Goal: Task Accomplishment & Management: Complete application form

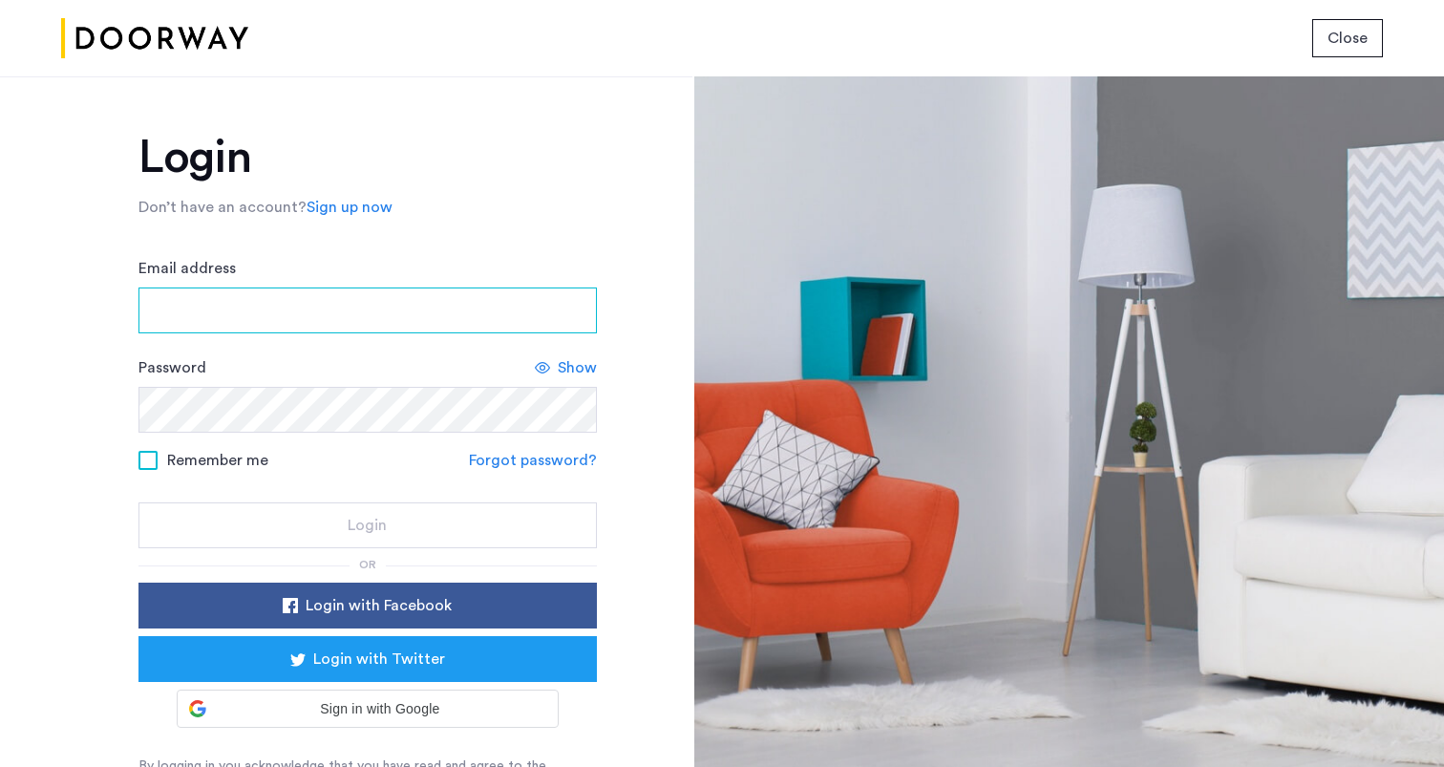
click at [373, 311] on input "Email address" at bounding box center [368, 311] width 459 height 46
type input "**********"
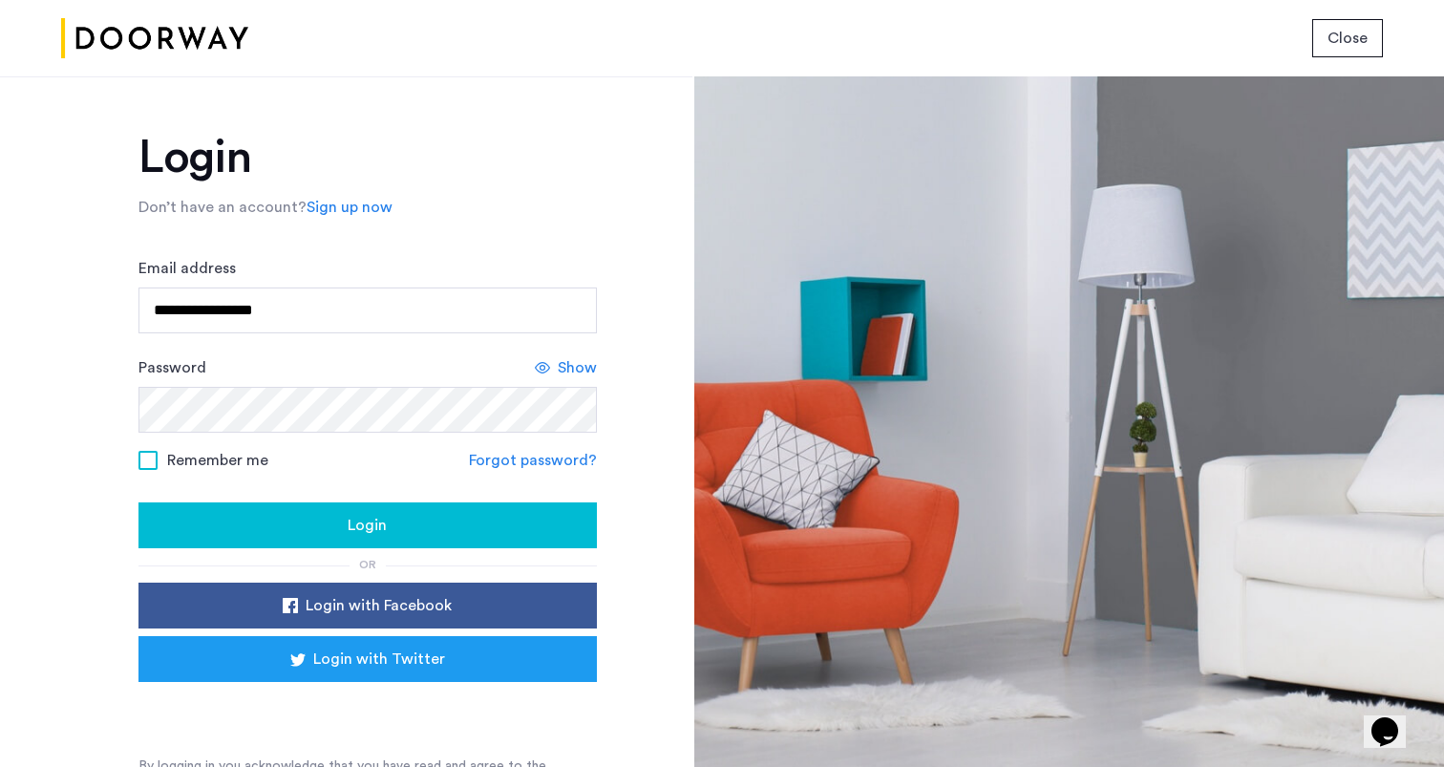
click at [246, 459] on span "Remember me" at bounding box center [217, 460] width 101 height 23
click at [334, 516] on div "Login" at bounding box center [368, 525] width 428 height 23
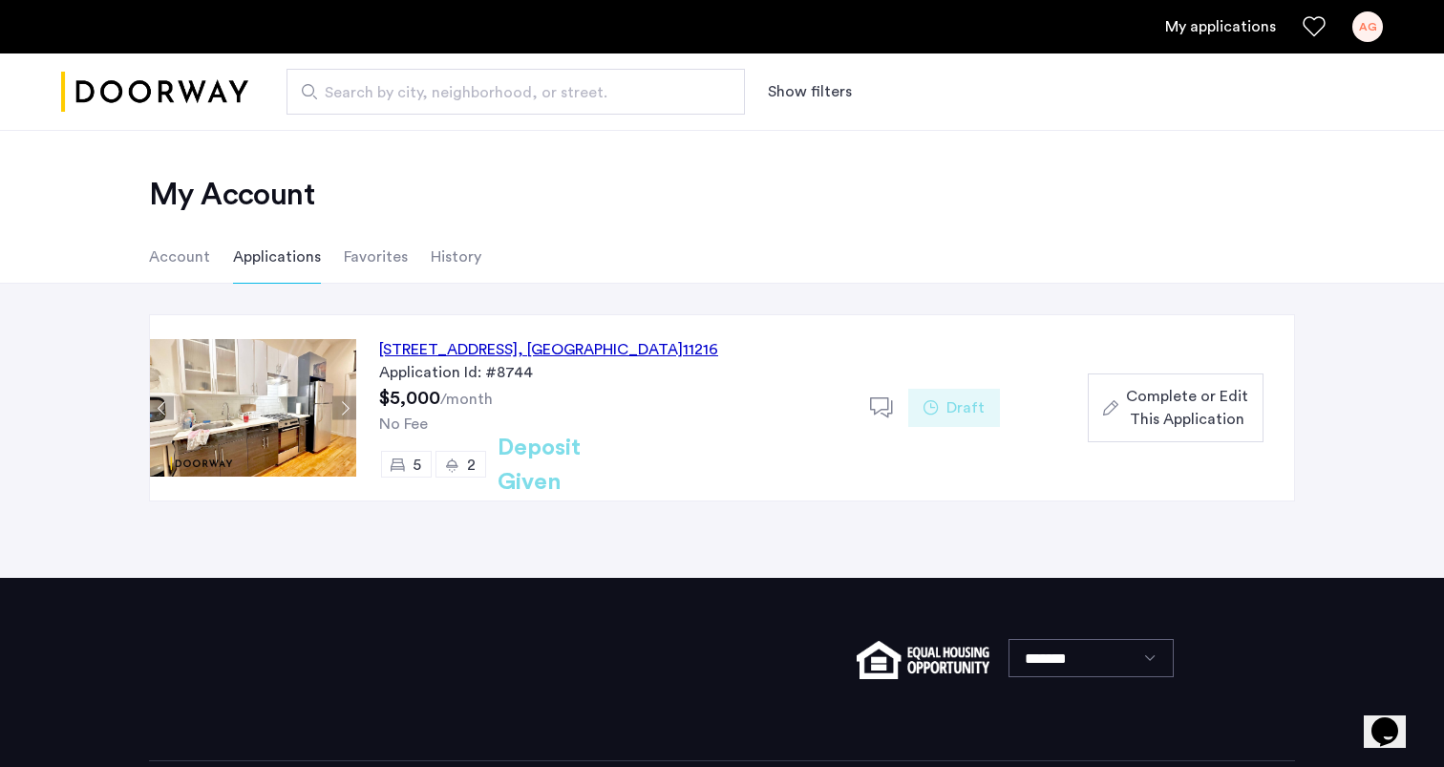
click at [641, 345] on span ", [GEOGRAPHIC_DATA]" at bounding box center [600, 349] width 165 height 15
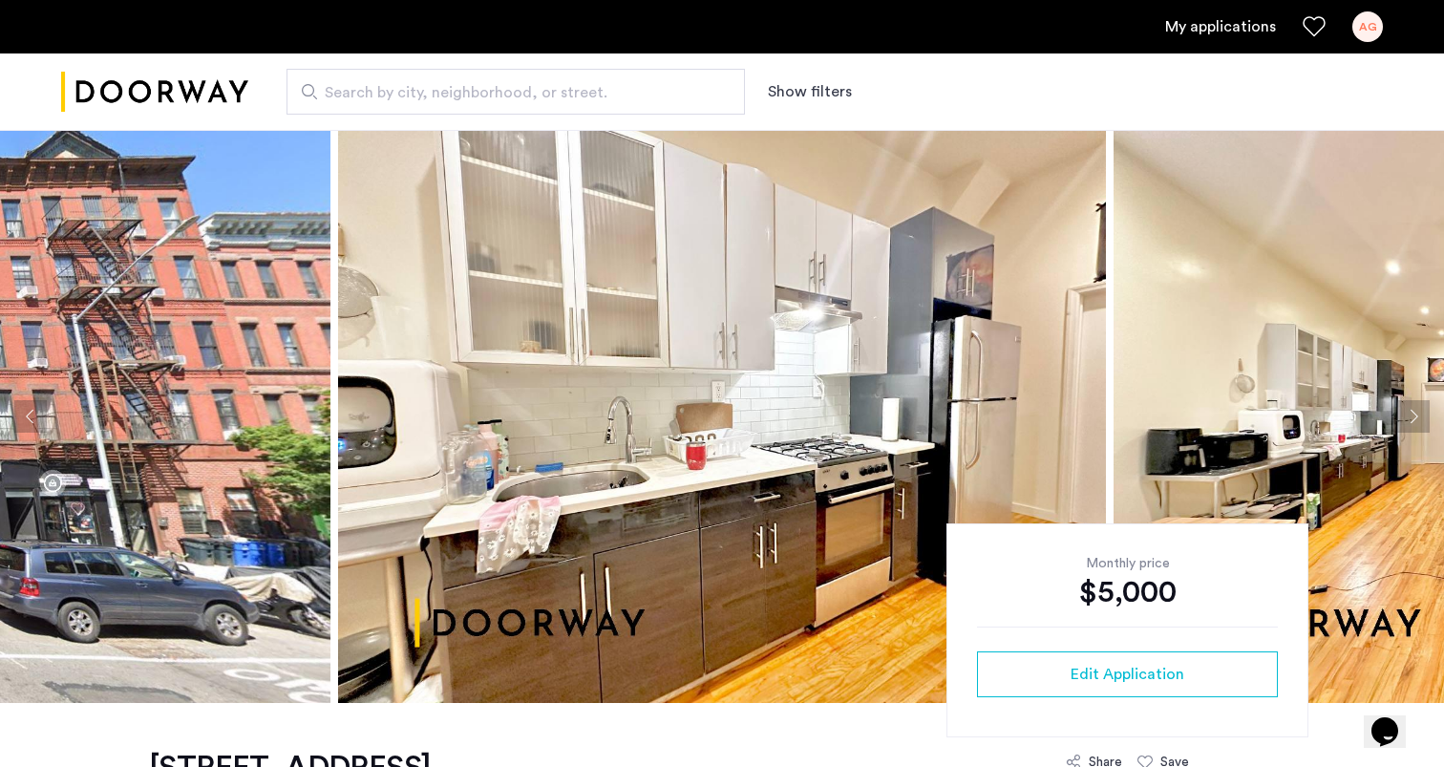
click at [1413, 420] on button "Next apartment" at bounding box center [1414, 416] width 32 height 32
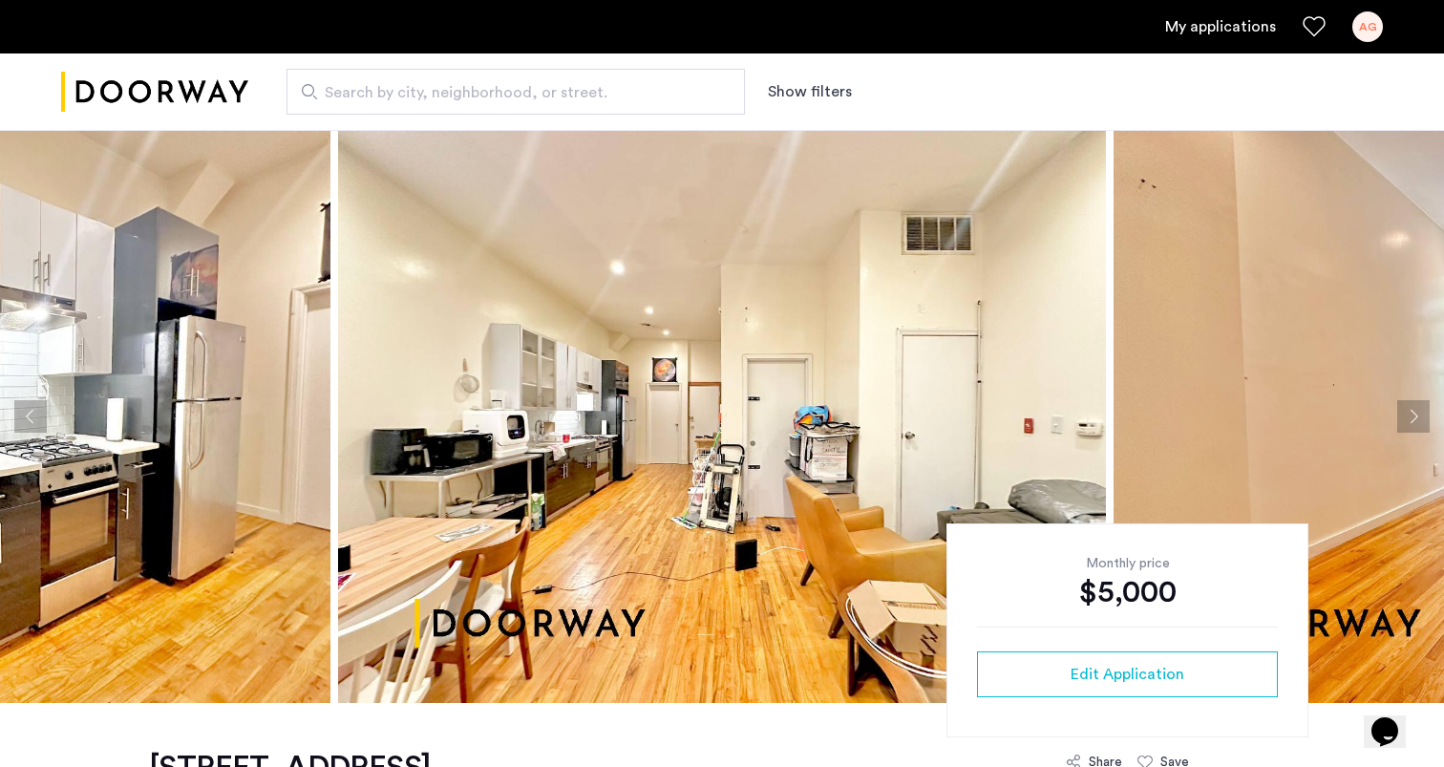
click at [1413, 420] on button "Next apartment" at bounding box center [1414, 416] width 32 height 32
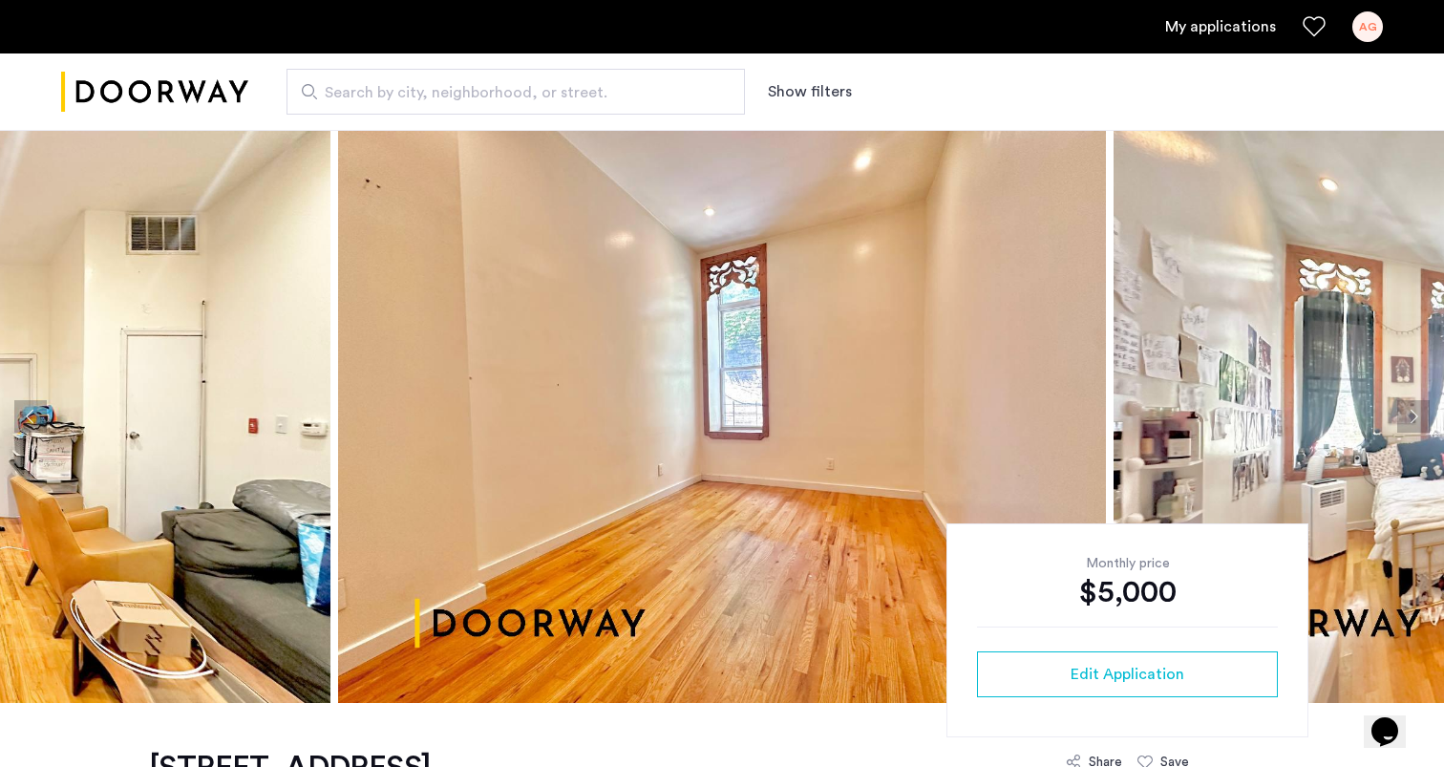
click at [1413, 420] on button "Next apartment" at bounding box center [1414, 416] width 32 height 32
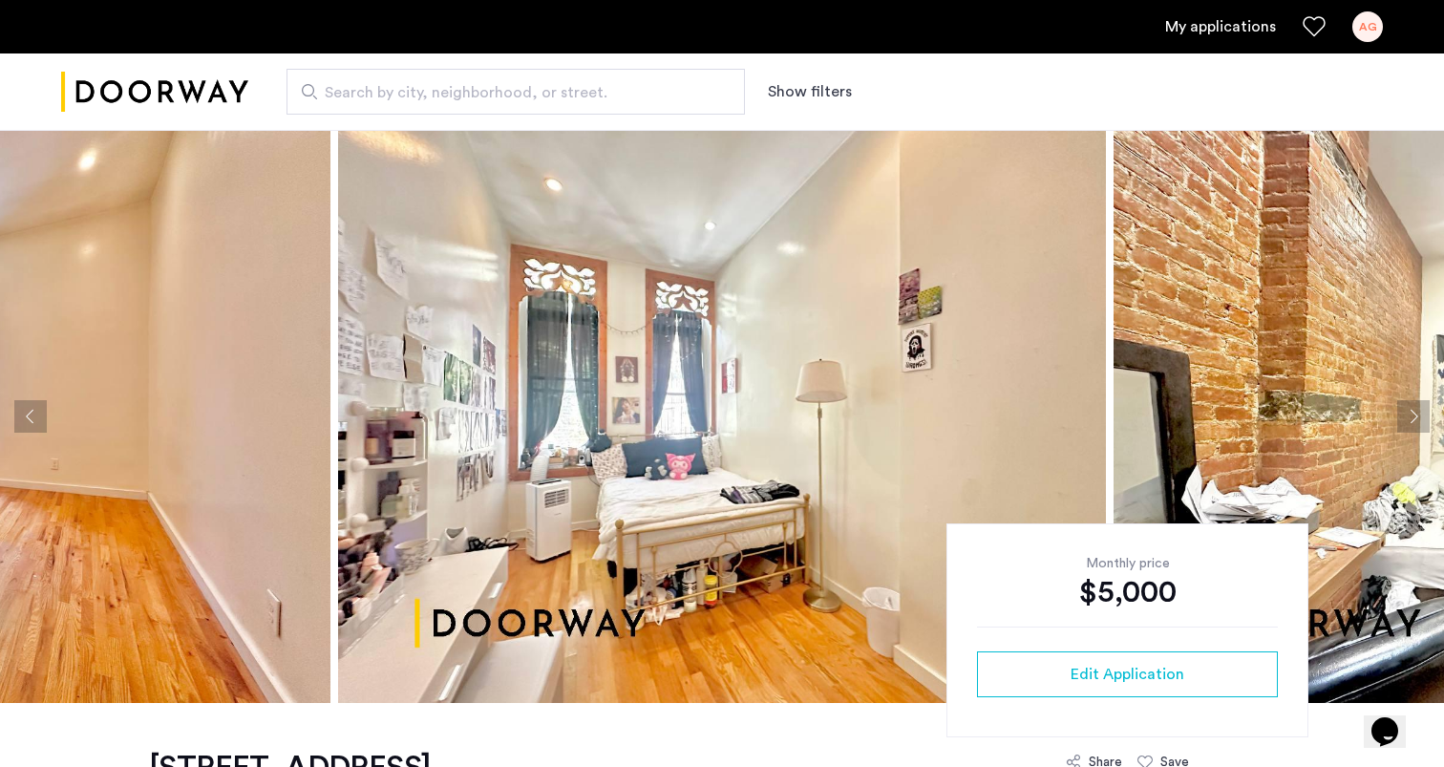
click at [1413, 420] on button "Next apartment" at bounding box center [1414, 416] width 32 height 32
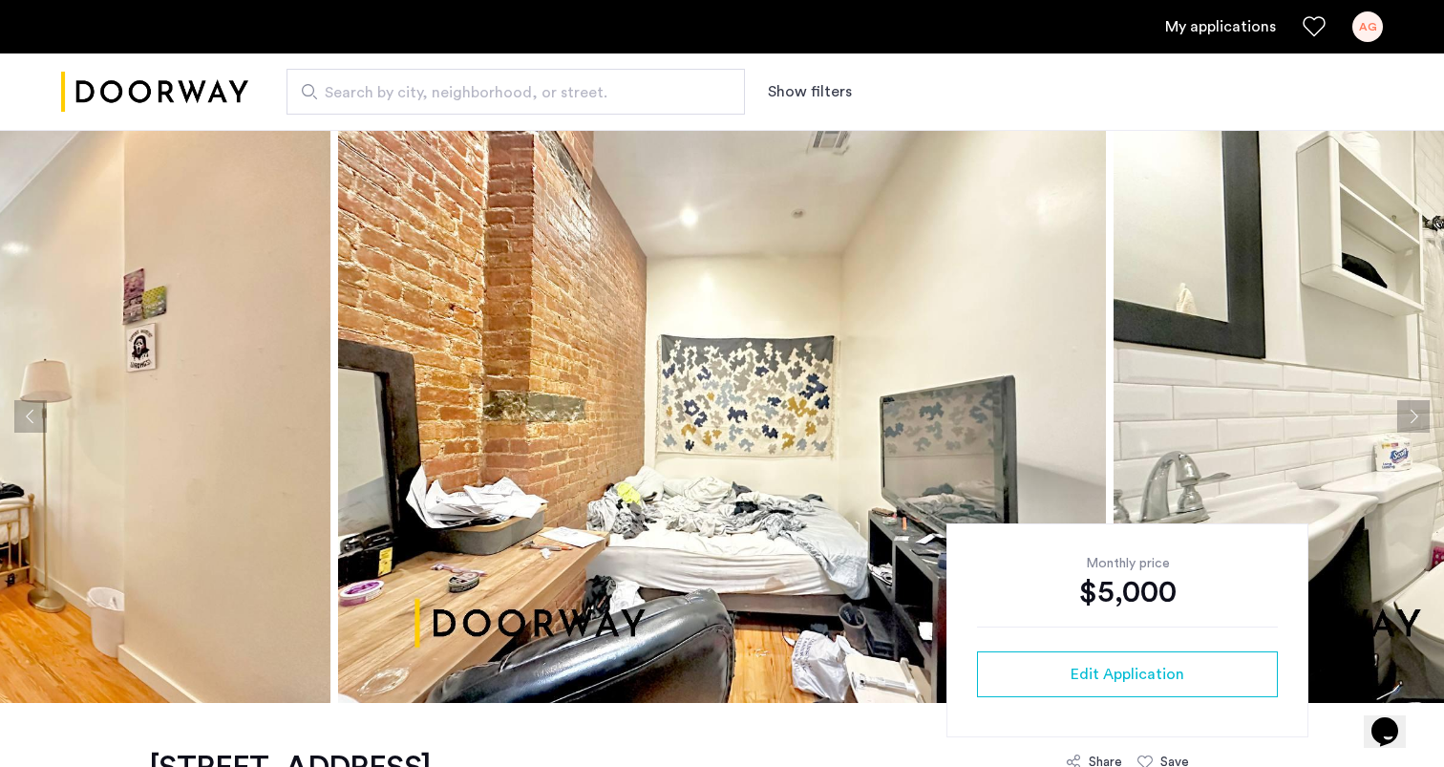
click at [651, 530] on img at bounding box center [722, 416] width 768 height 573
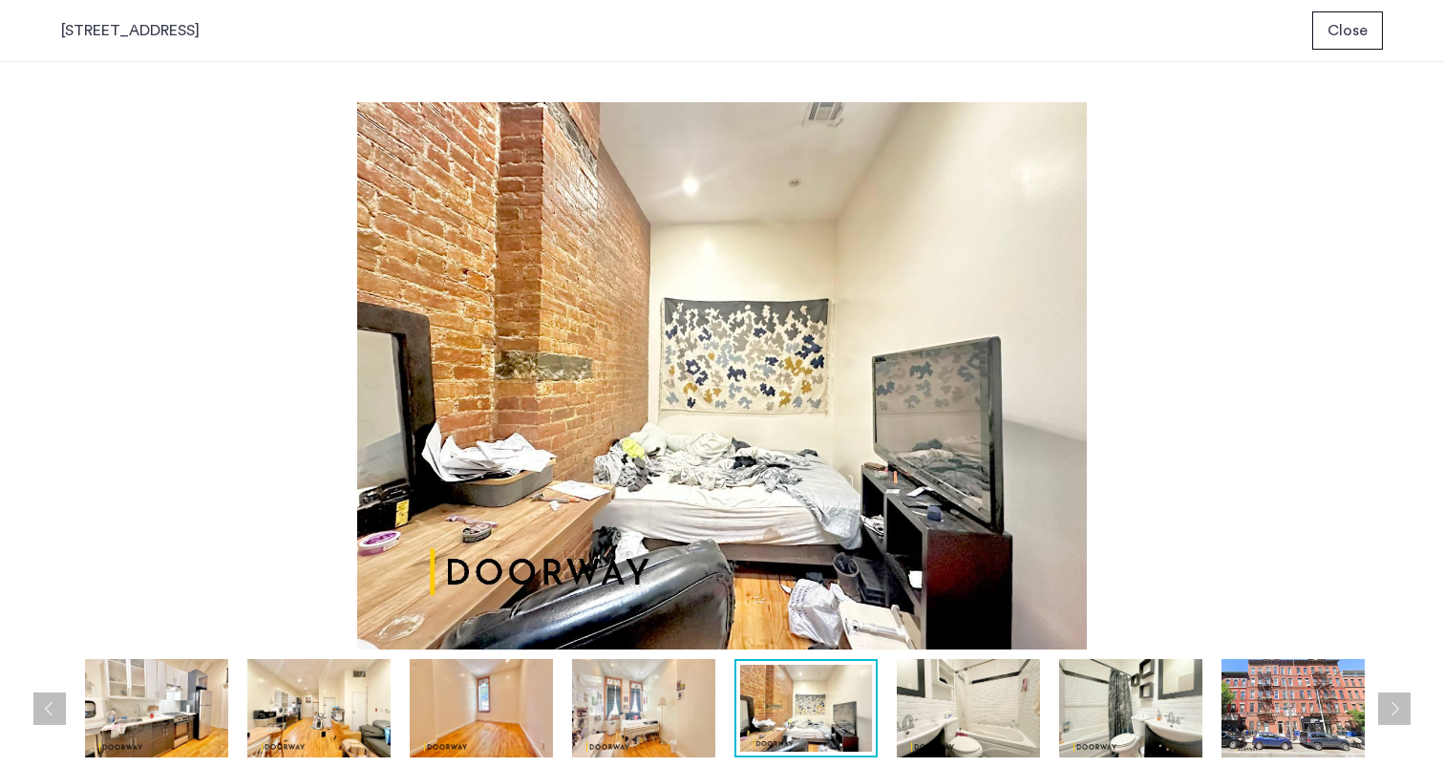
click at [388, 706] on img at bounding box center [318, 708] width 143 height 98
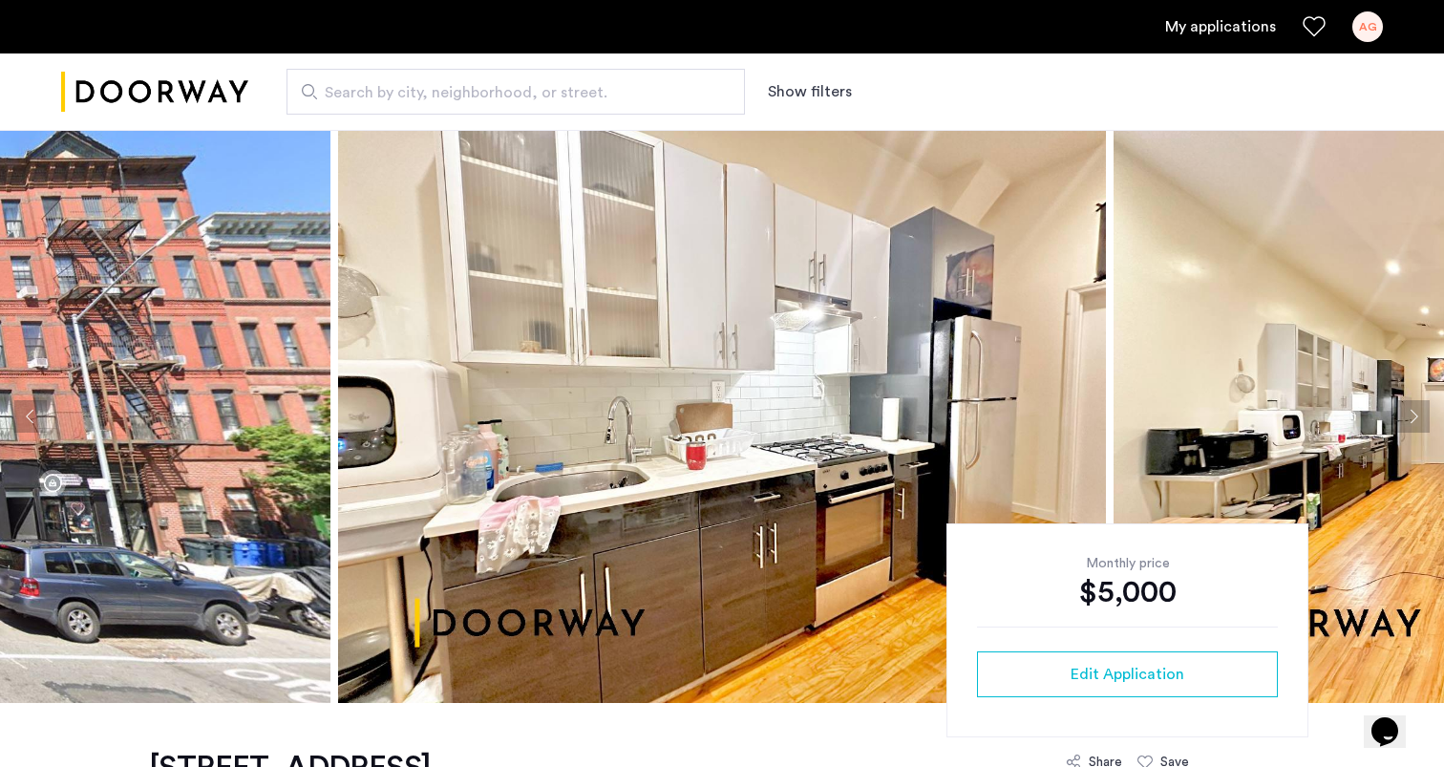
click at [590, 405] on img at bounding box center [722, 416] width 768 height 573
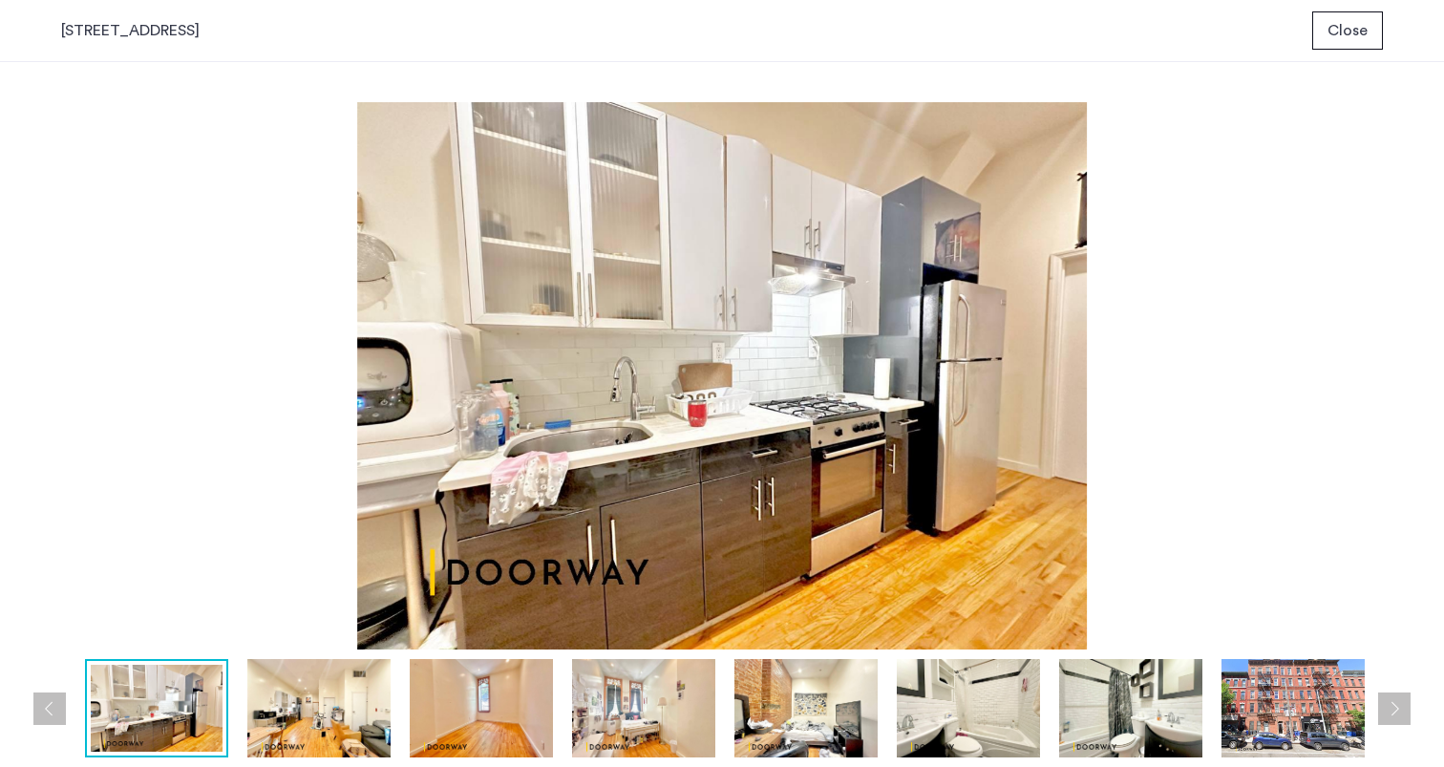
click at [1044, 415] on img at bounding box center [722, 375] width 1322 height 547
click at [1396, 714] on button "Next apartment" at bounding box center [1394, 709] width 32 height 32
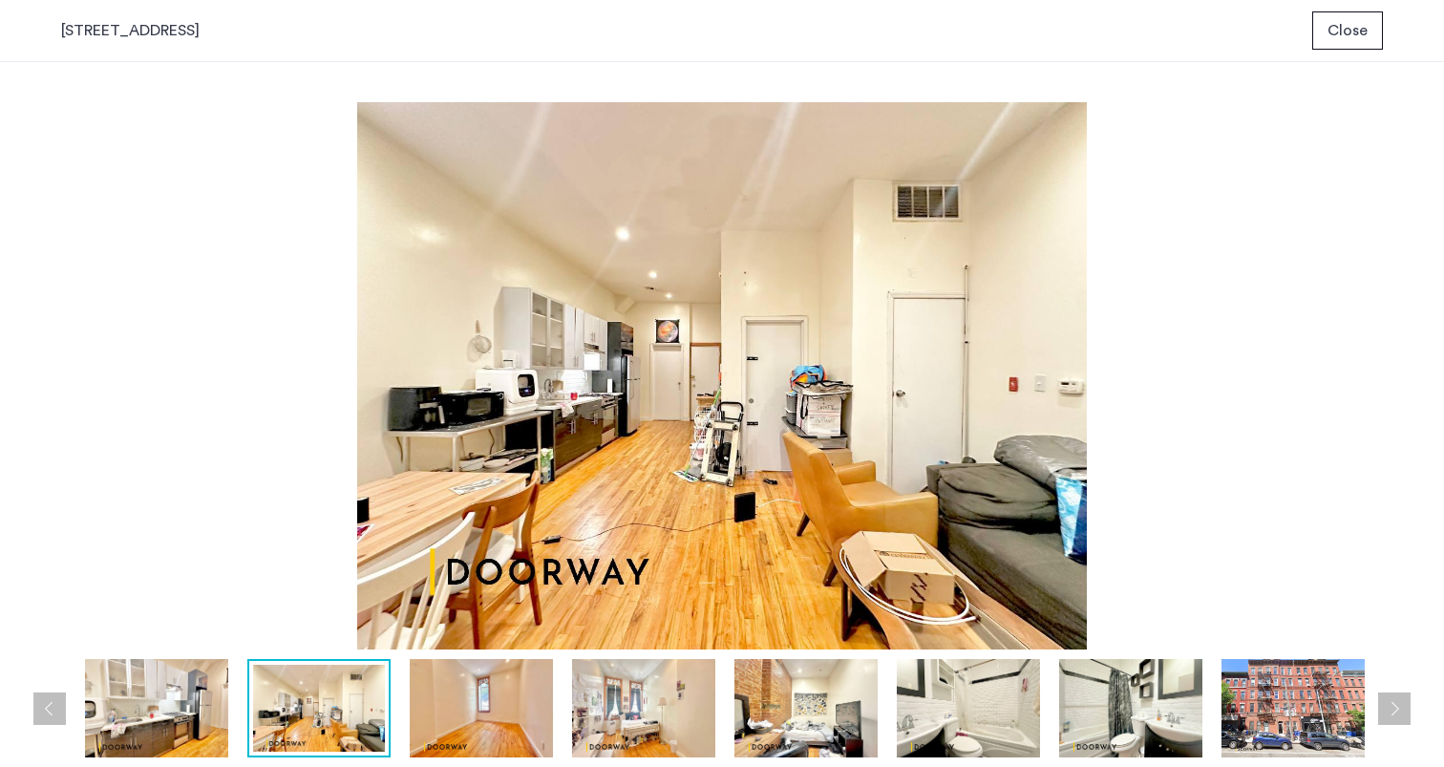
click at [1396, 714] on button "Next apartment" at bounding box center [1394, 709] width 32 height 32
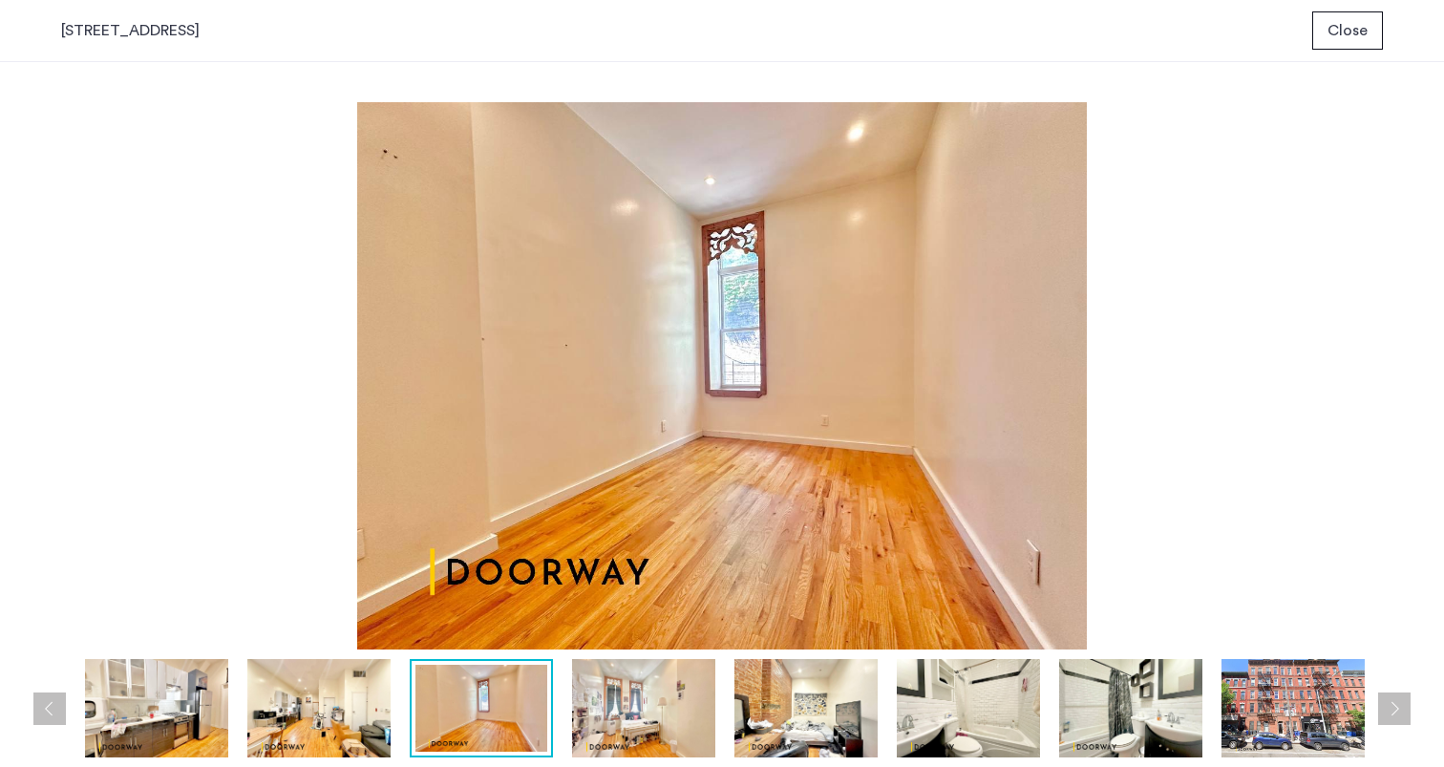
click at [1396, 714] on button "Next apartment" at bounding box center [1394, 709] width 32 height 32
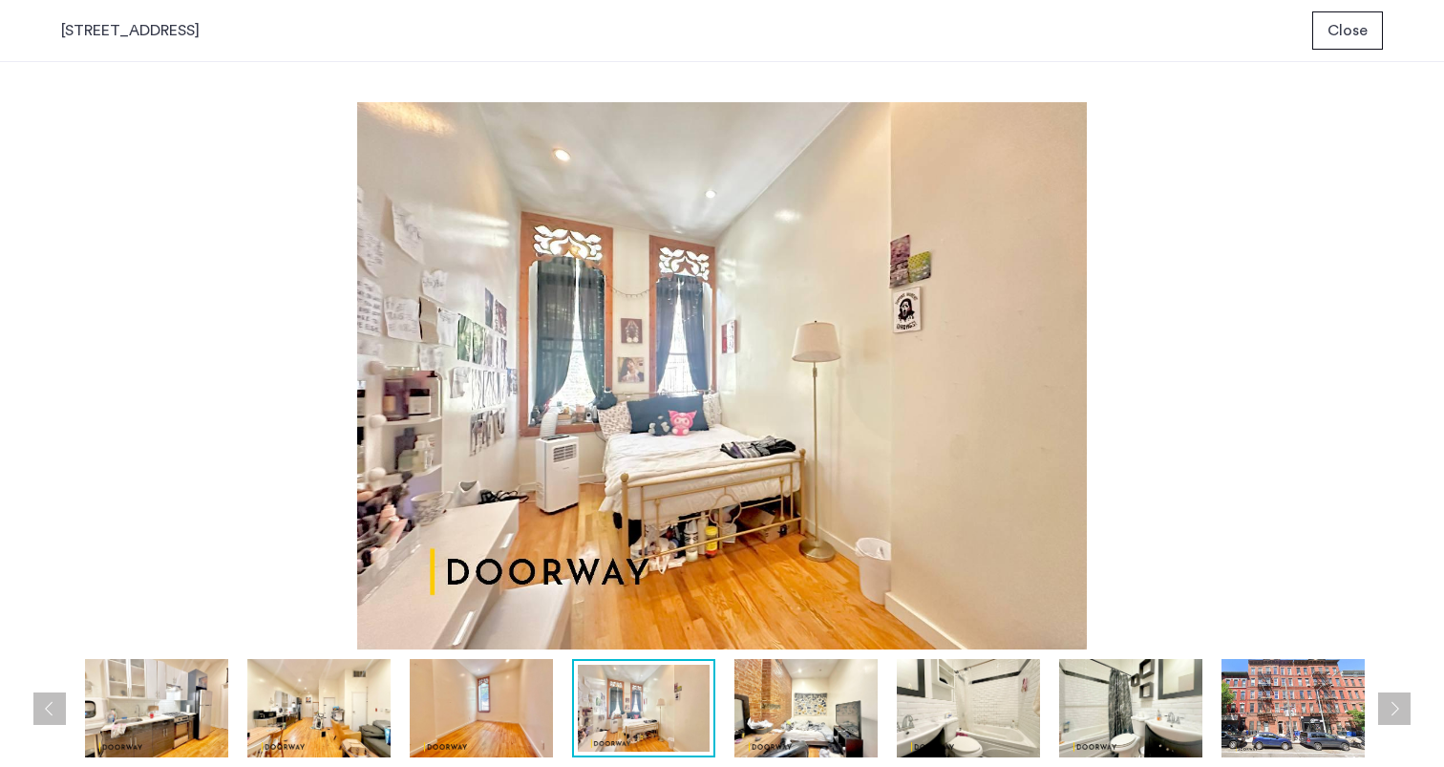
click at [1396, 714] on button "Next apartment" at bounding box center [1394, 709] width 32 height 32
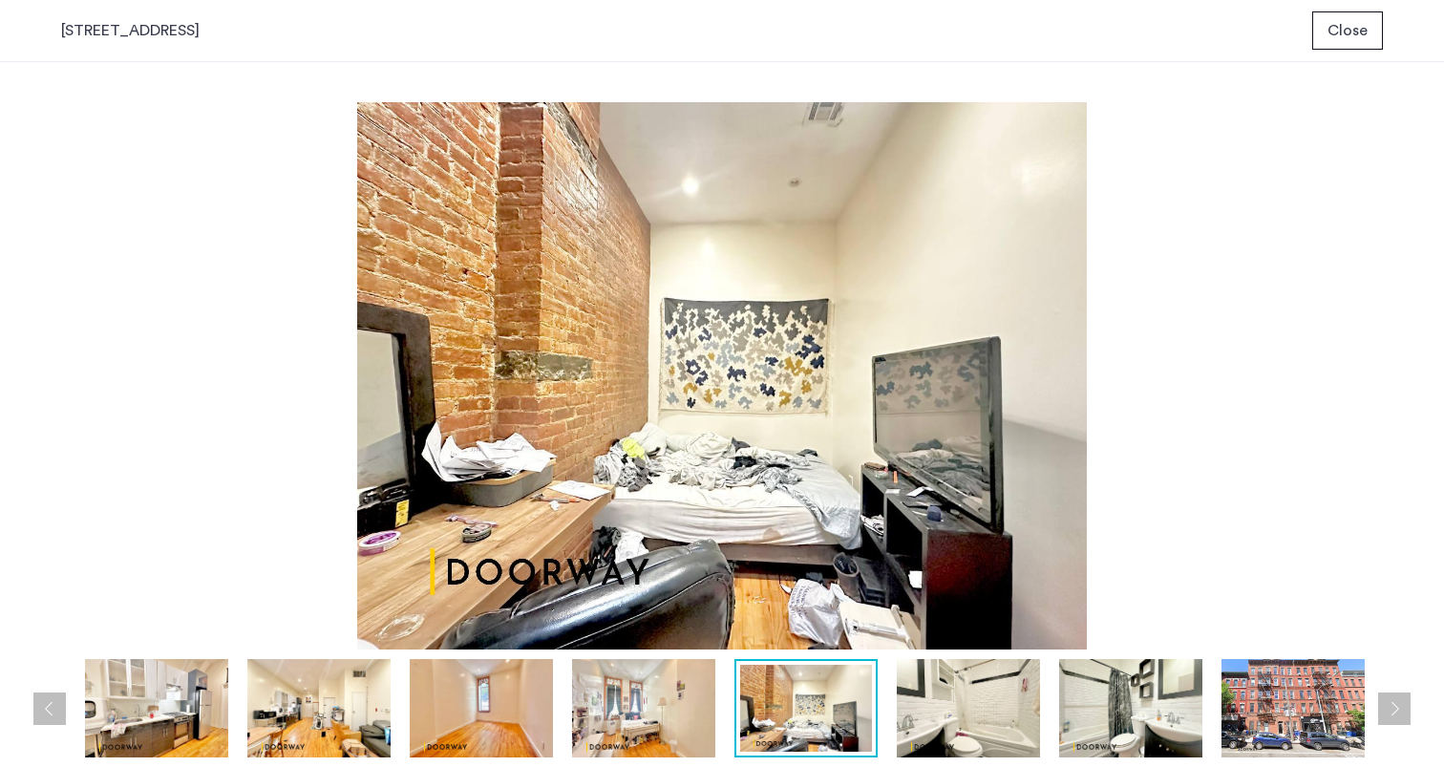
click at [1396, 714] on button "Next apartment" at bounding box center [1394, 709] width 32 height 32
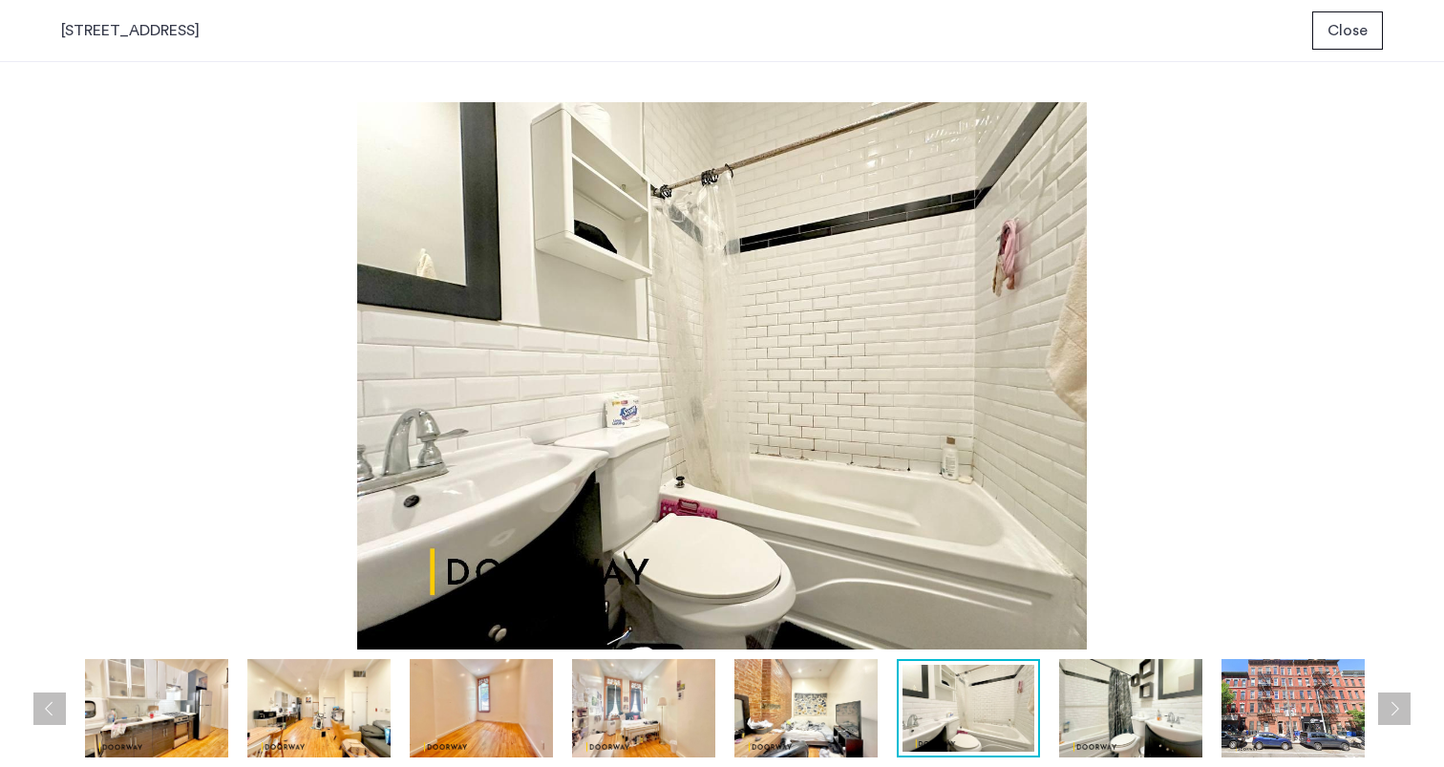
click at [791, 701] on img at bounding box center [806, 708] width 143 height 98
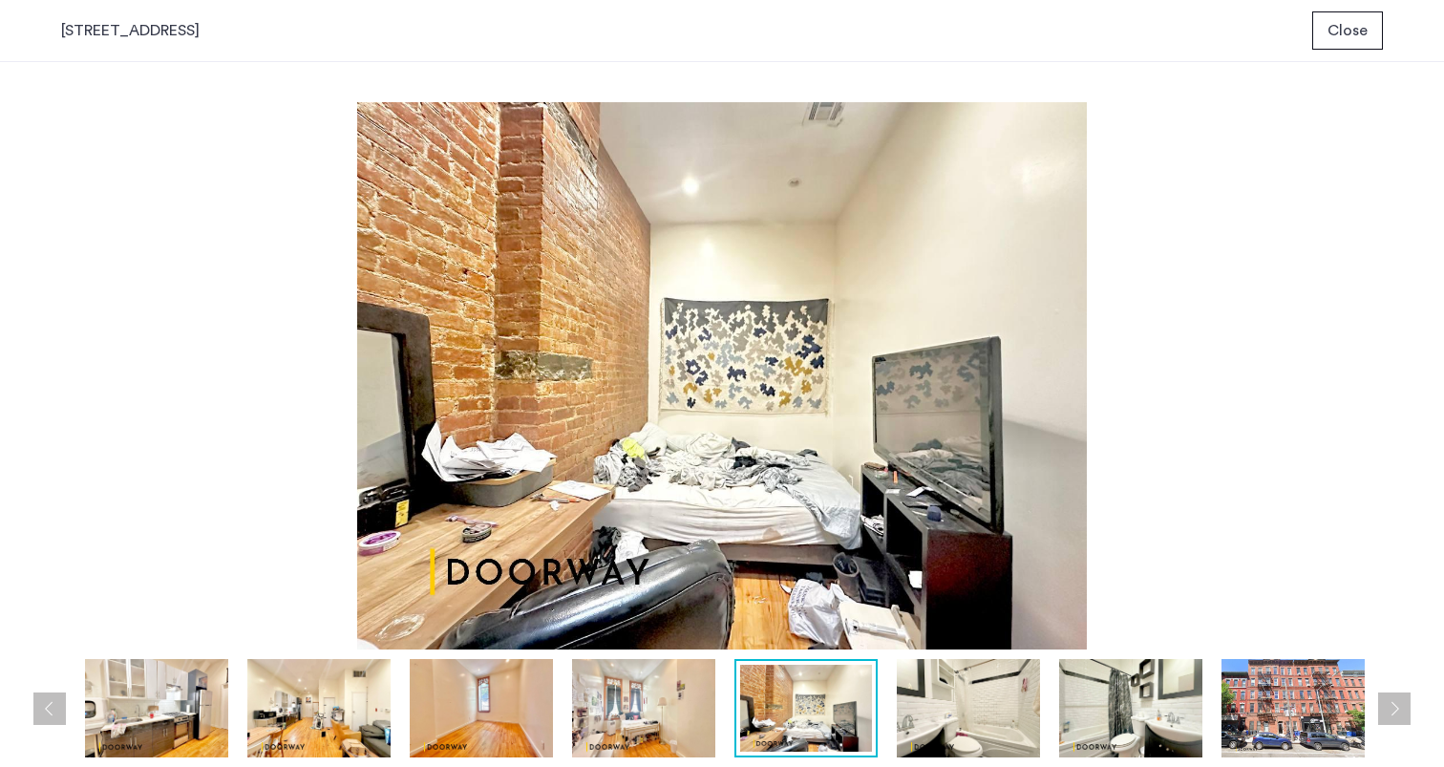
click at [1402, 712] on button "Next apartment" at bounding box center [1394, 709] width 32 height 32
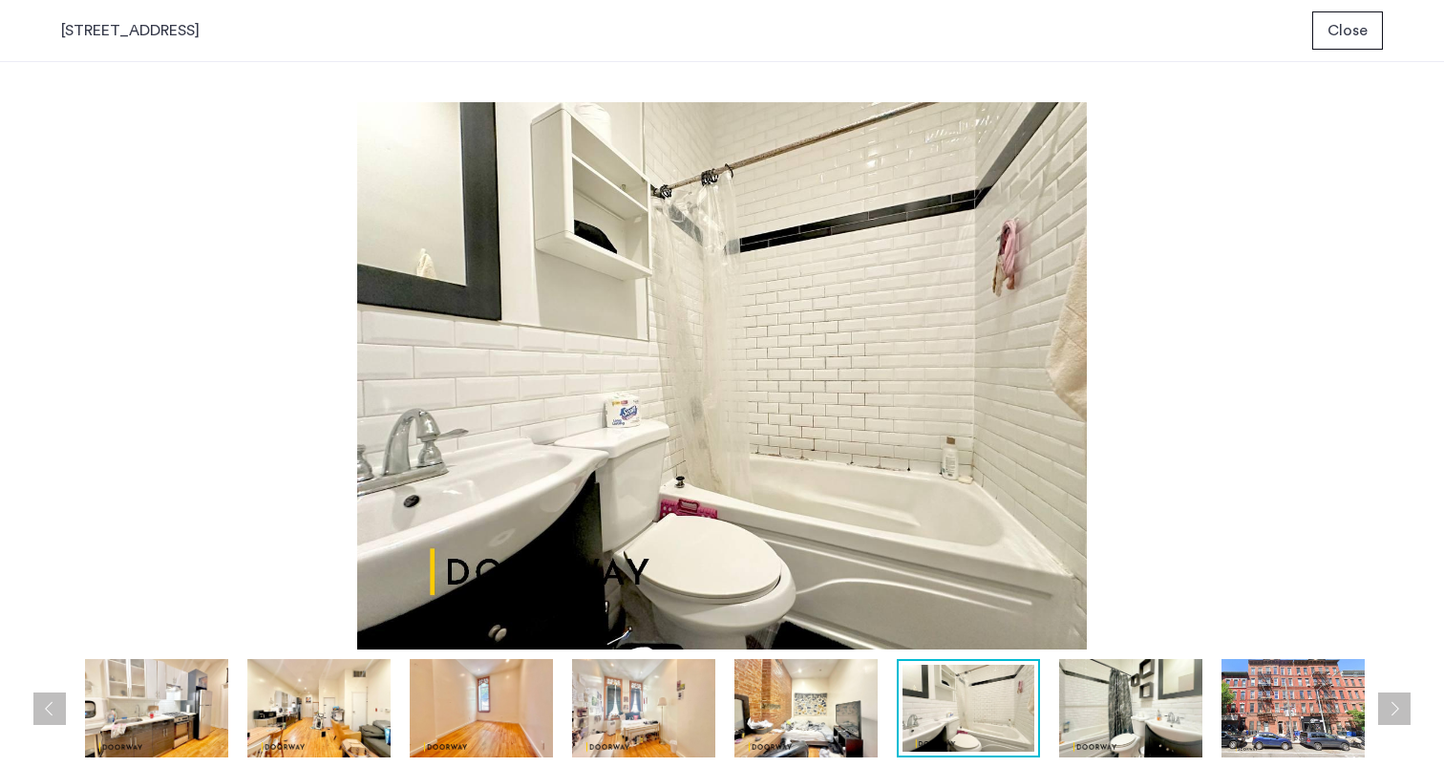
click at [1403, 712] on button "Next apartment" at bounding box center [1394, 709] width 32 height 32
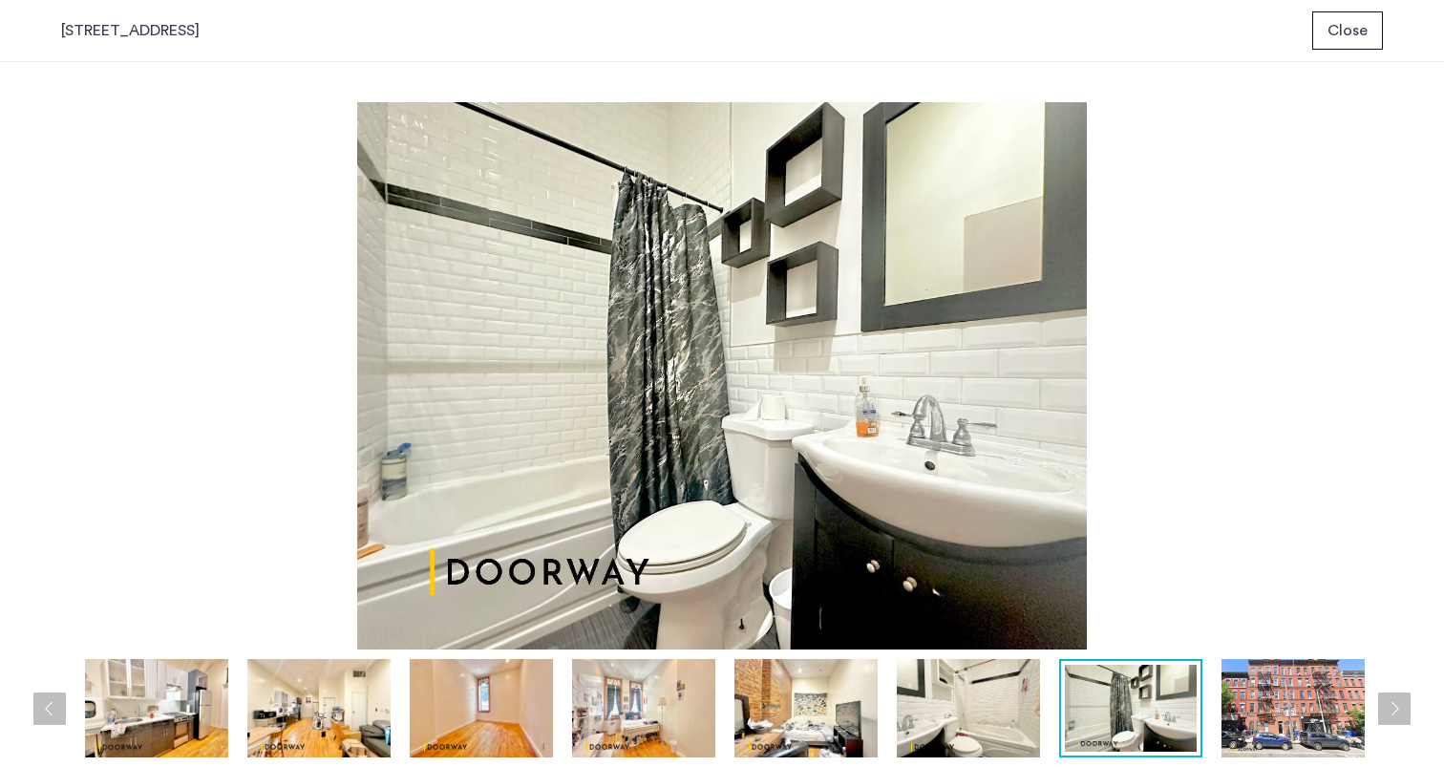
click at [1403, 712] on button "Next apartment" at bounding box center [1394, 709] width 32 height 32
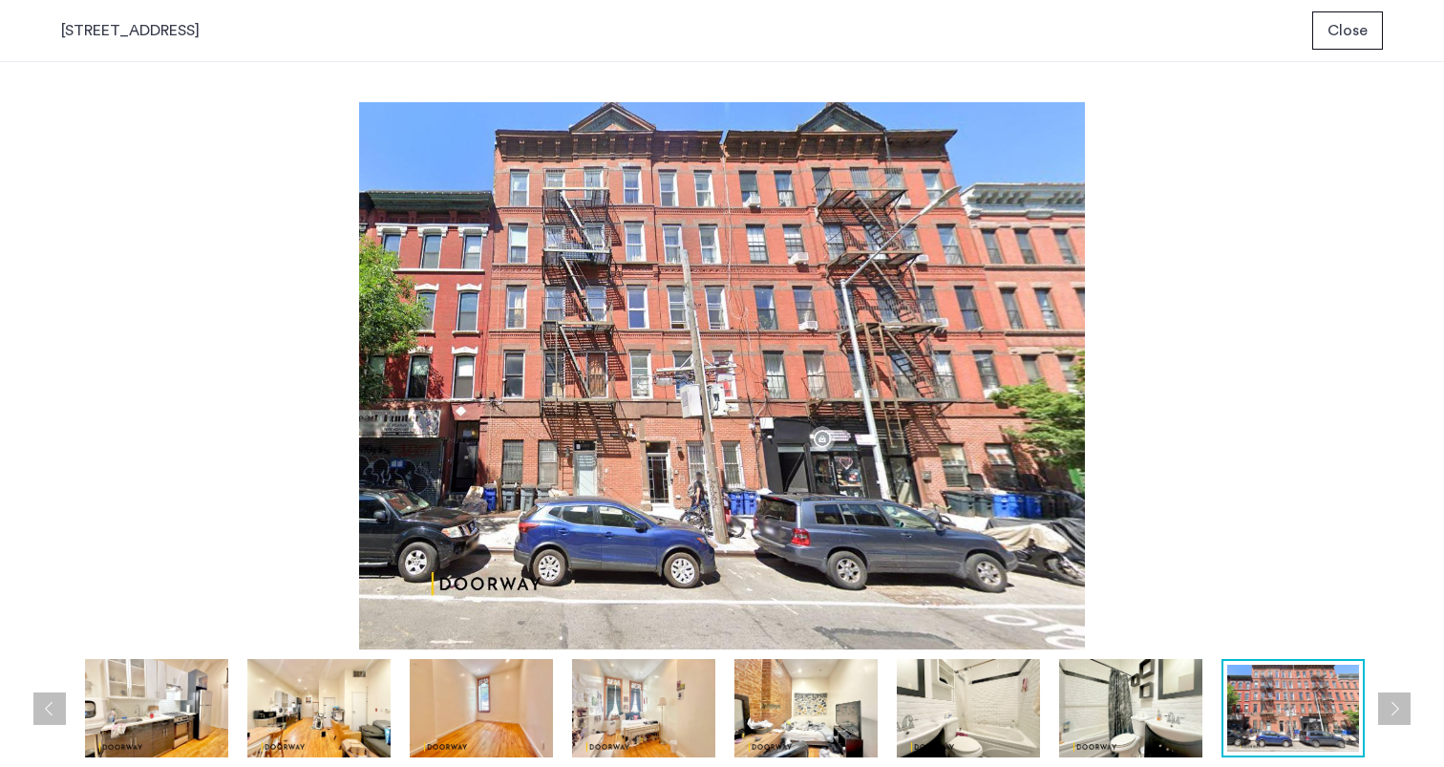
click at [1403, 712] on button "Next apartment" at bounding box center [1394, 709] width 32 height 32
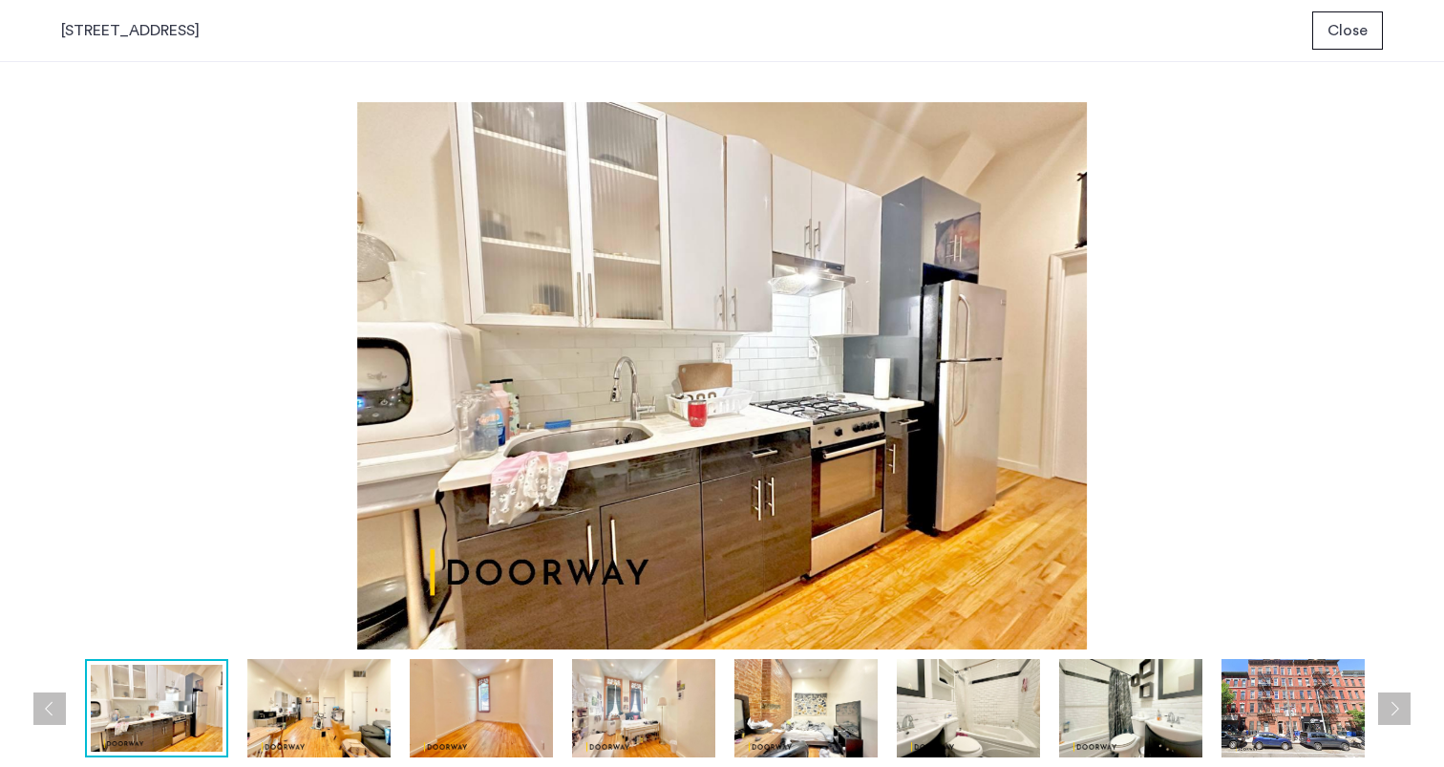
click at [1403, 712] on button "Next apartment" at bounding box center [1394, 709] width 32 height 32
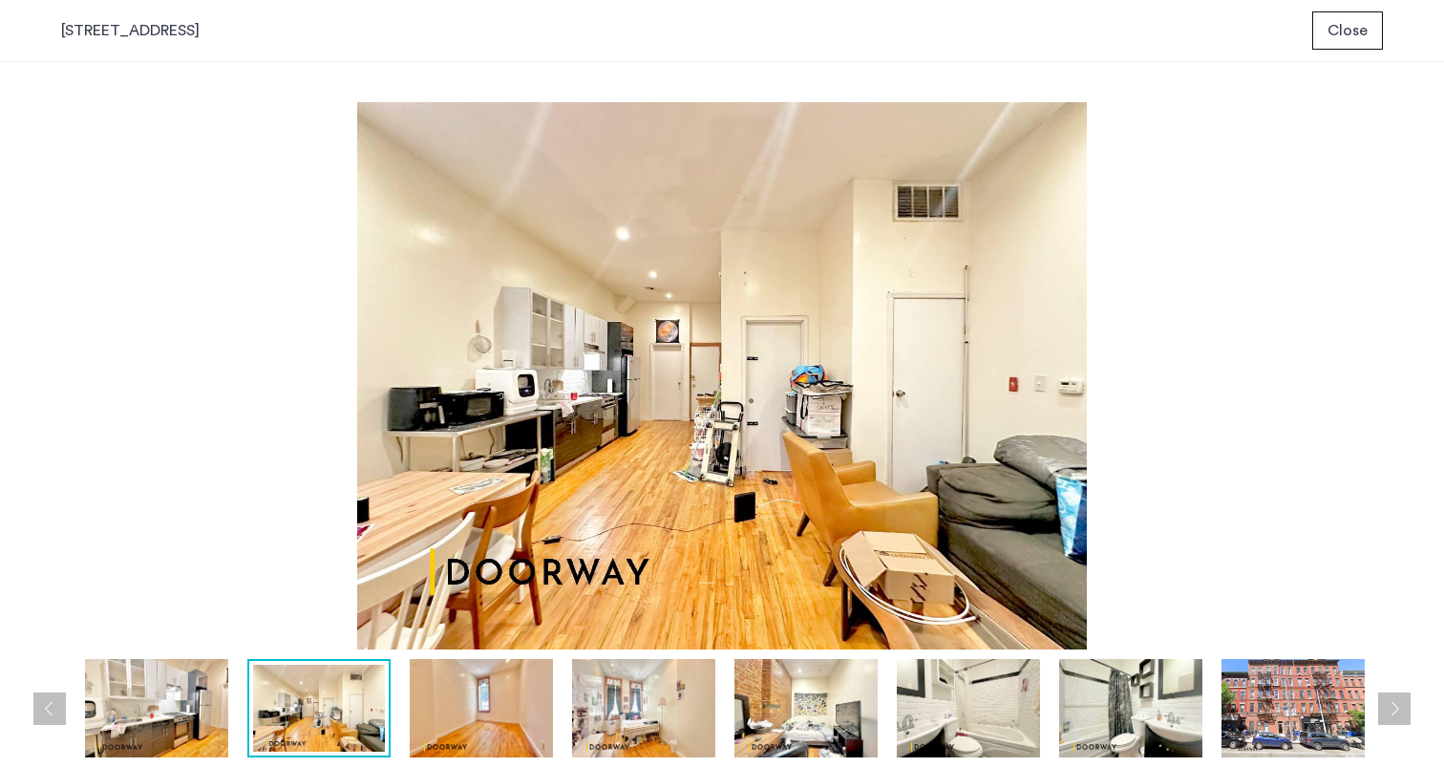
click at [1403, 712] on button "Next apartment" at bounding box center [1394, 709] width 32 height 32
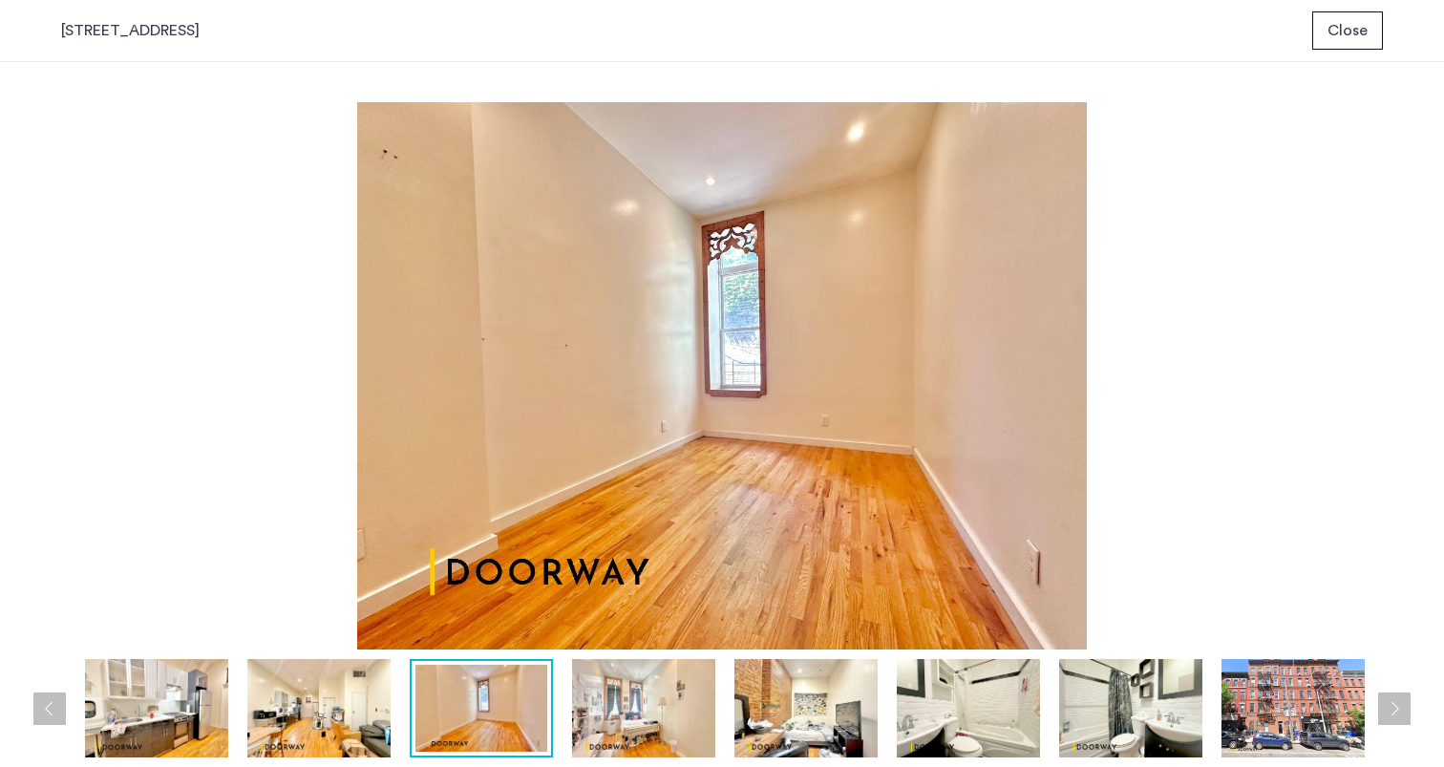
click at [1403, 712] on button "Next apartment" at bounding box center [1394, 709] width 32 height 32
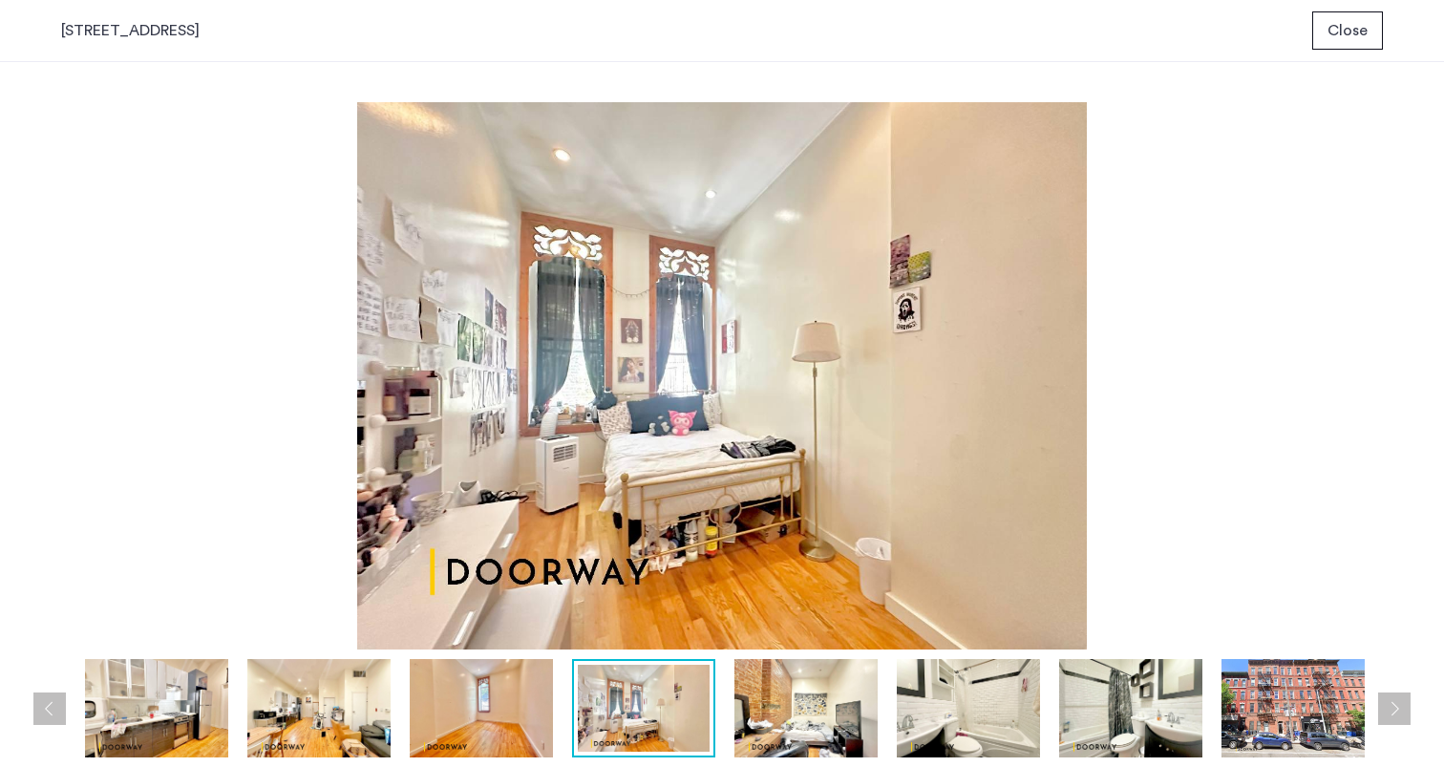
click at [1403, 712] on button "Next apartment" at bounding box center [1394, 709] width 32 height 32
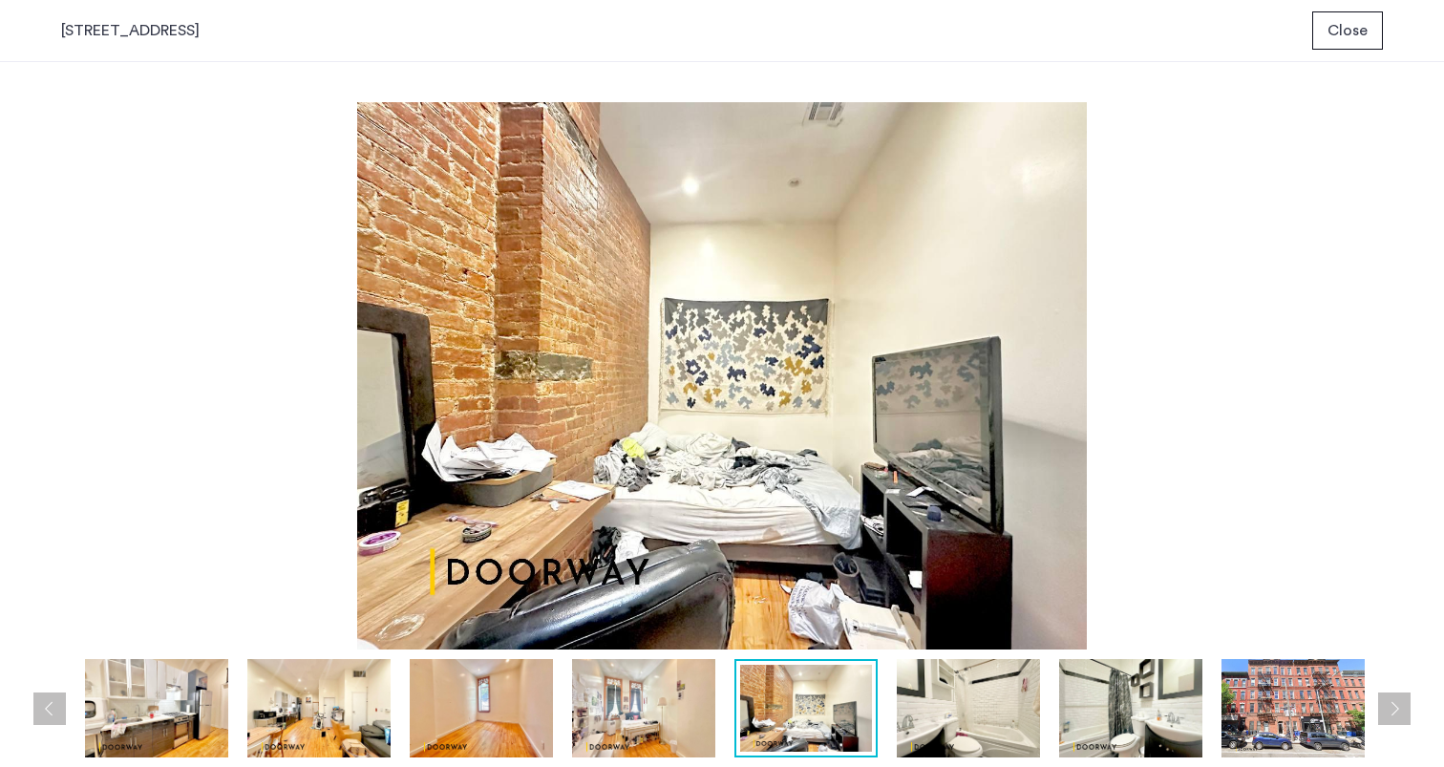
click at [1345, 32] on span "Close" at bounding box center [1348, 30] width 40 height 23
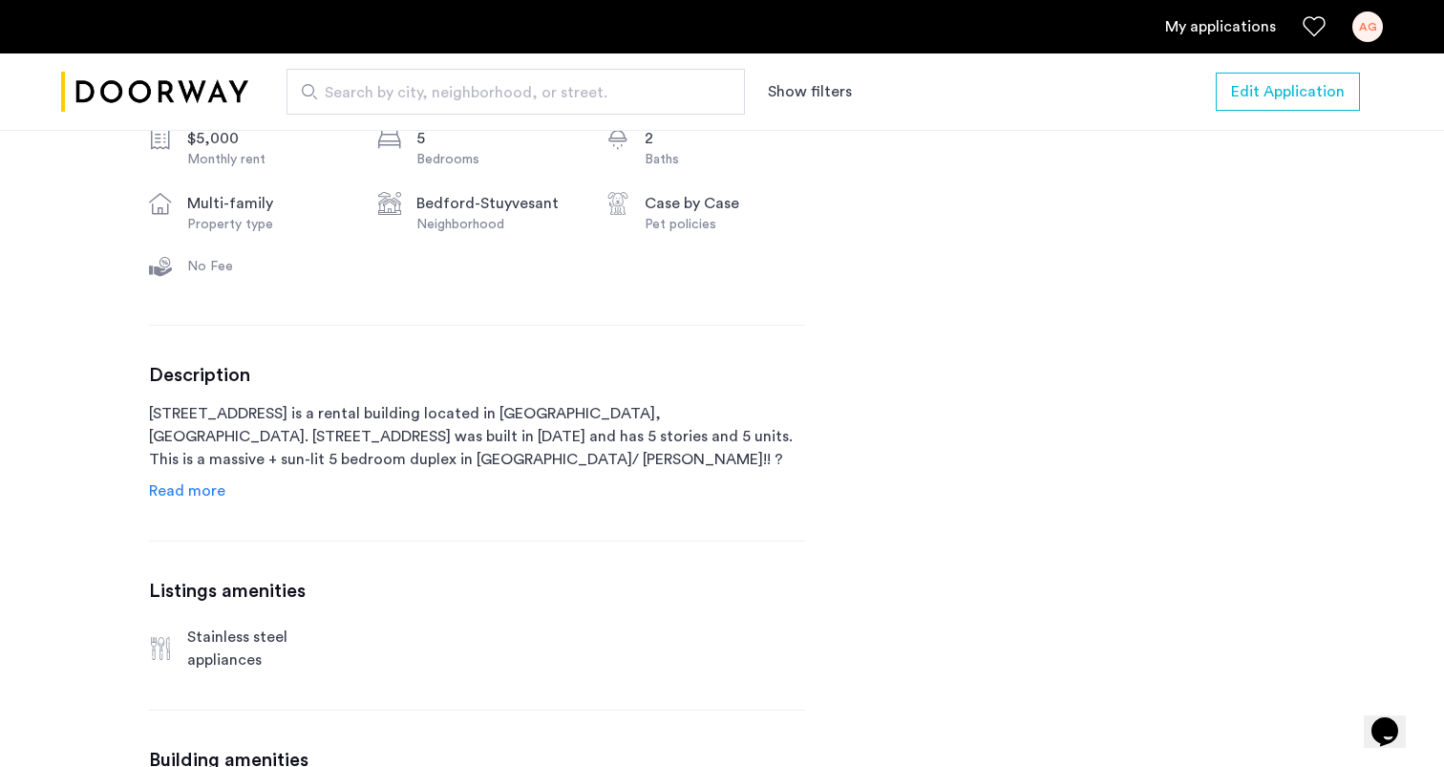
scroll to position [744, 0]
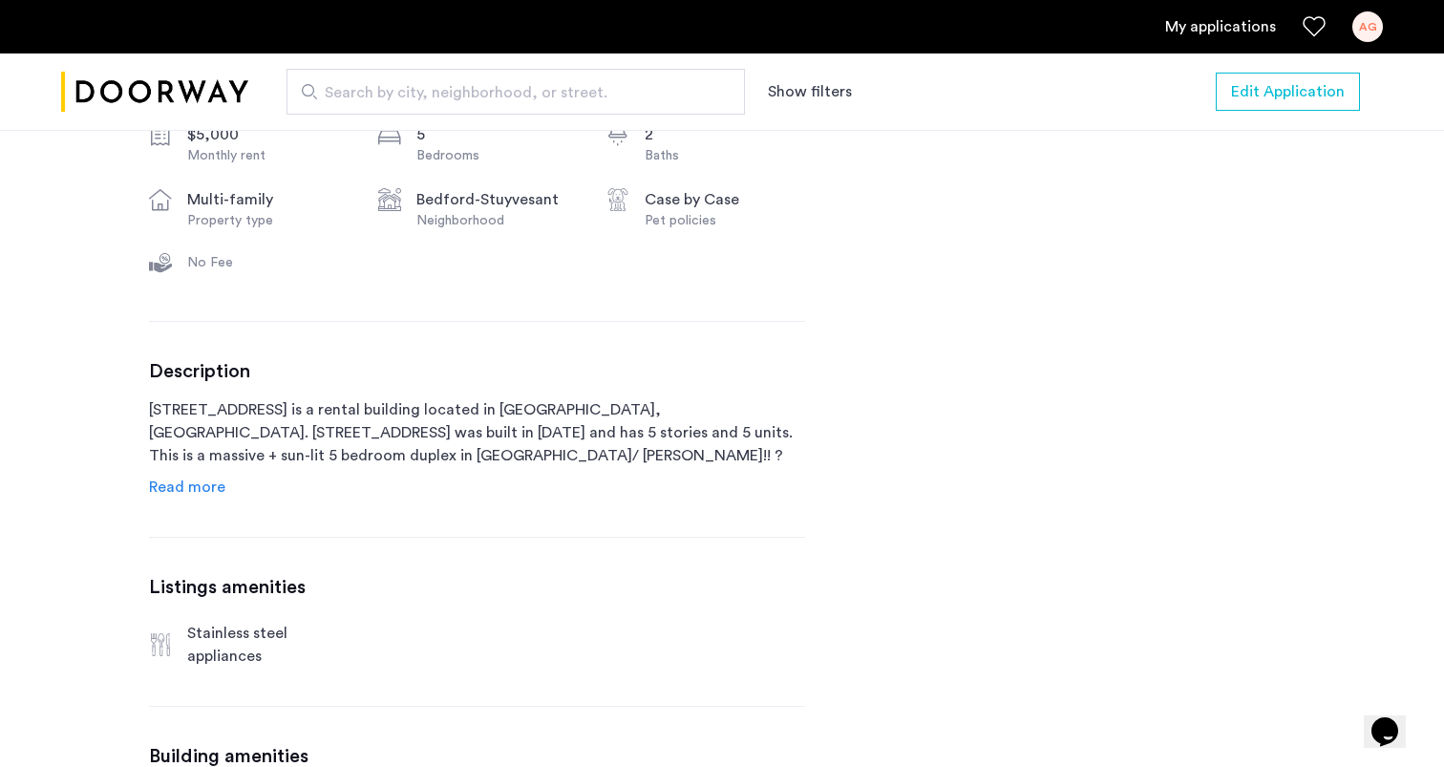
click at [213, 482] on span "Read more" at bounding box center [187, 487] width 76 height 15
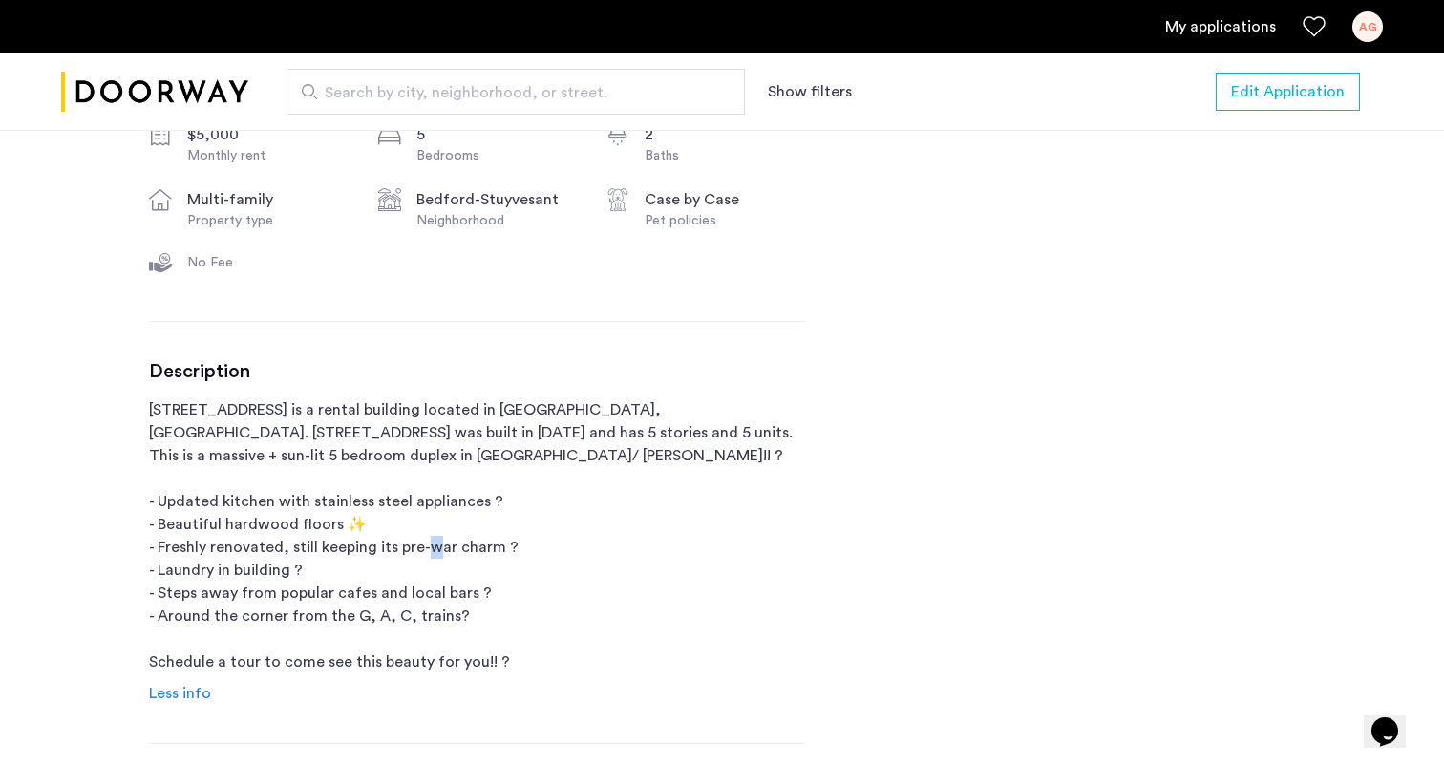
drag, startPoint x: 501, startPoint y: 547, endPoint x: 514, endPoint y: 547, distance: 13.4
click at [514, 547] on p "1088 Bedford Avenue is a rental building located in Brooklyn, NY. 1088 Bedford …" at bounding box center [477, 535] width 656 height 275
click at [450, 620] on p "1088 Bedford Avenue is a rental building located in Brooklyn, NY. 1088 Bedford …" at bounding box center [477, 535] width 656 height 275
drag, startPoint x: 278, startPoint y: 565, endPoint x: 317, endPoint y: 565, distance: 39.2
click at [317, 565] on p "1088 Bedford Avenue is a rental building located in Brooklyn, NY. 1088 Bedford …" at bounding box center [477, 535] width 656 height 275
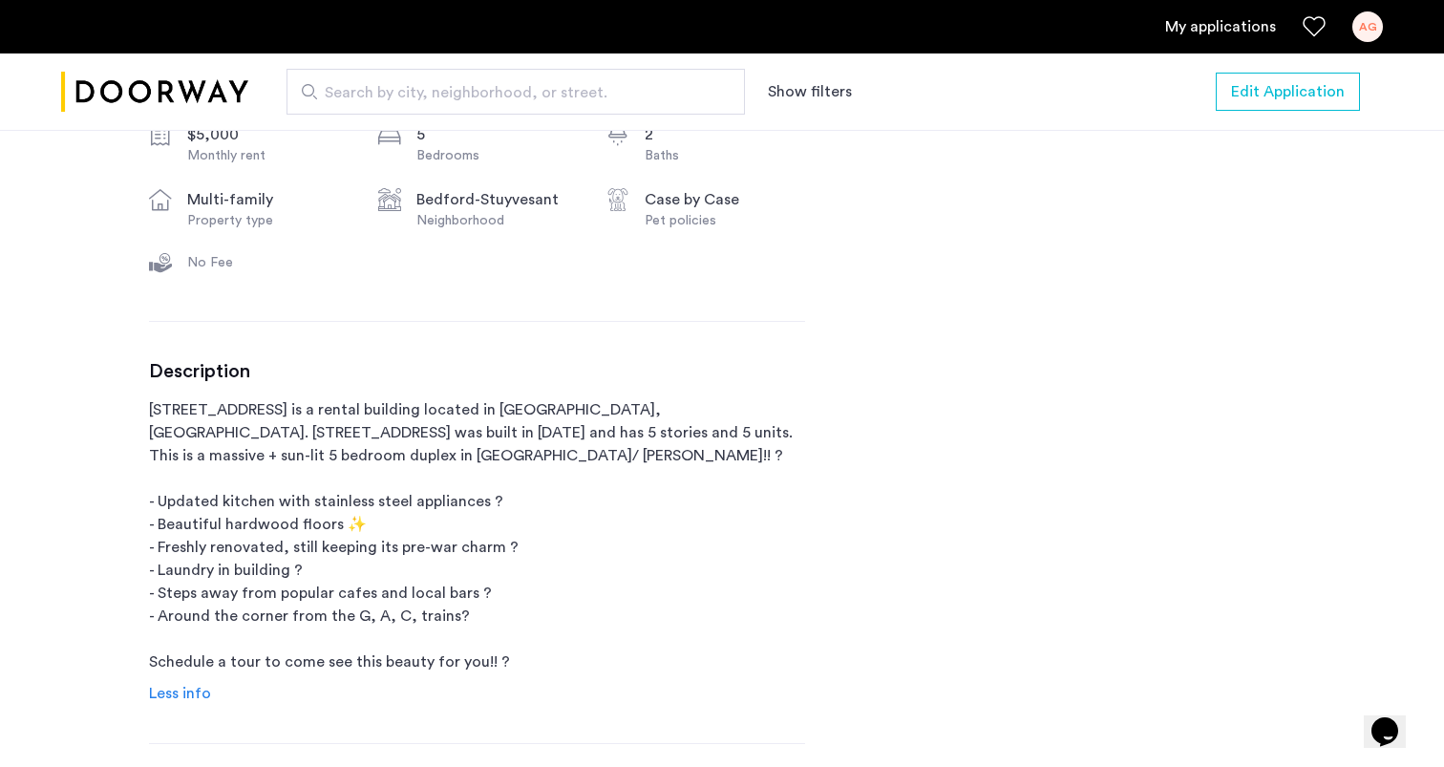
click at [462, 566] on p "1088 Bedford Avenue is a rental building located in Brooklyn, NY. 1088 Bedford …" at bounding box center [477, 535] width 656 height 275
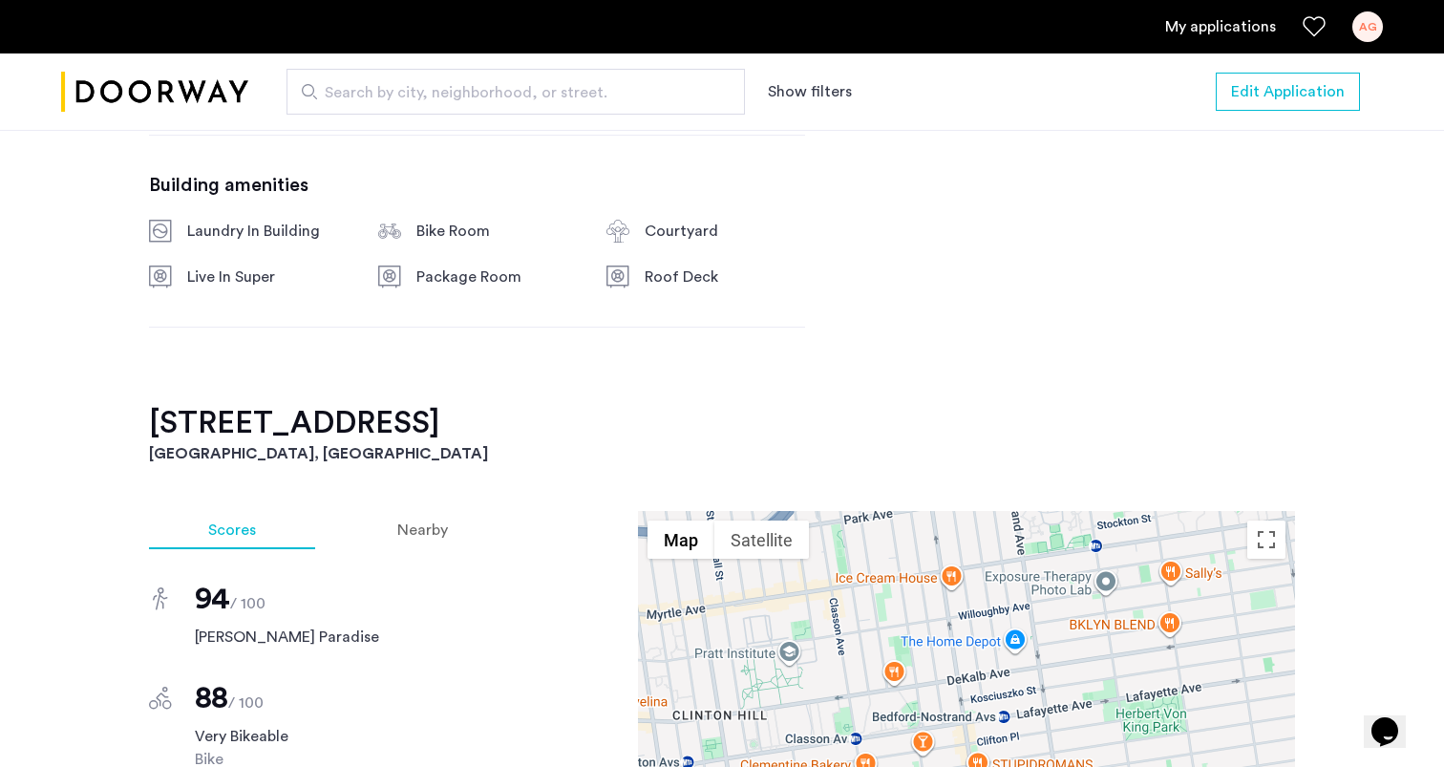
scroll to position [1531, 0]
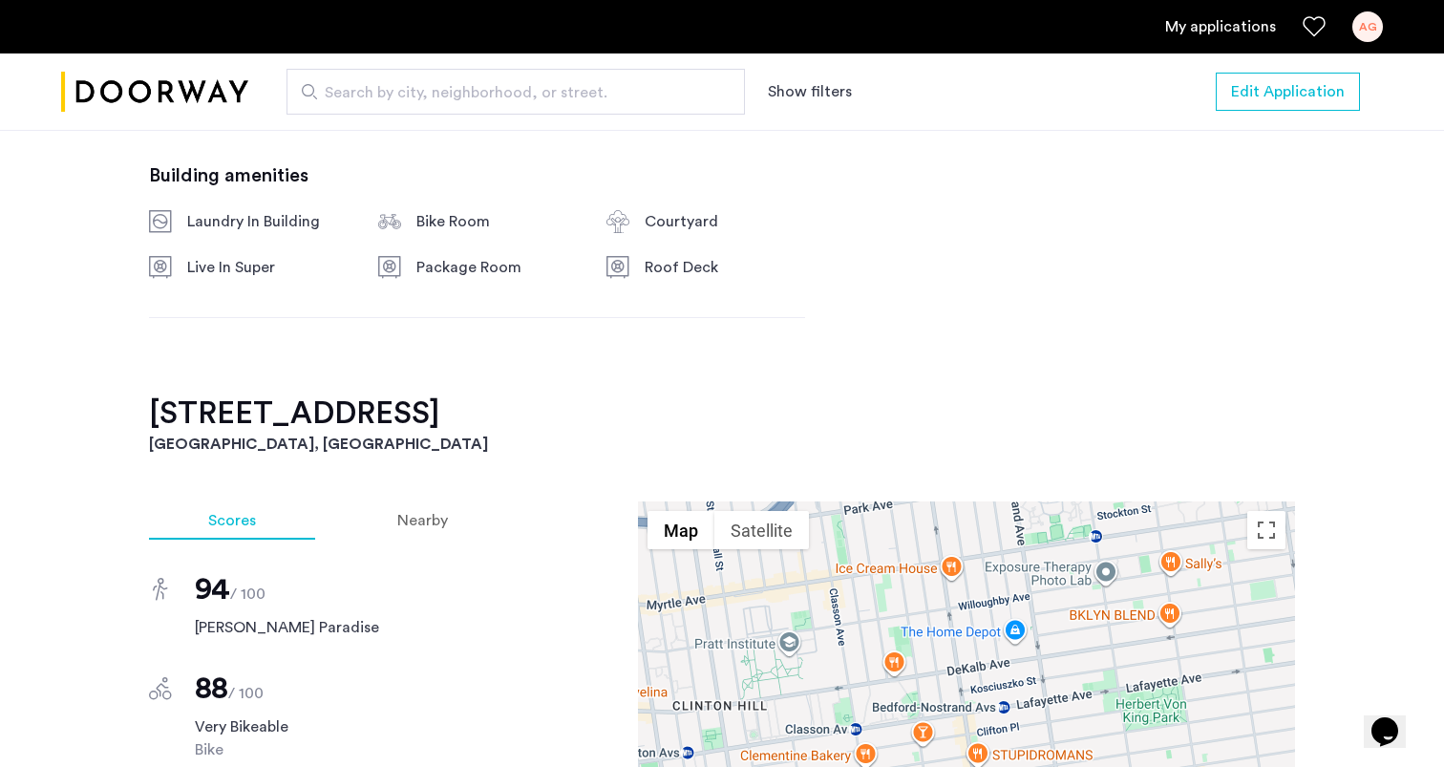
click at [663, 265] on div "Roof Deck" at bounding box center [725, 267] width 160 height 23
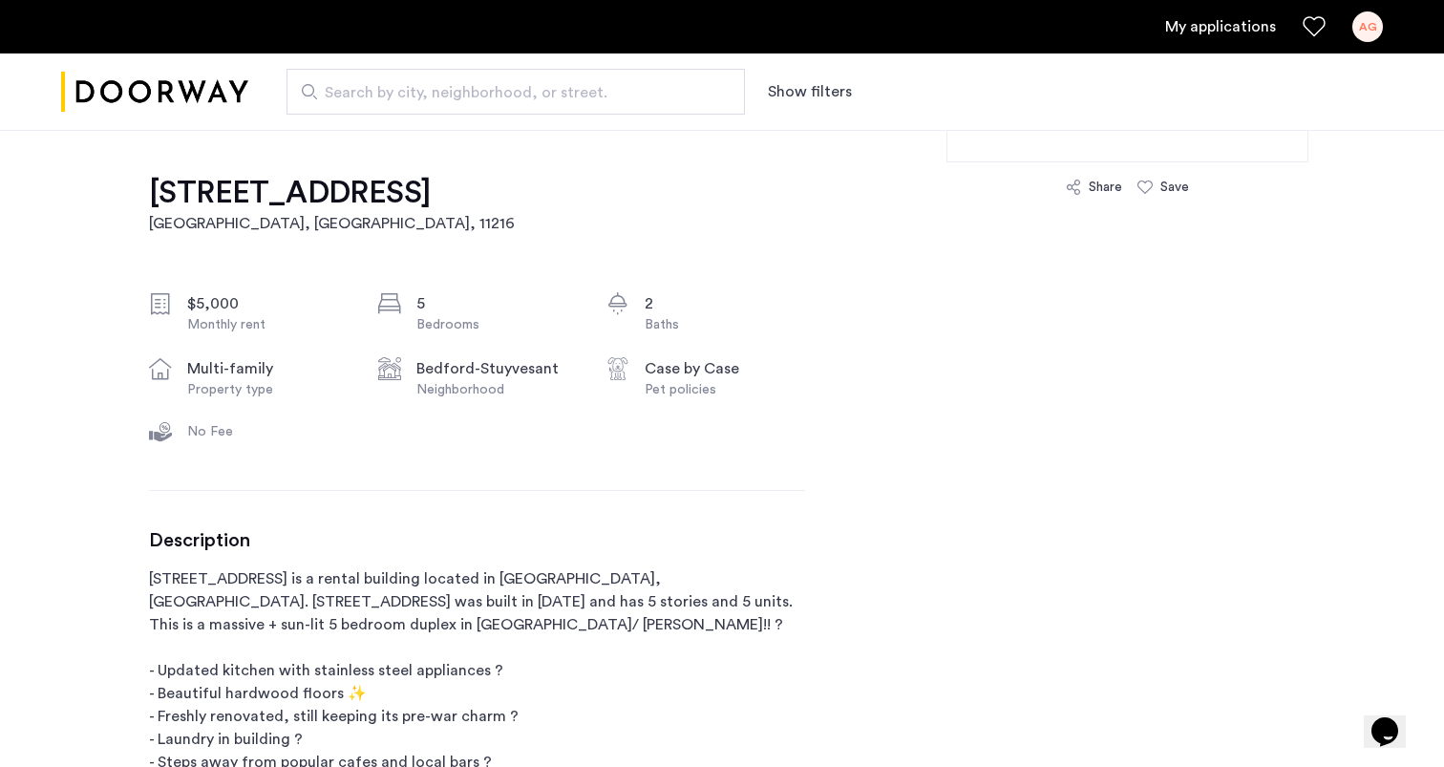
scroll to position [0, 0]
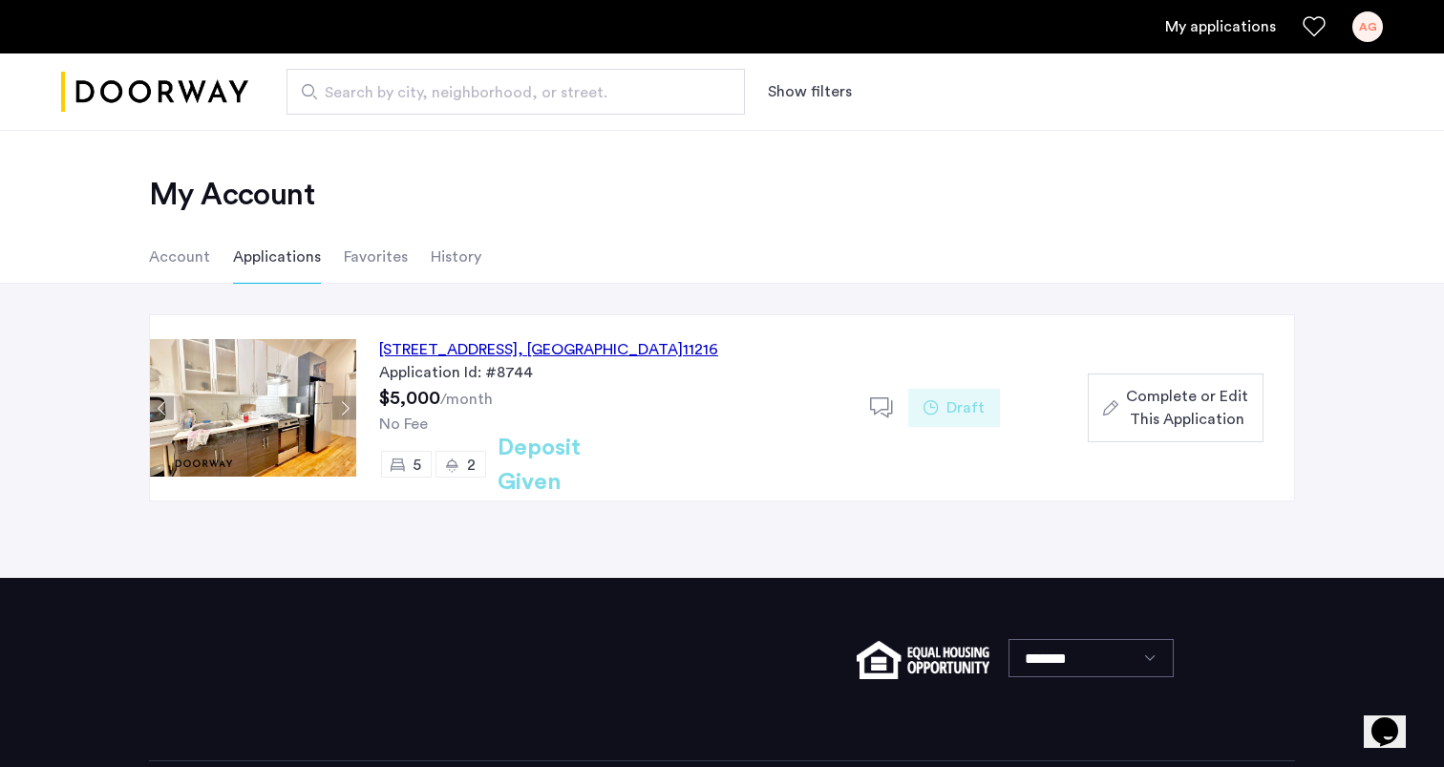
click at [1202, 418] on span "Complete or Edit This Application" at bounding box center [1187, 408] width 122 height 46
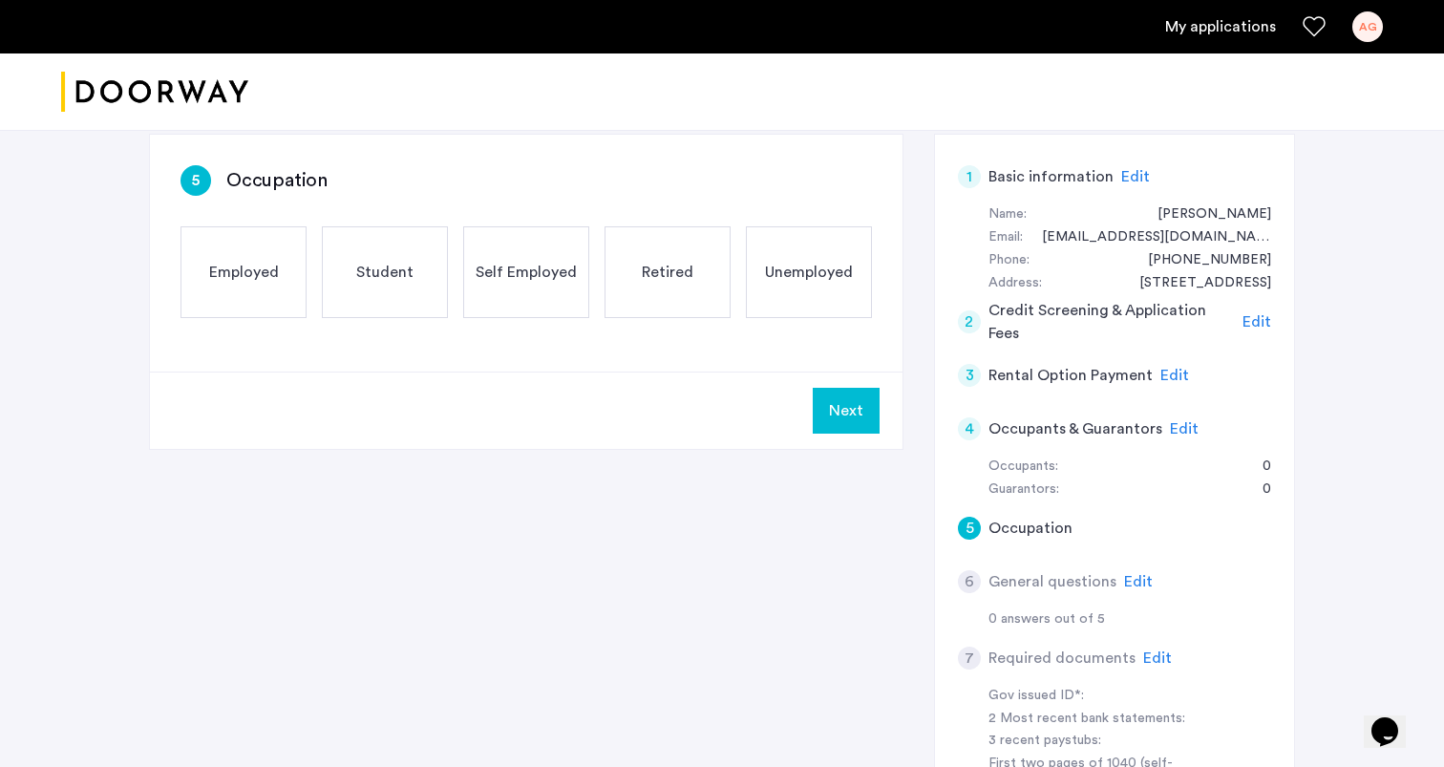
scroll to position [179, 0]
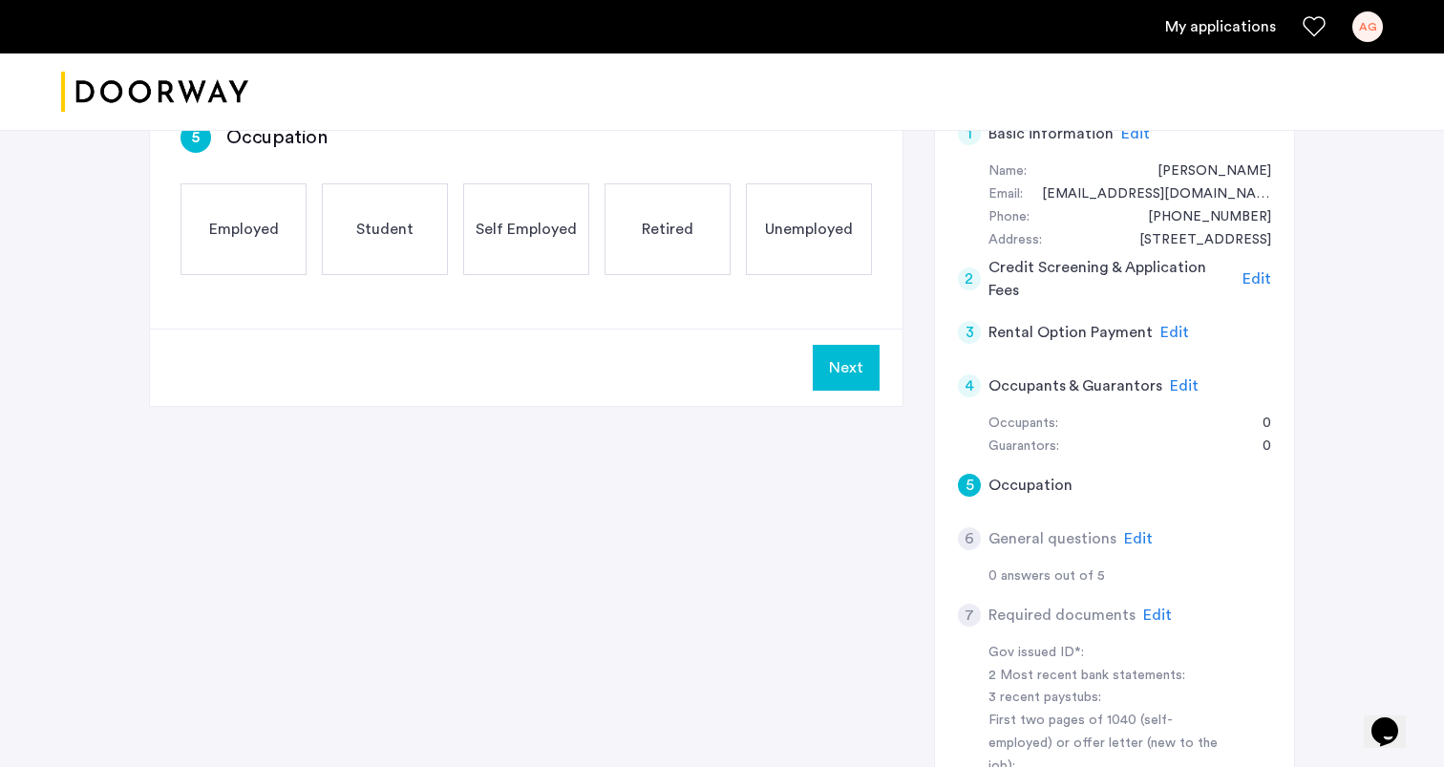
click at [1184, 383] on span "Edit" at bounding box center [1184, 385] width 29 height 15
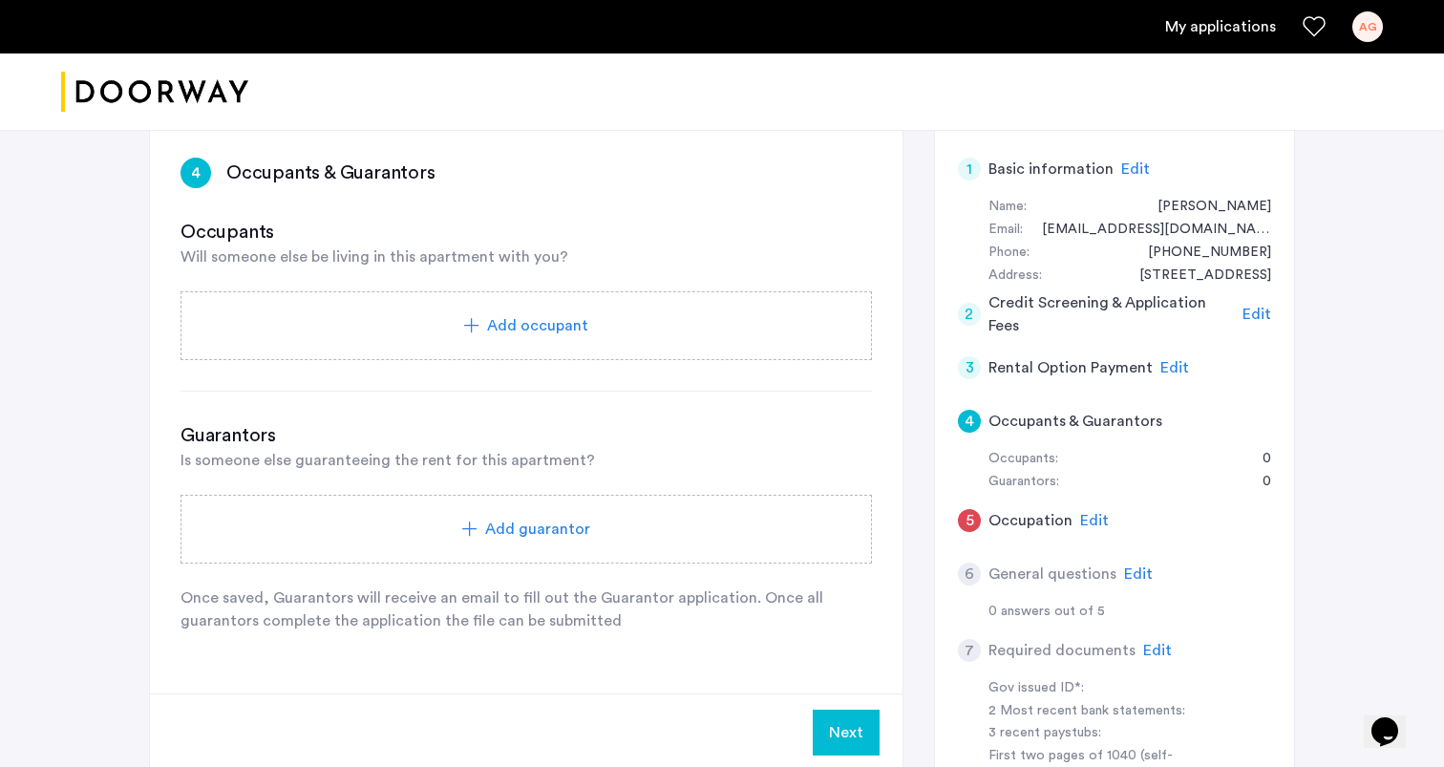
scroll to position [131, 0]
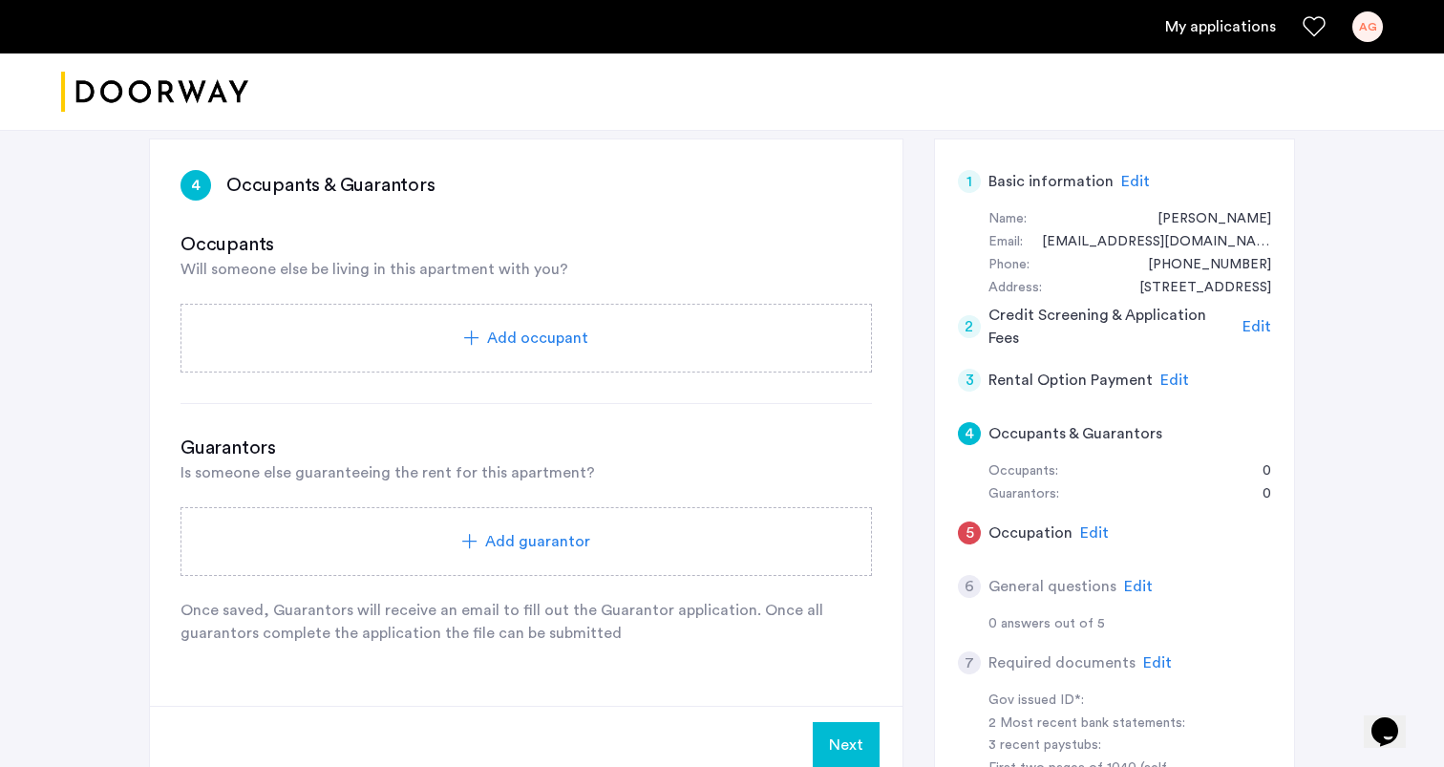
click at [463, 334] on div "Add occupant" at bounding box center [526, 338] width 646 height 23
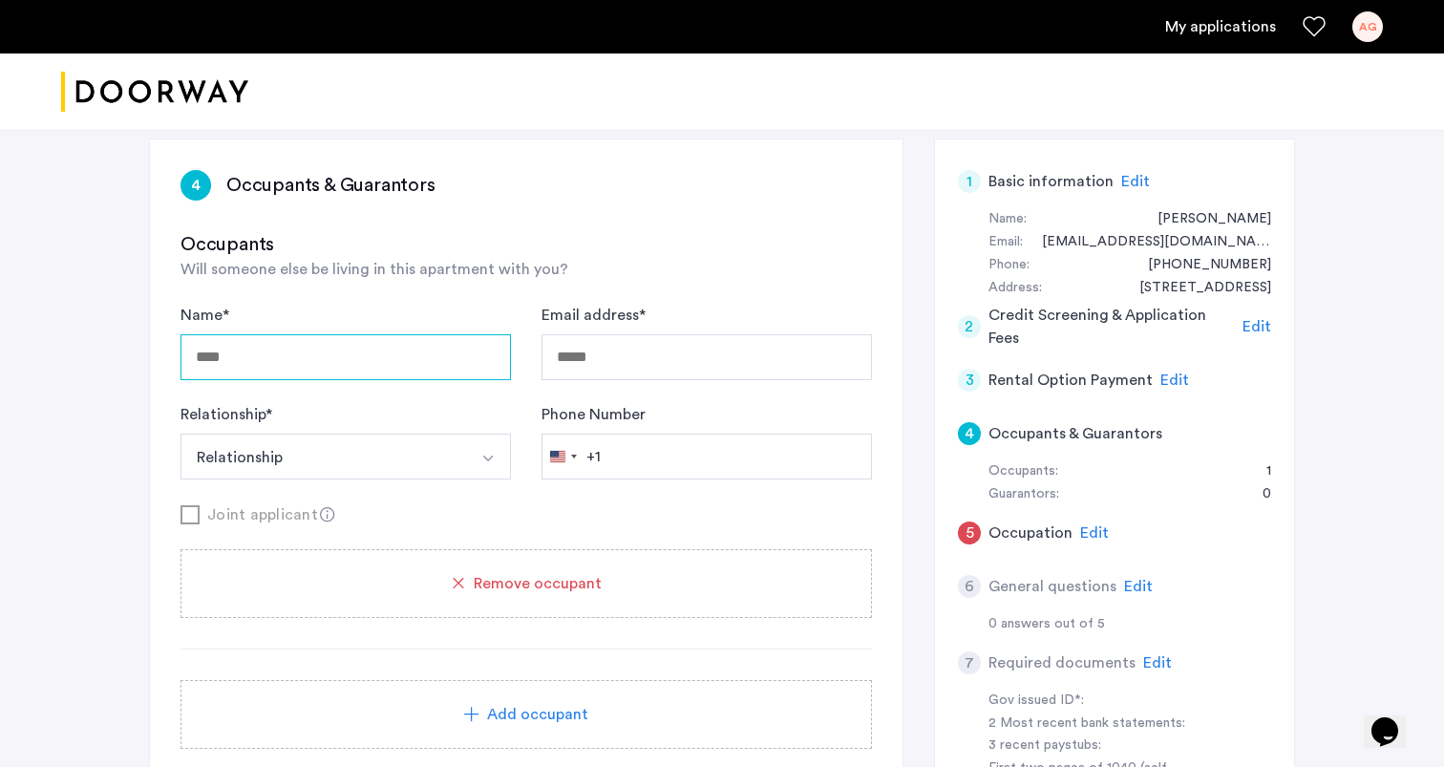
click at [424, 346] on input "Name *" at bounding box center [346, 357] width 331 height 46
type input "**********"
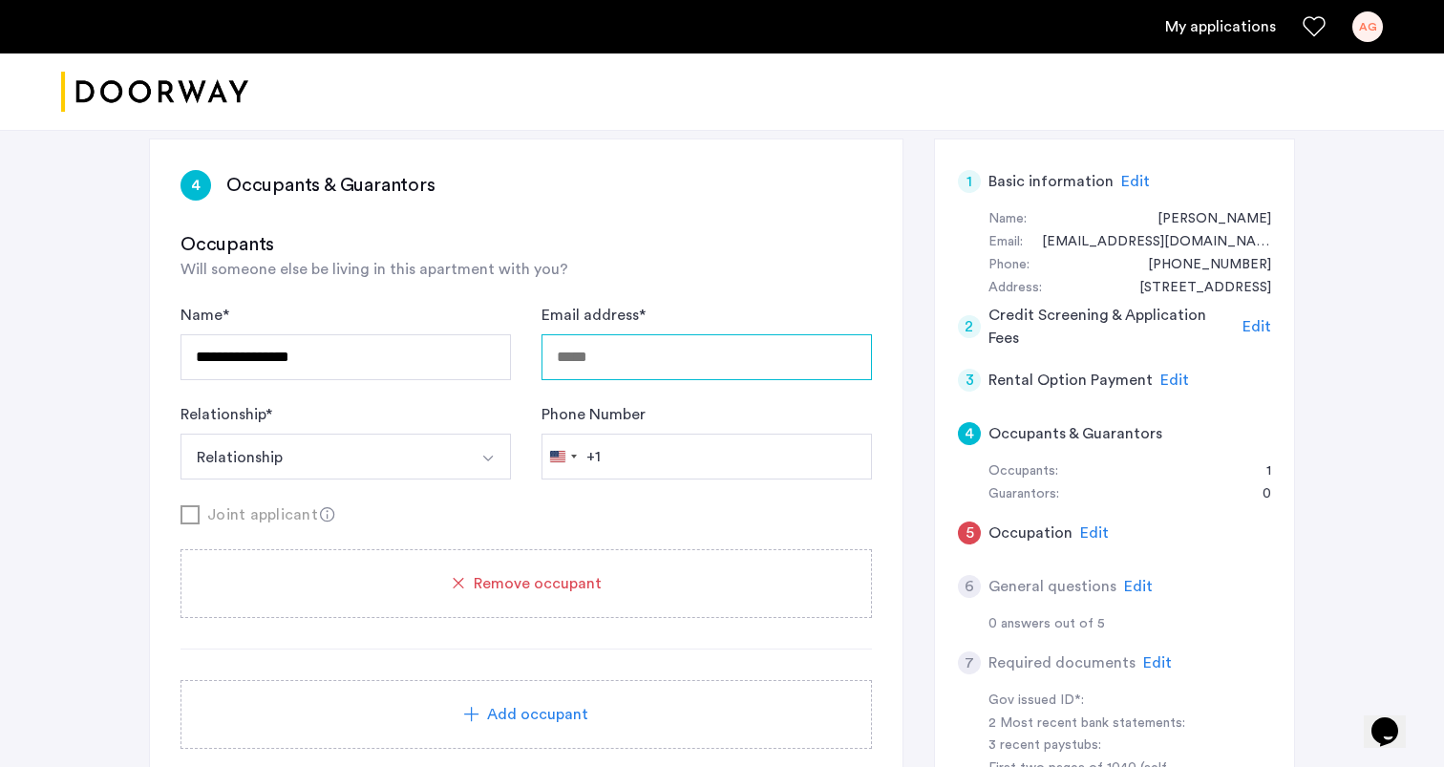
click at [767, 359] on input "Email address *" at bounding box center [707, 357] width 331 height 46
click at [766, 359] on input "Email address *" at bounding box center [707, 357] width 331 height 46
type input "**********"
click at [455, 452] on button "Relationship" at bounding box center [324, 457] width 286 height 46
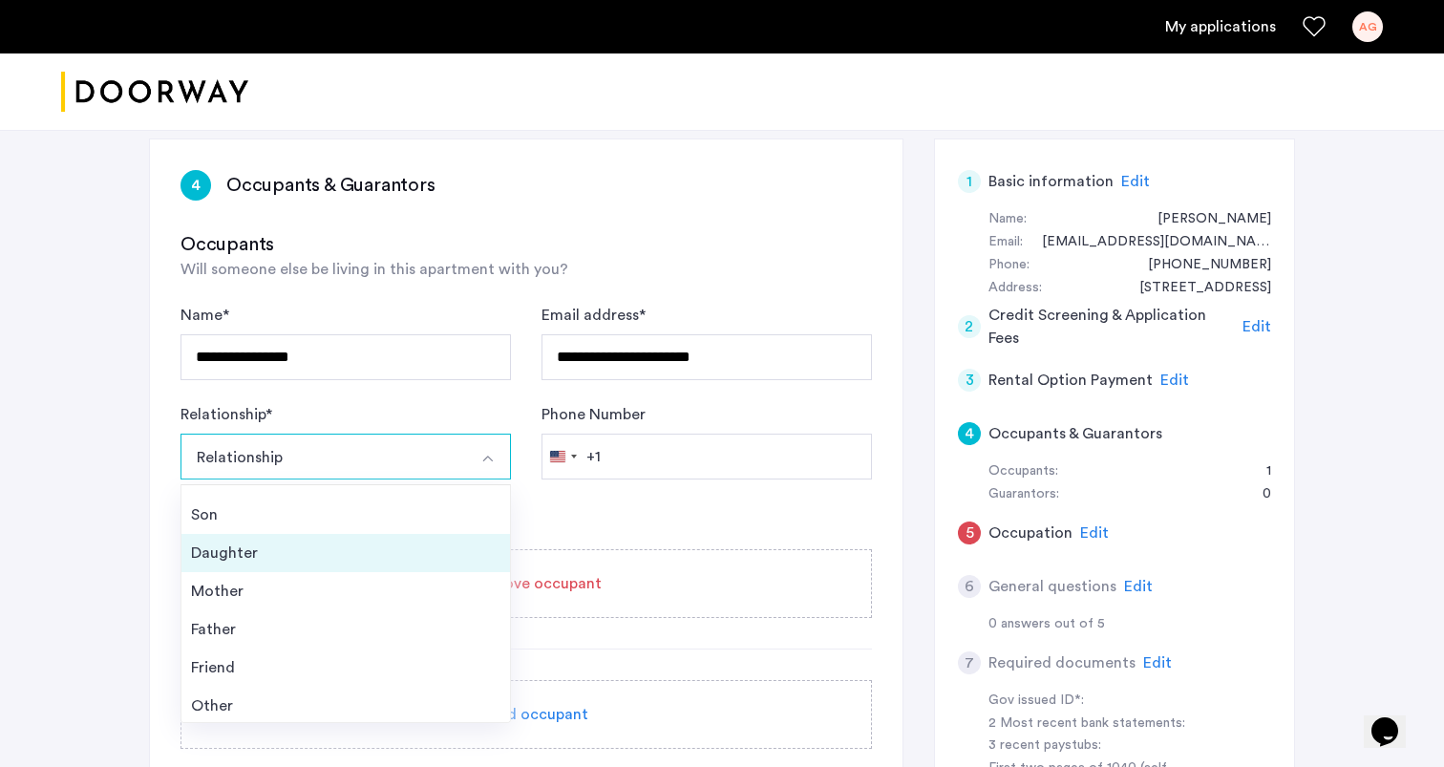
scroll to position [69, 0]
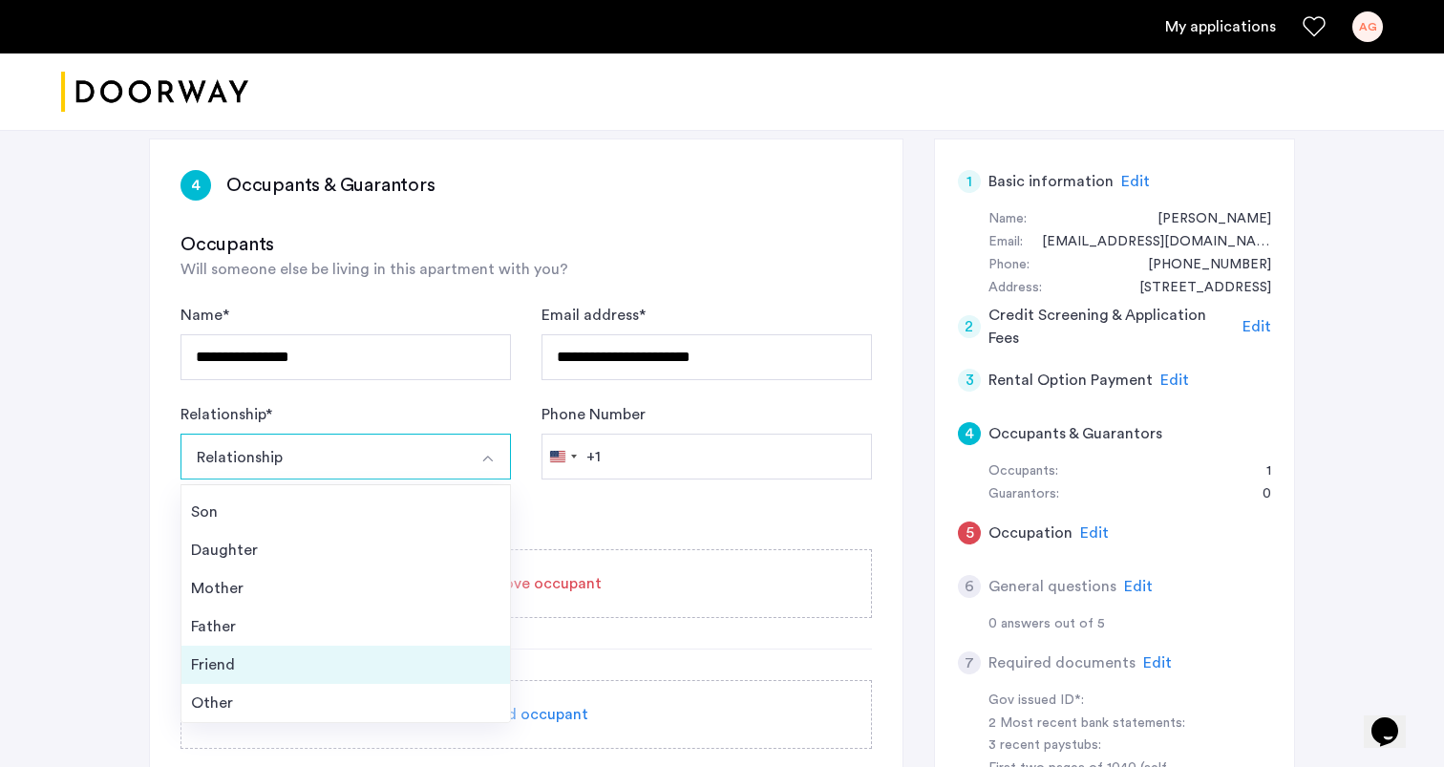
click at [373, 664] on div "Friend" at bounding box center [346, 664] width 310 height 23
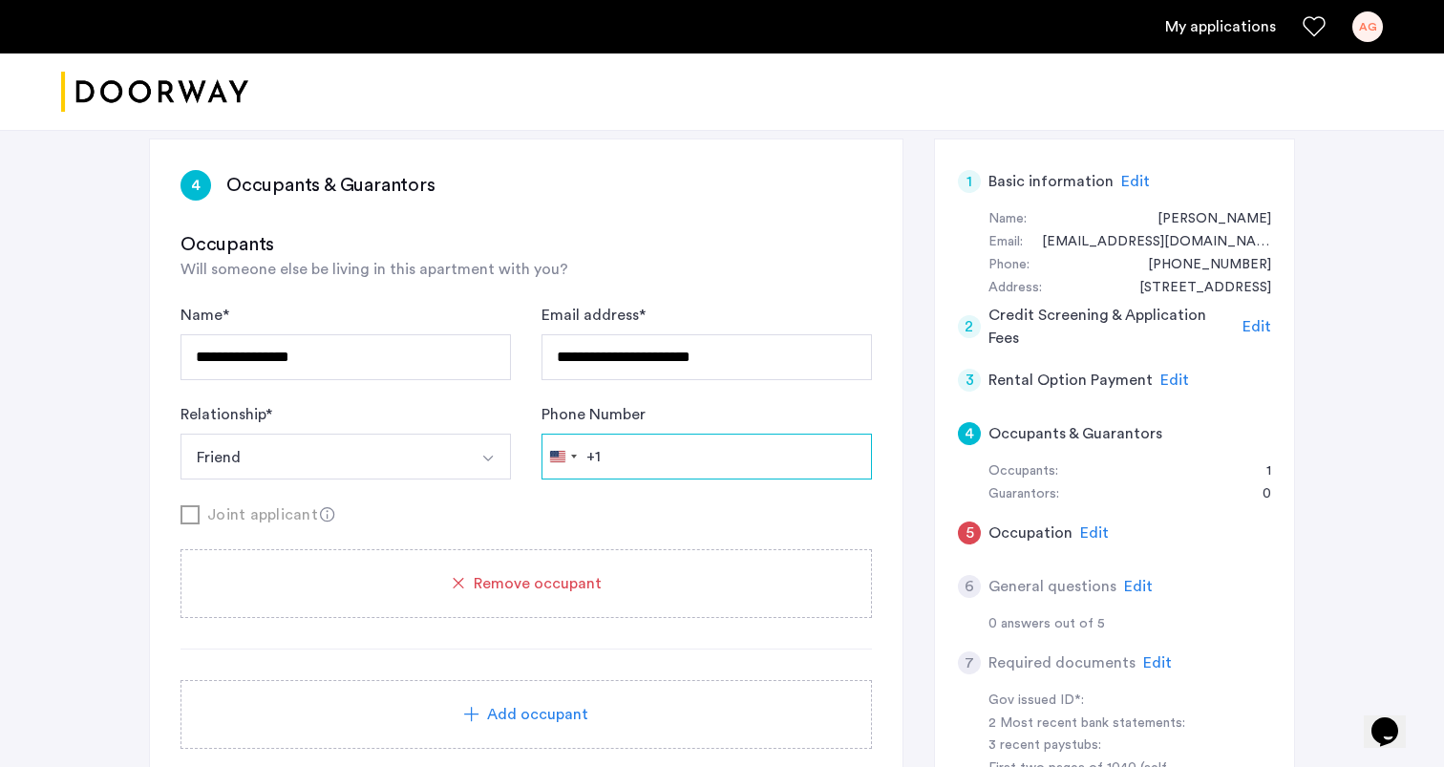
click at [673, 440] on input "Phone Number" at bounding box center [707, 457] width 331 height 46
type input "**********"
click at [815, 509] on div "Joint applicant" at bounding box center [527, 514] width 692 height 24
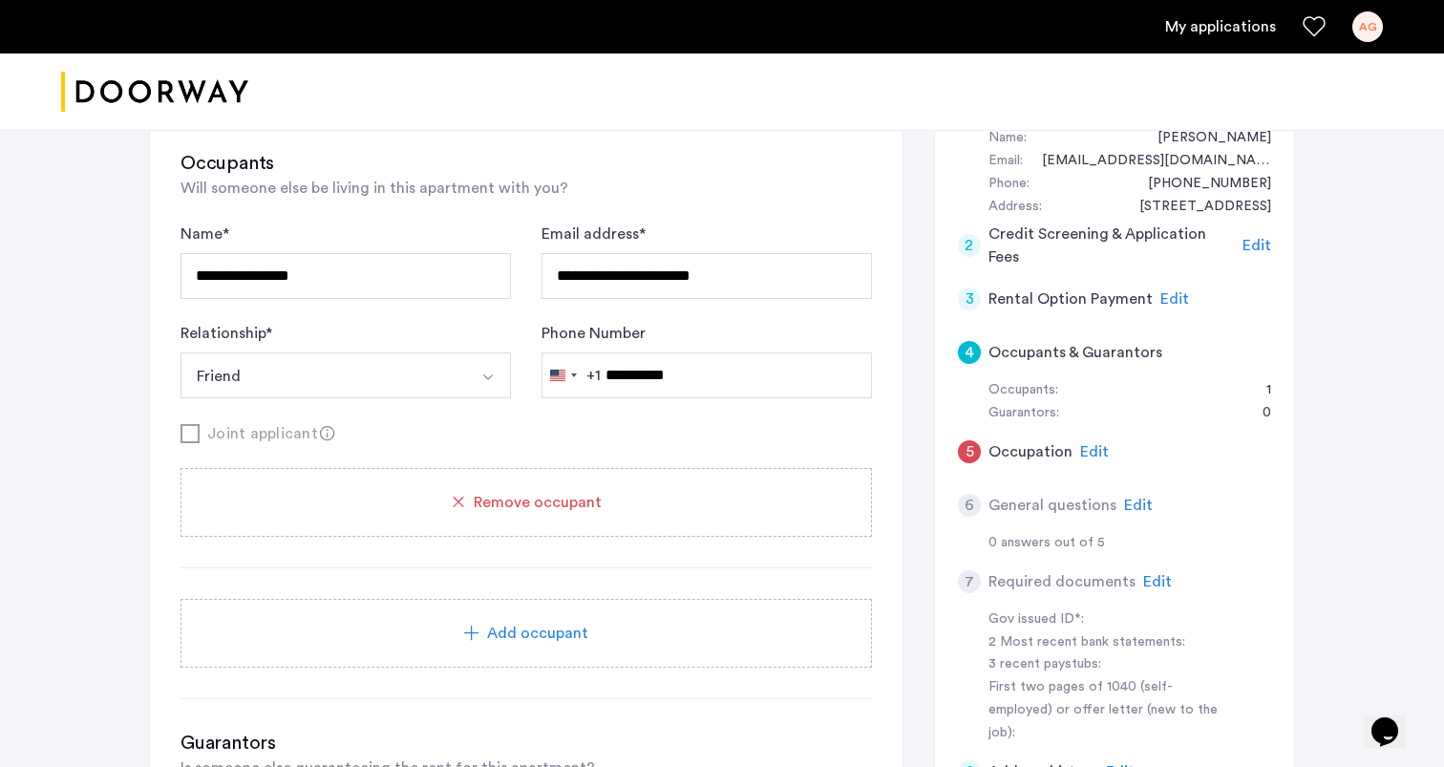
scroll to position [236, 0]
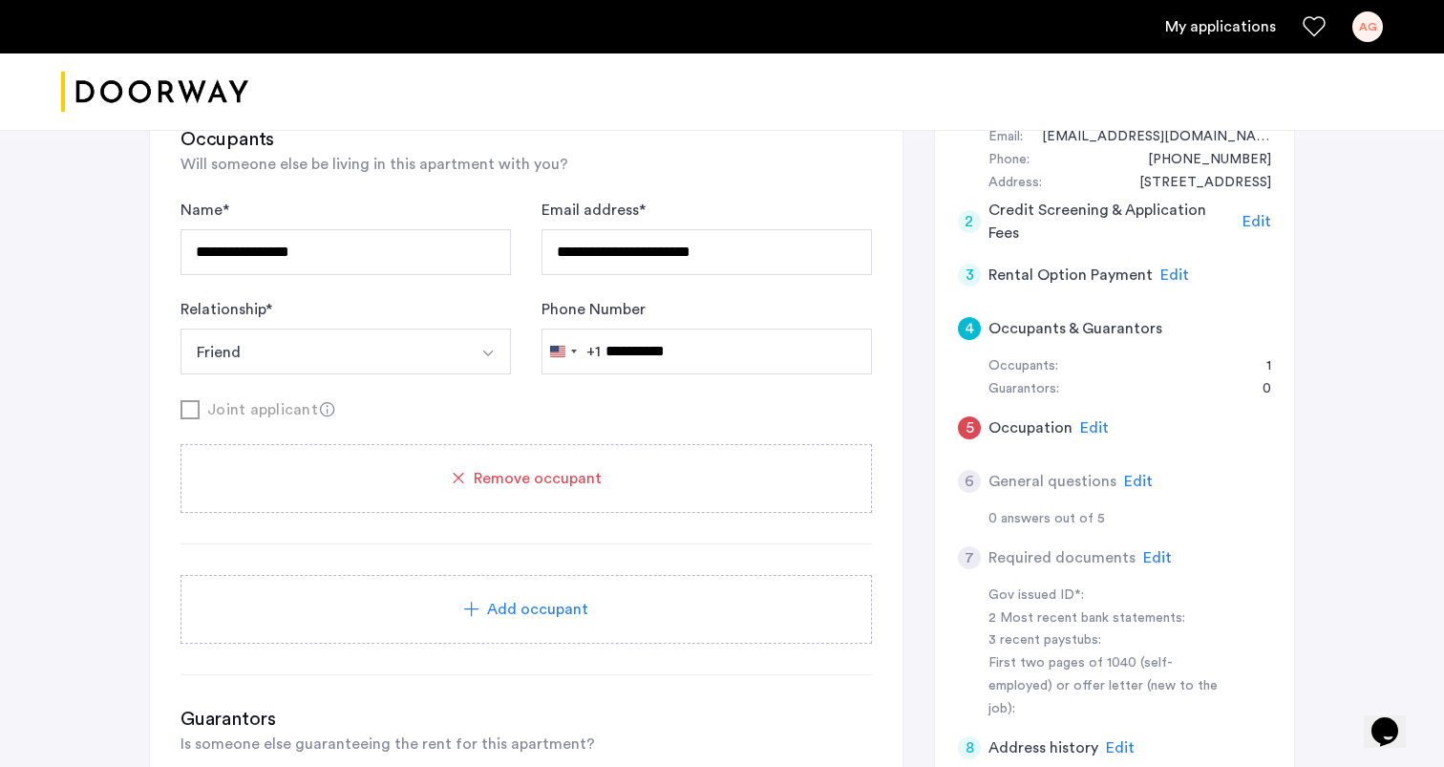
click at [320, 407] on icon at bounding box center [327, 409] width 15 height 15
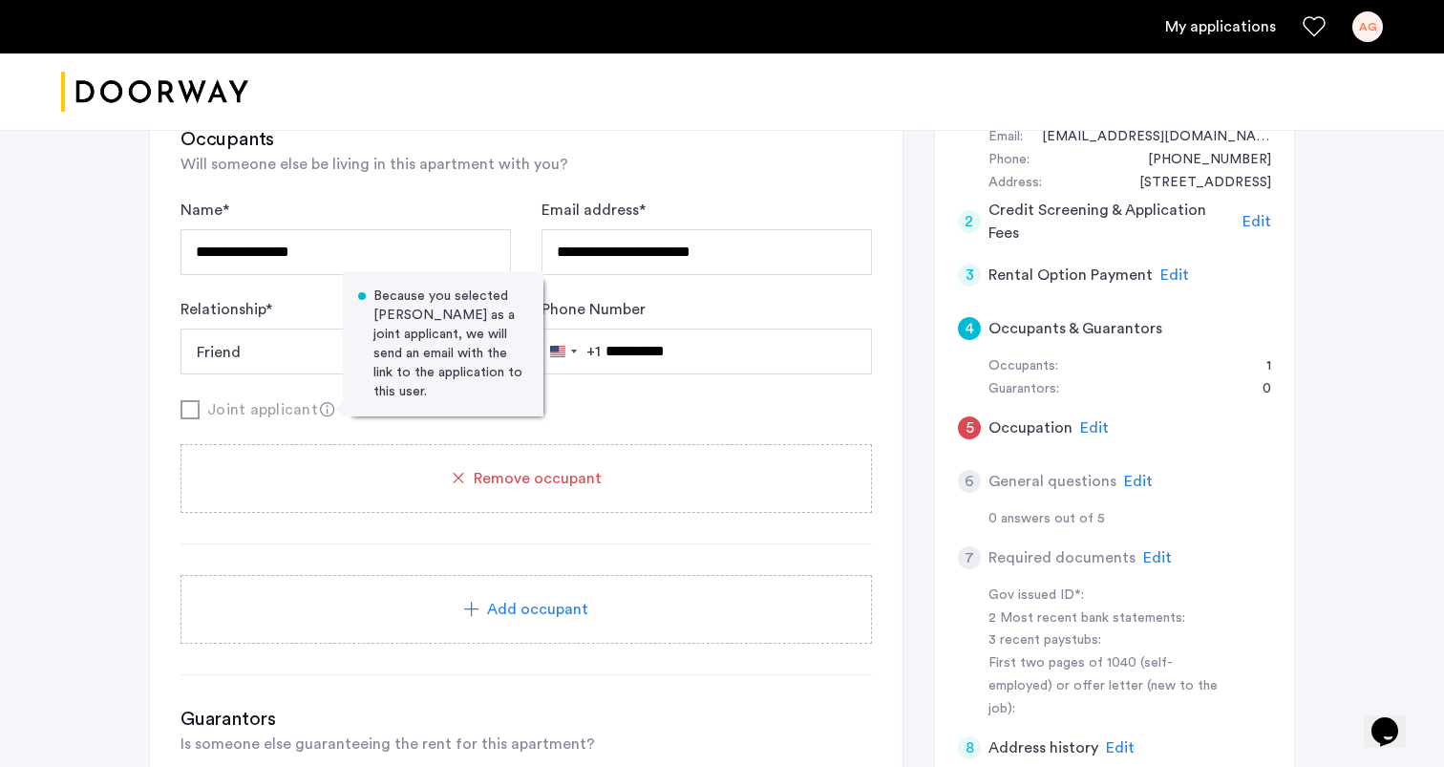
click at [320, 407] on icon at bounding box center [327, 409] width 15 height 15
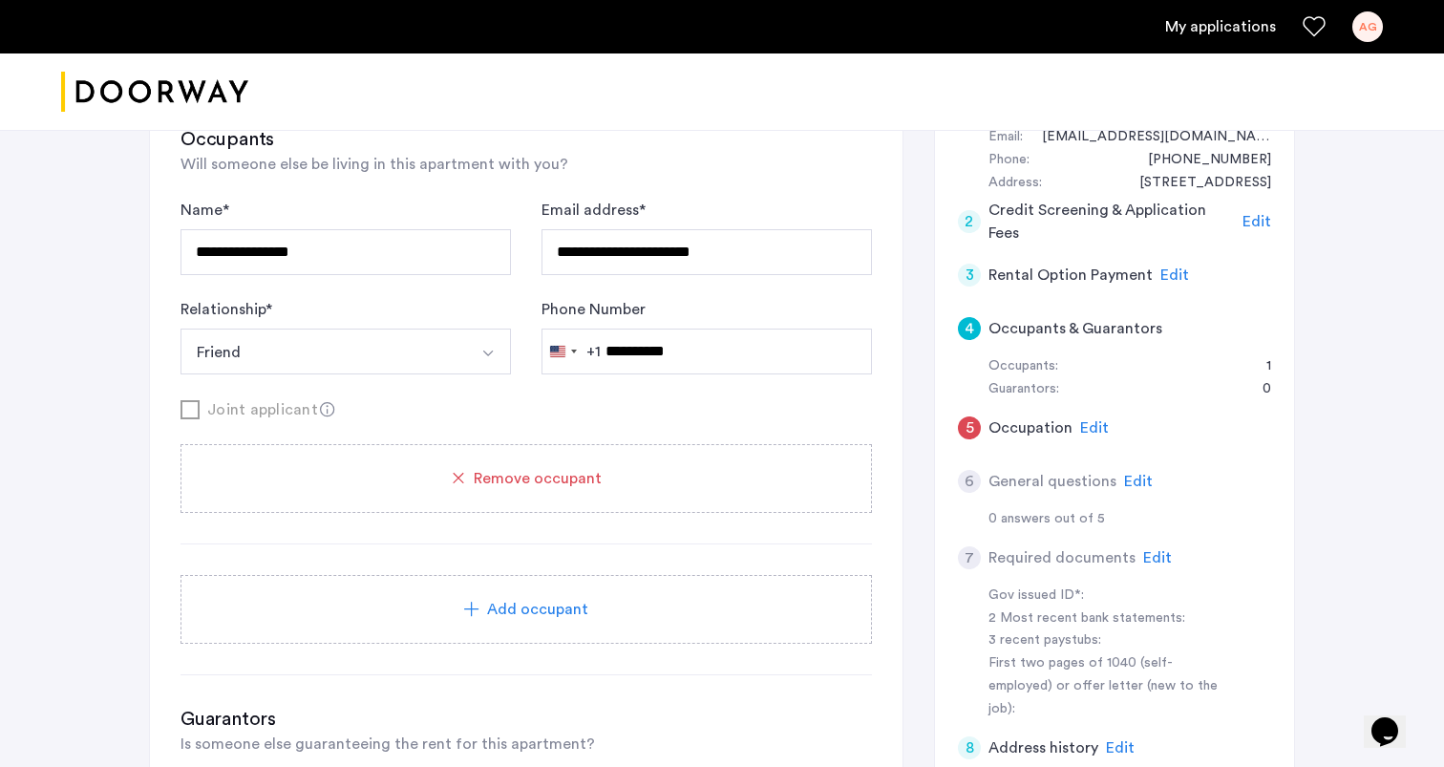
click at [453, 621] on div "Add occupant" at bounding box center [526, 609] width 646 height 23
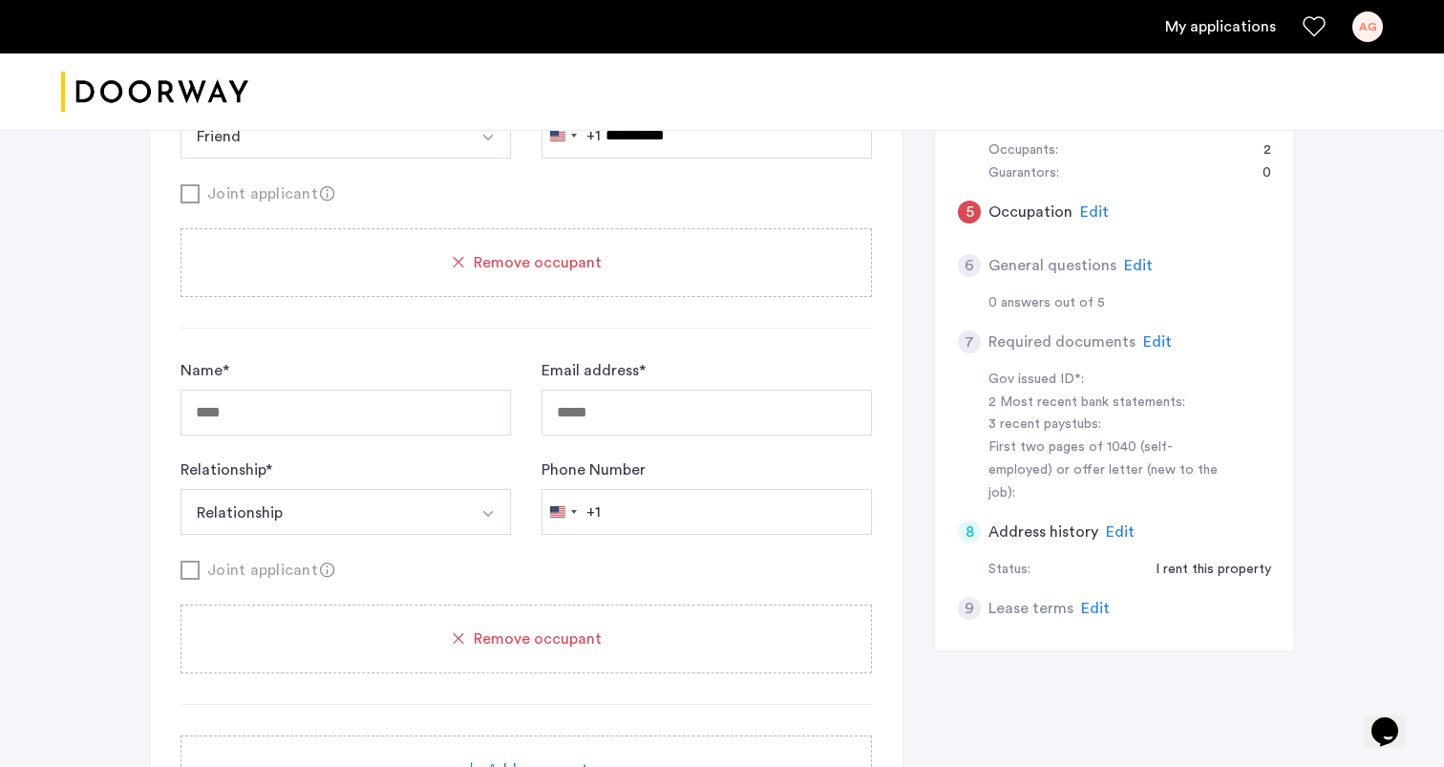
scroll to position [356, 0]
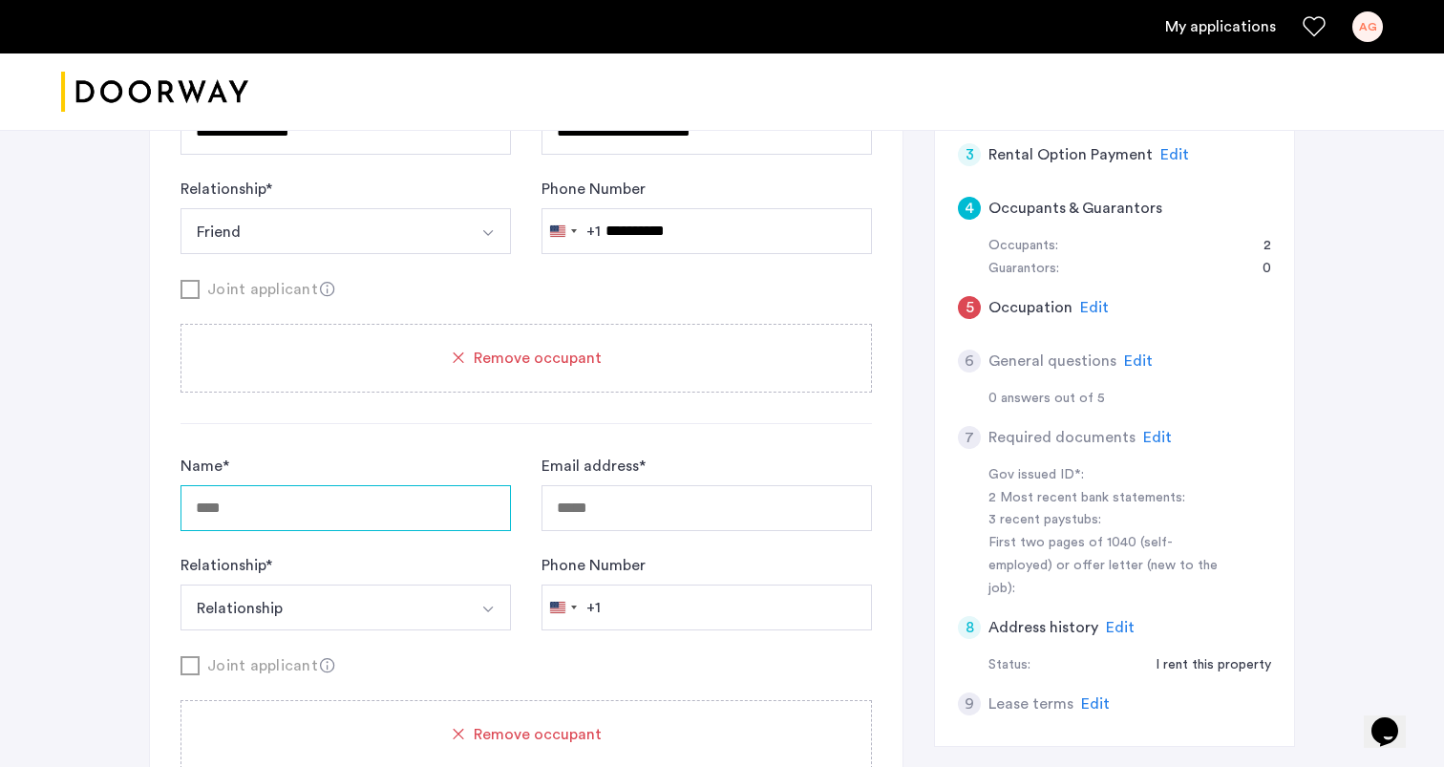
click at [361, 495] on input "Name *" at bounding box center [346, 508] width 331 height 46
type input "**********"
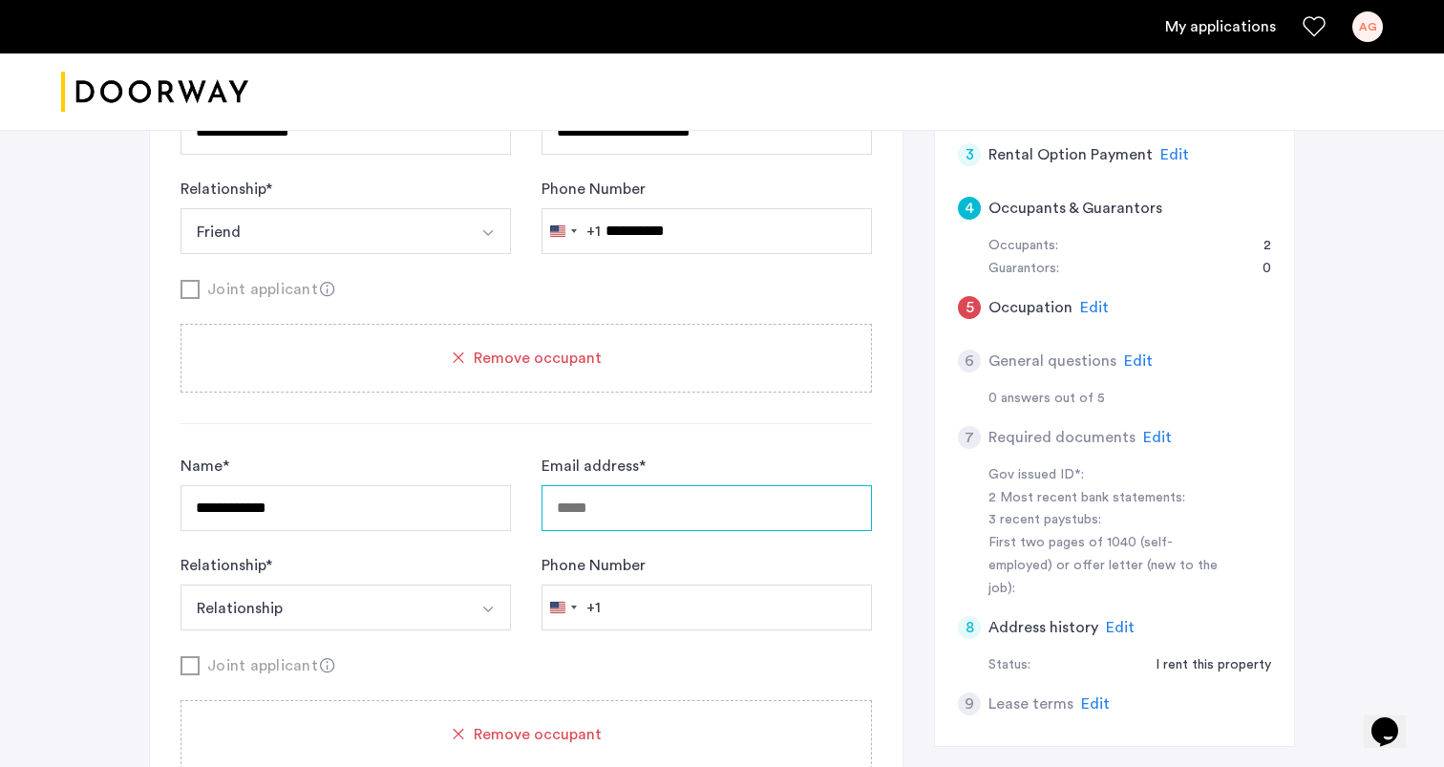
click at [612, 502] on input "Email address *" at bounding box center [707, 508] width 331 height 46
type input "*"
type input "**********"
click at [486, 604] on img "Select option" at bounding box center [487, 609] width 15 height 15
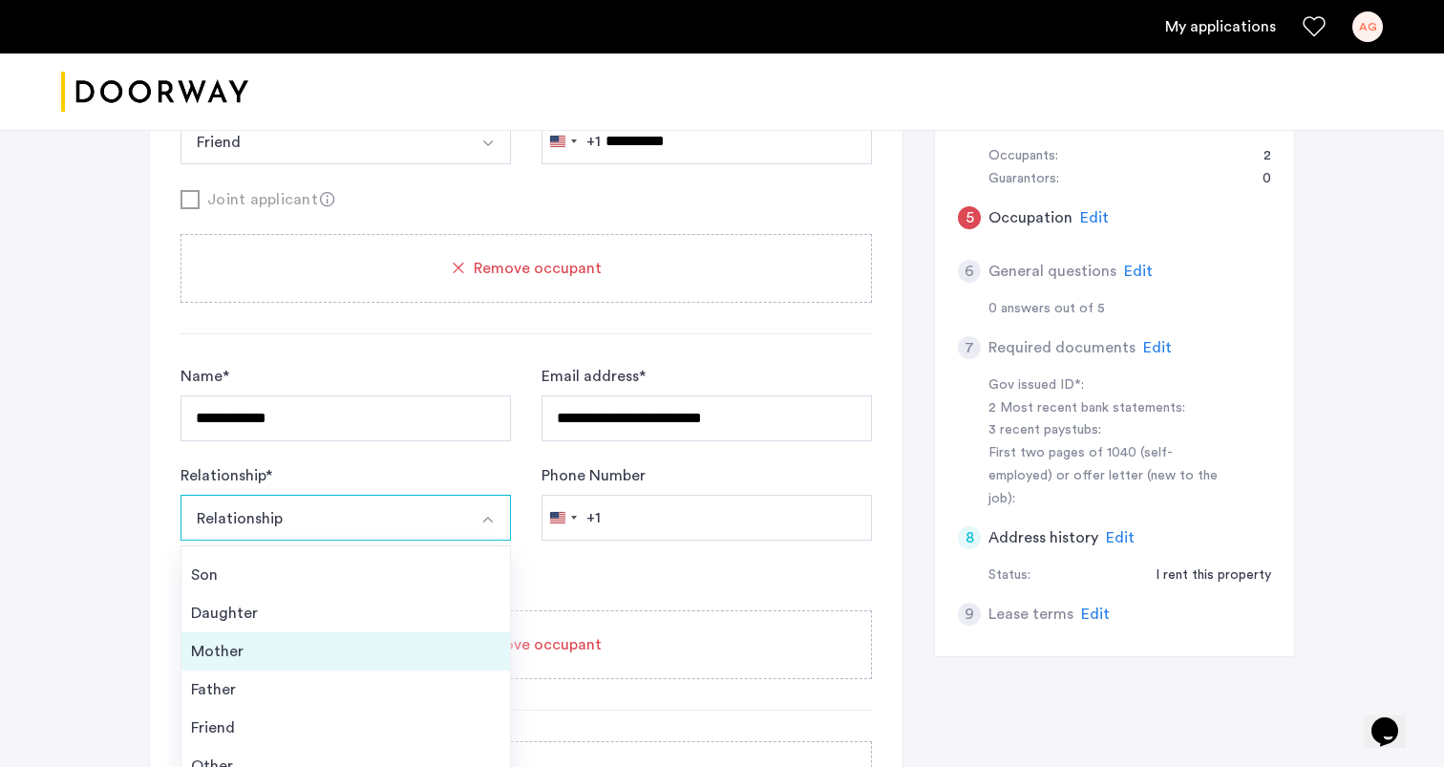
scroll to position [69, 0]
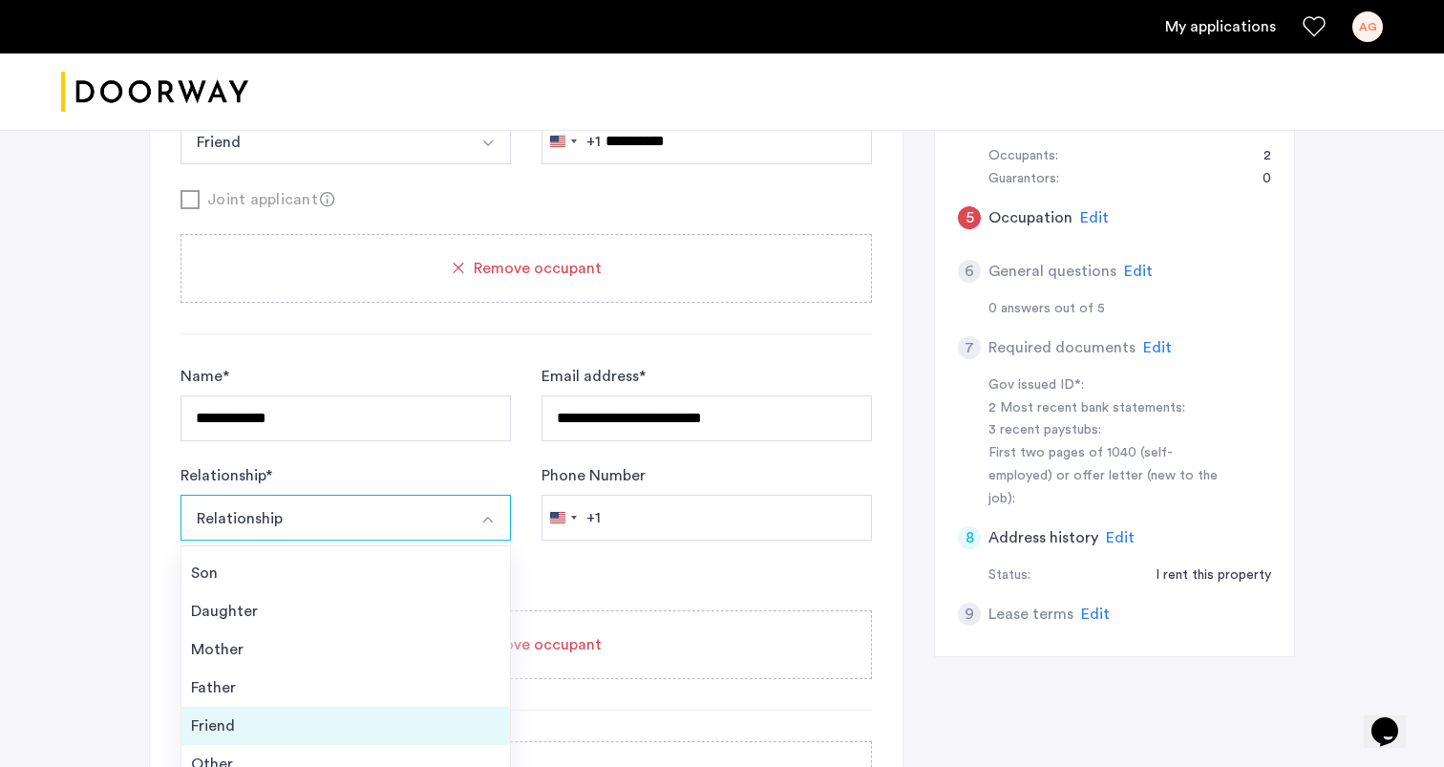
click at [380, 728] on div "Friend" at bounding box center [346, 726] width 310 height 23
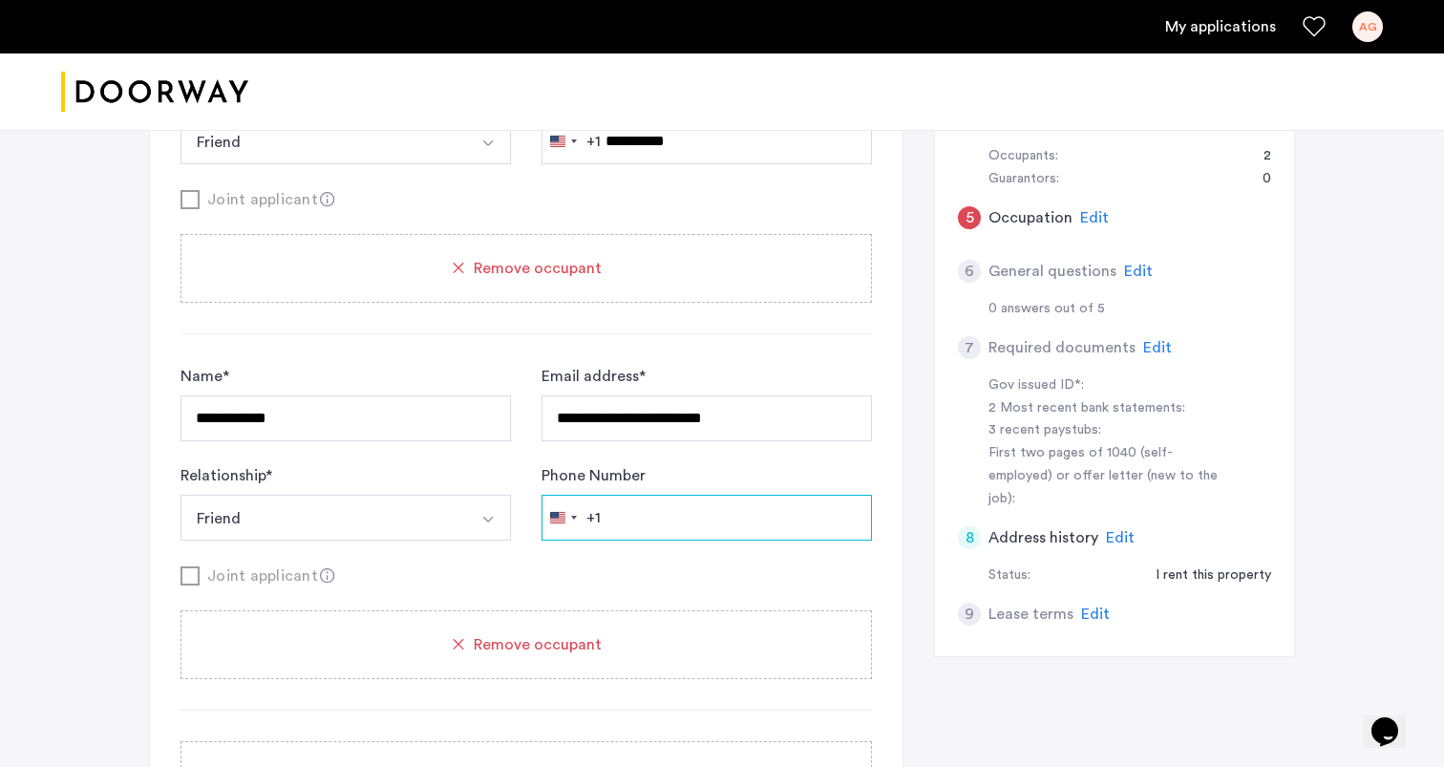
click at [715, 505] on input "Phone Number" at bounding box center [707, 518] width 331 height 46
type input "*"
type input "**********"
click at [687, 575] on div "Joint applicant" at bounding box center [527, 576] width 692 height 24
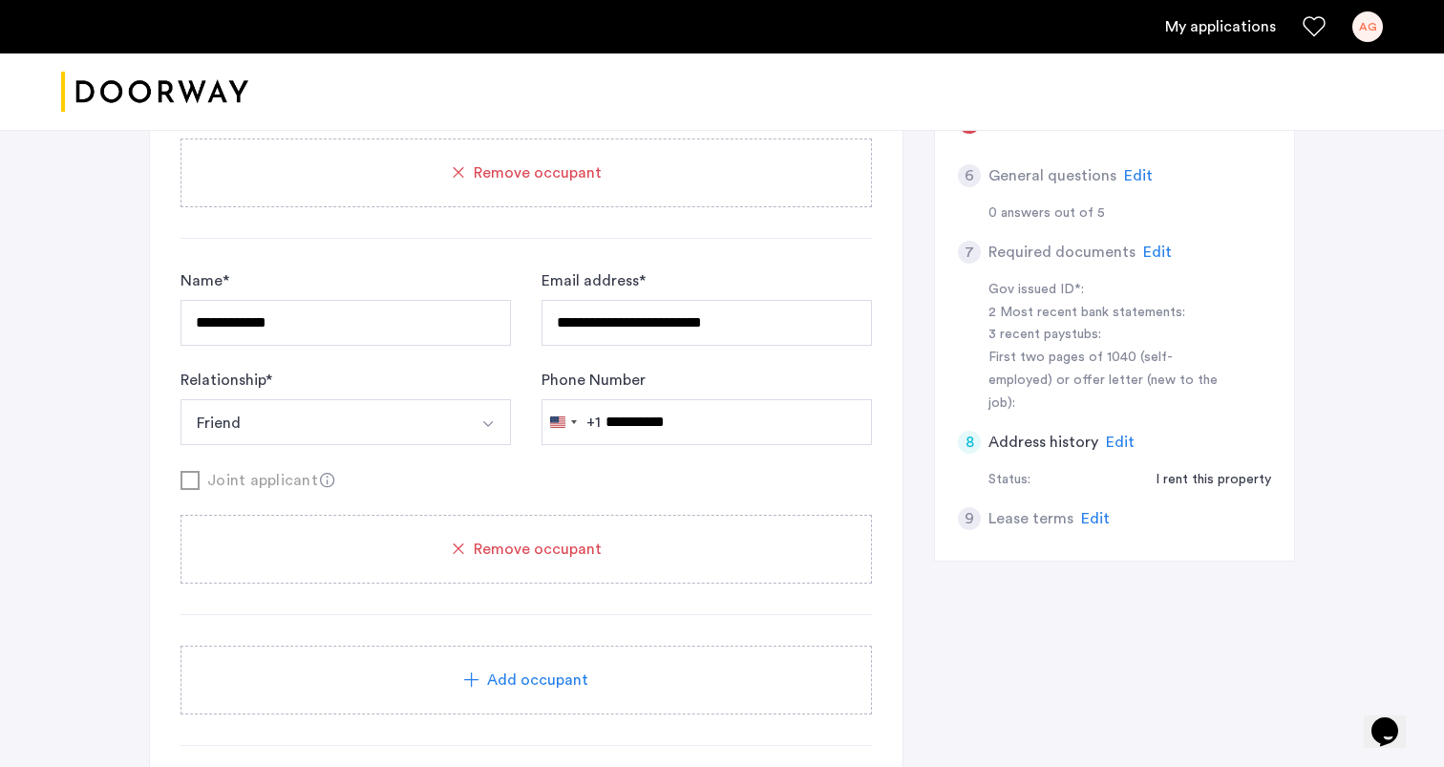
click at [620, 689] on div "Add occupant" at bounding box center [526, 680] width 646 height 23
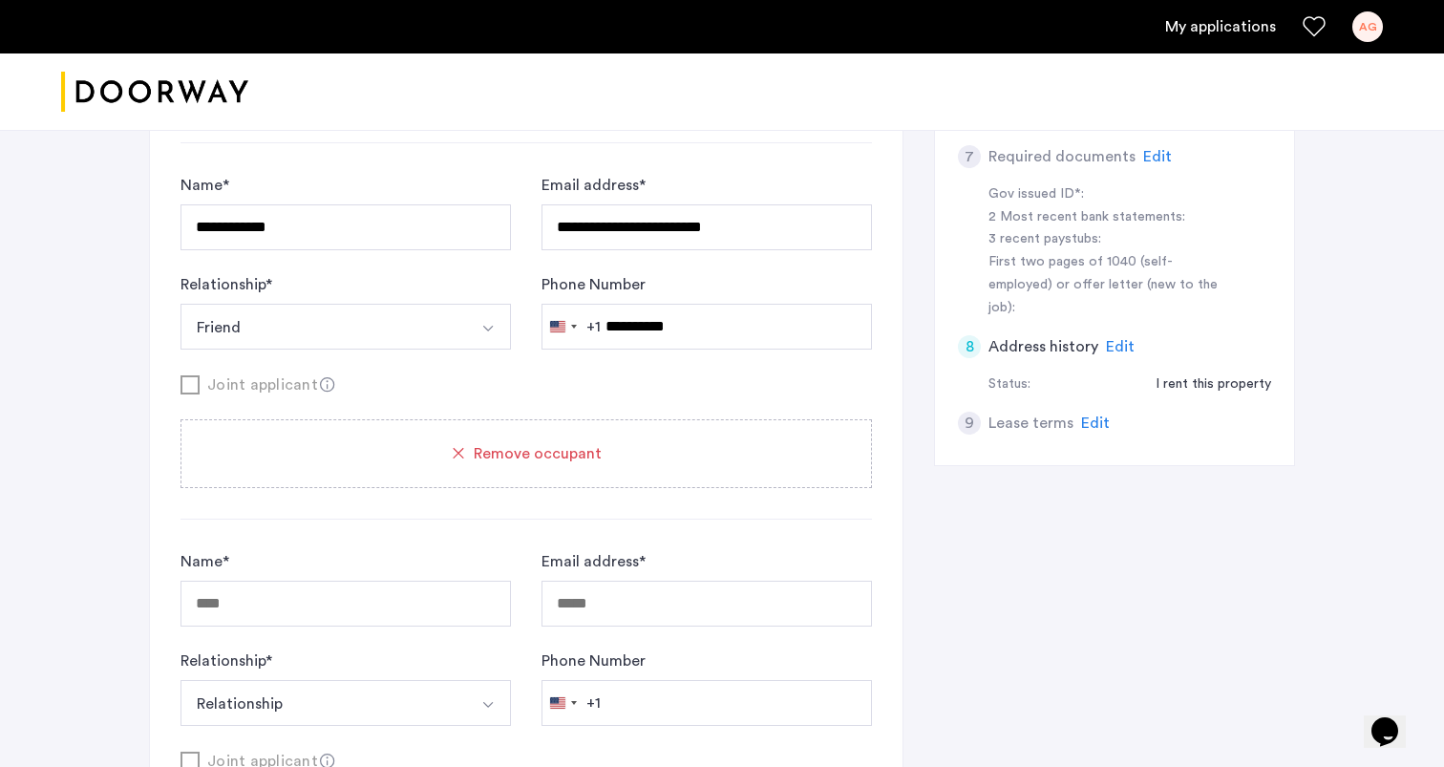
scroll to position [843, 0]
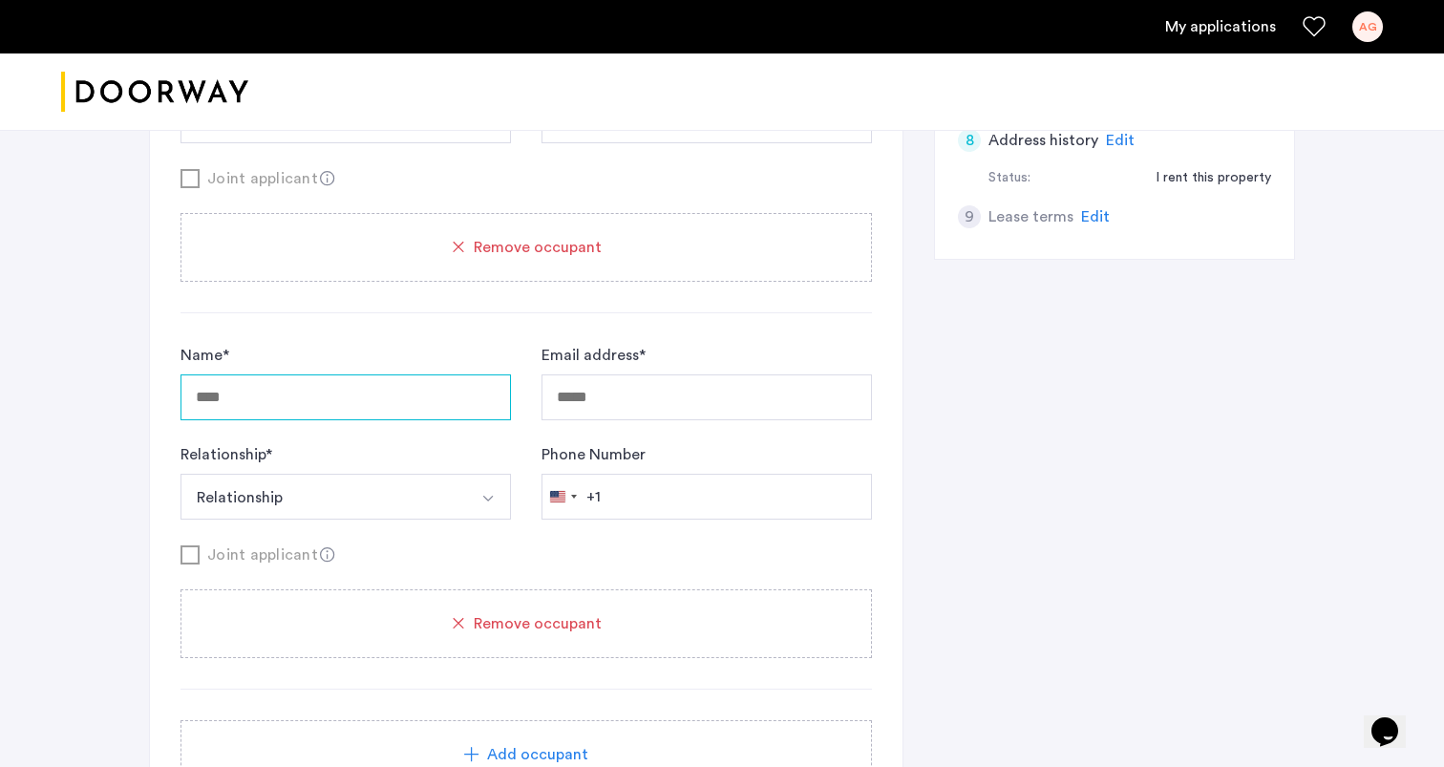
click at [283, 389] on input "Name *" at bounding box center [346, 397] width 331 height 46
type input "**********"
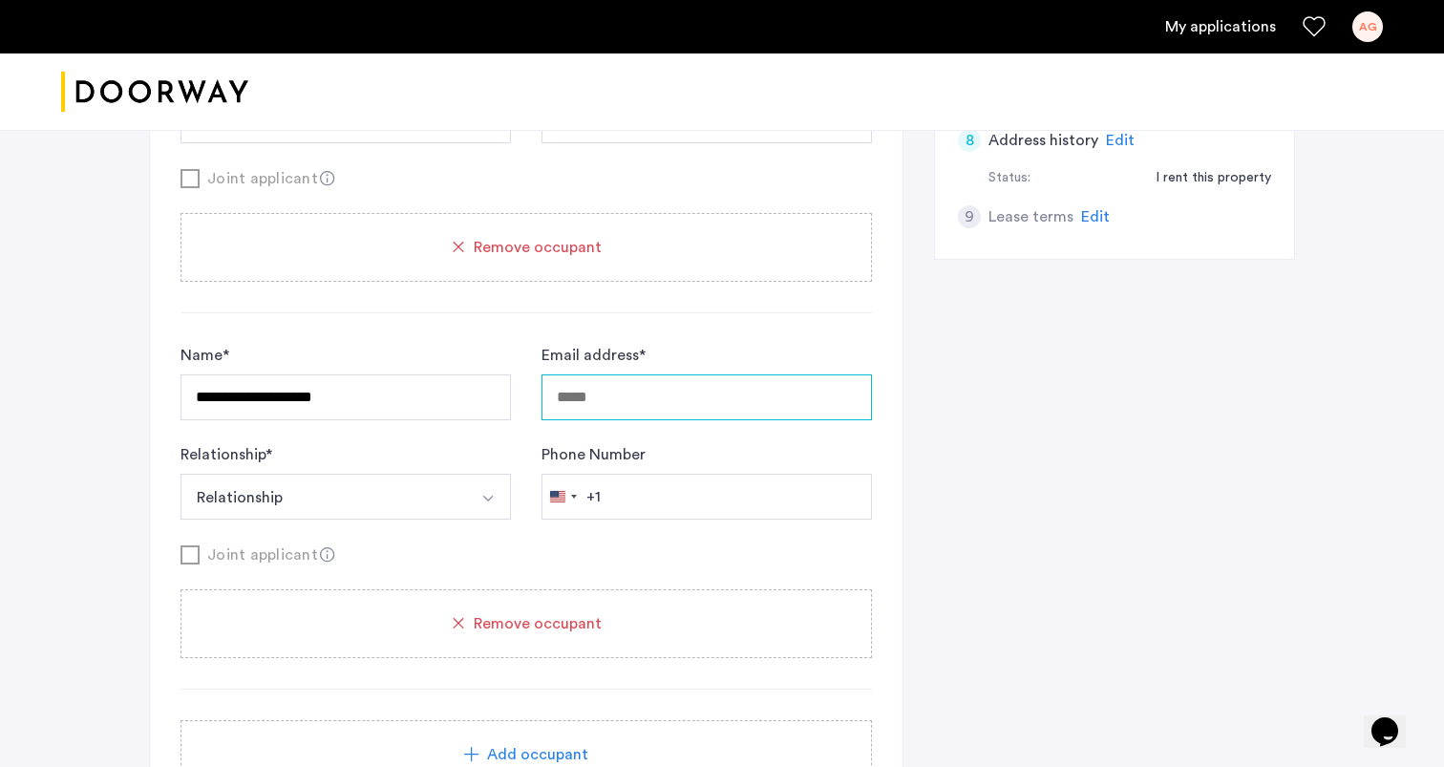
click at [586, 395] on input "Email address *" at bounding box center [707, 397] width 331 height 46
type input "**********"
click at [466, 513] on button "Select option" at bounding box center [488, 497] width 46 height 46
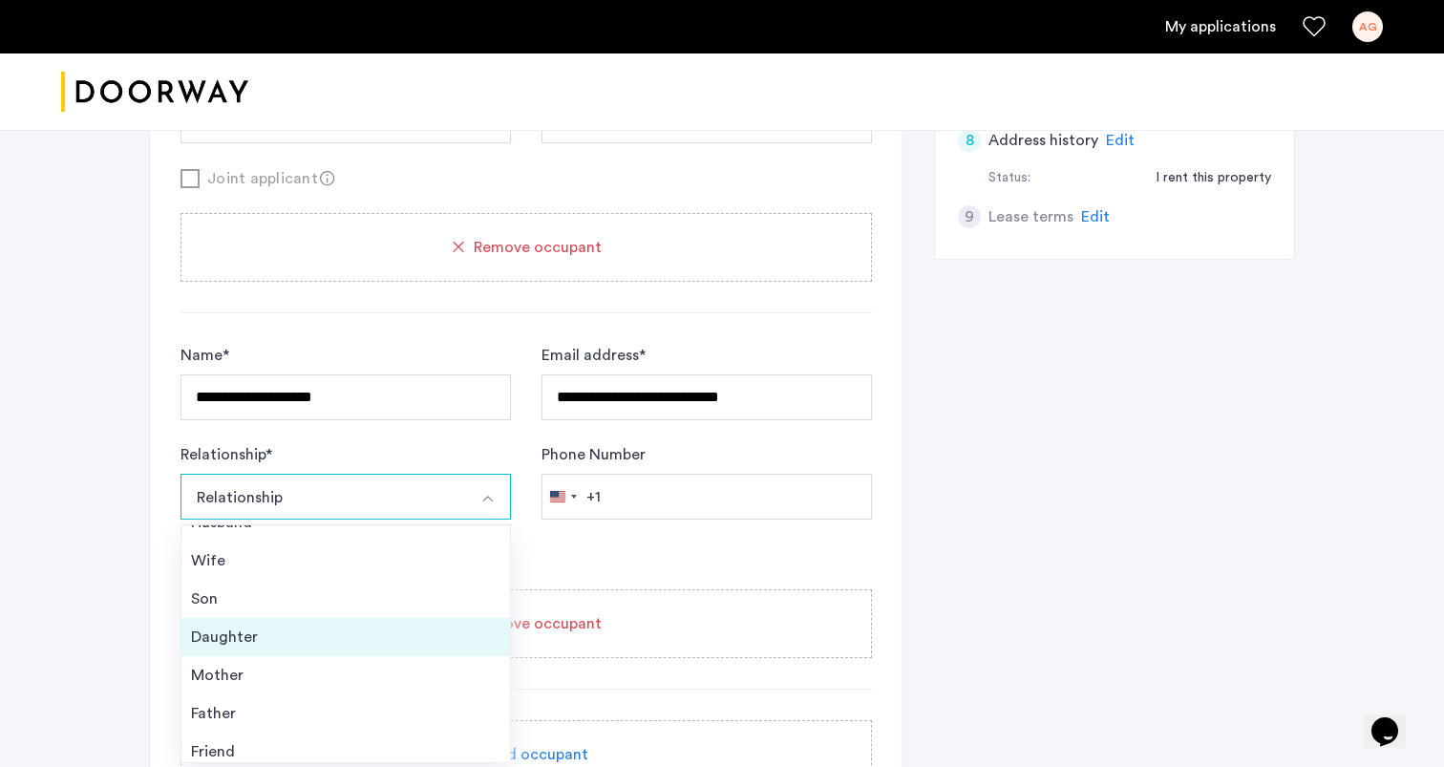
scroll to position [27, 0]
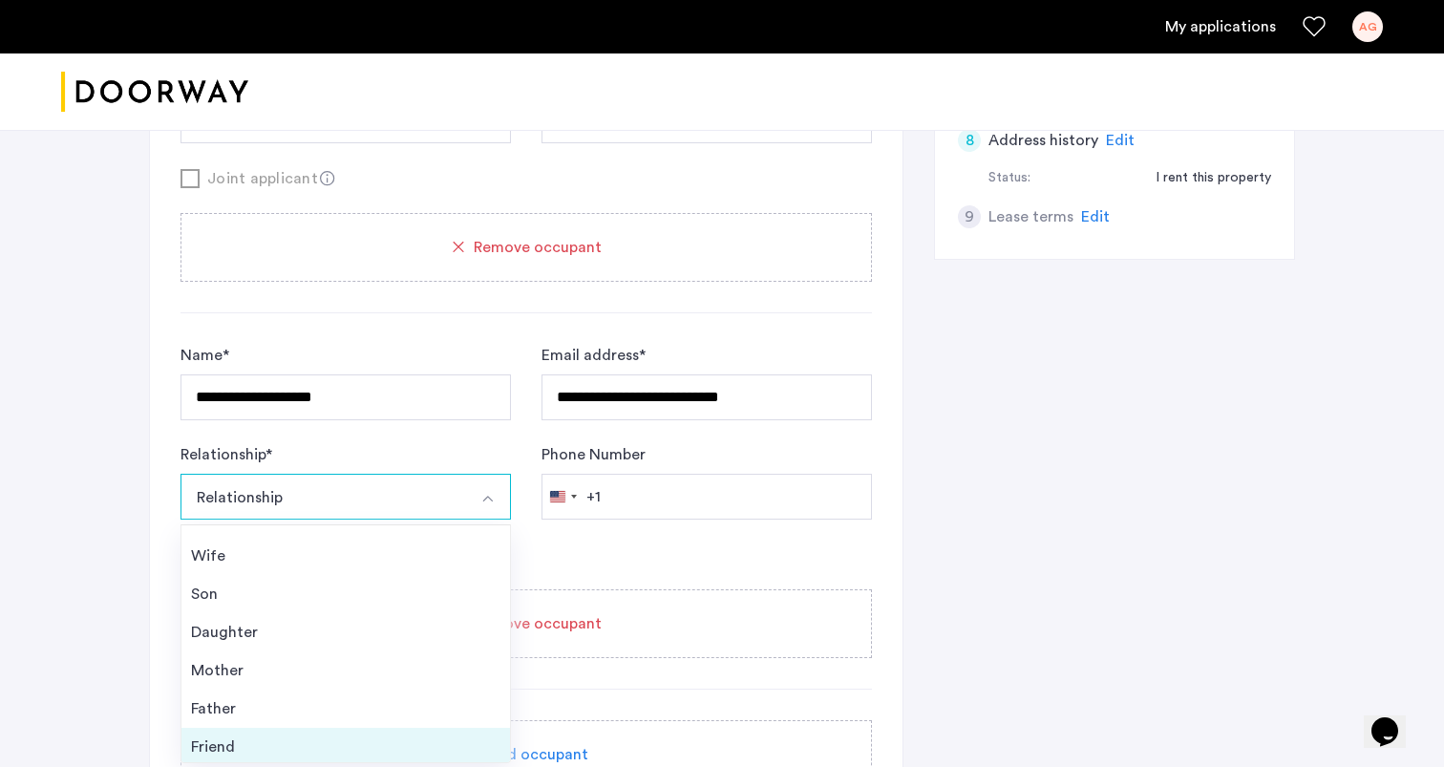
click at [370, 737] on div "Friend" at bounding box center [346, 747] width 310 height 23
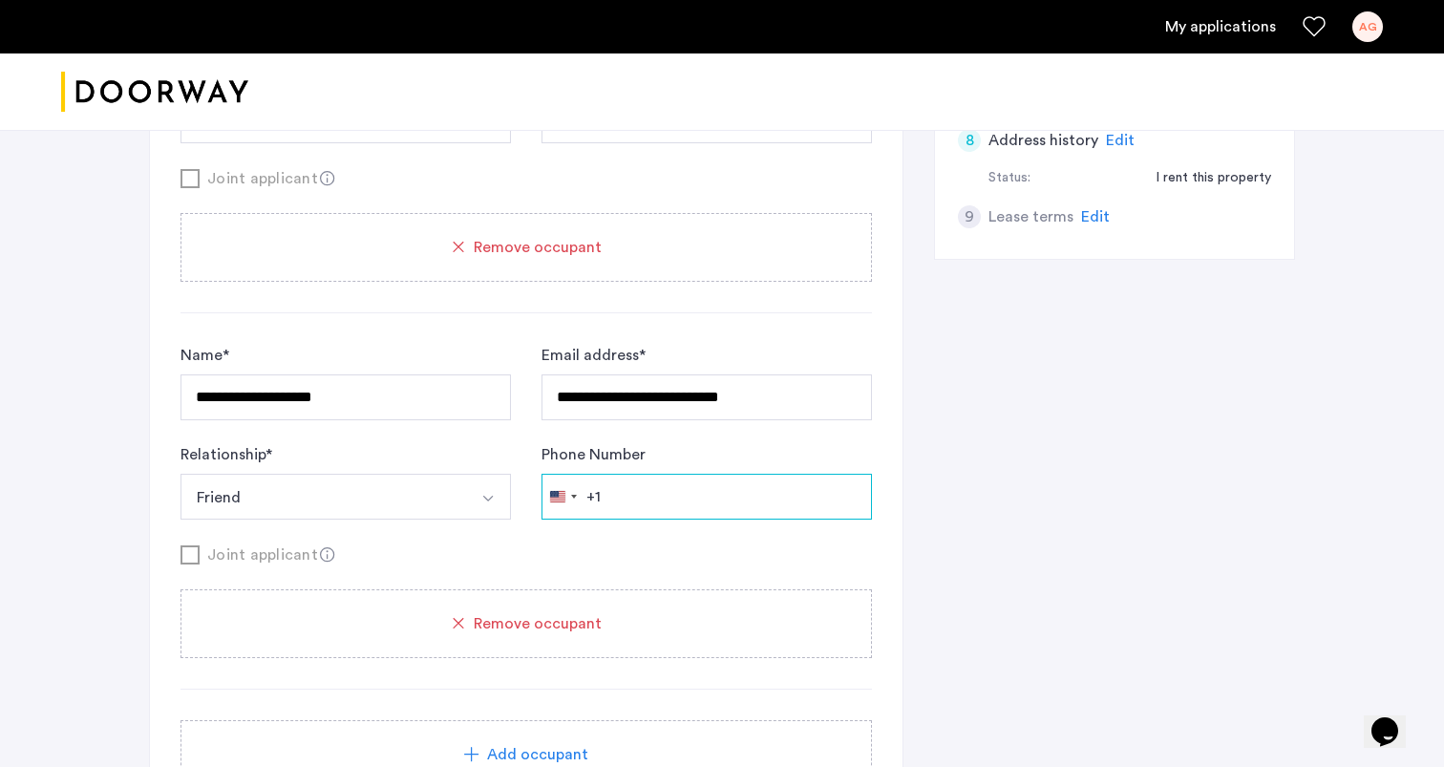
click at [719, 494] on input "Phone Number" at bounding box center [707, 497] width 331 height 46
type input "**********"
click at [721, 543] on div "Joint applicant" at bounding box center [527, 555] width 692 height 24
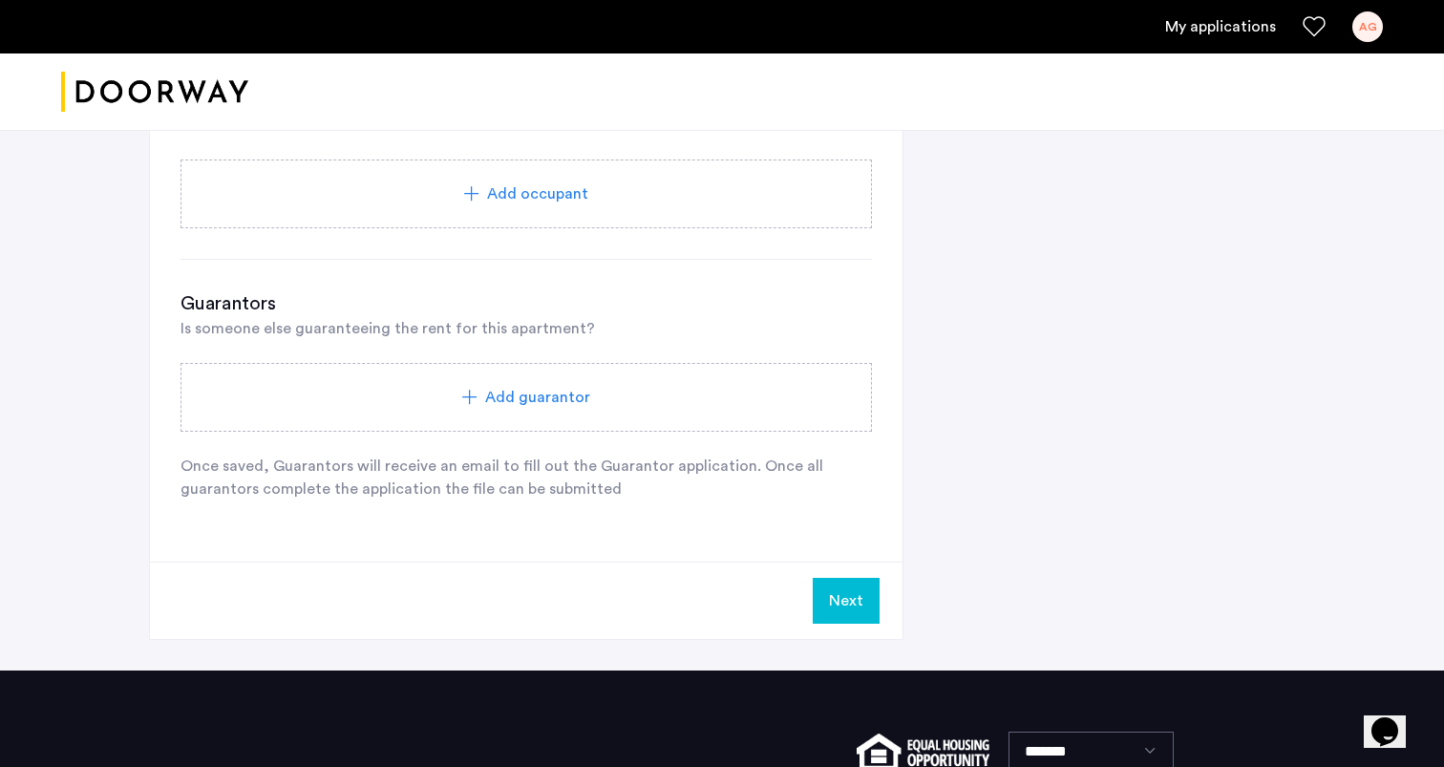
scroll to position [1588, 0]
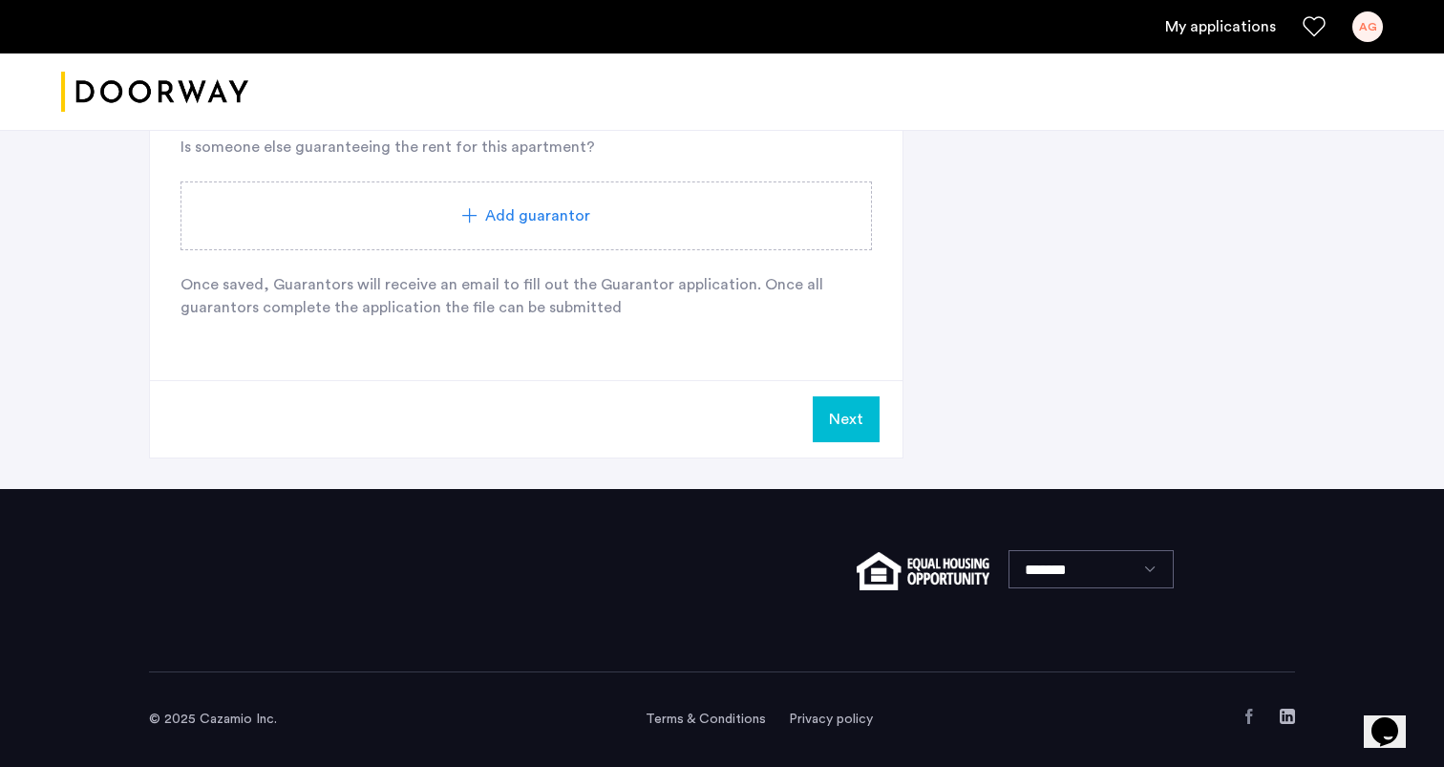
click at [843, 400] on button "Next" at bounding box center [846, 419] width 67 height 46
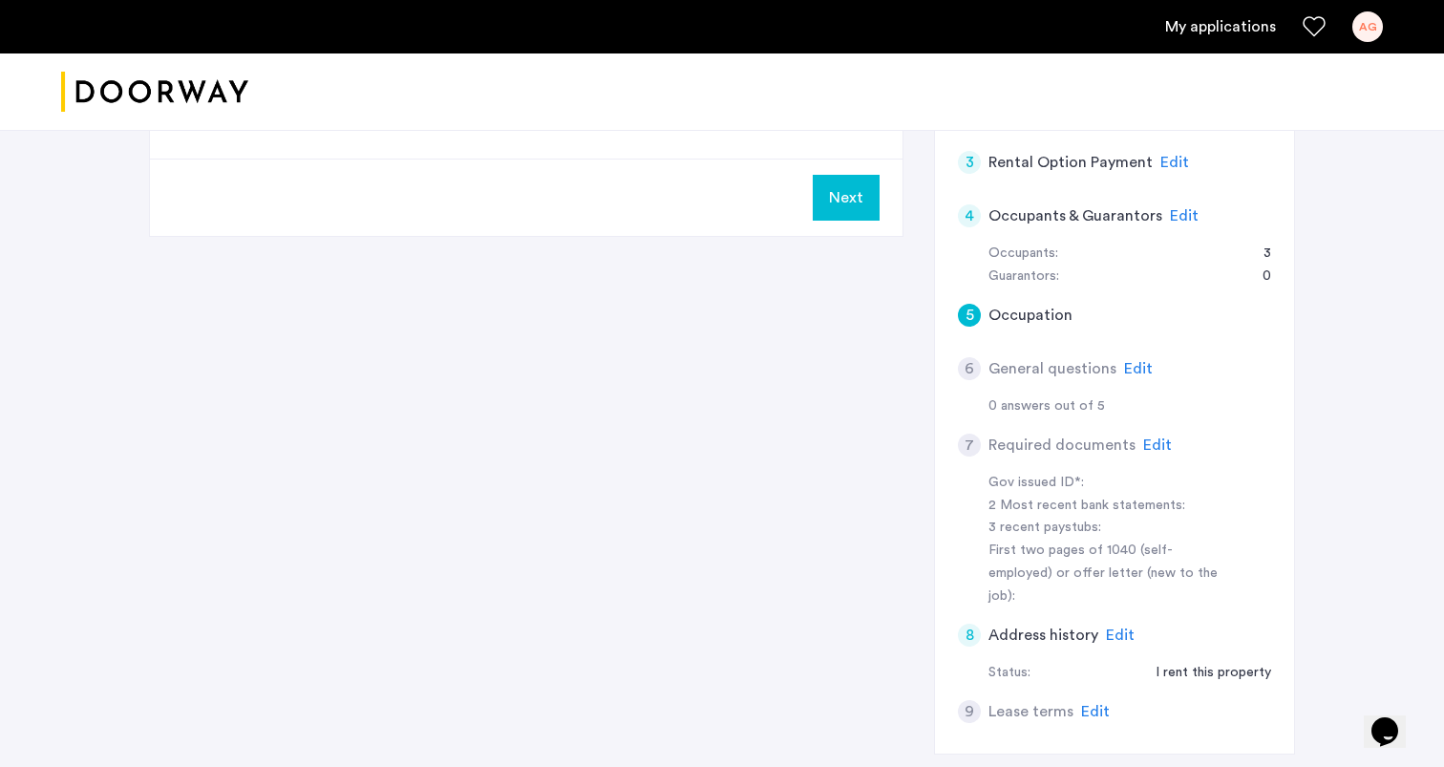
scroll to position [365, 0]
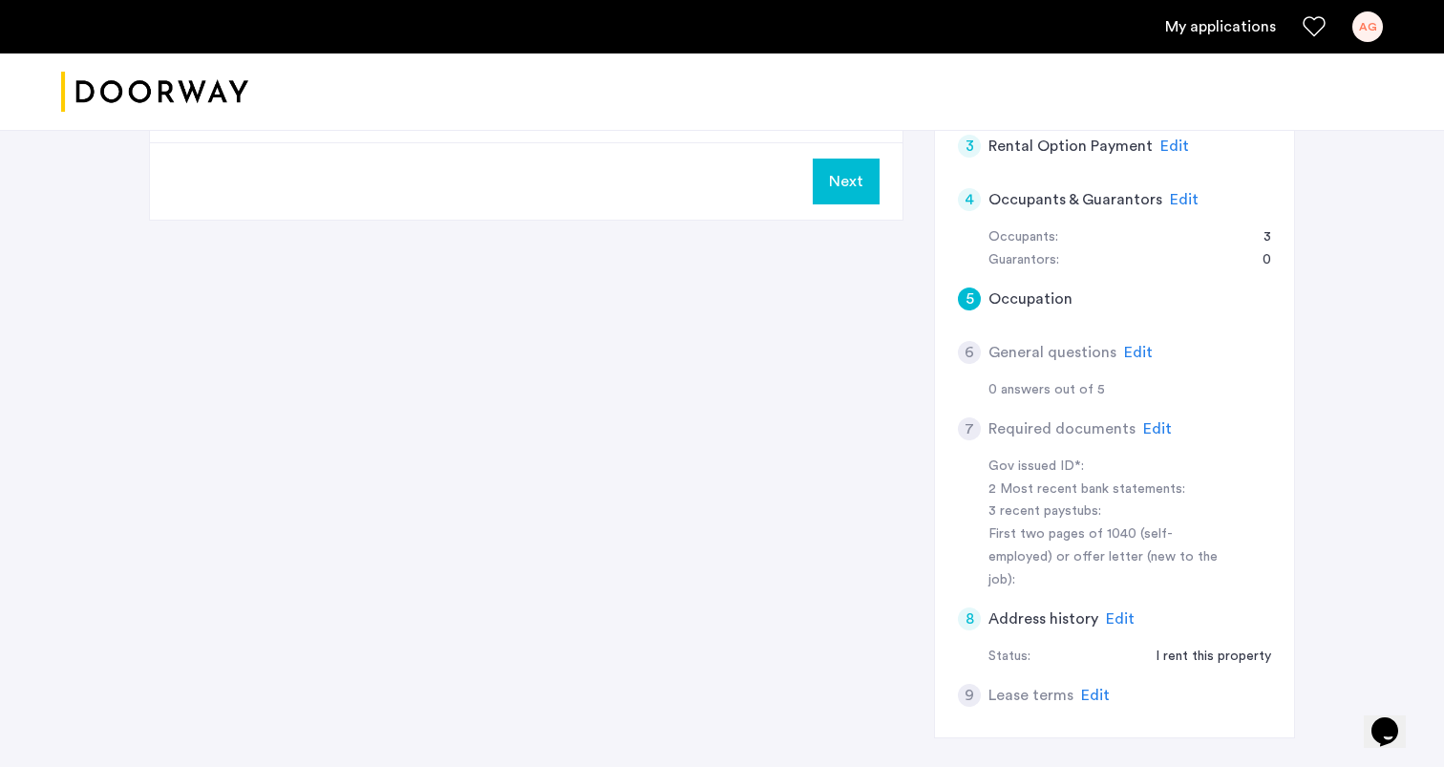
click at [1038, 526] on div "First two pages of 1040 (self-employed) or offer letter (new to the job):" at bounding box center [1109, 557] width 241 height 69
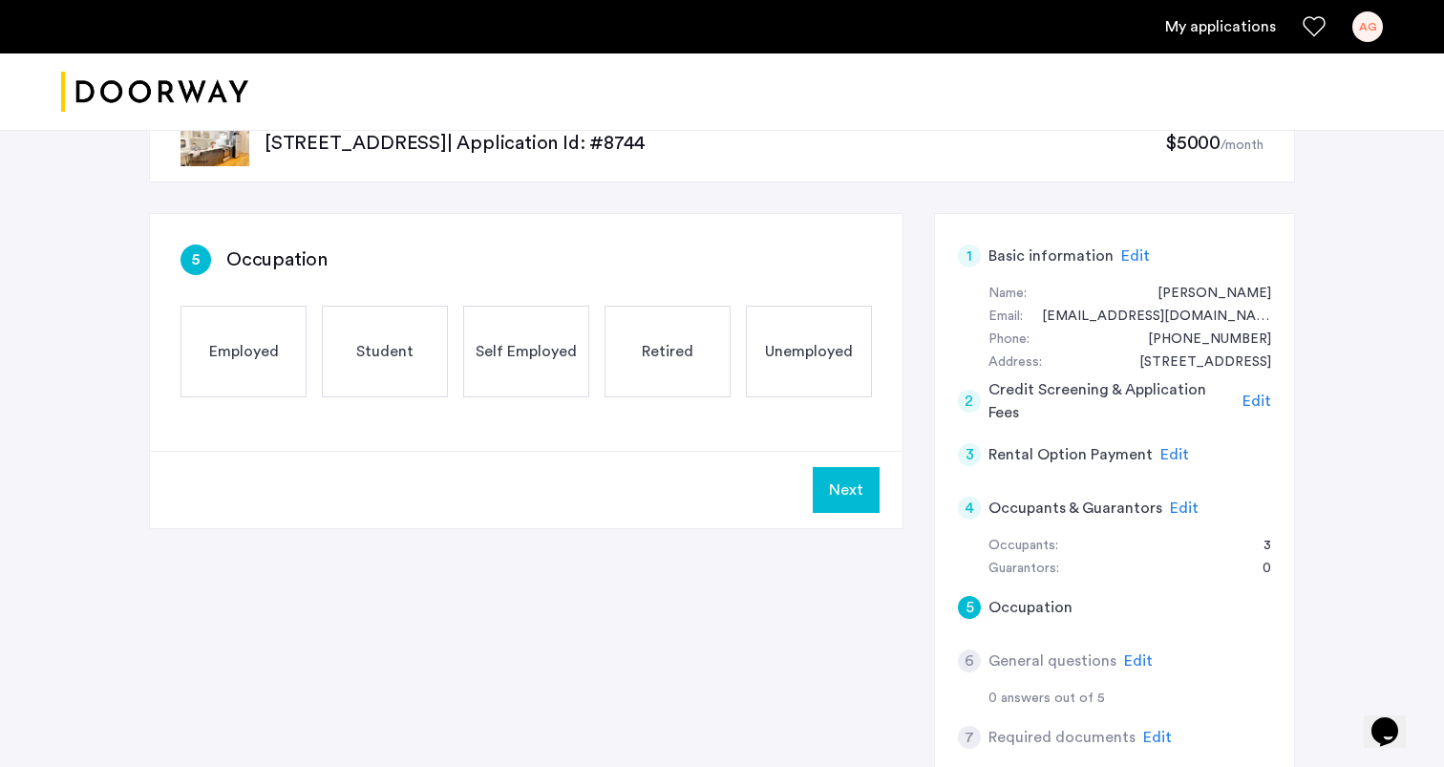
scroll to position [0, 0]
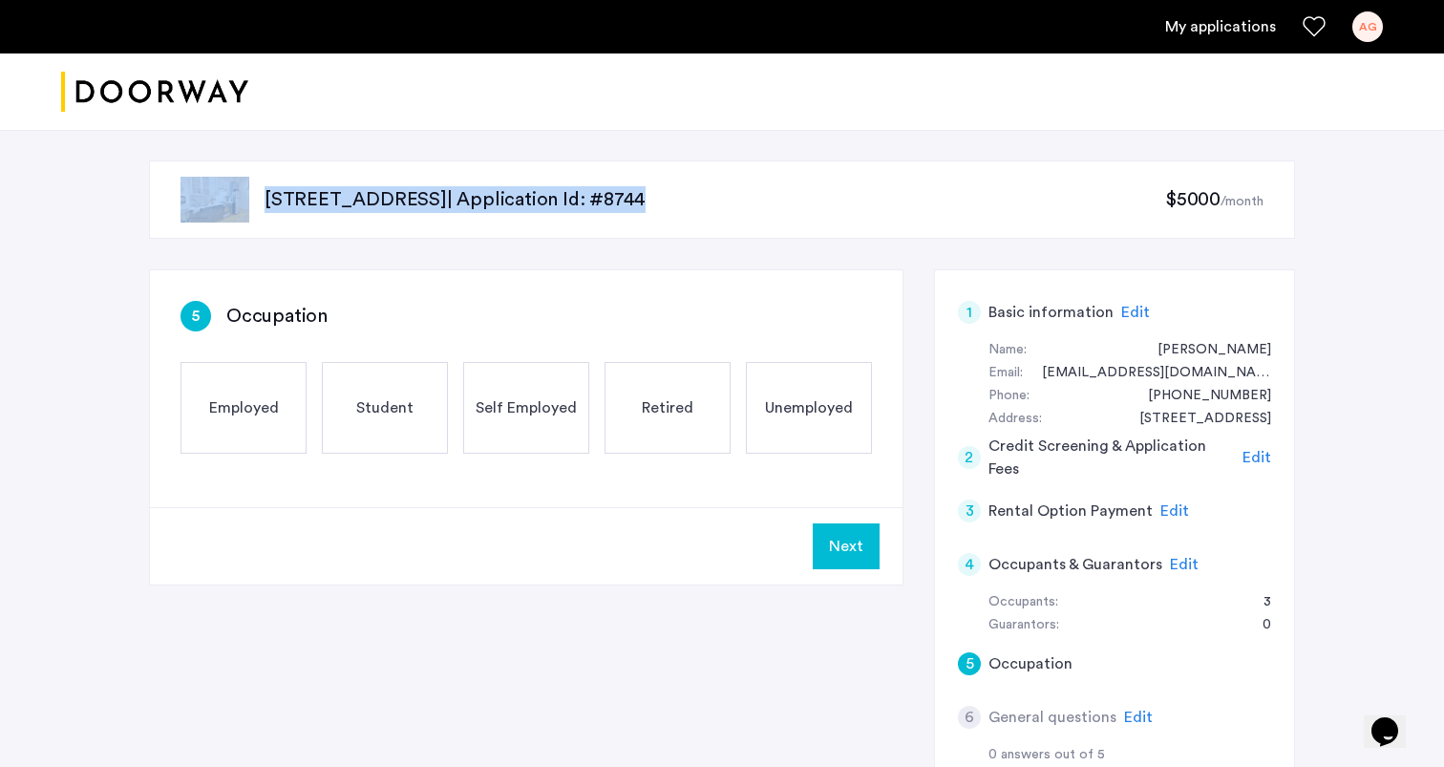
drag, startPoint x: 955, startPoint y: 119, endPoint x: 1016, endPoint y: 201, distance: 101.6
click at [1016, 201] on app-root "My applications AG Price Fee Availability Beds Baths Subway Neighborhoods Build…" at bounding box center [722, 706] width 1444 height 1412
click at [1332, 261] on div "[STREET_ADDRESS] | Application Id: #8744 $5000 /month 5 Occupation Employed Stu…" at bounding box center [722, 632] width 1444 height 1004
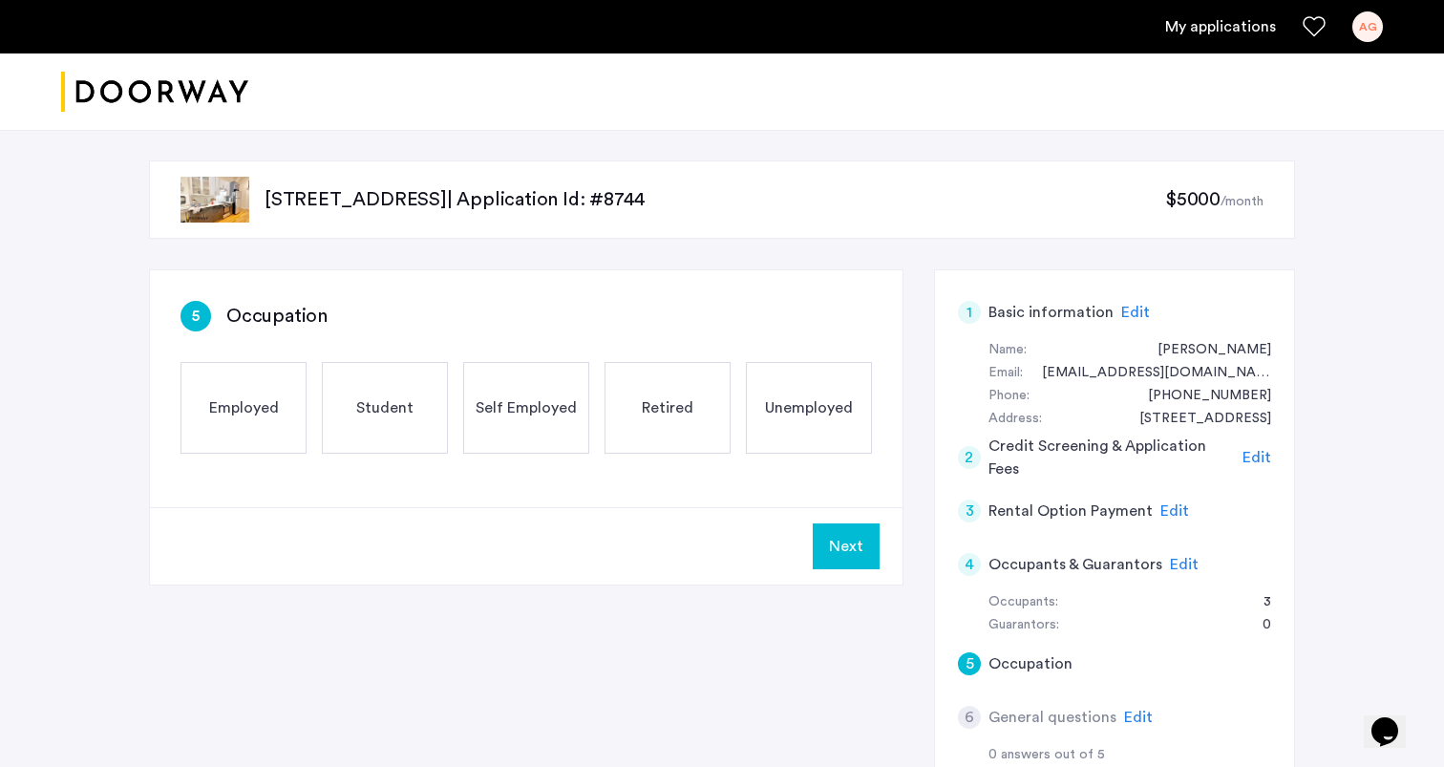
click at [561, 305] on div "5 Occupation" at bounding box center [527, 316] width 692 height 31
click at [315, 321] on h3 "Occupation" at bounding box center [276, 316] width 101 height 27
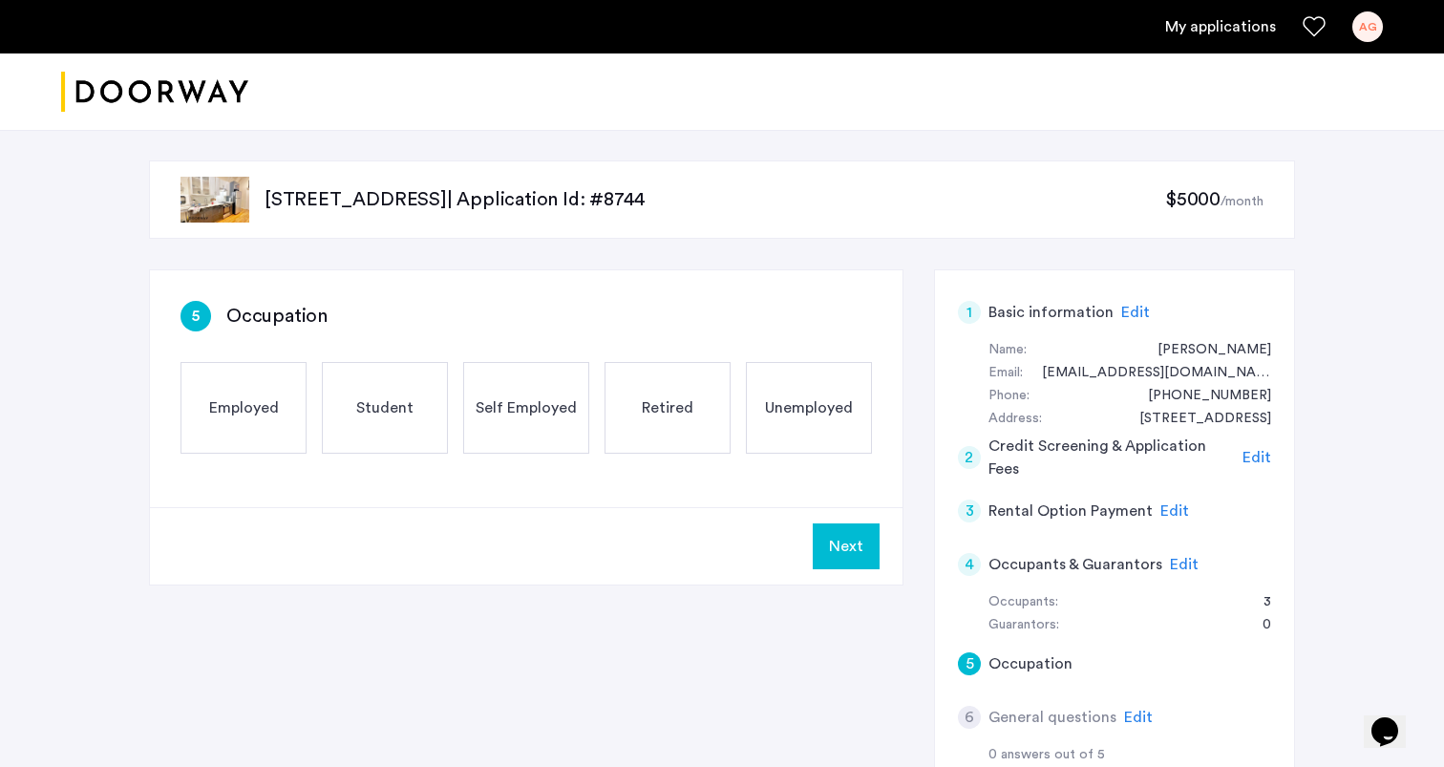
click at [914, 215] on div "[STREET_ADDRESS] | Application Id: #8744 $5000 /month" at bounding box center [722, 199] width 1146 height 78
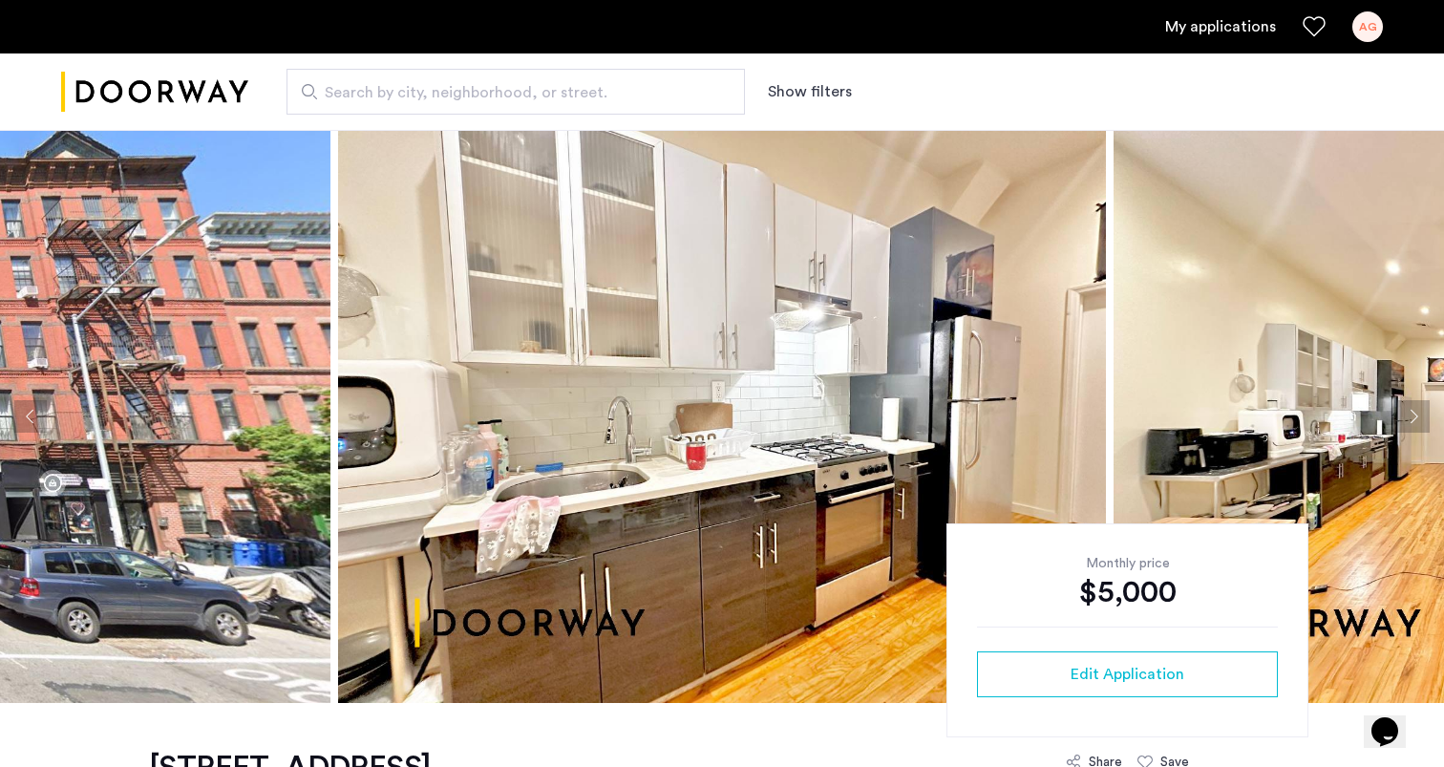
click at [876, 340] on img at bounding box center [722, 416] width 768 height 573
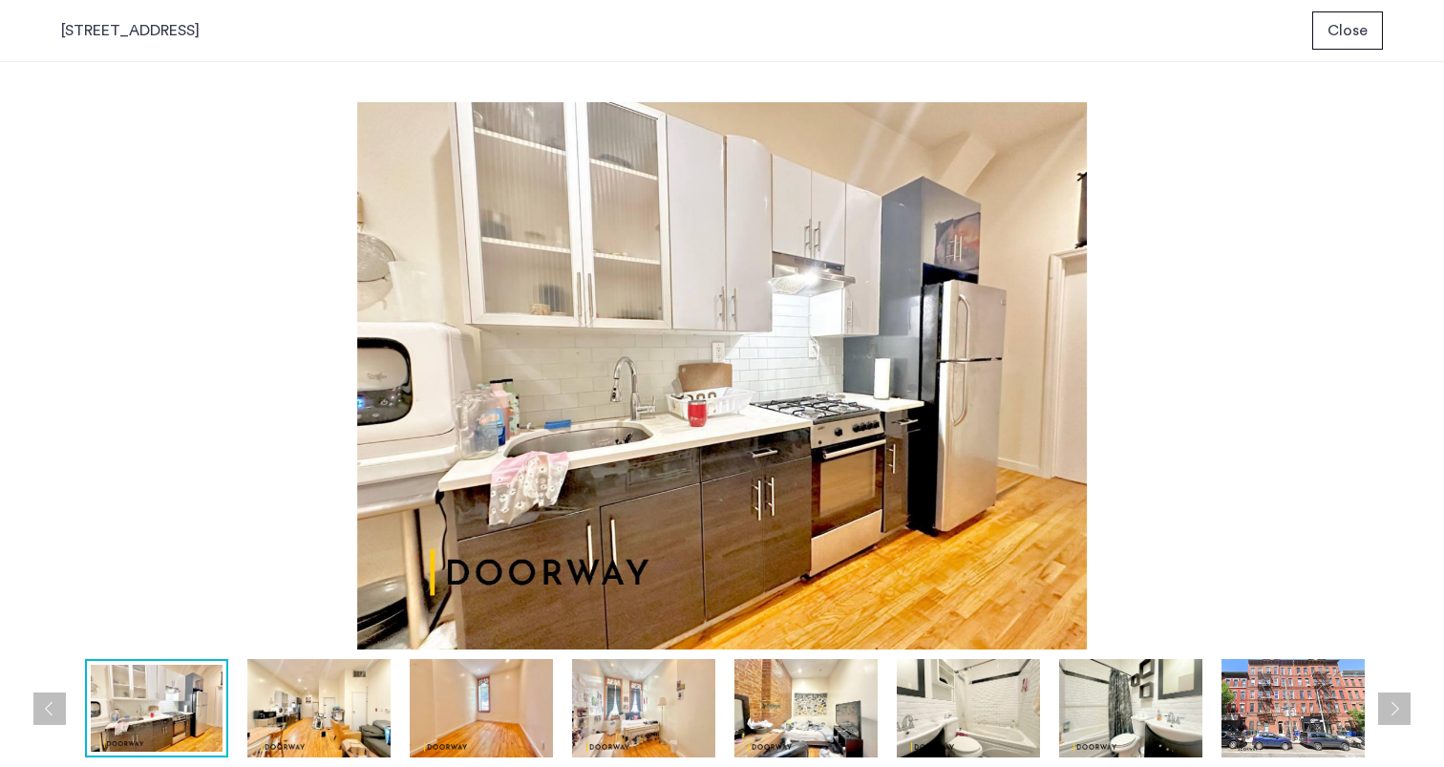
click at [308, 743] on img at bounding box center [318, 708] width 143 height 98
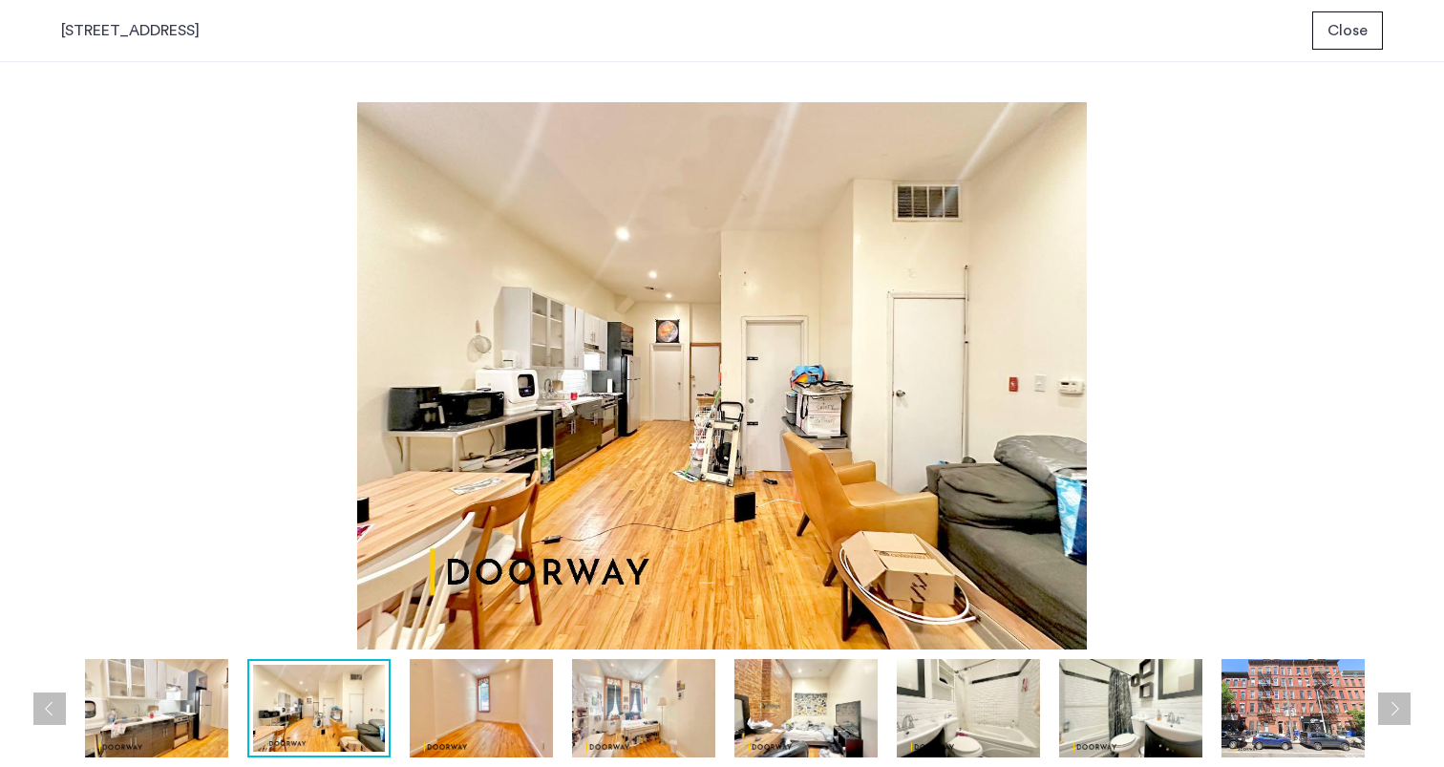
click at [158, 692] on img at bounding box center [156, 708] width 143 height 98
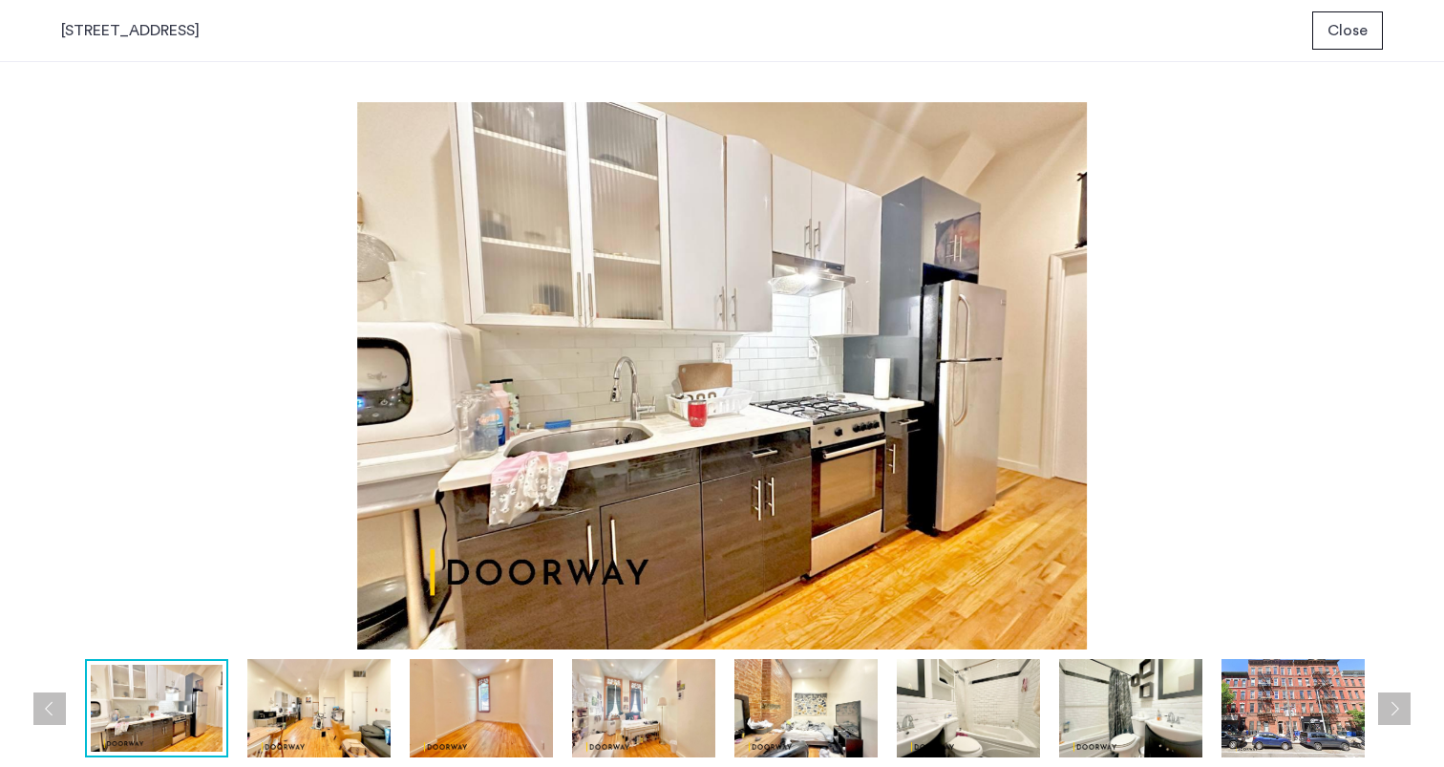
click at [291, 693] on img at bounding box center [318, 708] width 143 height 98
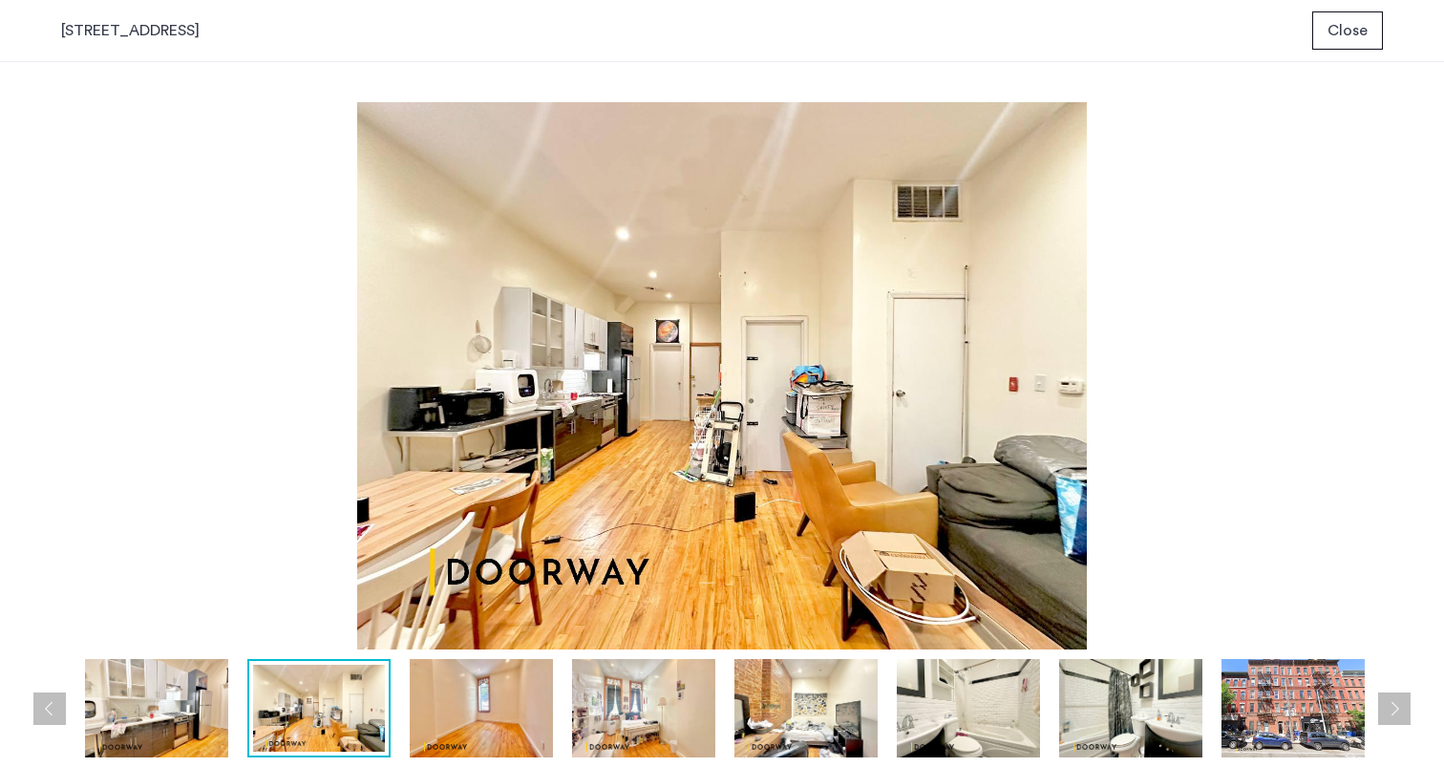
click at [154, 690] on img at bounding box center [156, 708] width 143 height 98
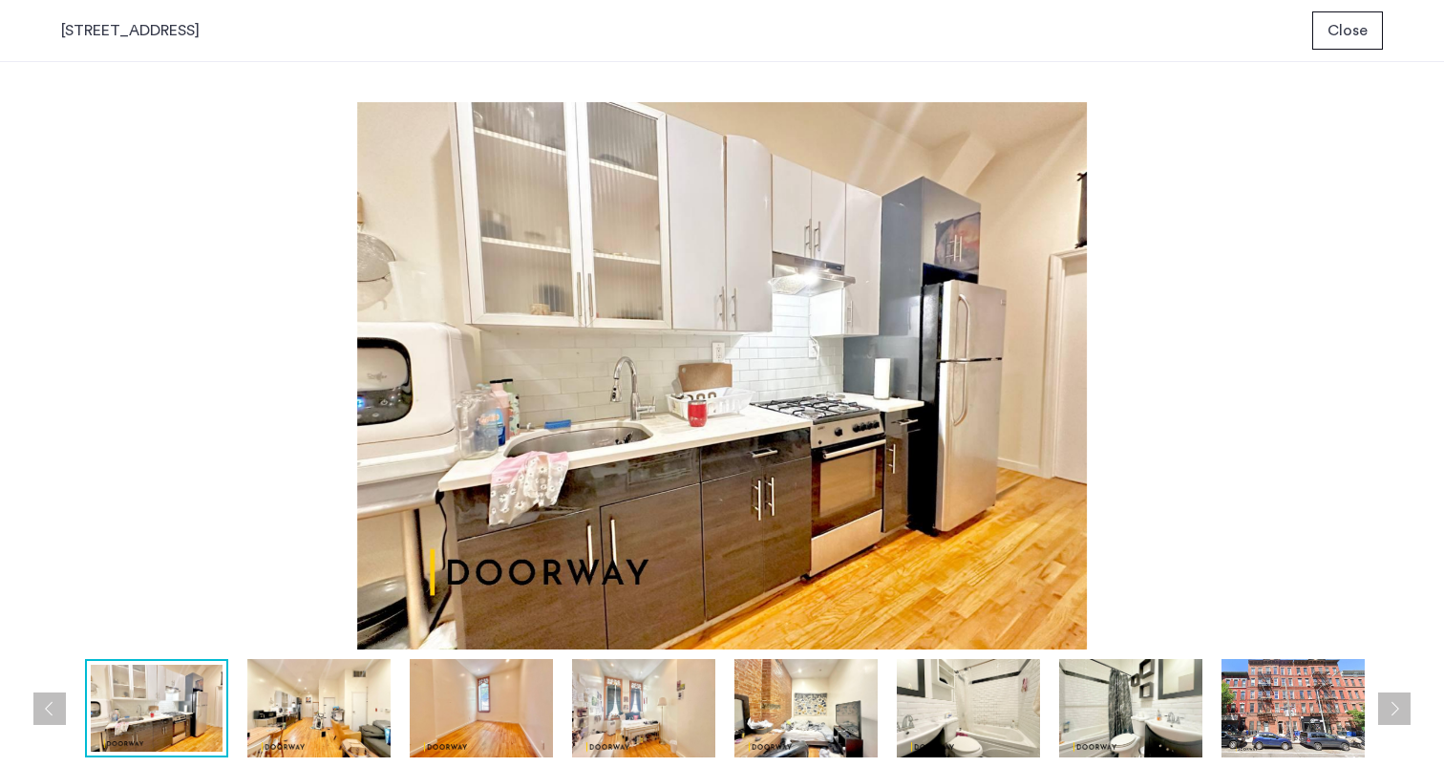
click at [291, 706] on img at bounding box center [318, 708] width 143 height 98
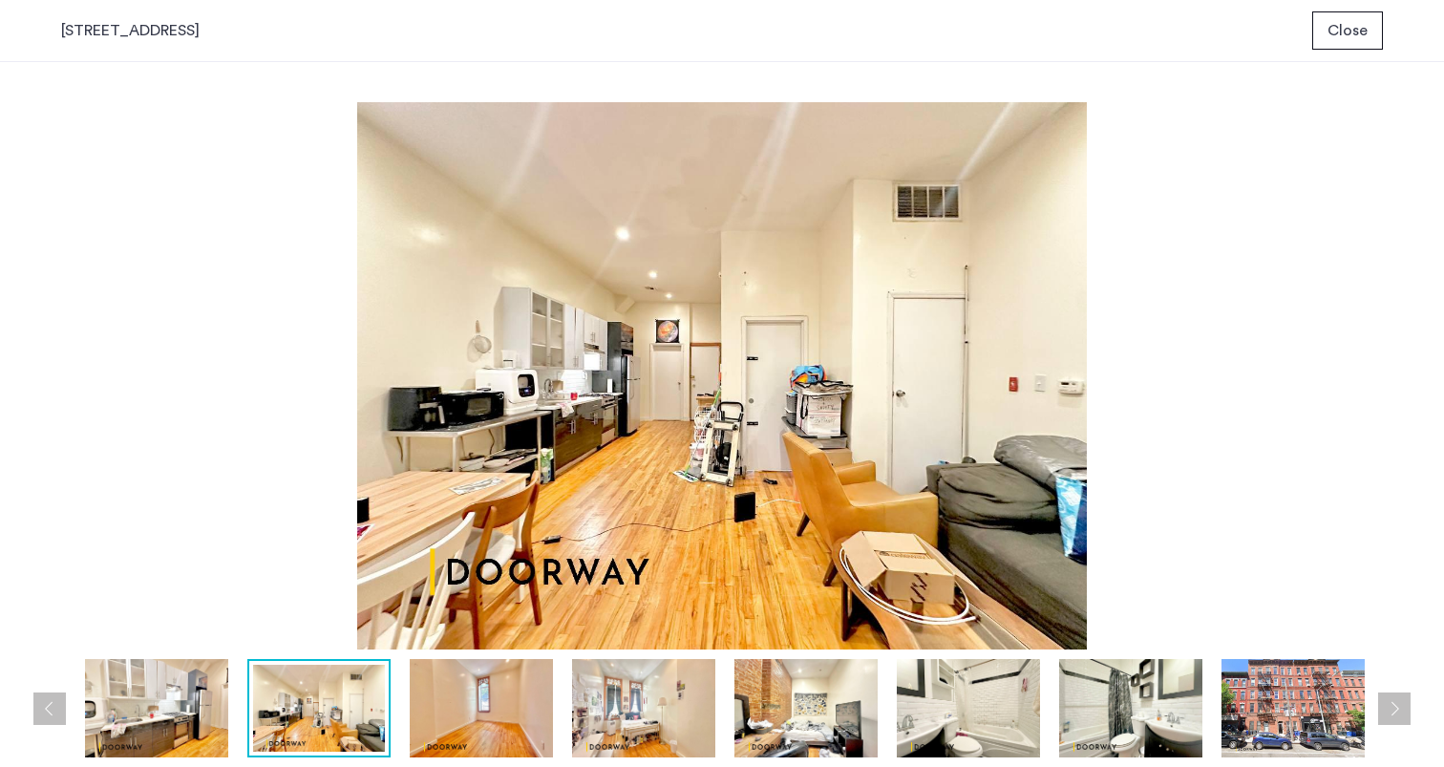
click at [160, 686] on img at bounding box center [156, 708] width 143 height 98
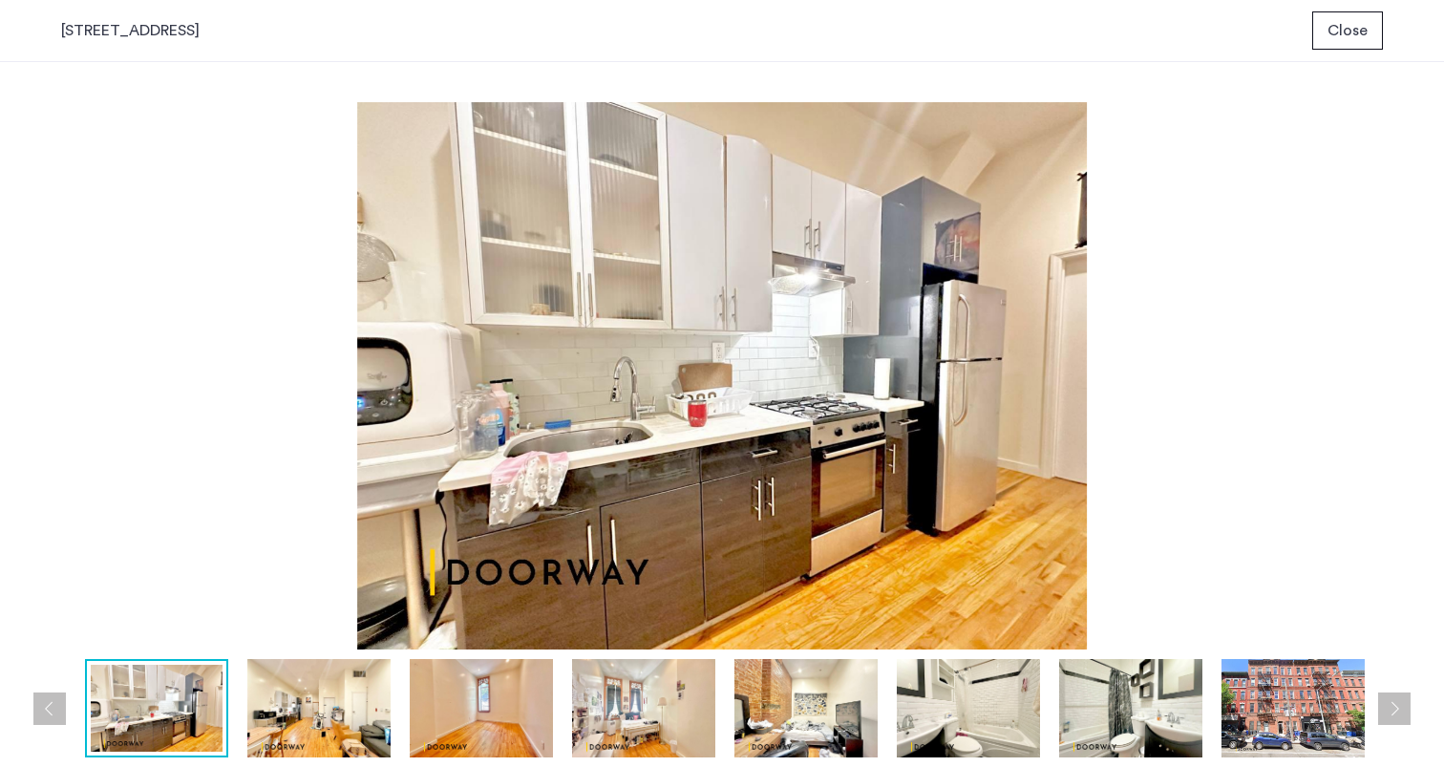
click at [339, 721] on img at bounding box center [318, 708] width 143 height 98
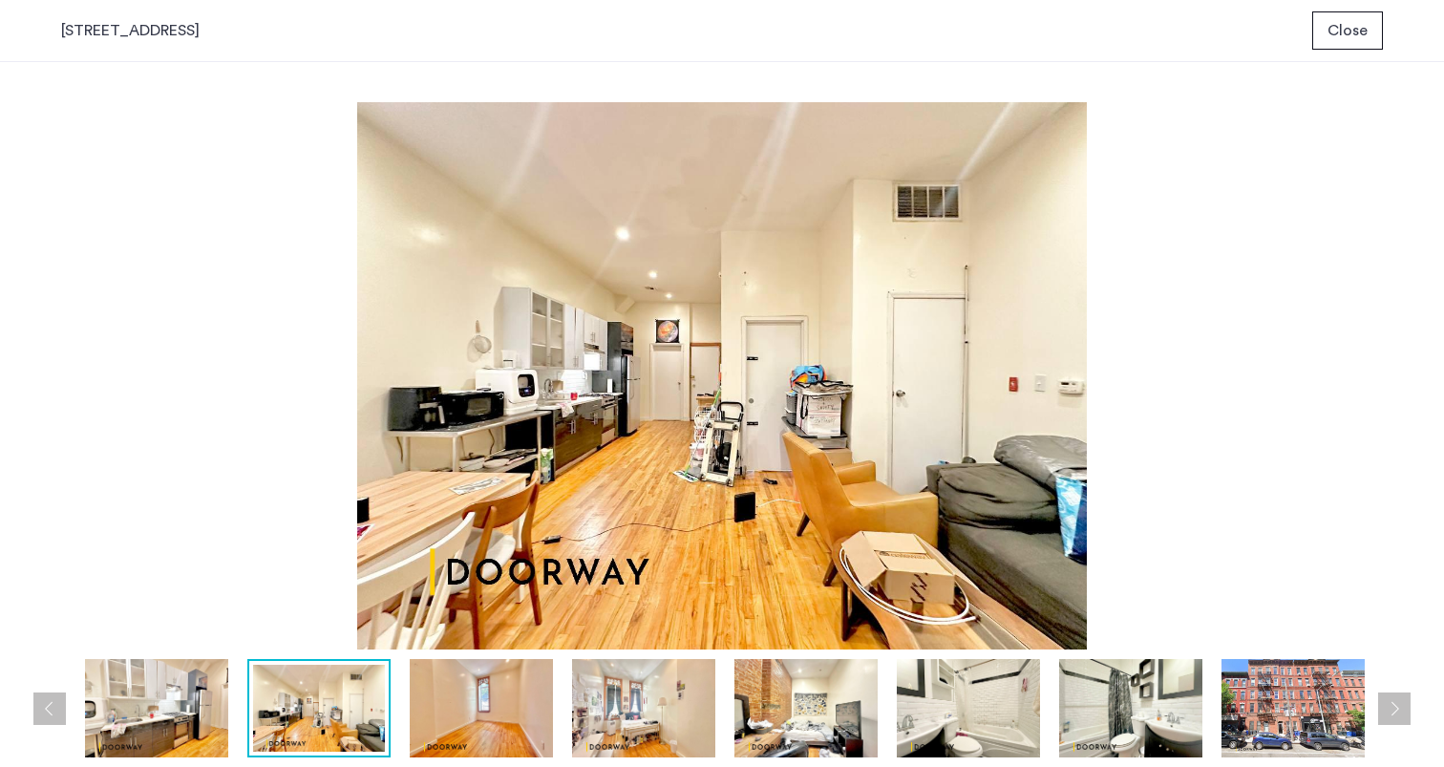
click at [1371, 31] on button "Close" at bounding box center [1348, 30] width 71 height 38
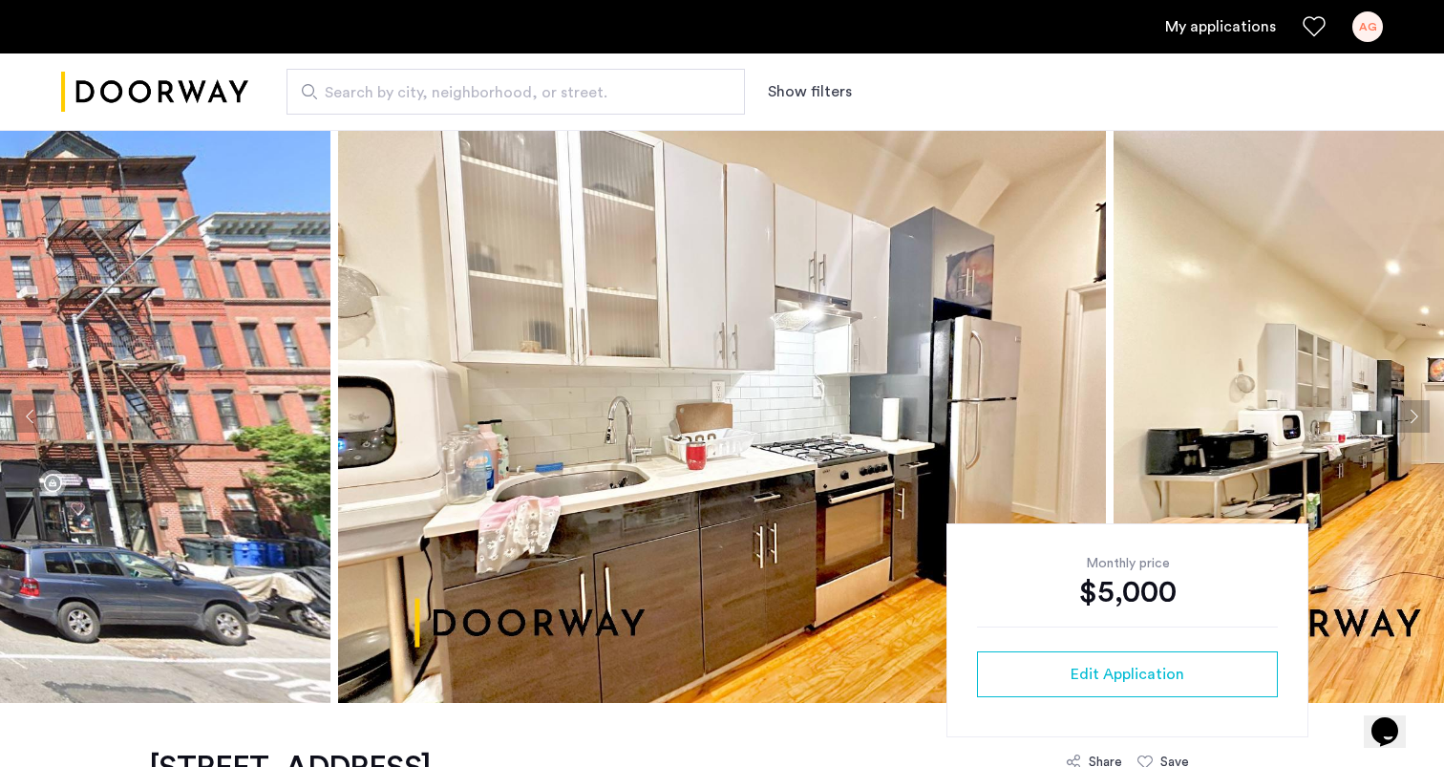
click at [869, 434] on img at bounding box center [722, 416] width 768 height 573
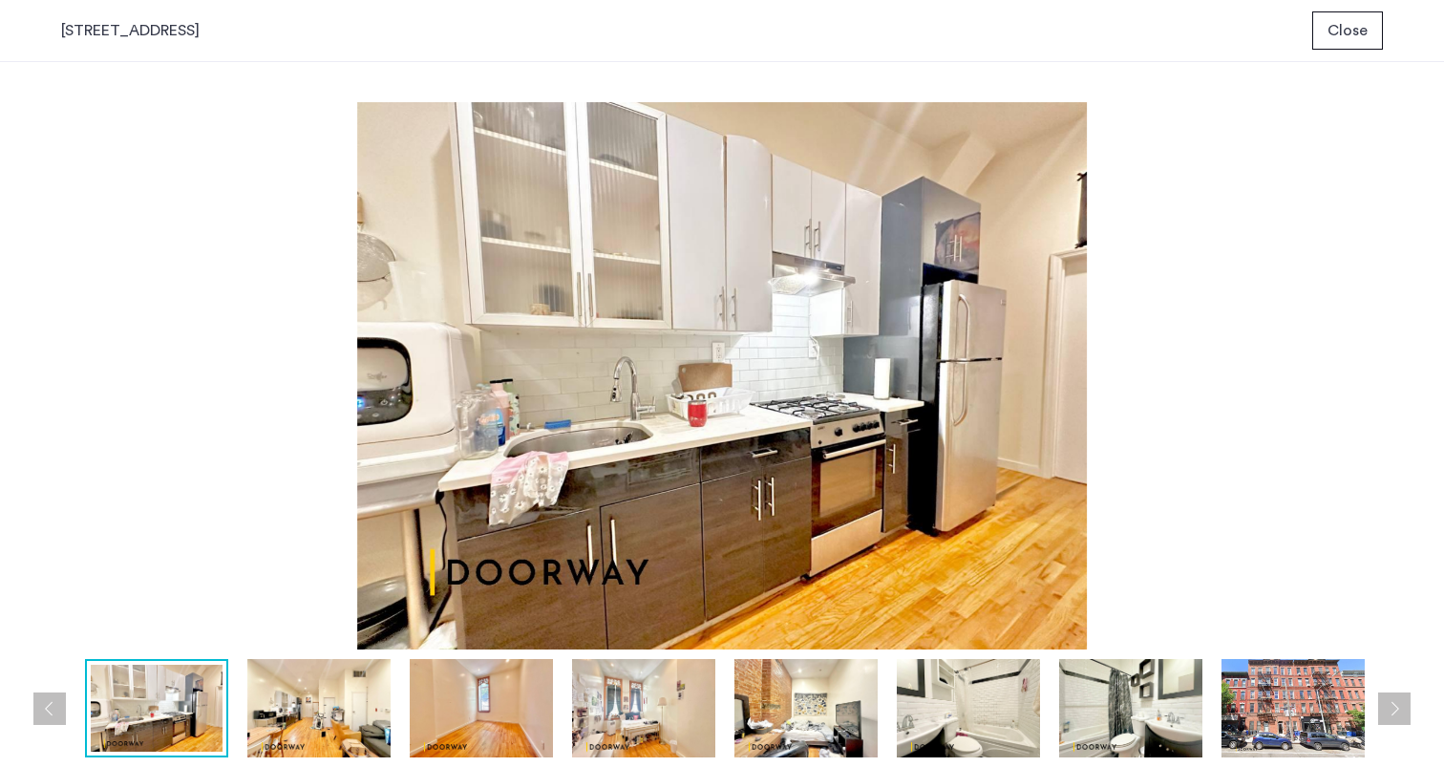
click at [1390, 715] on button "Next apartment" at bounding box center [1394, 709] width 32 height 32
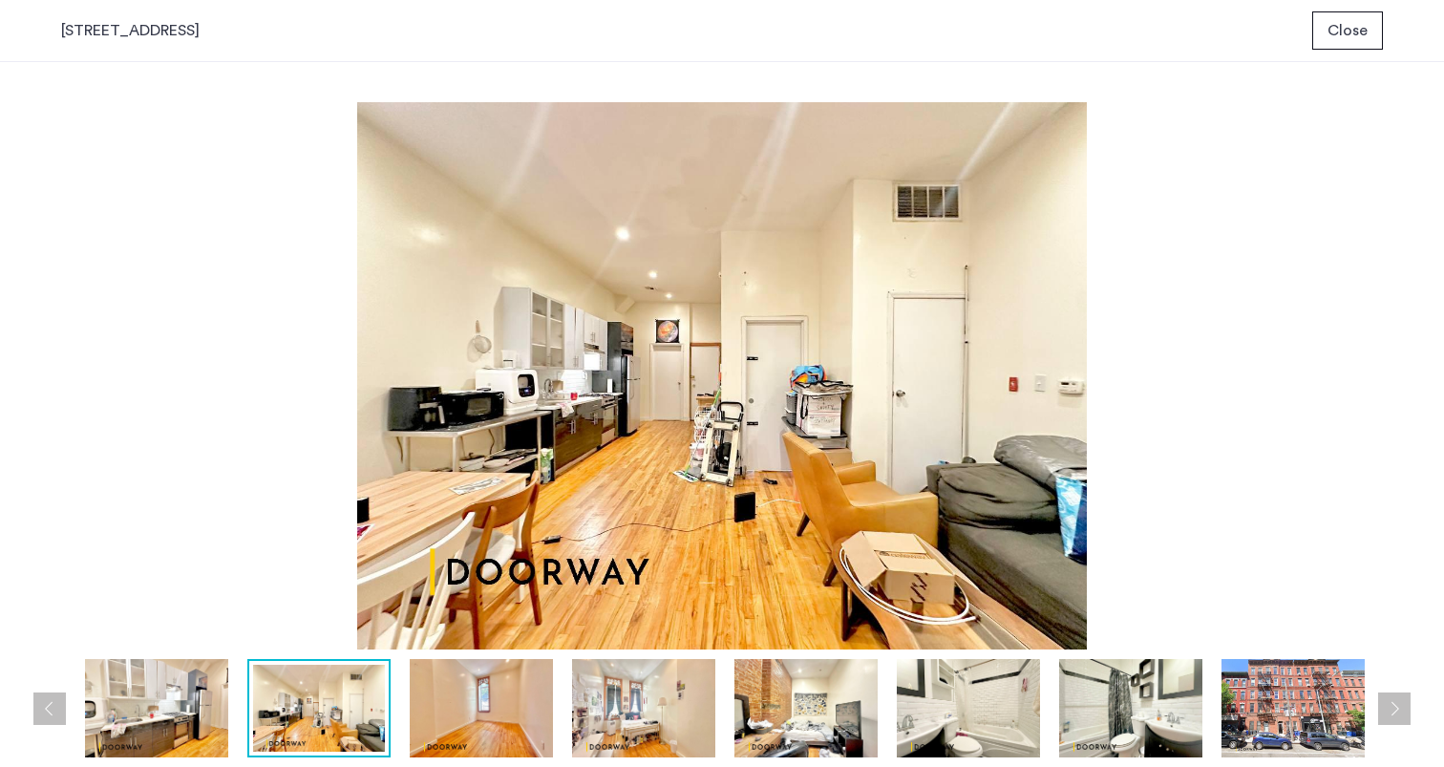
click at [1390, 715] on button "Next apartment" at bounding box center [1394, 709] width 32 height 32
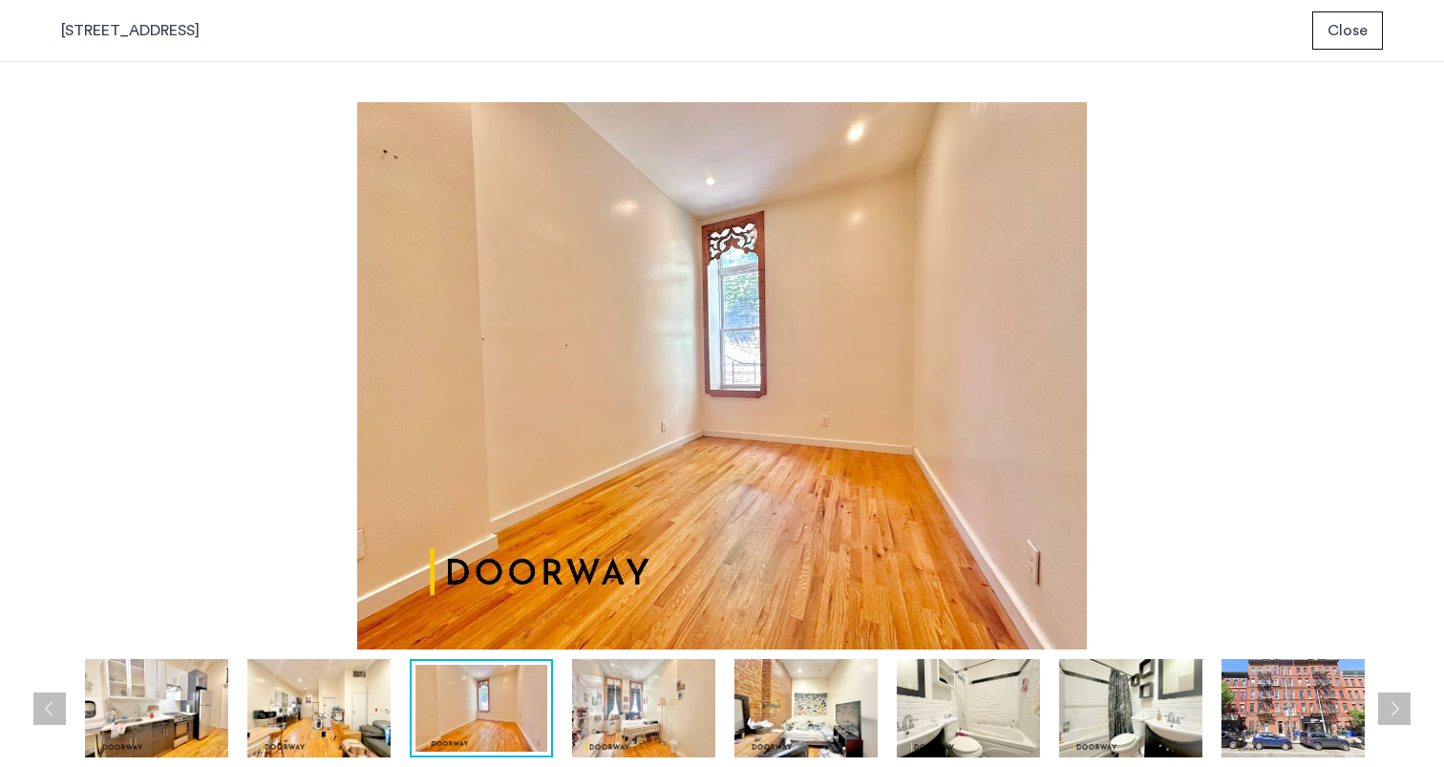
click at [336, 703] on img at bounding box center [318, 708] width 143 height 98
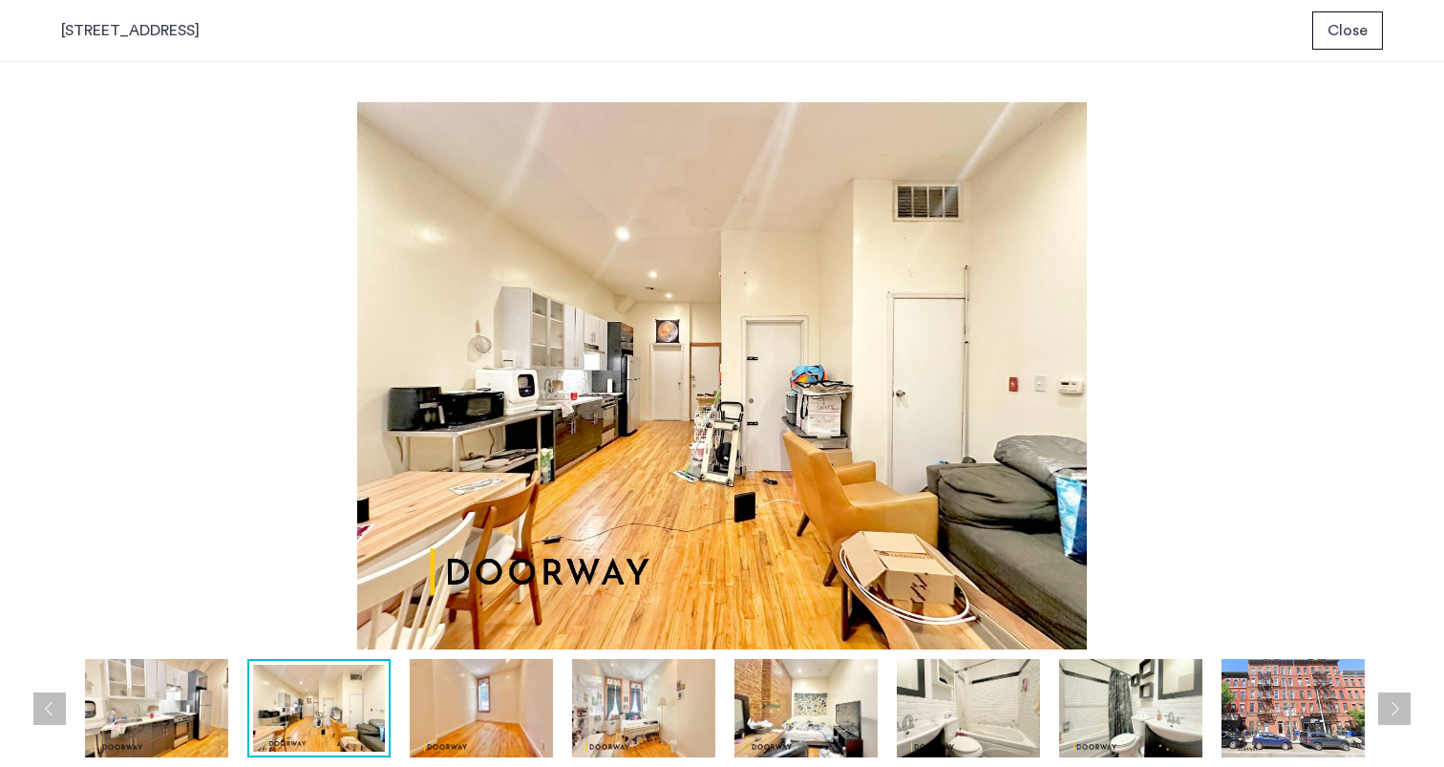
click at [1321, 701] on img at bounding box center [1293, 708] width 143 height 98
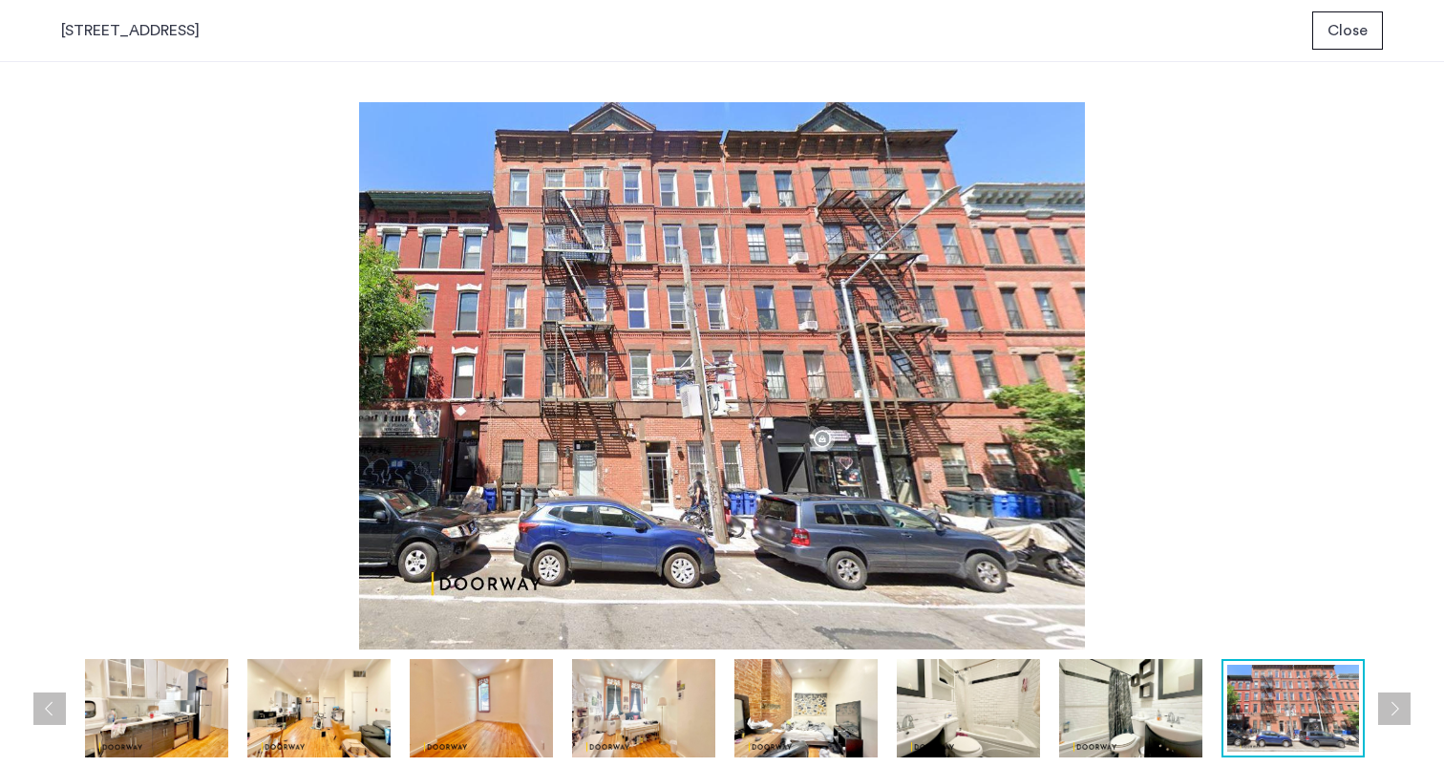
click at [338, 724] on img at bounding box center [318, 708] width 143 height 98
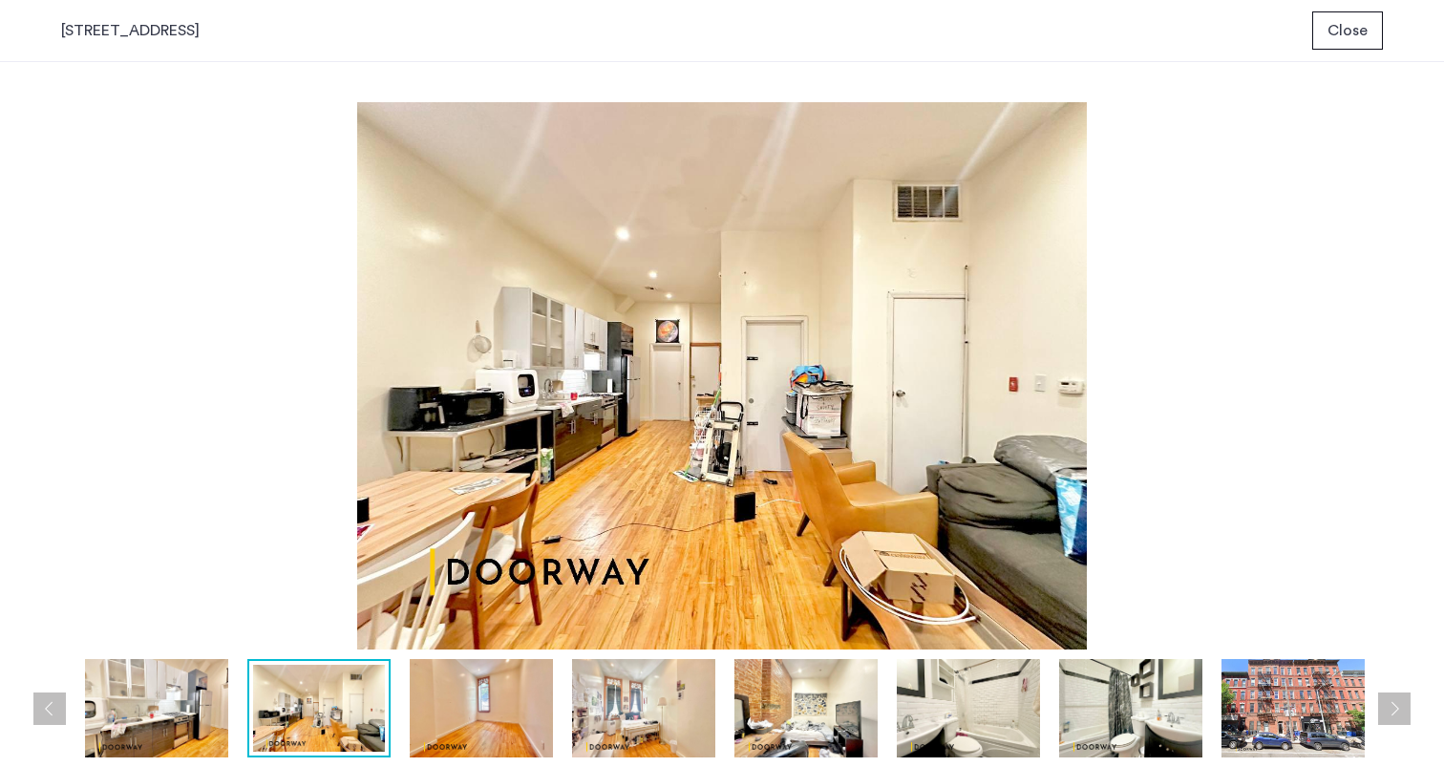
click at [197, 722] on img at bounding box center [156, 708] width 143 height 98
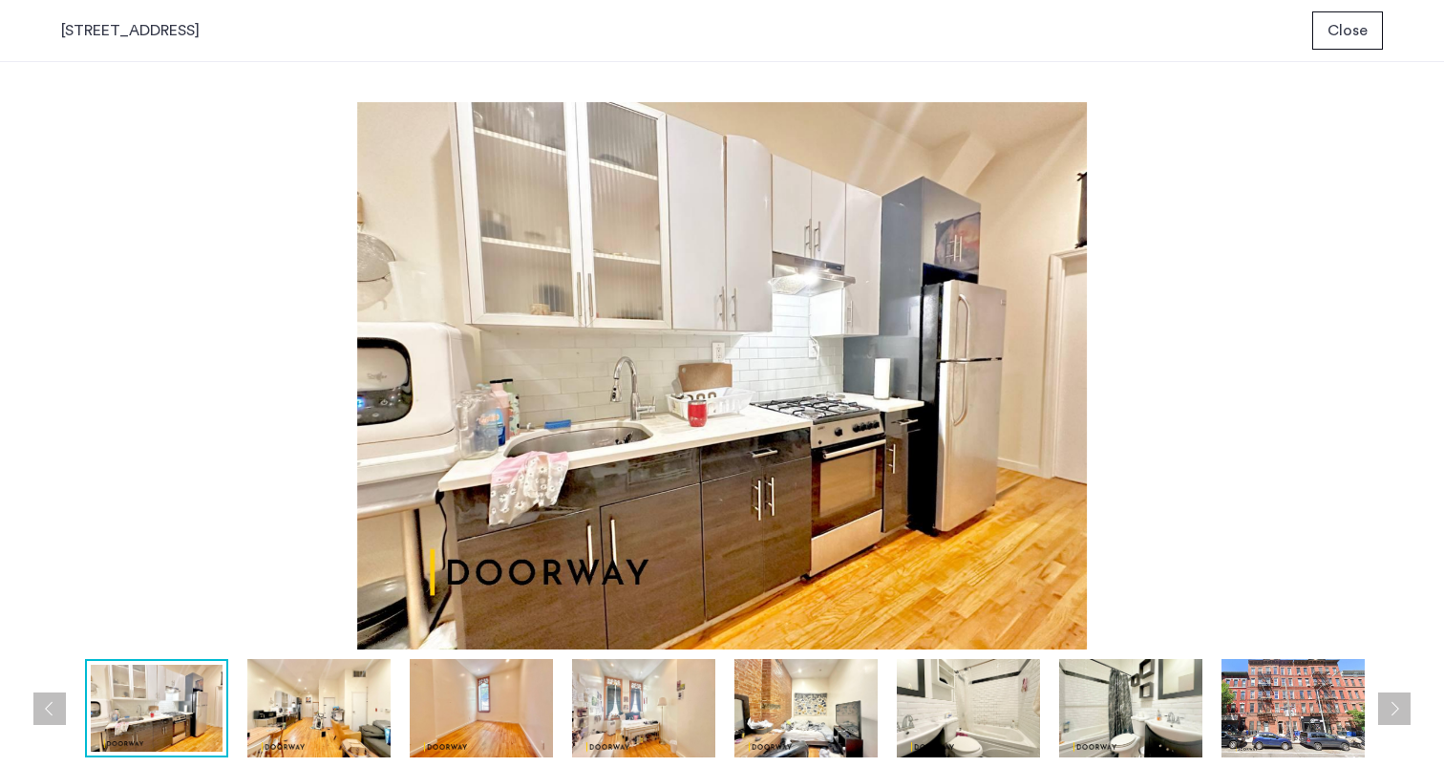
click at [620, 696] on img at bounding box center [643, 708] width 143 height 98
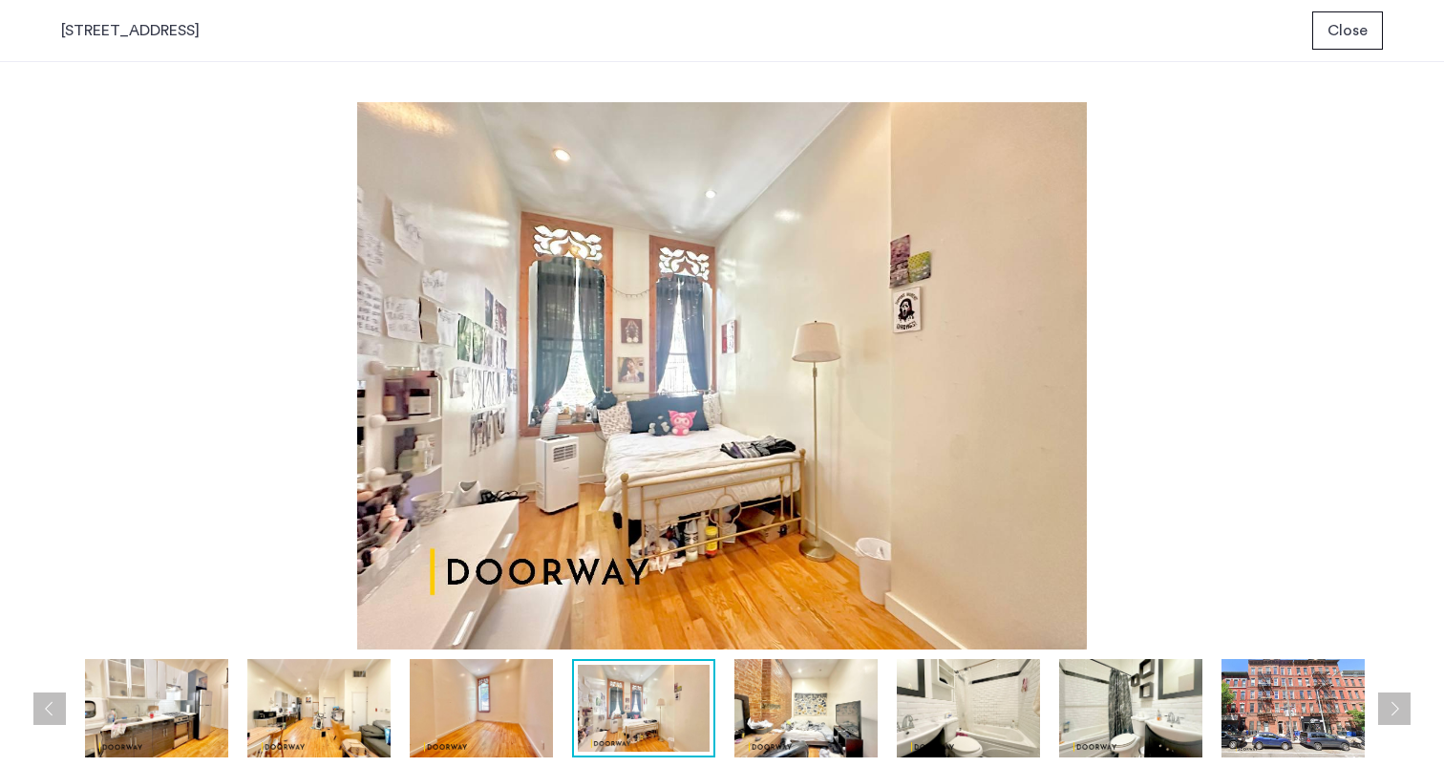
click at [420, 702] on img at bounding box center [481, 708] width 143 height 98
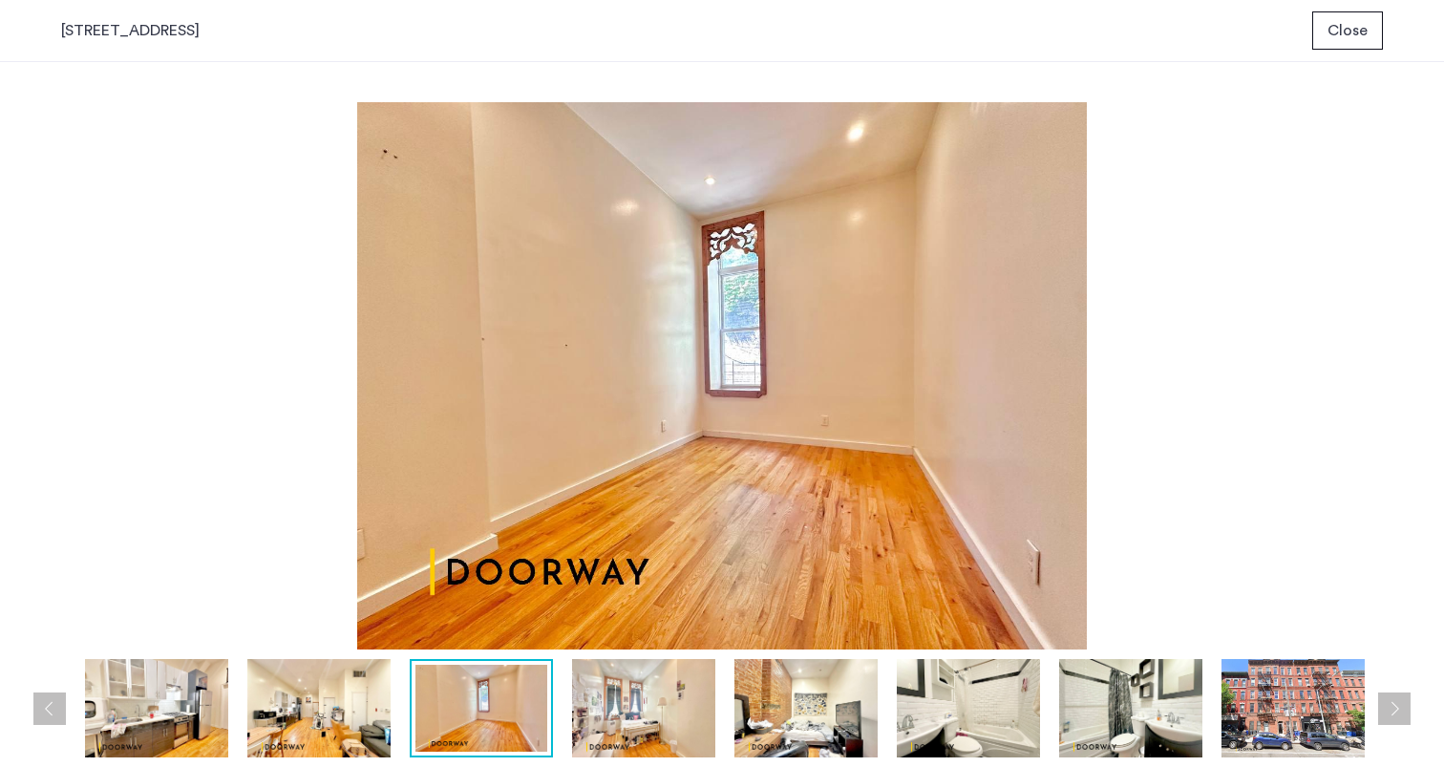
click at [339, 706] on img at bounding box center [318, 708] width 143 height 98
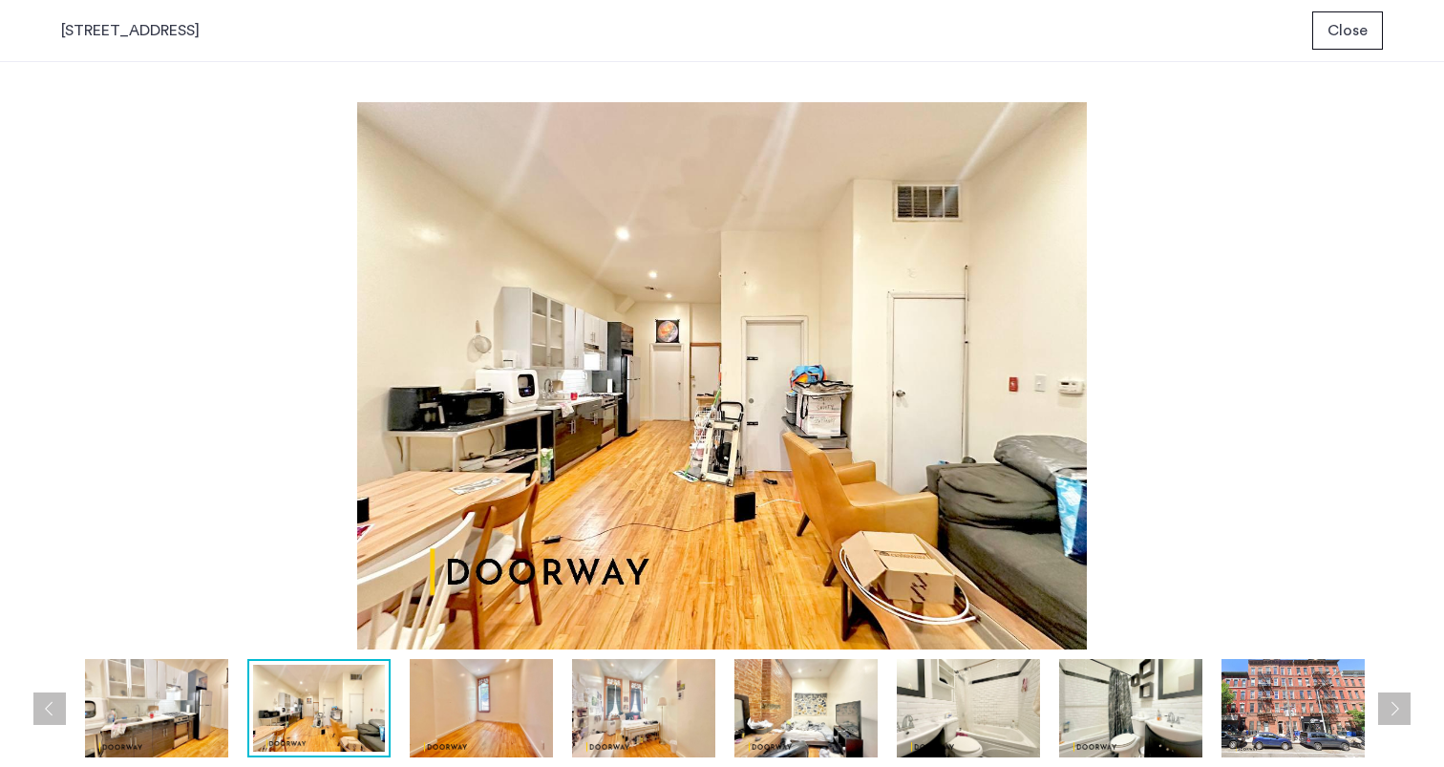
click at [204, 694] on img at bounding box center [156, 708] width 143 height 98
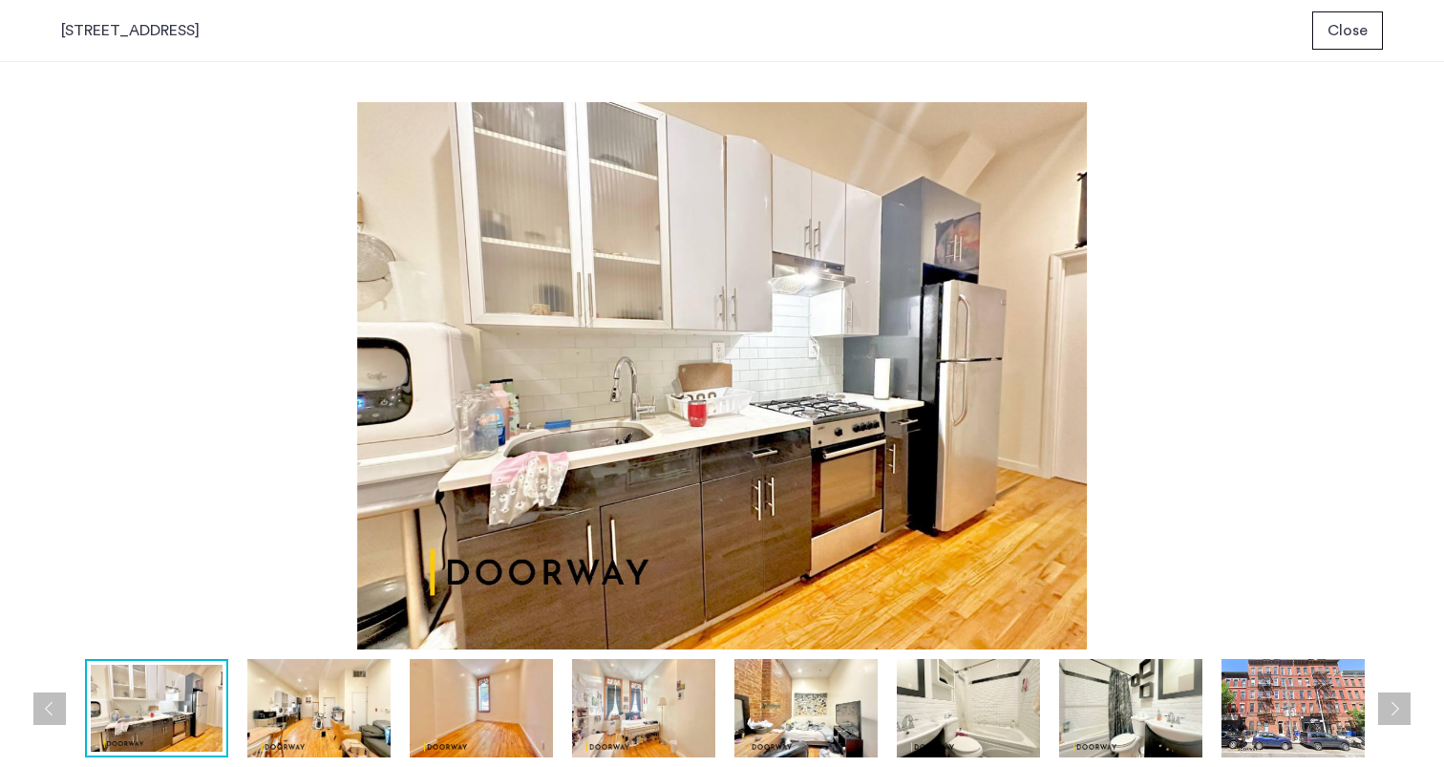
click at [46, 711] on button "Previous apartment" at bounding box center [49, 709] width 32 height 32
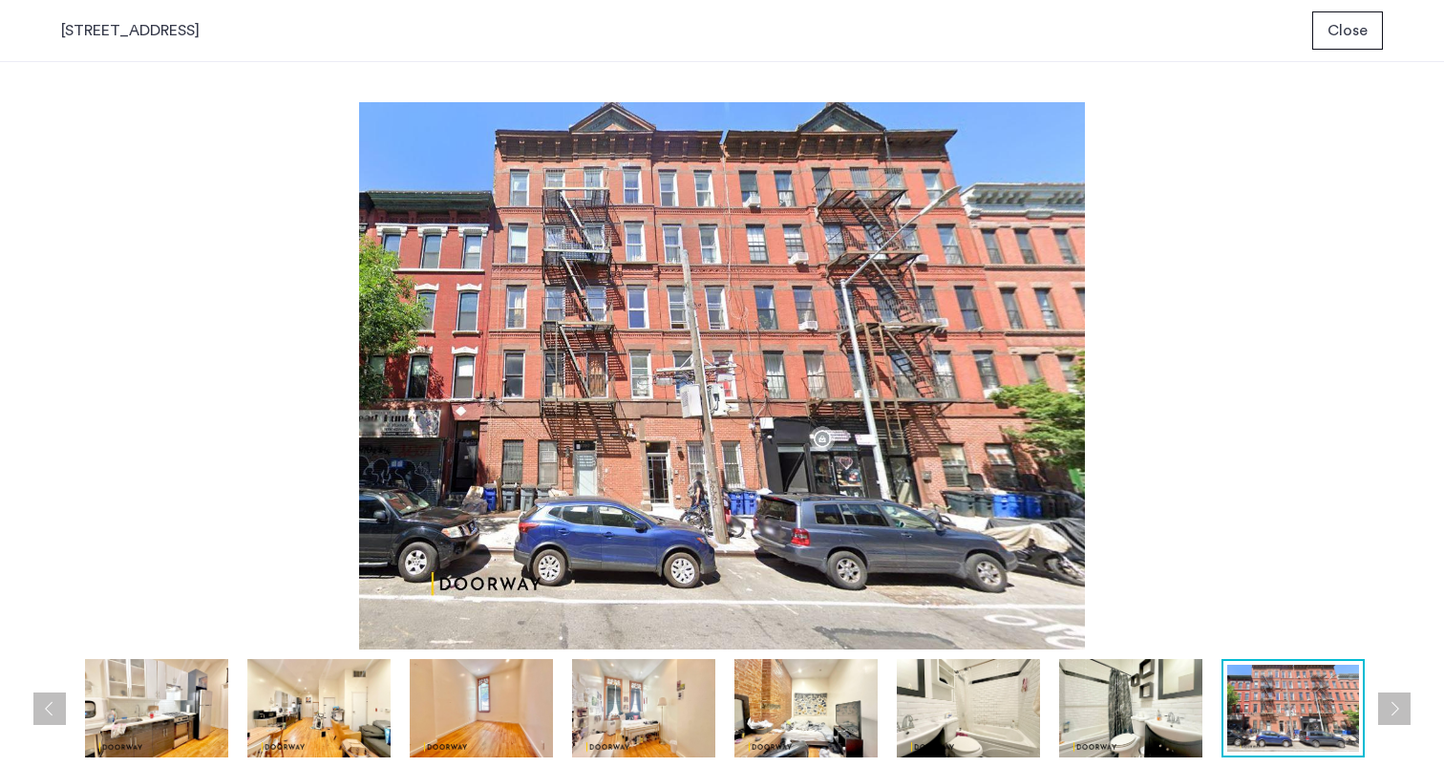
click at [129, 715] on img at bounding box center [156, 708] width 143 height 98
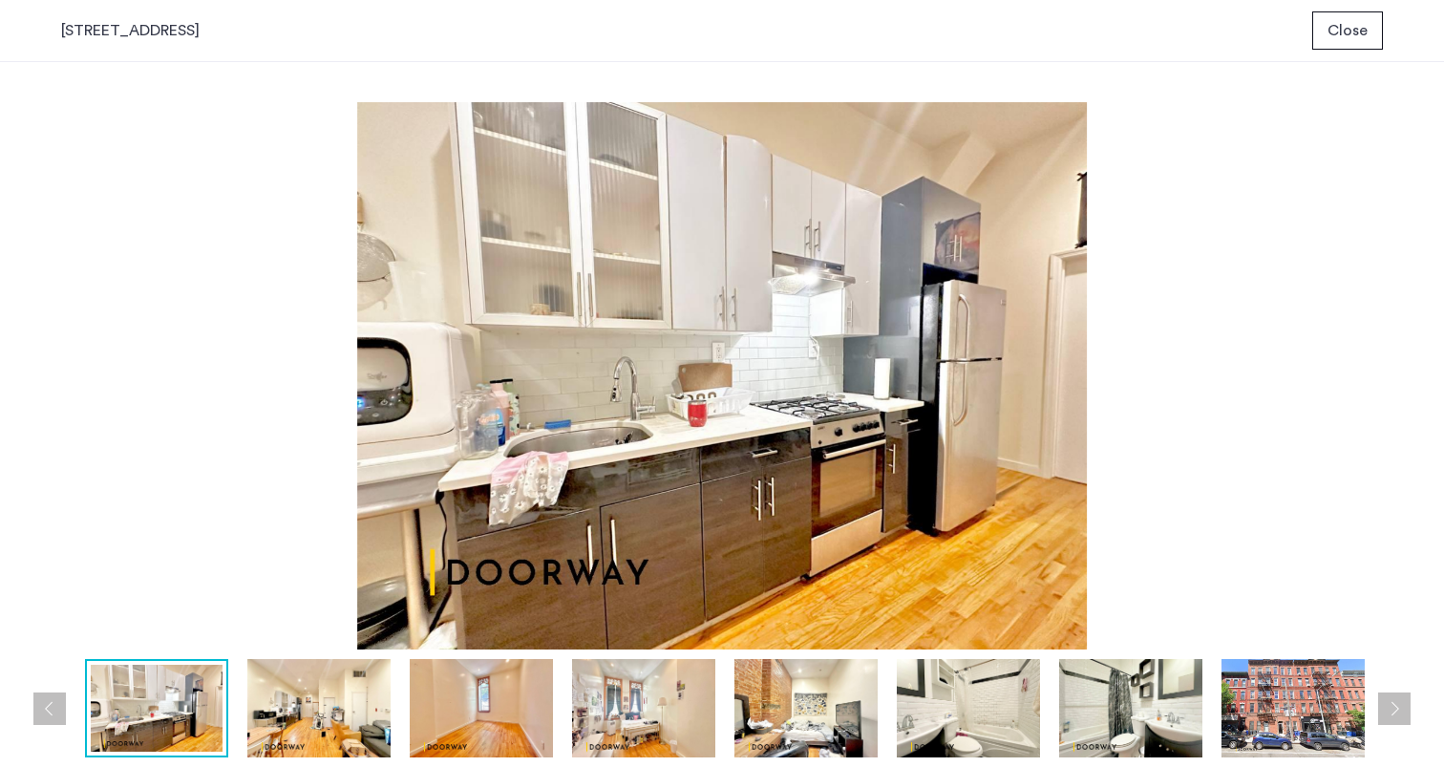
click at [260, 741] on img at bounding box center [318, 708] width 143 height 98
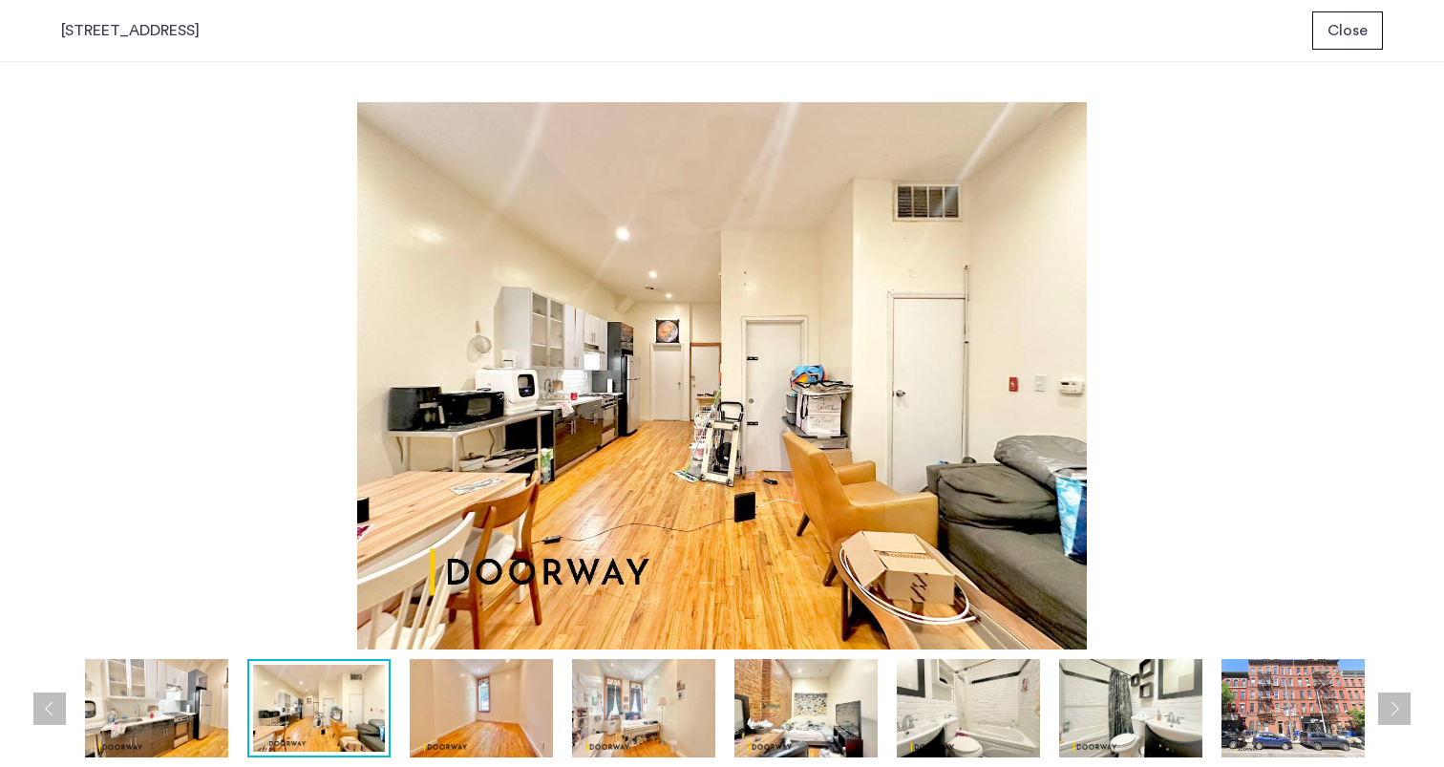
click at [156, 737] on img at bounding box center [156, 708] width 143 height 98
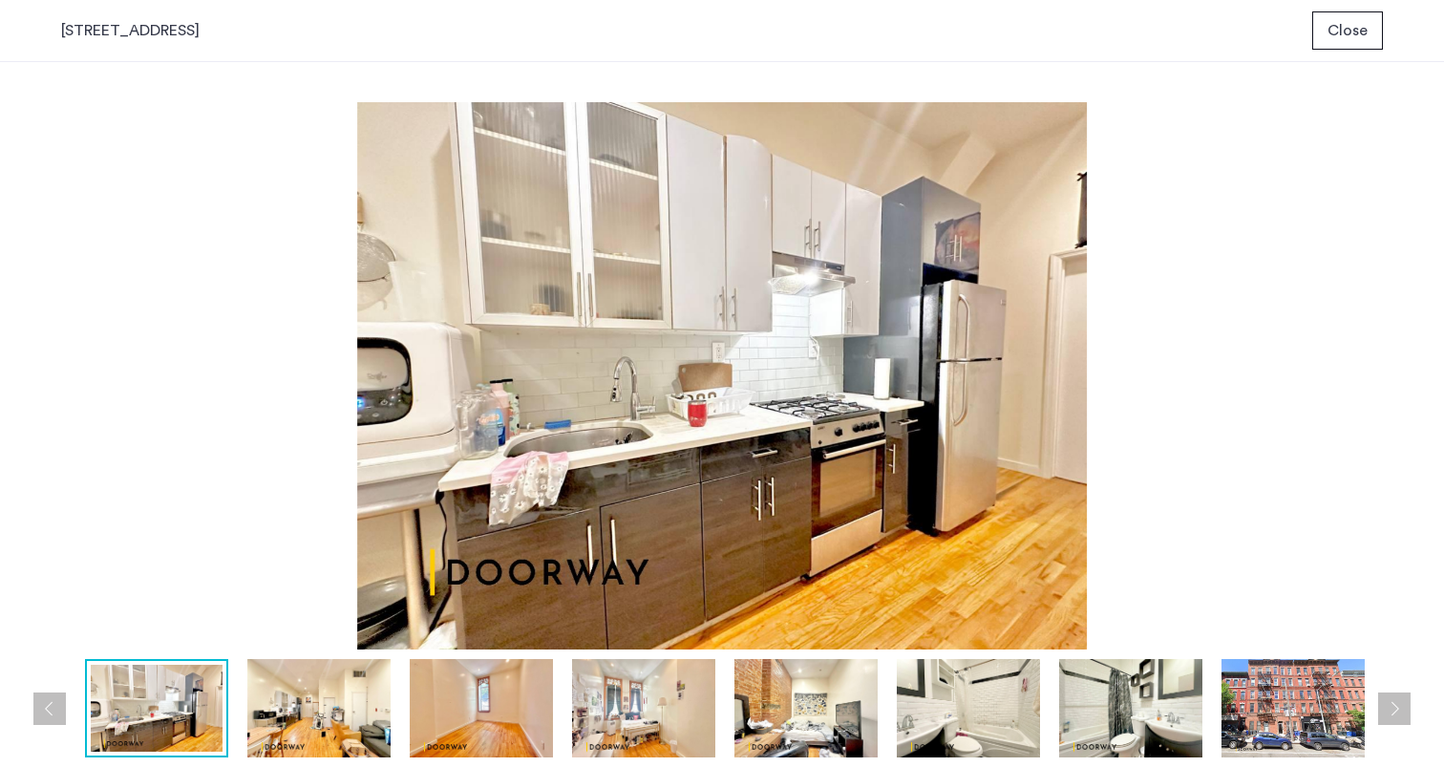
click at [311, 715] on img at bounding box center [318, 708] width 143 height 98
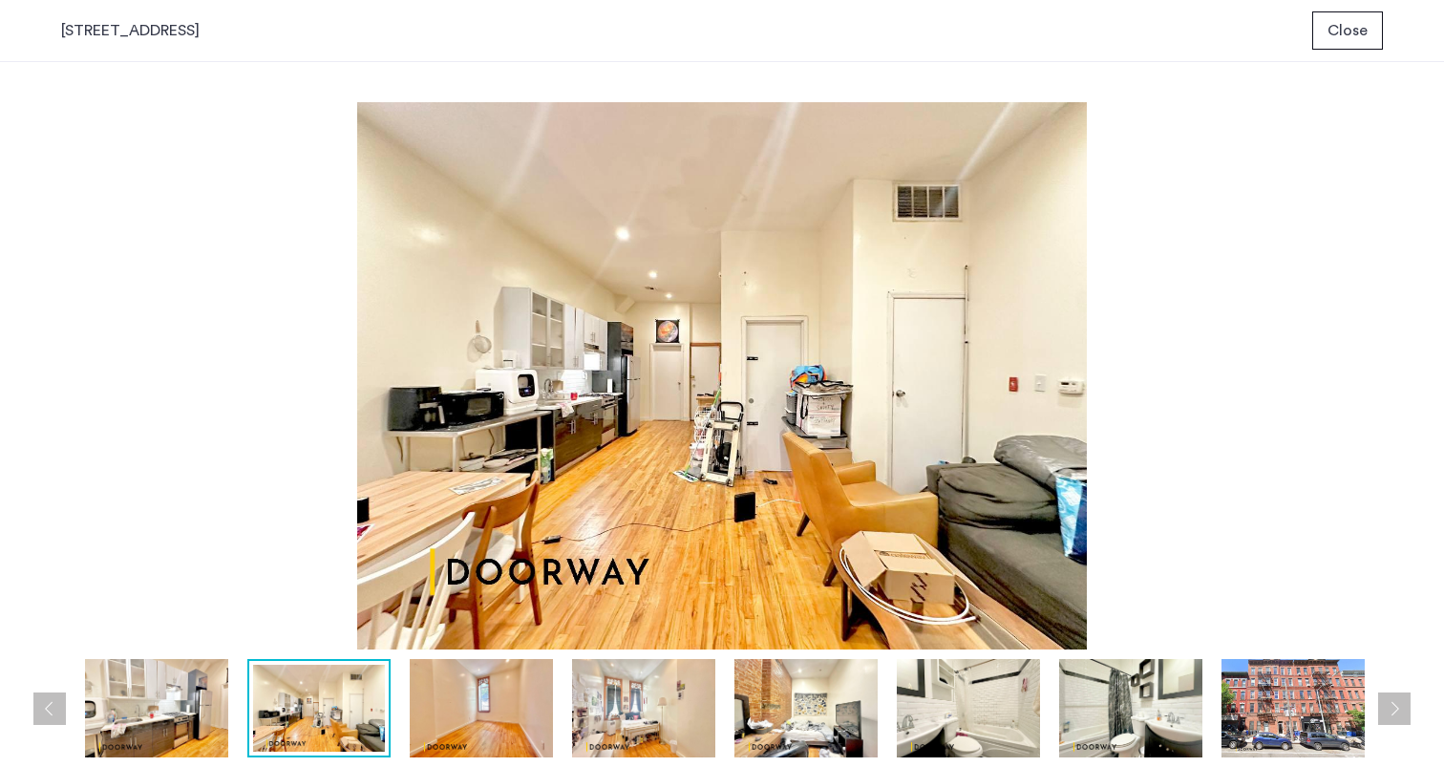
click at [190, 690] on img at bounding box center [156, 708] width 143 height 98
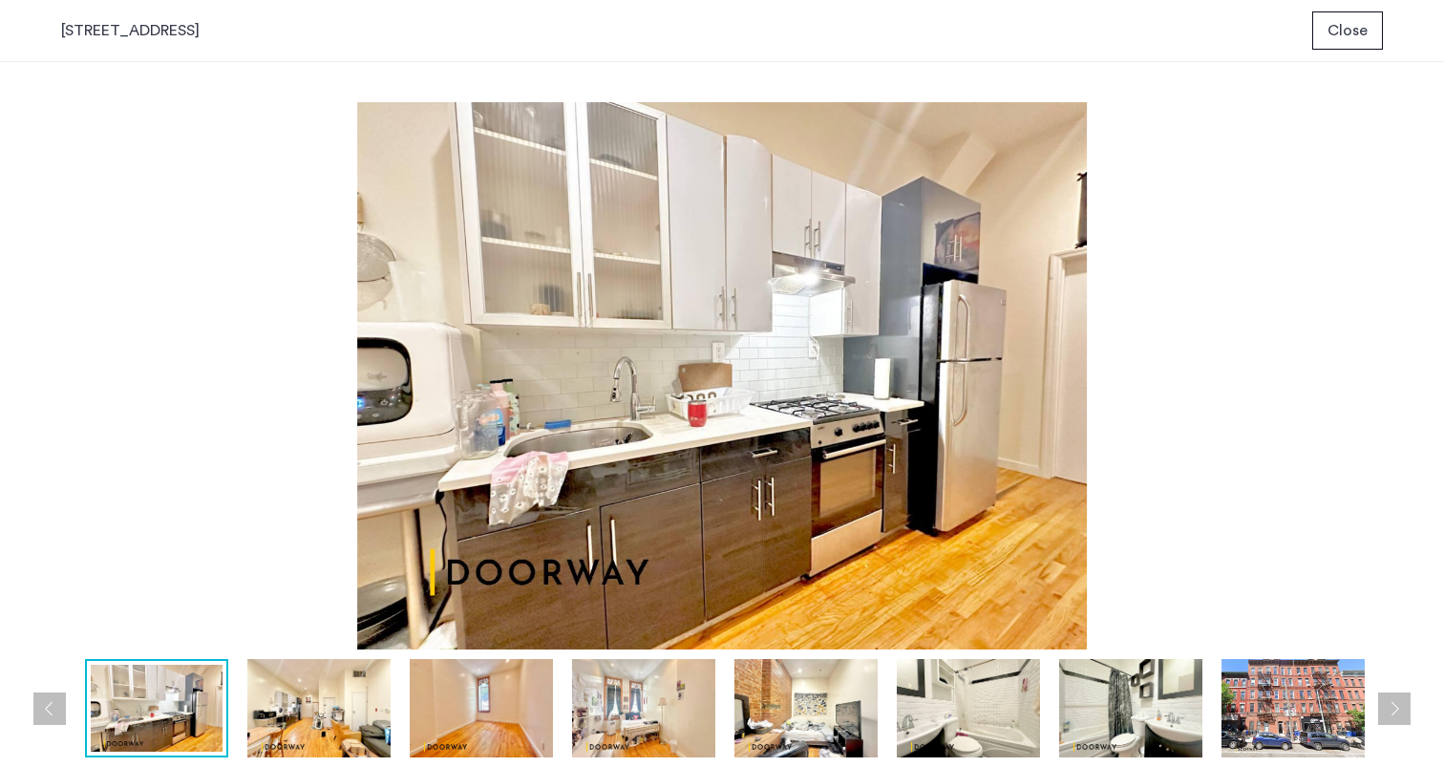
click at [308, 703] on img at bounding box center [318, 708] width 143 height 98
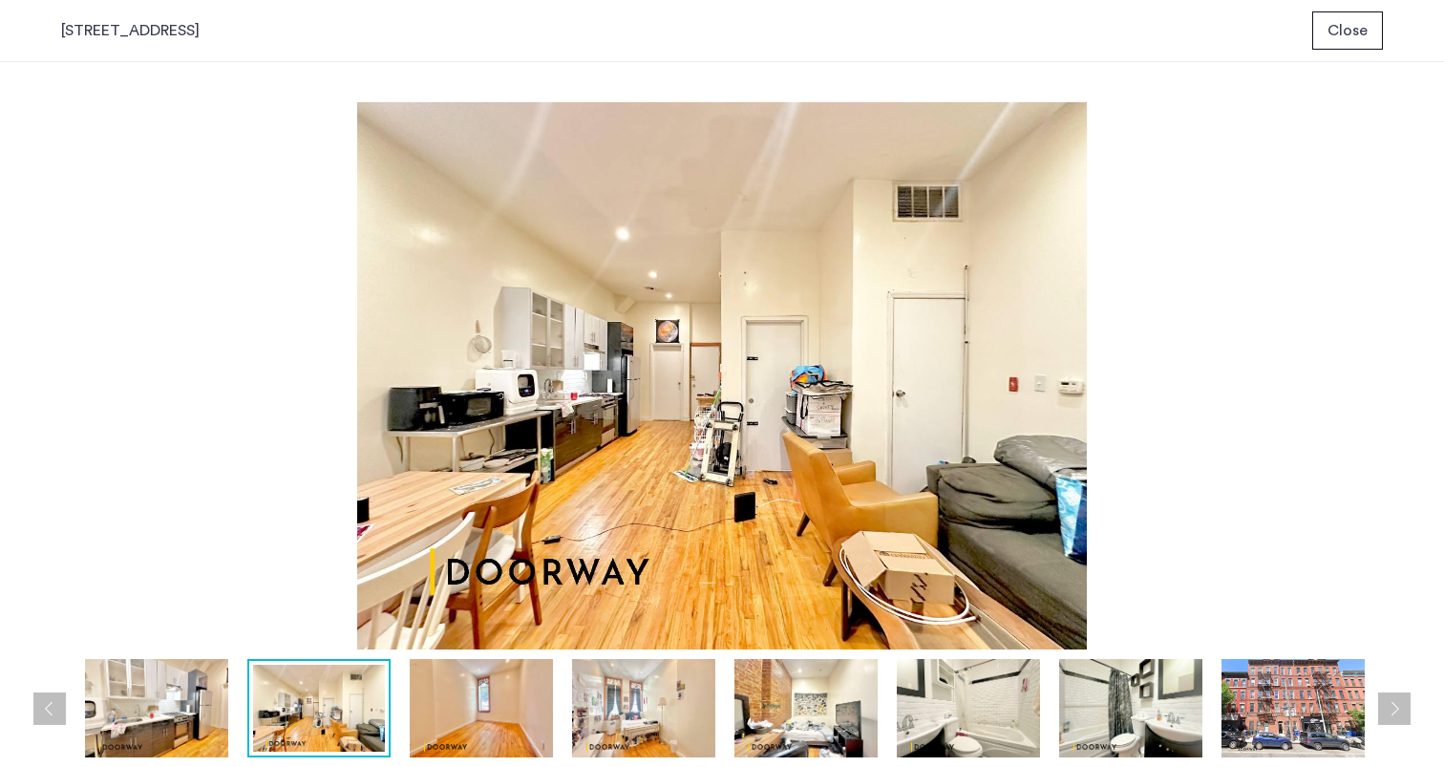
click at [170, 732] on img at bounding box center [156, 708] width 143 height 98
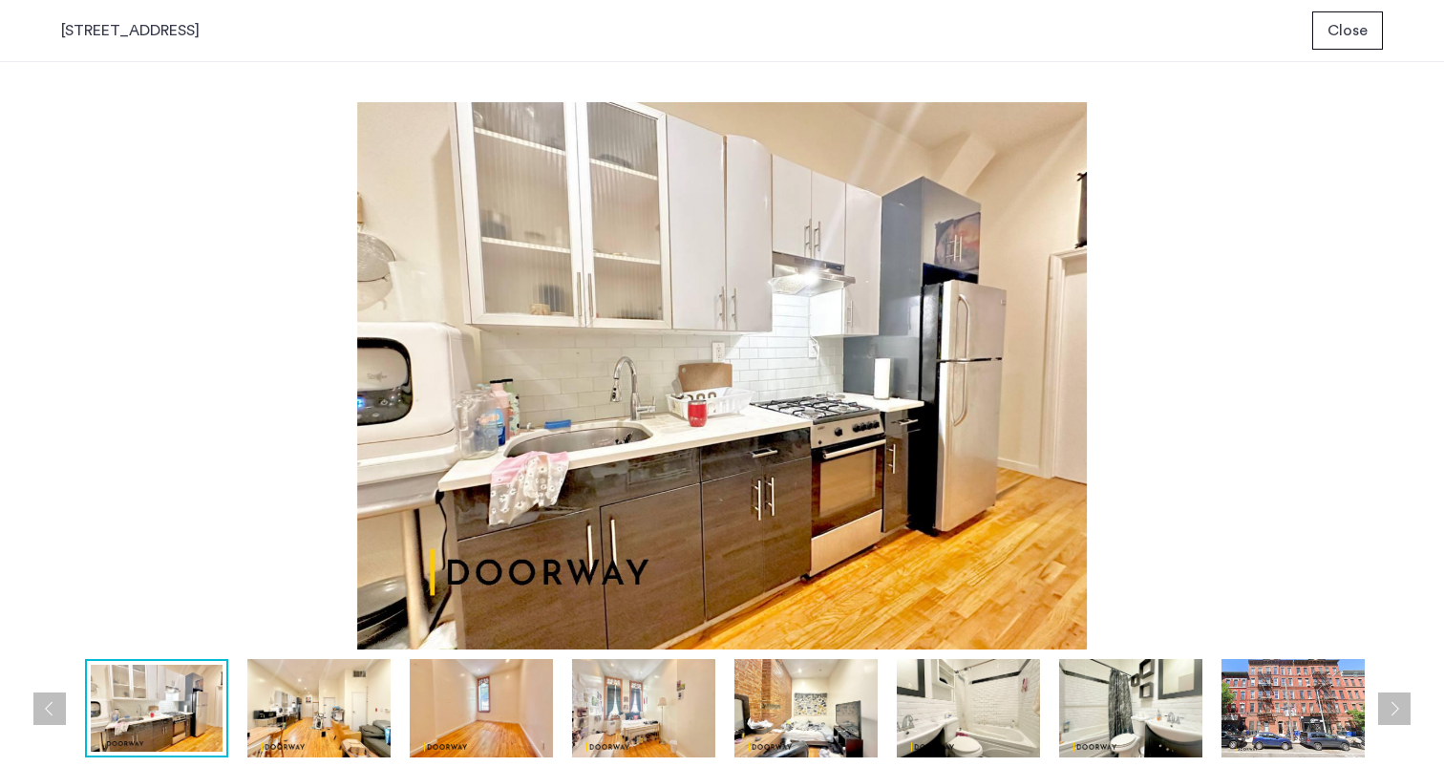
click at [270, 750] on img at bounding box center [318, 708] width 143 height 98
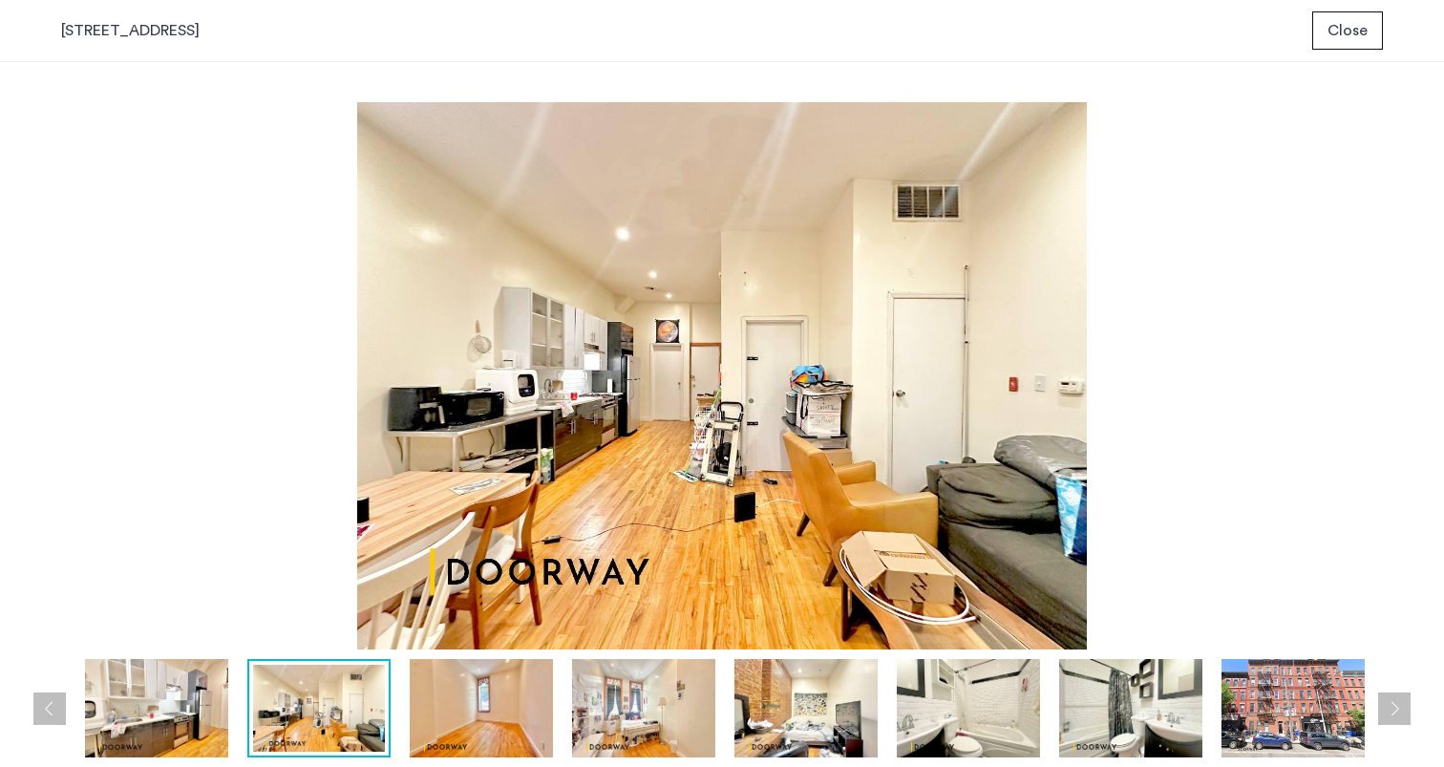
click at [175, 716] on img at bounding box center [156, 708] width 143 height 98
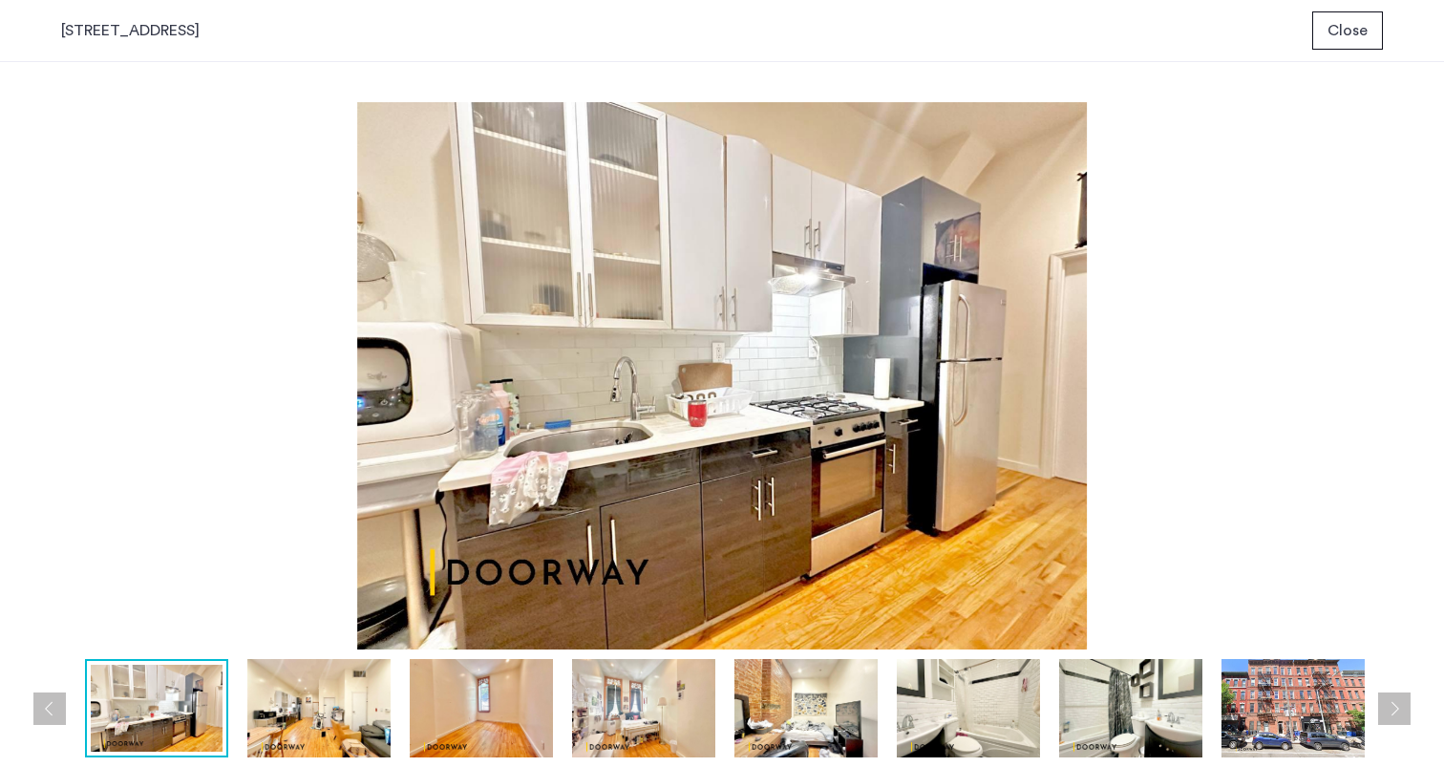
click at [318, 692] on img at bounding box center [318, 708] width 143 height 98
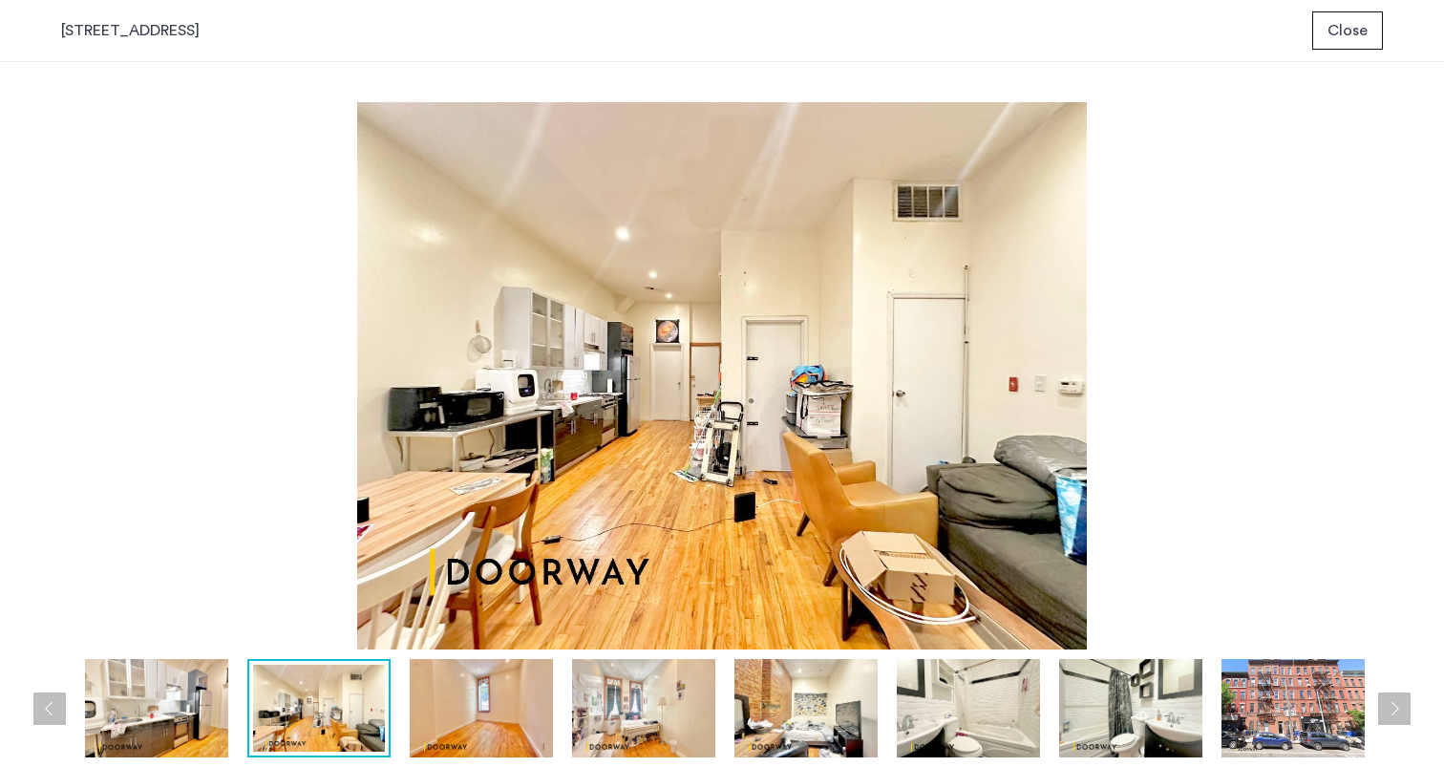
click at [1330, 16] on button "Close" at bounding box center [1348, 30] width 71 height 38
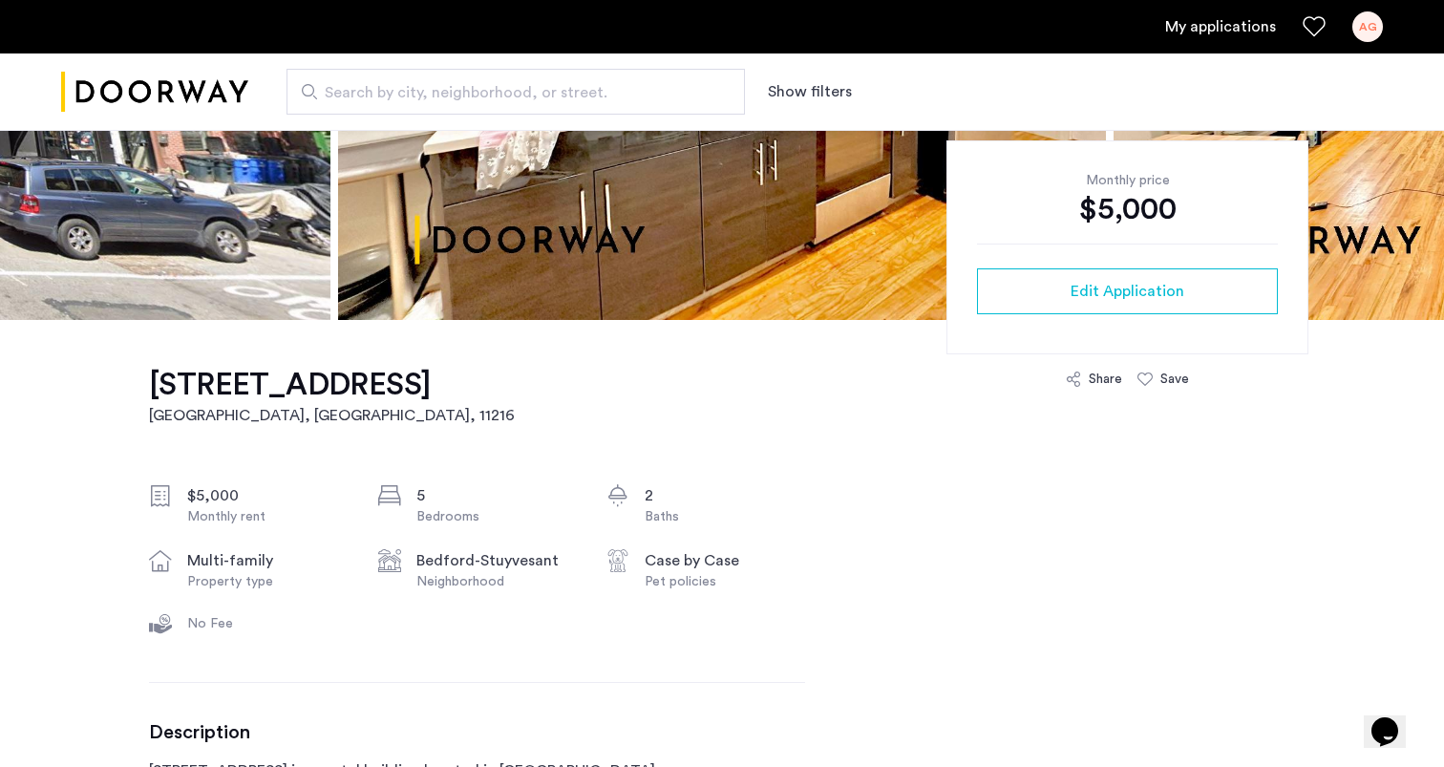
scroll to position [404, 0]
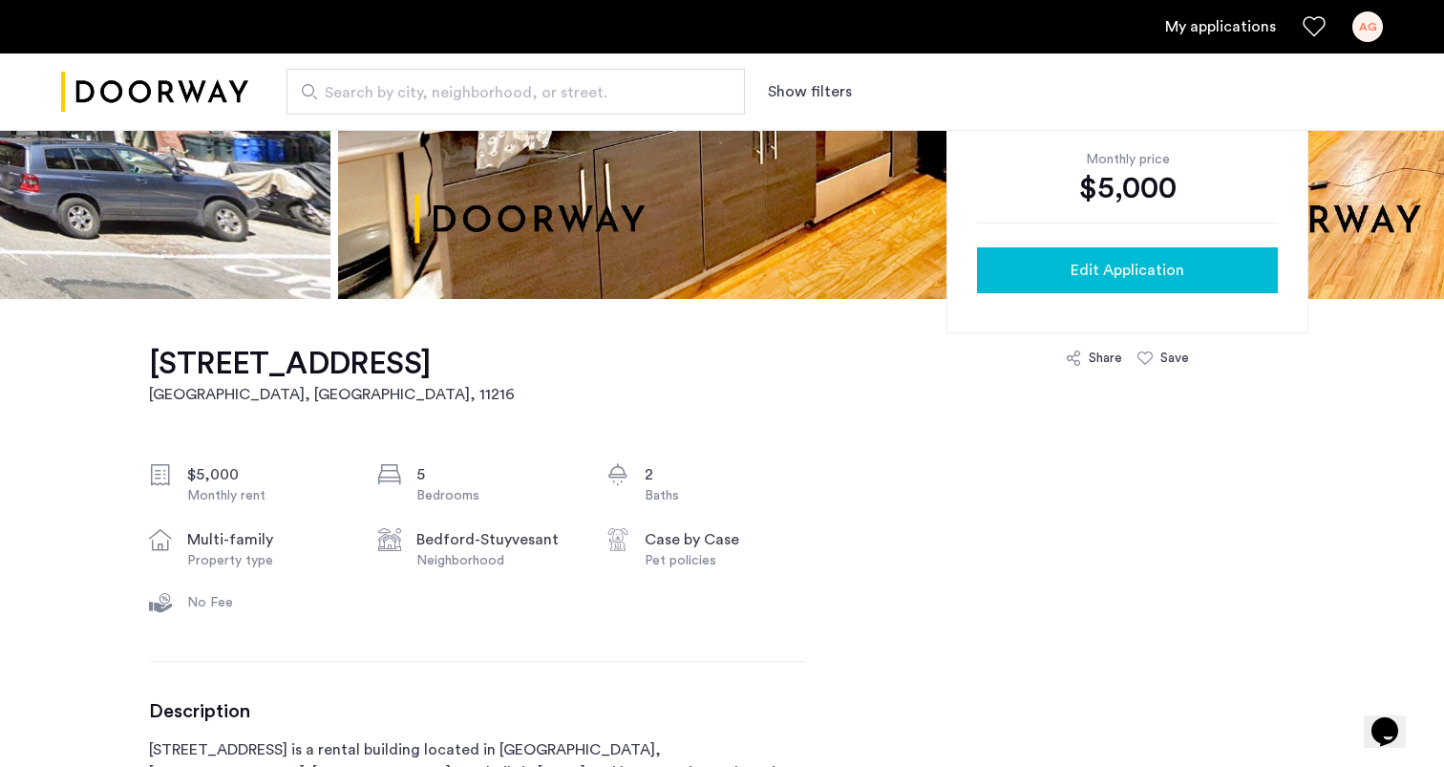
click at [1108, 273] on span "Edit Application" at bounding box center [1128, 270] width 114 height 23
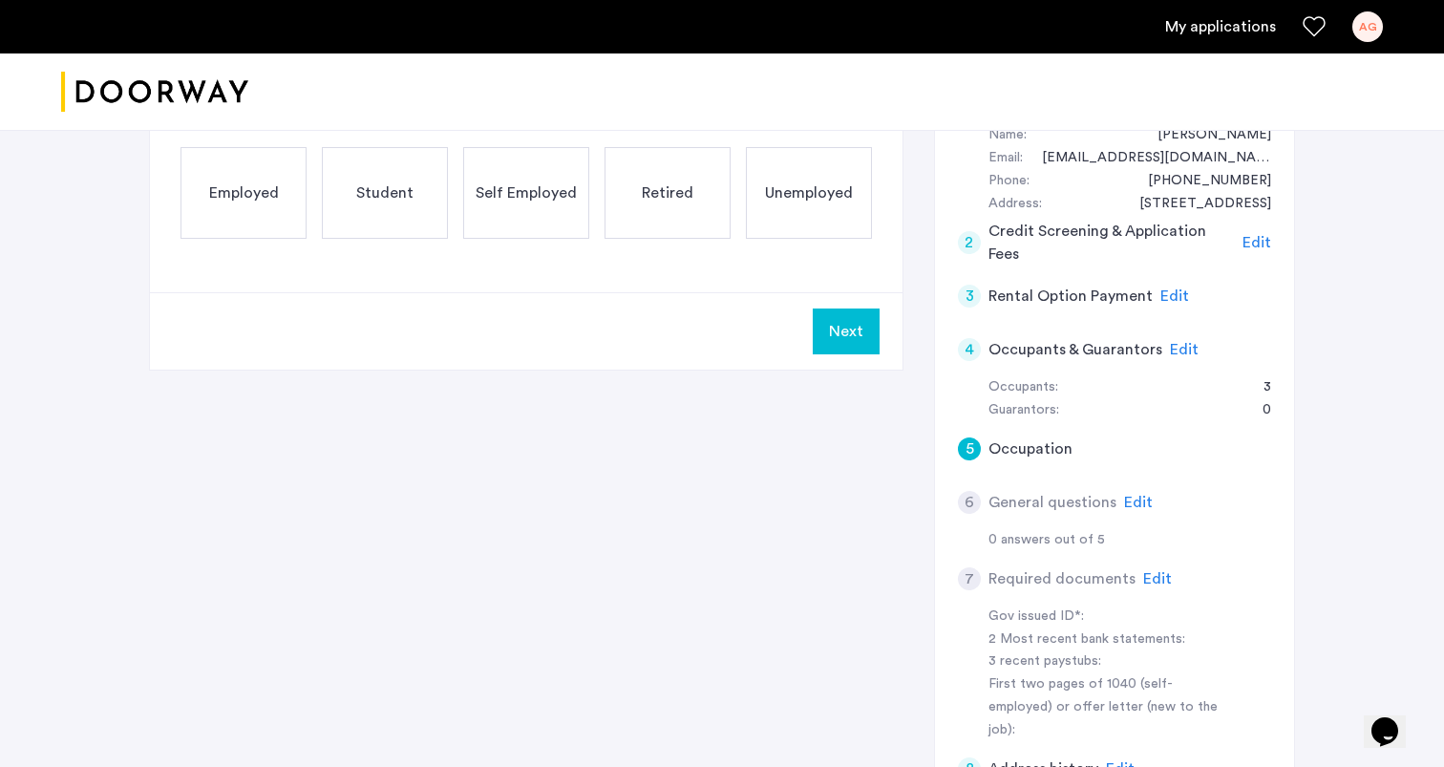
scroll to position [221, 0]
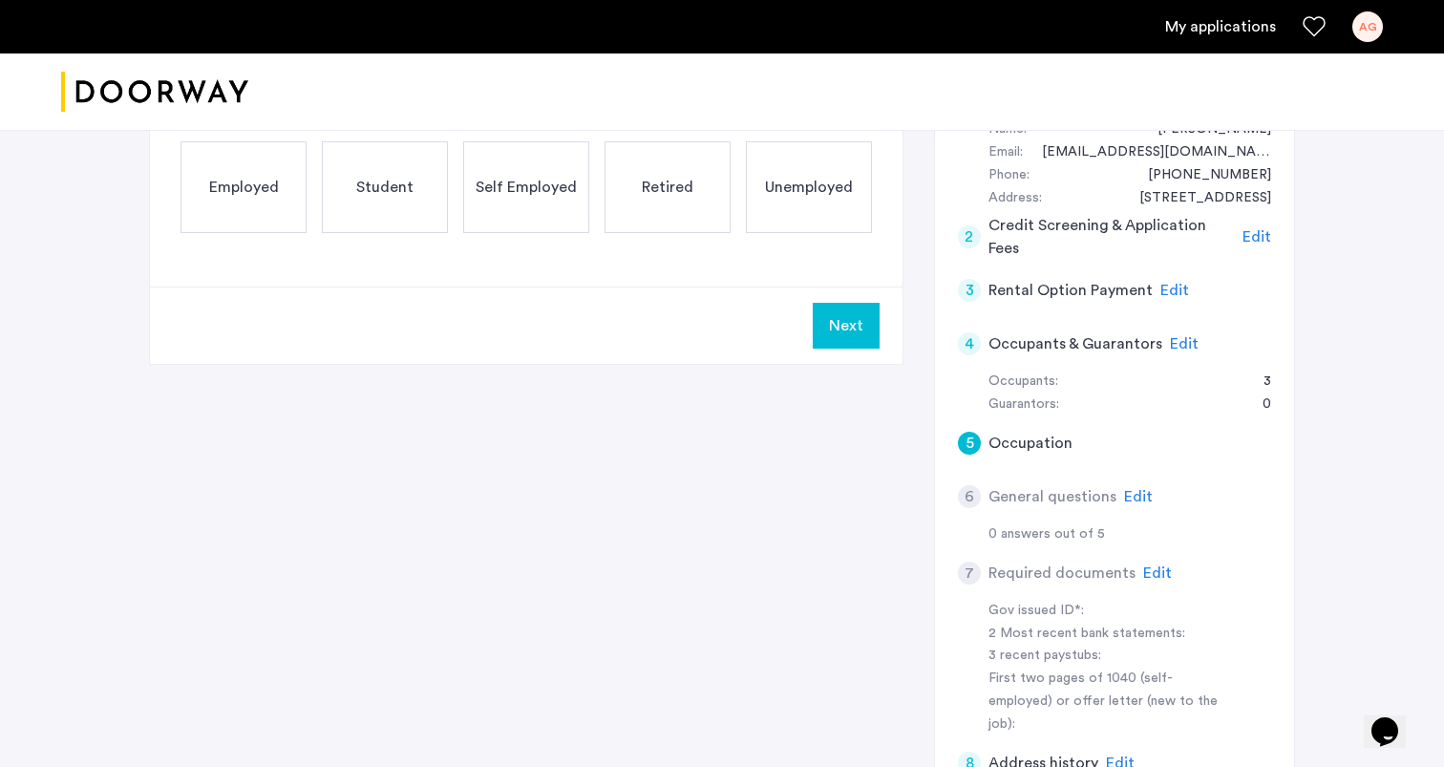
click at [1180, 346] on span "Edit" at bounding box center [1184, 343] width 29 height 15
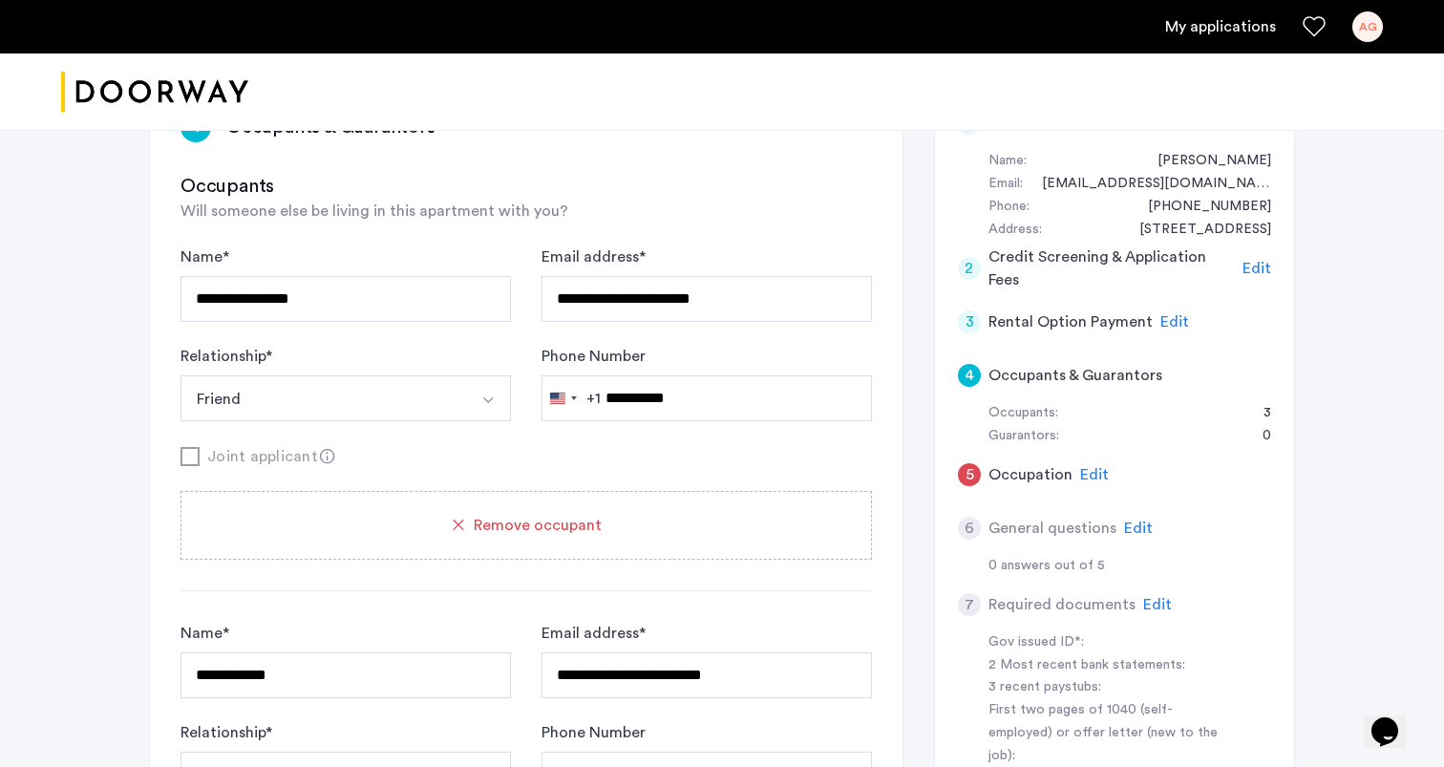
scroll to position [187, 0]
click at [416, 409] on button "Friend" at bounding box center [324, 400] width 286 height 46
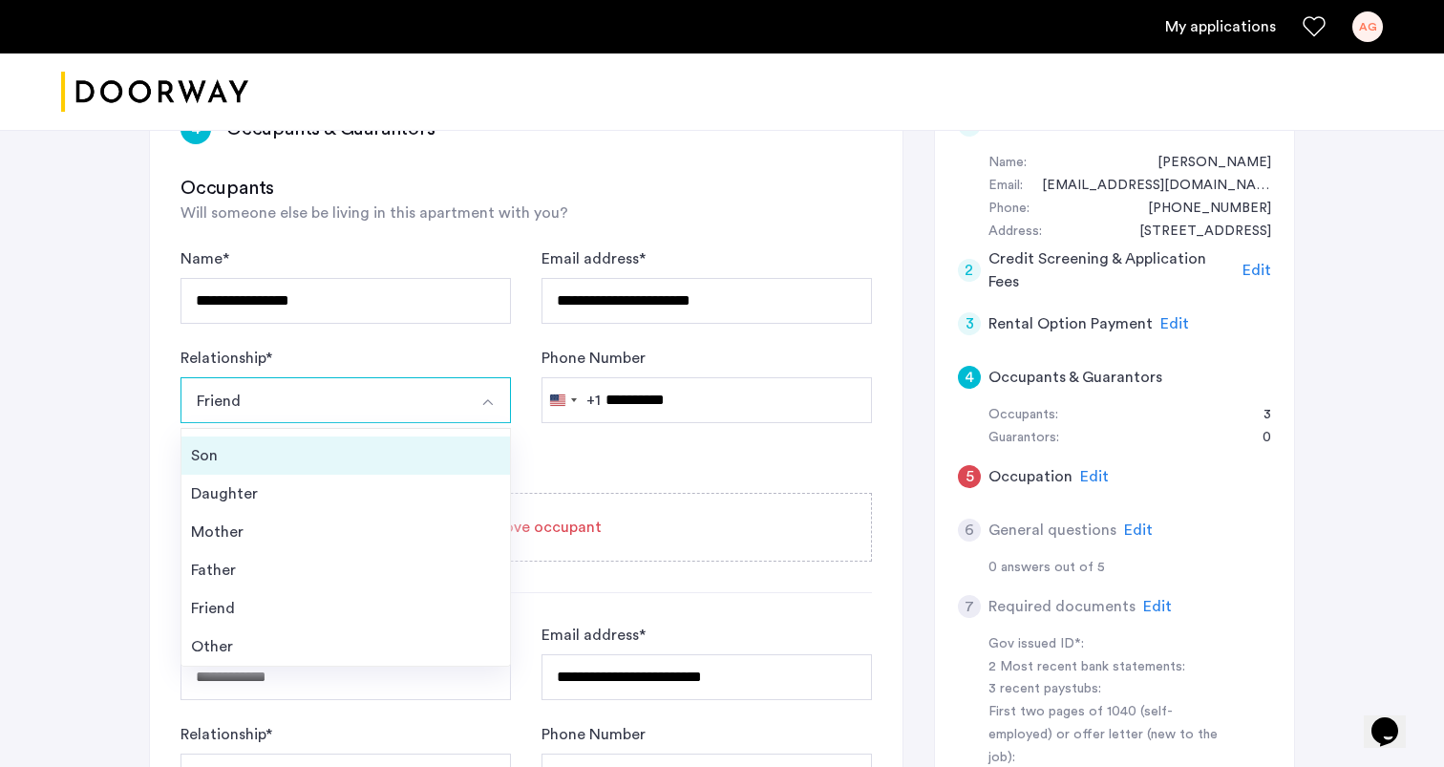
scroll to position [0, 0]
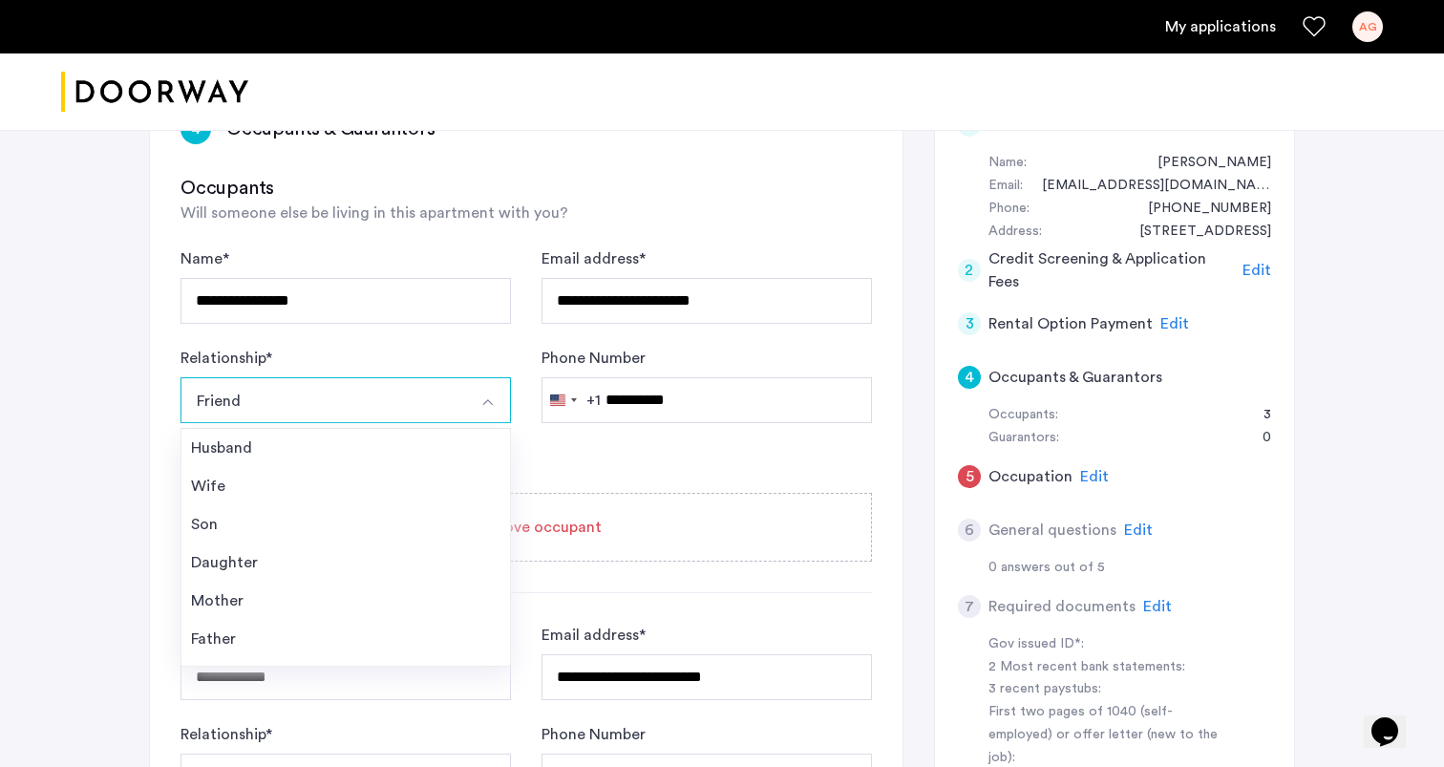
click at [649, 442] on form "**********" at bounding box center [527, 358] width 692 height 223
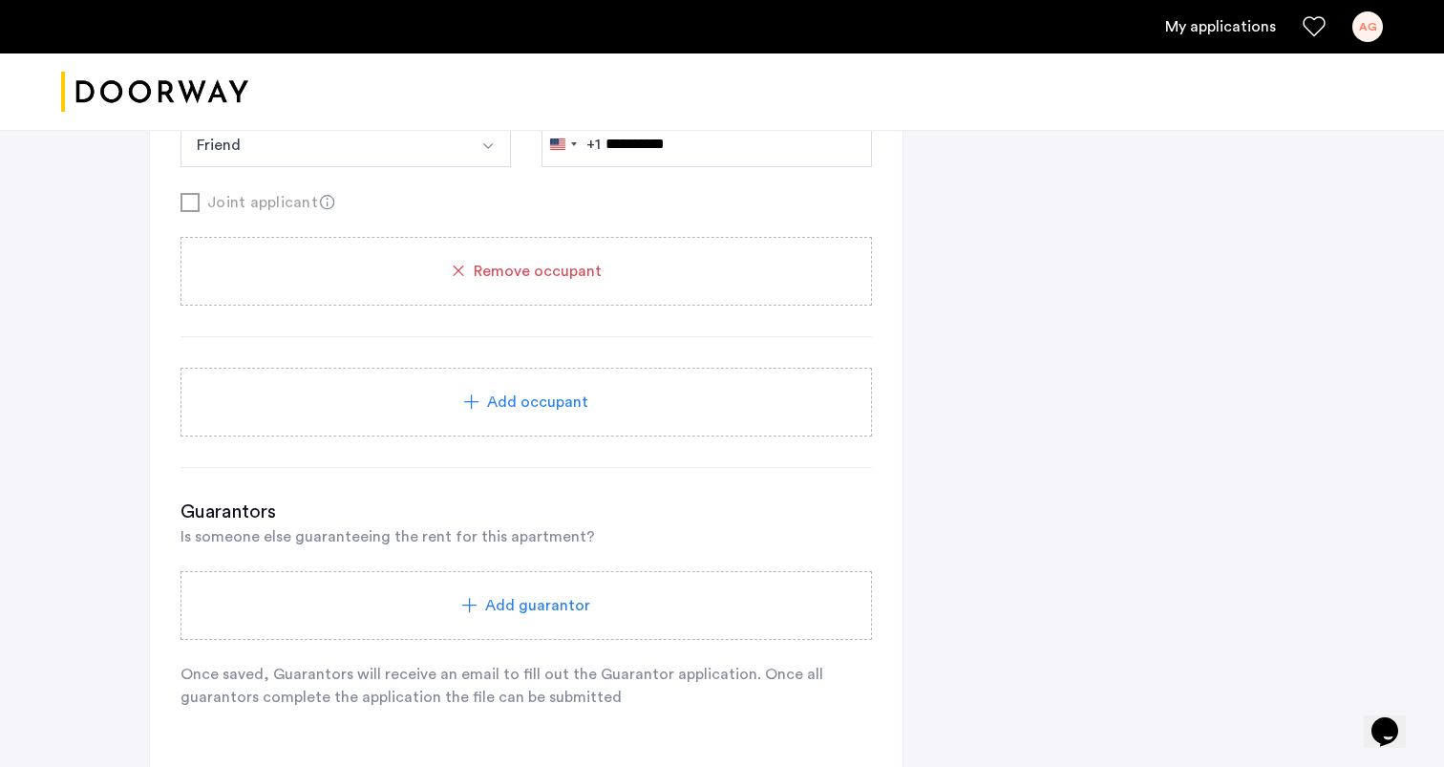
scroll to position [1203, 0]
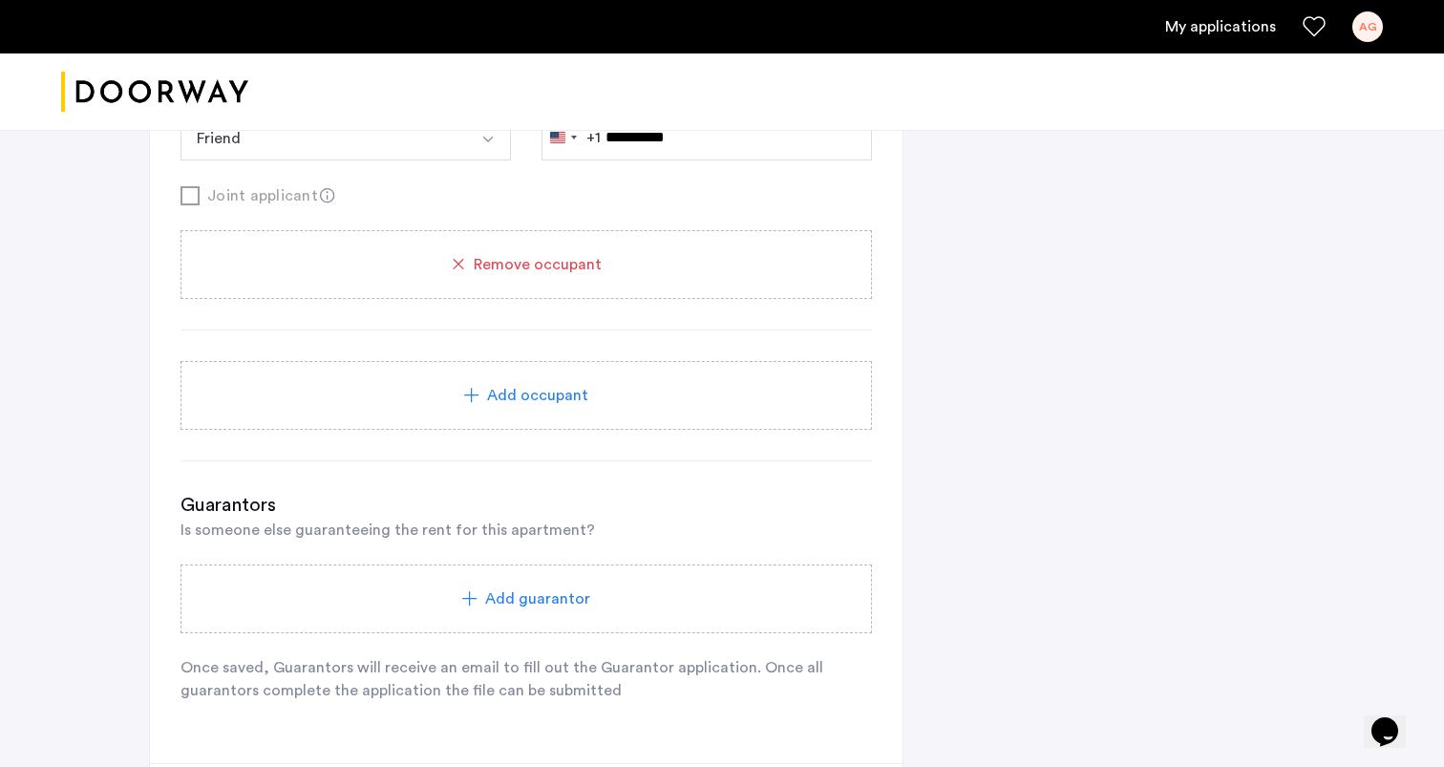
click at [497, 523] on span "Is someone else guaranteeing the rent for this apartment?" at bounding box center [388, 530] width 415 height 15
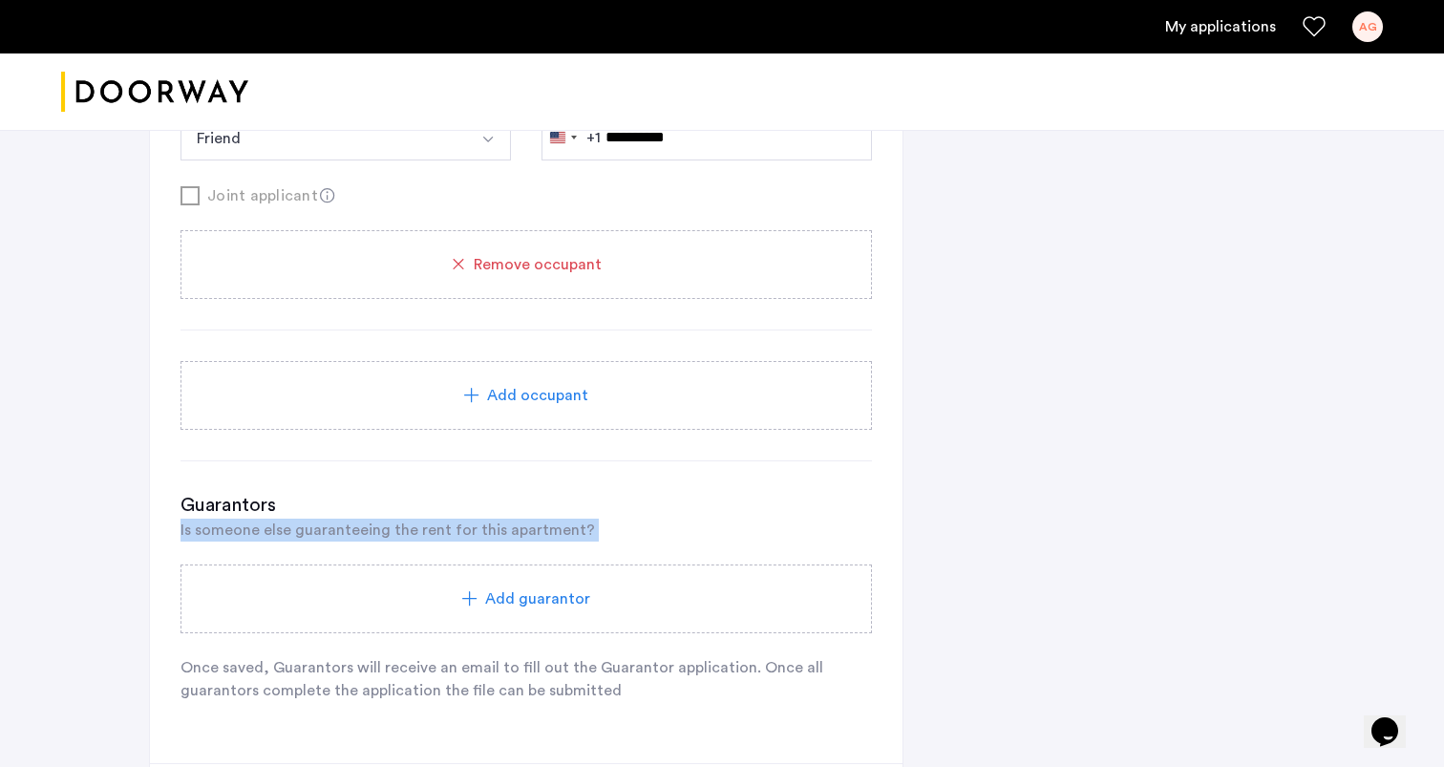
click at [497, 523] on span "Is someone else guaranteeing the rent for this apartment?" at bounding box center [388, 530] width 415 height 15
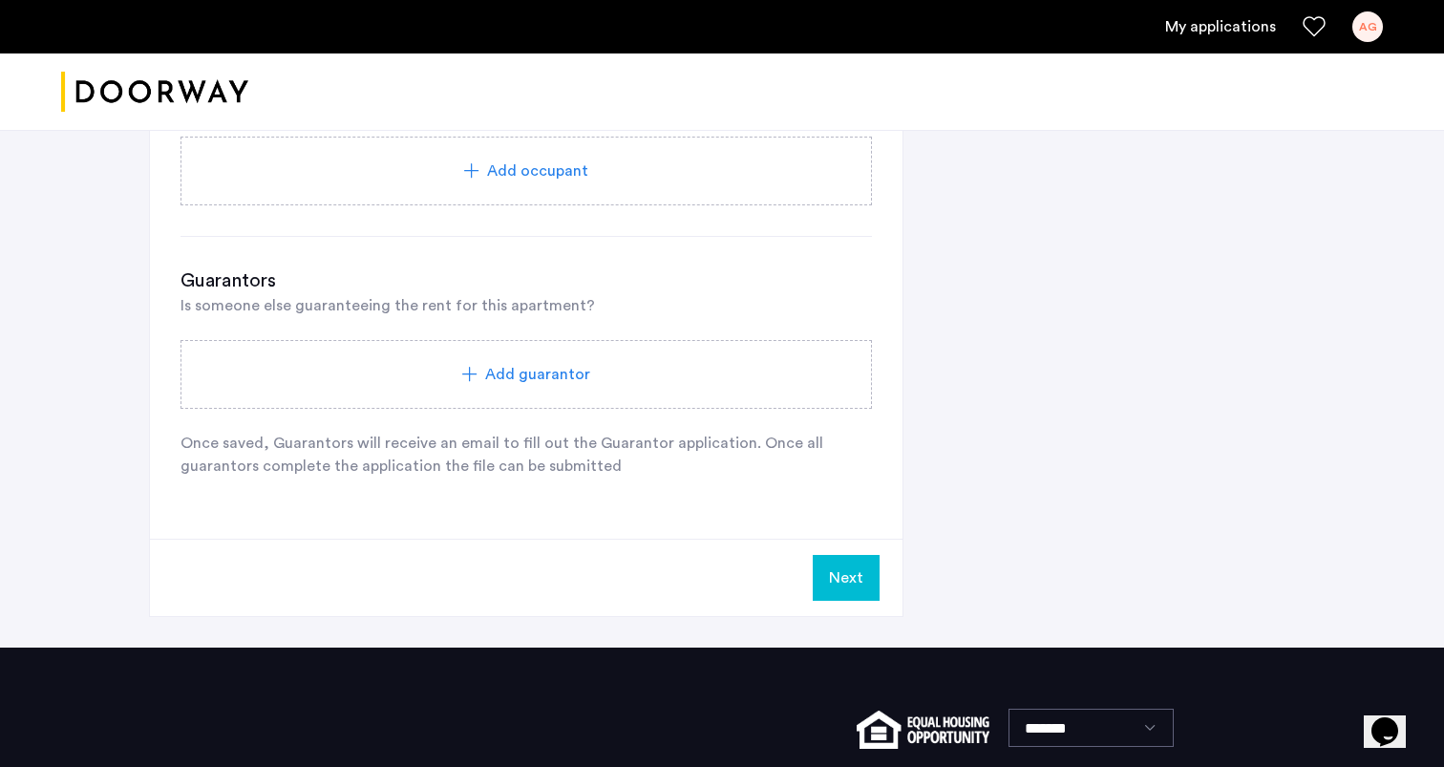
scroll to position [1404, 0]
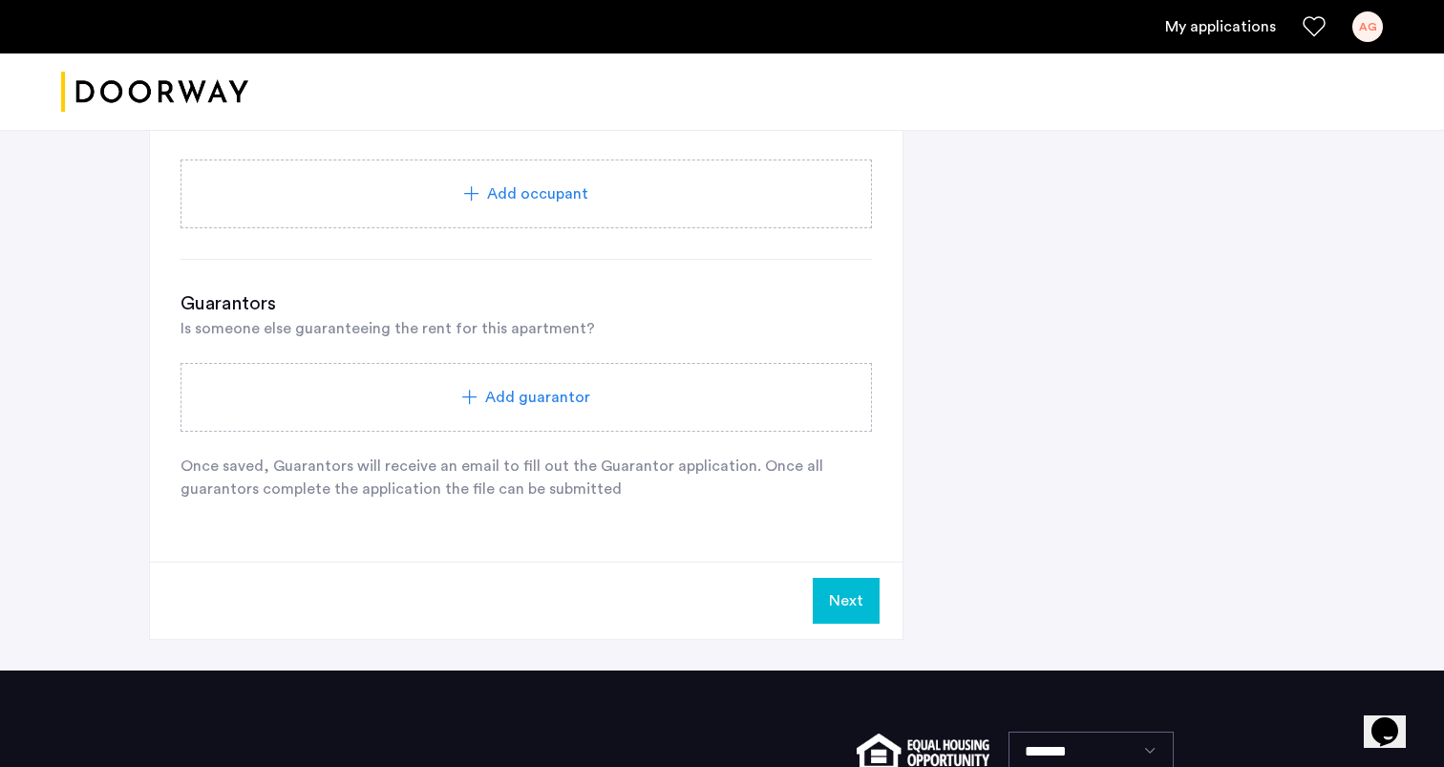
click at [410, 407] on div "Add guarantor" at bounding box center [526, 397] width 646 height 23
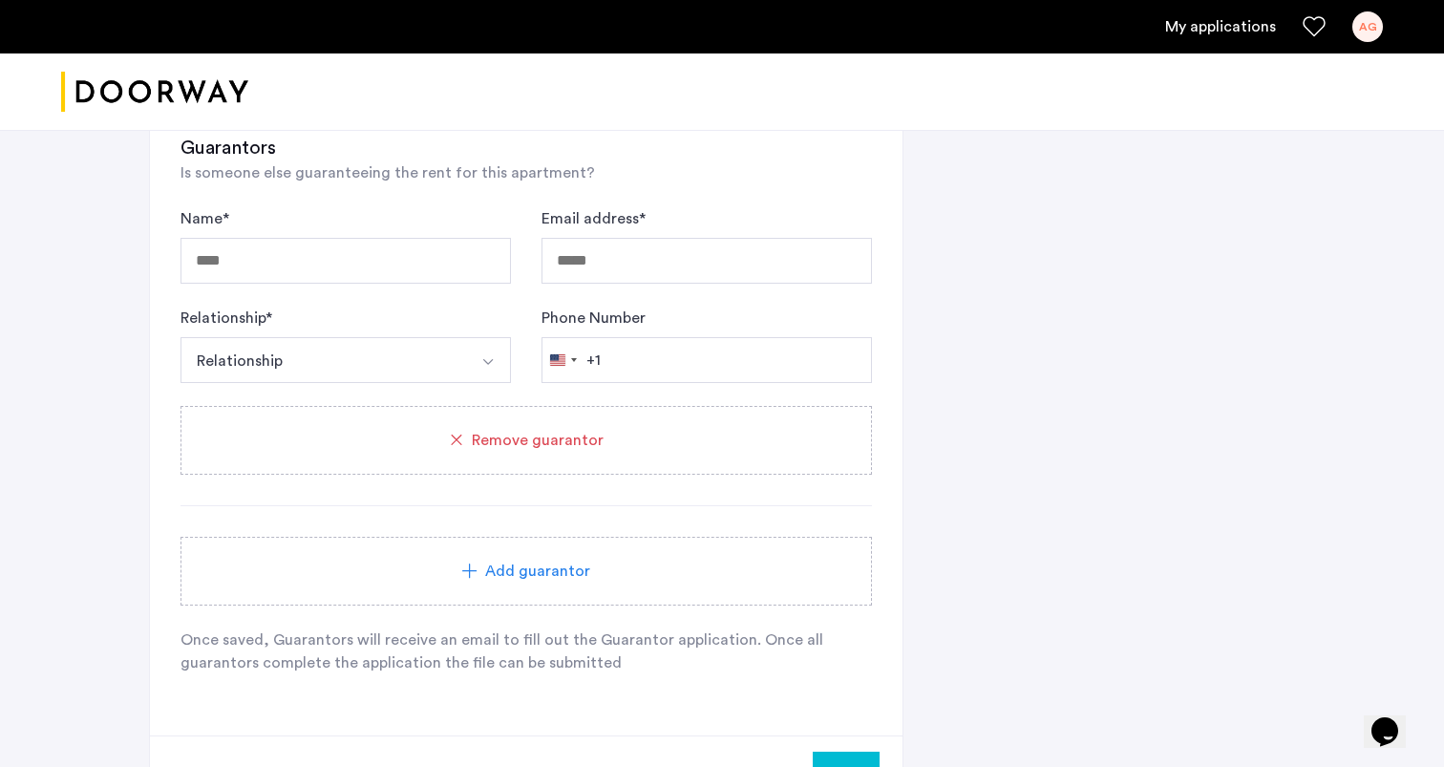
scroll to position [1588, 0]
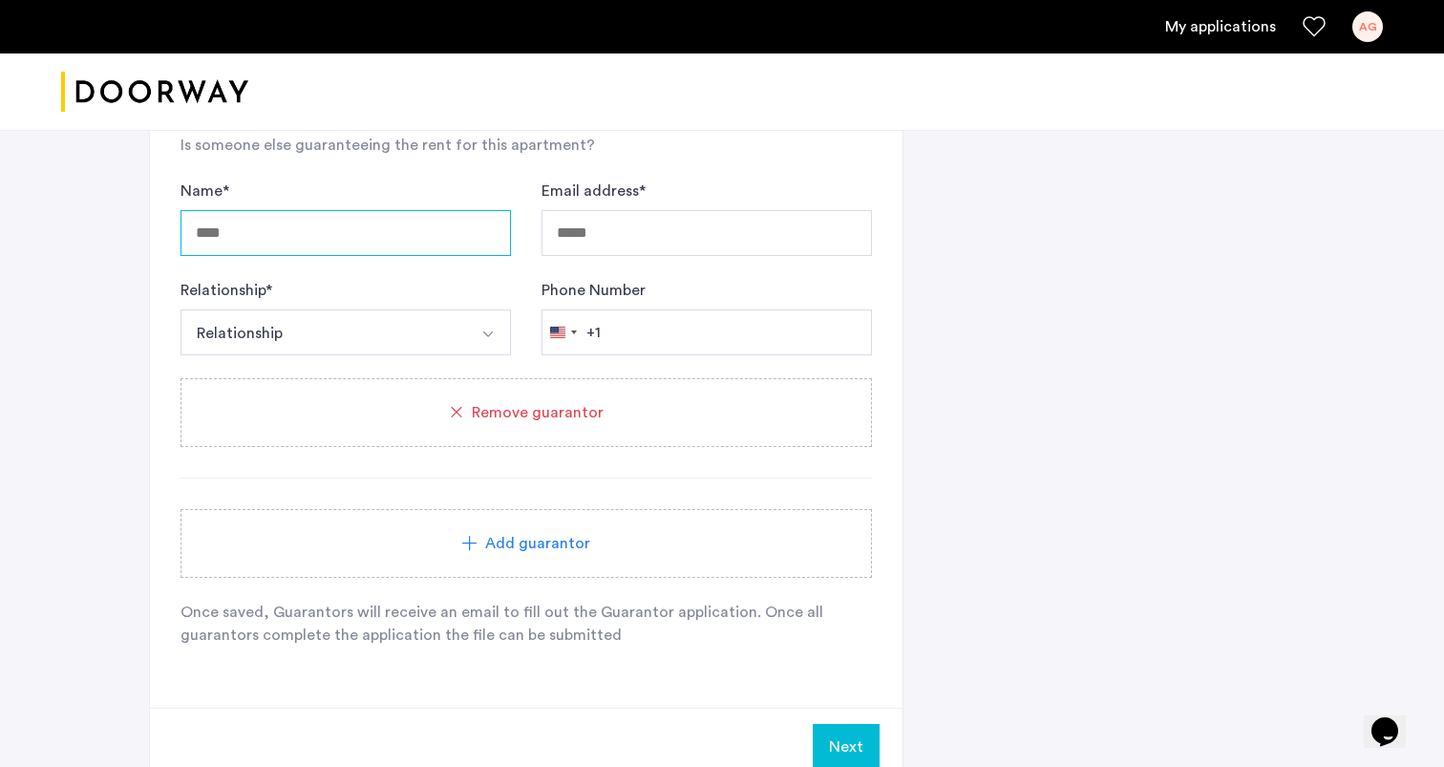
click at [434, 221] on input "Name *" at bounding box center [346, 233] width 331 height 46
type input "**********"
click at [649, 232] on input "Email address *" at bounding box center [707, 233] width 331 height 46
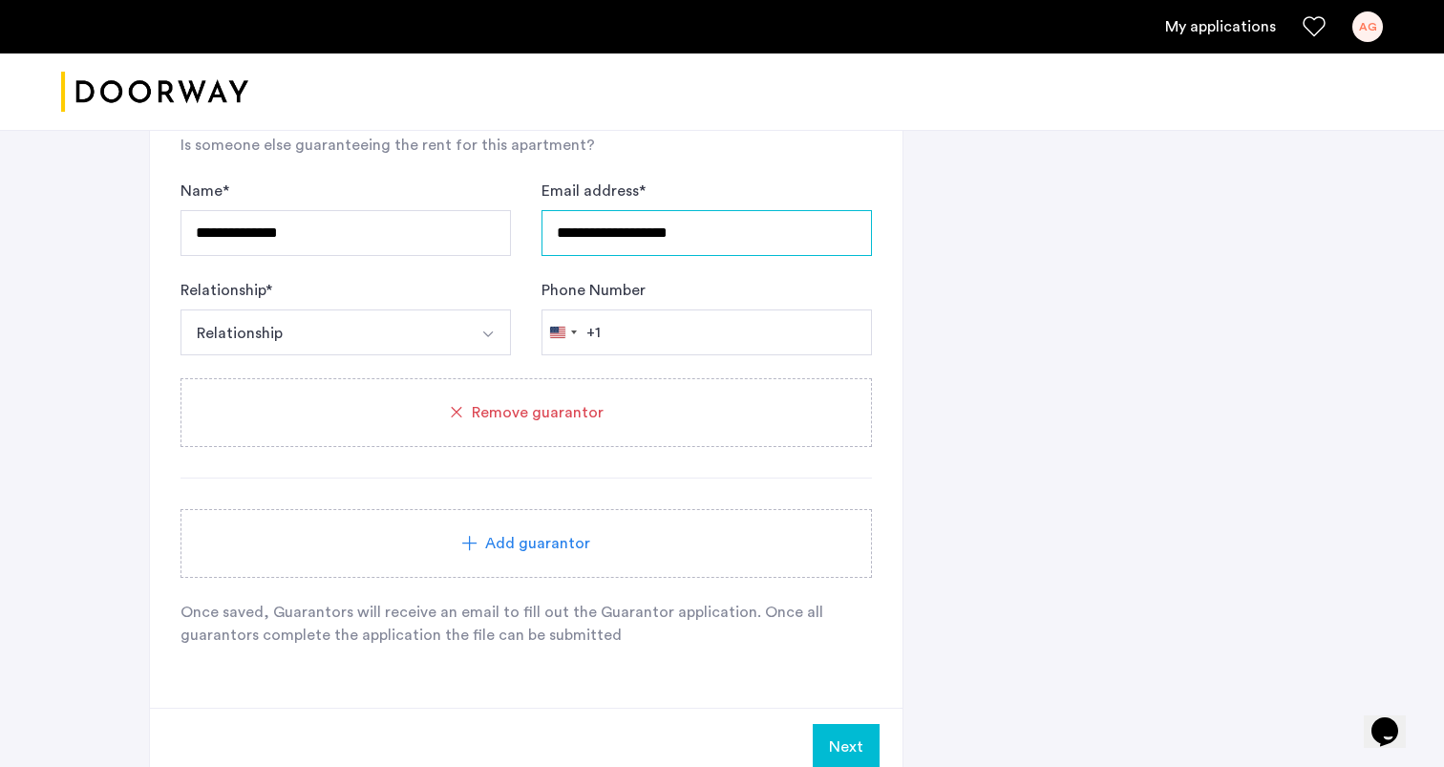
type input "**********"
click at [273, 342] on button "Relationship" at bounding box center [324, 333] width 286 height 46
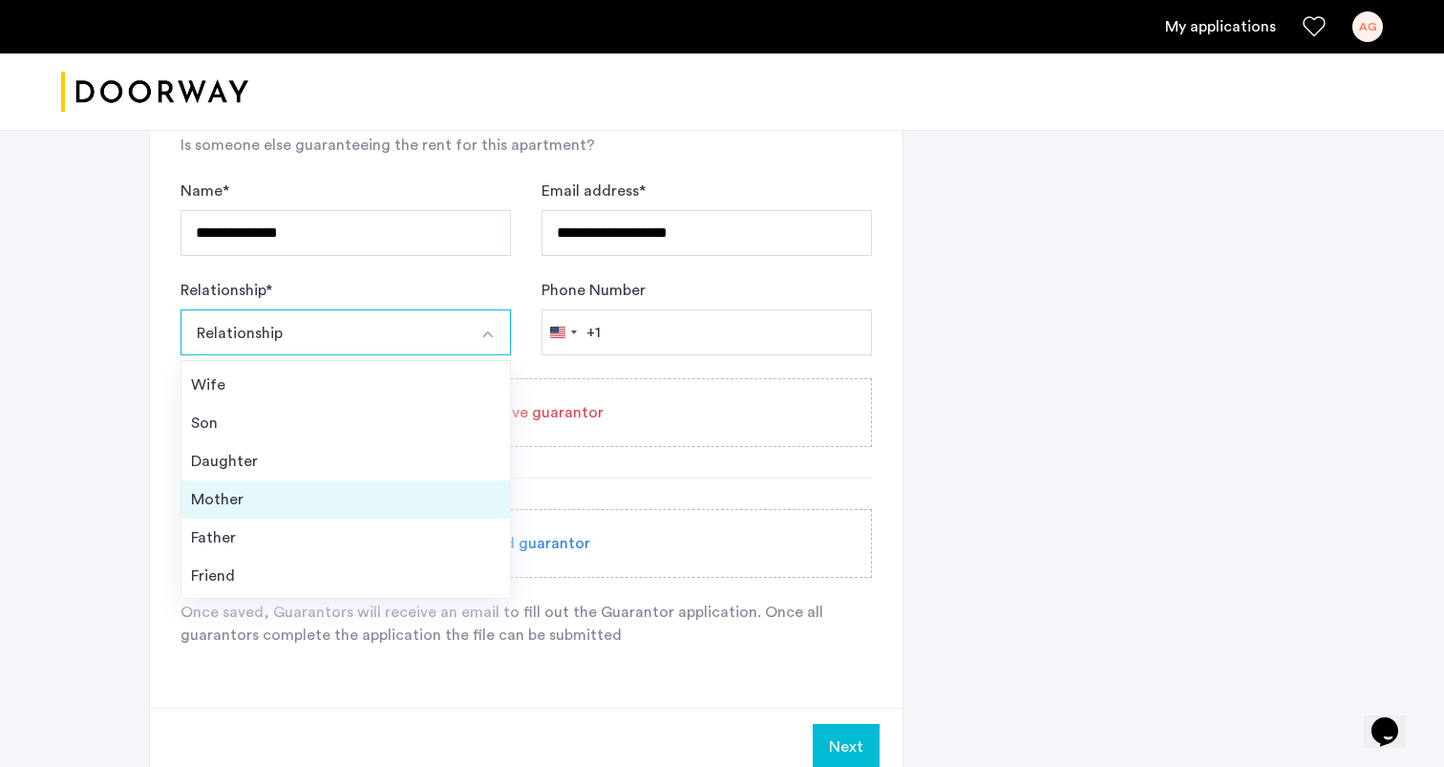
scroll to position [69, 0]
click at [310, 496] on div "Father" at bounding box center [346, 502] width 310 height 23
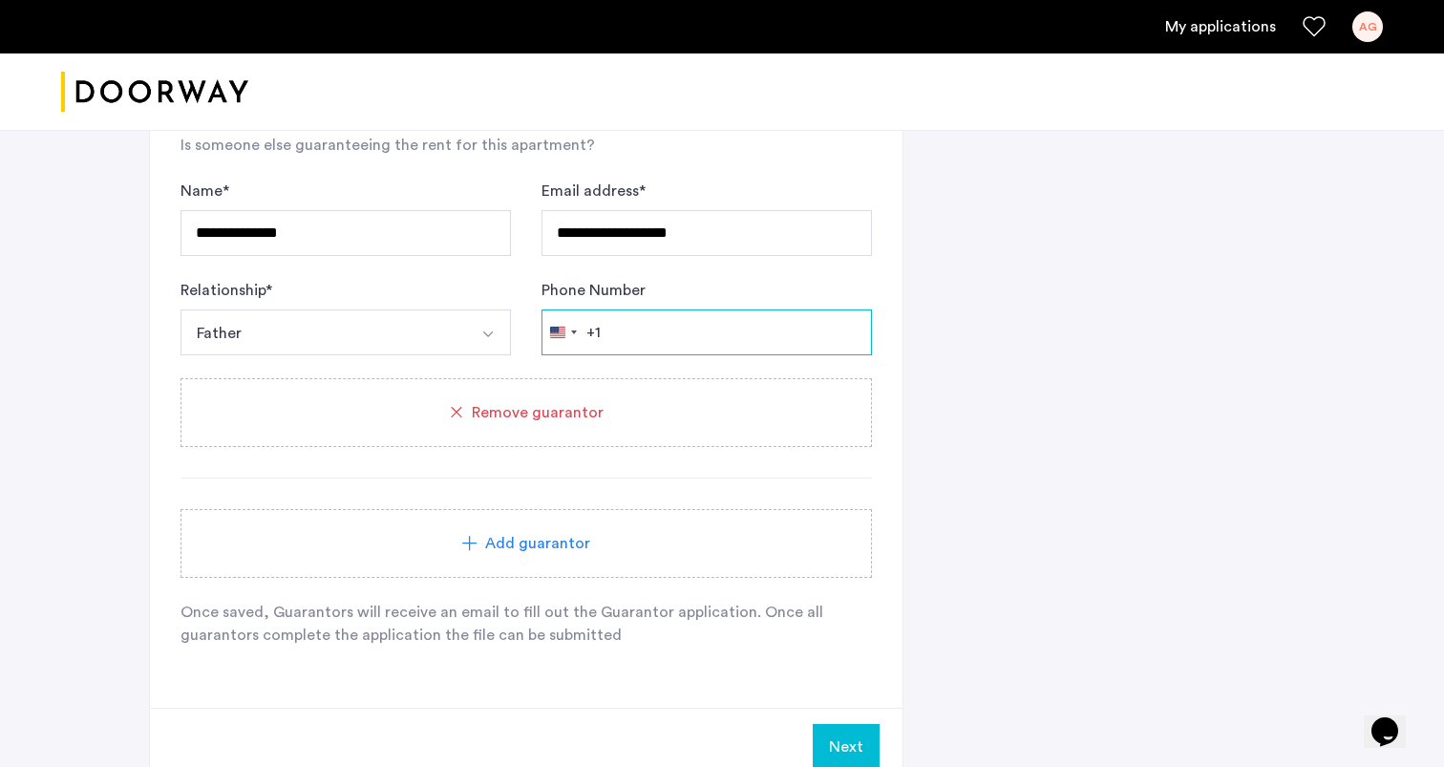
click at [653, 334] on input "Phone Number" at bounding box center [707, 333] width 331 height 46
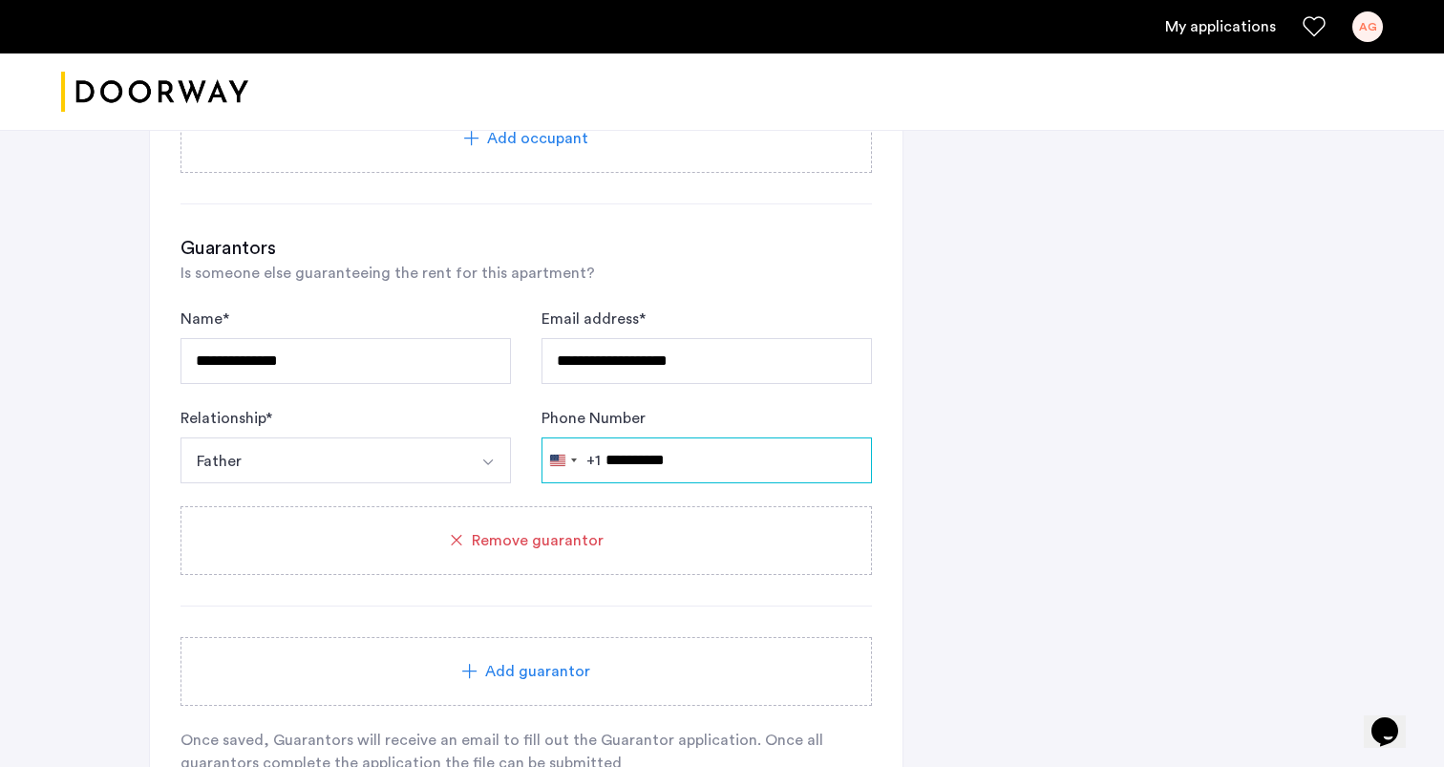
scroll to position [1461, 0]
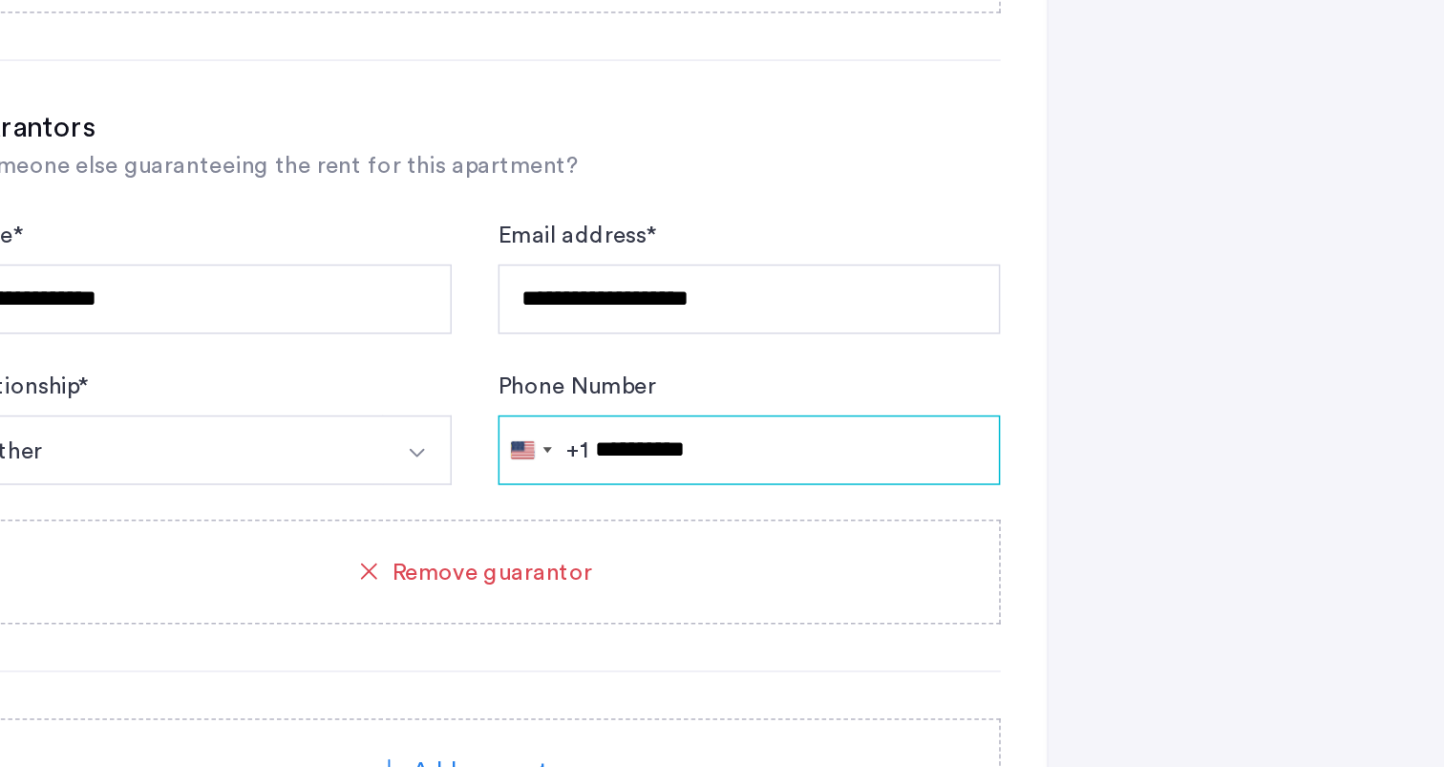
click at [624, 478] on input "**********" at bounding box center [707, 460] width 331 height 46
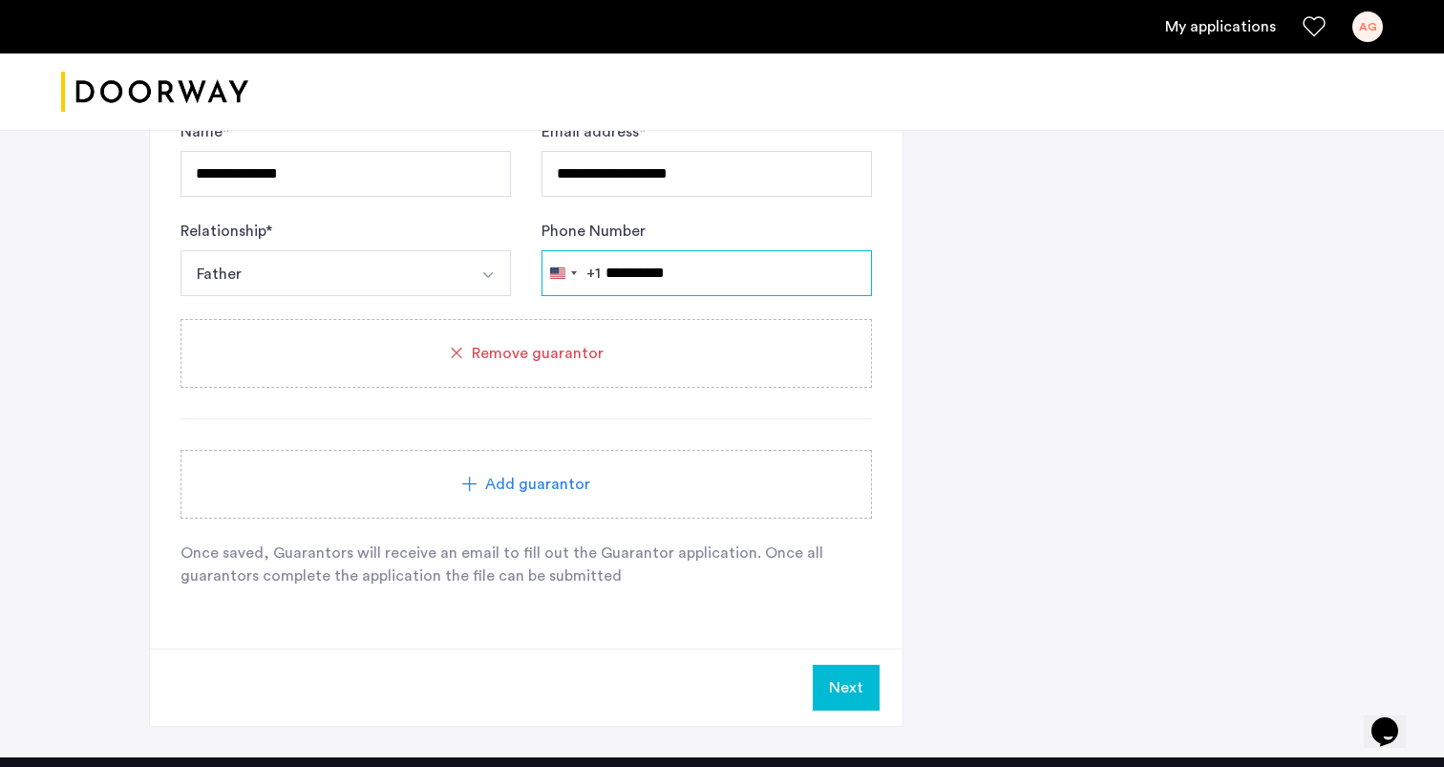
scroll to position [1712, 0]
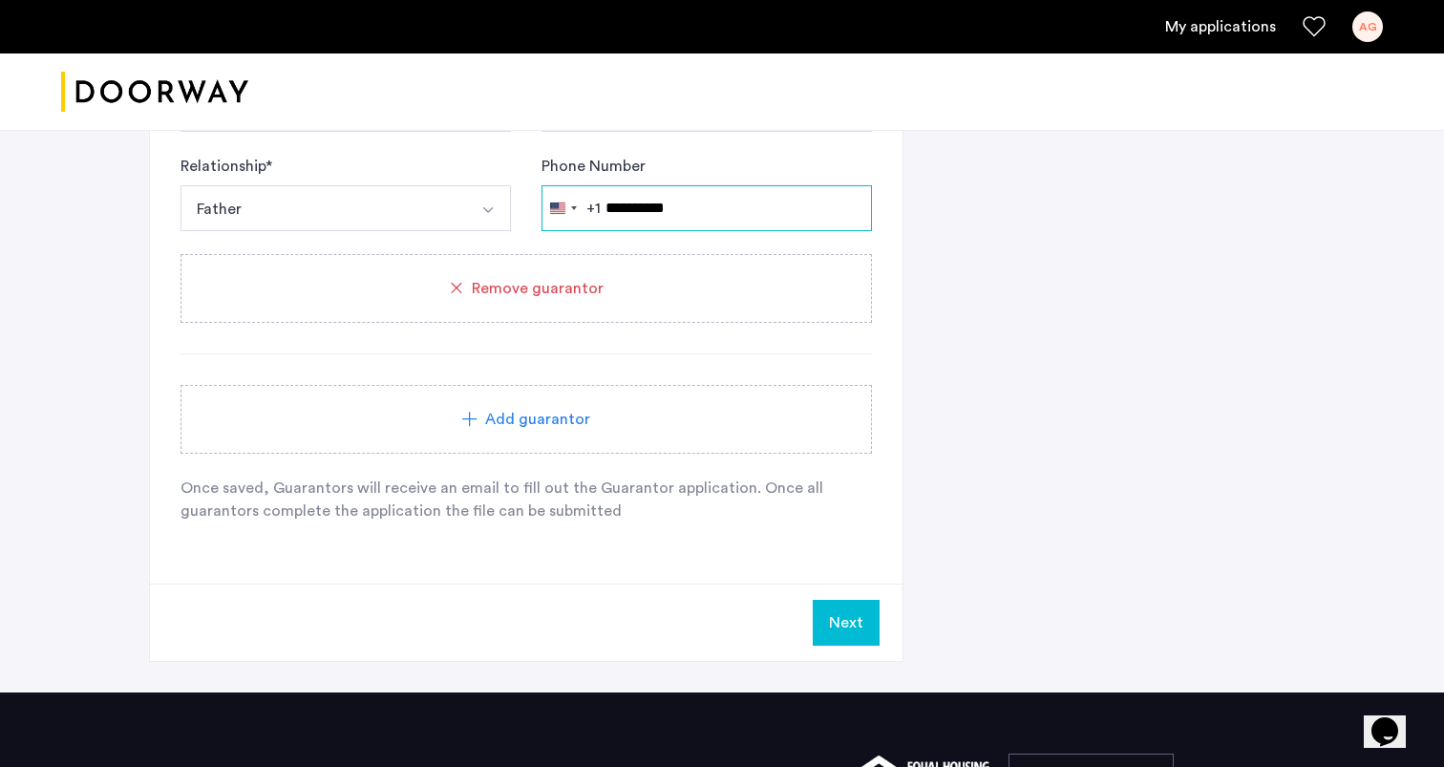
type input "**********"
click at [546, 416] on span "Add guarantor" at bounding box center [537, 419] width 105 height 23
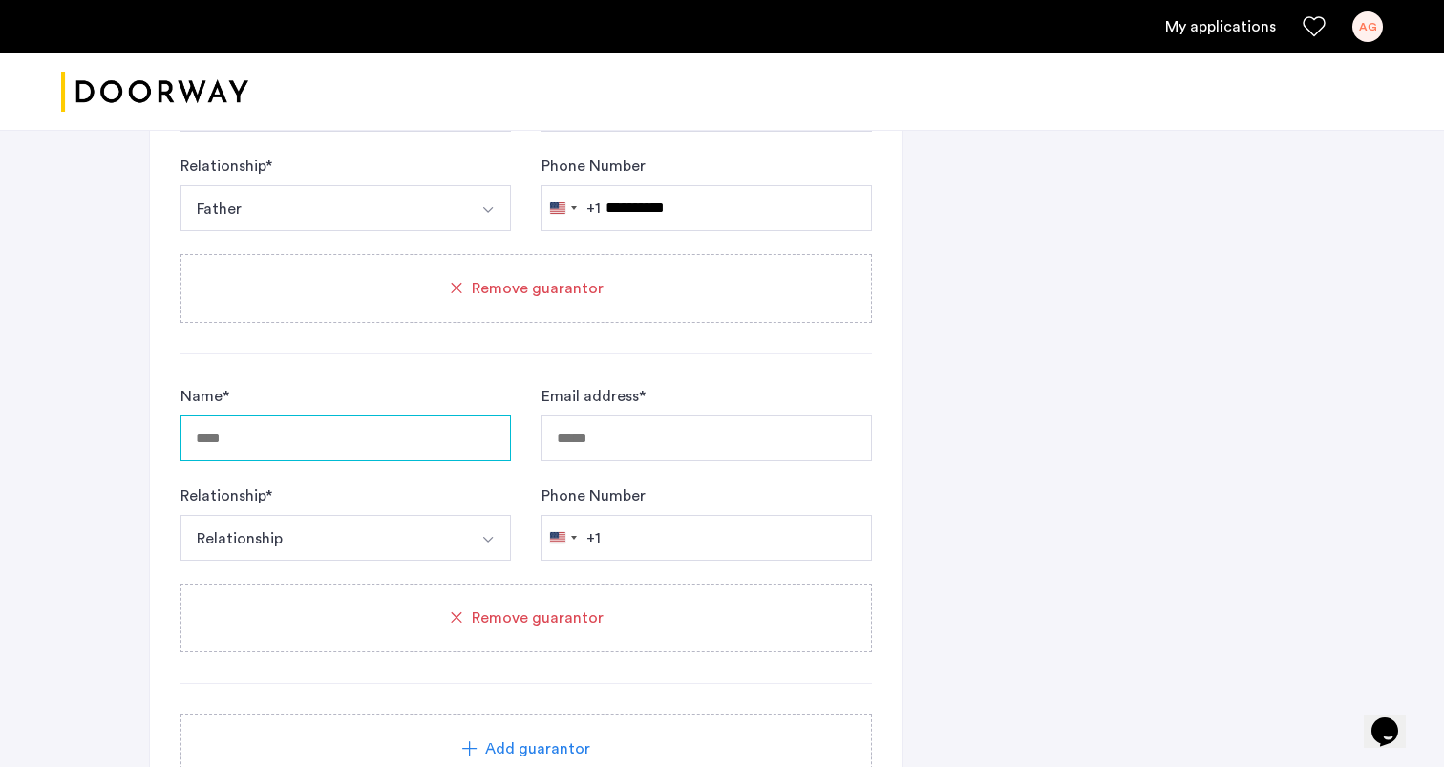
click at [209, 440] on input "Name *" at bounding box center [346, 439] width 331 height 46
click at [358, 438] on input "***" at bounding box center [346, 439] width 331 height 46
type input "**********"
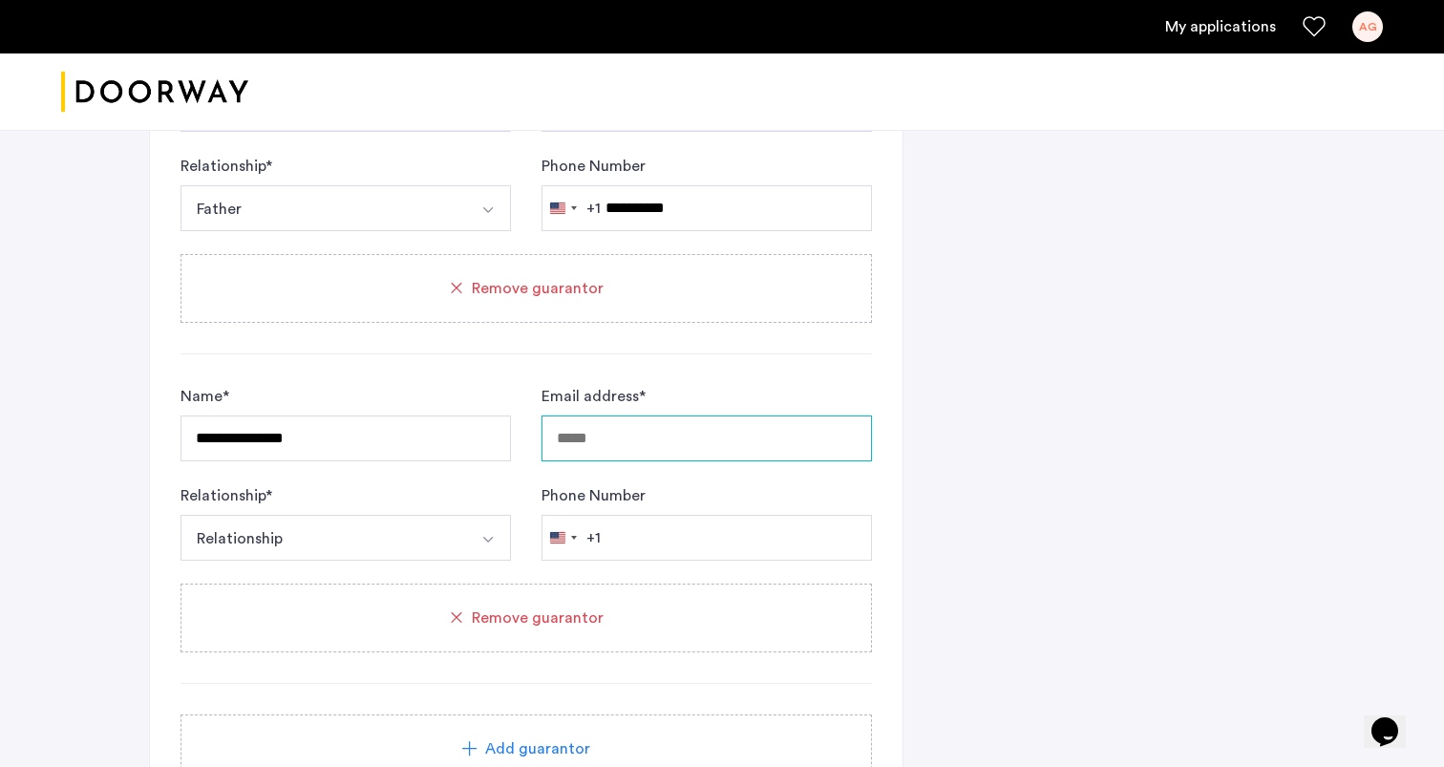
click at [700, 437] on input "Email address *" at bounding box center [707, 439] width 331 height 46
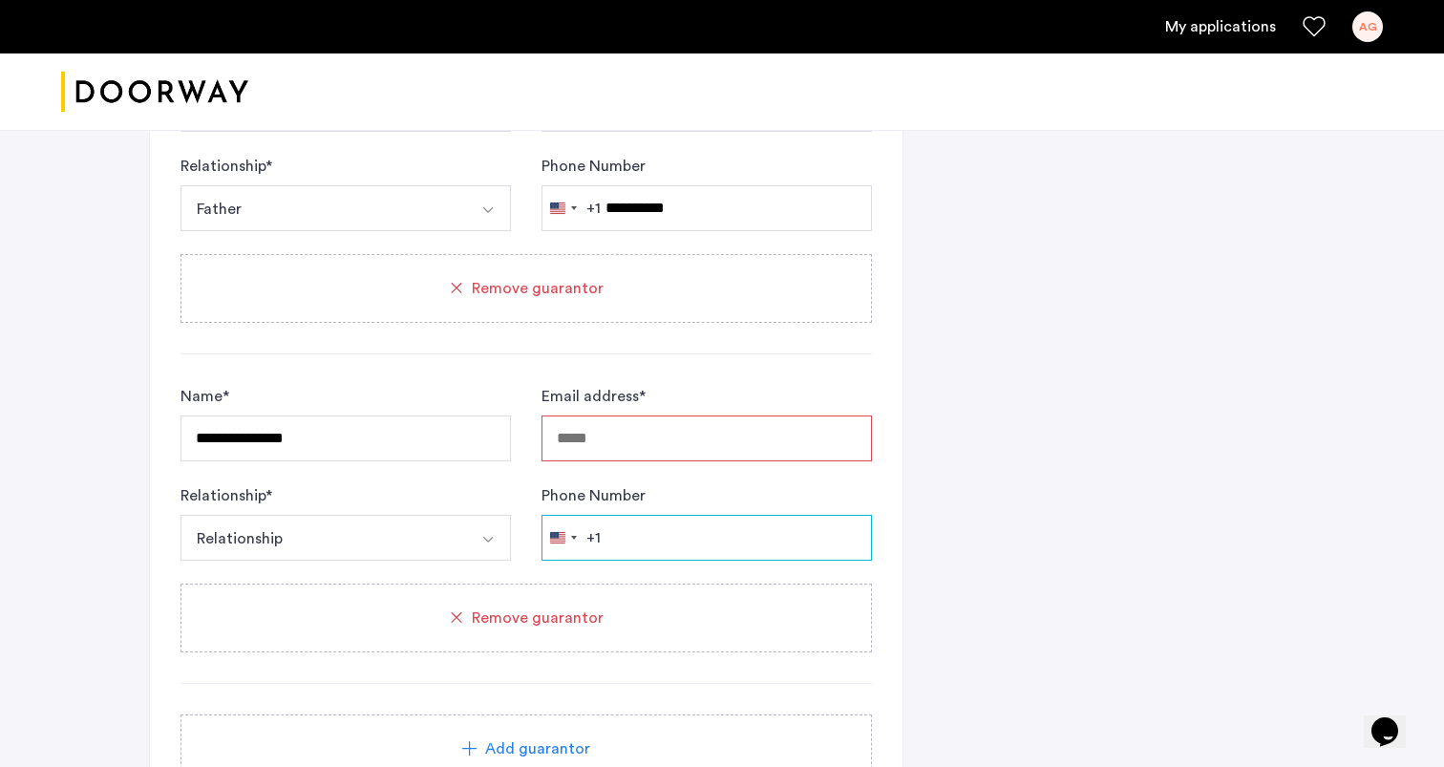
click at [660, 535] on input "Phone Number" at bounding box center [707, 538] width 331 height 46
paste input "**********"
type input "**********"
click at [622, 447] on input "Email address *" at bounding box center [707, 439] width 331 height 46
paste input "**********"
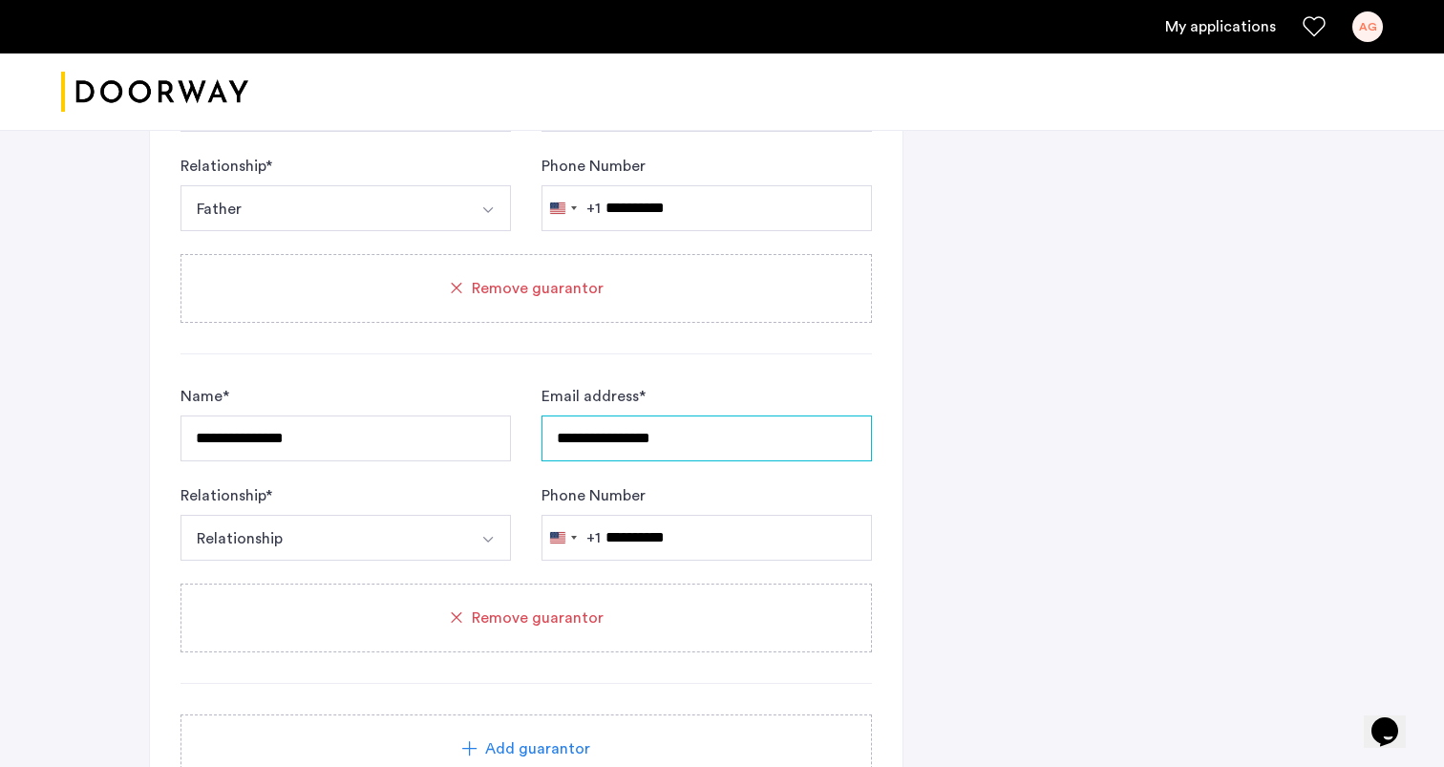
type input "**********"
click at [455, 506] on div "Relationship * Relationship Husband Wife Son Daughter Mother Father Friend Other" at bounding box center [346, 522] width 331 height 76
click at [455, 538] on button "Relationship" at bounding box center [324, 538] width 286 height 46
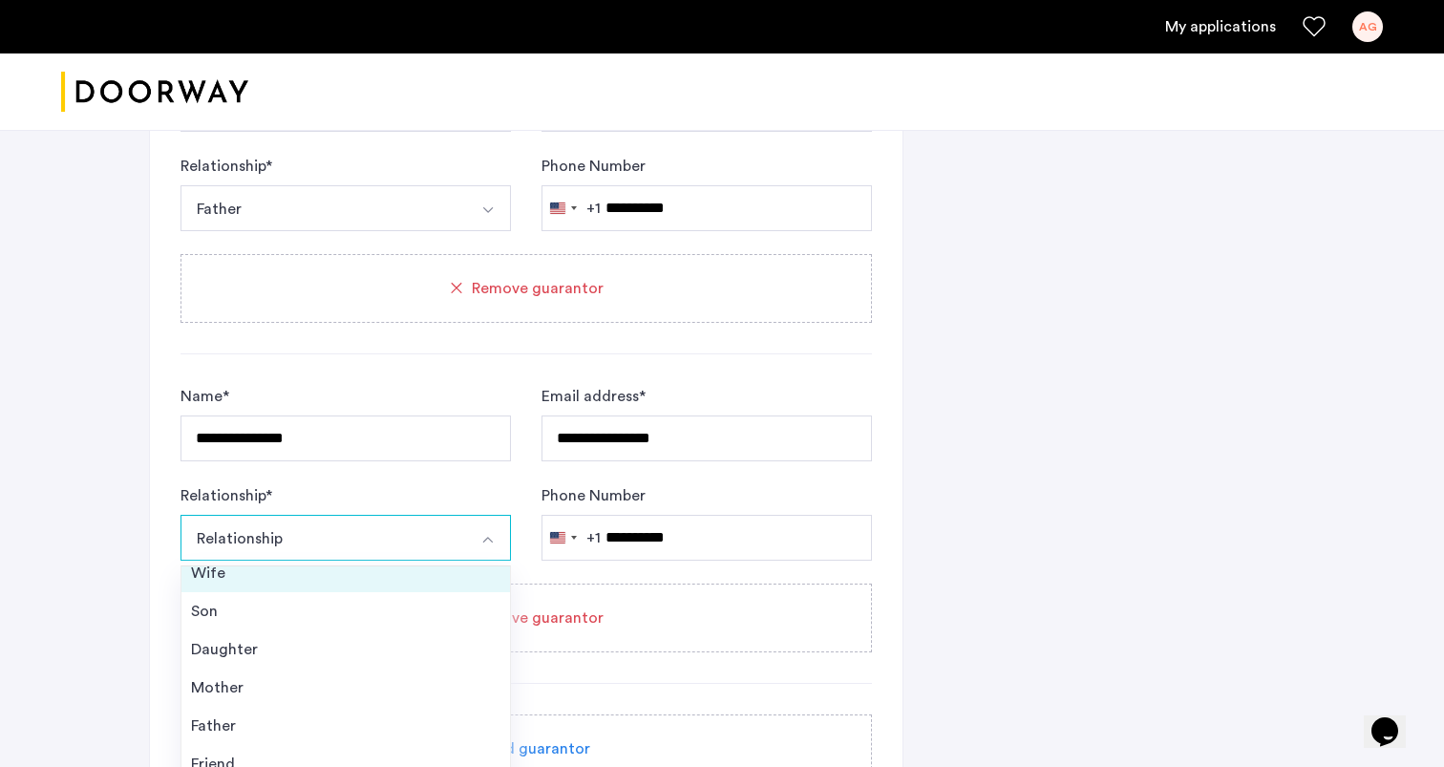
scroll to position [69, 0]
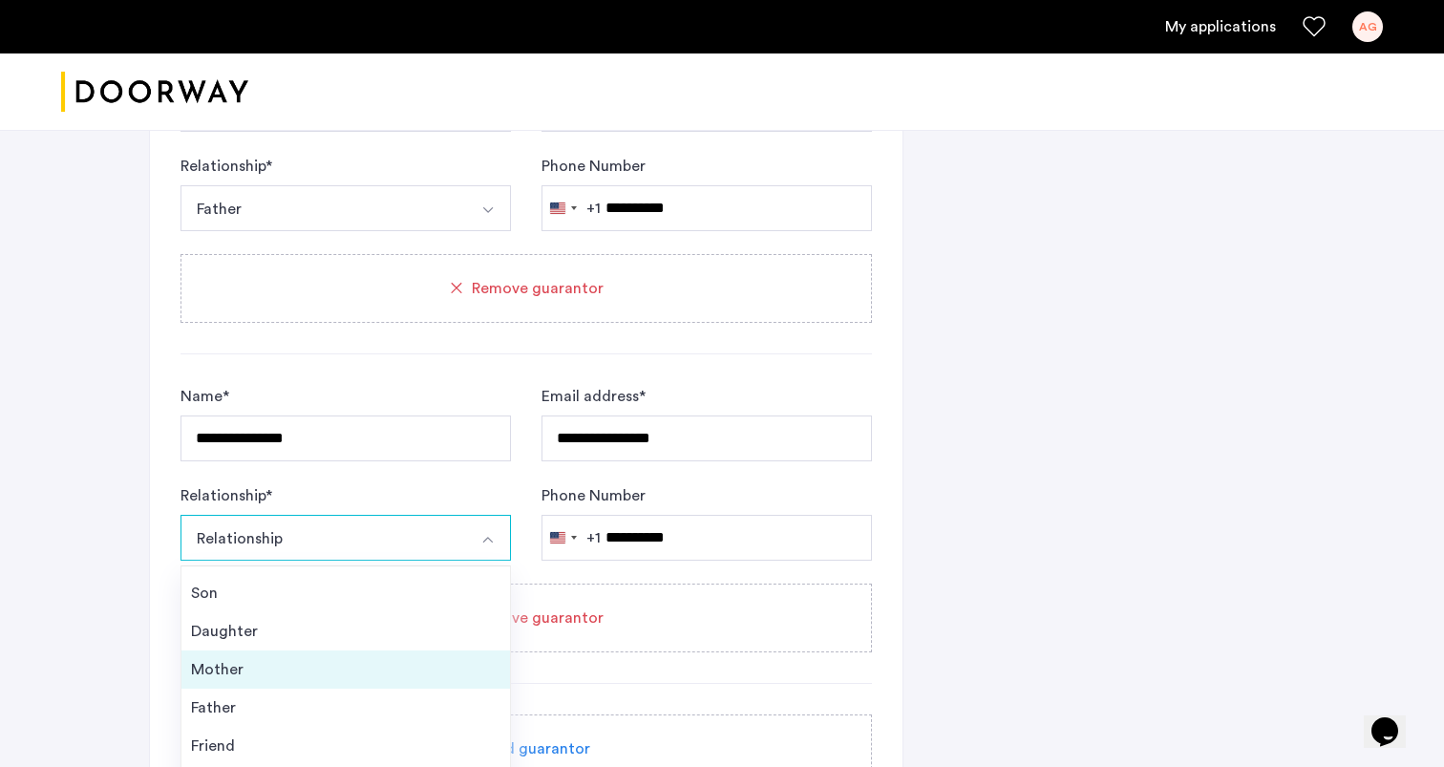
click at [408, 655] on li "Mother" at bounding box center [345, 670] width 329 height 38
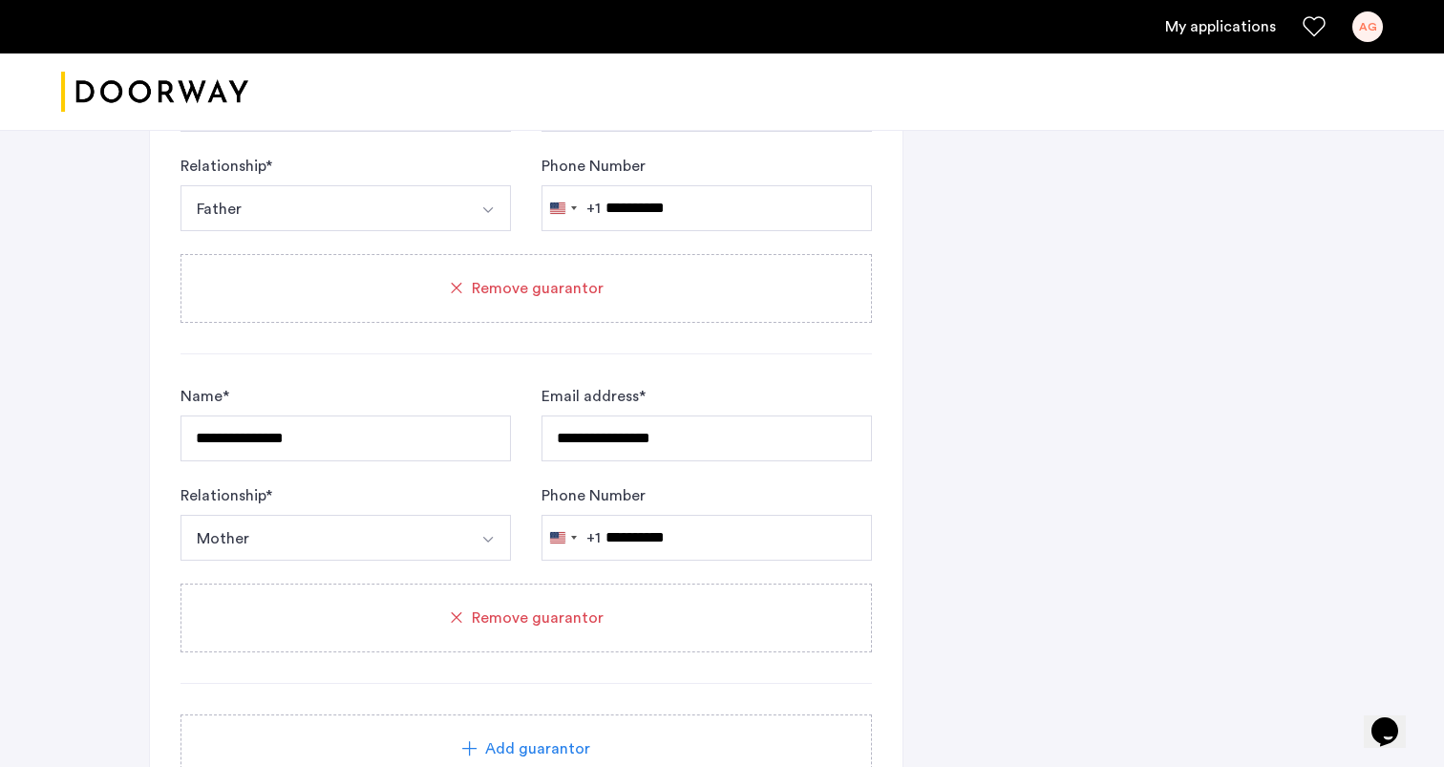
drag, startPoint x: 181, startPoint y: 630, endPoint x: 4, endPoint y: 637, distance: 177.8
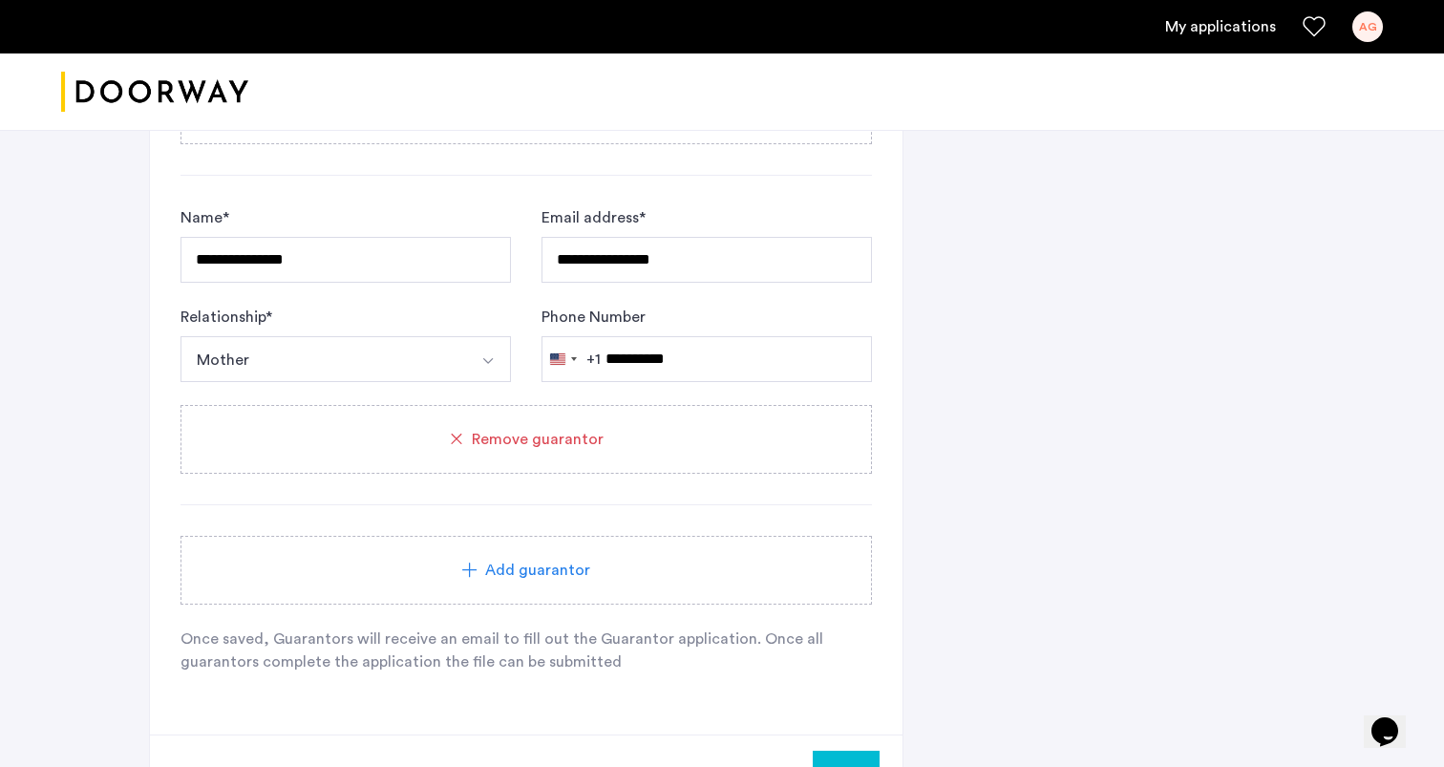
scroll to position [1910, 0]
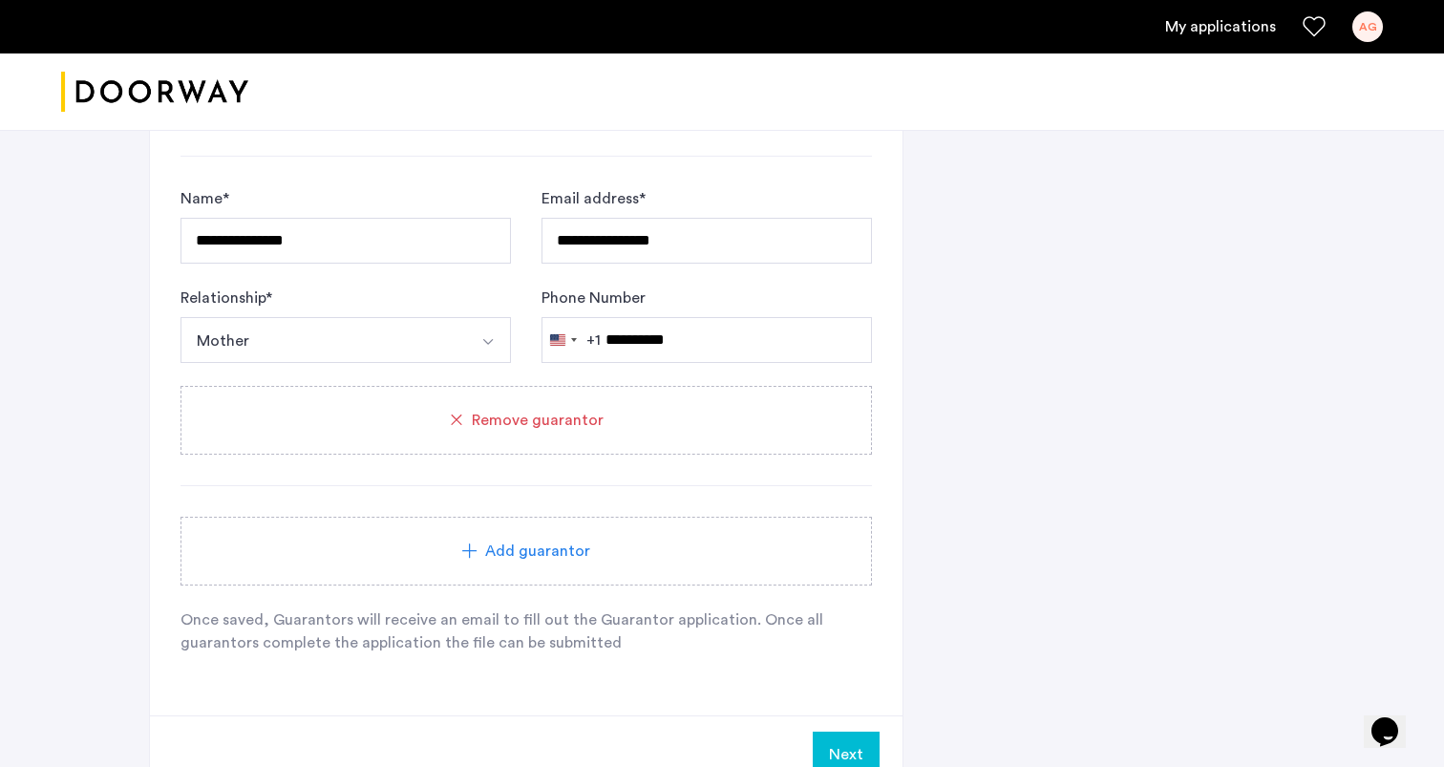
click at [381, 544] on div "Add guarantor" at bounding box center [526, 551] width 646 height 23
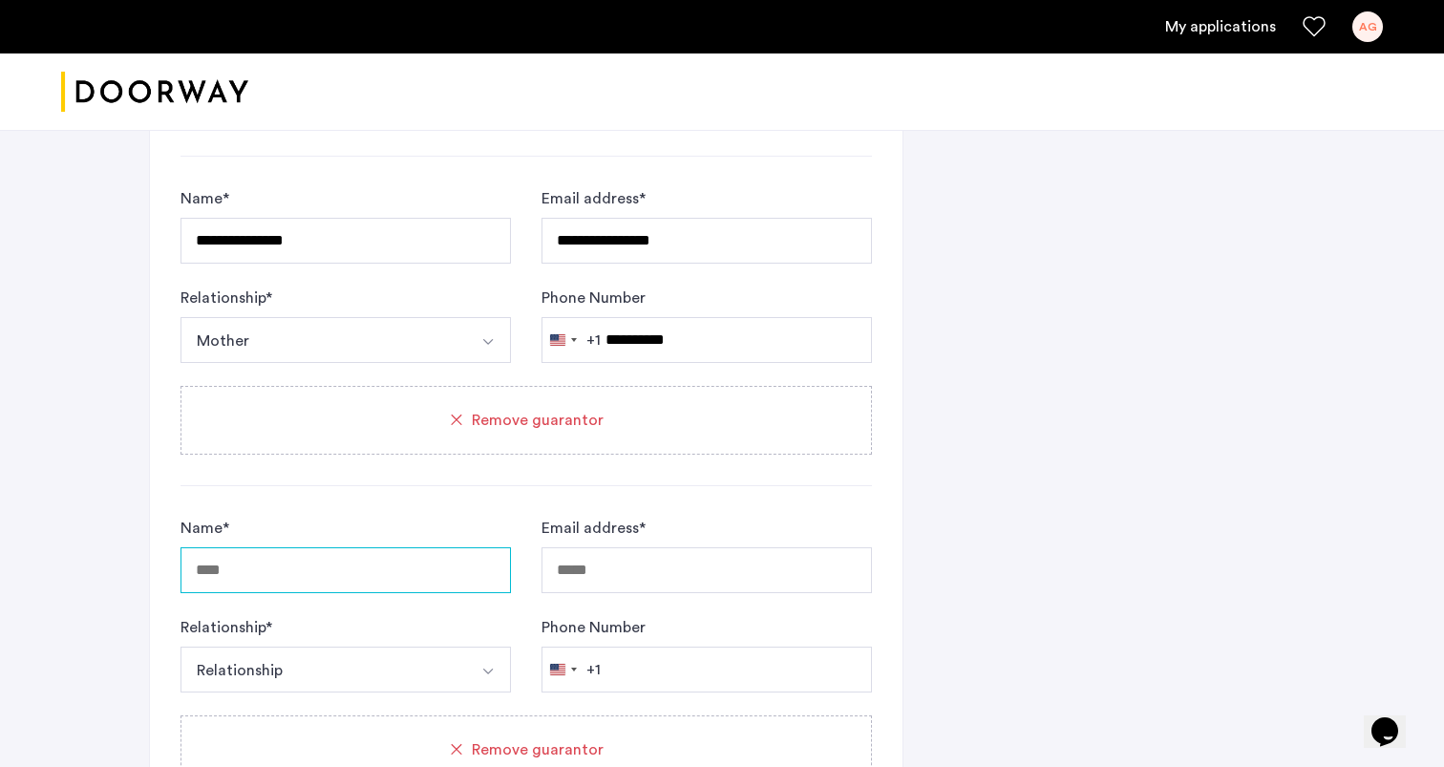
click at [323, 577] on input "Name *" at bounding box center [346, 570] width 331 height 46
type input "**********"
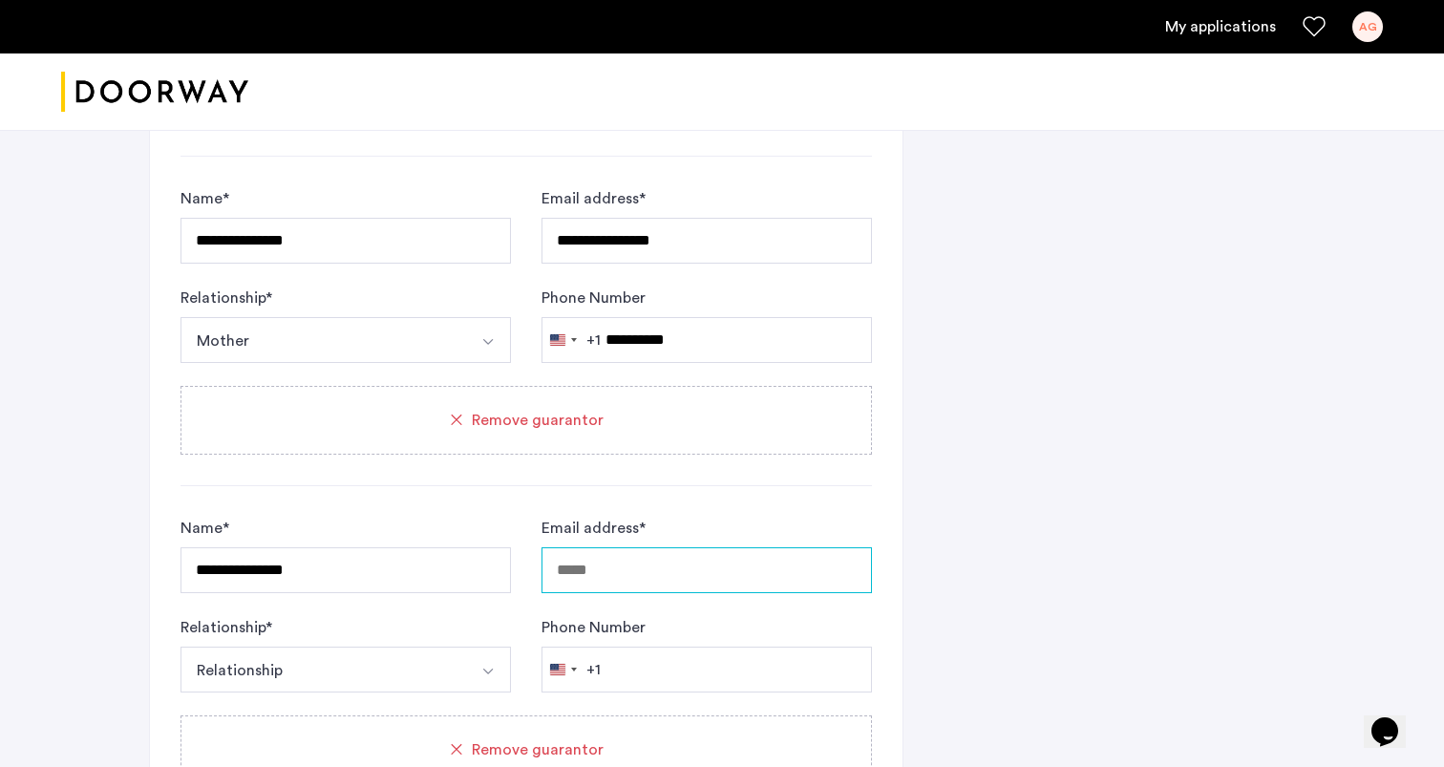
click at [608, 555] on input "Email address *" at bounding box center [707, 570] width 331 height 46
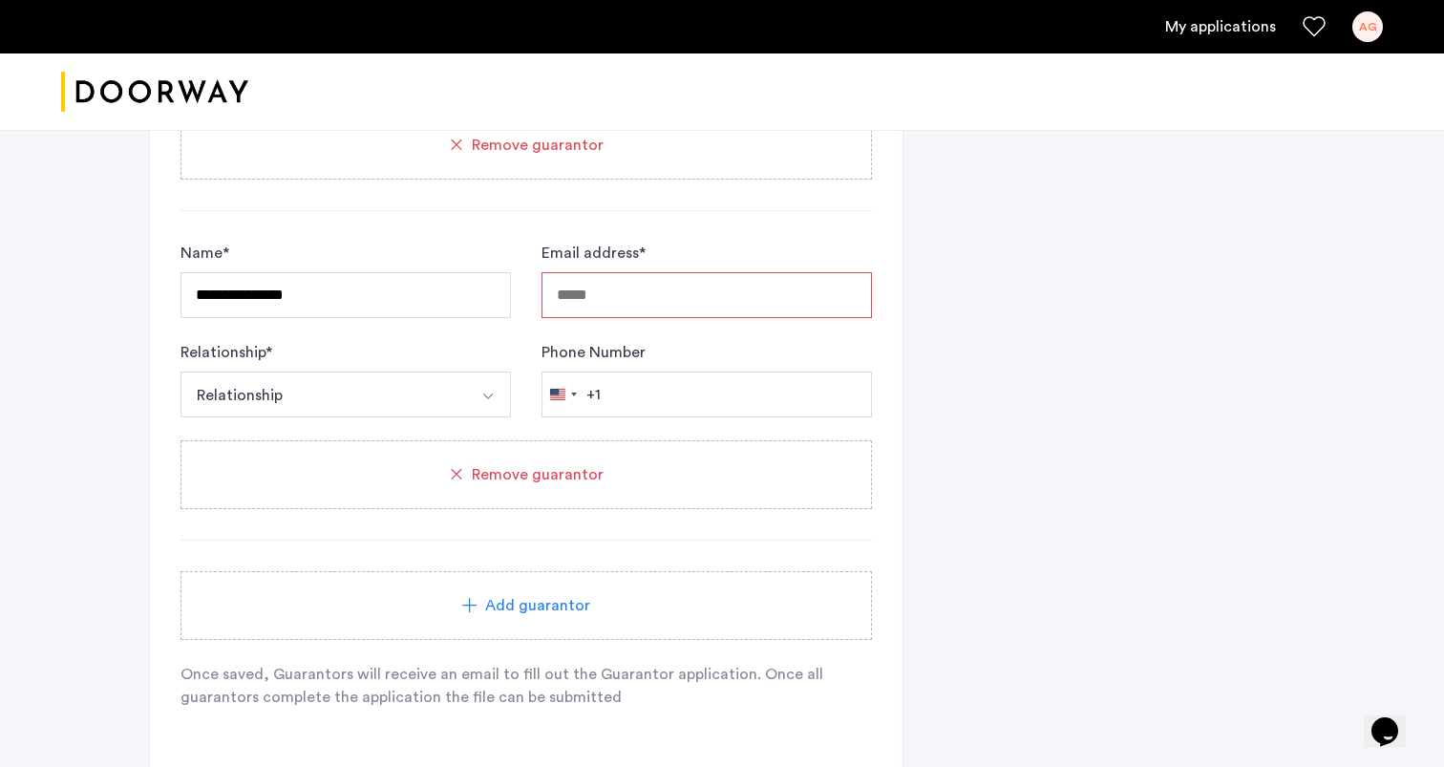
scroll to position [2170, 0]
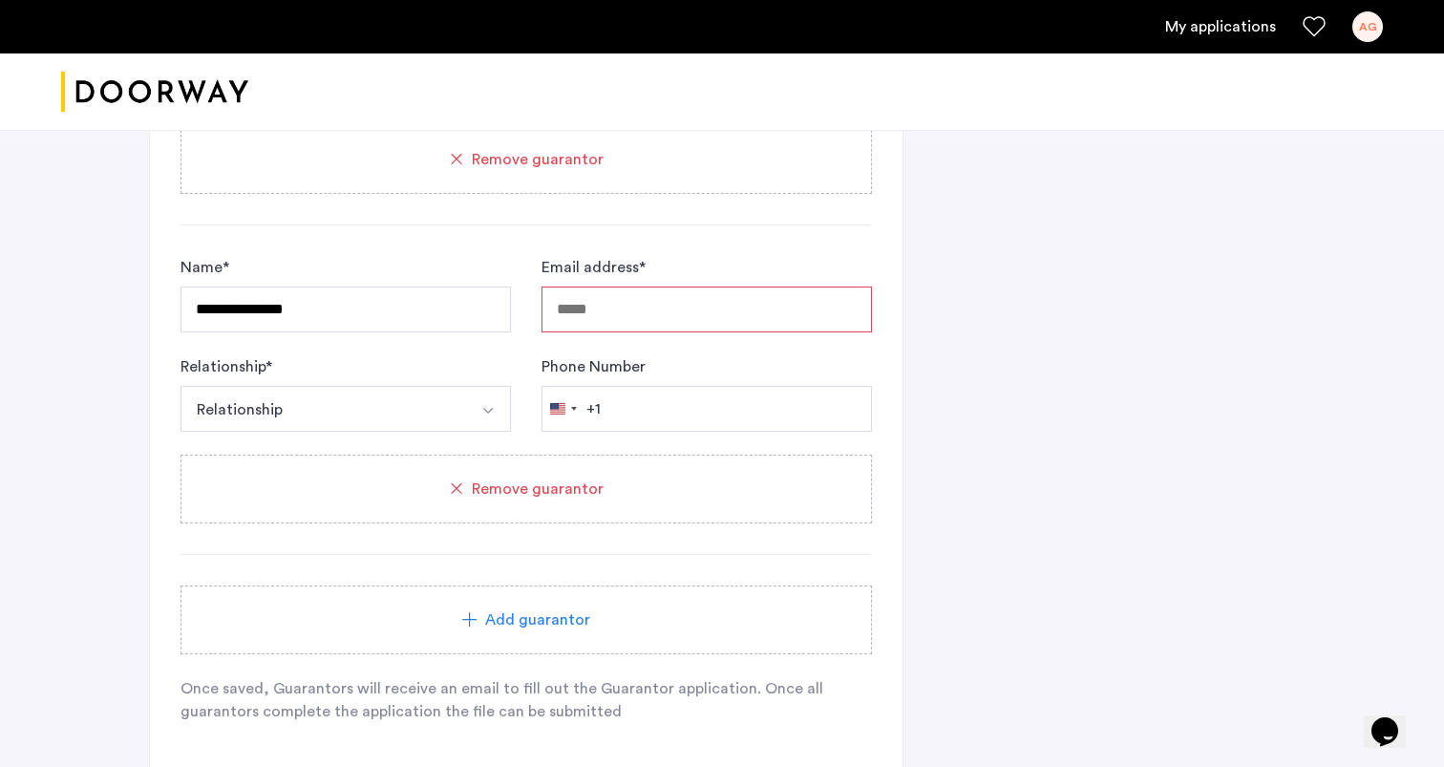
click at [606, 503] on div "Remove guarantor" at bounding box center [527, 489] width 692 height 69
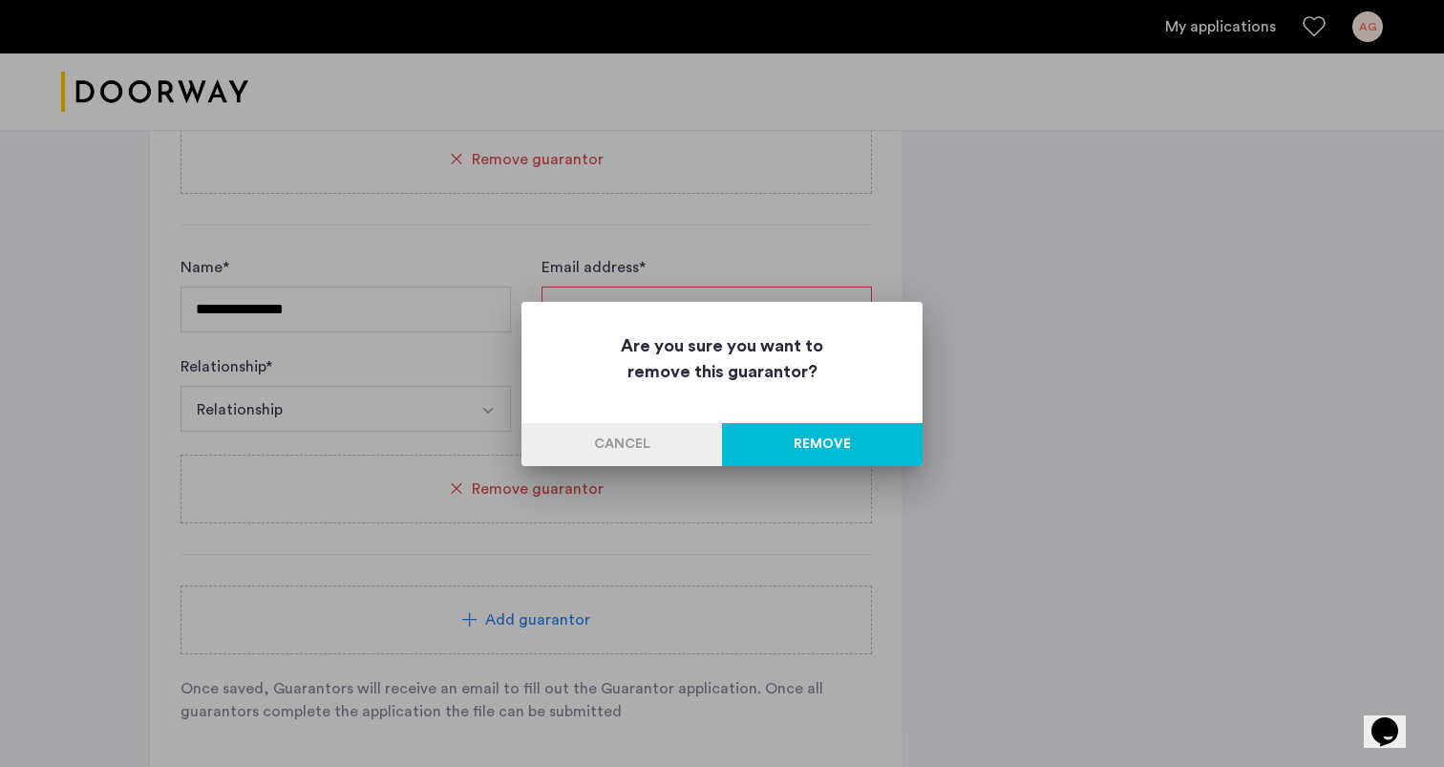
click at [836, 443] on button "Remove" at bounding box center [822, 444] width 201 height 43
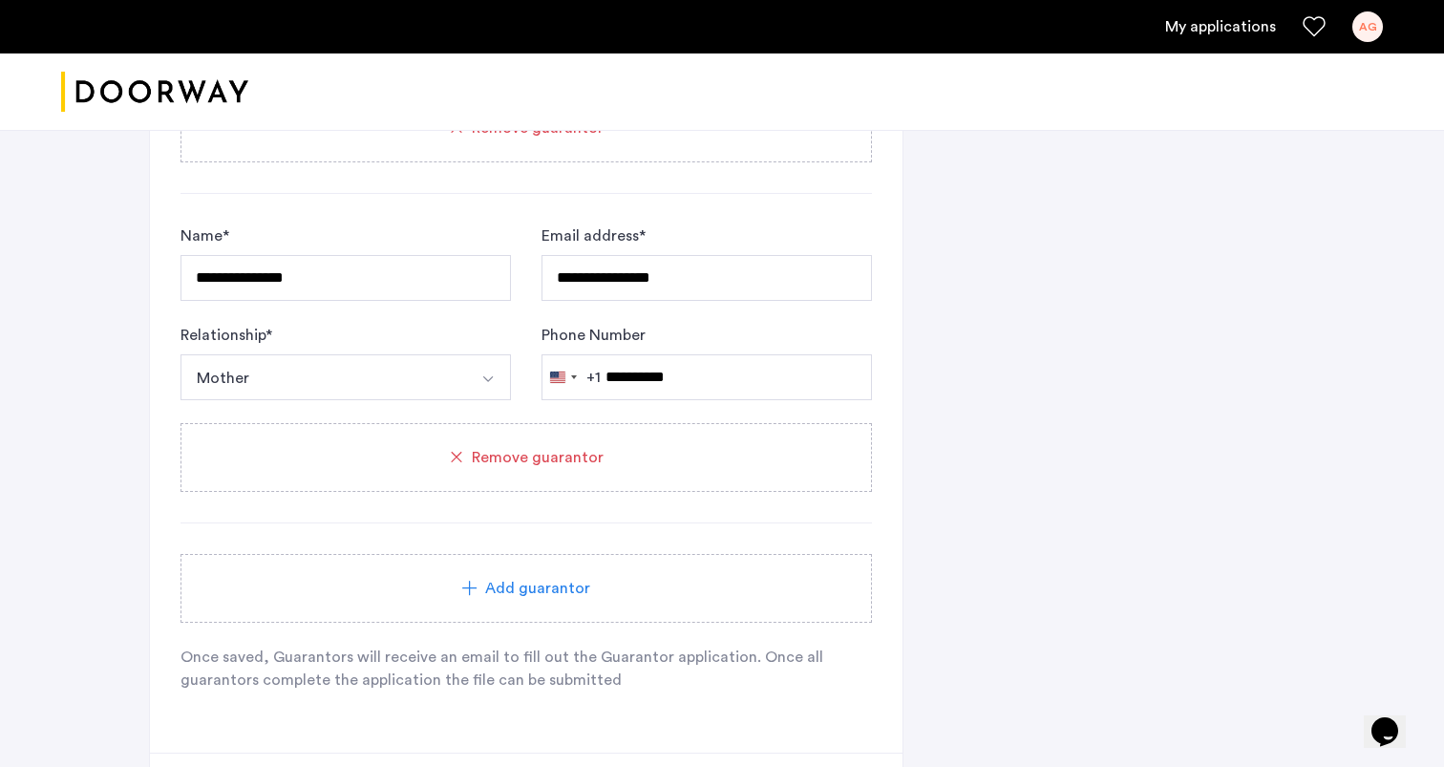
scroll to position [1939, 0]
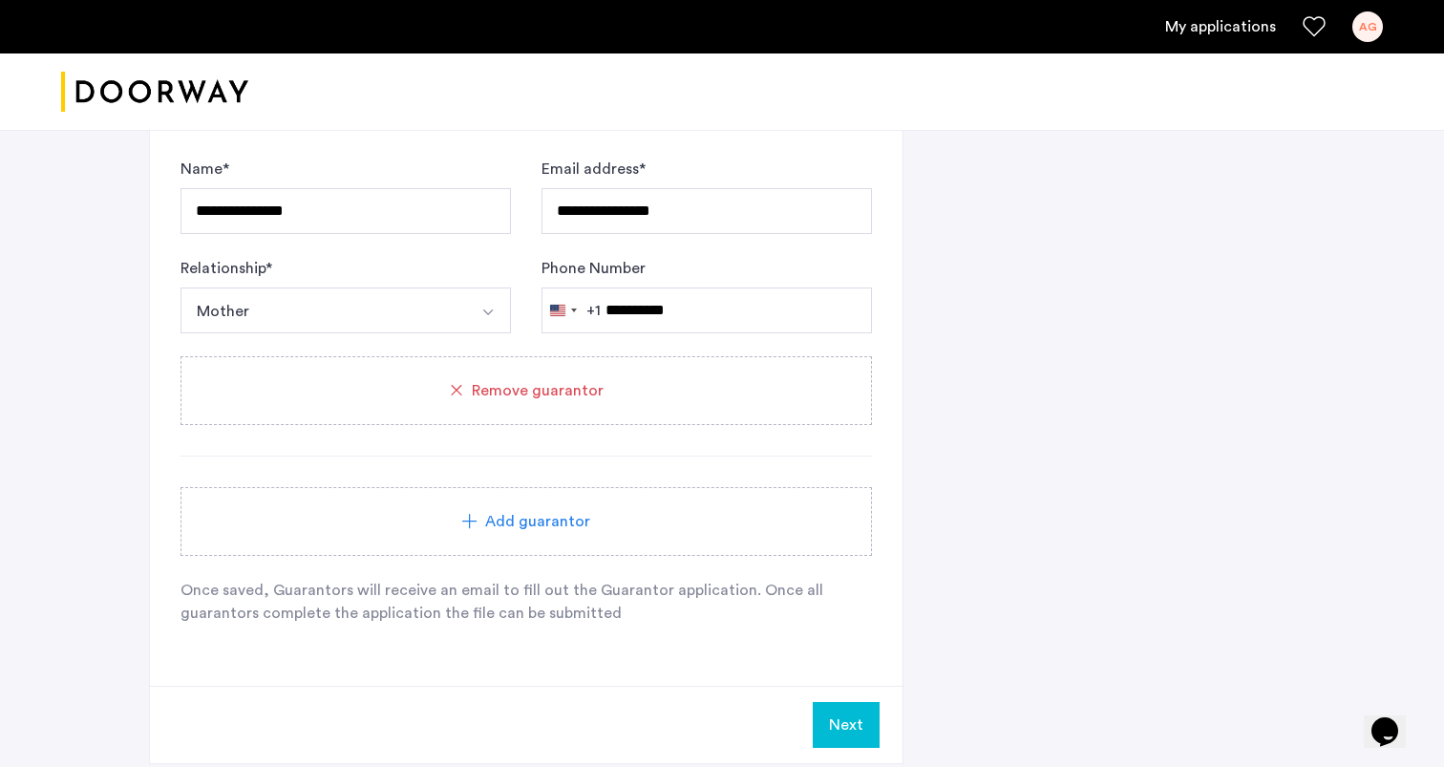
click at [840, 729] on button "Next" at bounding box center [846, 725] width 67 height 46
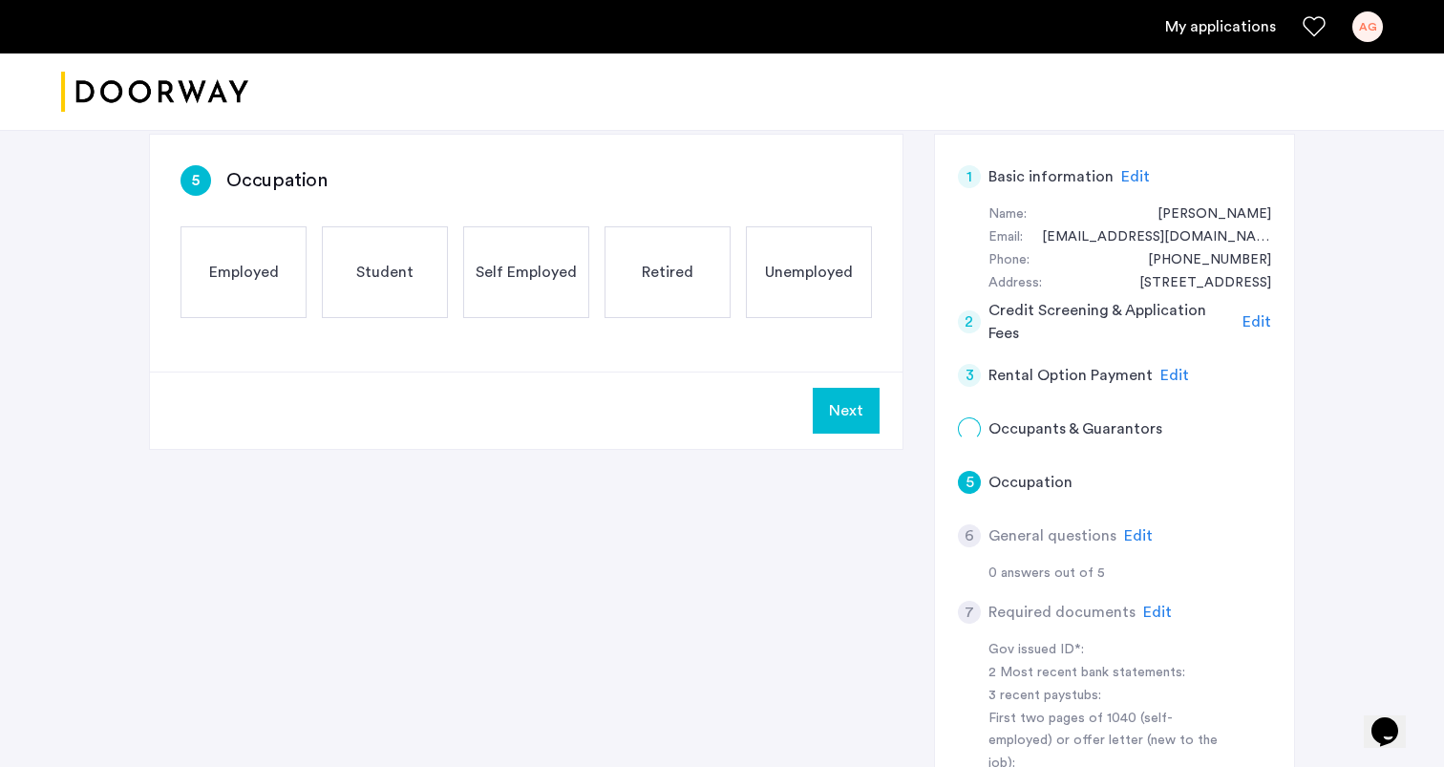
scroll to position [139, 0]
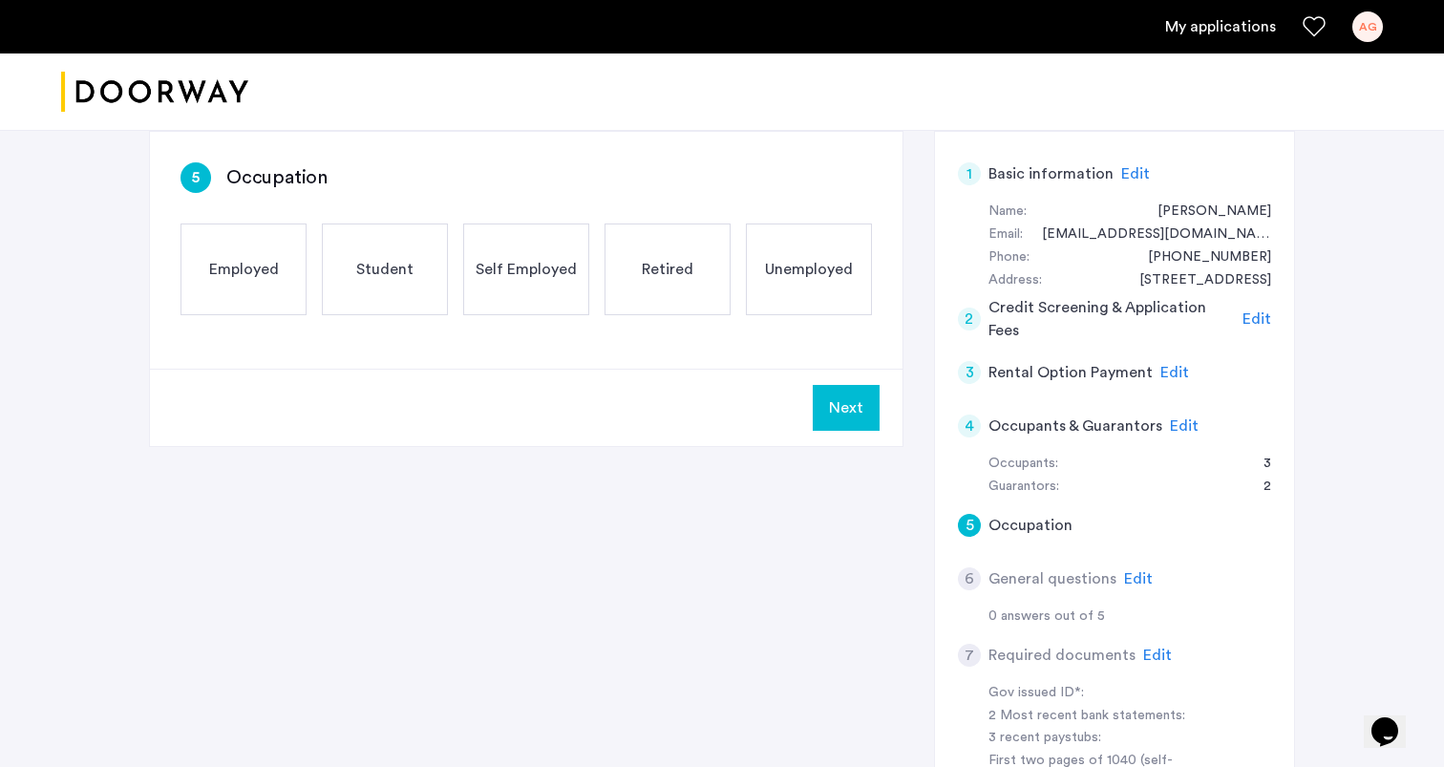
click at [1183, 434] on span "Edit" at bounding box center [1184, 425] width 29 height 15
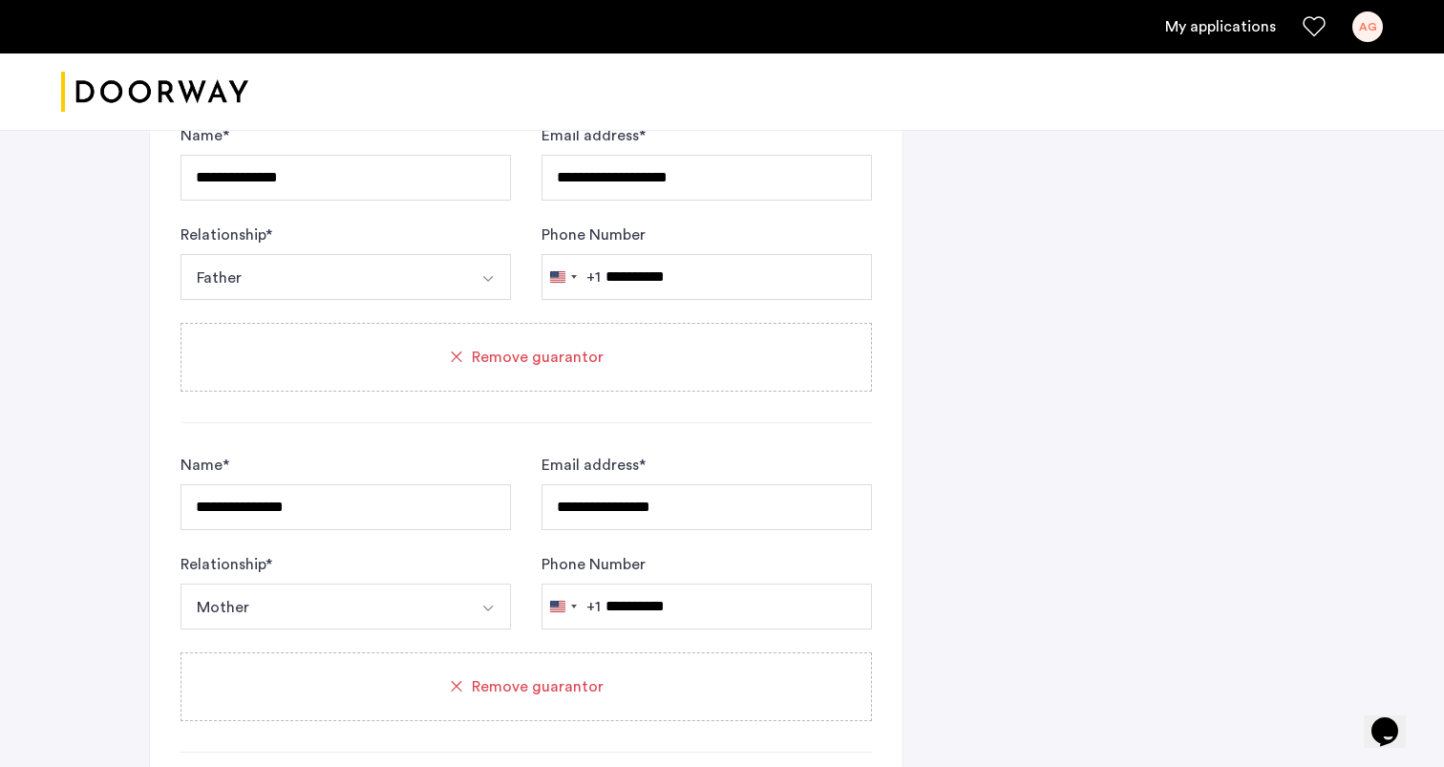
scroll to position [1576, 0]
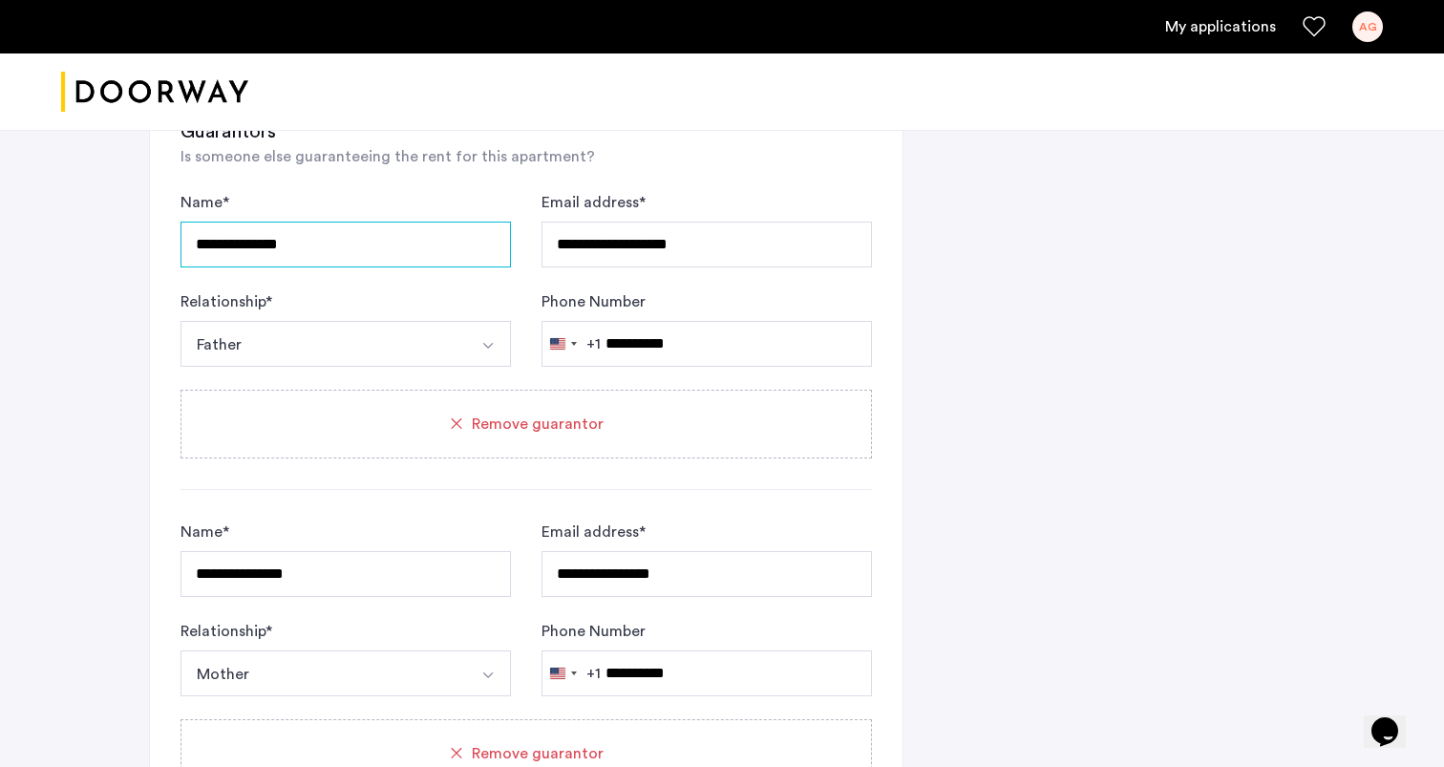
click at [342, 252] on input "**********" at bounding box center [346, 245] width 331 height 46
click at [217, 247] on input "**********" at bounding box center [346, 245] width 331 height 46
click at [217, 250] on input "**********" at bounding box center [346, 245] width 331 height 46
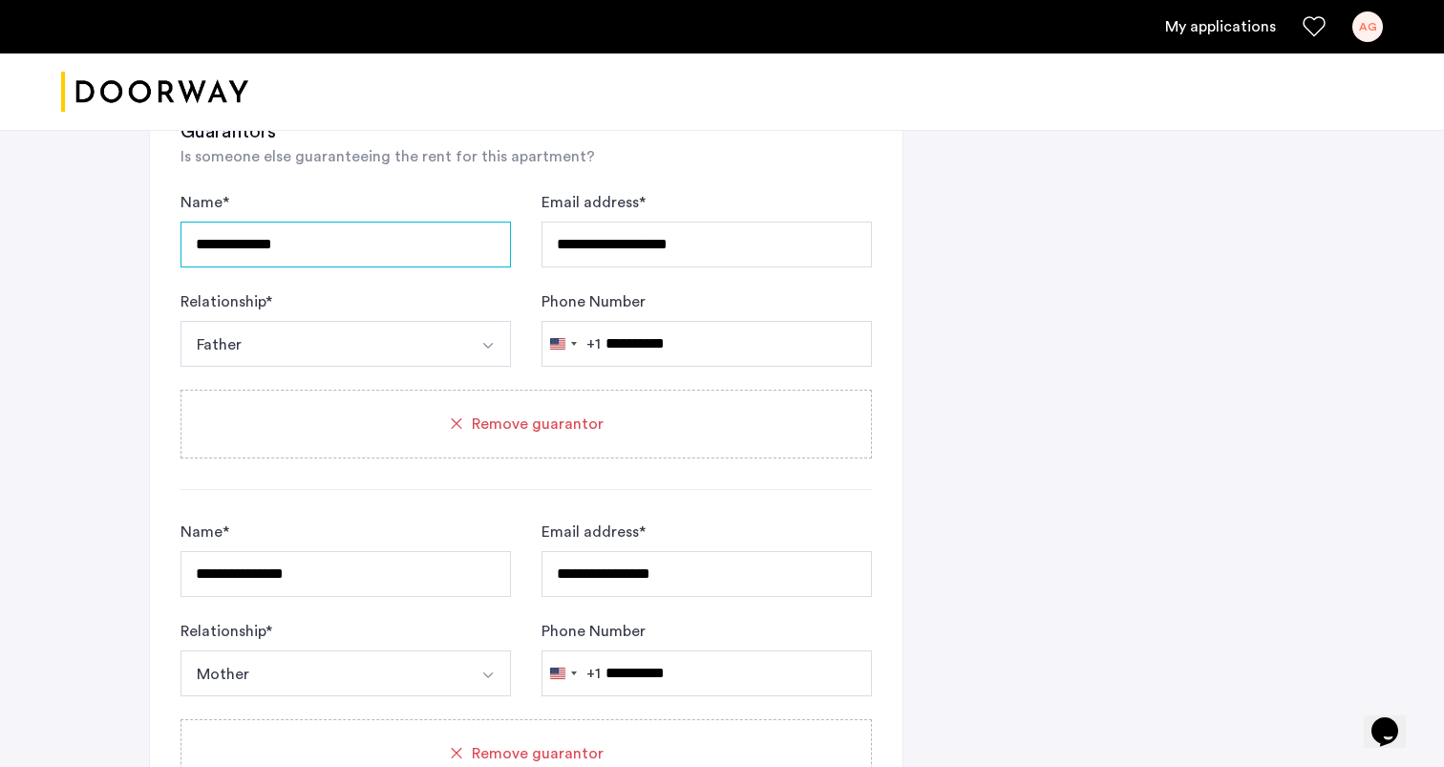
type input "**********"
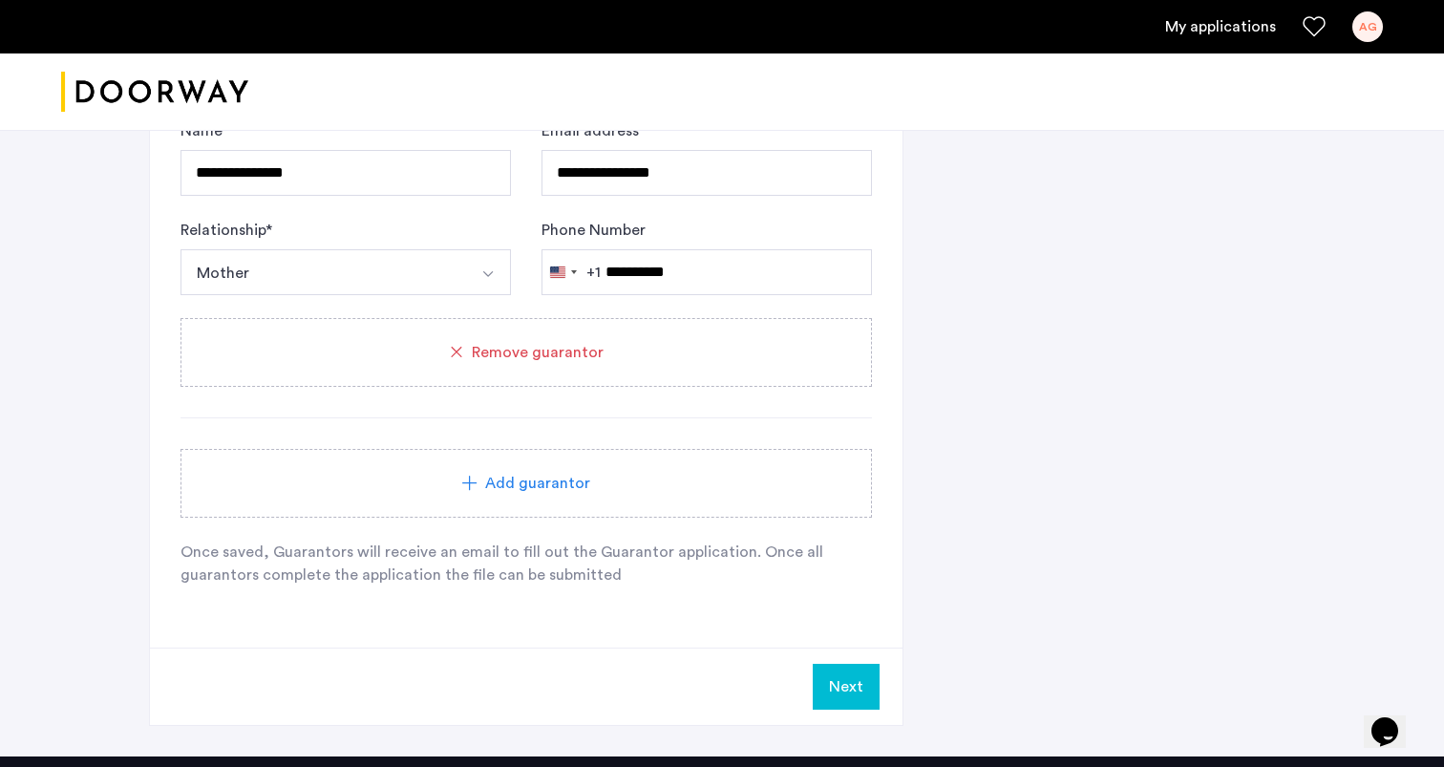
scroll to position [2030, 0]
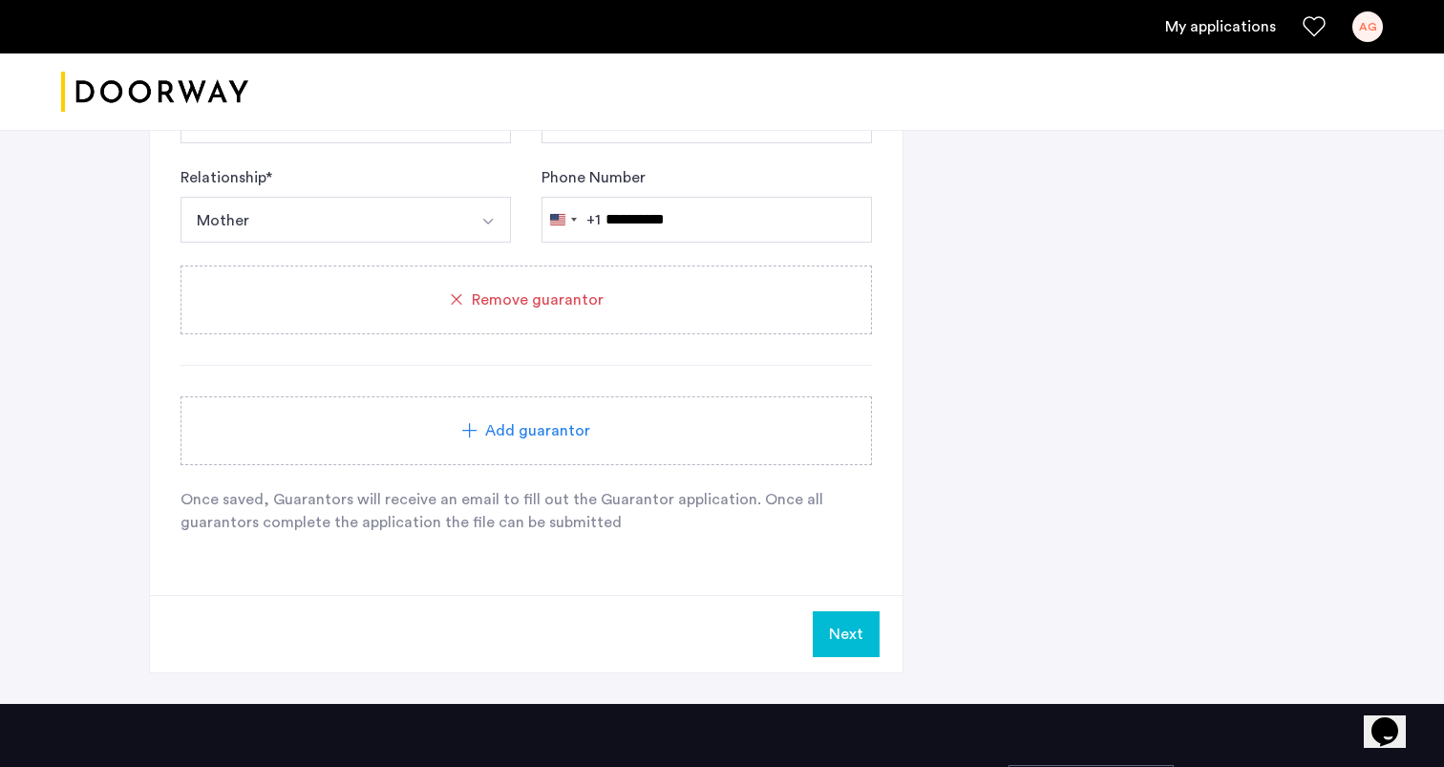
click at [846, 645] on button "Next" at bounding box center [846, 634] width 67 height 46
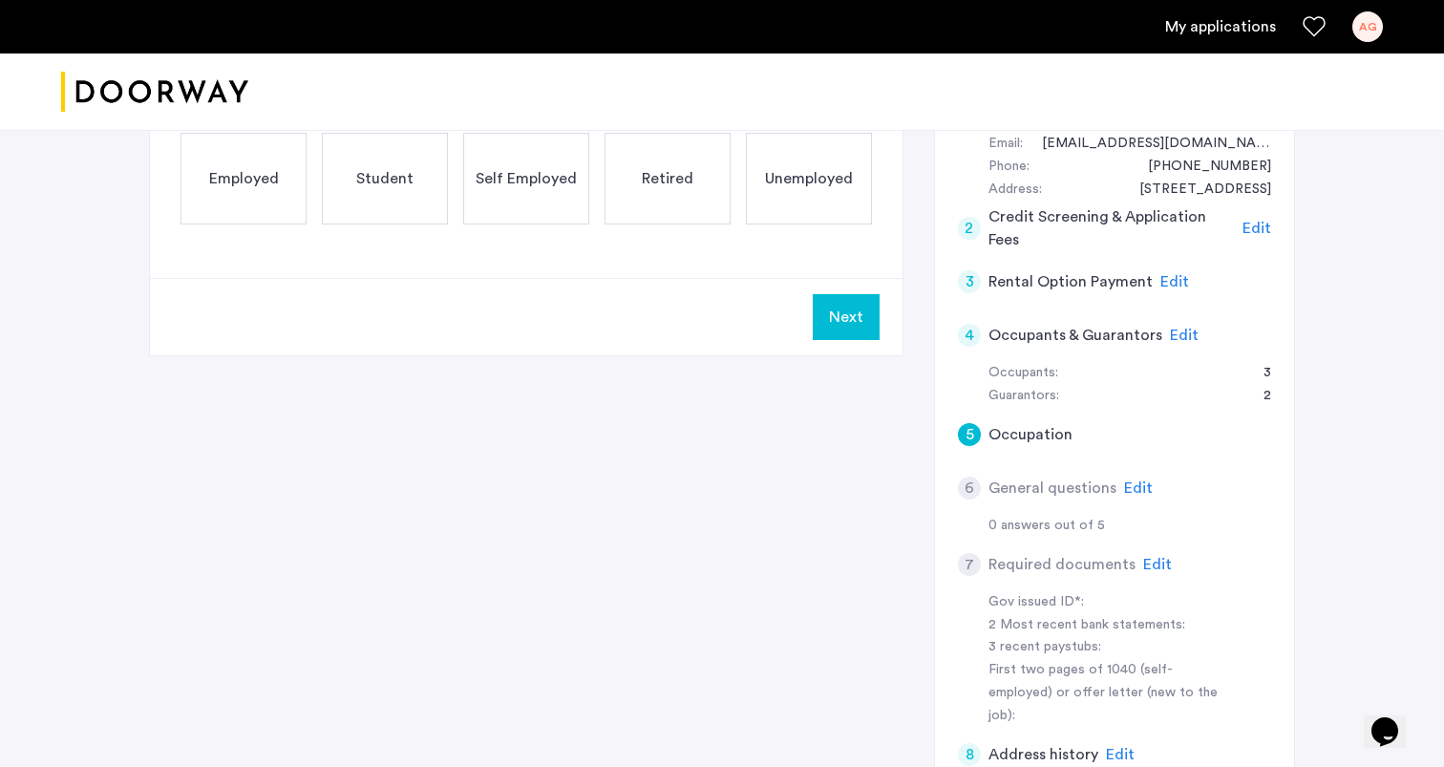
scroll to position [244, 0]
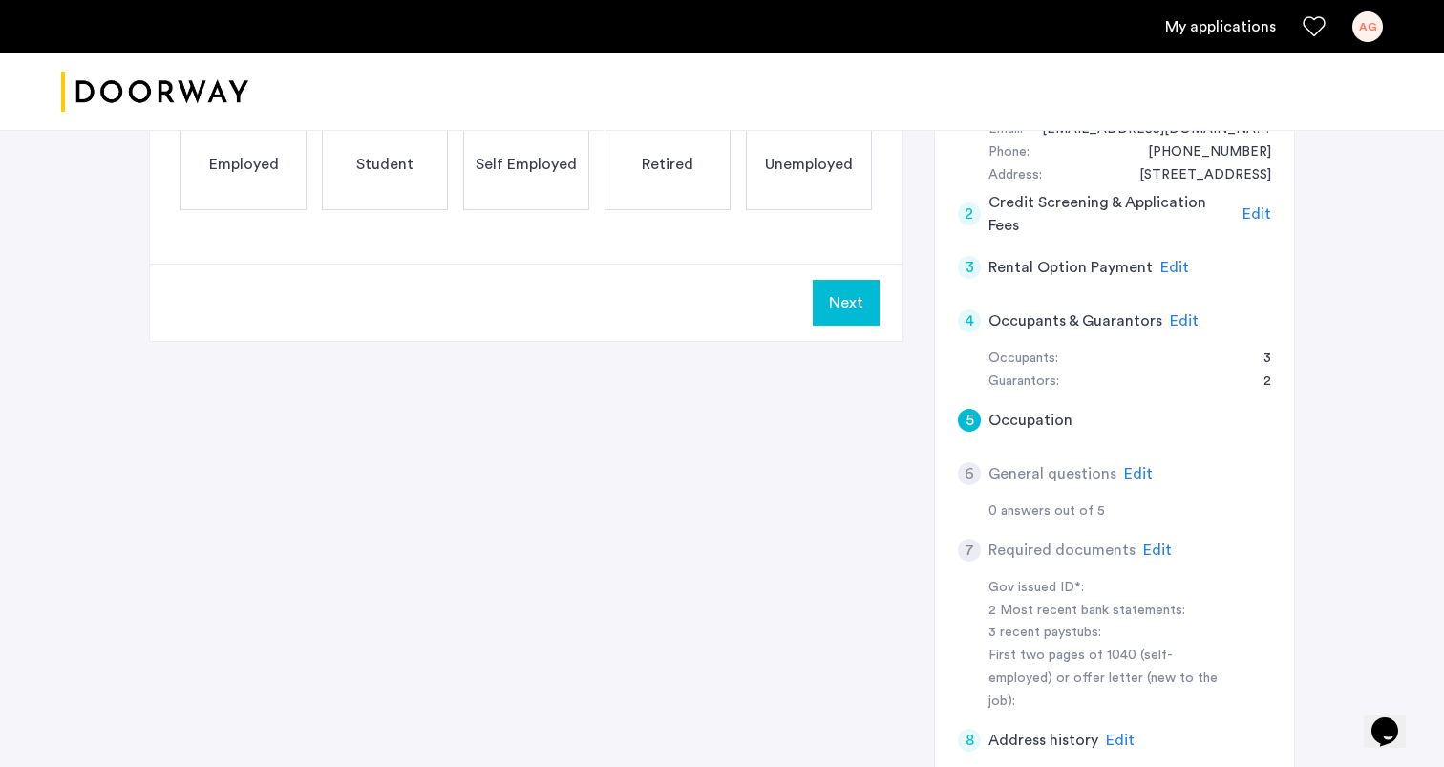
click at [1149, 557] on span "Edit" at bounding box center [1157, 550] width 29 height 15
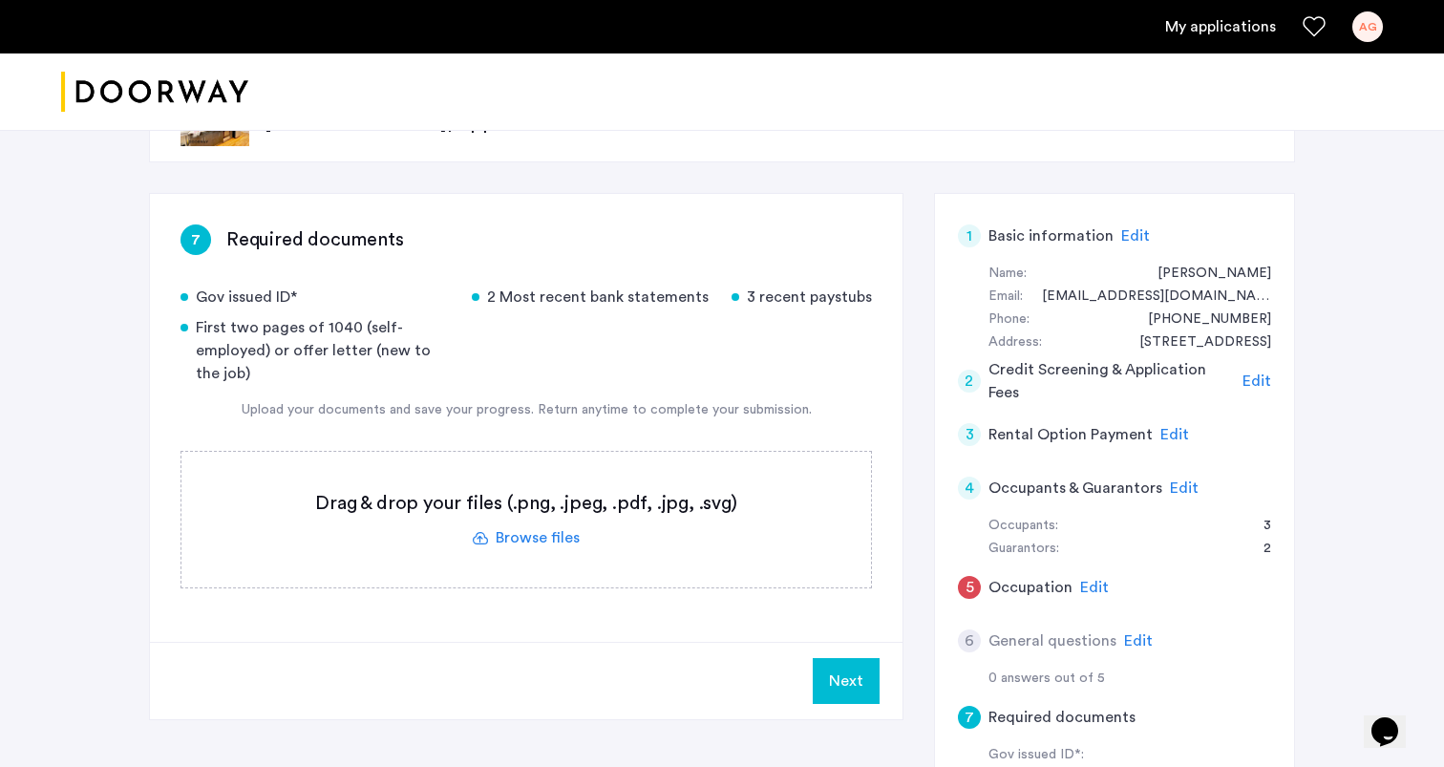
scroll to position [0, 0]
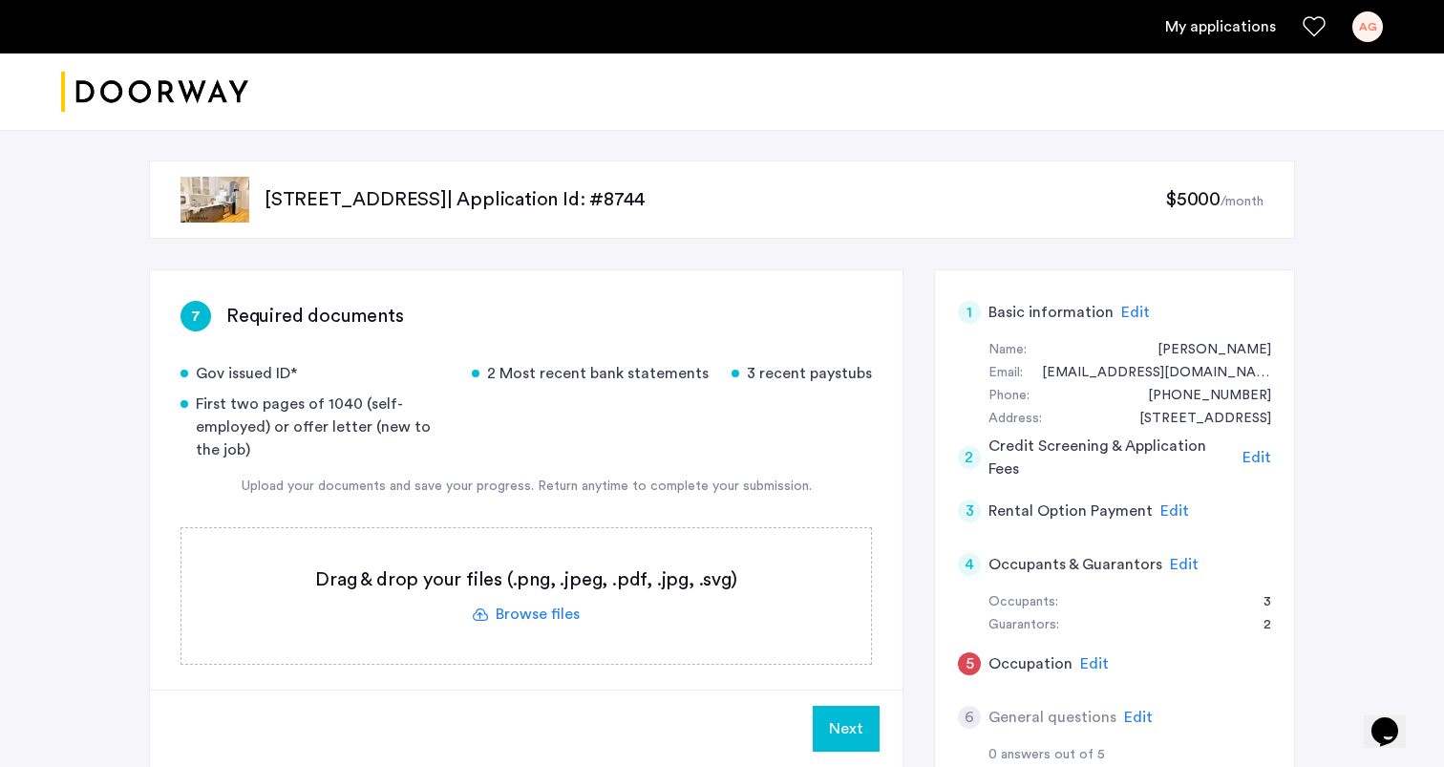
click at [717, 416] on div "Gov issued ID* 2 Most recent bank statements 3 recent paystubs First two pages …" at bounding box center [527, 411] width 692 height 99
click at [374, 407] on div "First two pages of 1040 (self-employed) or offer letter (new to the job)" at bounding box center [315, 427] width 268 height 69
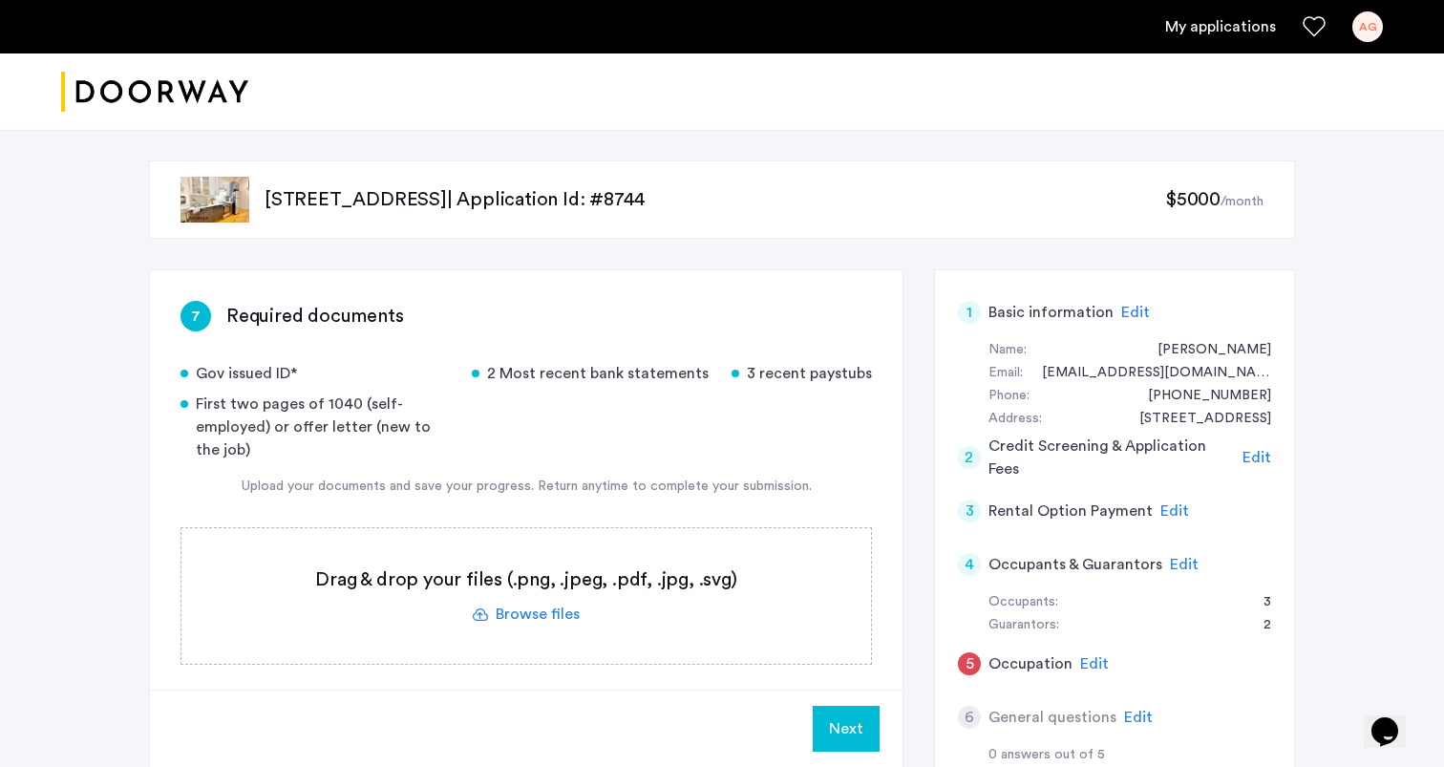
click at [374, 407] on div "First two pages of 1040 (self-employed) or offer letter (new to the job)" at bounding box center [315, 427] width 268 height 69
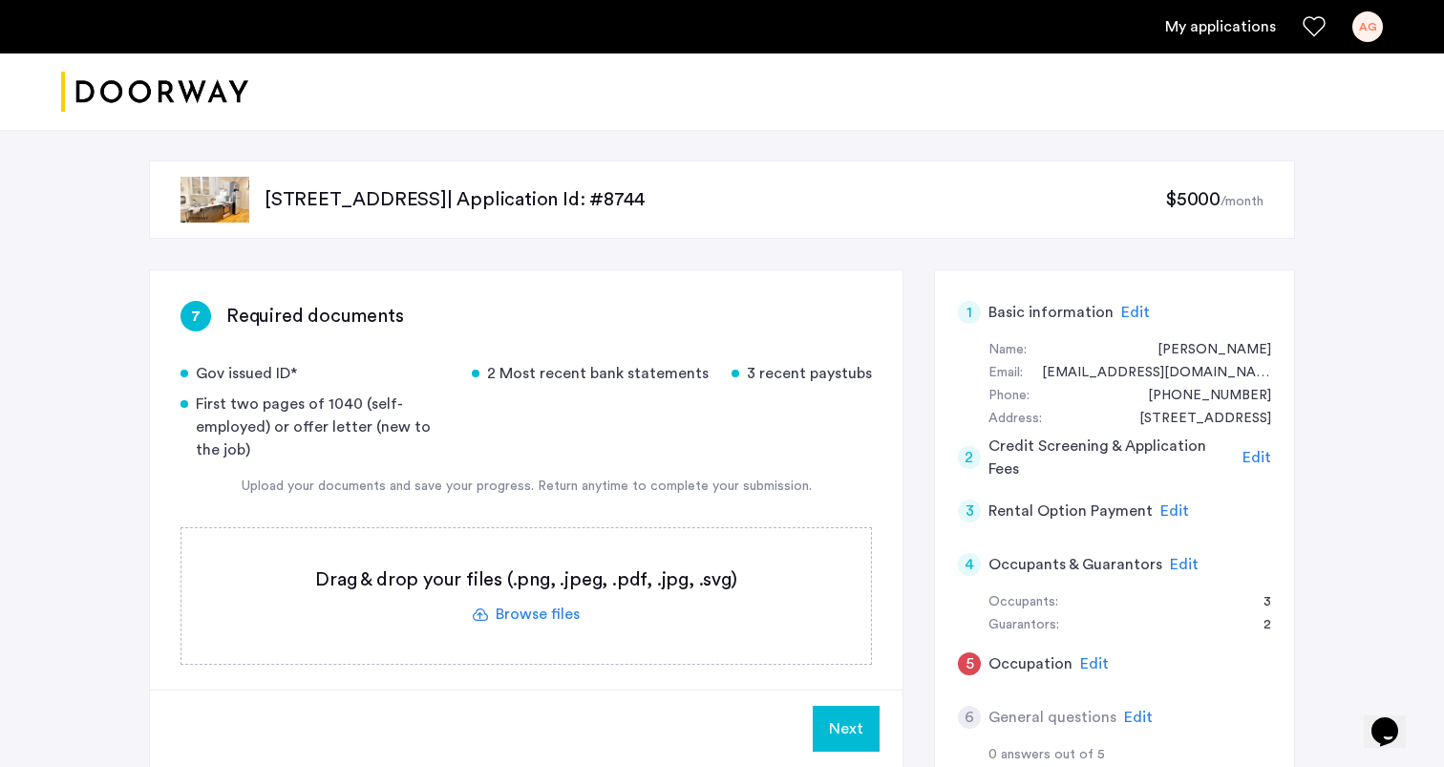
click at [1209, 14] on ul "My applications AG" at bounding box center [722, 26] width 1322 height 31
click at [1209, 22] on link "My applications" at bounding box center [1220, 26] width 111 height 23
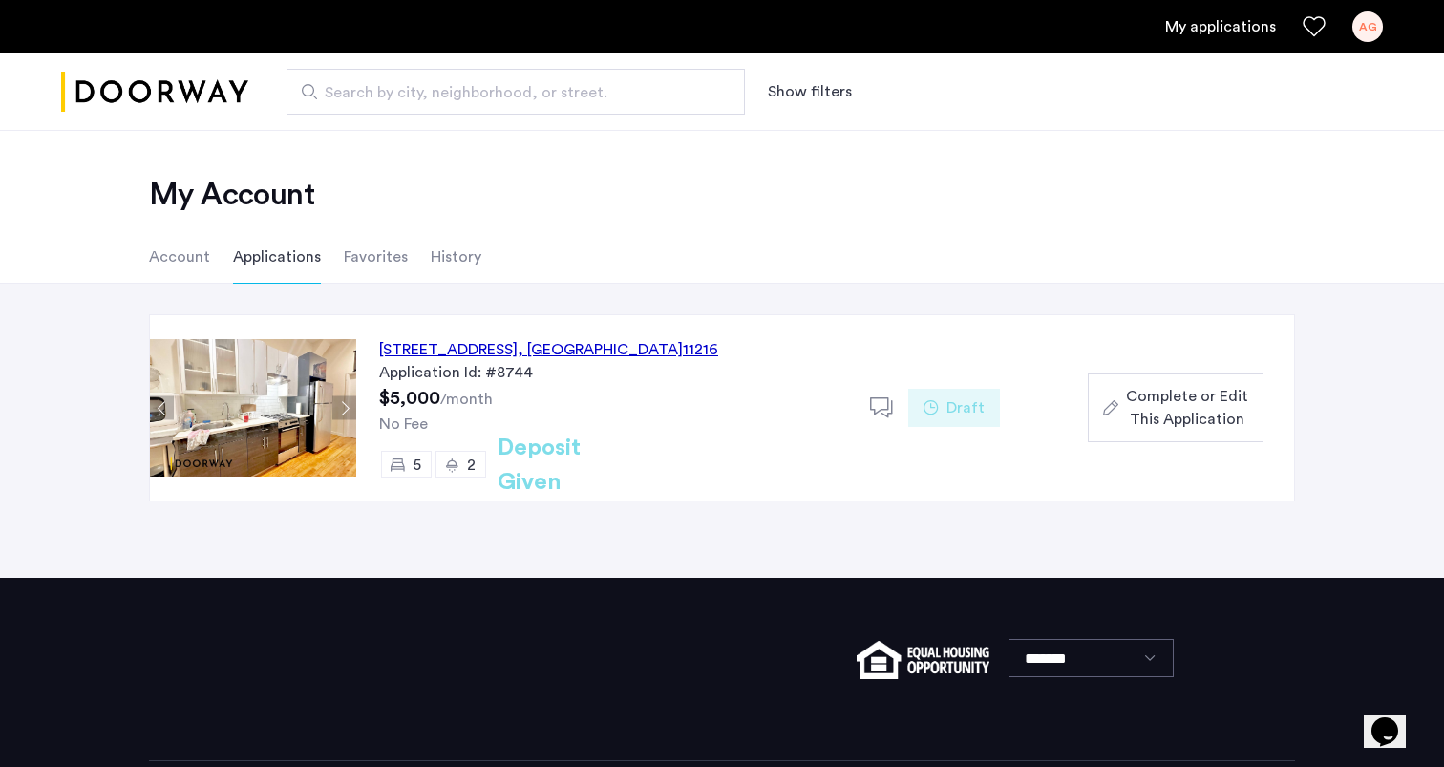
click at [929, 411] on icon at bounding box center [931, 407] width 15 height 15
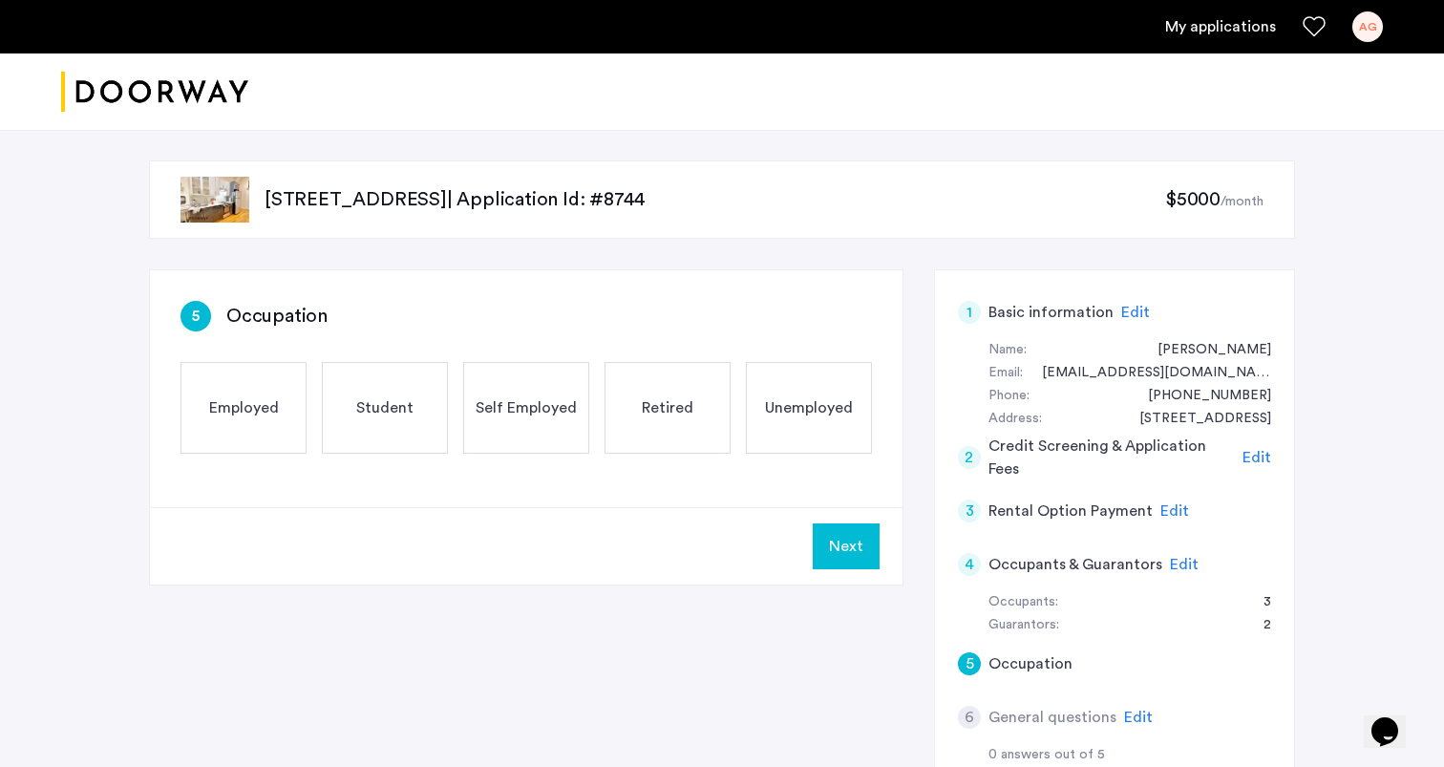
click at [1128, 312] on span "Edit" at bounding box center [1135, 312] width 29 height 15
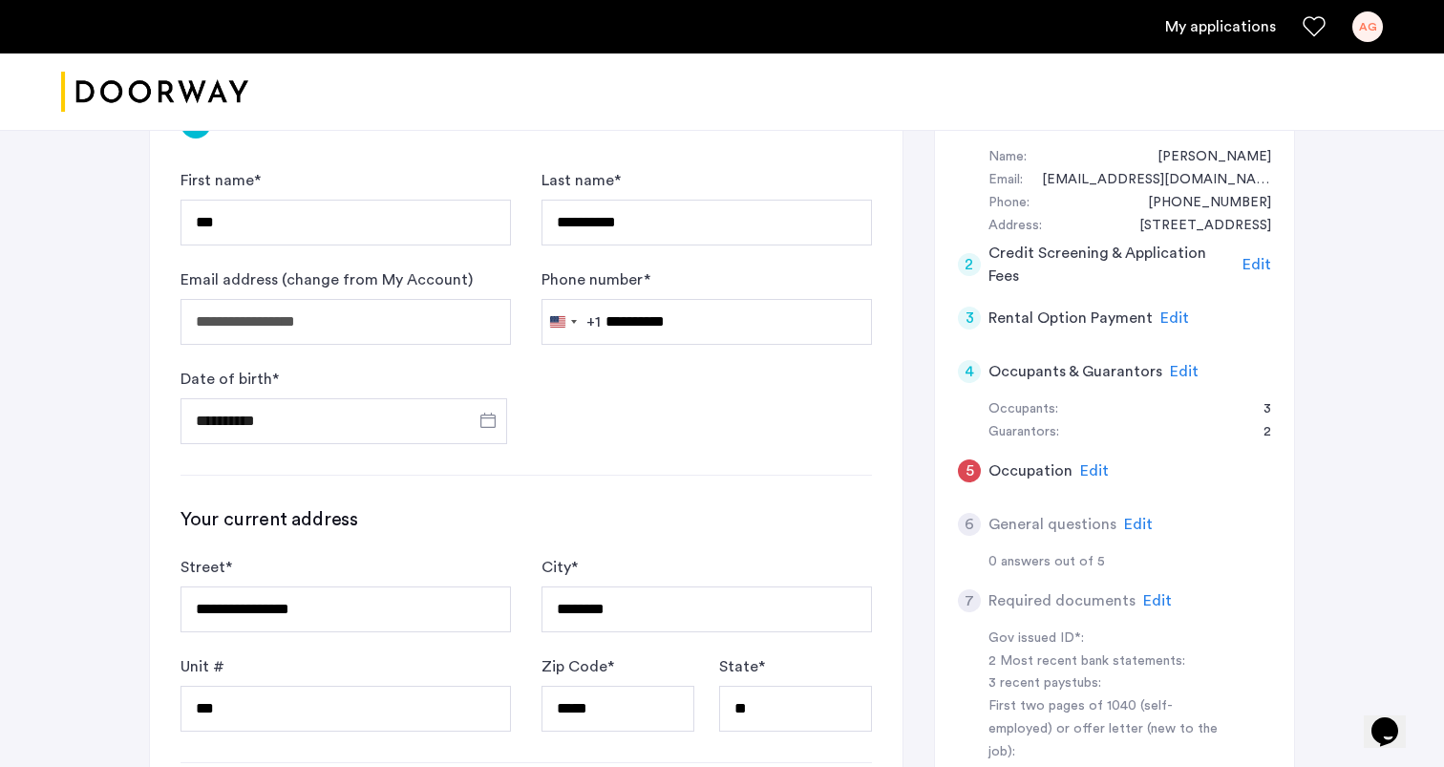
scroll to position [200, 0]
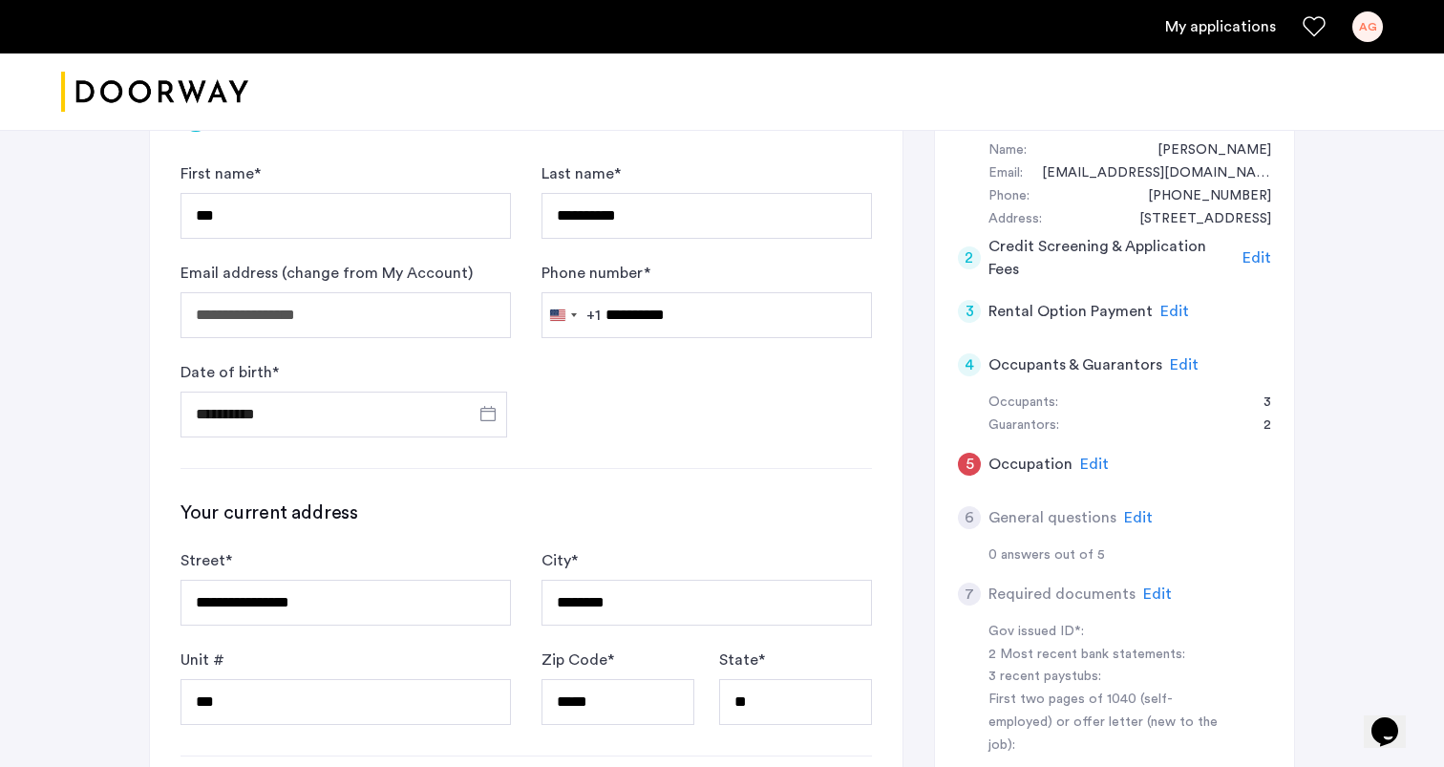
click at [1170, 321] on div "Edit" at bounding box center [1175, 311] width 29 height 23
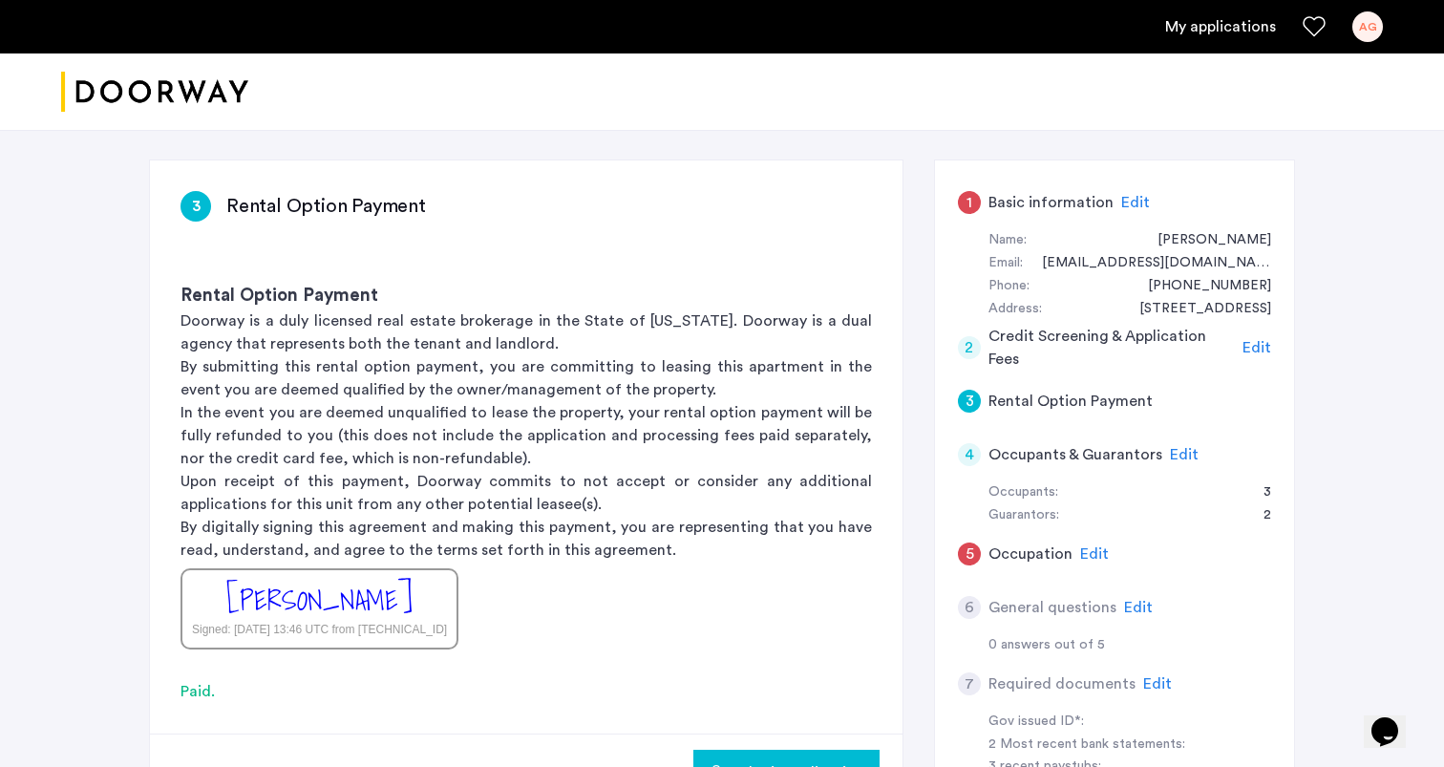
scroll to position [0, 0]
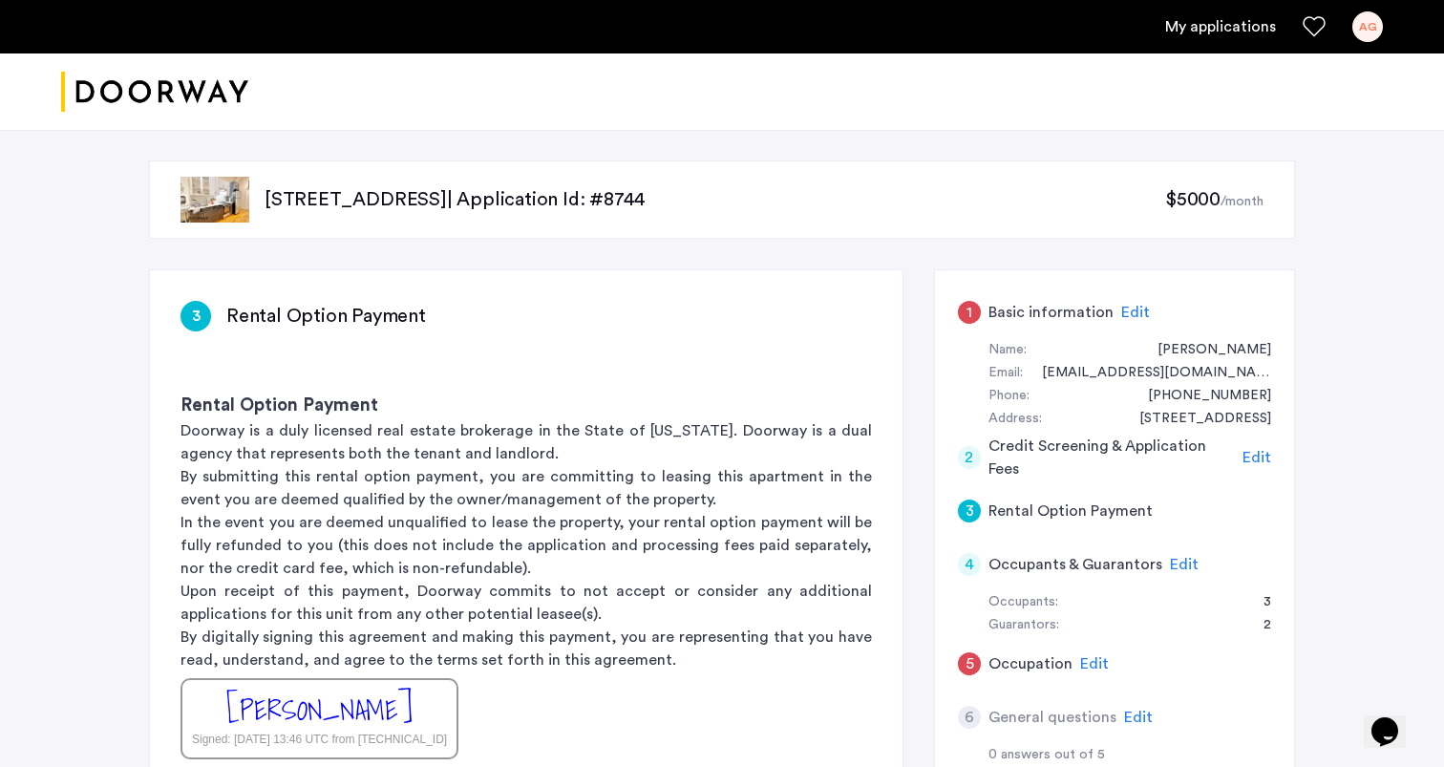
click at [423, 494] on p "By submitting this rental option payment, you are committing to leasing this ap…" at bounding box center [527, 488] width 692 height 46
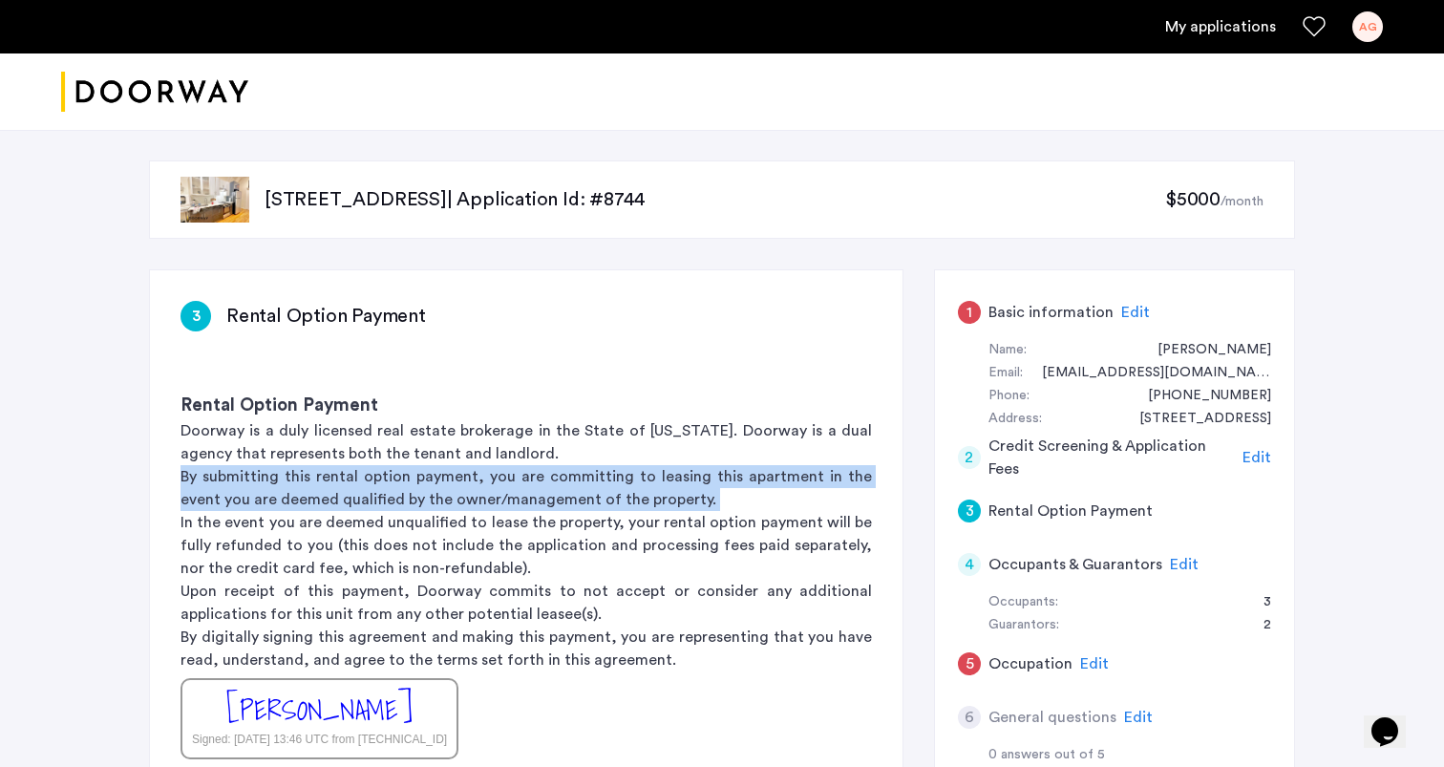
click at [426, 469] on p "By submitting this rental option payment, you are committing to leasing this ap…" at bounding box center [527, 488] width 692 height 46
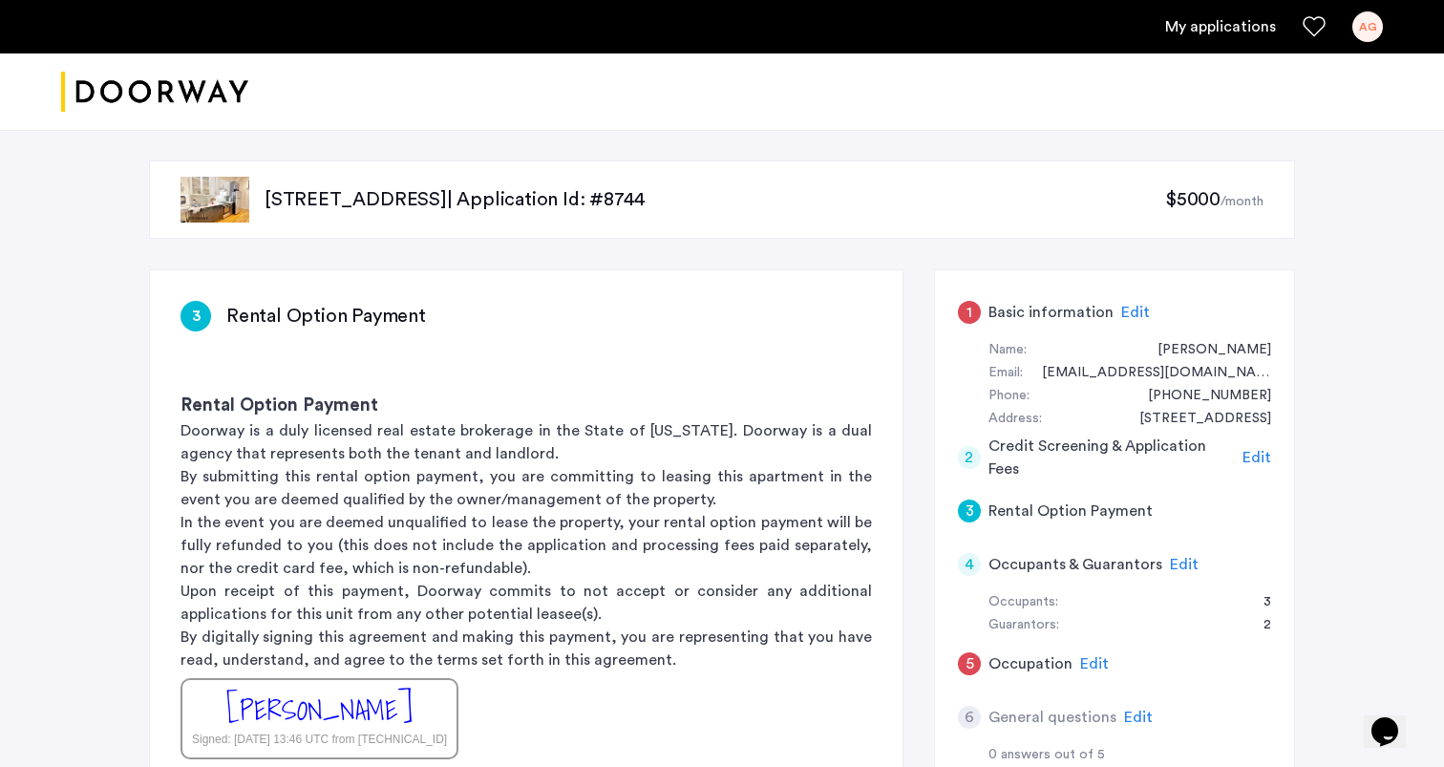
click at [426, 469] on p "By submitting this rental option payment, you are committing to leasing this ap…" at bounding box center [527, 488] width 692 height 46
click at [430, 502] on p "By submitting this rental option payment, you are committing to leasing this ap…" at bounding box center [527, 488] width 692 height 46
click at [445, 528] on p "In the event you are deemed unqualified to lease the property, your rental opti…" at bounding box center [527, 545] width 692 height 69
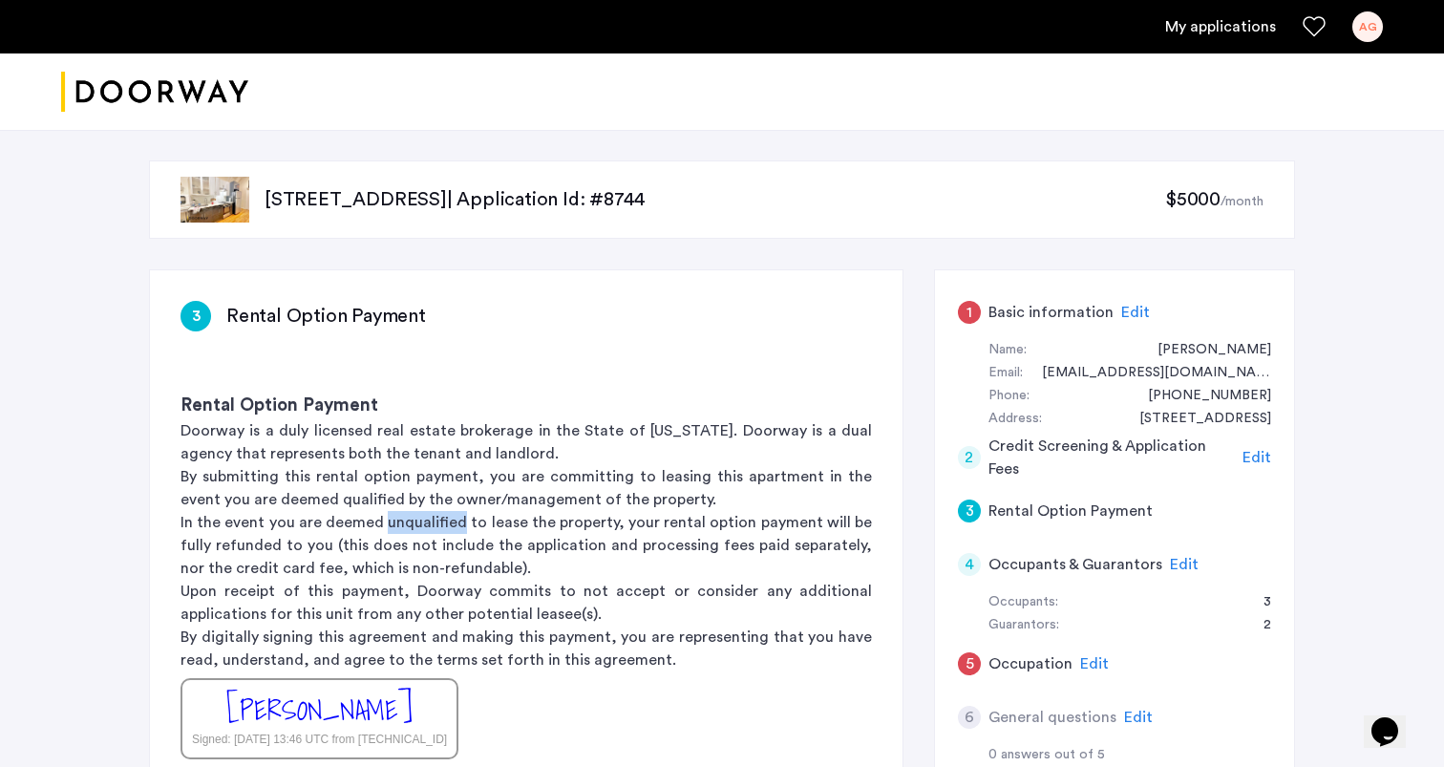
click at [445, 528] on p "In the event you are deemed unqualified to lease the property, your rental opti…" at bounding box center [527, 545] width 692 height 69
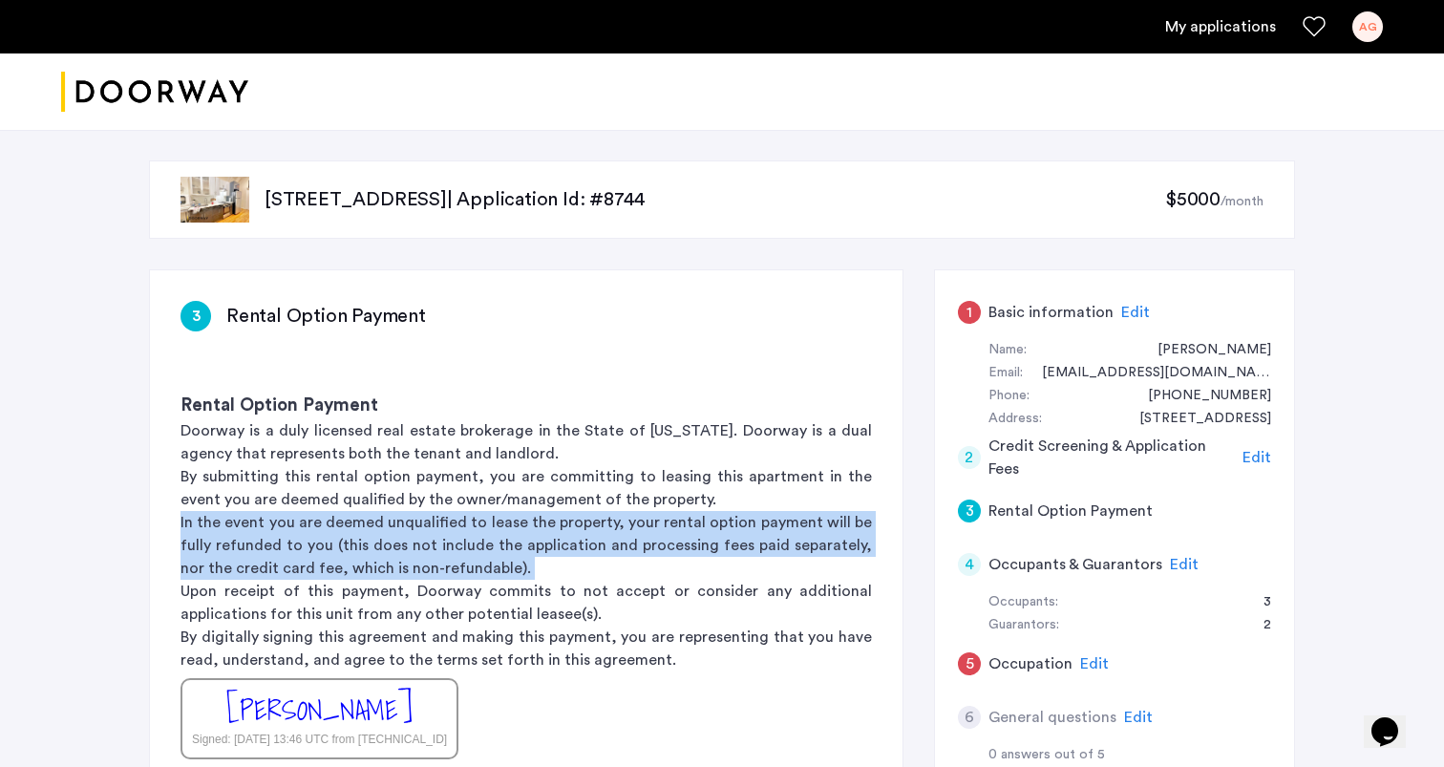
click at [506, 605] on p "Upon receipt of this payment, Doorway commits to not accept or consider any add…" at bounding box center [527, 603] width 692 height 46
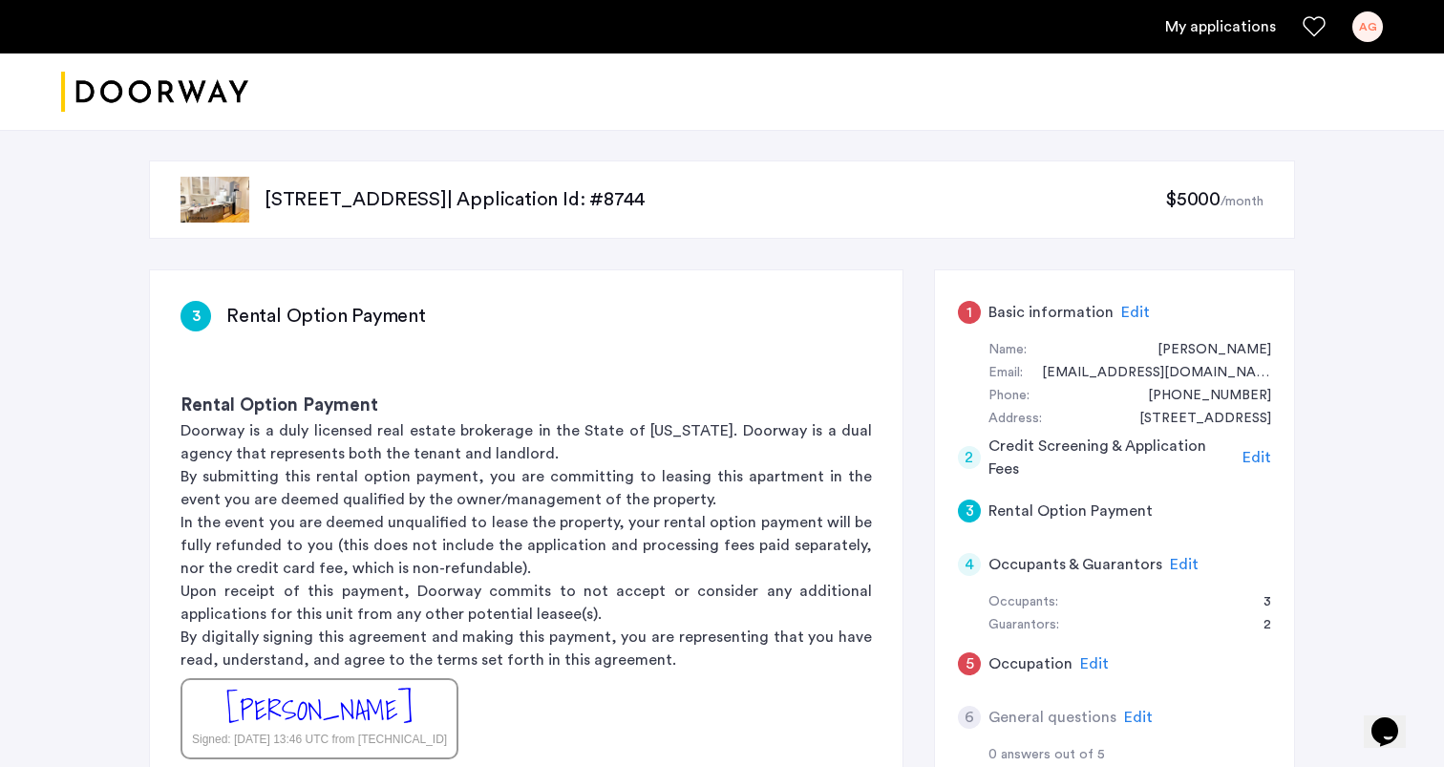
click at [506, 605] on p "Upon receipt of this payment, Doorway commits to not accept or consider any add…" at bounding box center [527, 603] width 692 height 46
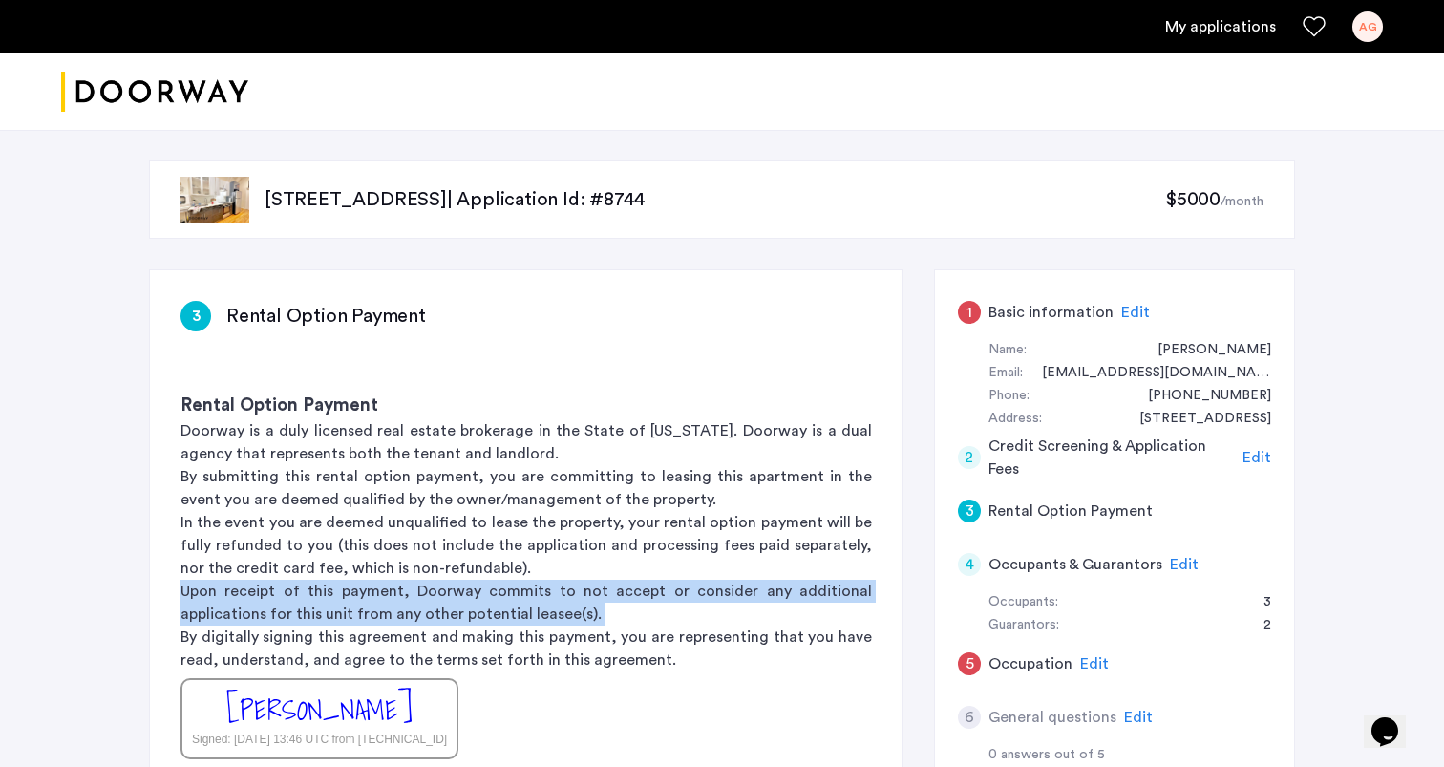
click at [506, 605] on p "Upon receipt of this payment, Doorway commits to not accept or consider any add…" at bounding box center [527, 603] width 692 height 46
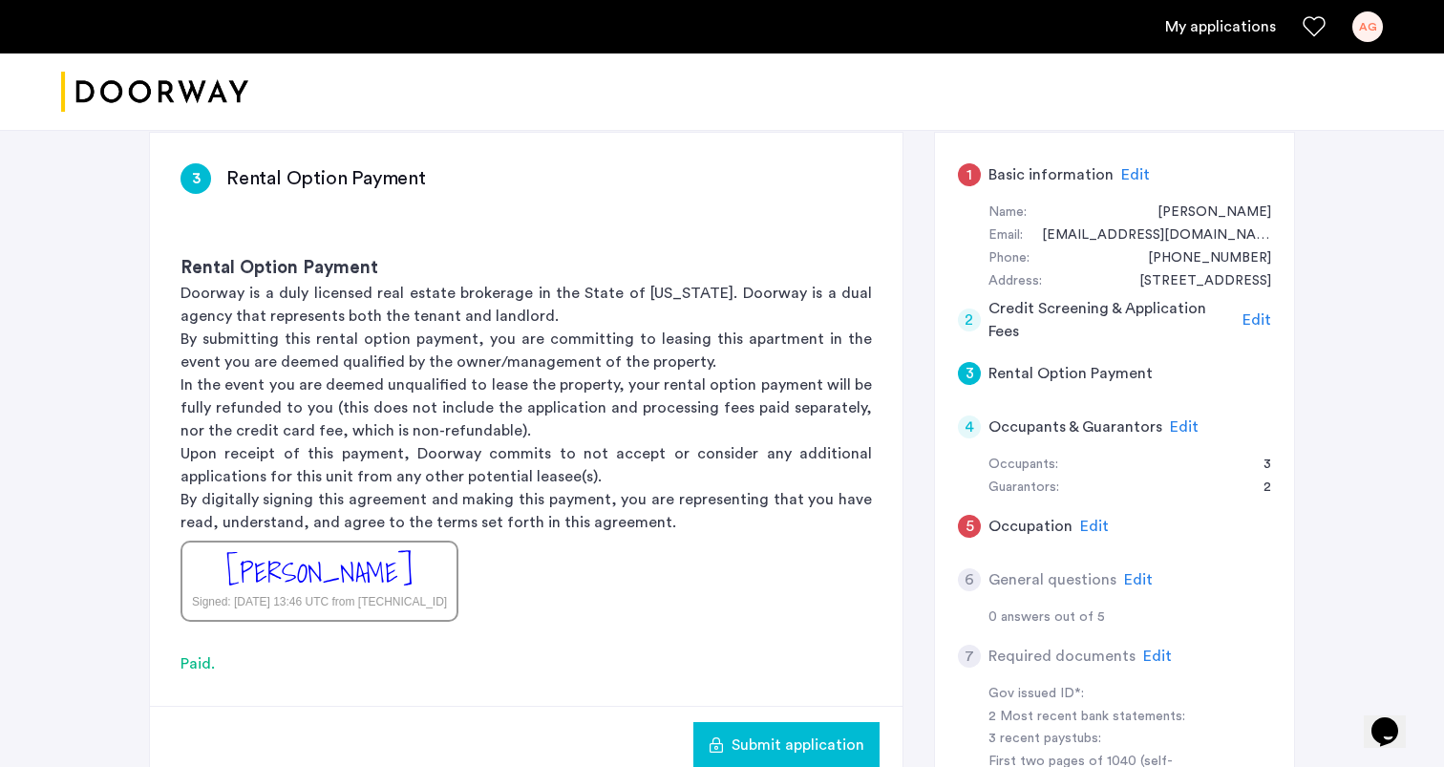
scroll to position [115, 0]
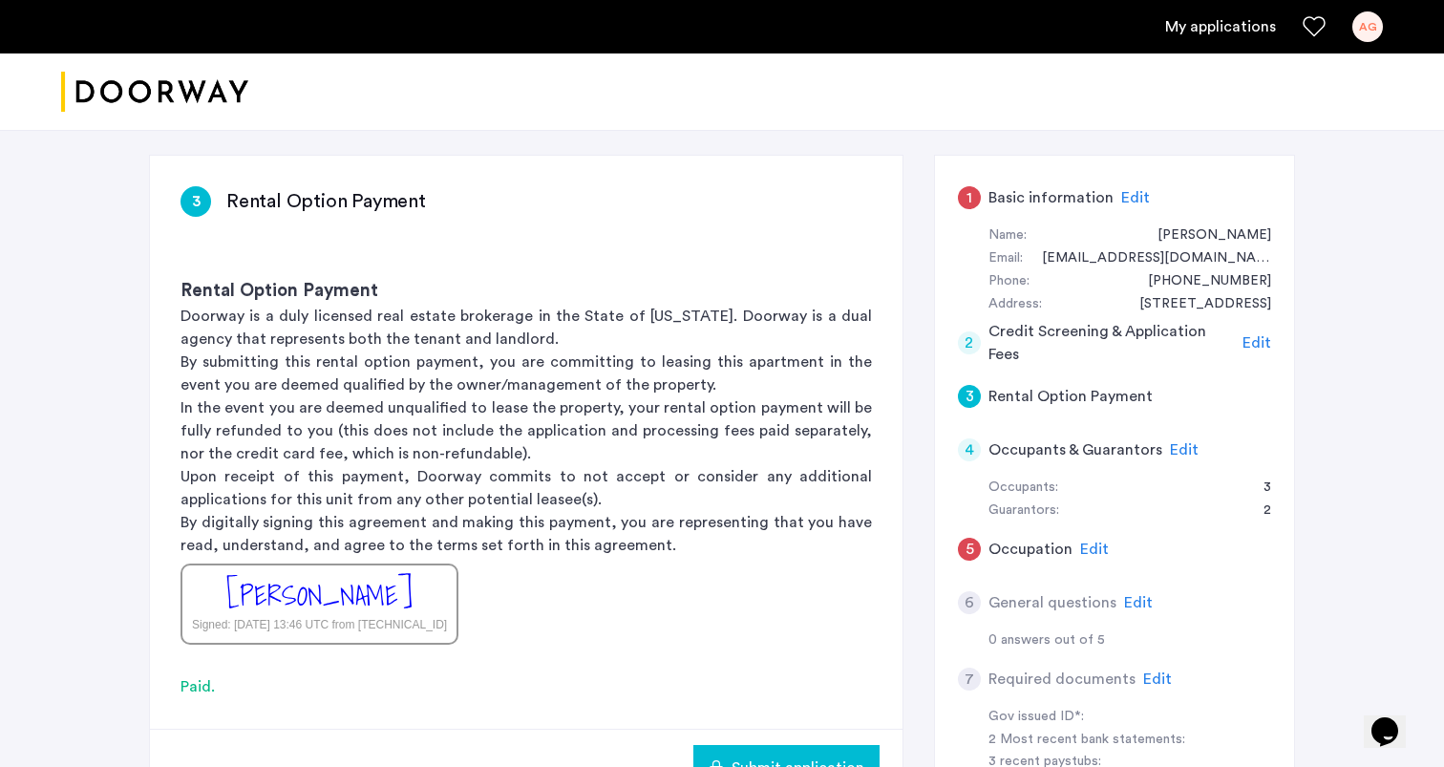
click at [413, 360] on p "By submitting this rental option payment, you are committing to leasing this ap…" at bounding box center [527, 374] width 692 height 46
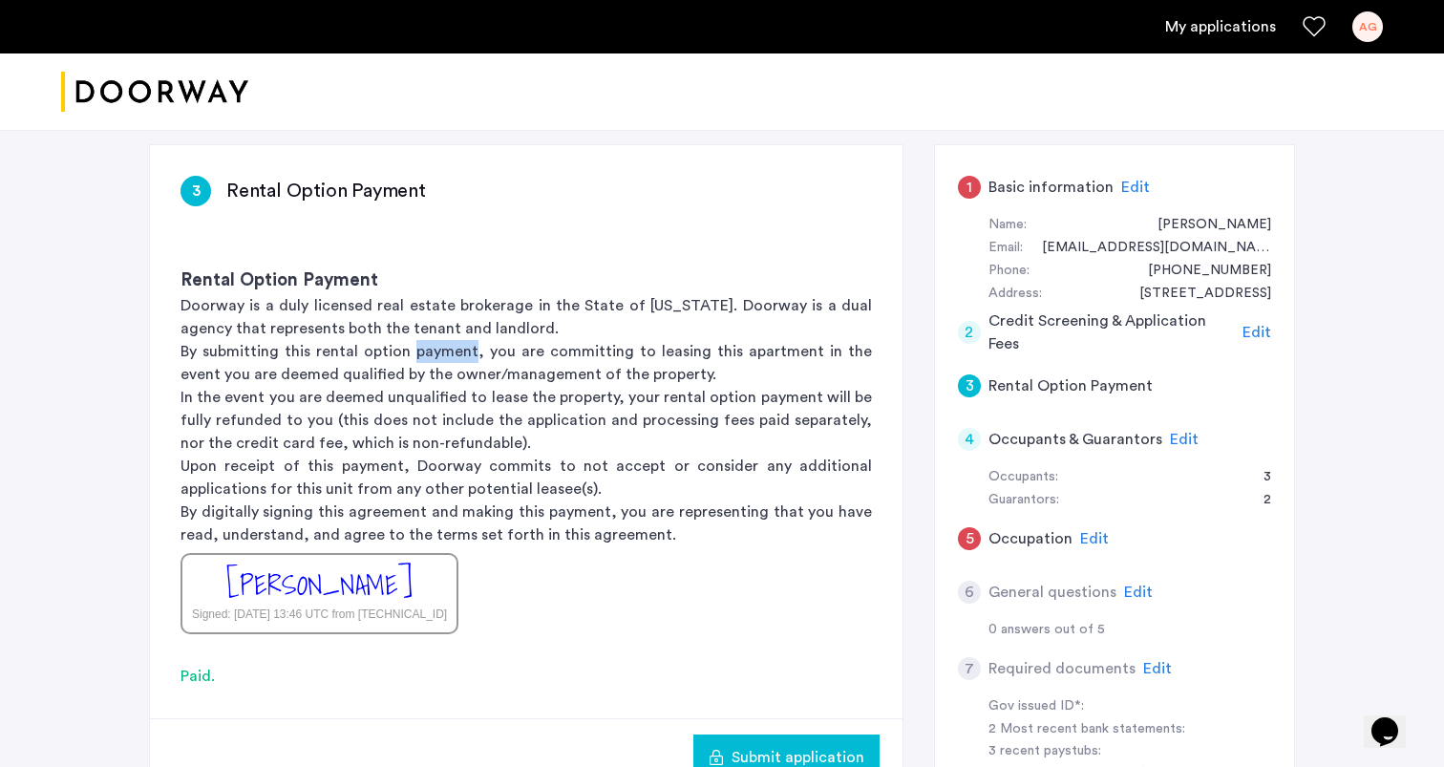
click at [494, 417] on p "In the event you are deemed unqualified to lease the property, your rental opti…" at bounding box center [527, 420] width 692 height 69
click at [488, 401] on p "In the event you are deemed unqualified to lease the property, your rental opti…" at bounding box center [527, 420] width 692 height 69
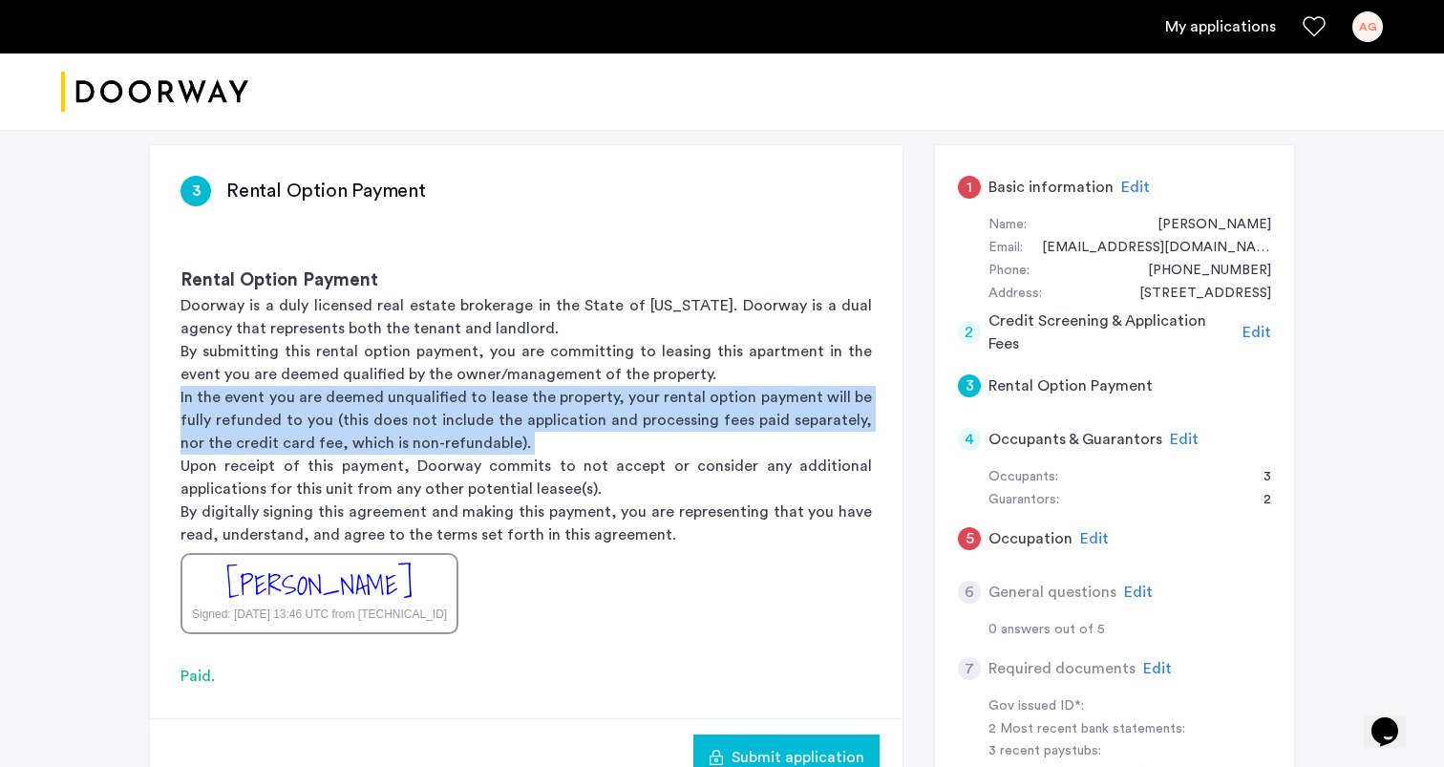
click at [488, 401] on p "In the event you are deemed unqualified to lease the property, your rental opti…" at bounding box center [527, 420] width 692 height 69
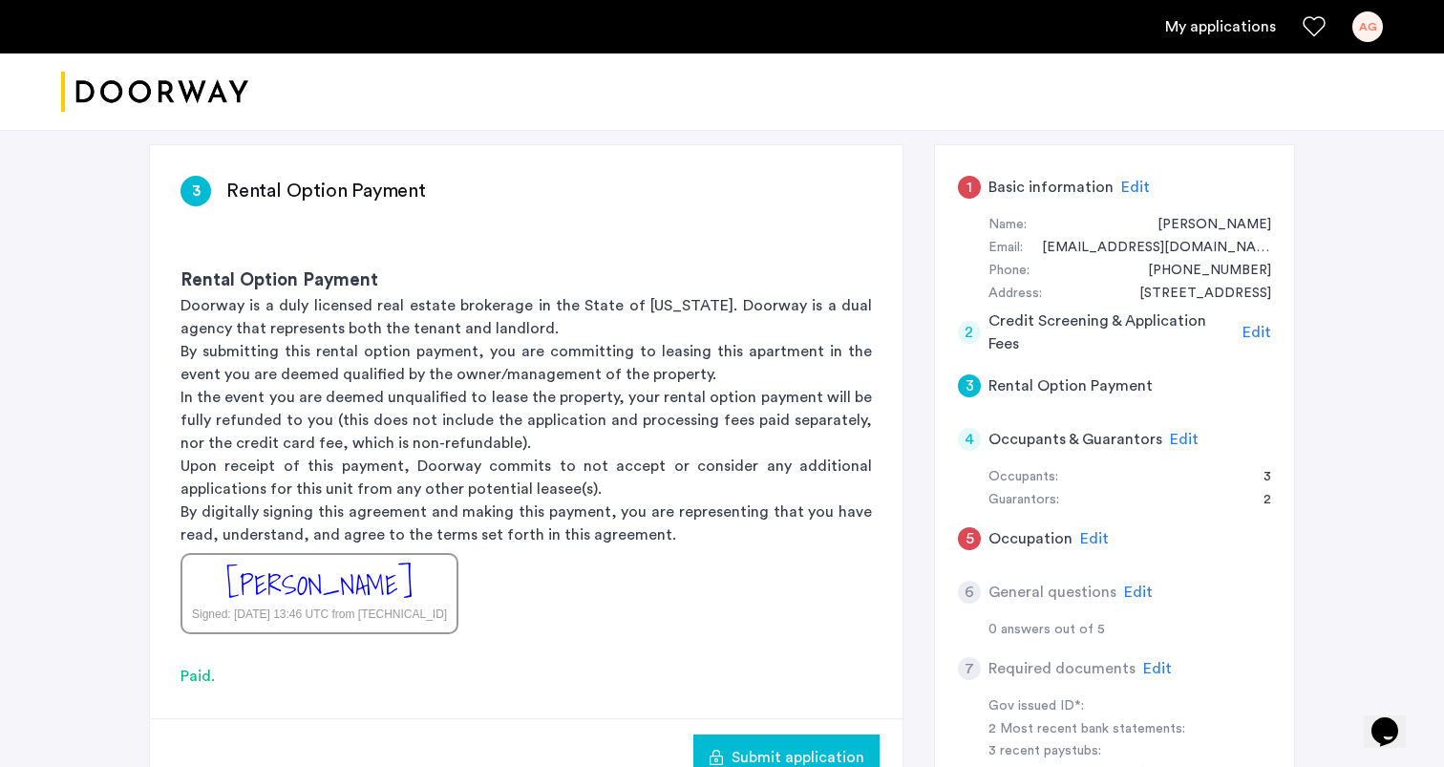
click at [488, 401] on p "In the event you are deemed unqualified to lease the property, your rental opti…" at bounding box center [527, 420] width 692 height 69
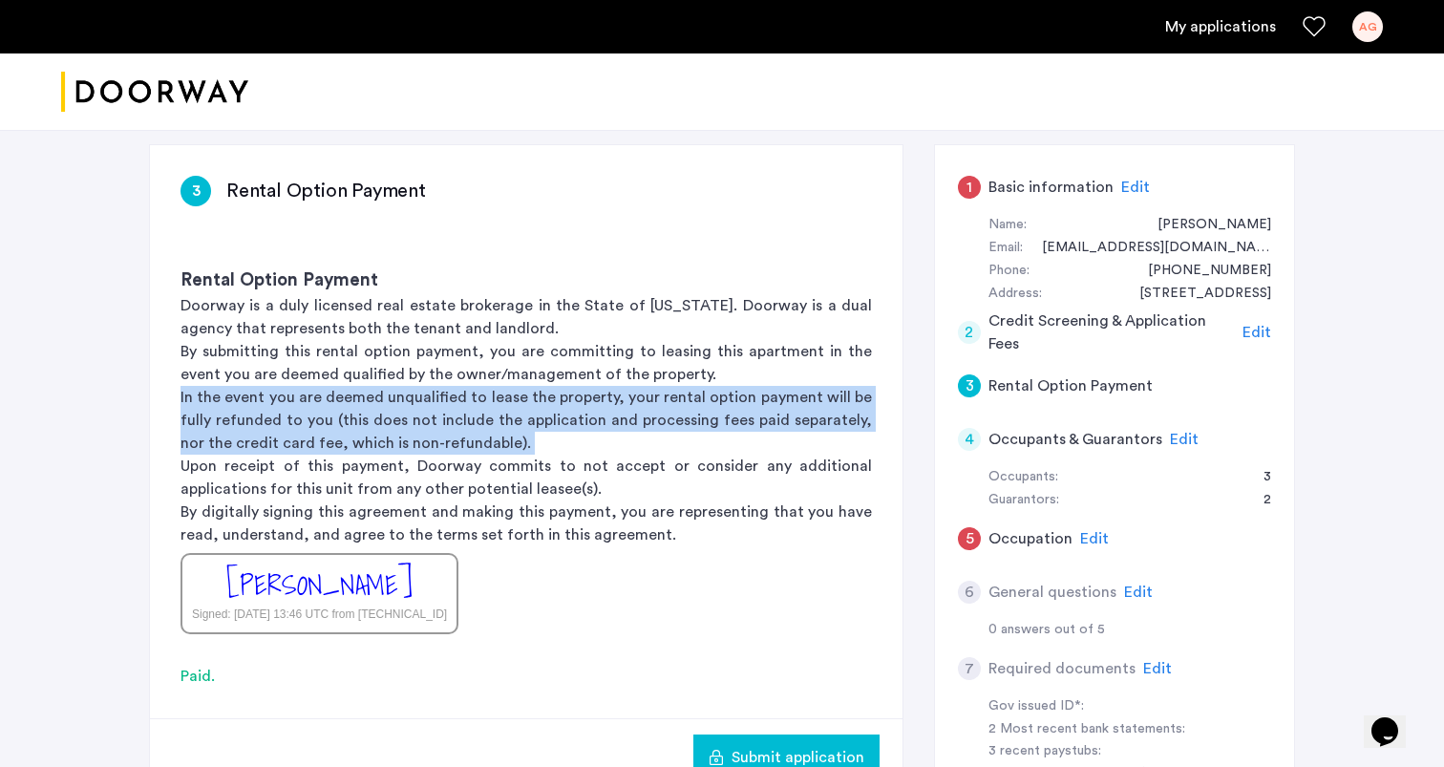
click at [488, 401] on p "In the event you are deemed unqualified to lease the property, your rental opti…" at bounding box center [527, 420] width 692 height 69
click at [496, 376] on p "By submitting this rental option payment, you are committing to leasing this ap…" at bounding box center [527, 363] width 692 height 46
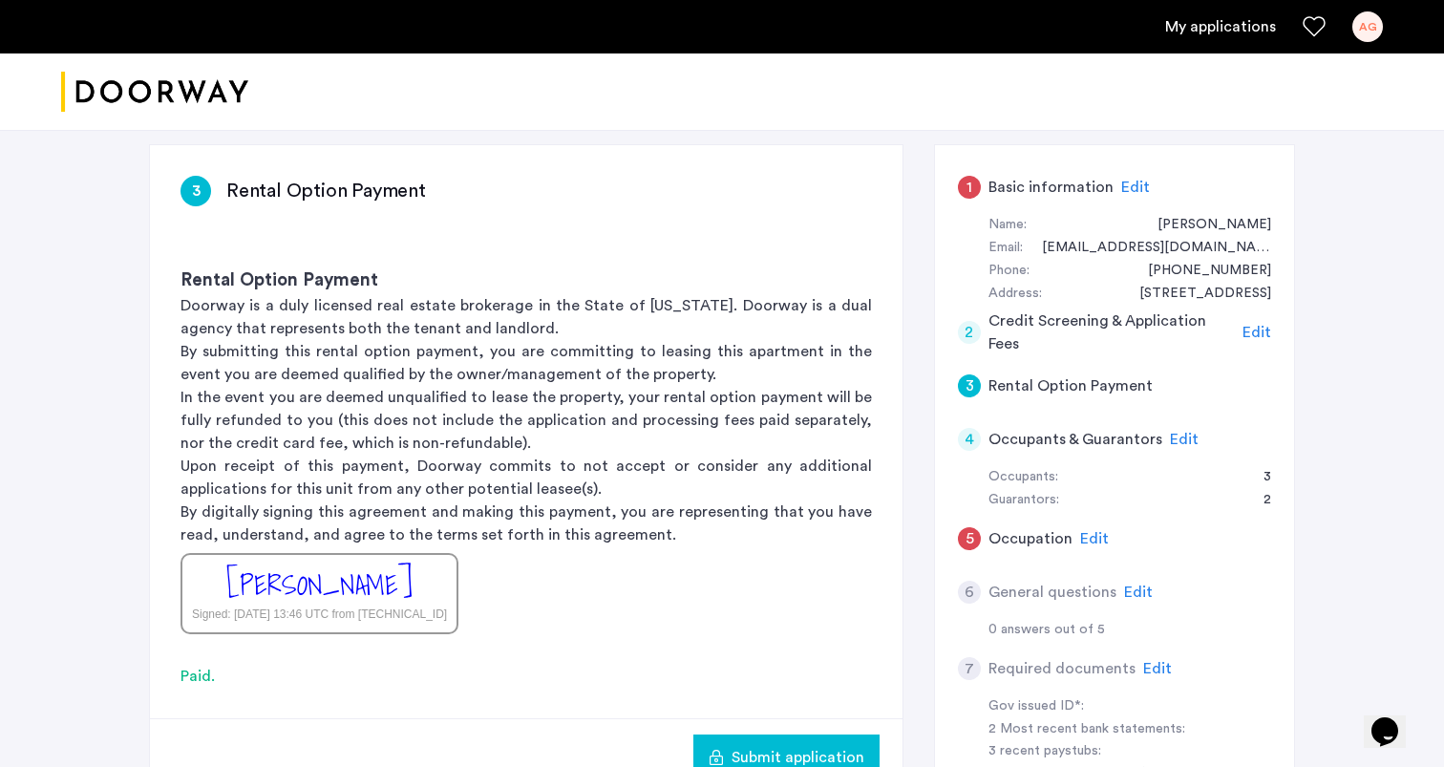
click at [496, 376] on p "By submitting this rental option payment, you are committing to leasing this ap…" at bounding box center [527, 363] width 692 height 46
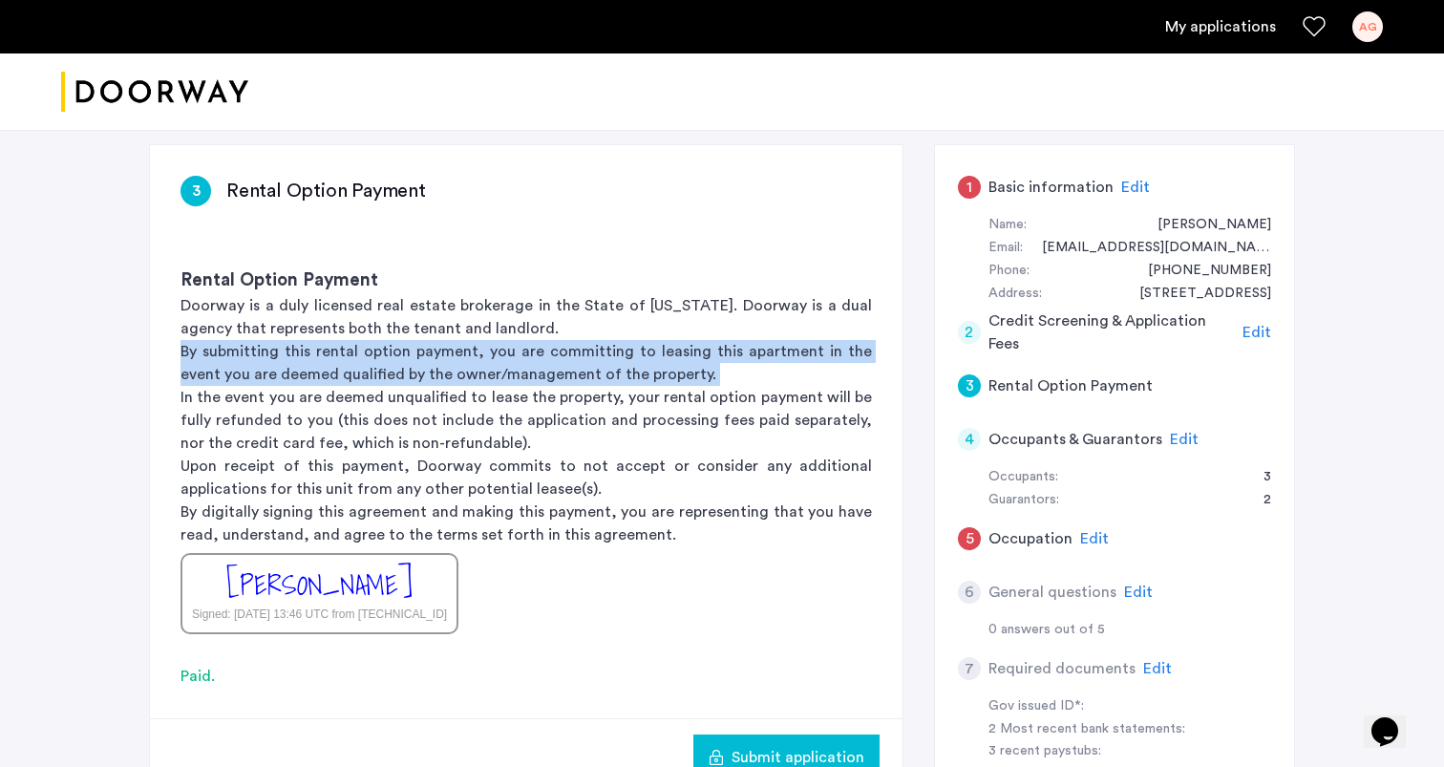
click at [601, 443] on p "In the event you are deemed unqualified to lease the property, your rental opti…" at bounding box center [527, 420] width 692 height 69
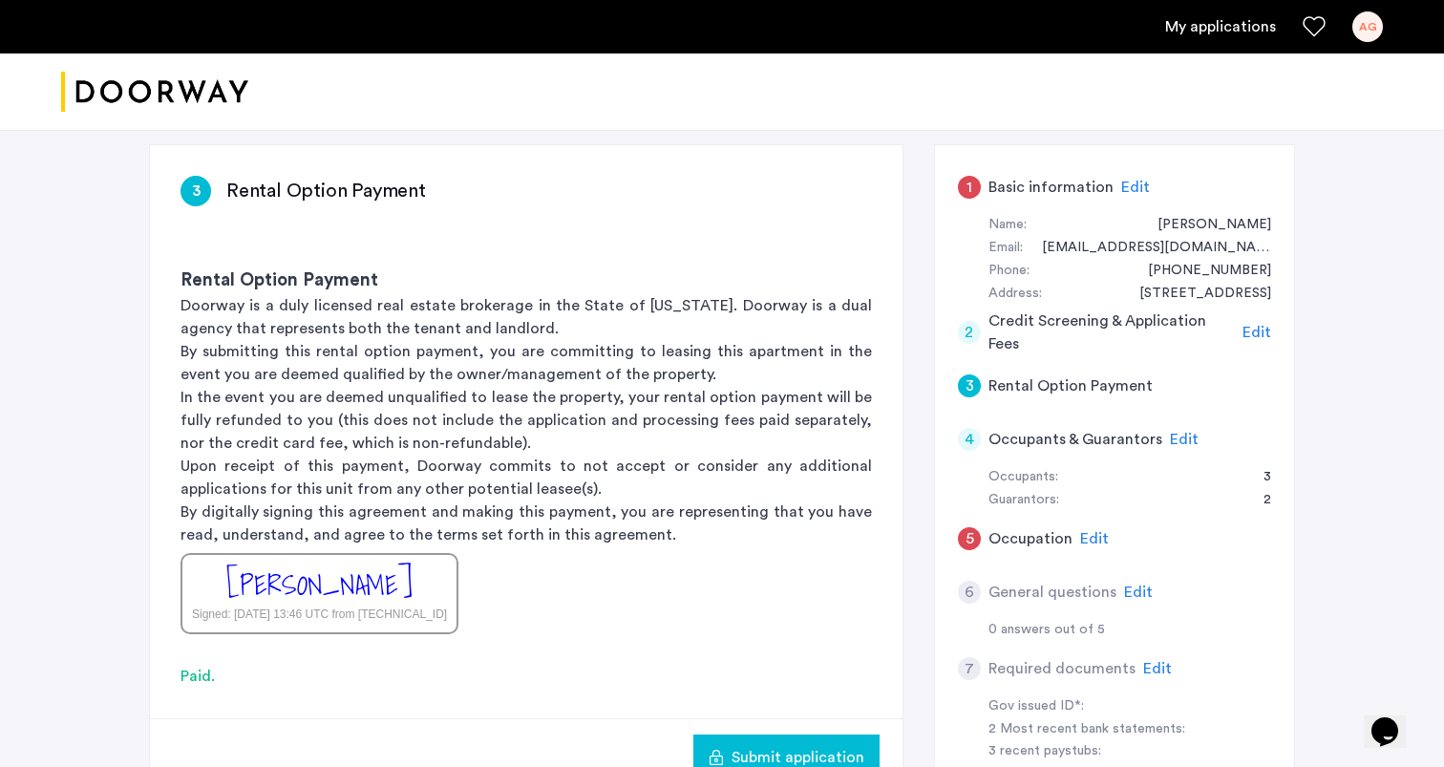
click at [601, 443] on p "In the event you are deemed unqualified to lease the property, your rental opti…" at bounding box center [527, 420] width 692 height 69
click at [1256, 332] on span "Edit" at bounding box center [1257, 332] width 29 height 15
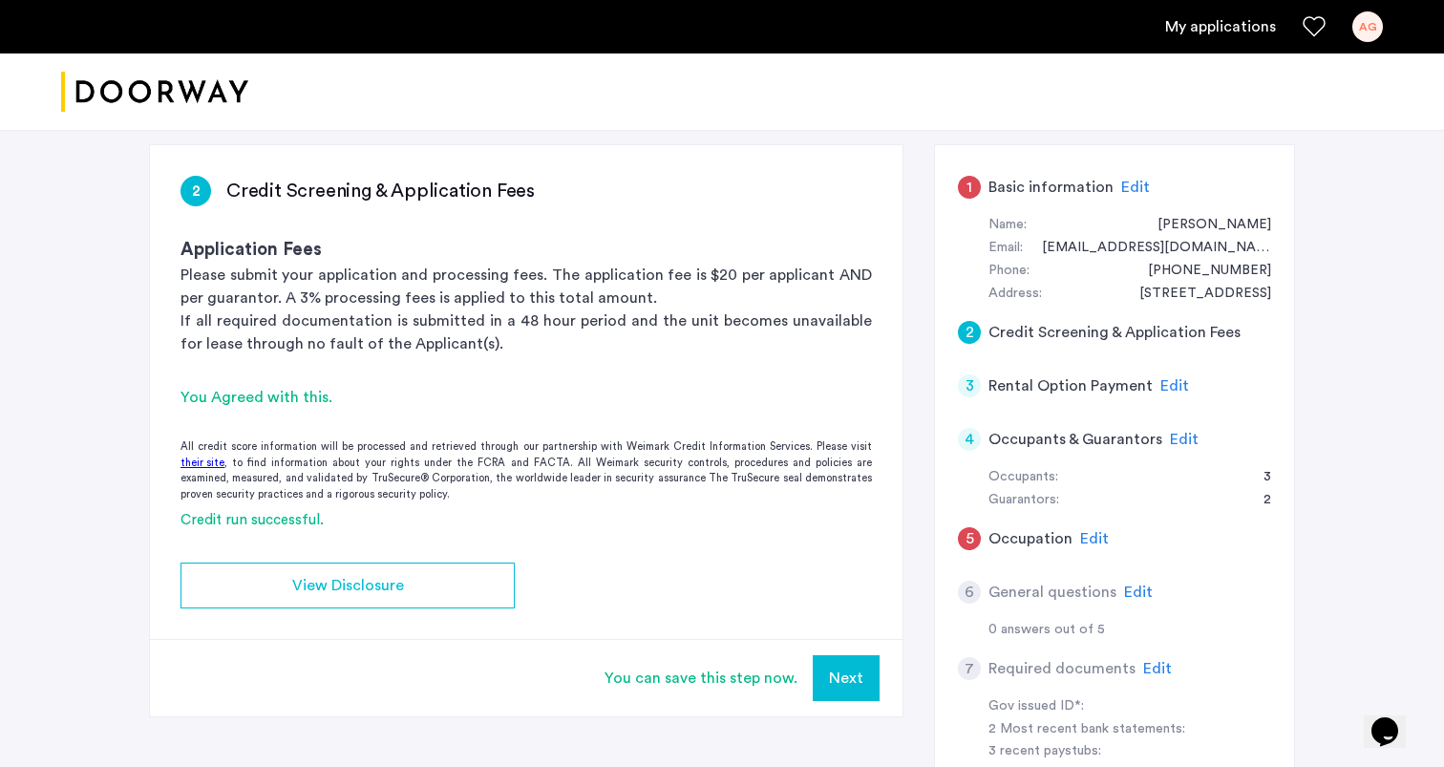
click at [655, 312] on p "If all required documentation is submitted in a 48 hour period and the unit bec…" at bounding box center [527, 333] width 692 height 46
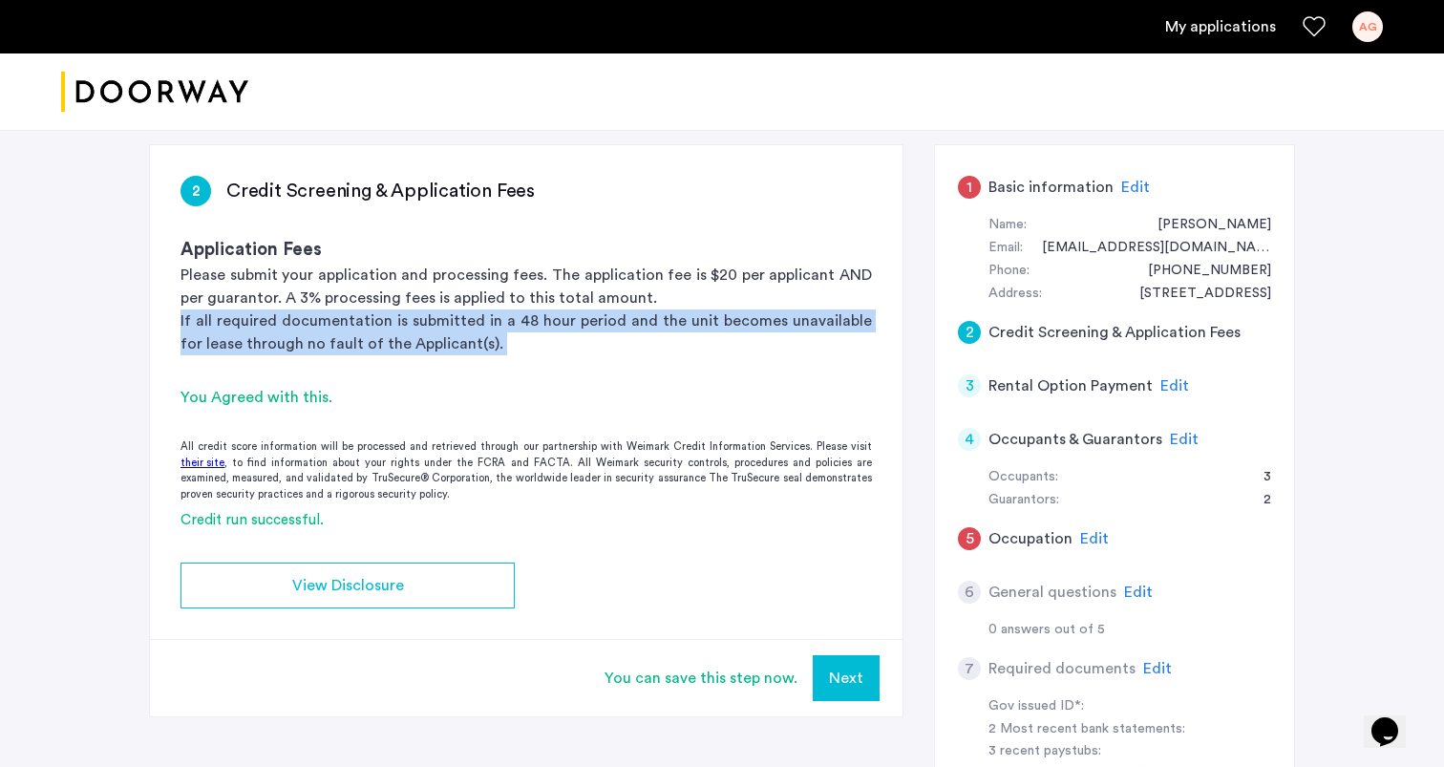
click at [655, 312] on p "If all required documentation is submitted in a 48 hour period and the unit bec…" at bounding box center [527, 333] width 692 height 46
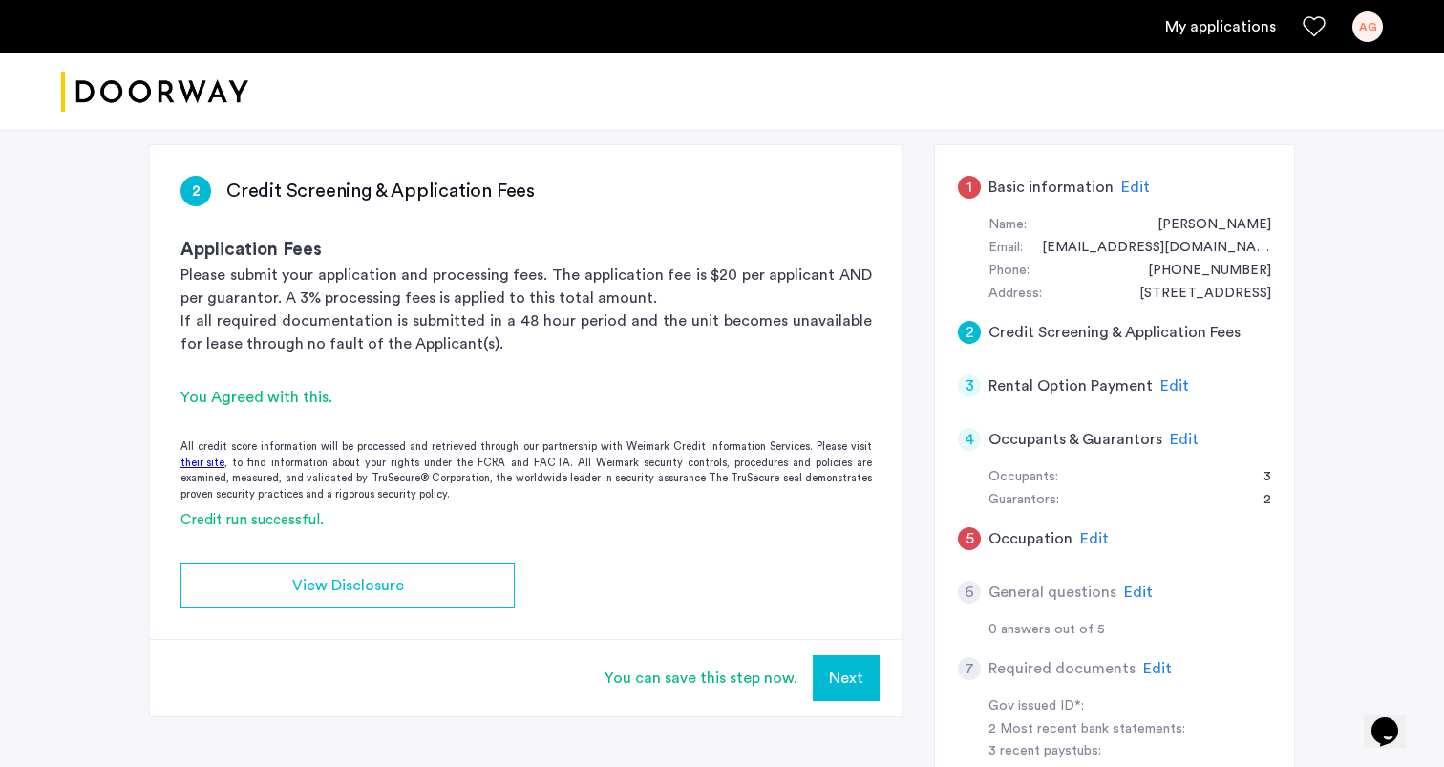
scroll to position [169, 0]
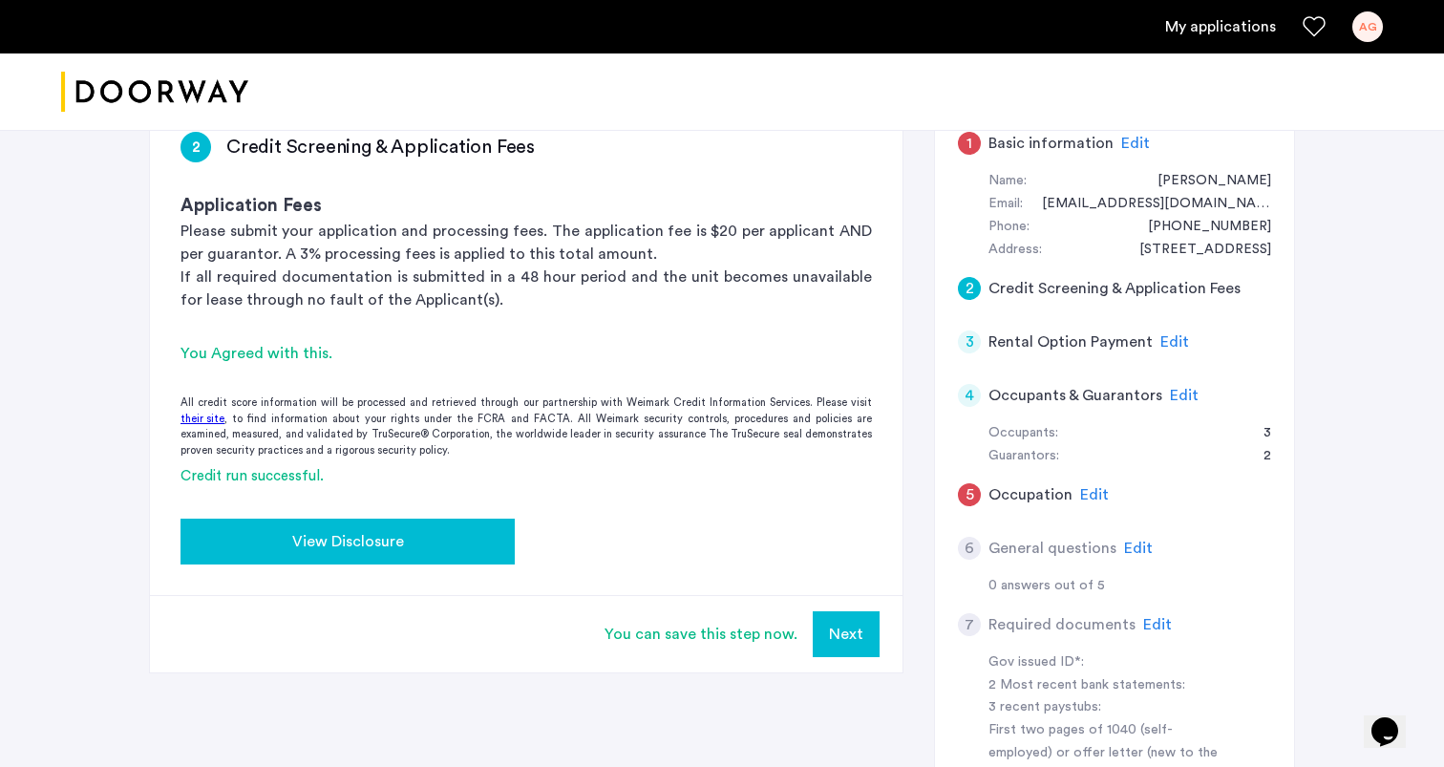
click at [430, 527] on button "View Disclosure" at bounding box center [348, 542] width 334 height 46
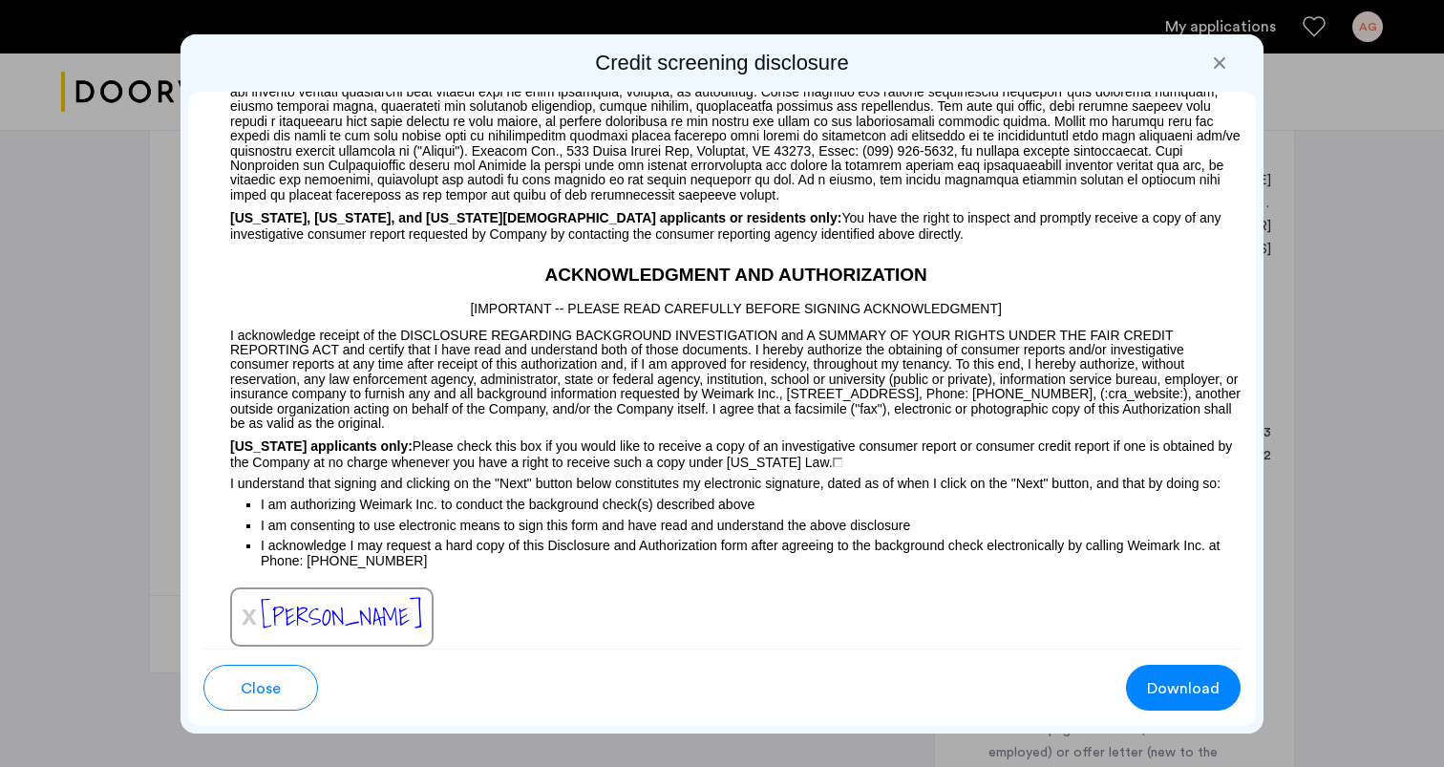
scroll to position [1799, 0]
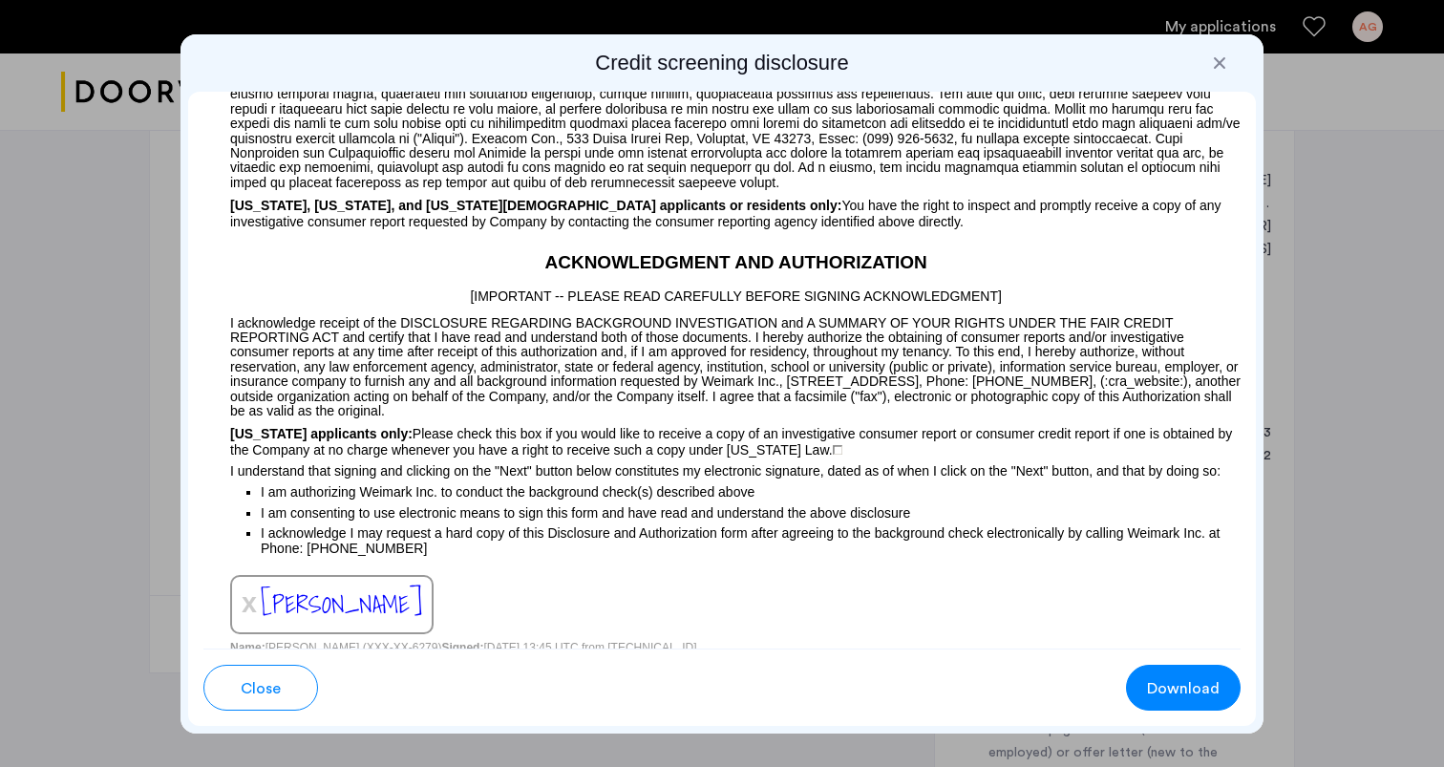
click at [477, 416] on p "I acknowledge receipt of the DISCLOSURE REGARDING BACKGROUND INVESTIGATION and …" at bounding box center [721, 363] width 1037 height 112
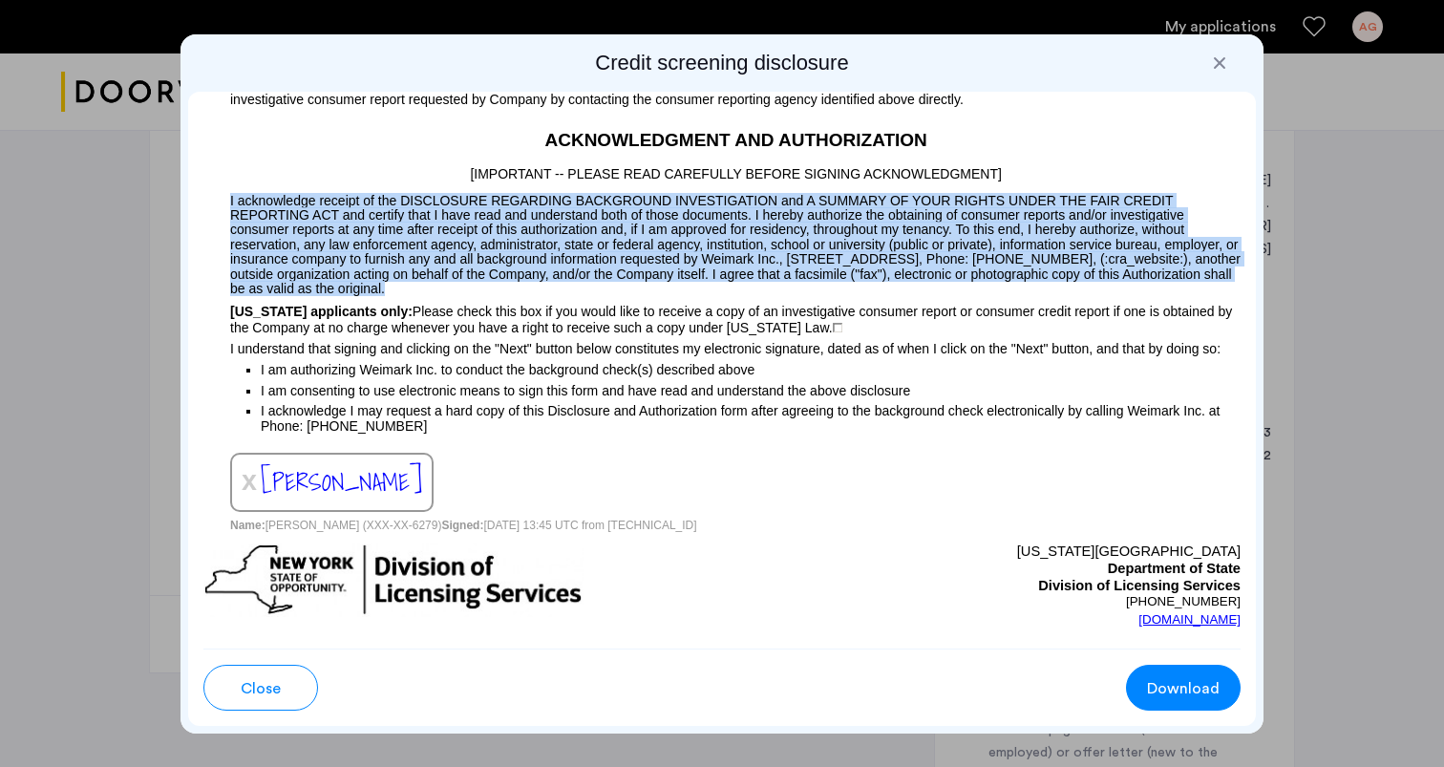
scroll to position [2241, 0]
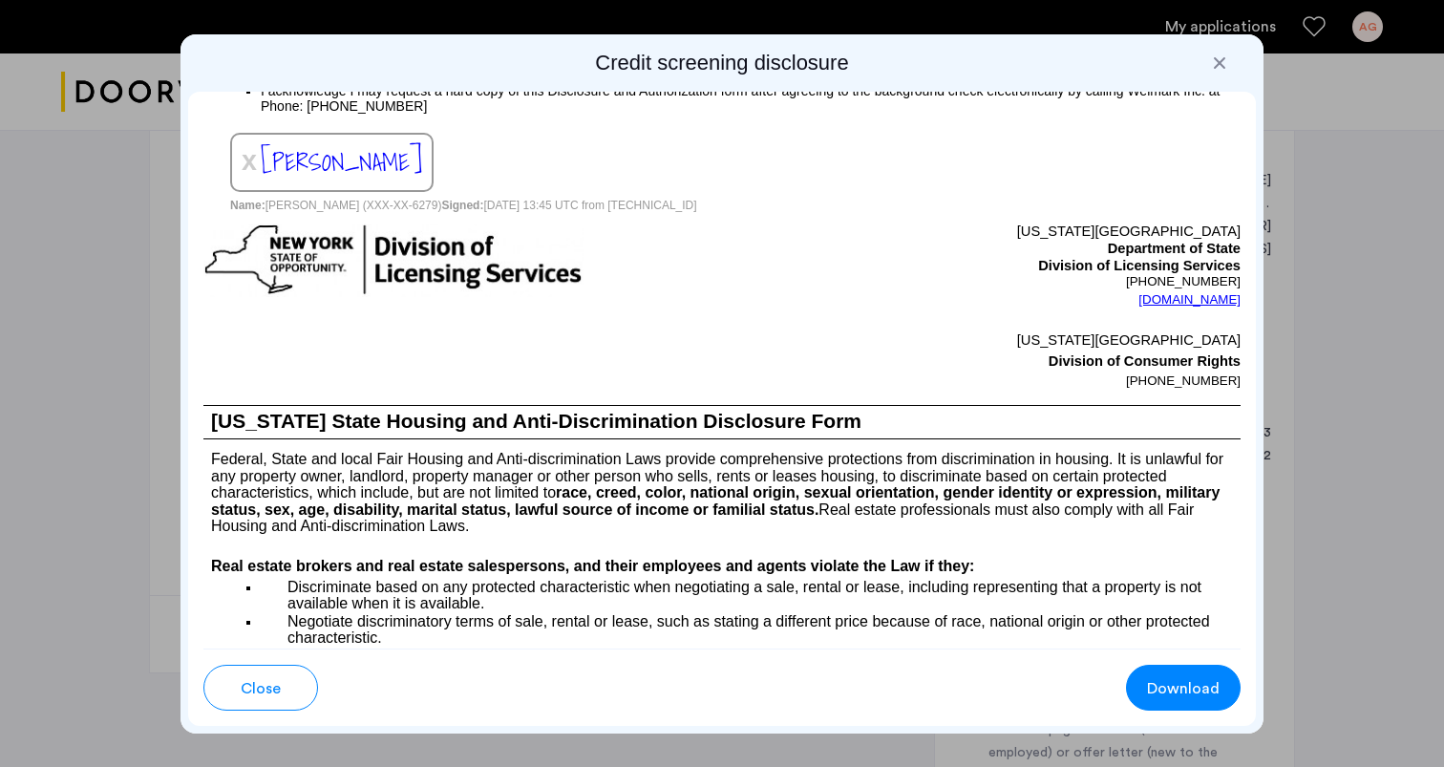
click at [477, 391] on div at bounding box center [462, 307] width 519 height 167
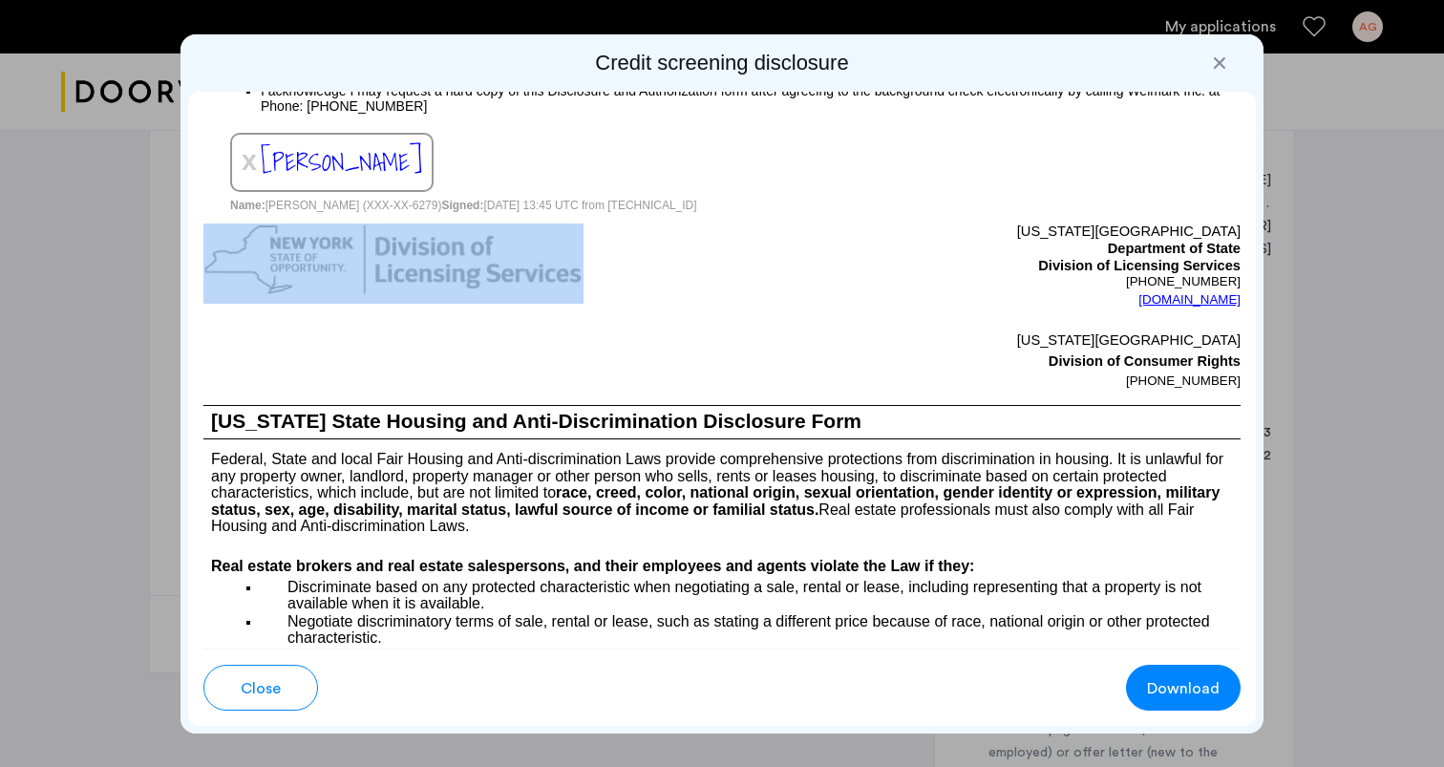
click at [477, 391] on div at bounding box center [462, 307] width 519 height 167
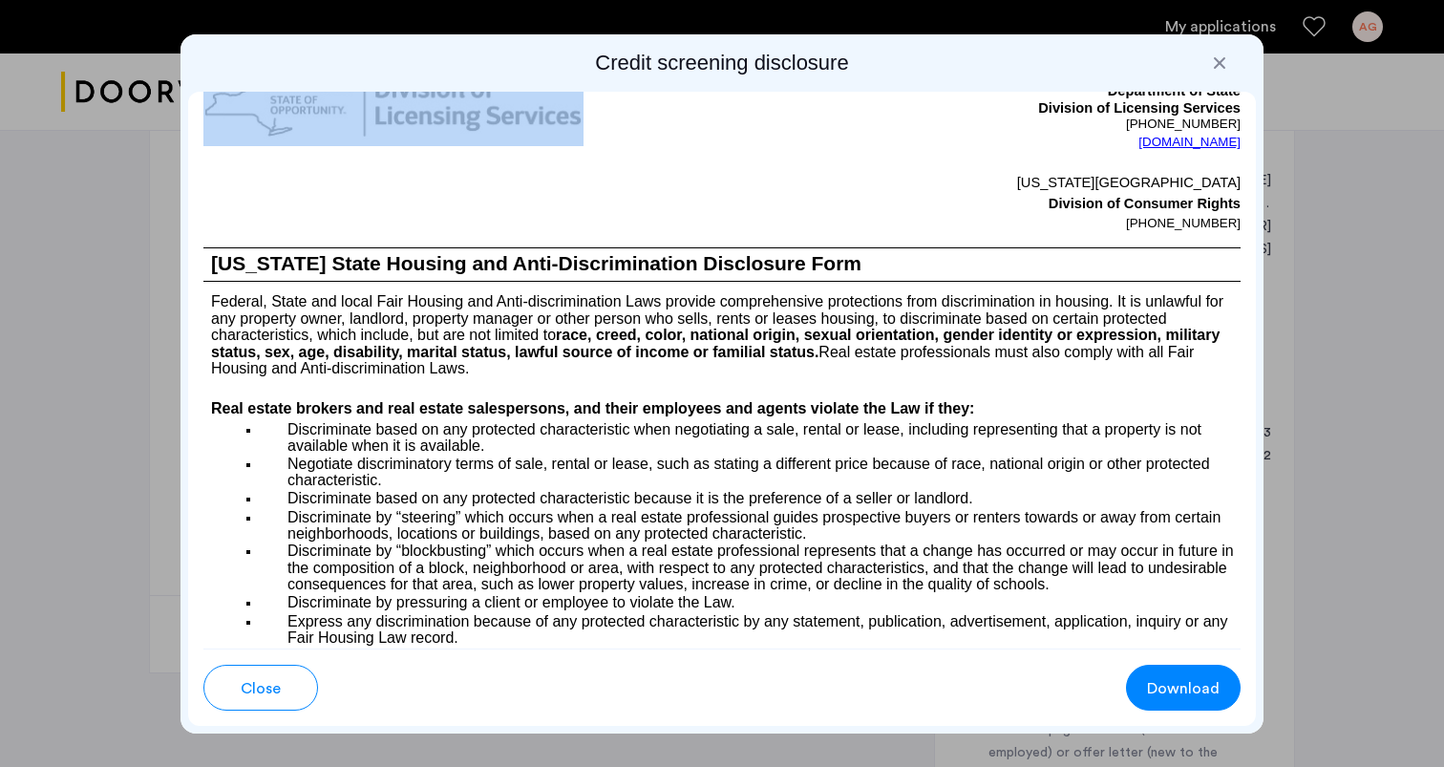
click at [477, 397] on p at bounding box center [721, 387] width 1037 height 20
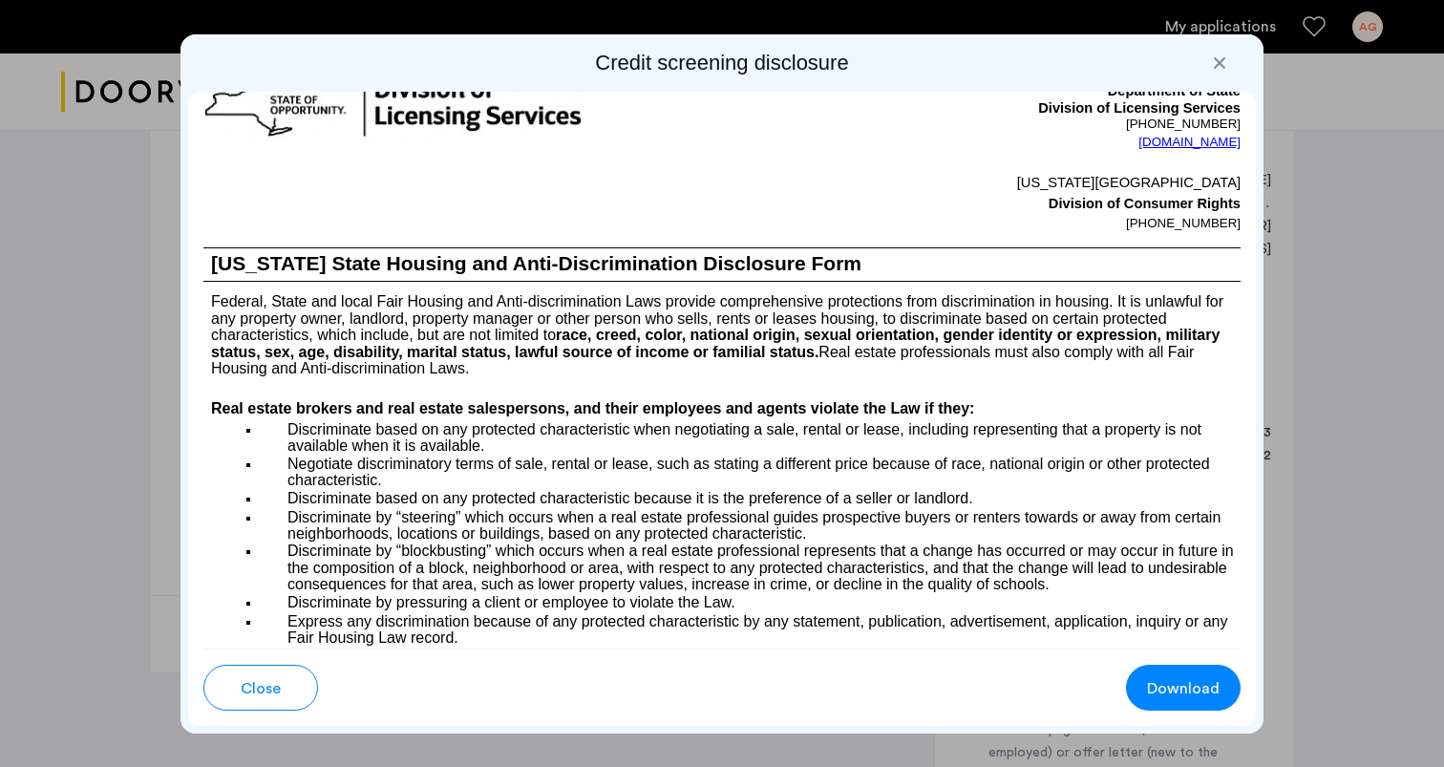
click at [477, 397] on p at bounding box center [721, 387] width 1037 height 20
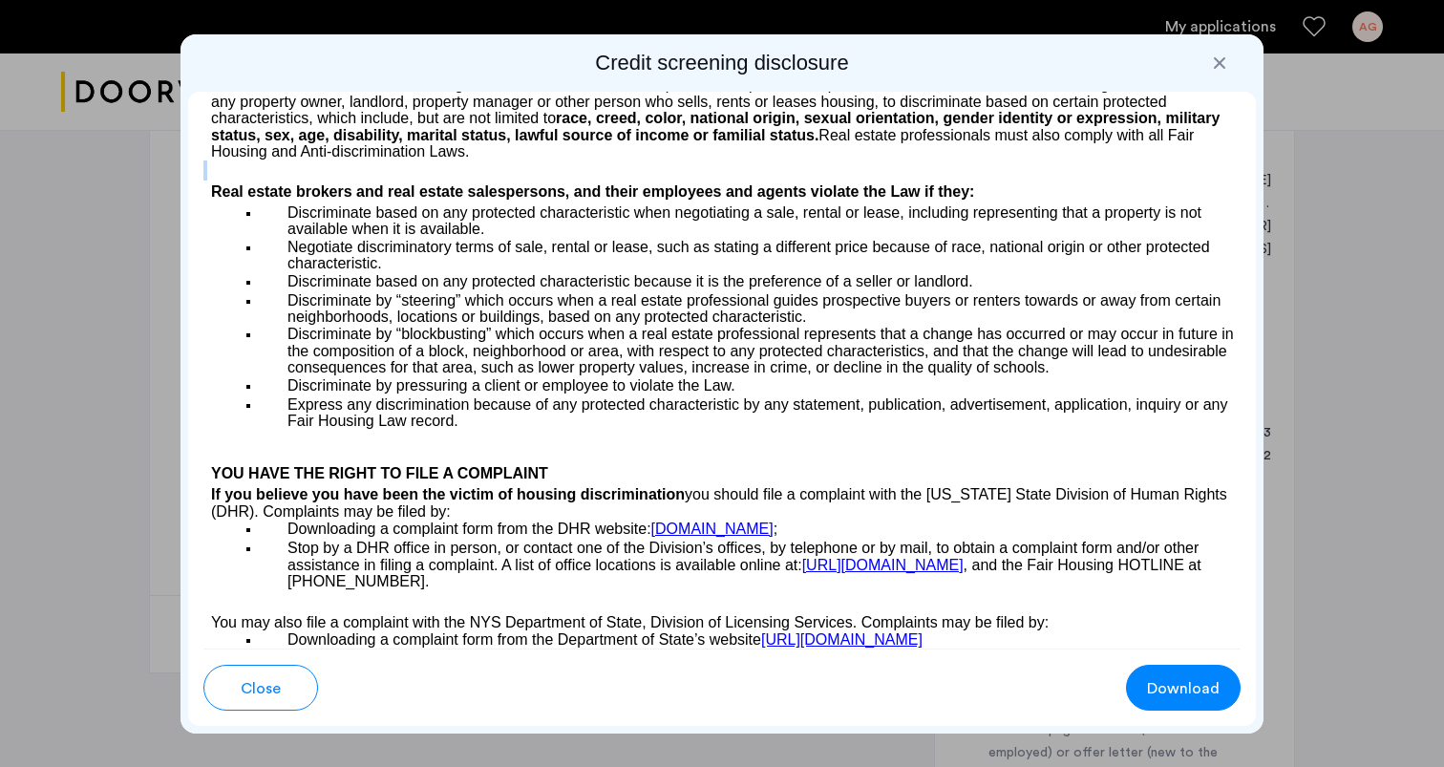
scroll to position [2628, 0]
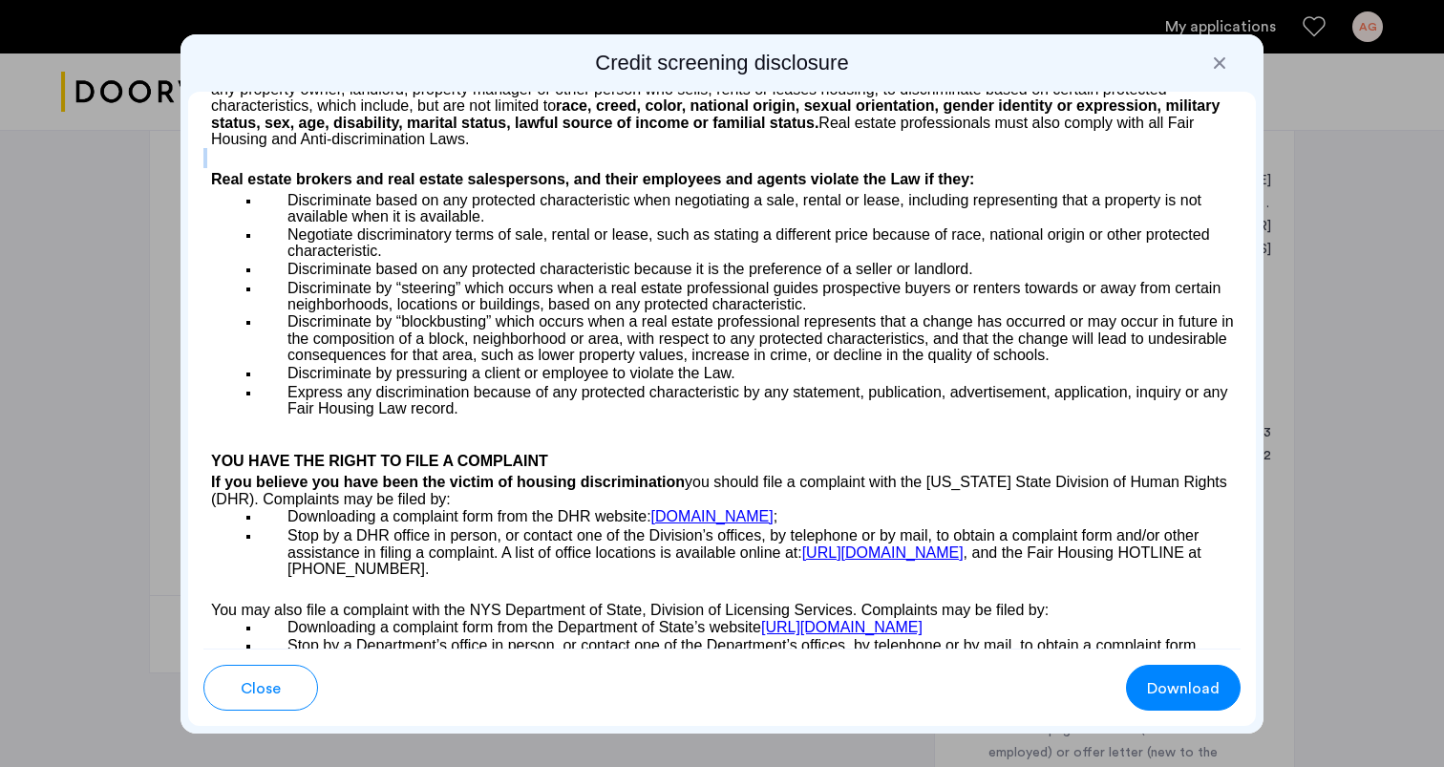
click at [477, 383] on p "Discriminate by pressuring a client or employee to violate the Law." at bounding box center [751, 374] width 980 height 18
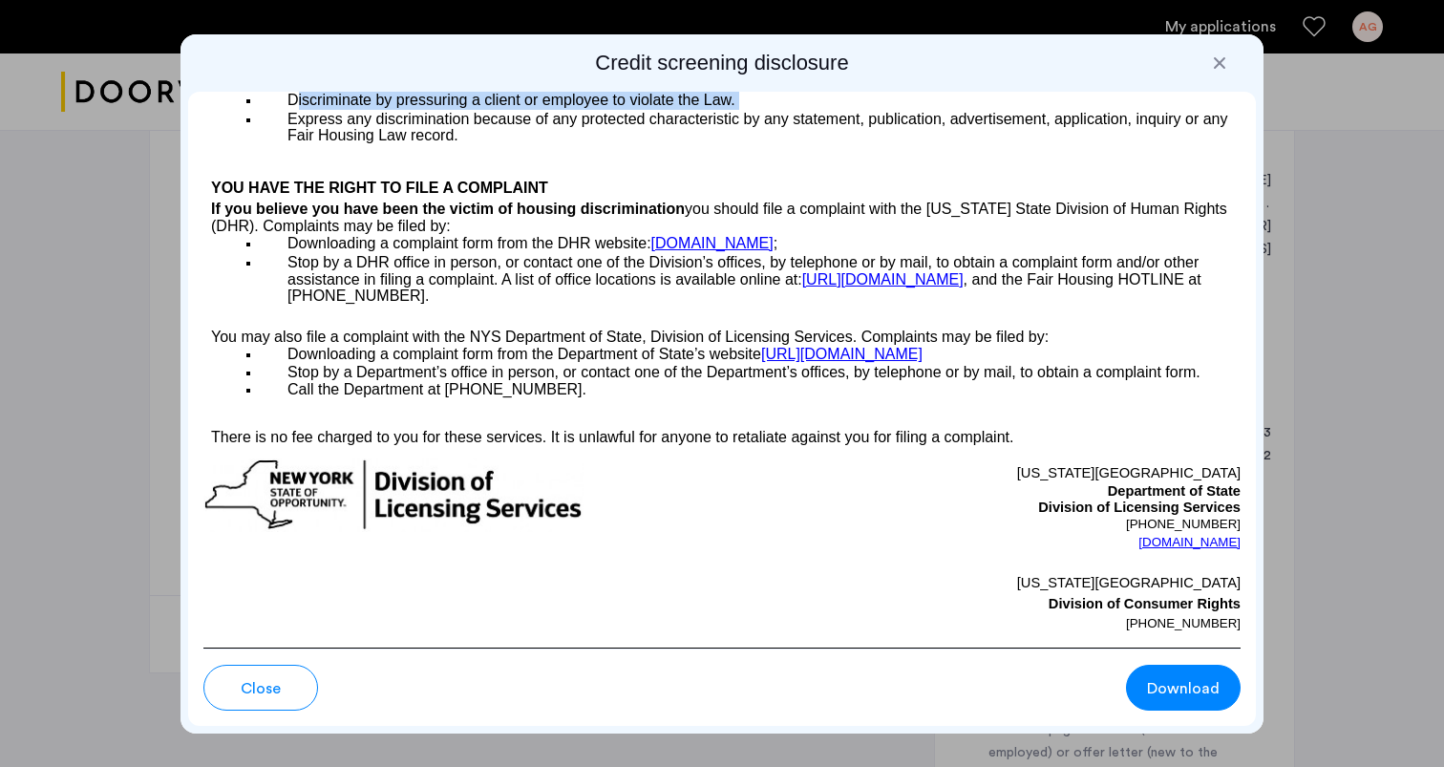
scroll to position [2913, 0]
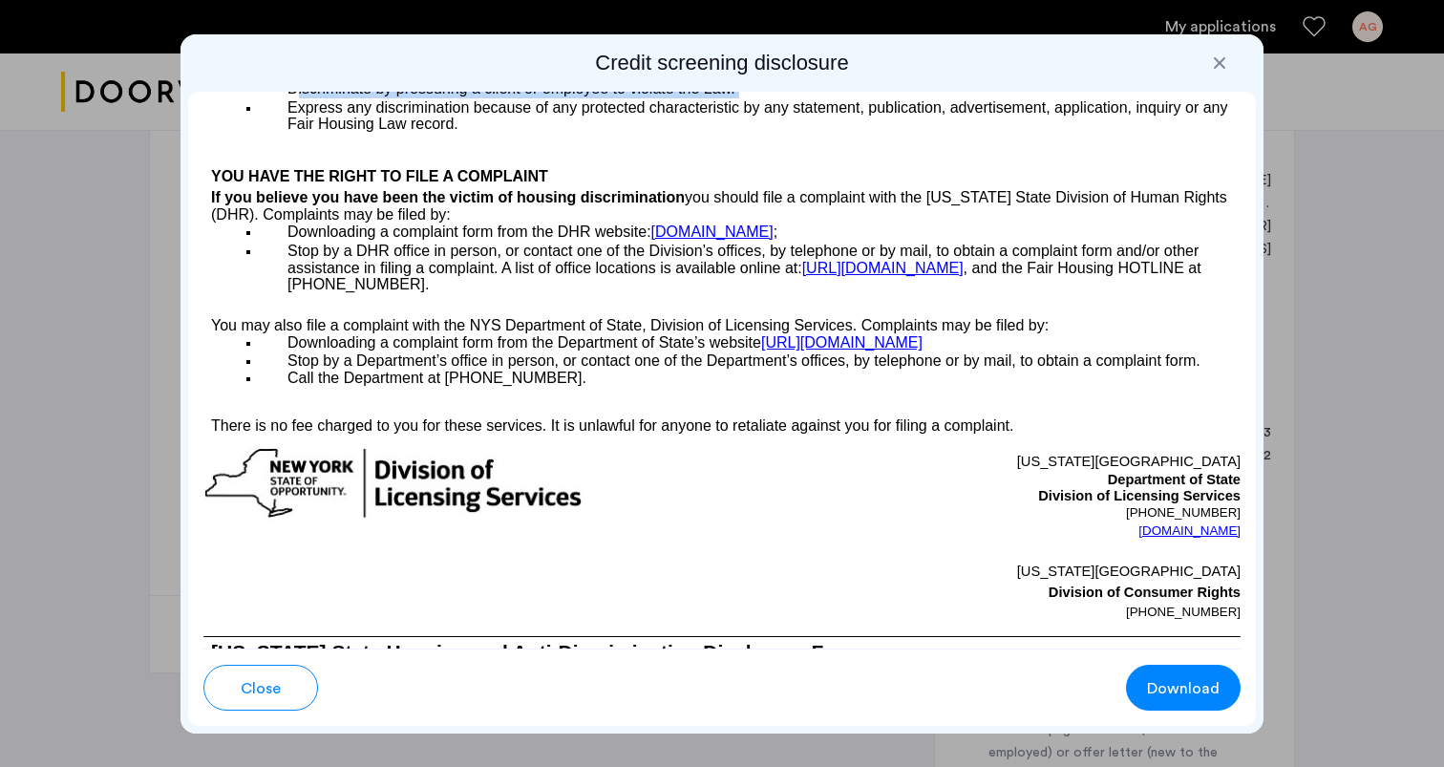
click at [477, 388] on p "Call the Department at [PHONE_NUMBER]." at bounding box center [751, 379] width 980 height 18
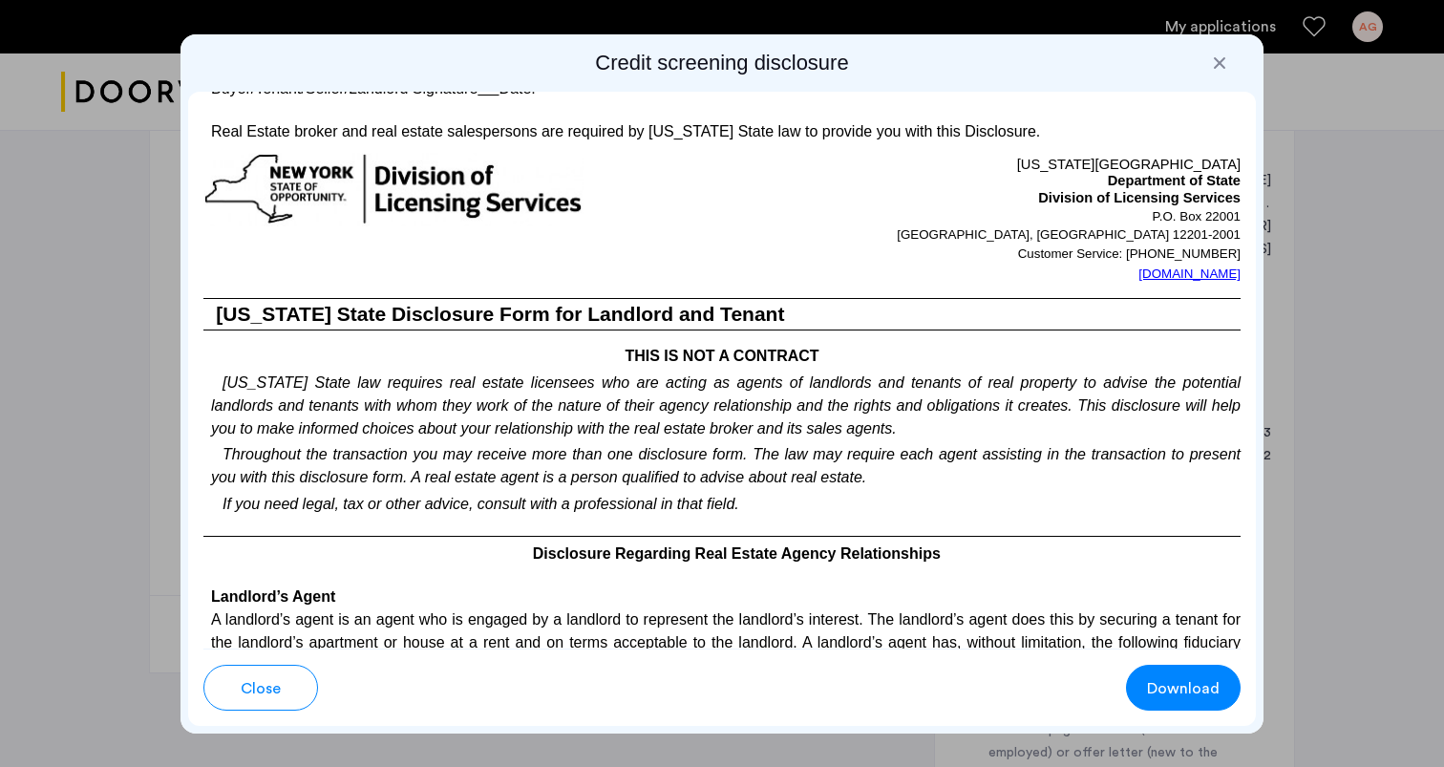
click at [496, 489] on p "Throughout the transaction you may receive more than one disclosure form. The l…" at bounding box center [721, 464] width 1037 height 49
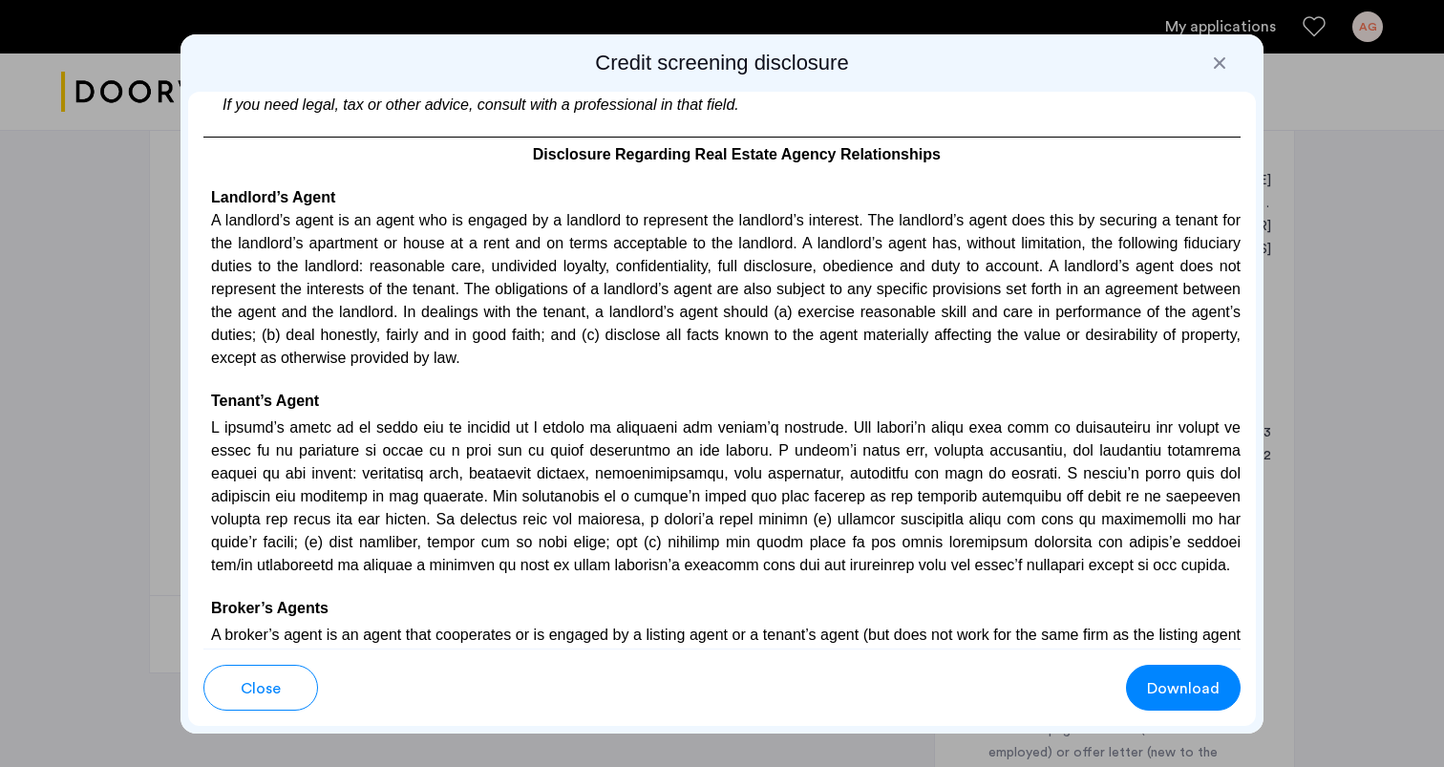
scroll to position [4207, 0]
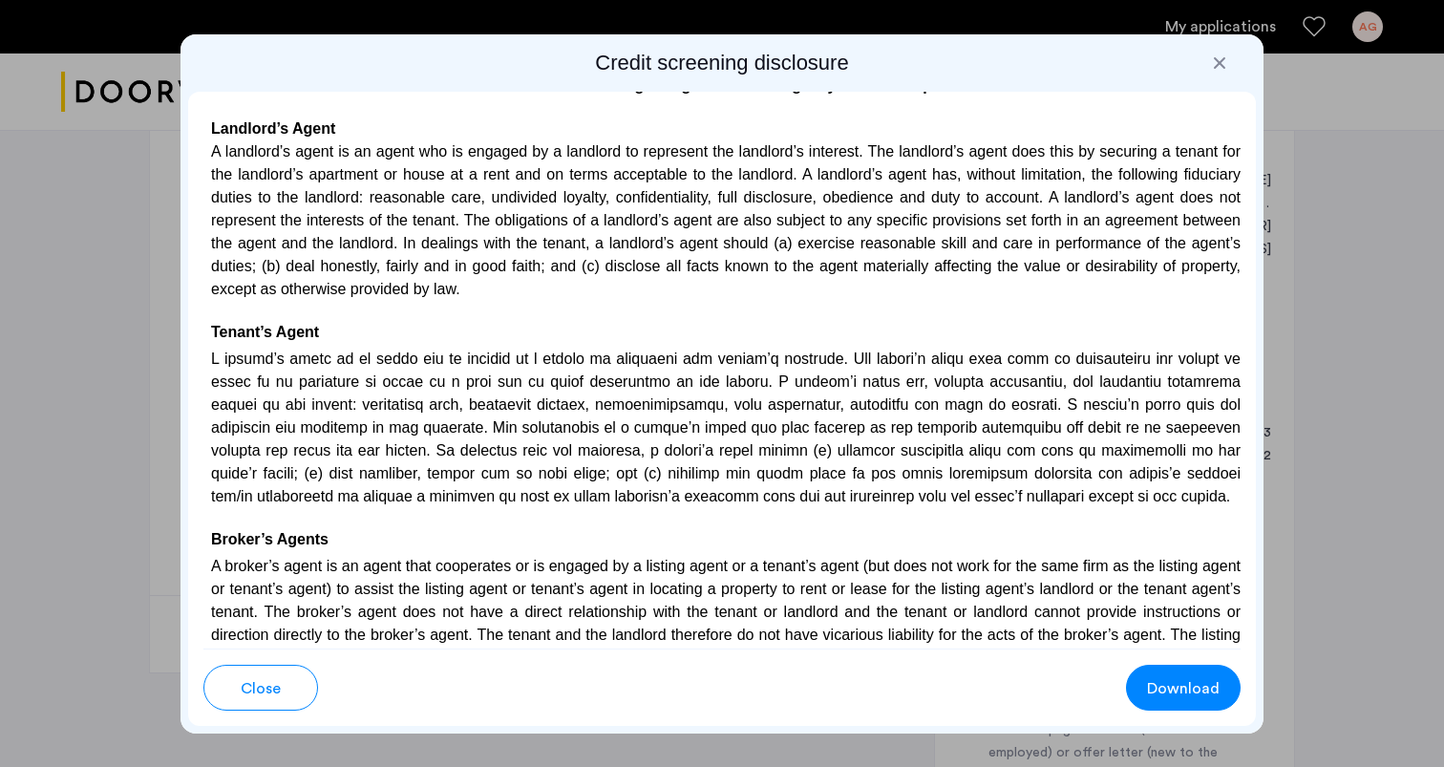
click at [495, 501] on p at bounding box center [721, 426] width 1037 height 164
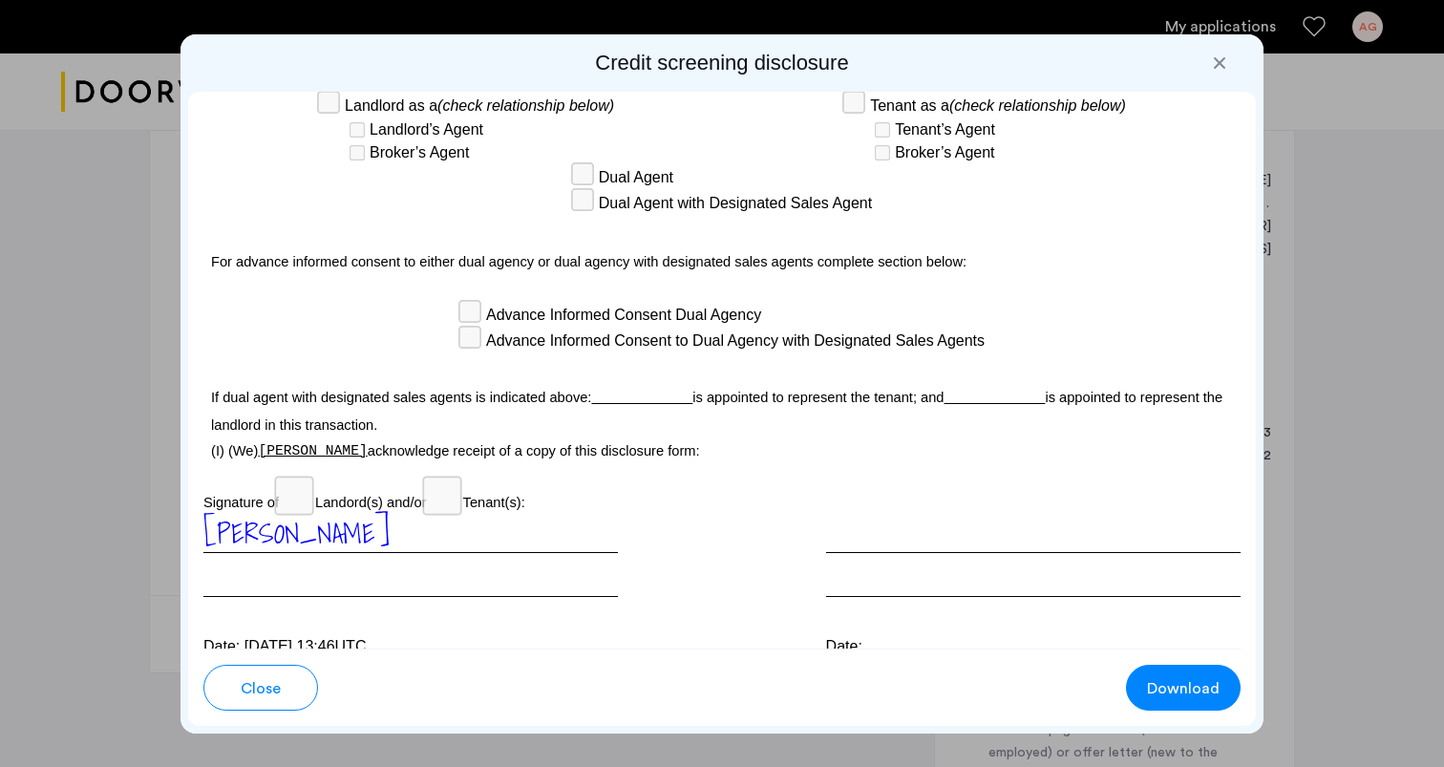
scroll to position [5514, 0]
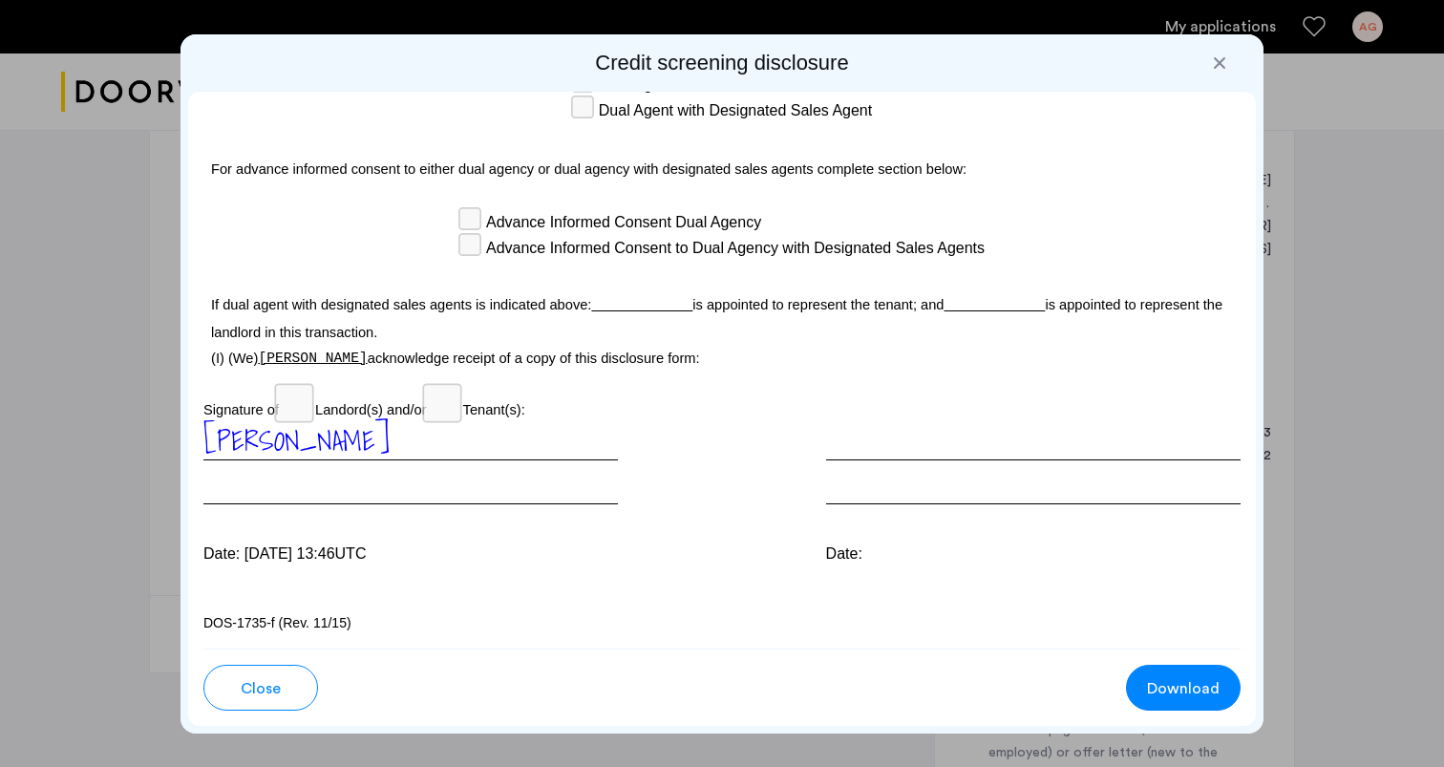
click at [1227, 67] on div at bounding box center [1219, 62] width 19 height 19
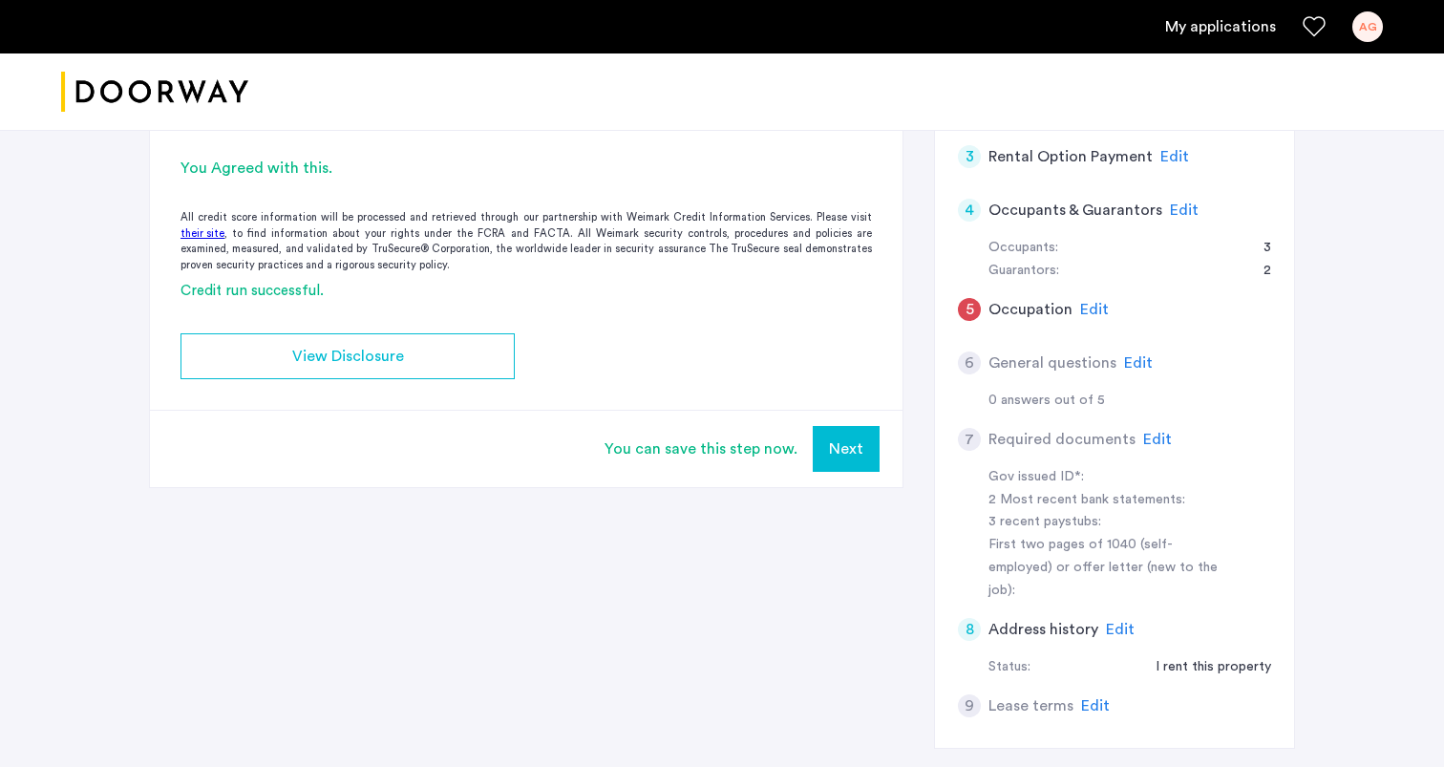
scroll to position [356, 0]
click at [1095, 696] on span "Edit" at bounding box center [1095, 703] width 29 height 15
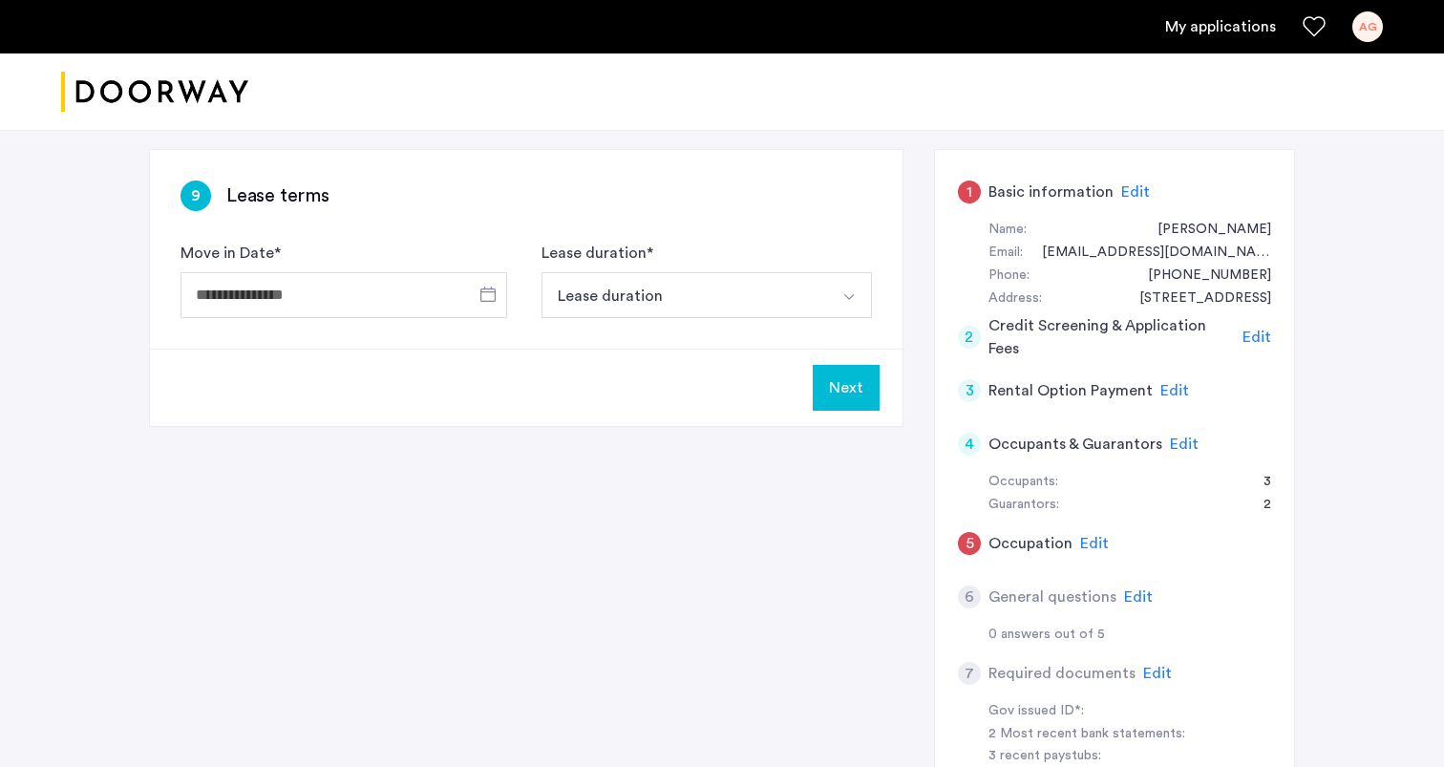
scroll to position [114, 0]
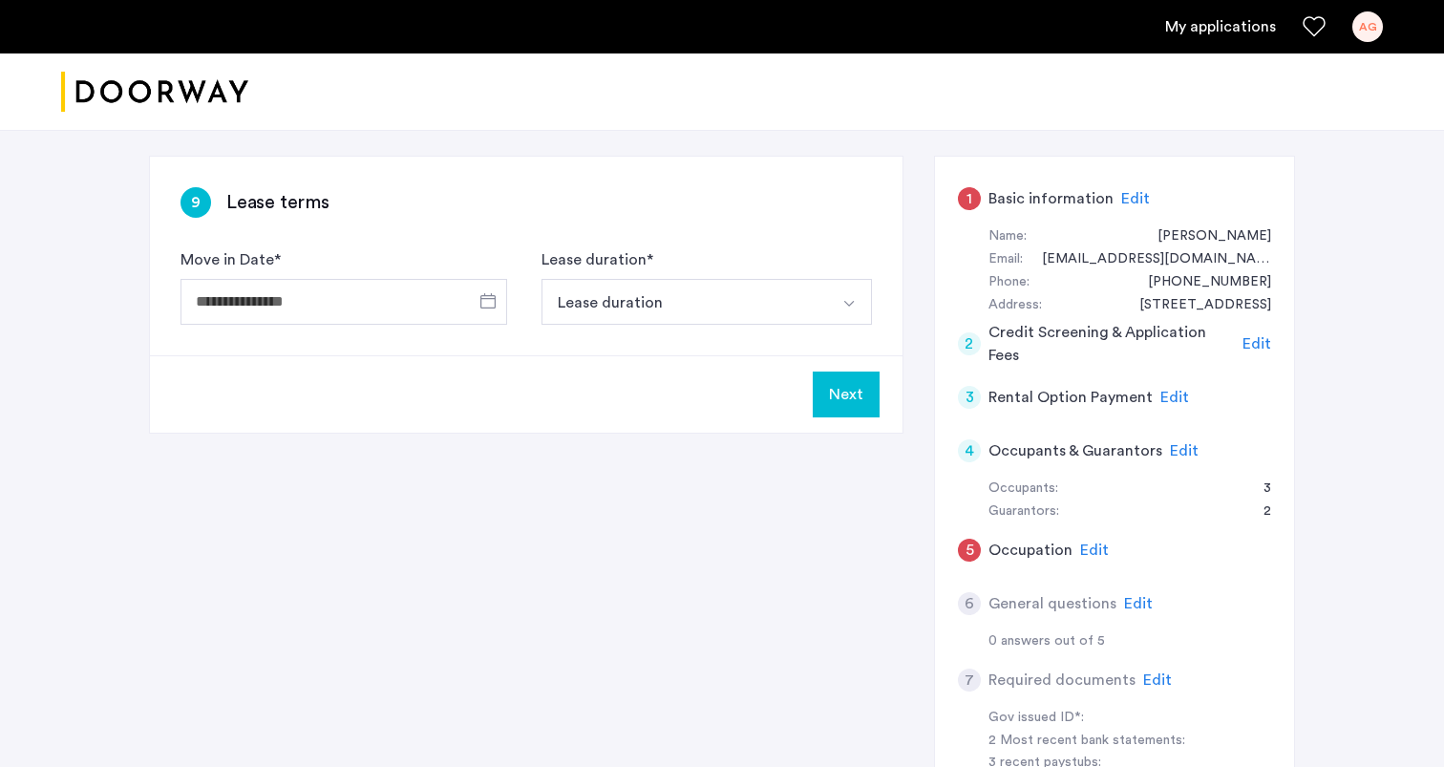
click at [569, 304] on button "Lease duration" at bounding box center [685, 302] width 286 height 46
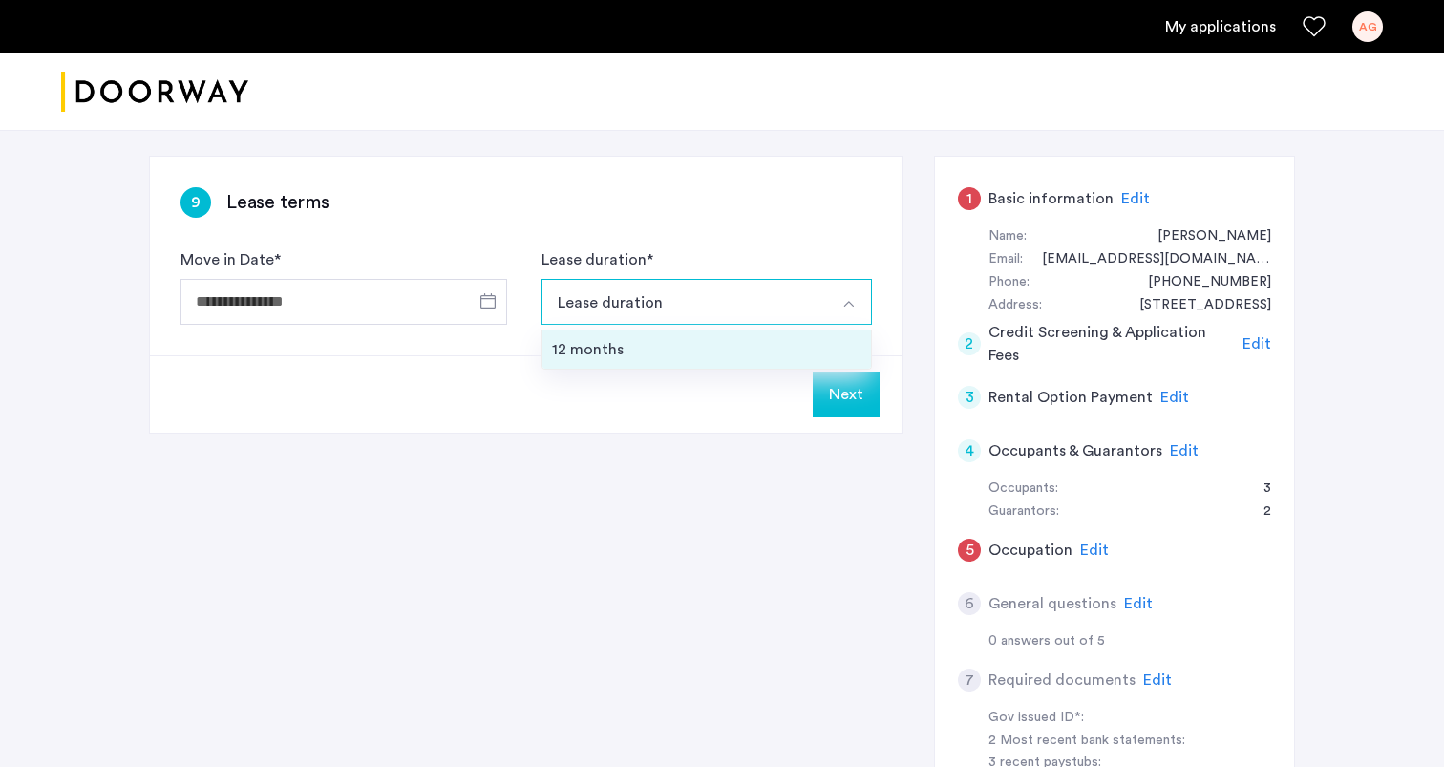
click at [570, 333] on li "12 months" at bounding box center [707, 350] width 329 height 38
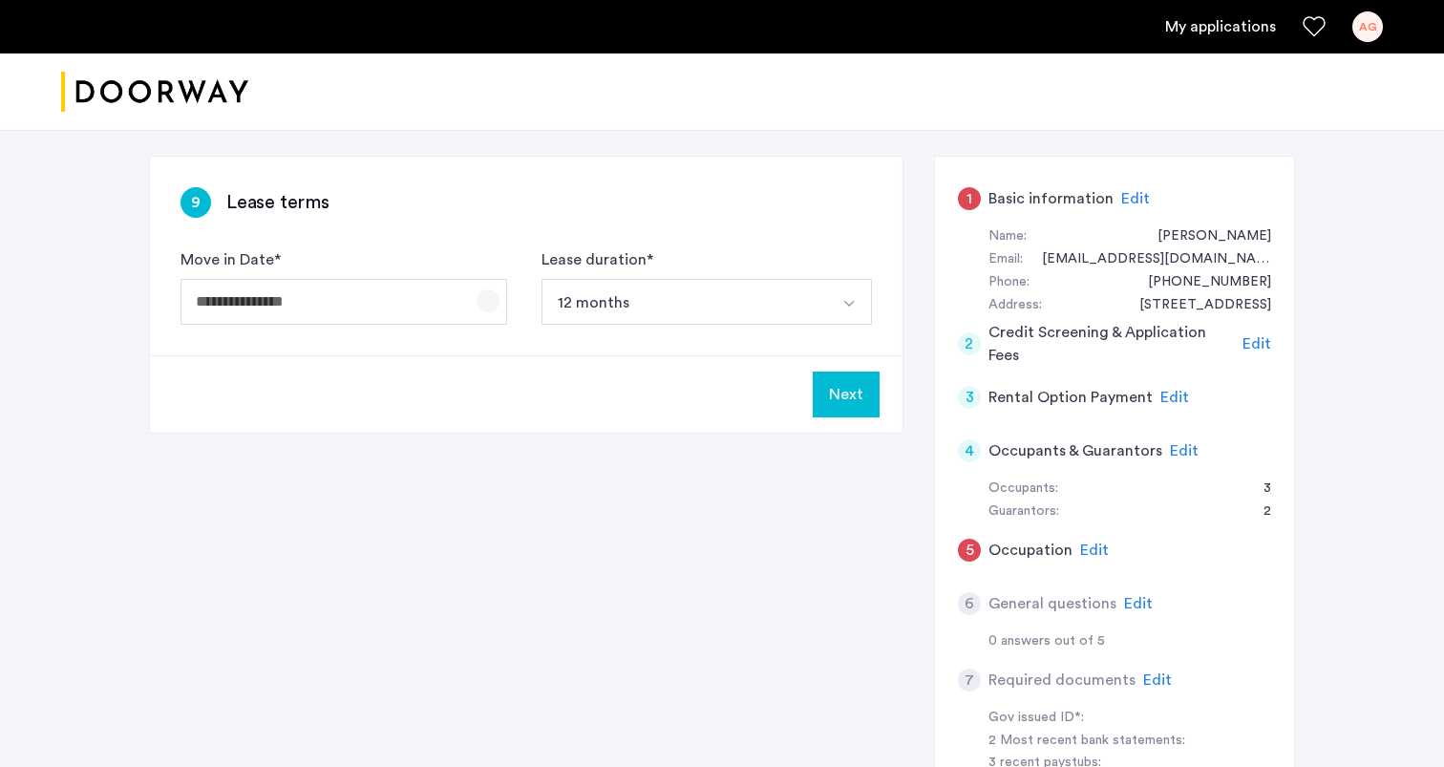
click at [496, 315] on span "Open calendar" at bounding box center [488, 301] width 46 height 46
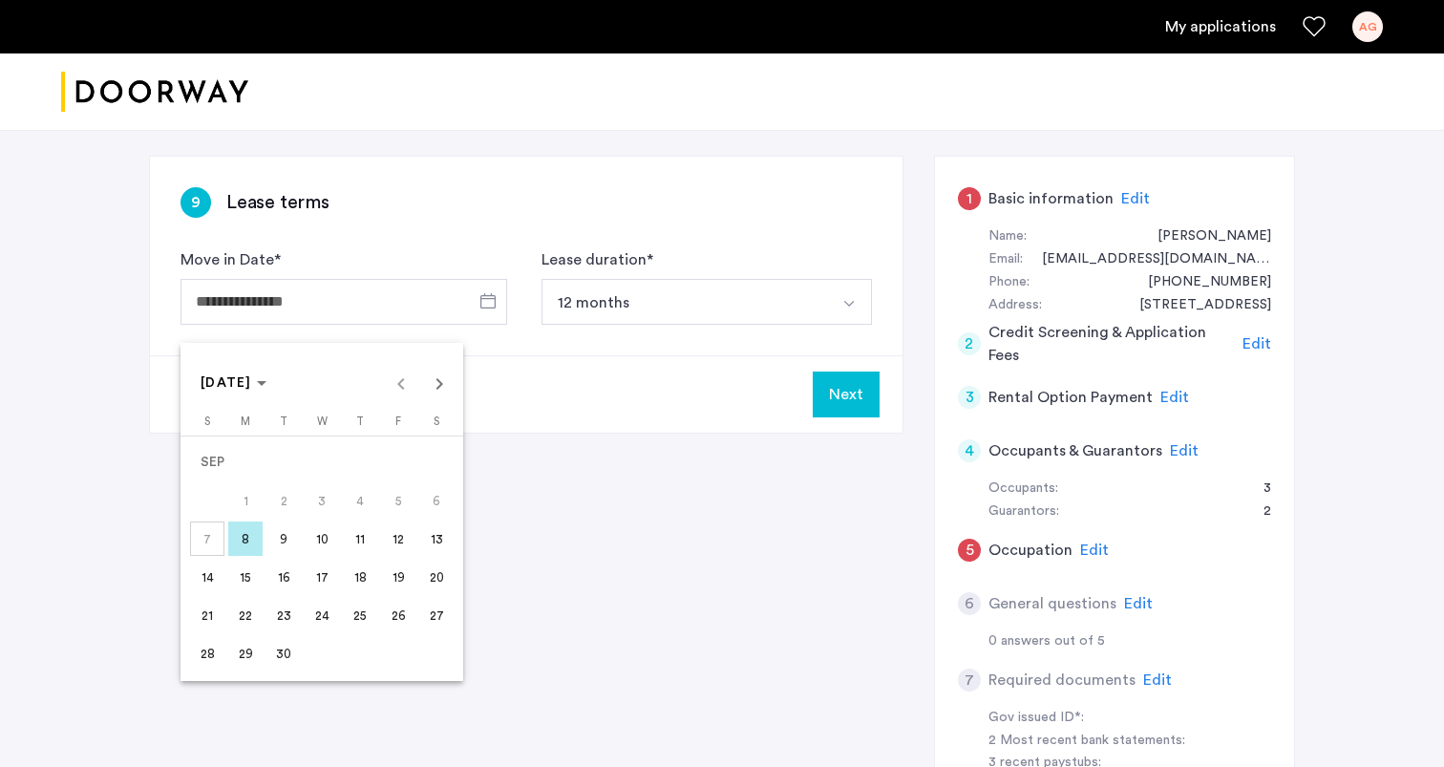
click at [535, 395] on div at bounding box center [722, 383] width 1444 height 767
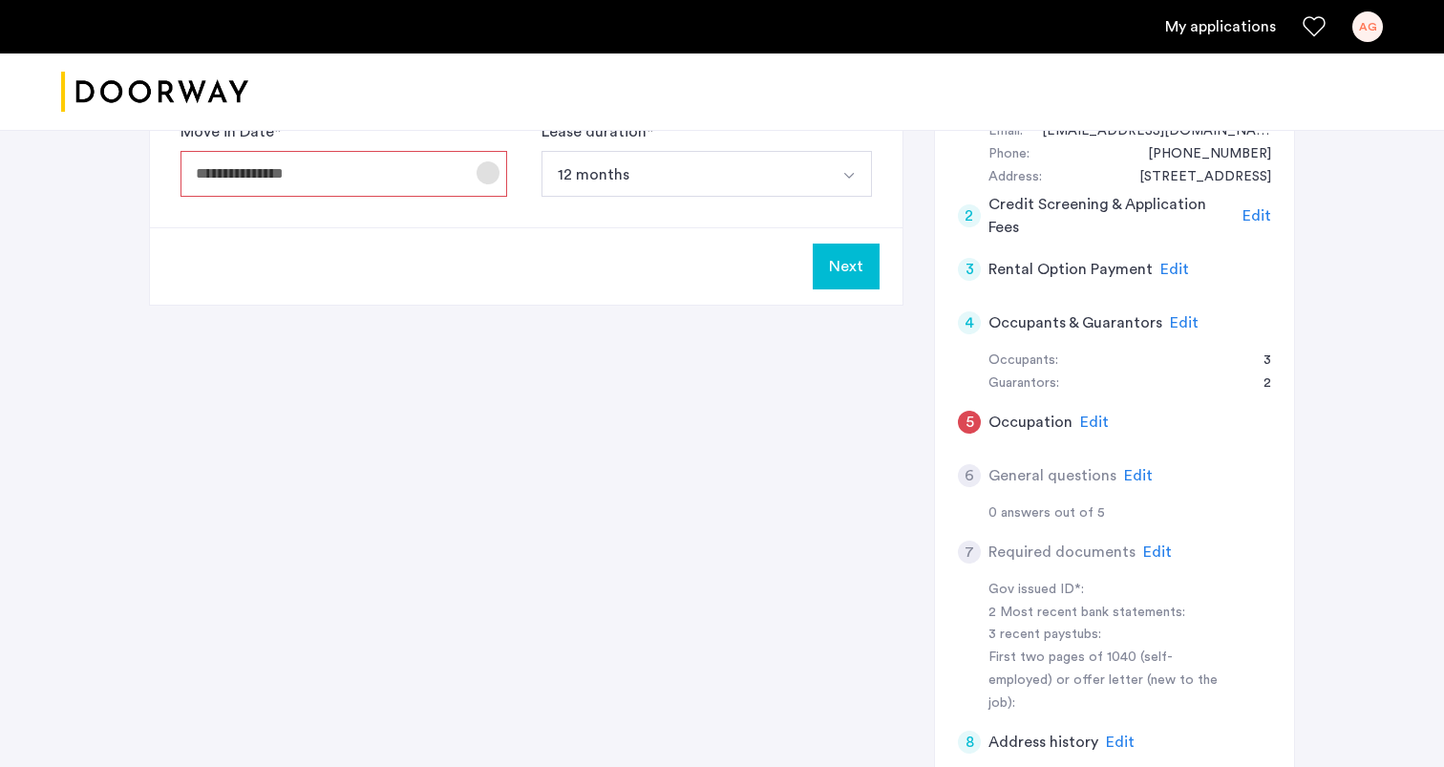
scroll to position [262, 0]
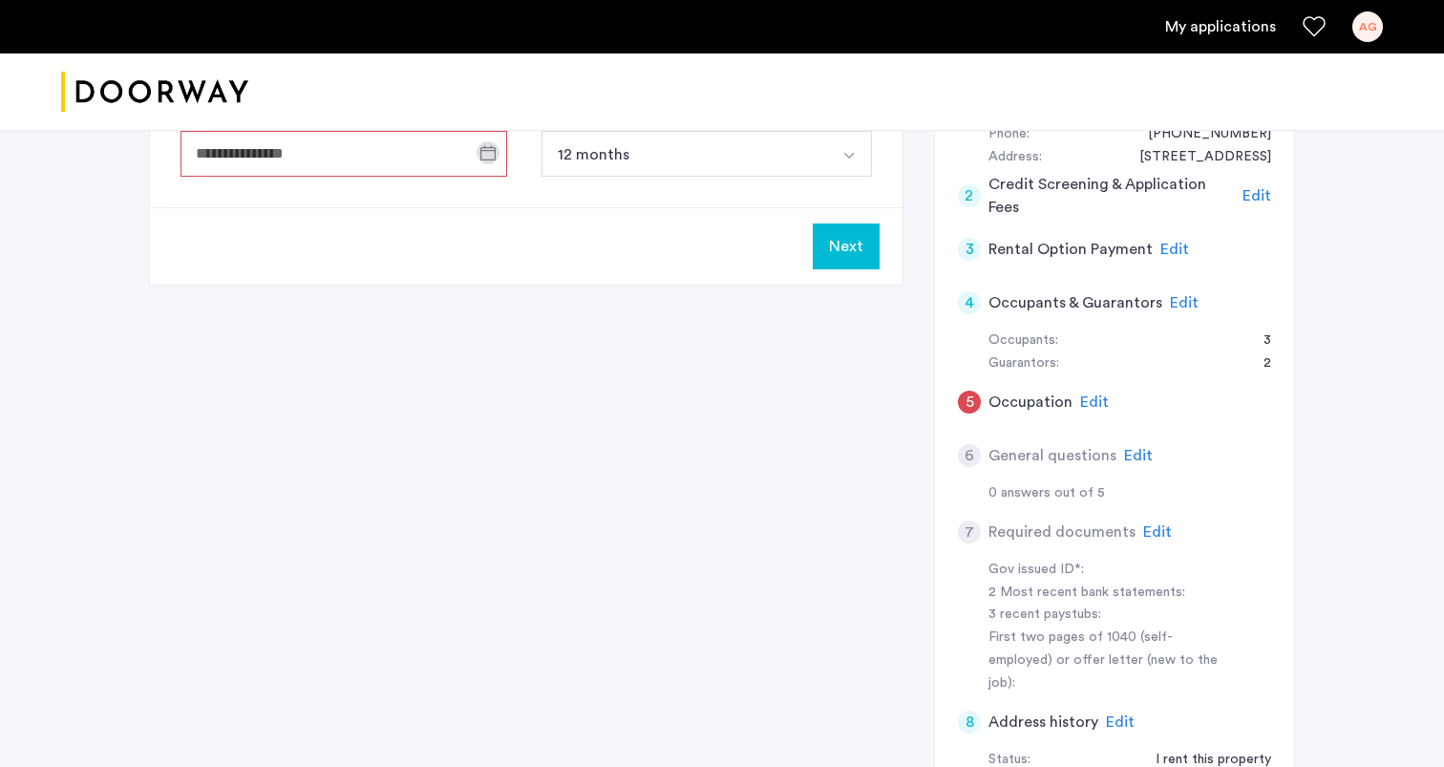
click at [1031, 450] on h5 "General questions" at bounding box center [1053, 455] width 128 height 23
click at [1081, 464] on h5 "General questions" at bounding box center [1053, 455] width 128 height 23
click at [1136, 451] on span "Edit" at bounding box center [1138, 455] width 29 height 15
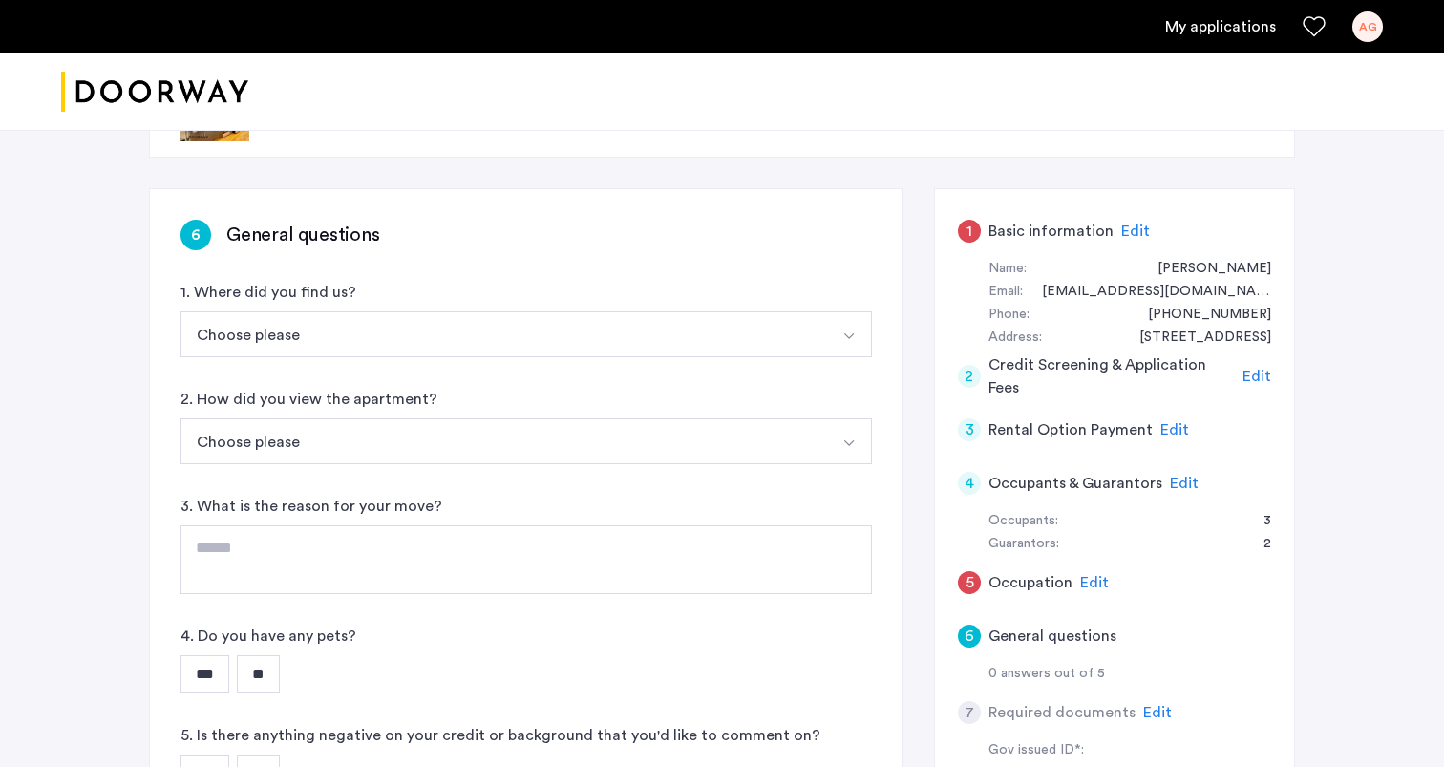
scroll to position [168, 0]
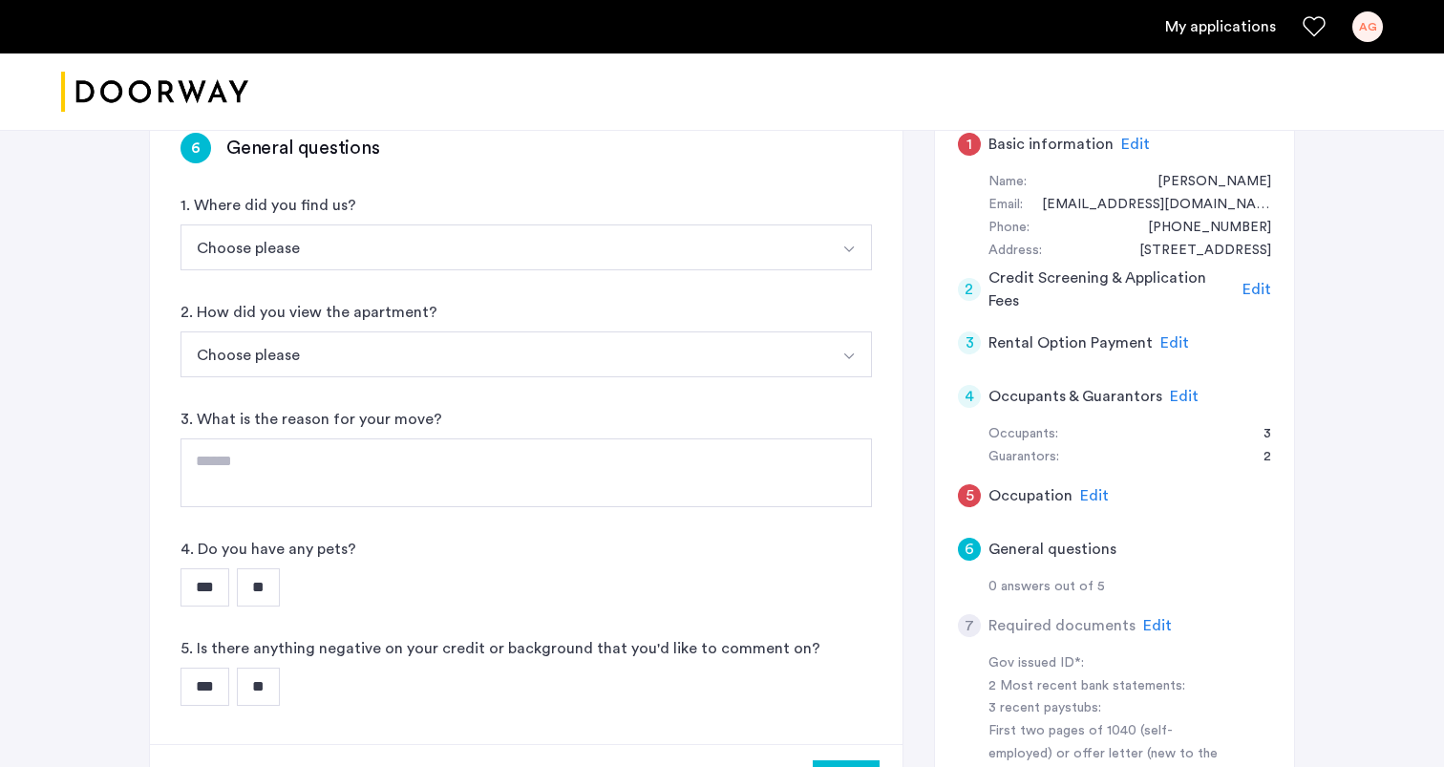
click at [756, 327] on div "2. How did you view the apartment? Choose please In-Person Pre-recorded Video O…" at bounding box center [527, 339] width 692 height 76
click at [748, 342] on button "Choose please" at bounding box center [504, 354] width 647 height 46
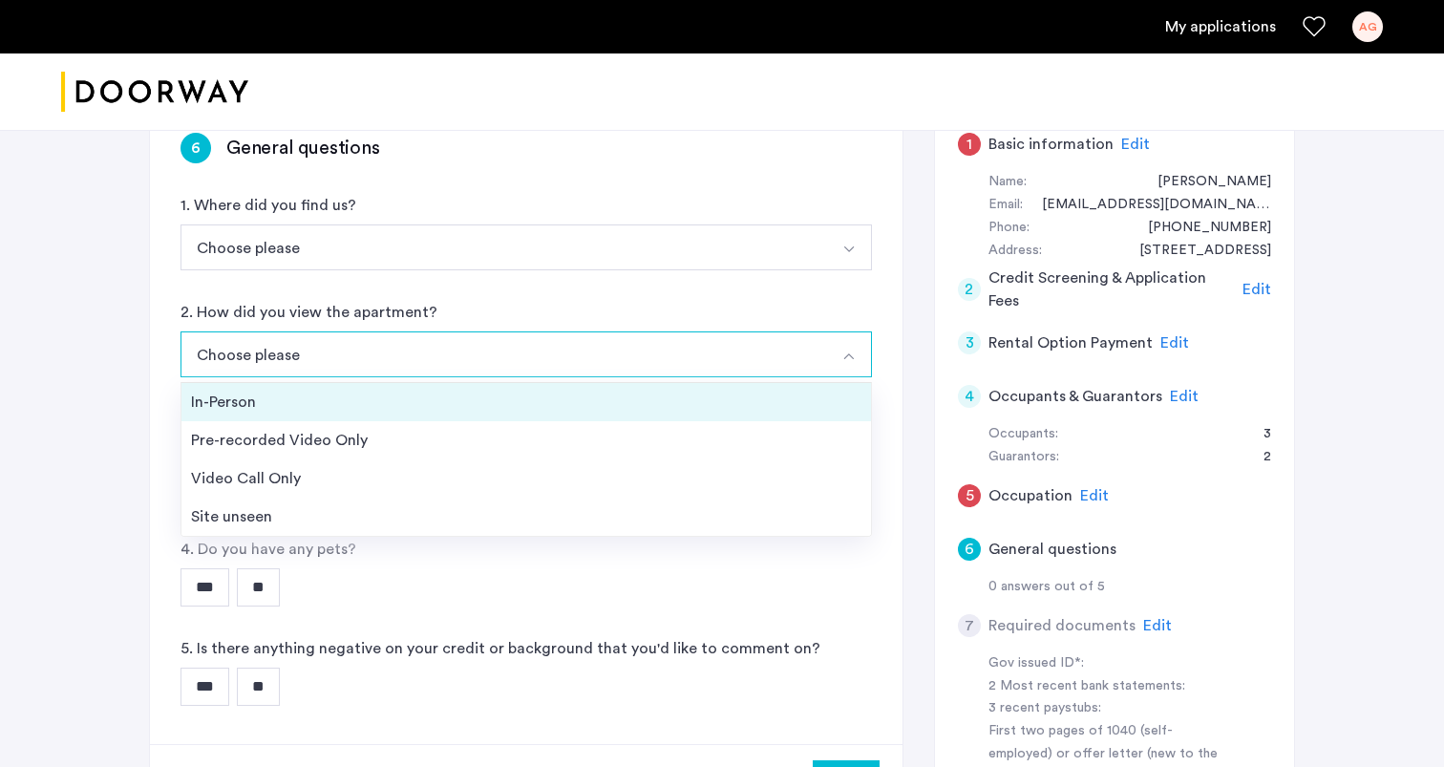
click at [718, 394] on div "In-Person" at bounding box center [526, 402] width 671 height 23
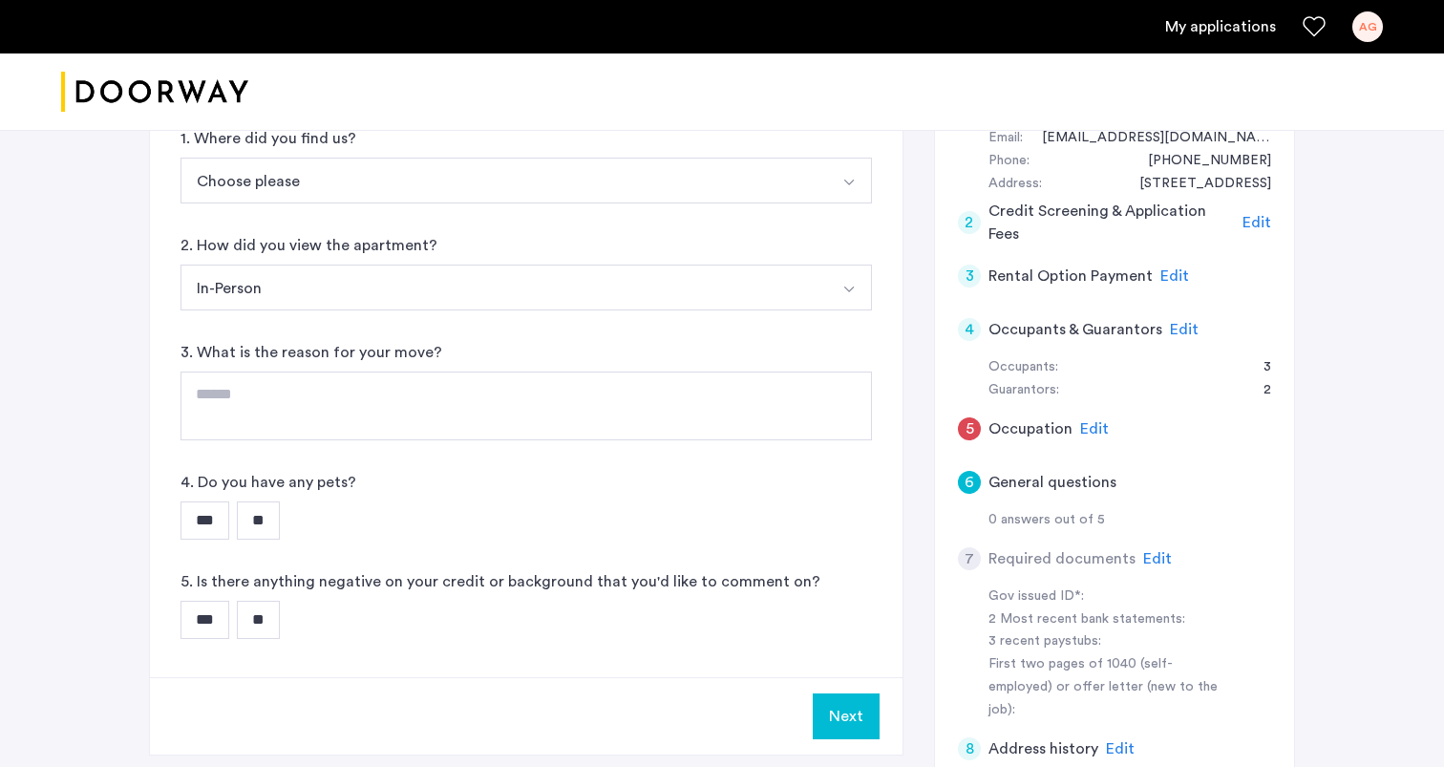
scroll to position [241, 0]
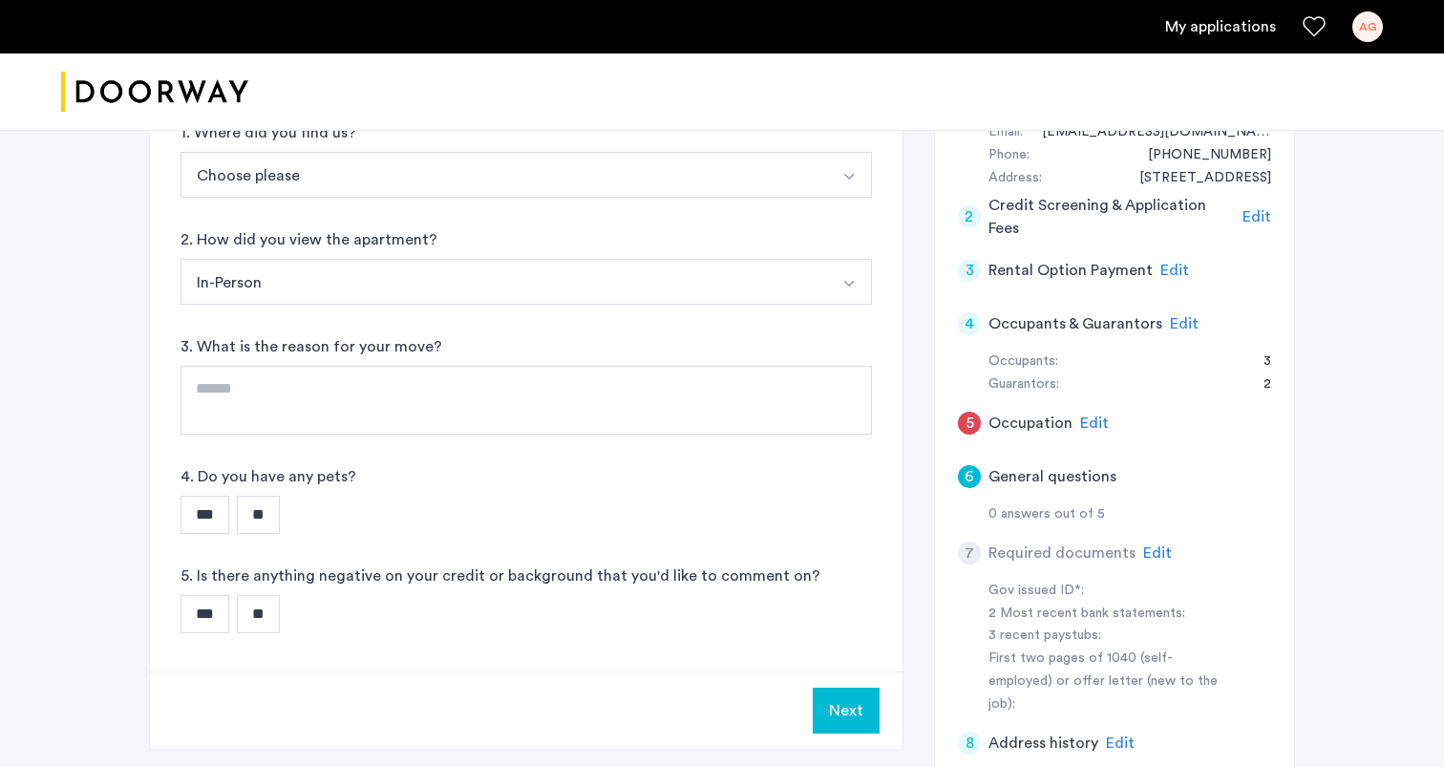
click at [270, 519] on input "**" at bounding box center [258, 515] width 43 height 38
click at [280, 609] on input "**" at bounding box center [258, 614] width 43 height 38
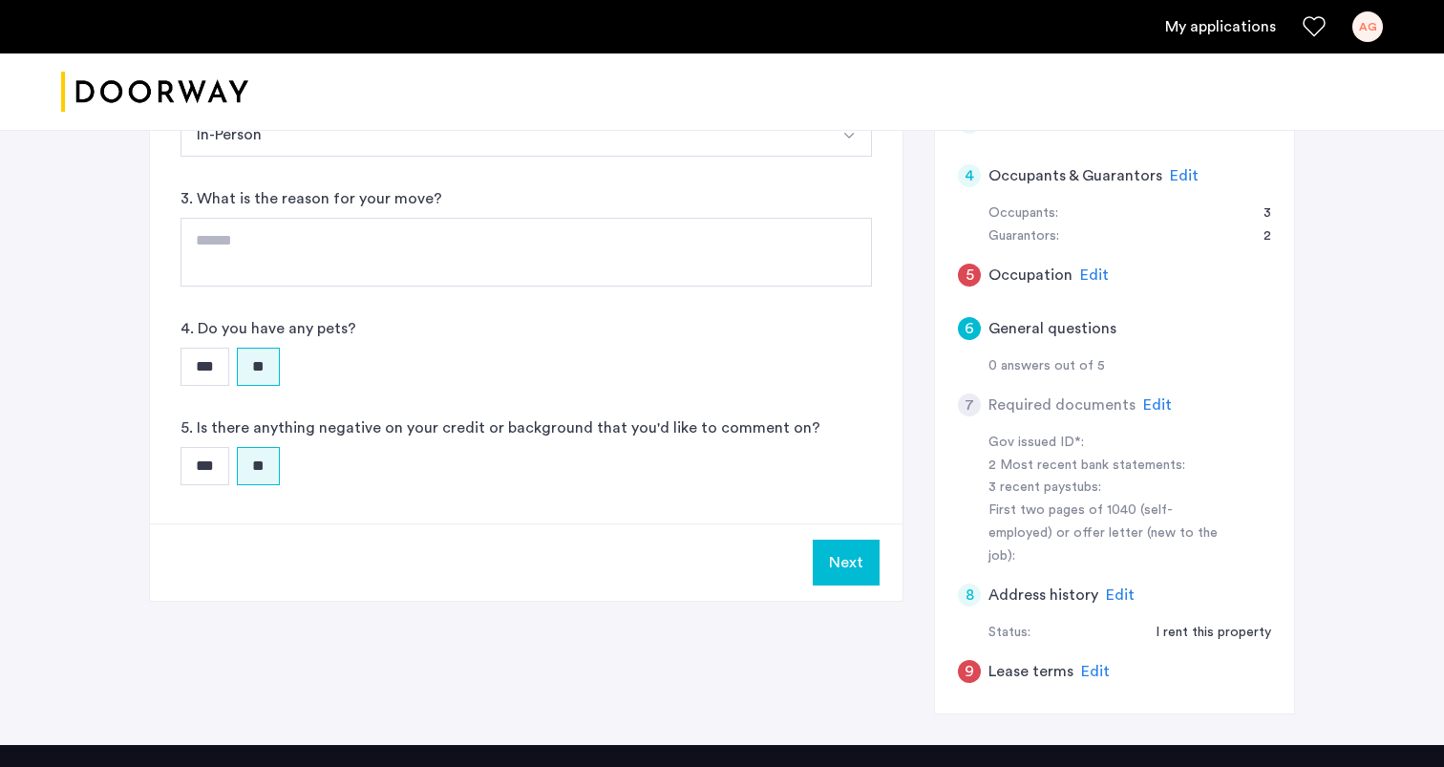
scroll to position [382, 0]
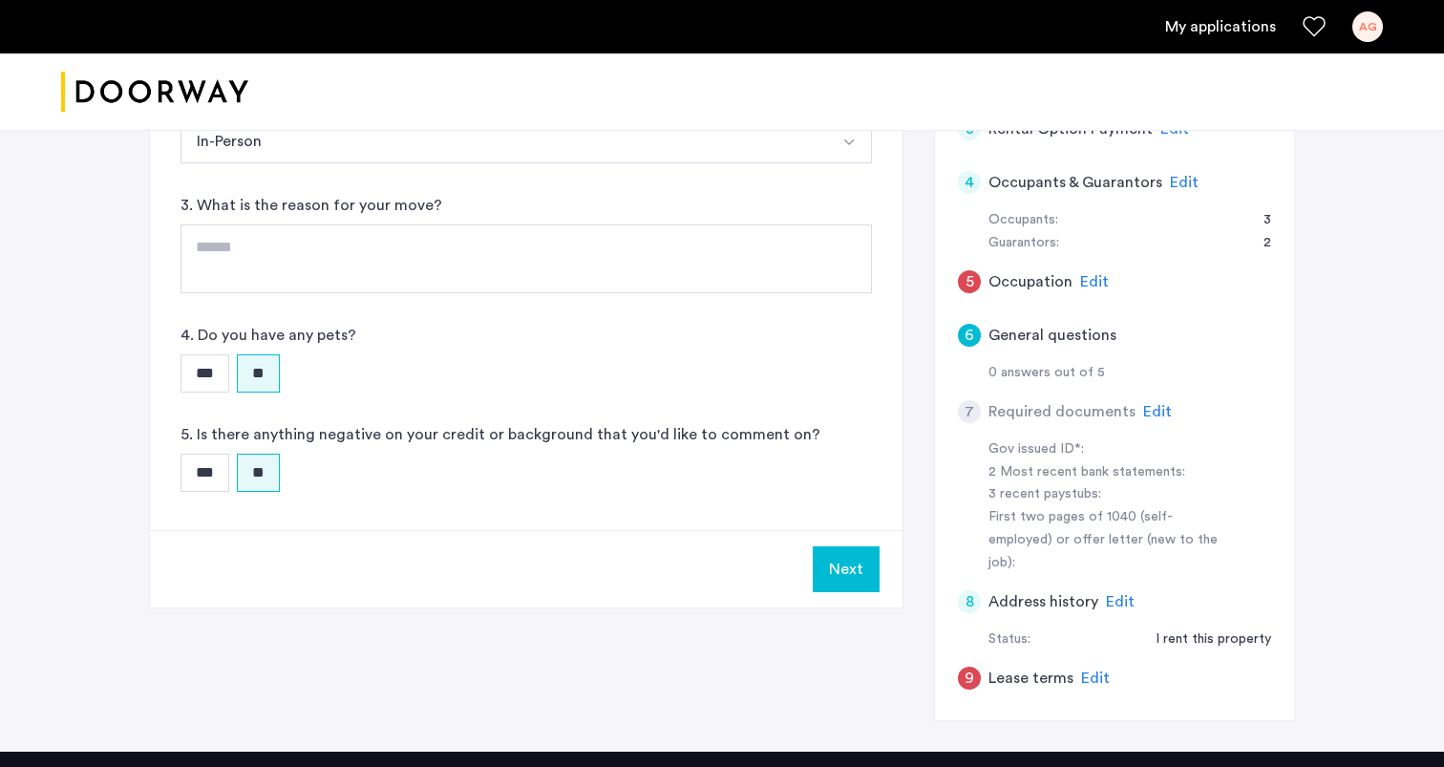
click at [1170, 175] on span "Edit" at bounding box center [1184, 182] width 29 height 15
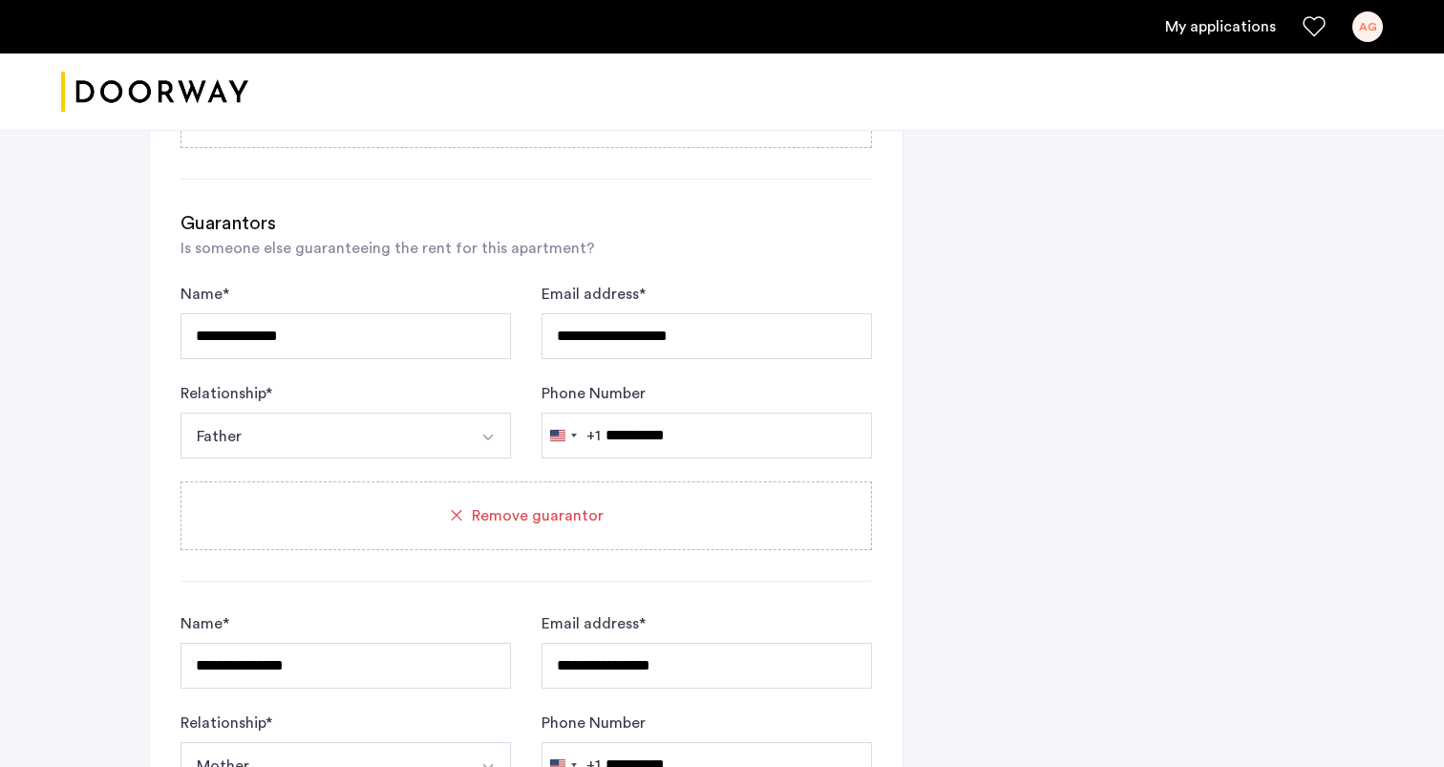
scroll to position [1491, 0]
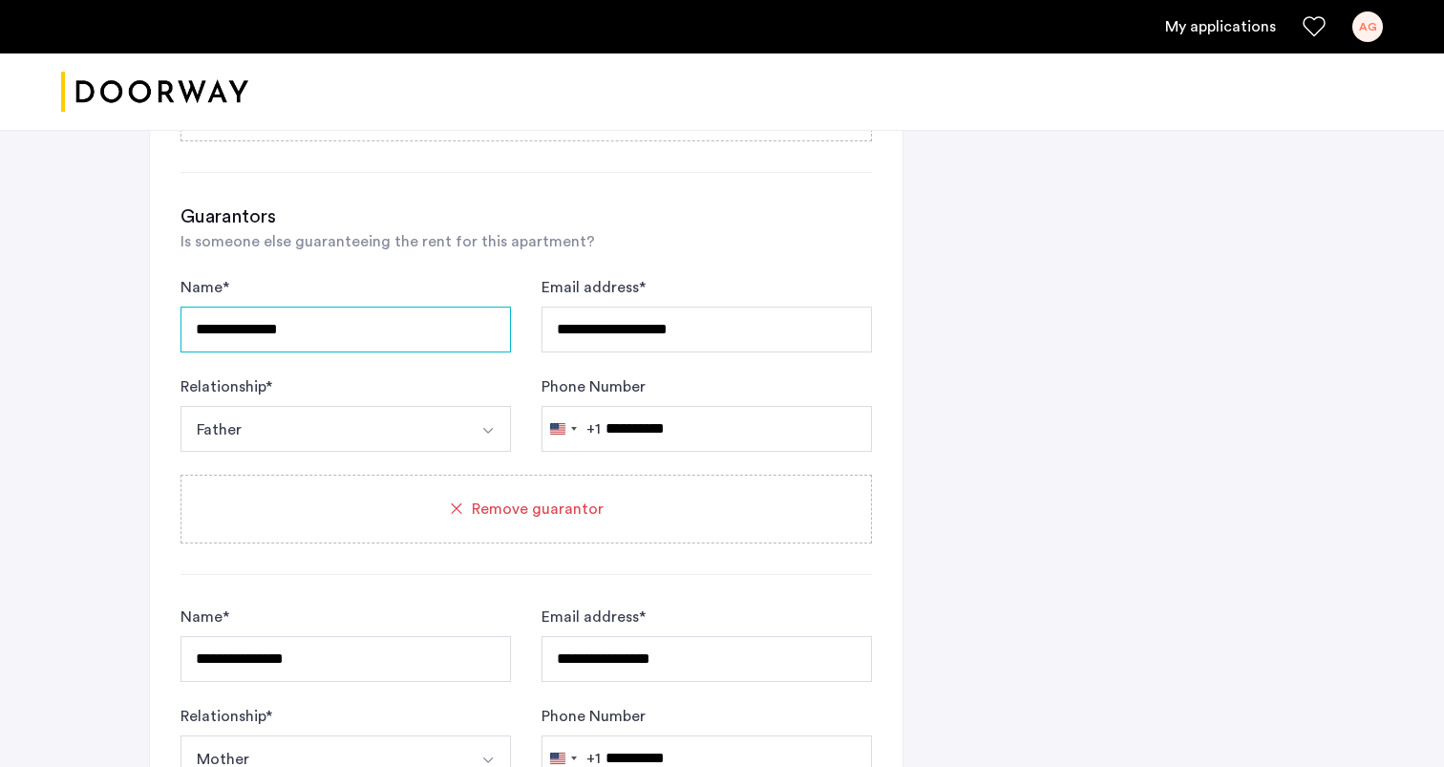
click at [219, 331] on input "**********" at bounding box center [346, 330] width 331 height 46
type input "**********"
click at [252, 441] on button "Father" at bounding box center [324, 429] width 286 height 46
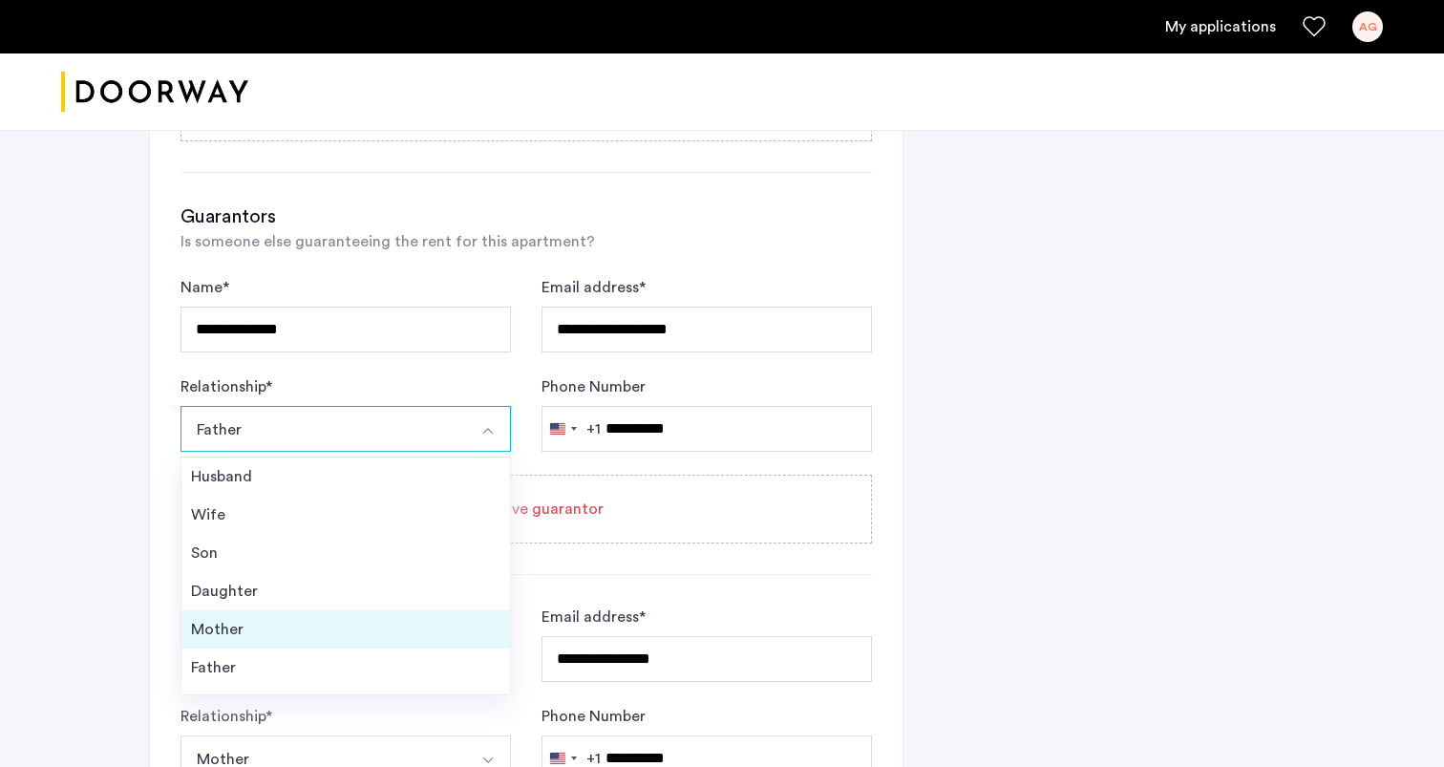
click at [231, 633] on div "Mother" at bounding box center [346, 629] width 310 height 23
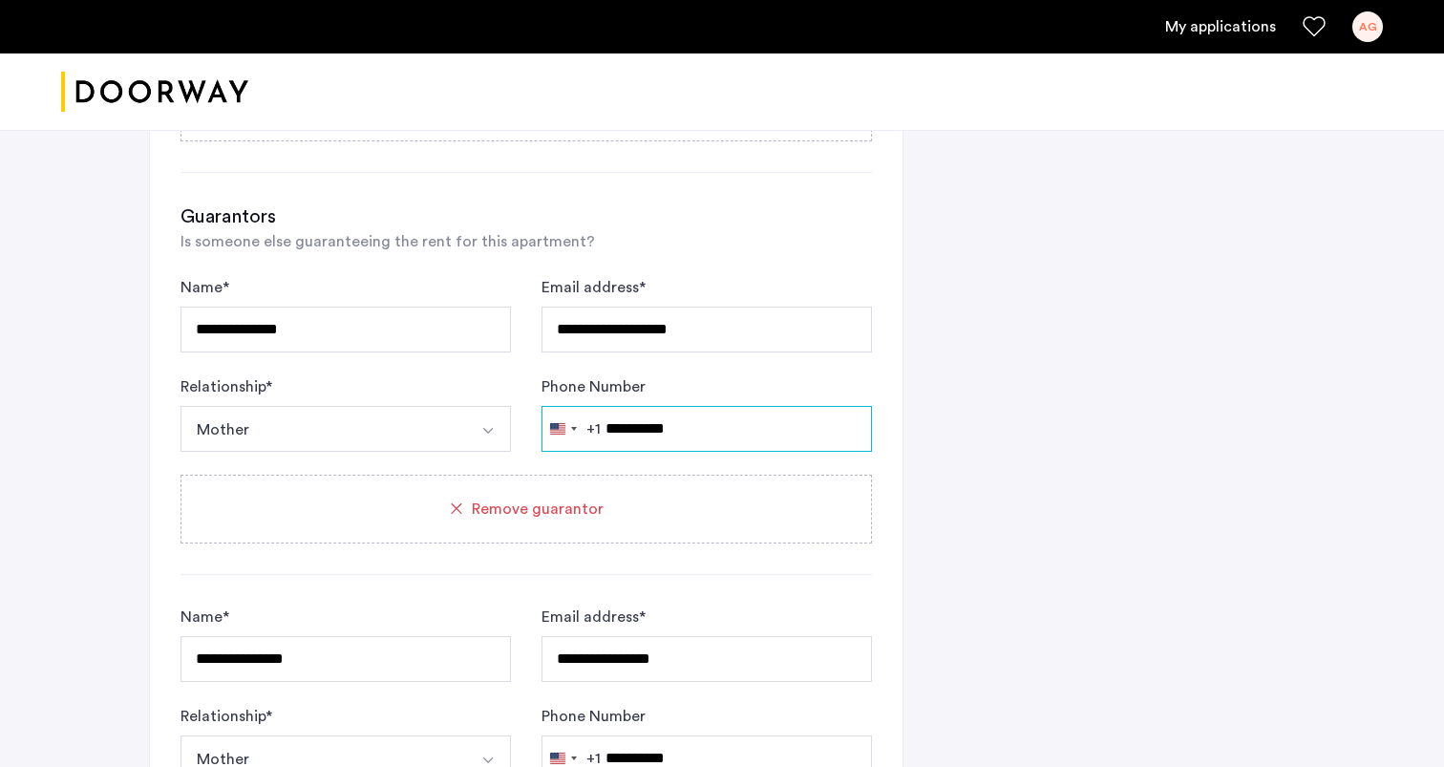
click at [629, 442] on input "**********" at bounding box center [707, 429] width 331 height 46
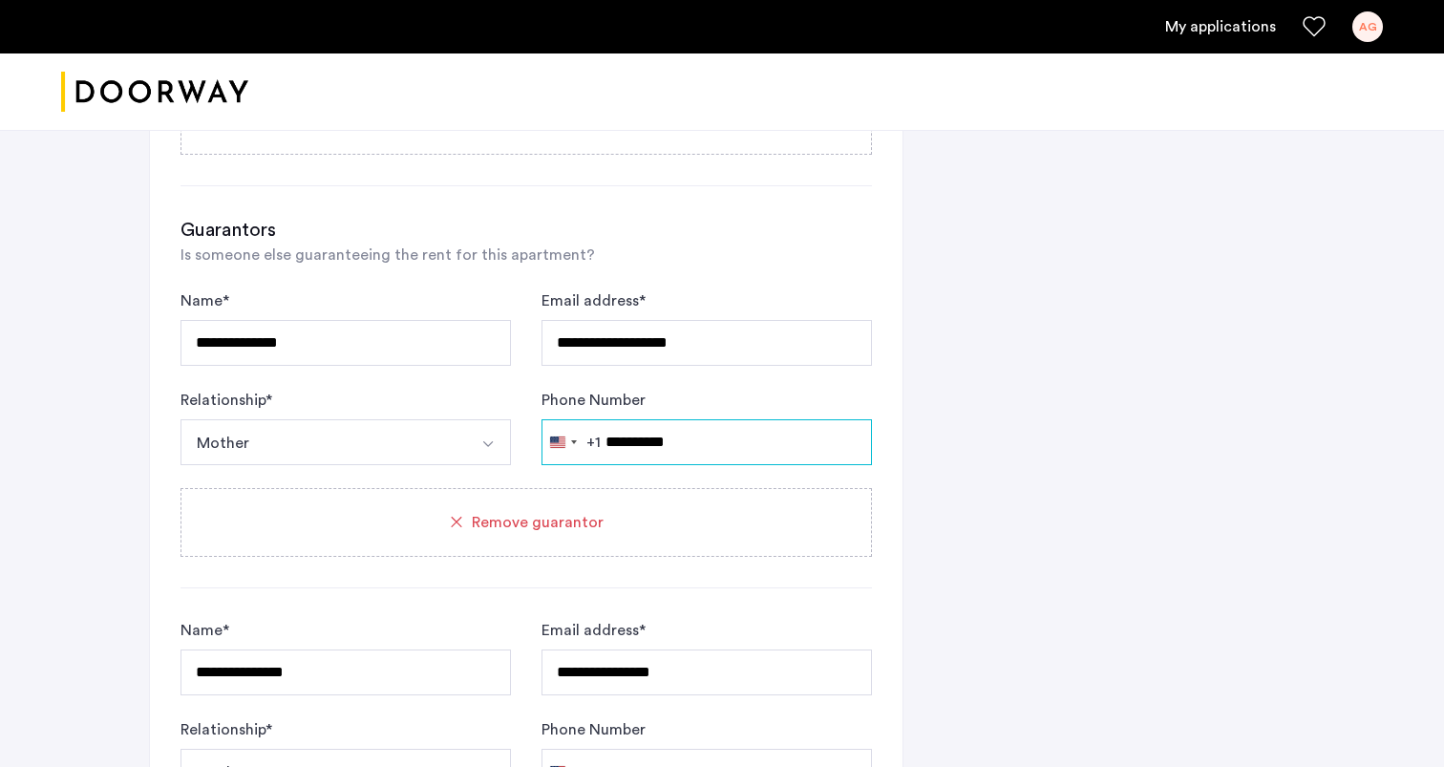
scroll to position [1516, 0]
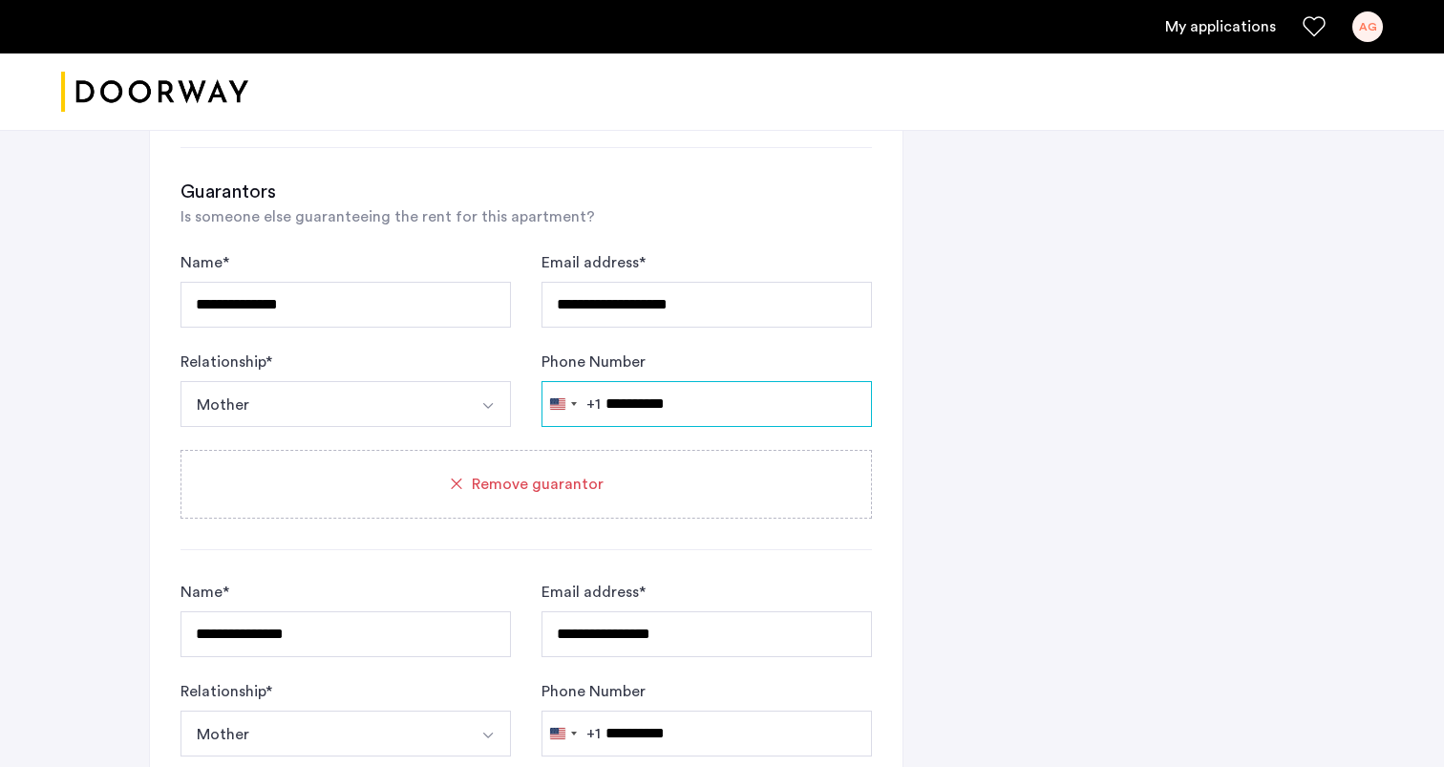
type input "**********"
click at [613, 211] on div "Guarantors Is someone else guaranteeing the rent for this apartment?" at bounding box center [527, 204] width 692 height 50
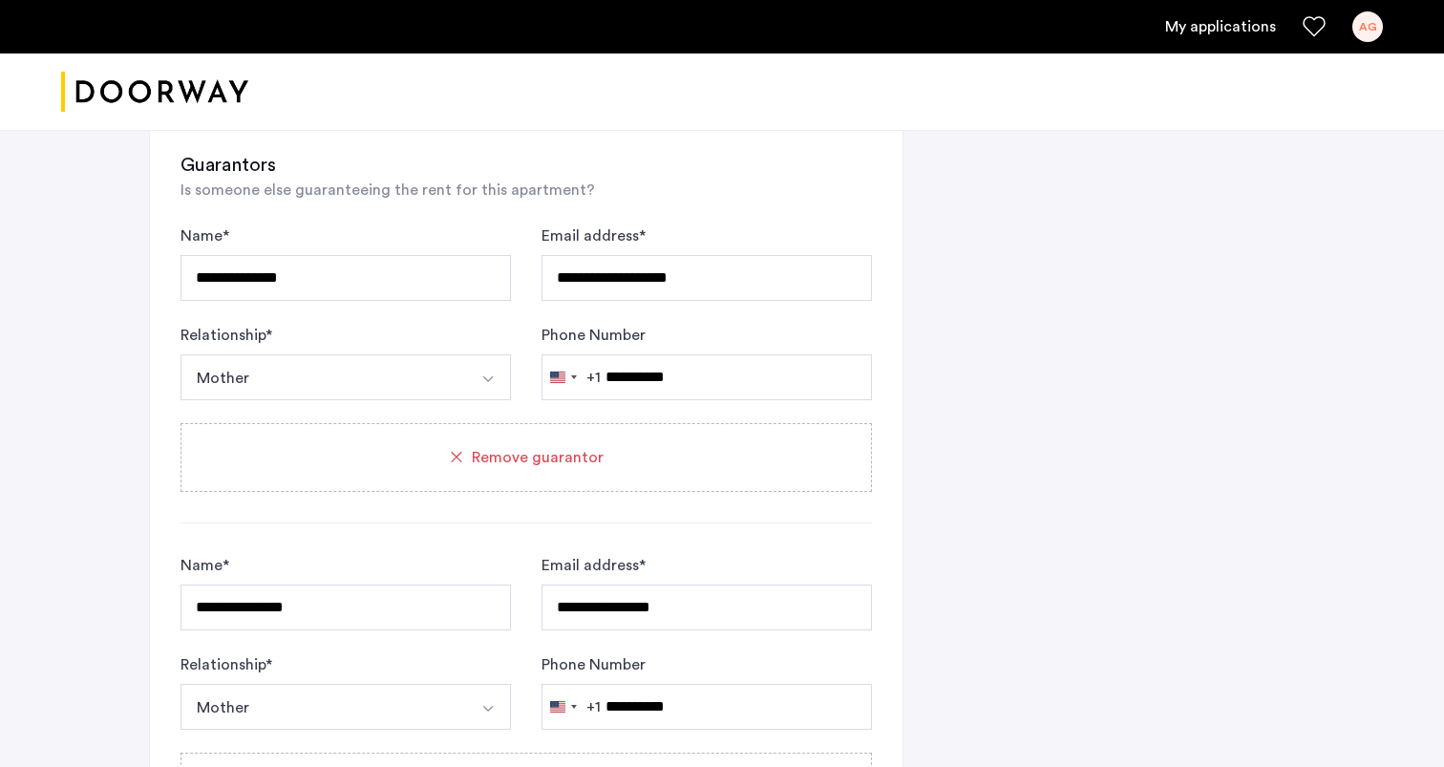
click at [613, 211] on div "**********" at bounding box center [527, 586] width 692 height 869
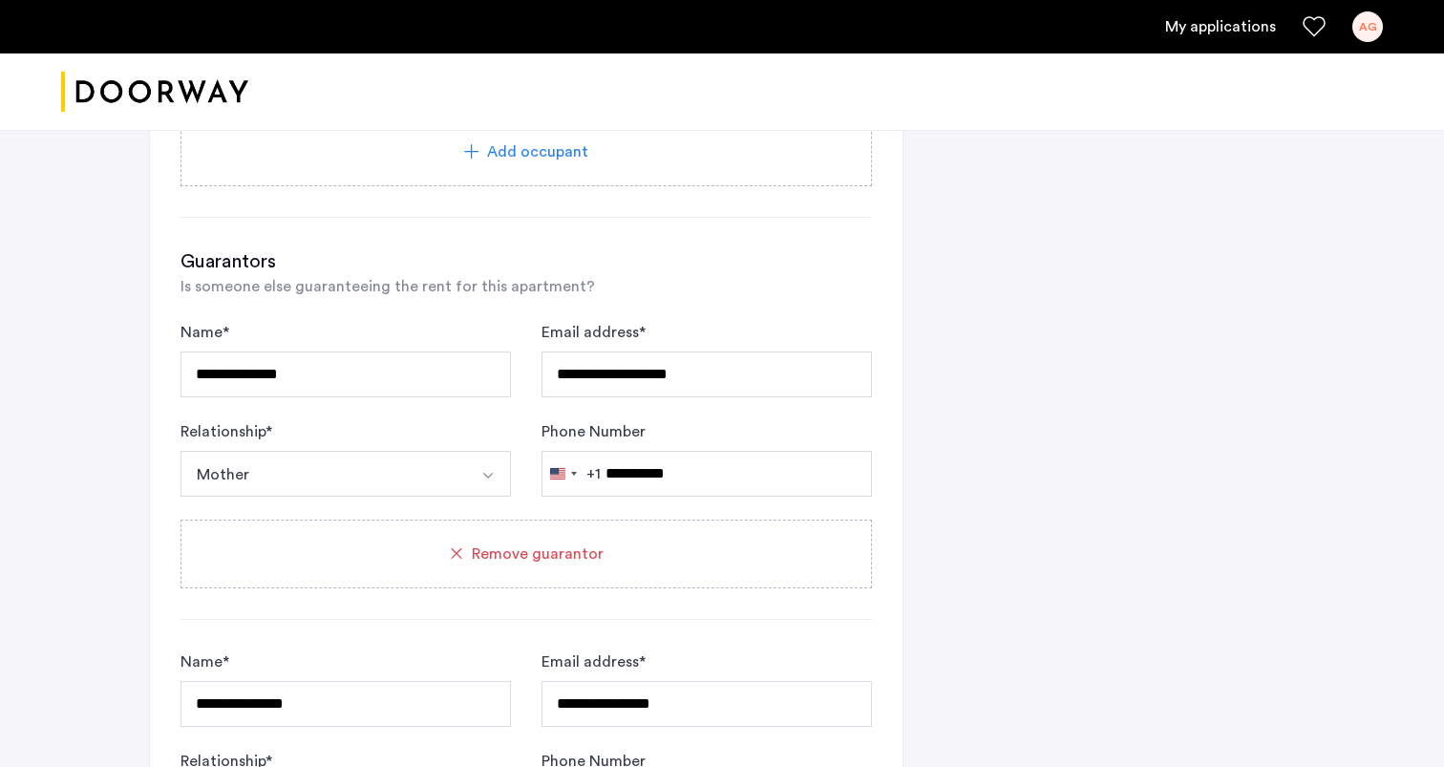
scroll to position [1342, 0]
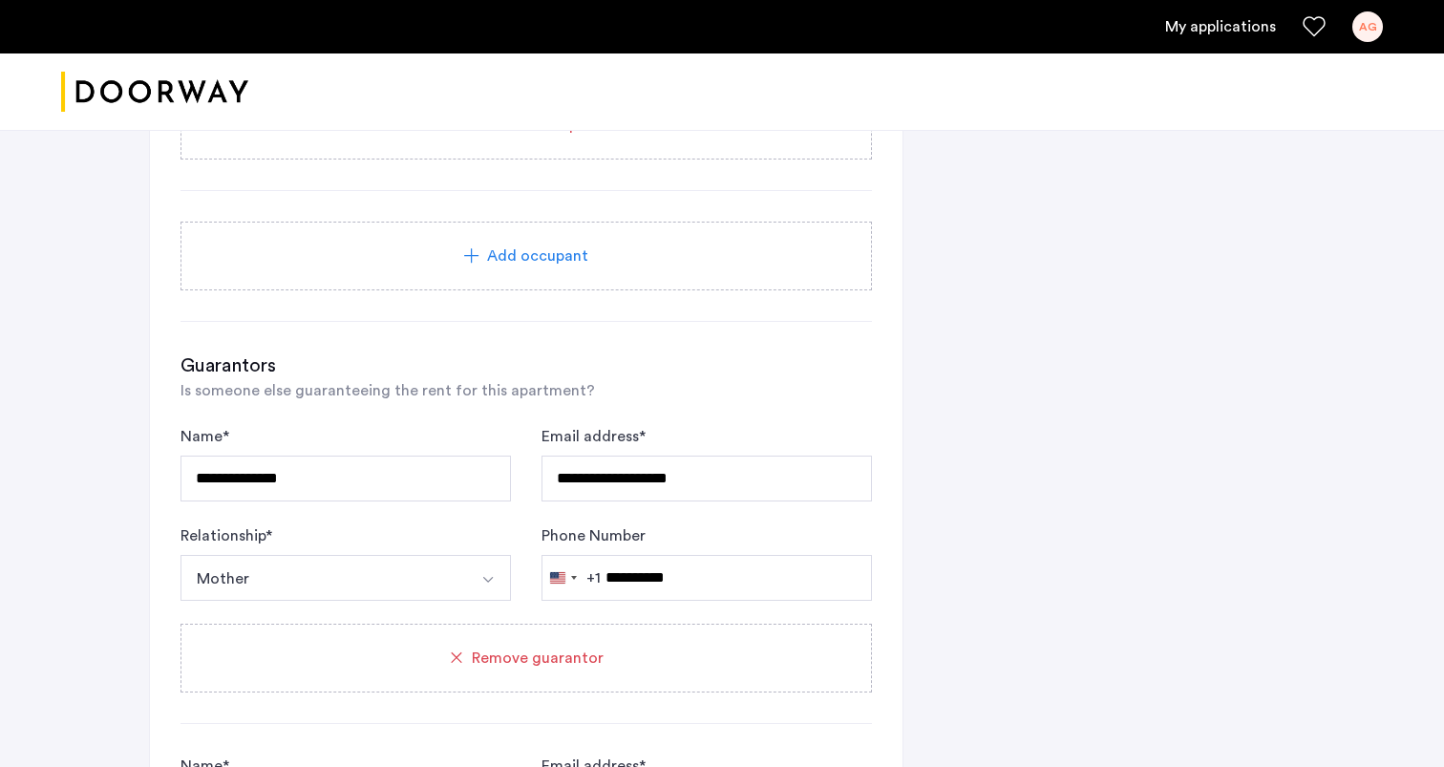
click at [505, 650] on span "Remove guarantor" at bounding box center [538, 658] width 132 height 23
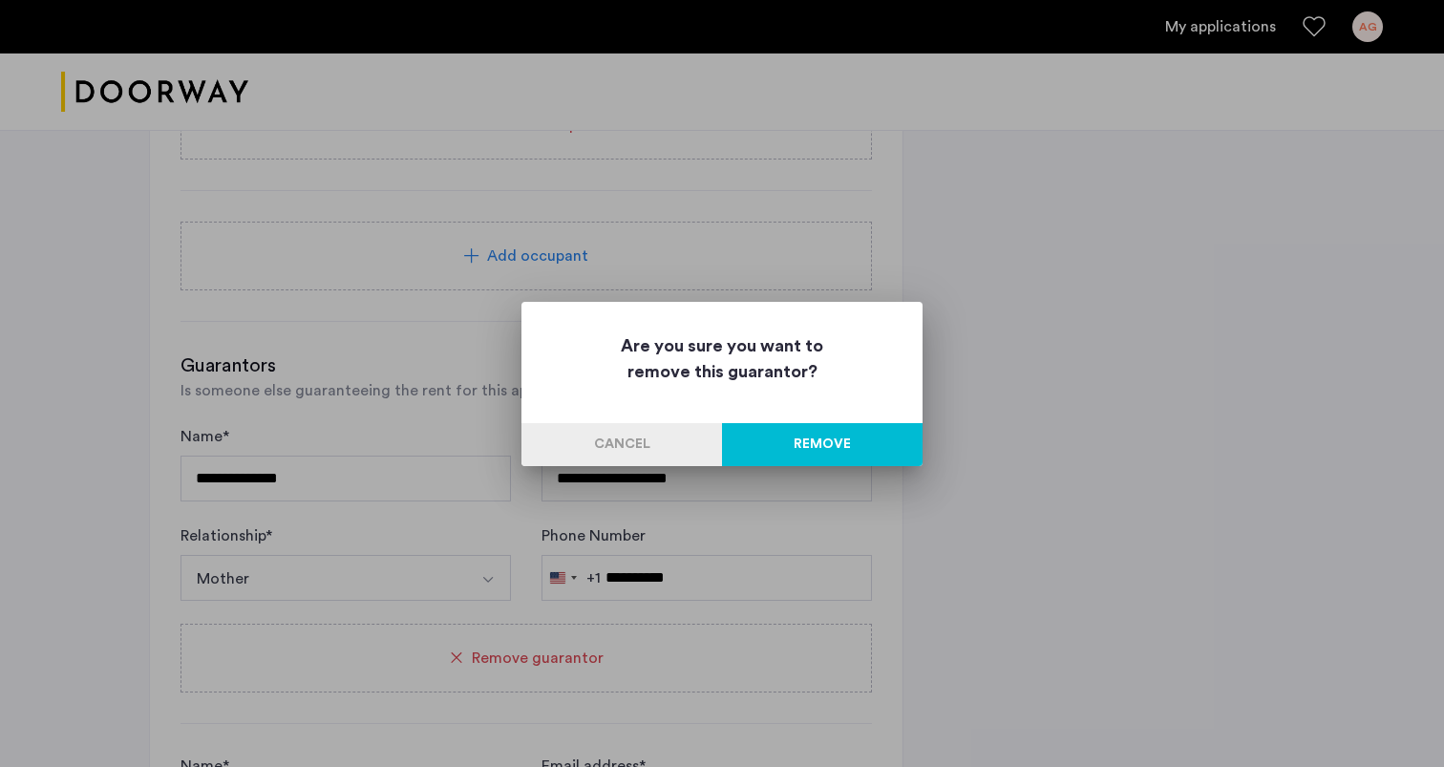
click at [875, 451] on button "Remove" at bounding box center [822, 444] width 201 height 43
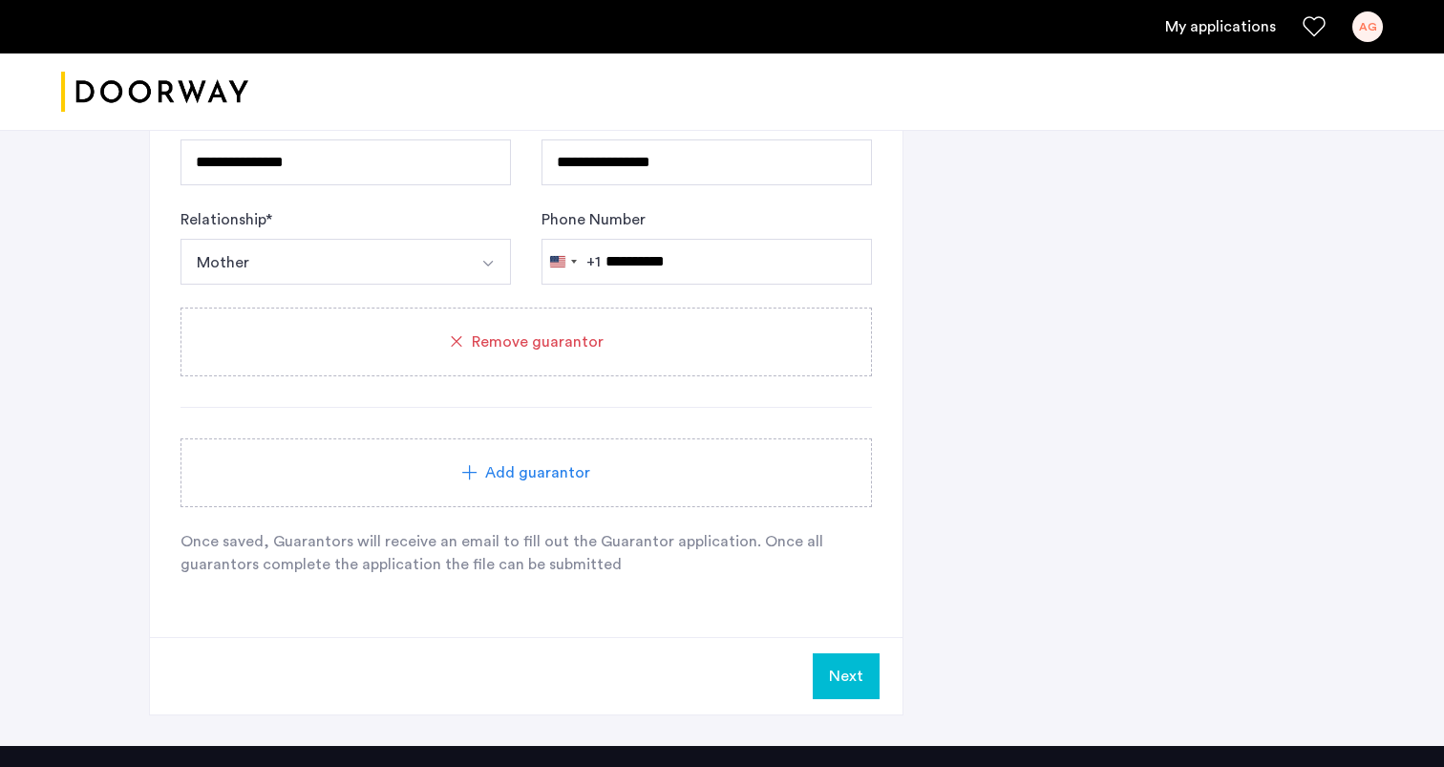
scroll to position [1659, 0]
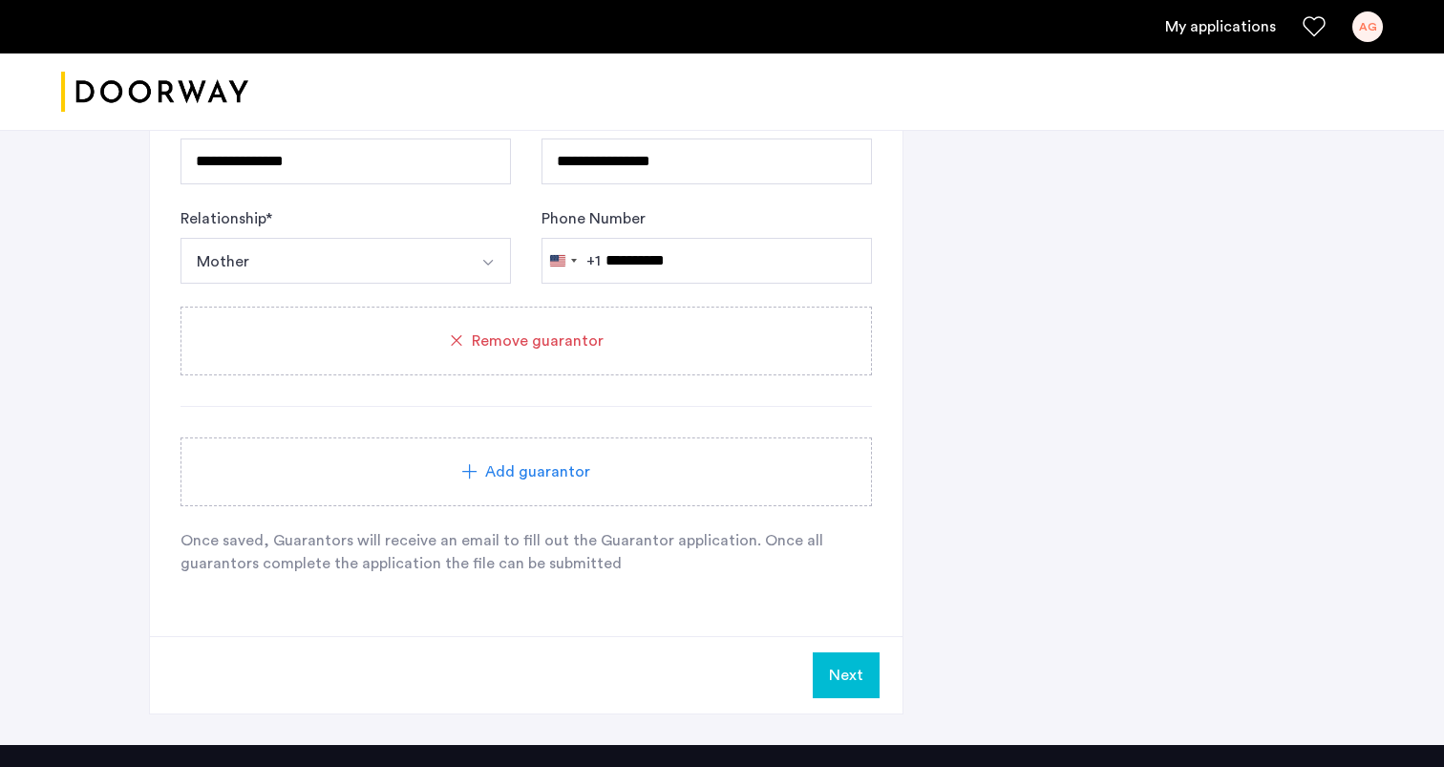
click at [635, 463] on div "Add guarantor" at bounding box center [526, 471] width 646 height 23
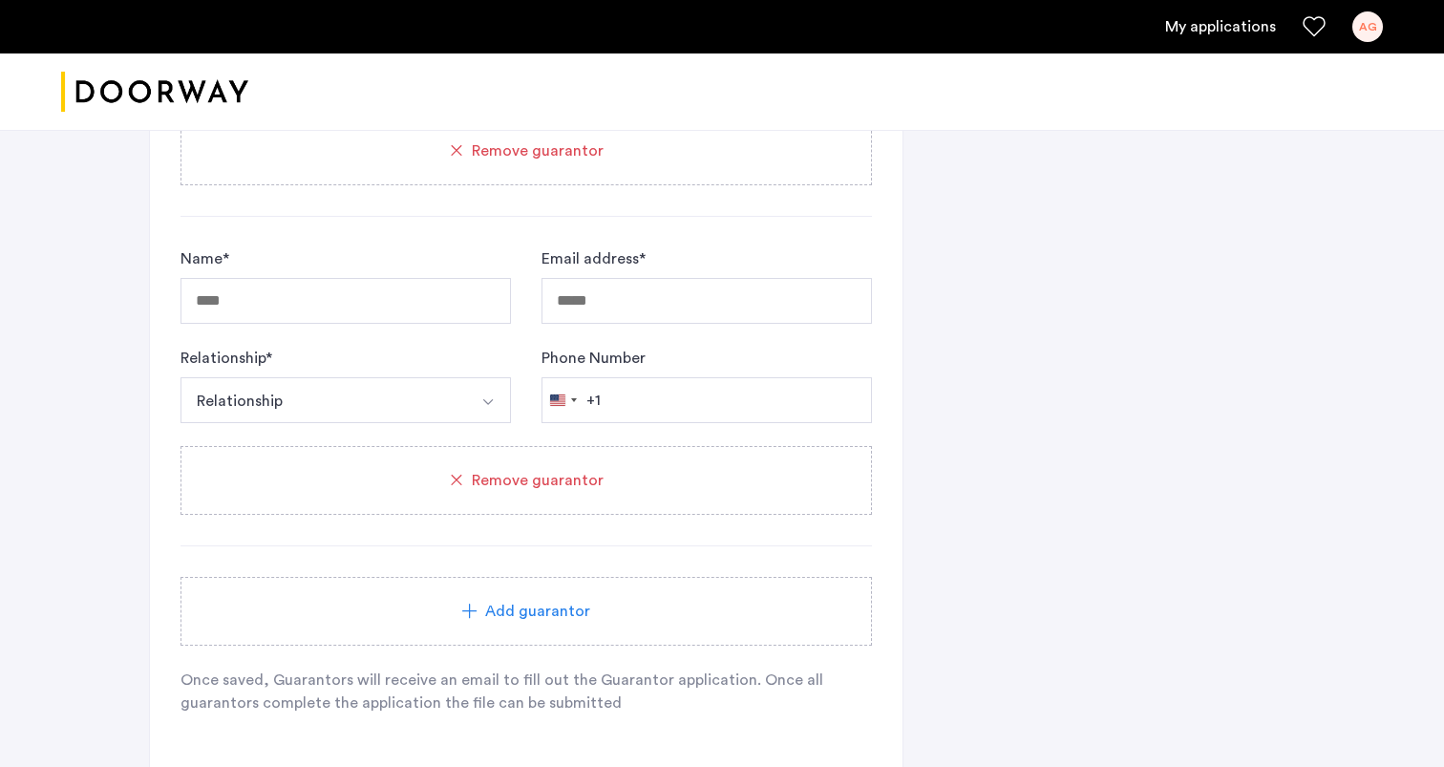
scroll to position [1829, 0]
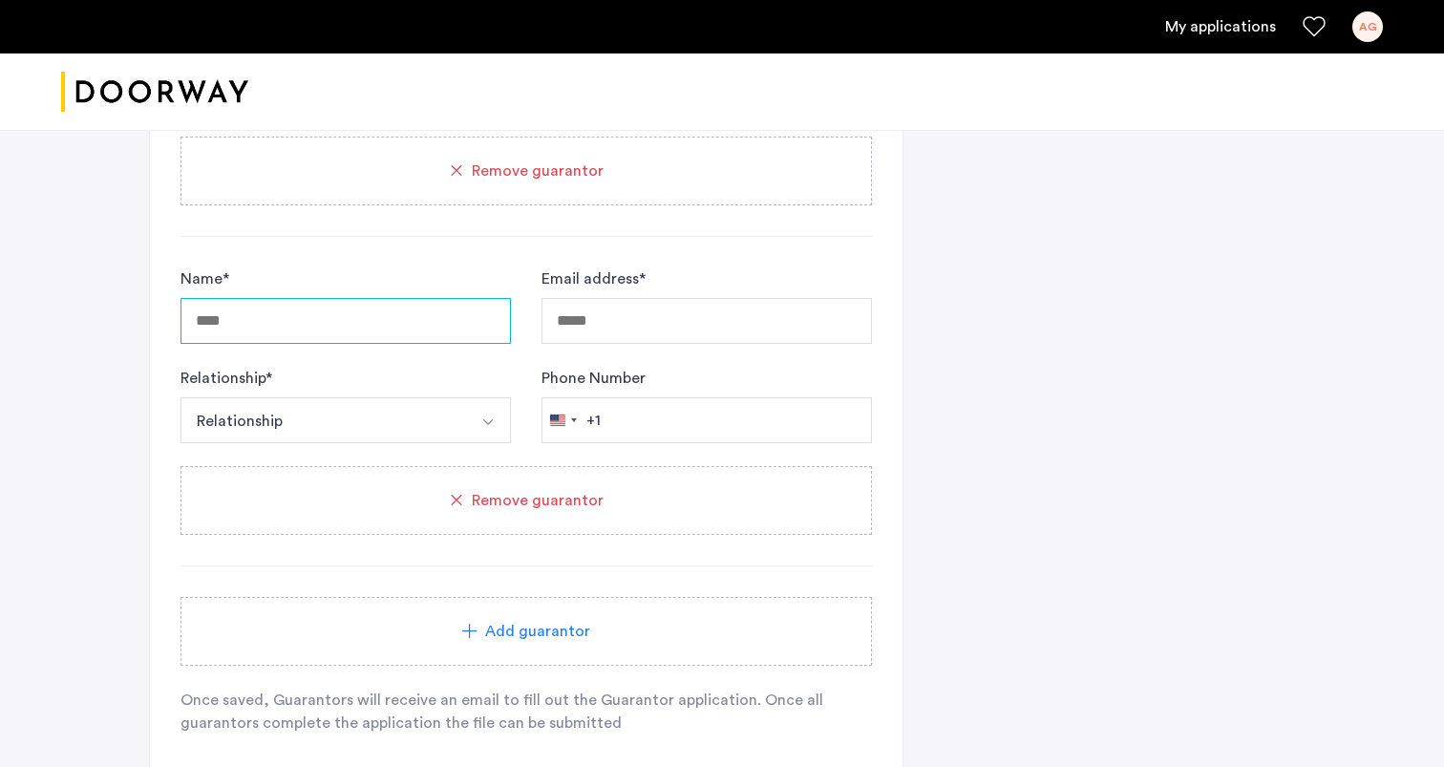
click at [221, 321] on input "Name *" at bounding box center [346, 321] width 331 height 46
type input "**********"
click at [246, 436] on button "Relationship" at bounding box center [324, 420] width 286 height 46
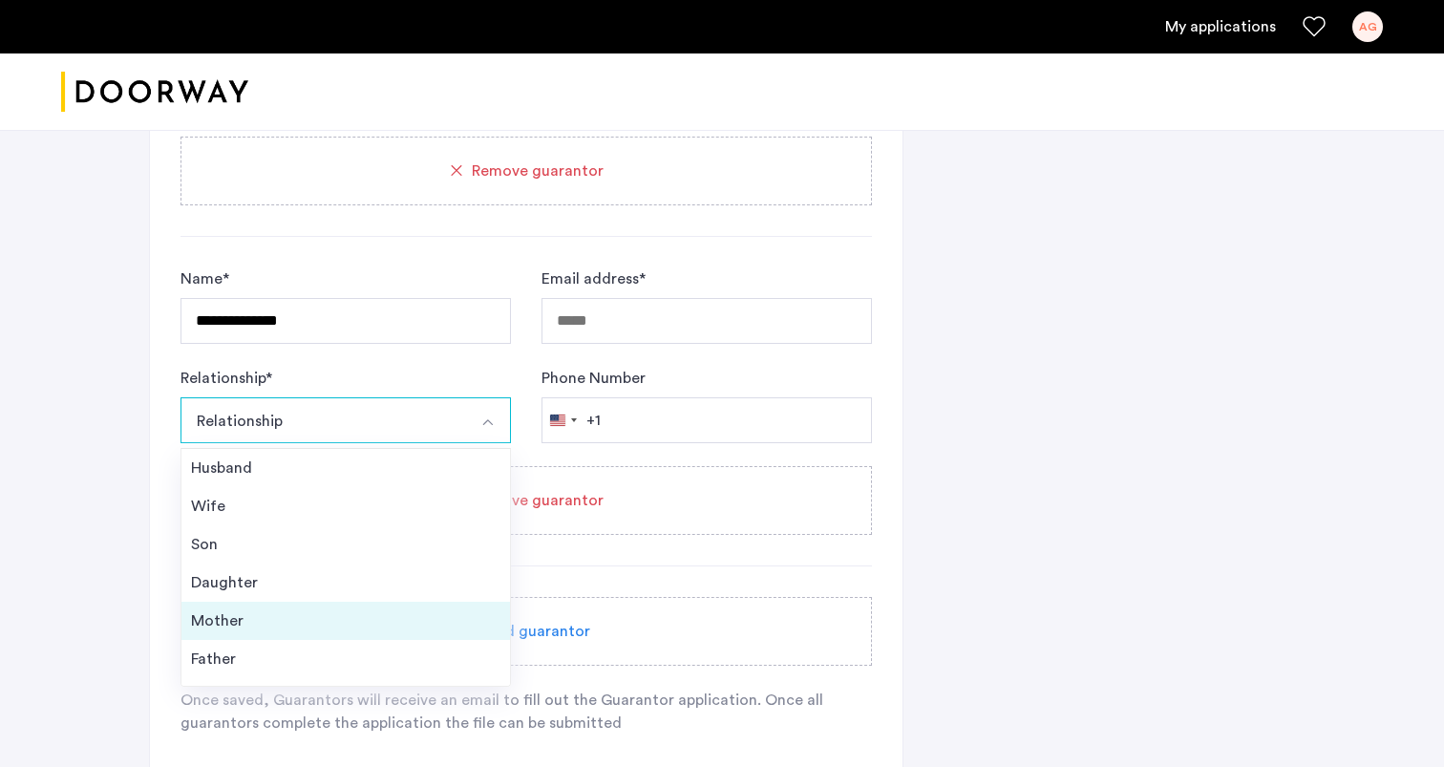
click at [221, 626] on div "Mother" at bounding box center [346, 620] width 310 height 23
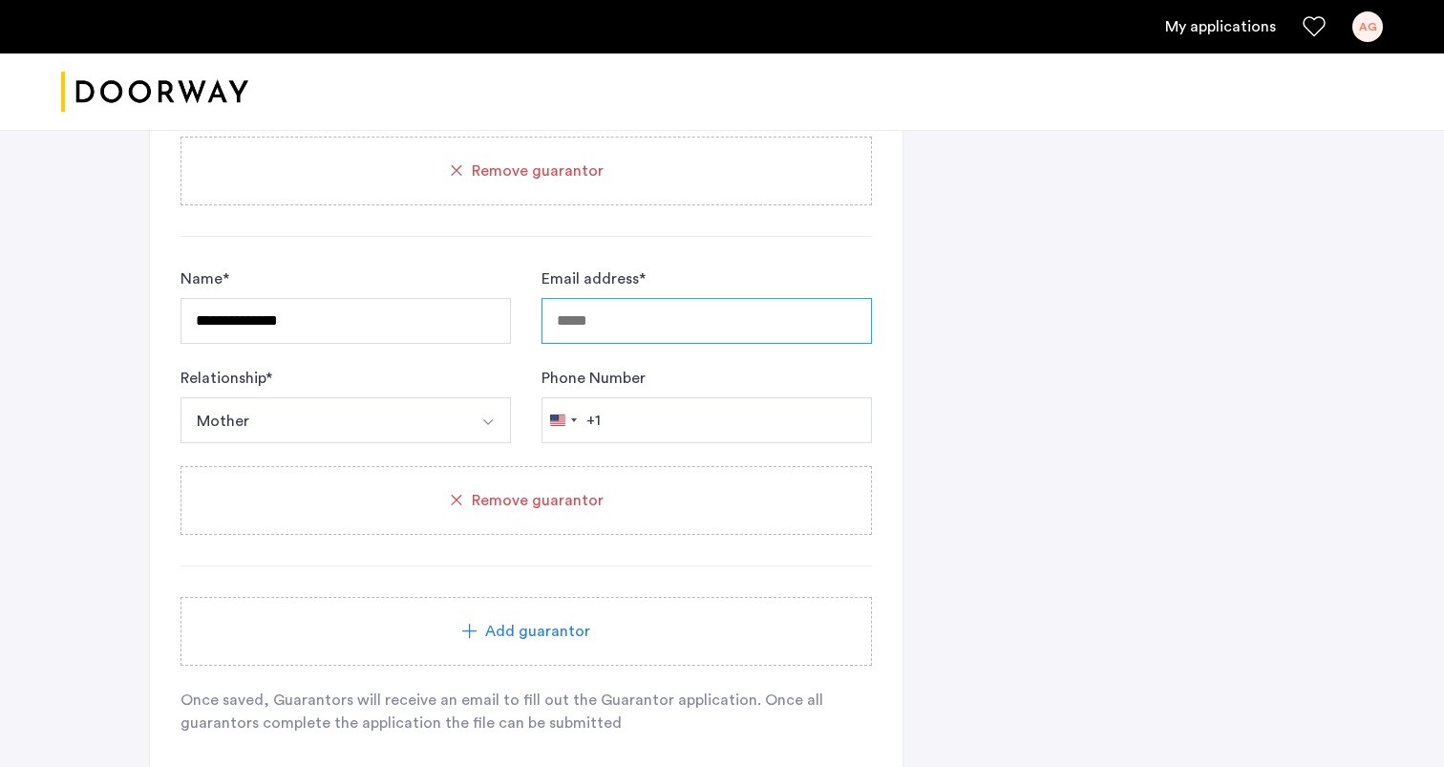
click at [596, 315] on input "Email address *" at bounding box center [707, 321] width 331 height 46
type input "**********"
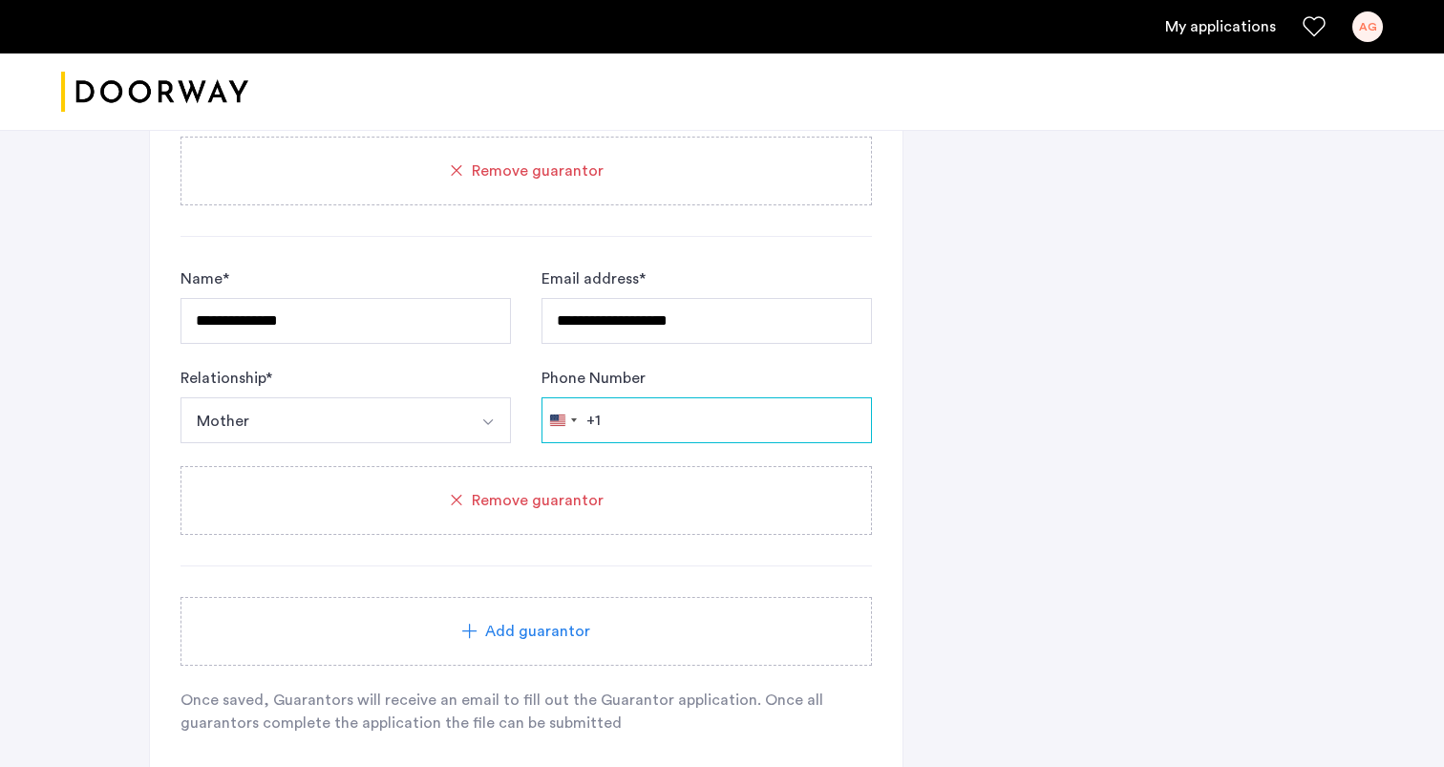
click at [657, 437] on input "Phone Number" at bounding box center [707, 420] width 331 height 46
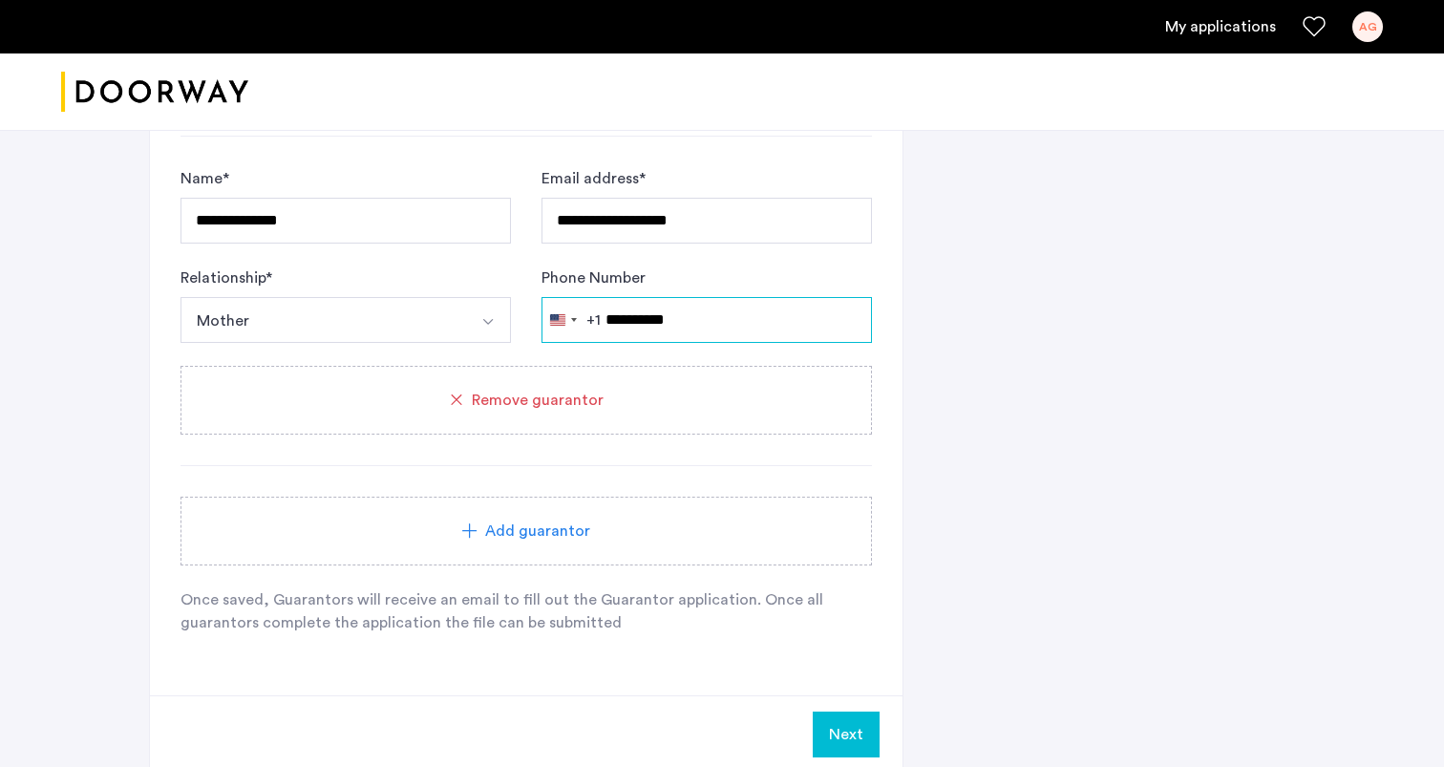
scroll to position [1978, 0]
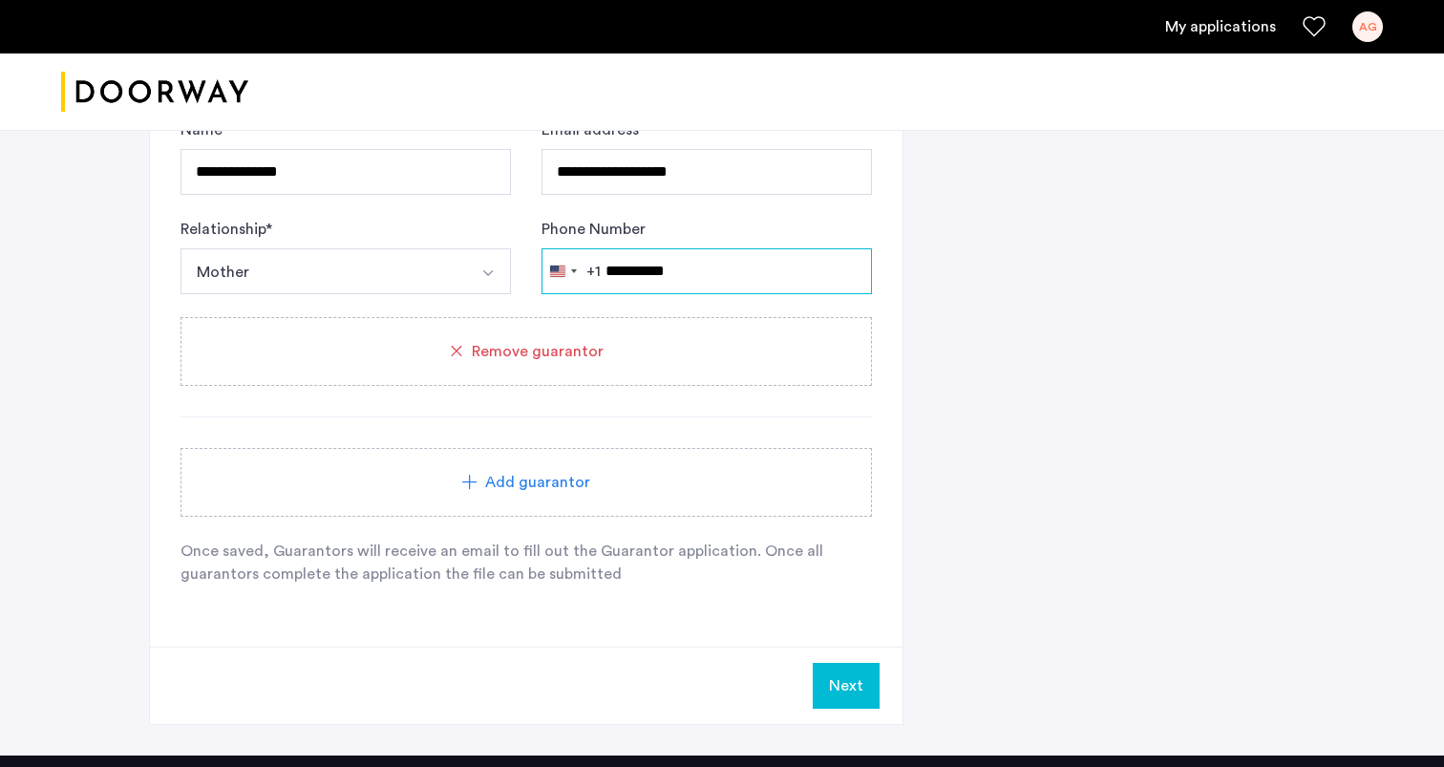
type input "**********"
click at [853, 673] on button "Next" at bounding box center [846, 686] width 67 height 46
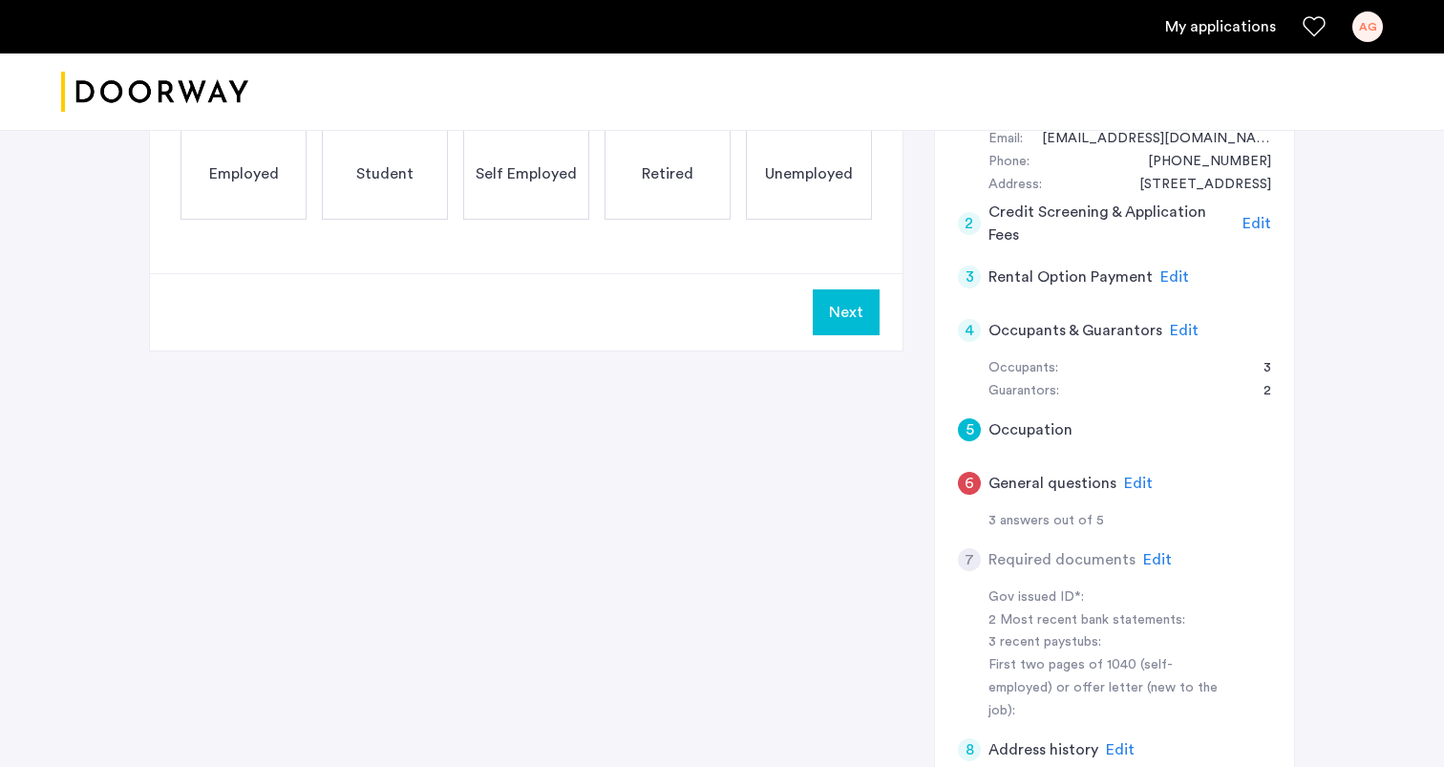
scroll to position [392, 0]
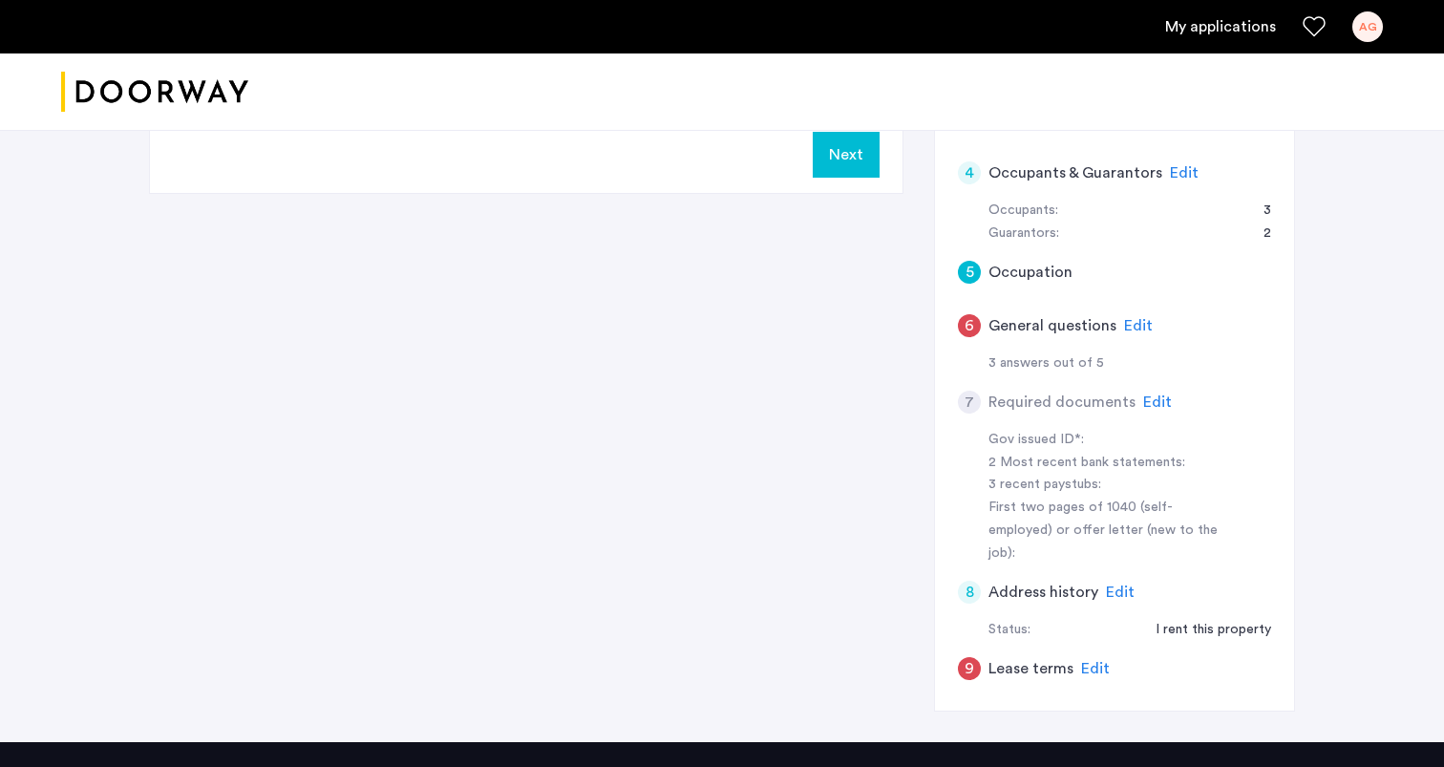
click at [1181, 173] on span "Edit" at bounding box center [1184, 172] width 29 height 15
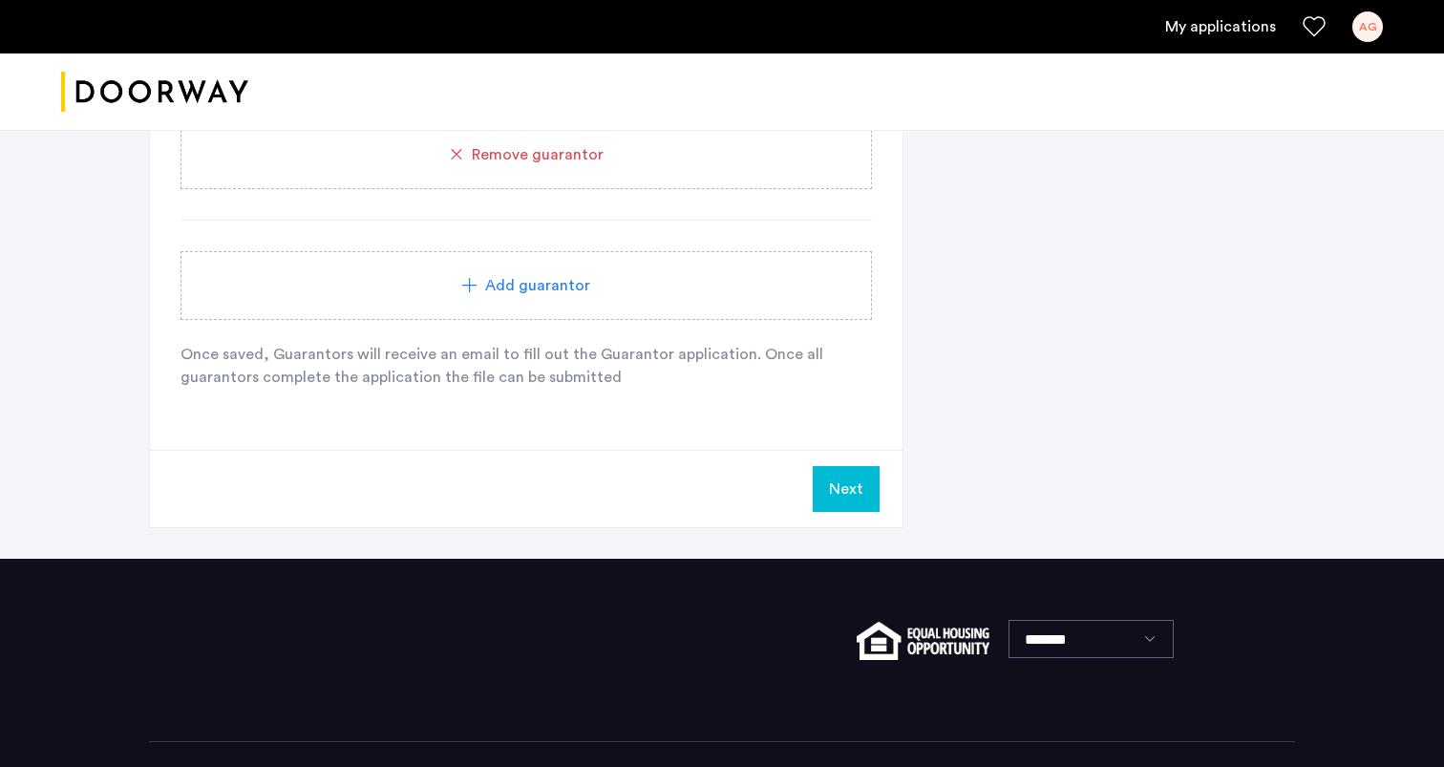
scroll to position [2171, 0]
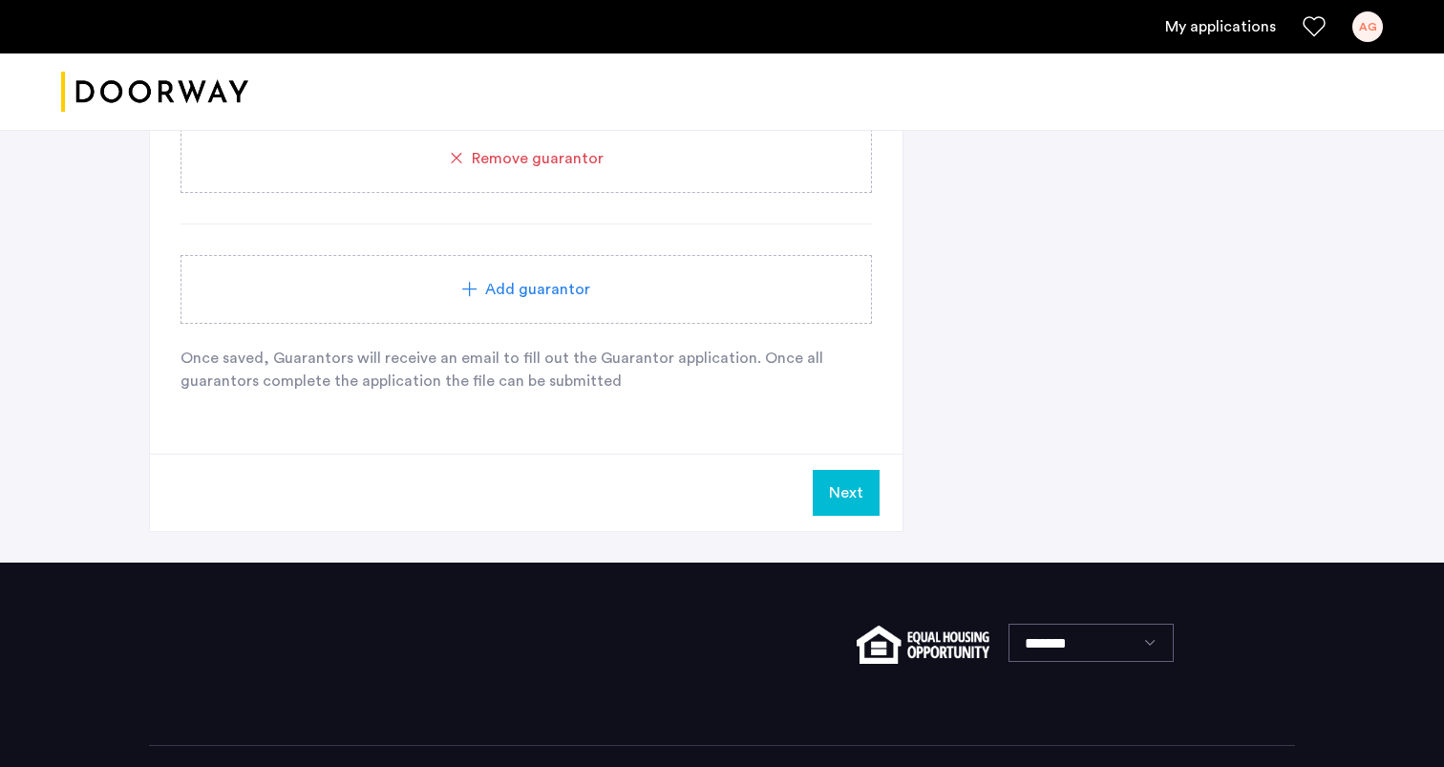
click at [482, 281] on div "Add guarantor" at bounding box center [526, 289] width 646 height 23
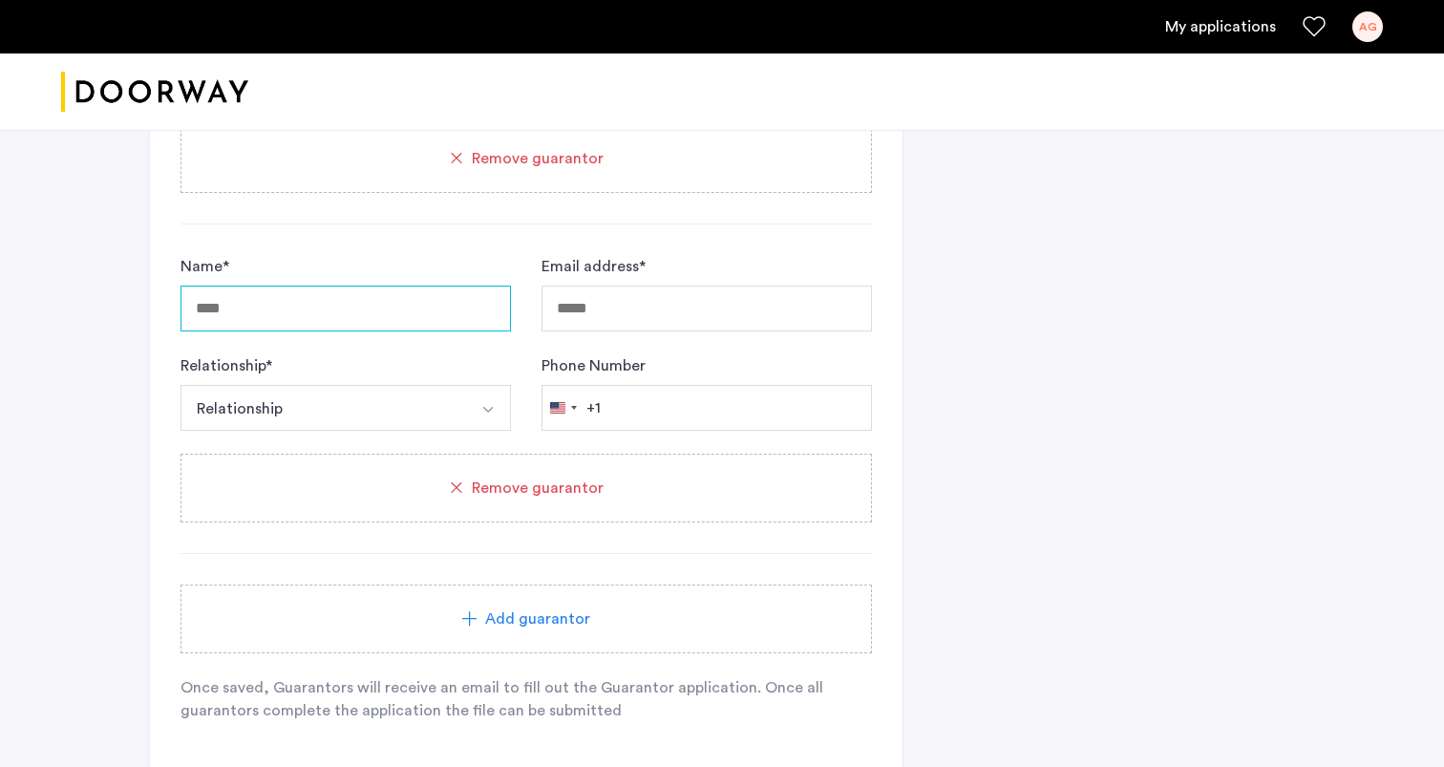
click at [355, 323] on input "Name *" at bounding box center [346, 309] width 331 height 46
type input "**********"
click at [584, 315] on input "Email address *" at bounding box center [707, 309] width 331 height 46
paste input "**********"
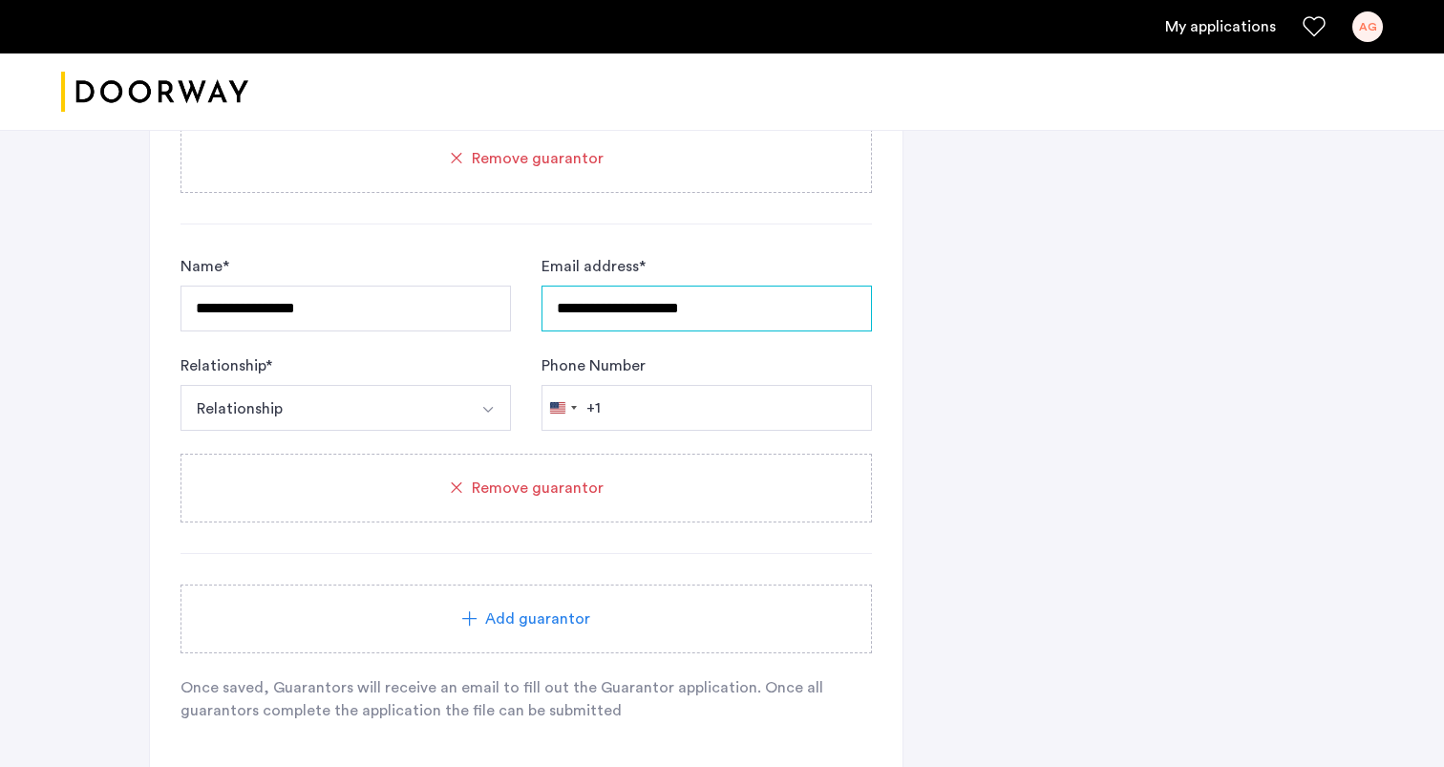
type input "**********"
click at [630, 400] on input "Phone Number" at bounding box center [707, 408] width 331 height 46
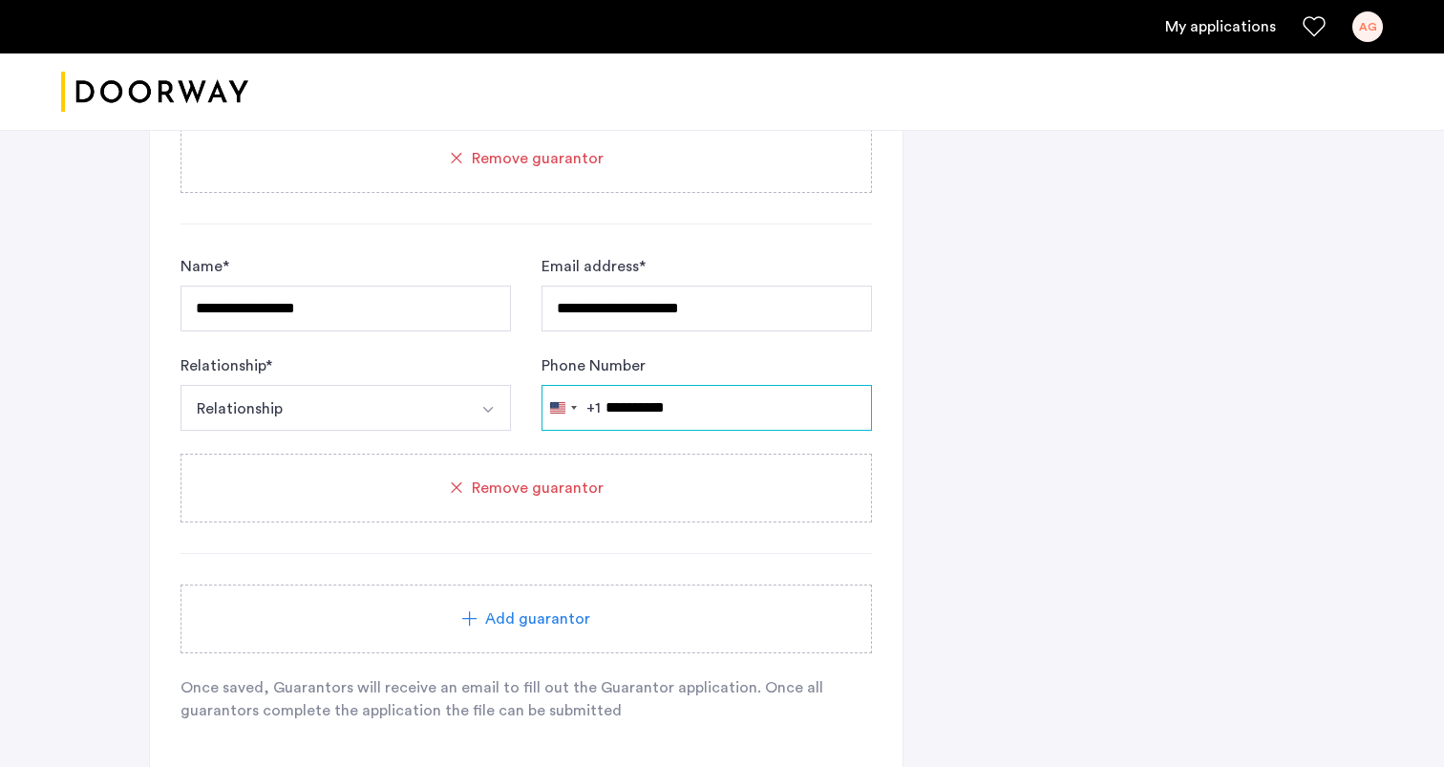
type input "**********"
click at [453, 392] on button "Relationship" at bounding box center [324, 408] width 286 height 46
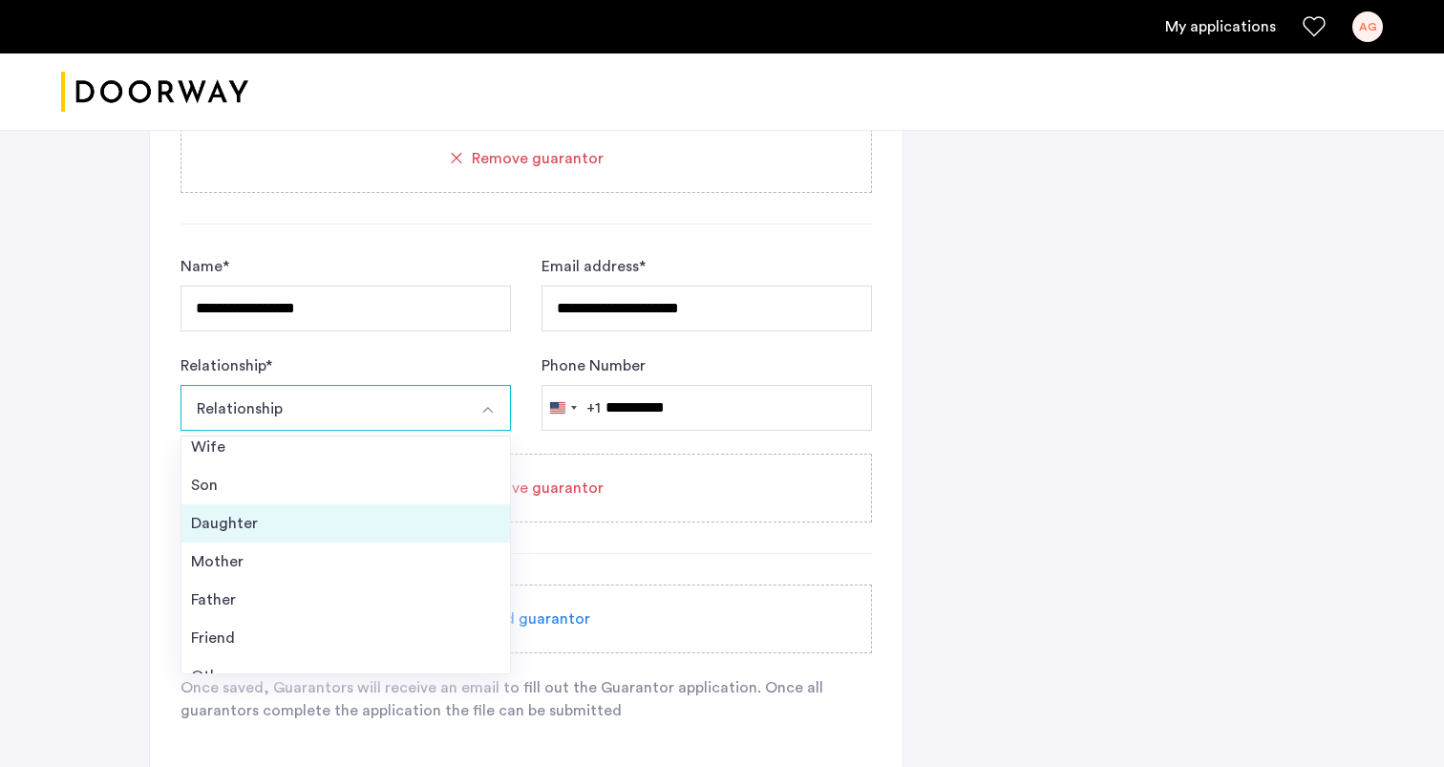
scroll to position [69, 0]
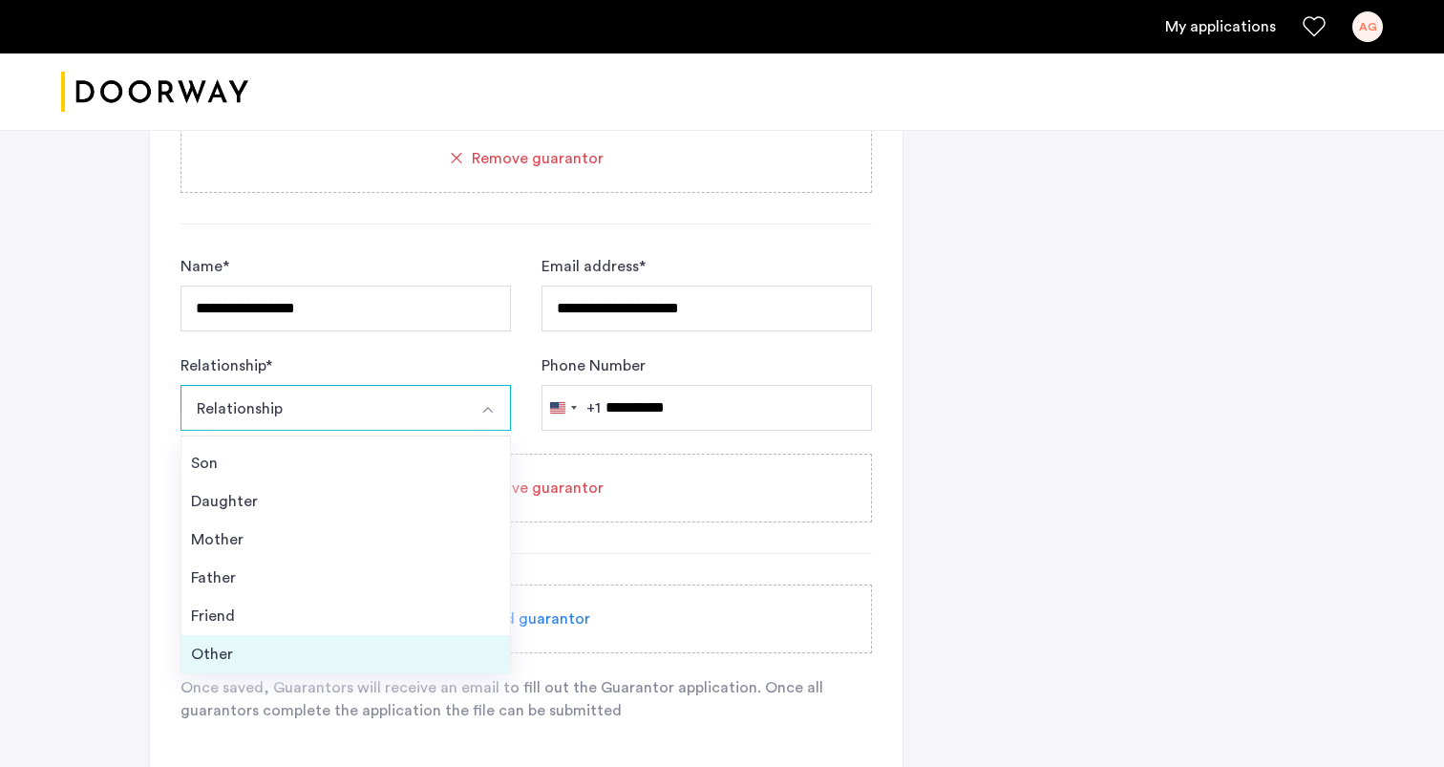
click at [332, 661] on div "Other" at bounding box center [346, 654] width 310 height 23
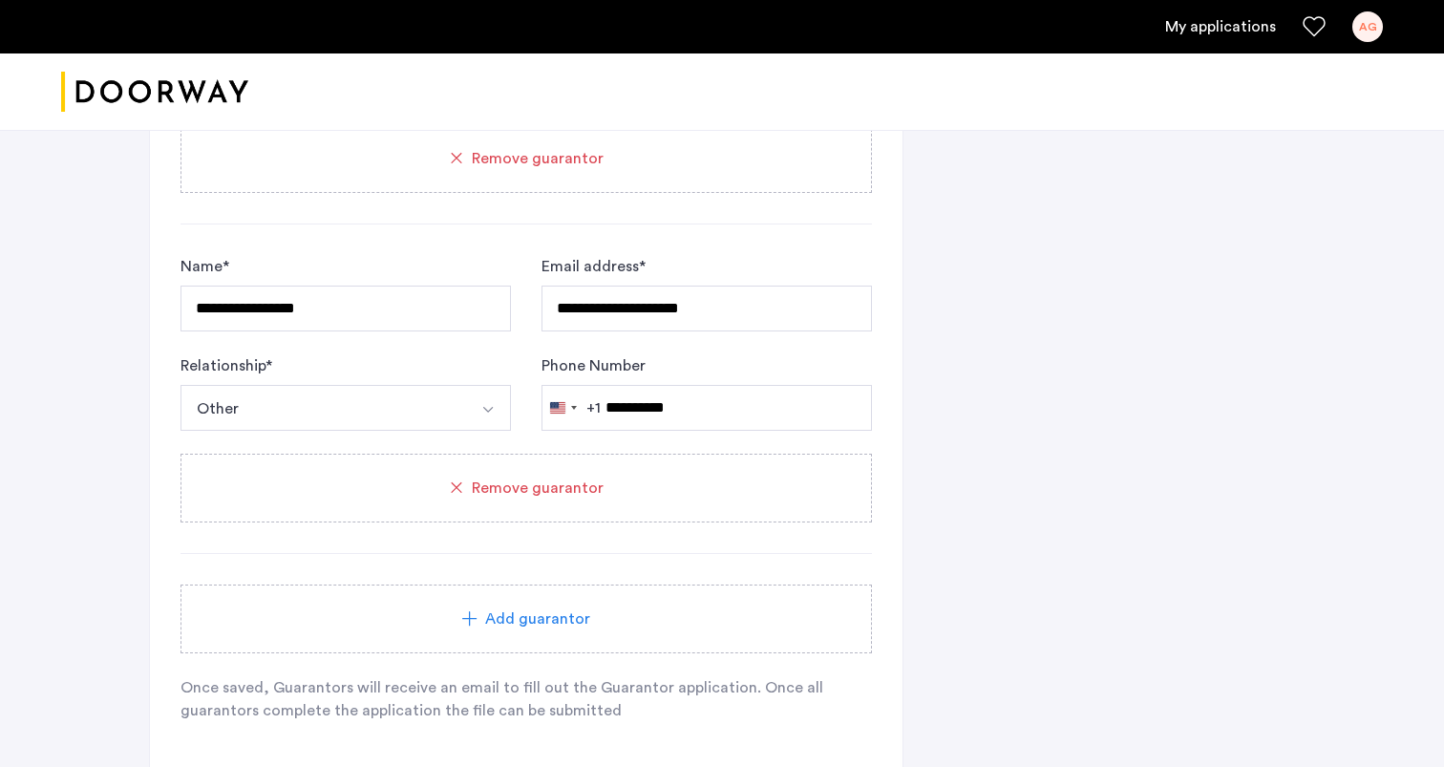
click at [356, 413] on button "Other" at bounding box center [324, 408] width 286 height 46
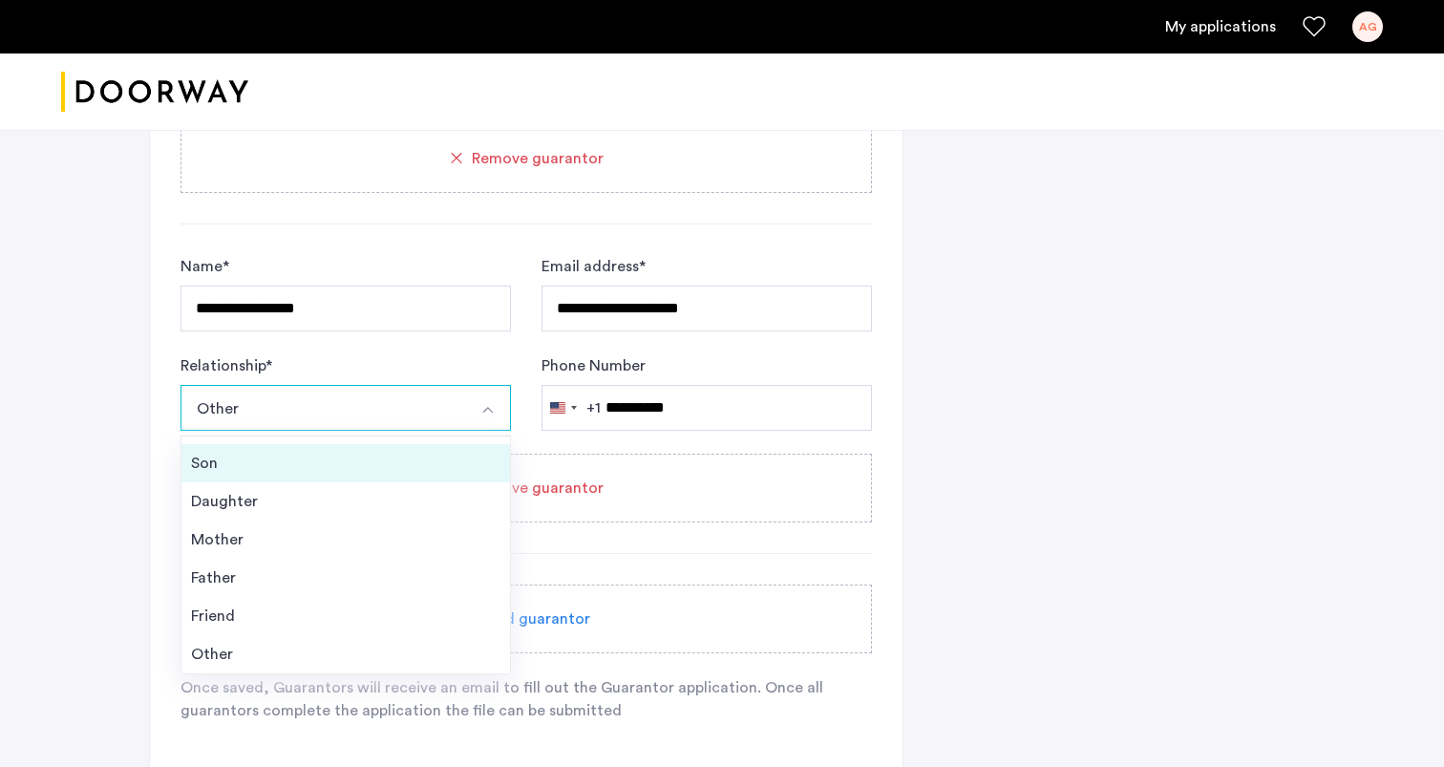
scroll to position [0, 0]
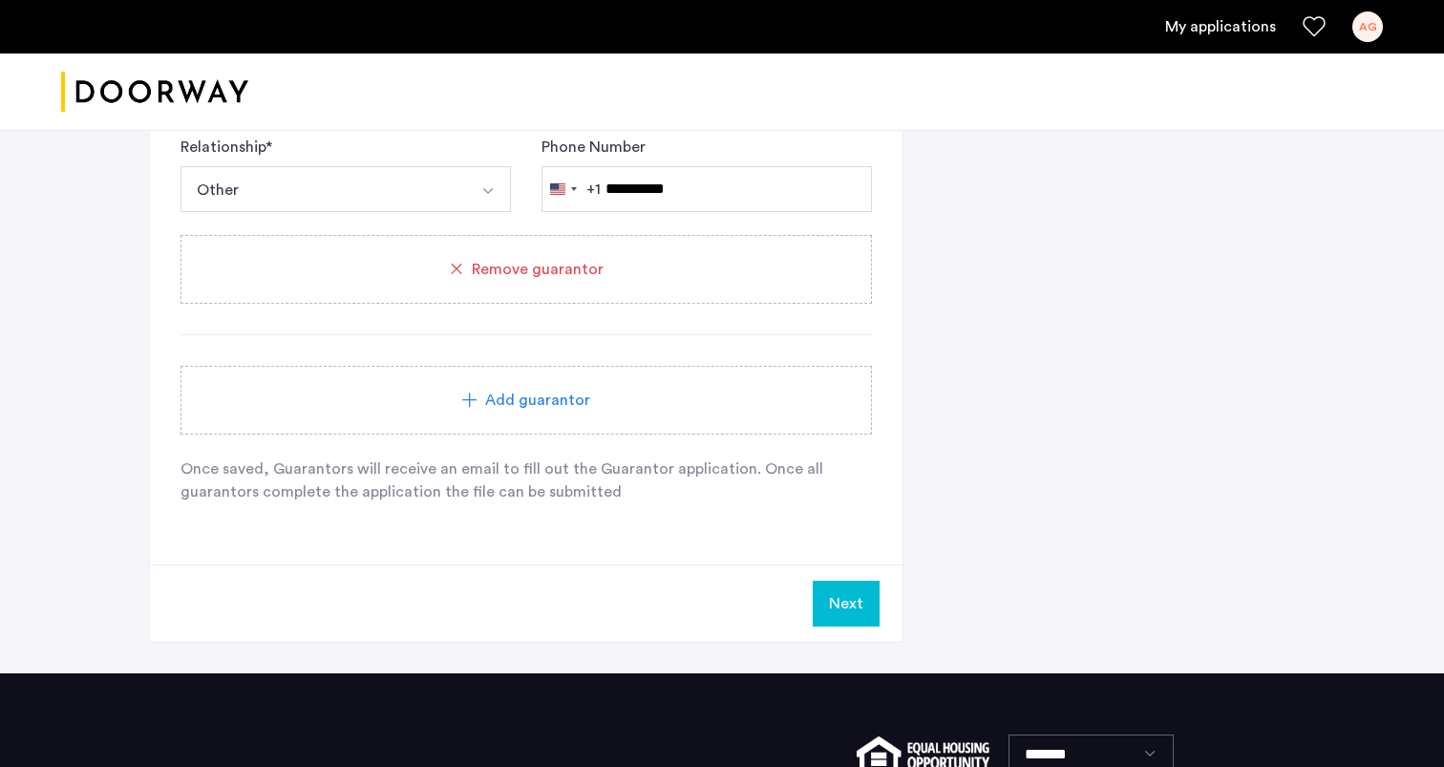
scroll to position [2394, 0]
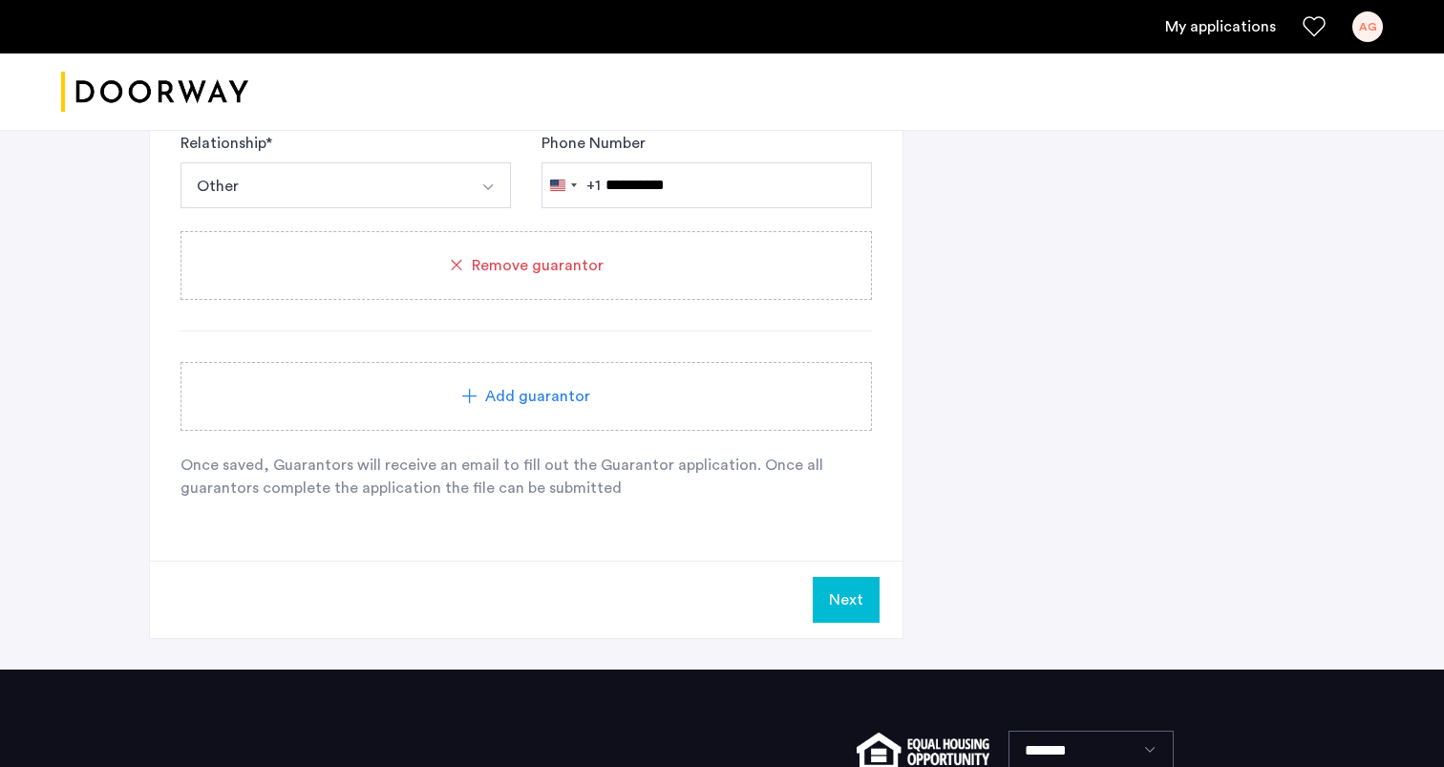
click at [869, 600] on button "Next" at bounding box center [846, 600] width 67 height 46
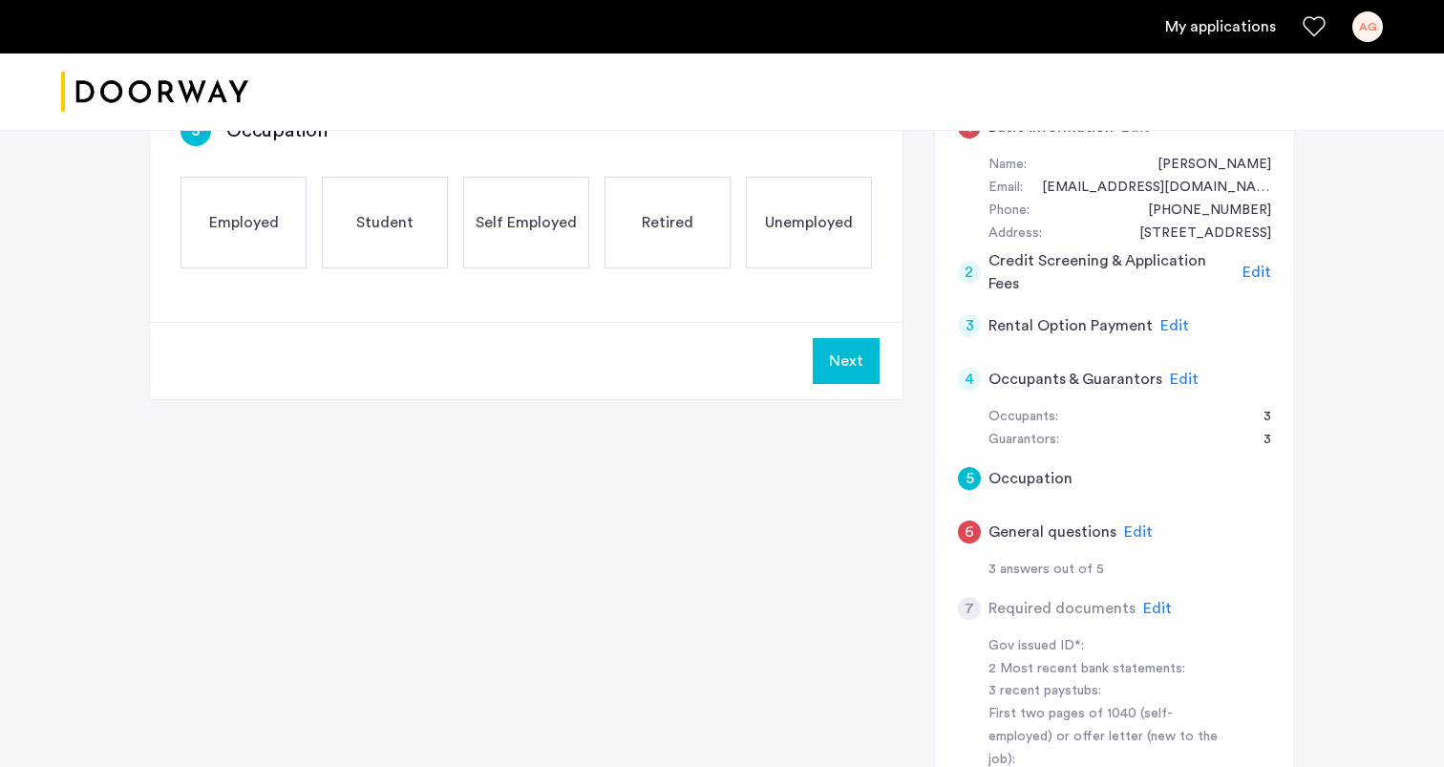
scroll to position [187, 0]
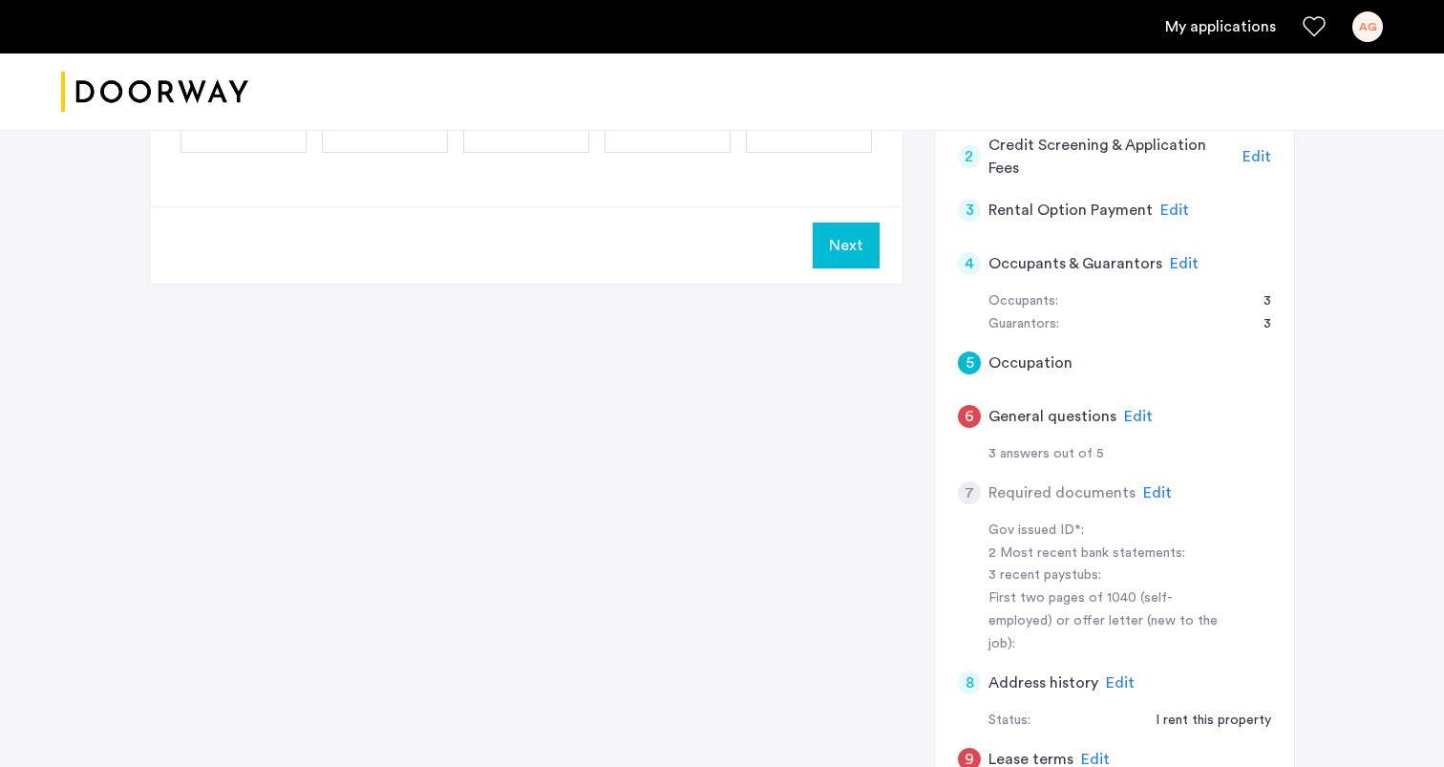
click at [1139, 412] on span "Edit" at bounding box center [1138, 416] width 29 height 15
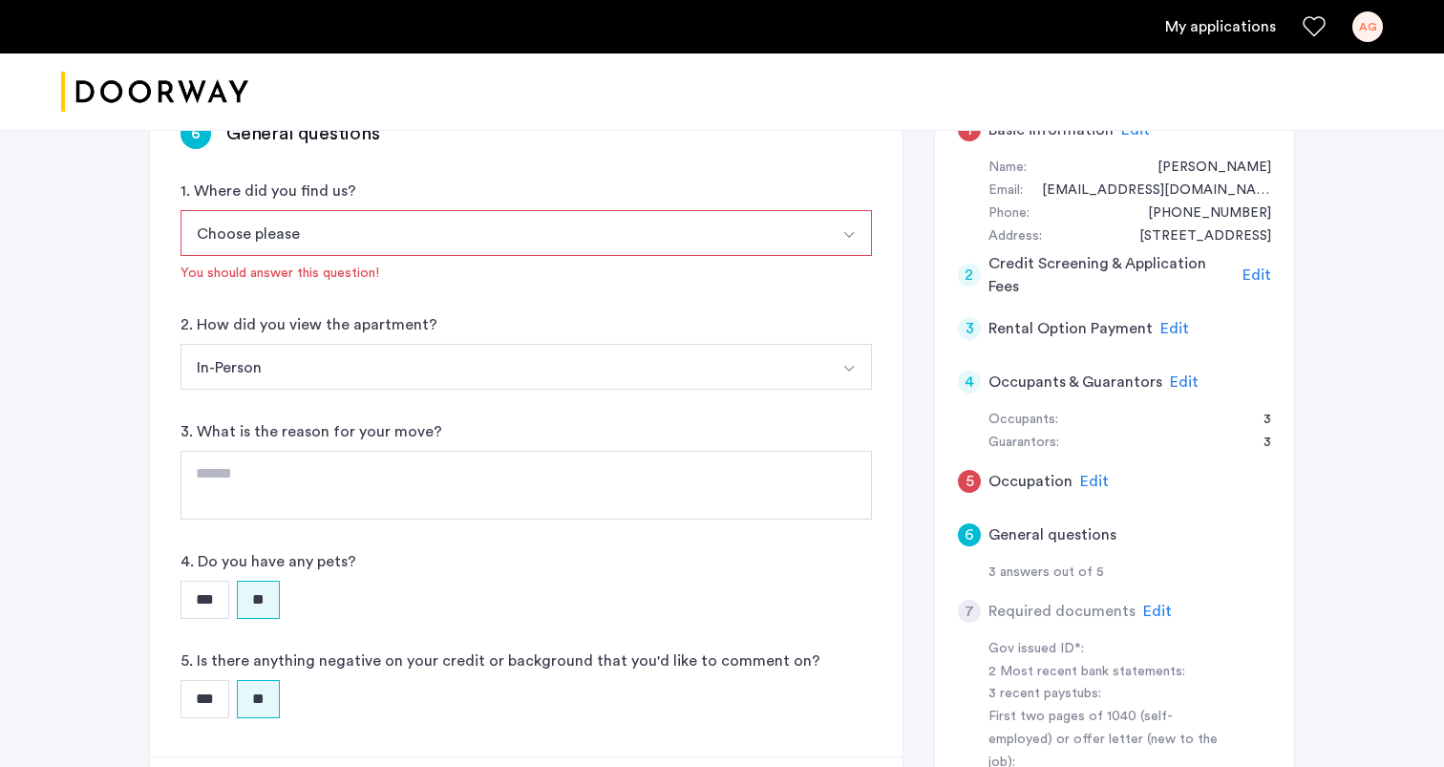
scroll to position [0, 0]
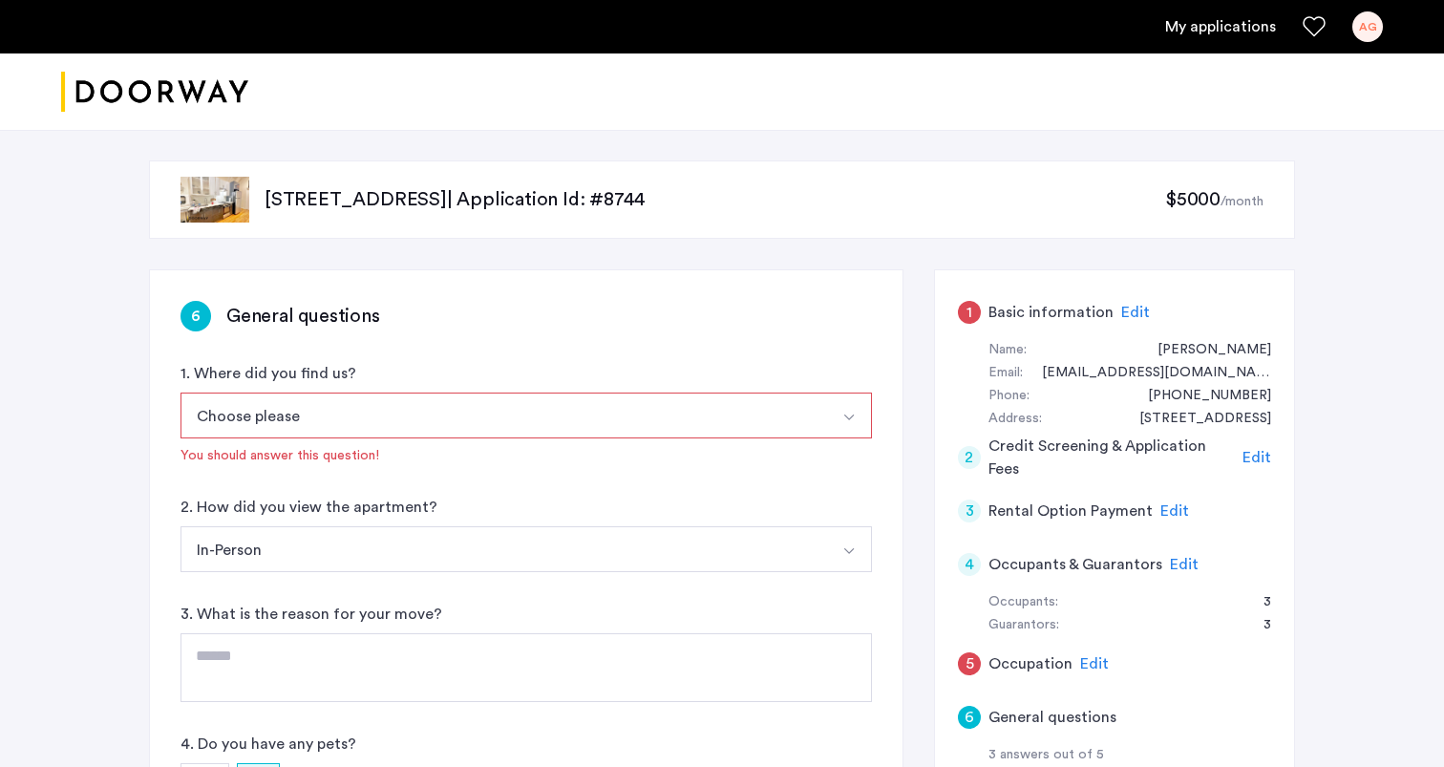
click at [548, 409] on button "Choose please" at bounding box center [504, 416] width 647 height 46
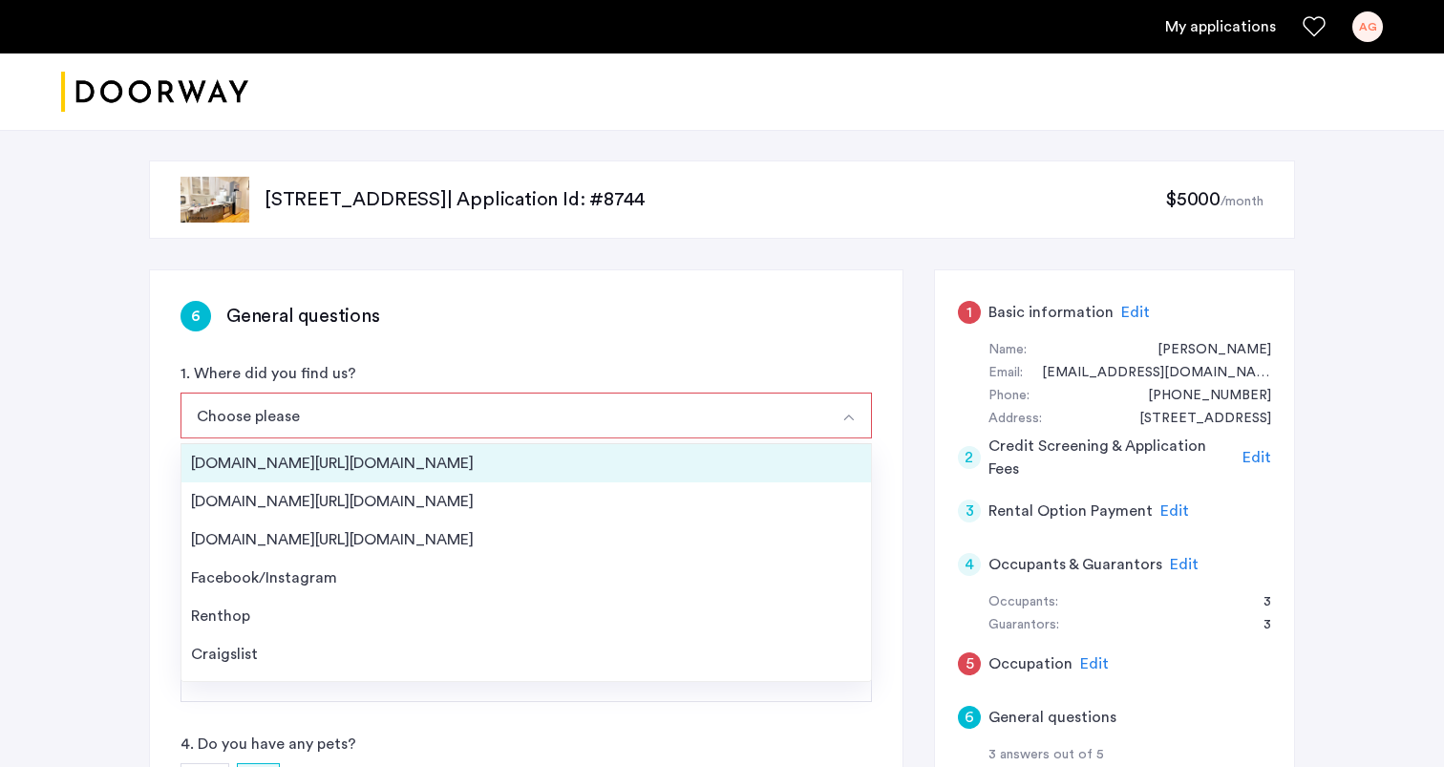
click at [513, 454] on div "[DOMAIN_NAME][URL][DOMAIN_NAME]" at bounding box center [526, 463] width 671 height 23
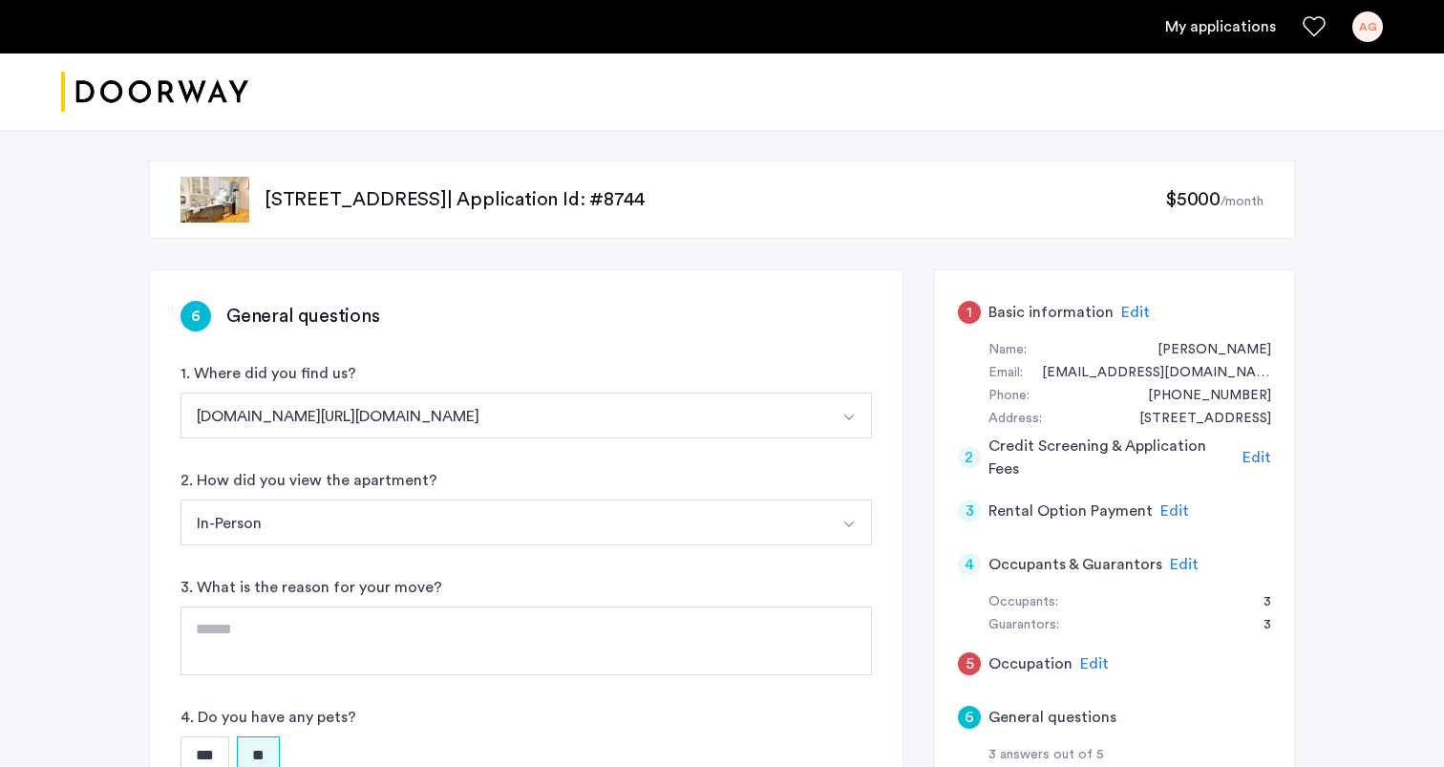
click at [467, 516] on button "In-Person" at bounding box center [504, 523] width 647 height 46
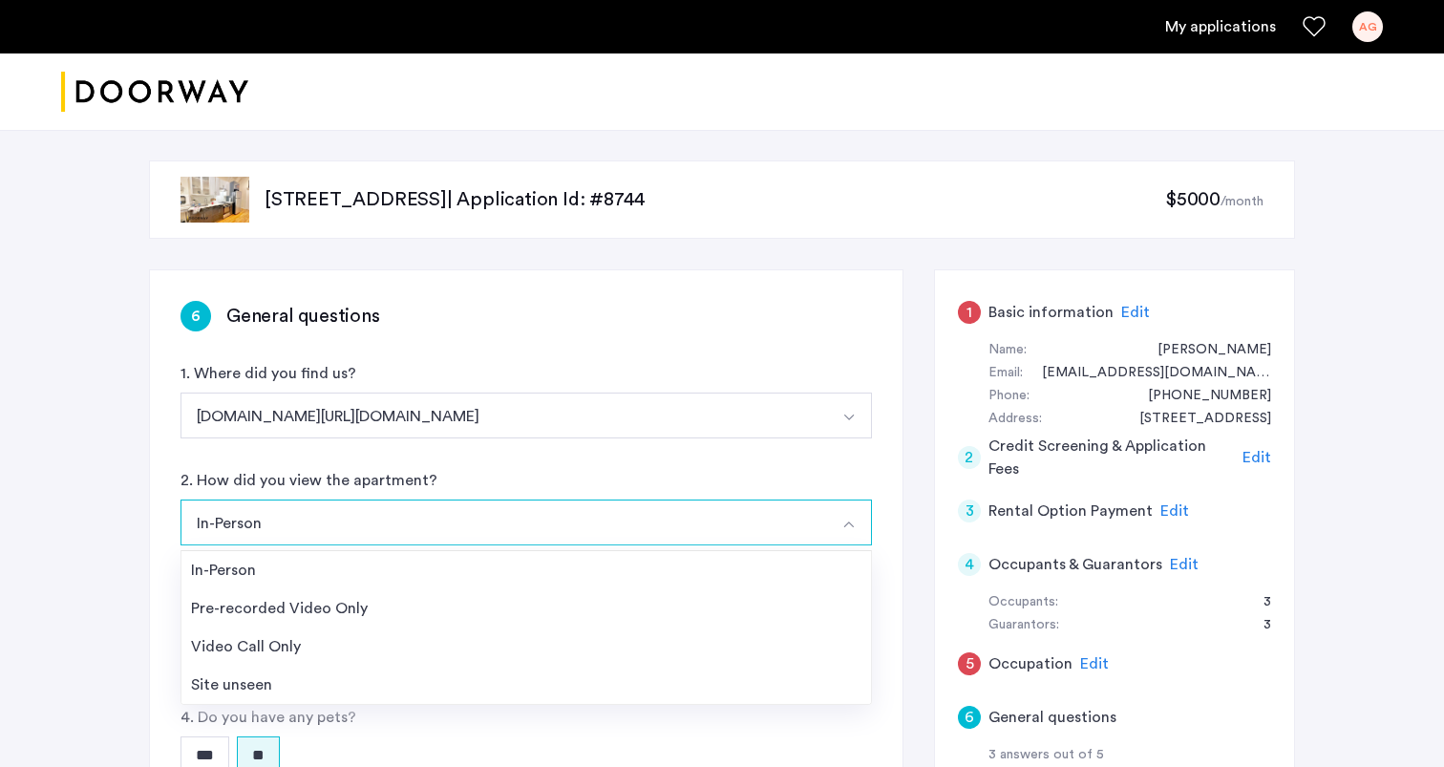
click at [467, 516] on button "In-Person" at bounding box center [504, 523] width 647 height 46
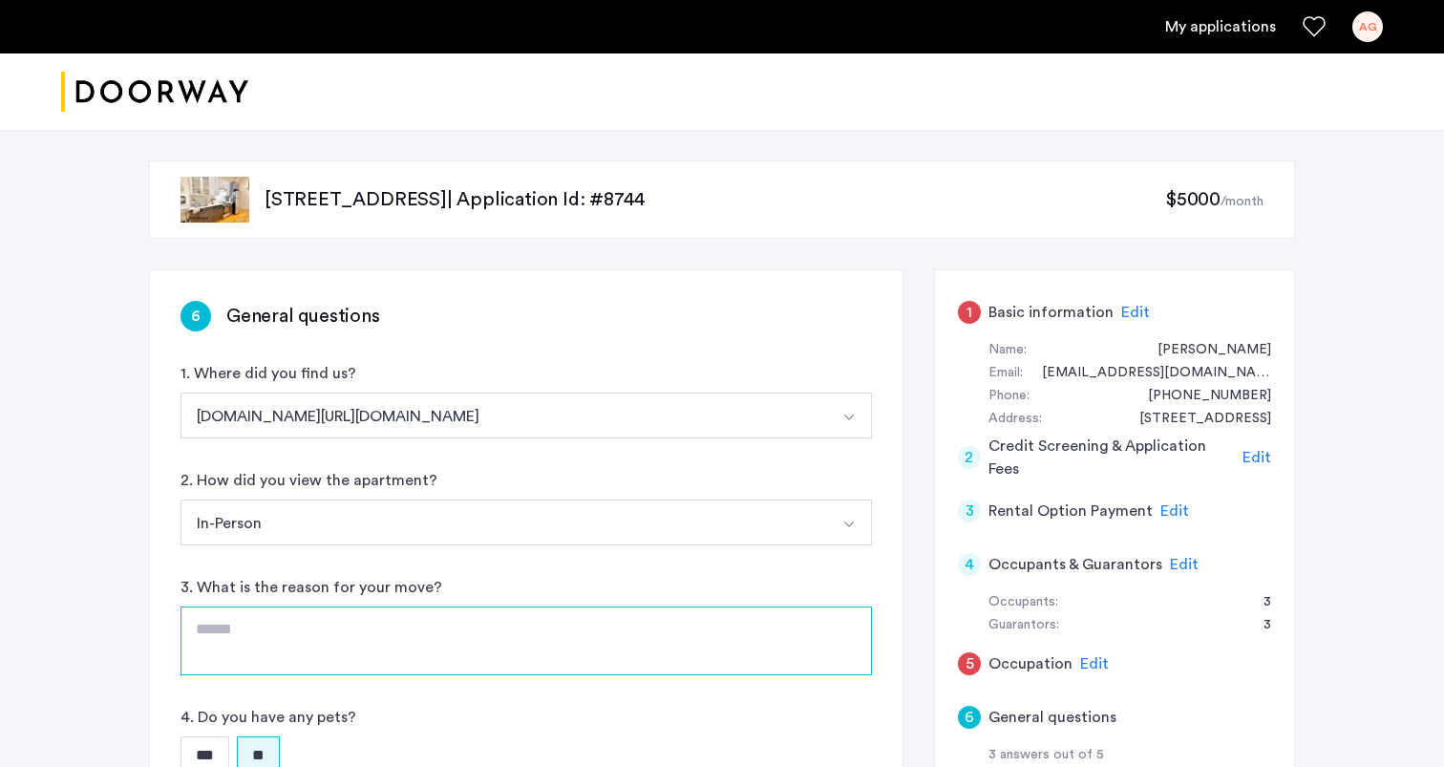
click at [427, 630] on textarea at bounding box center [527, 641] width 692 height 69
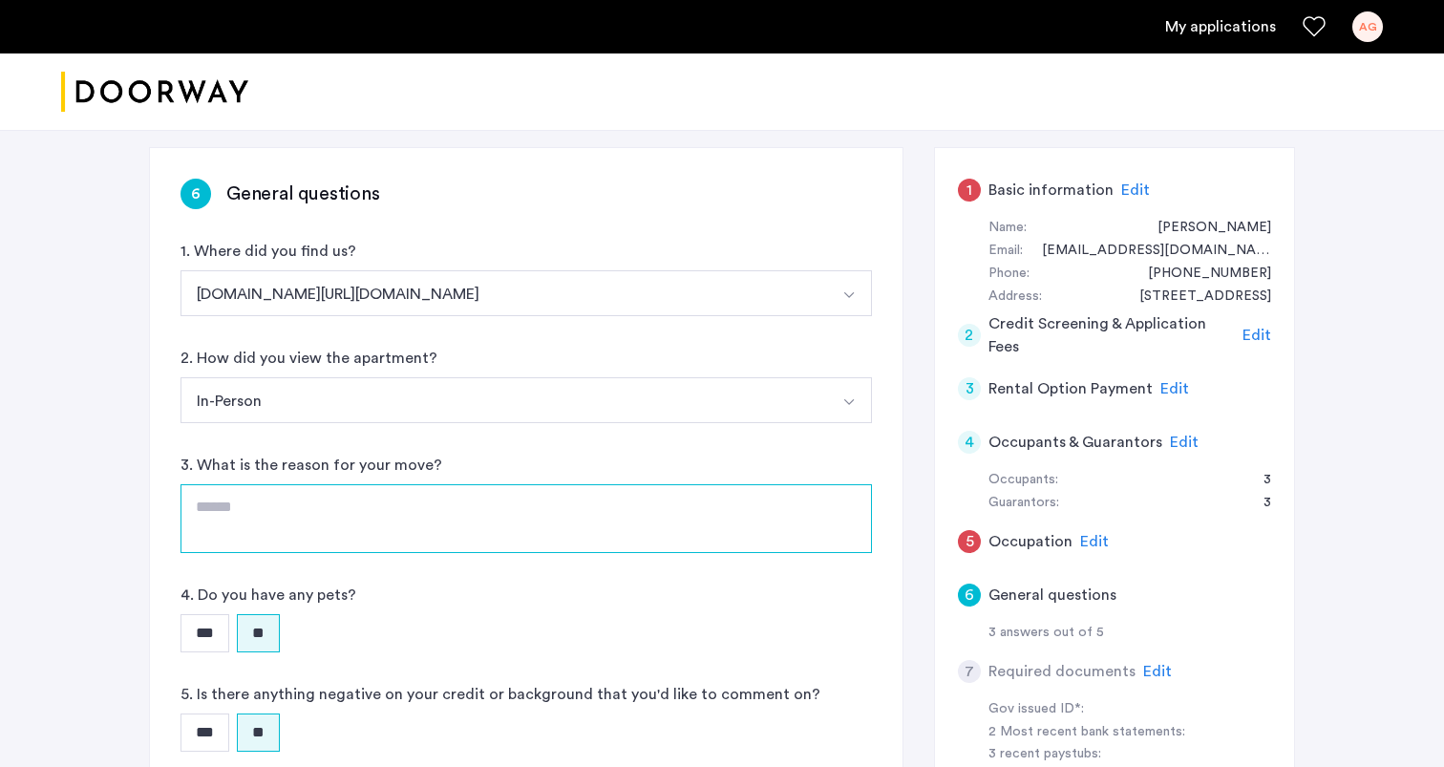
scroll to position [126, 0]
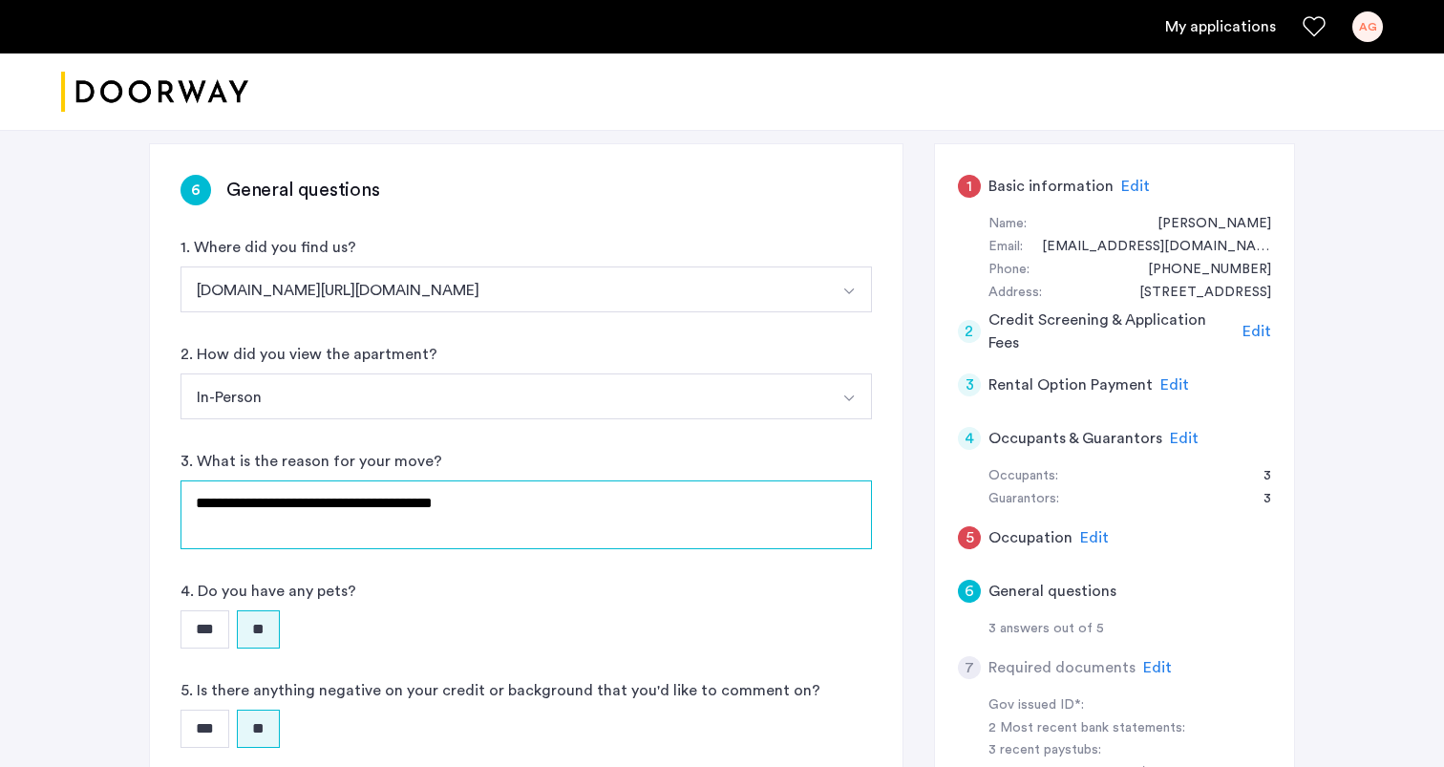
type textarea "**********"
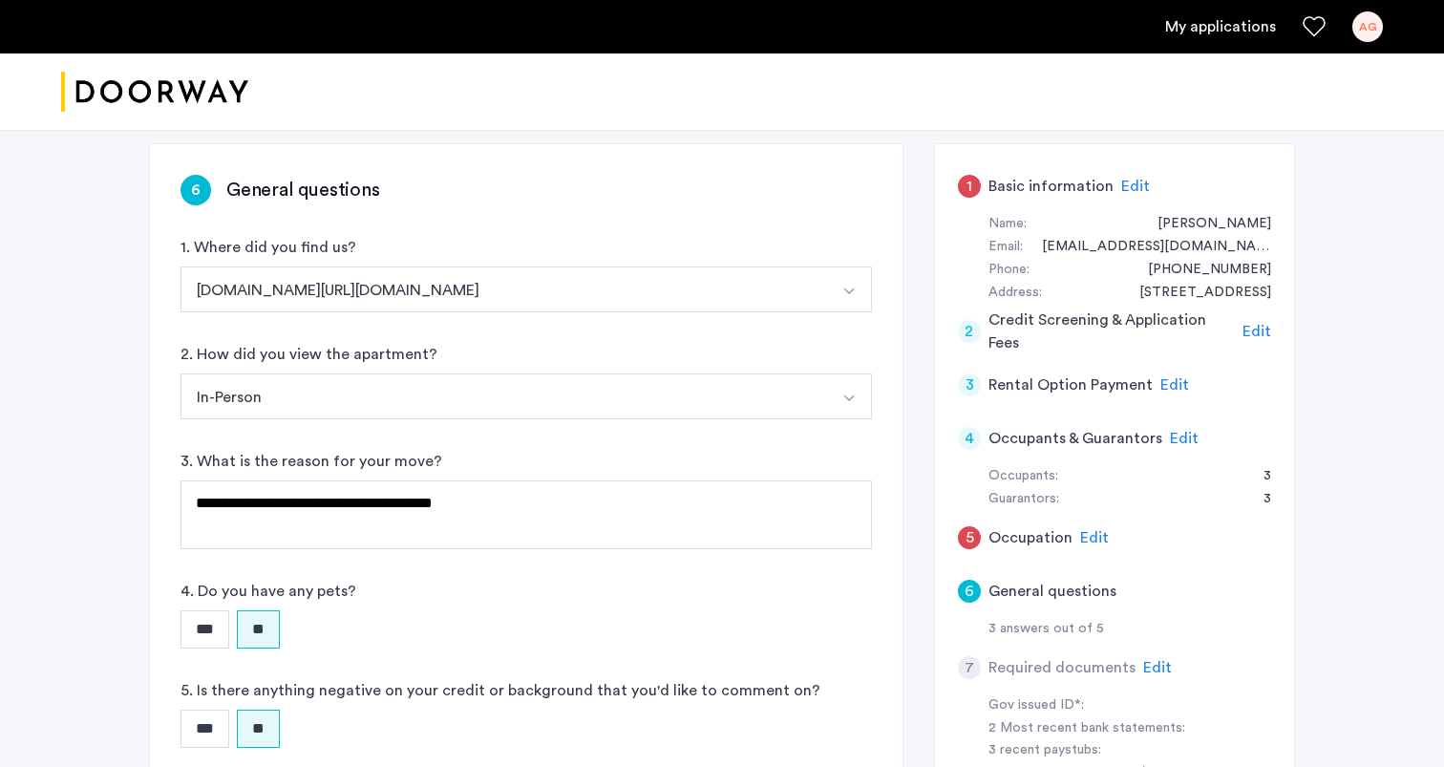
click at [544, 688] on label "5. Is there anything negative on your credit or background that you'd like to c…" at bounding box center [501, 690] width 640 height 23
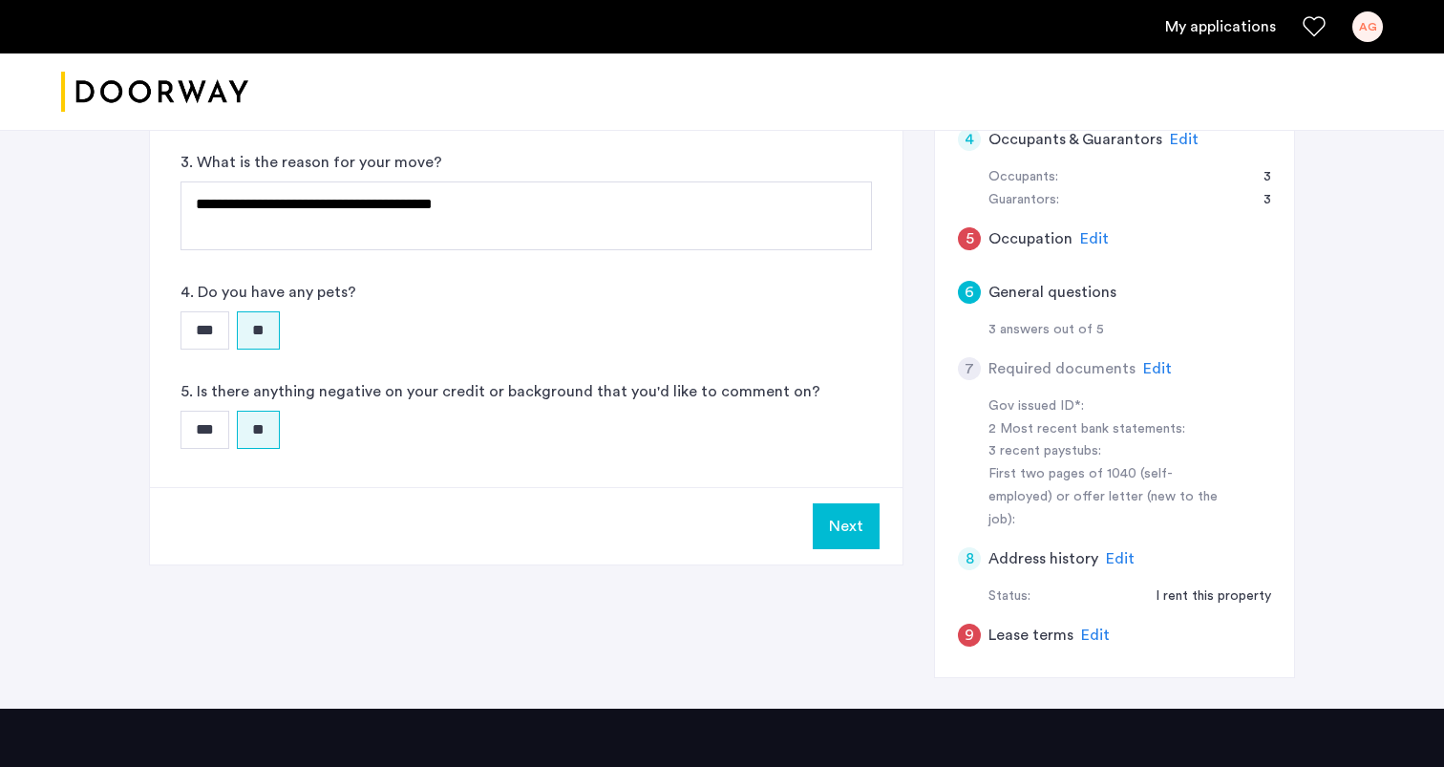
scroll to position [421, 0]
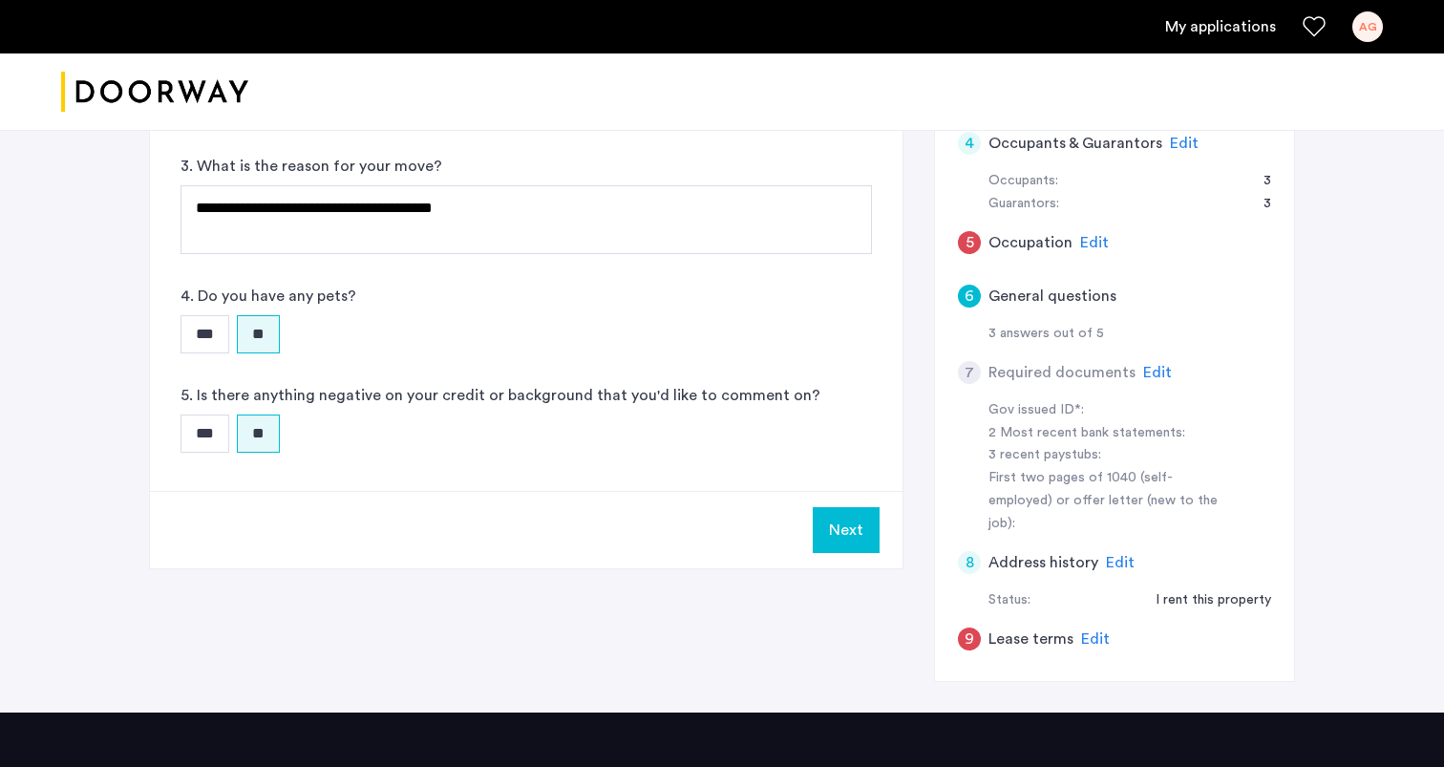
click at [841, 528] on button "Next" at bounding box center [846, 530] width 67 height 46
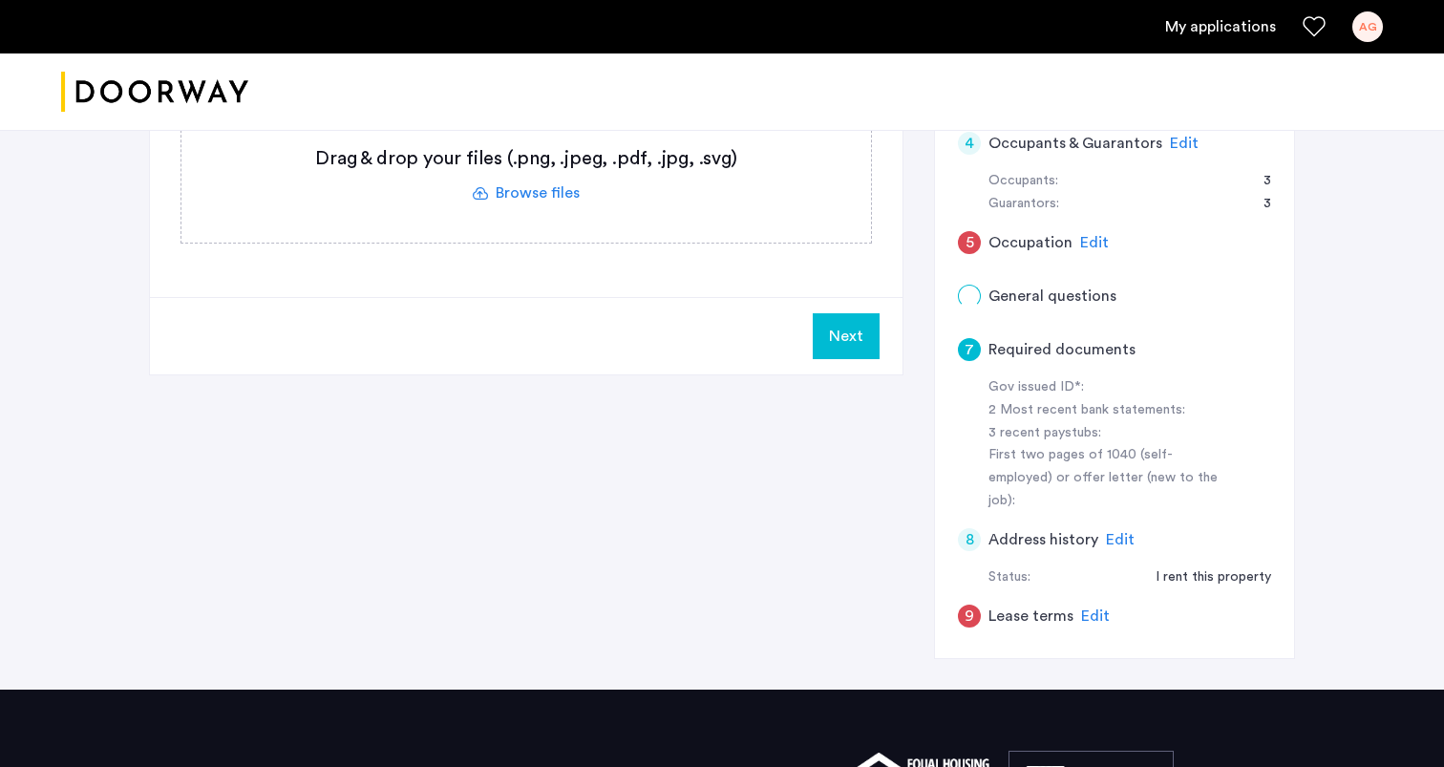
scroll to position [0, 0]
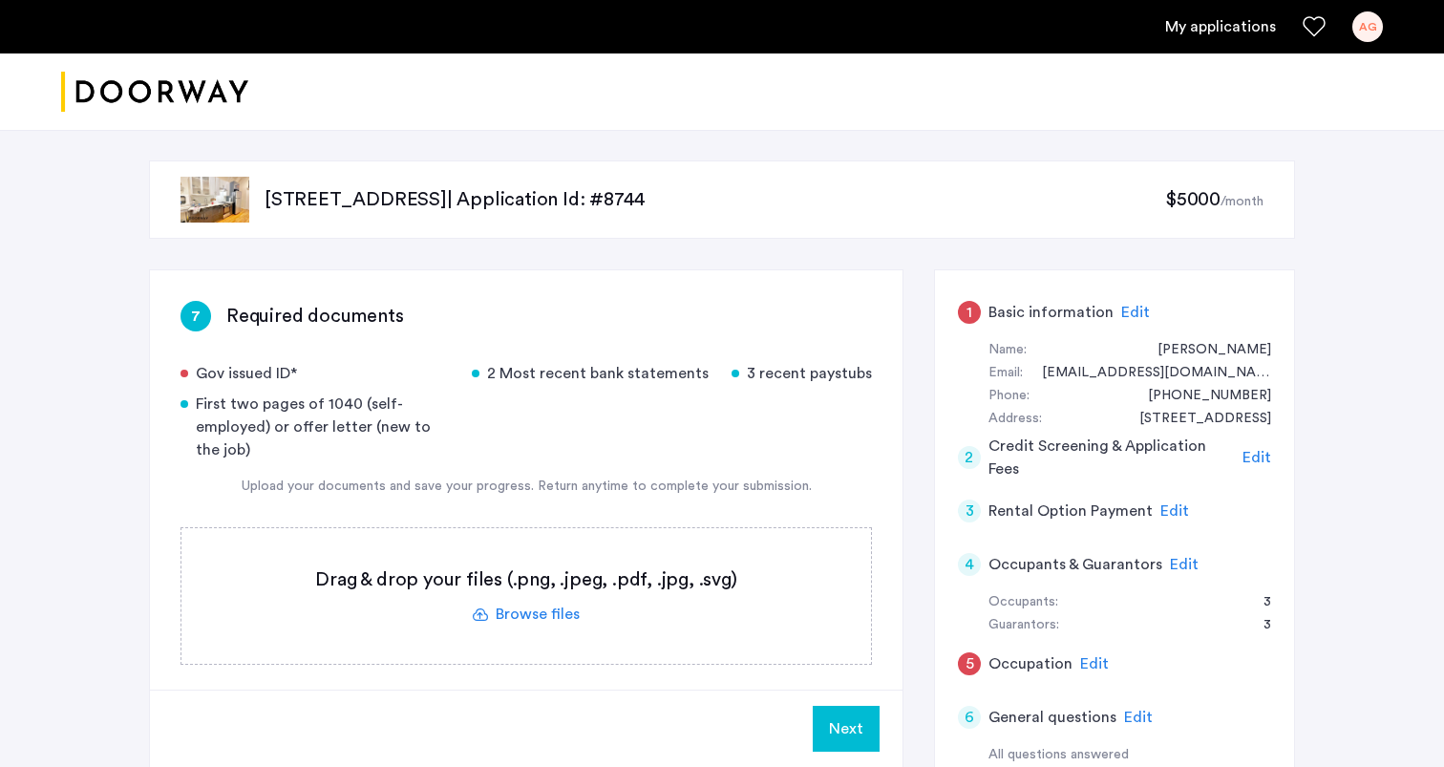
click at [1126, 313] on span "Edit" at bounding box center [1135, 312] width 29 height 15
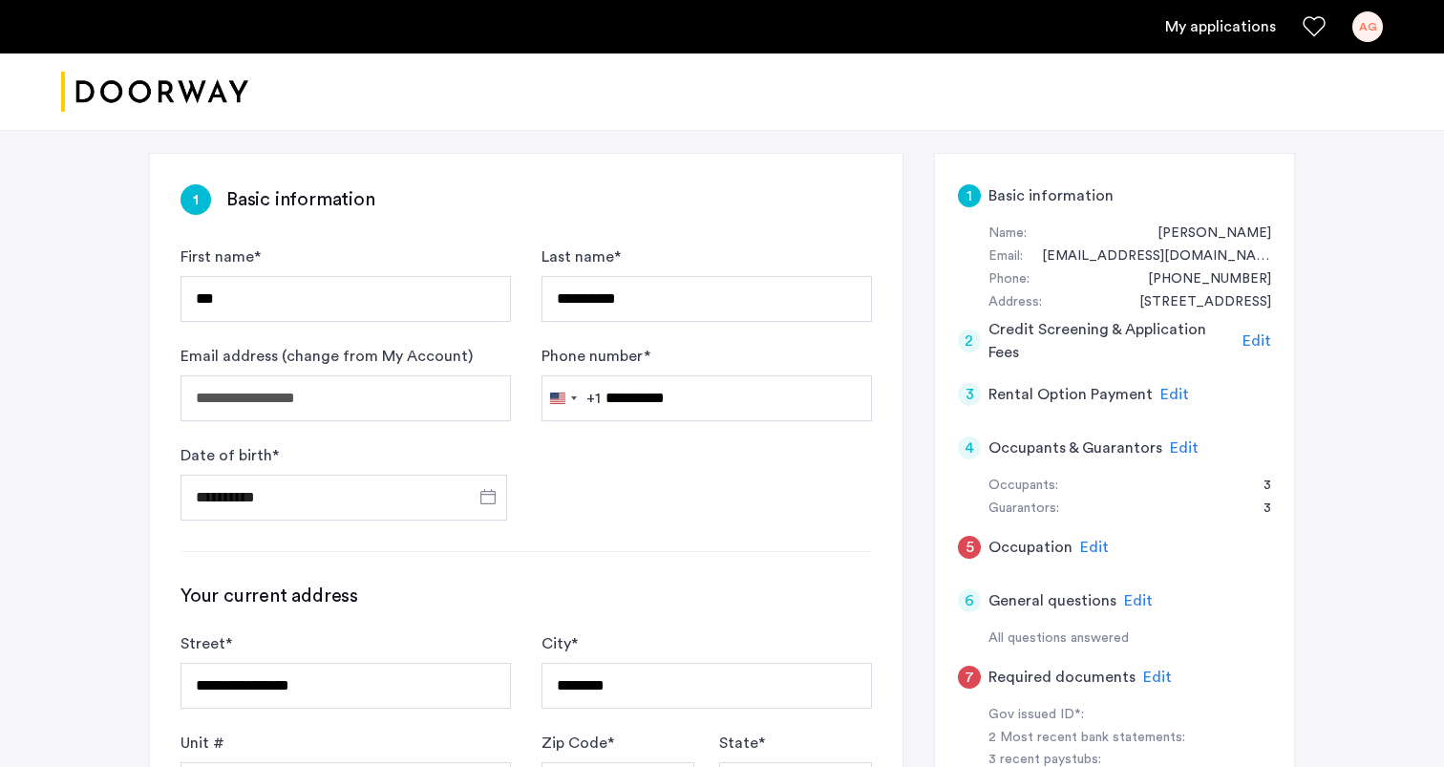
scroll to position [88, 0]
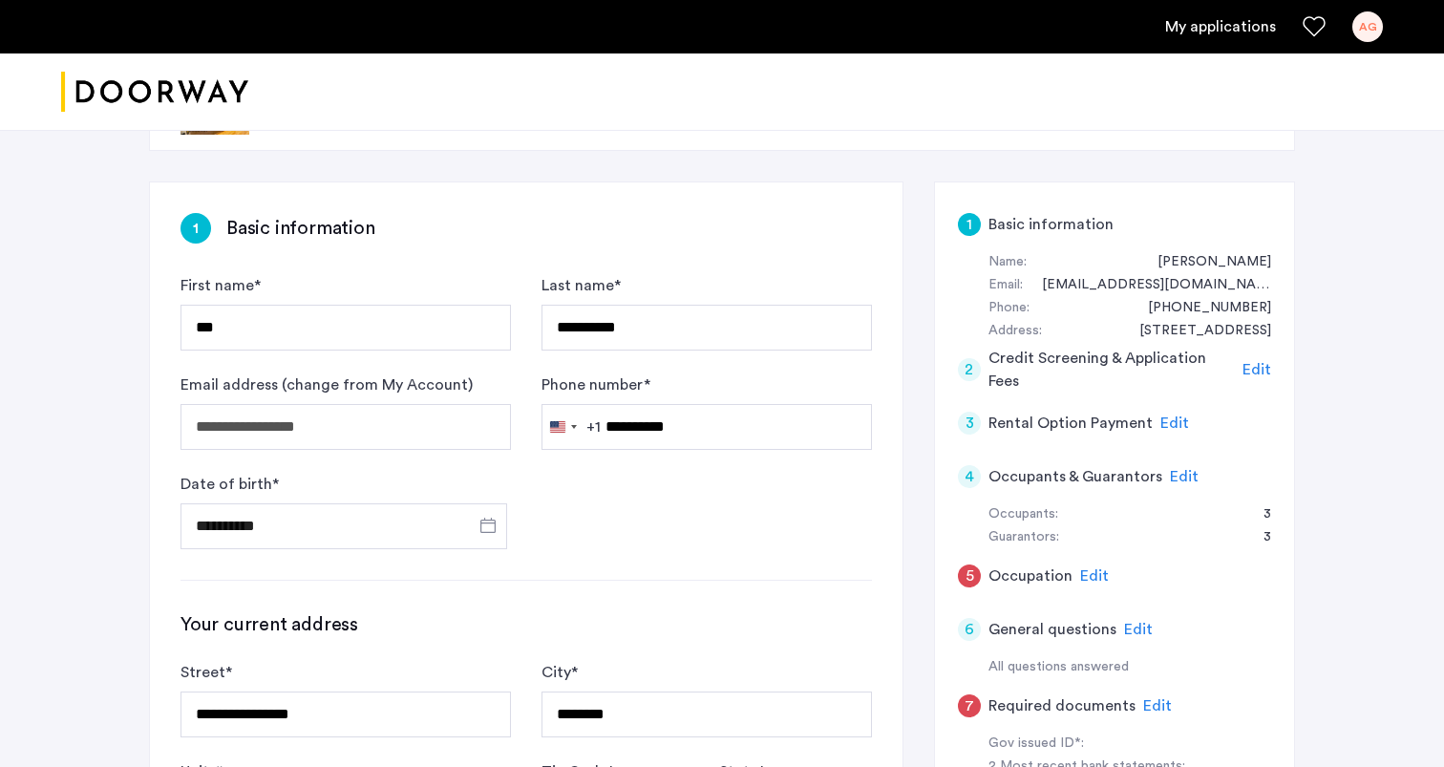
click at [843, 622] on h3 "Your current address" at bounding box center [527, 624] width 692 height 27
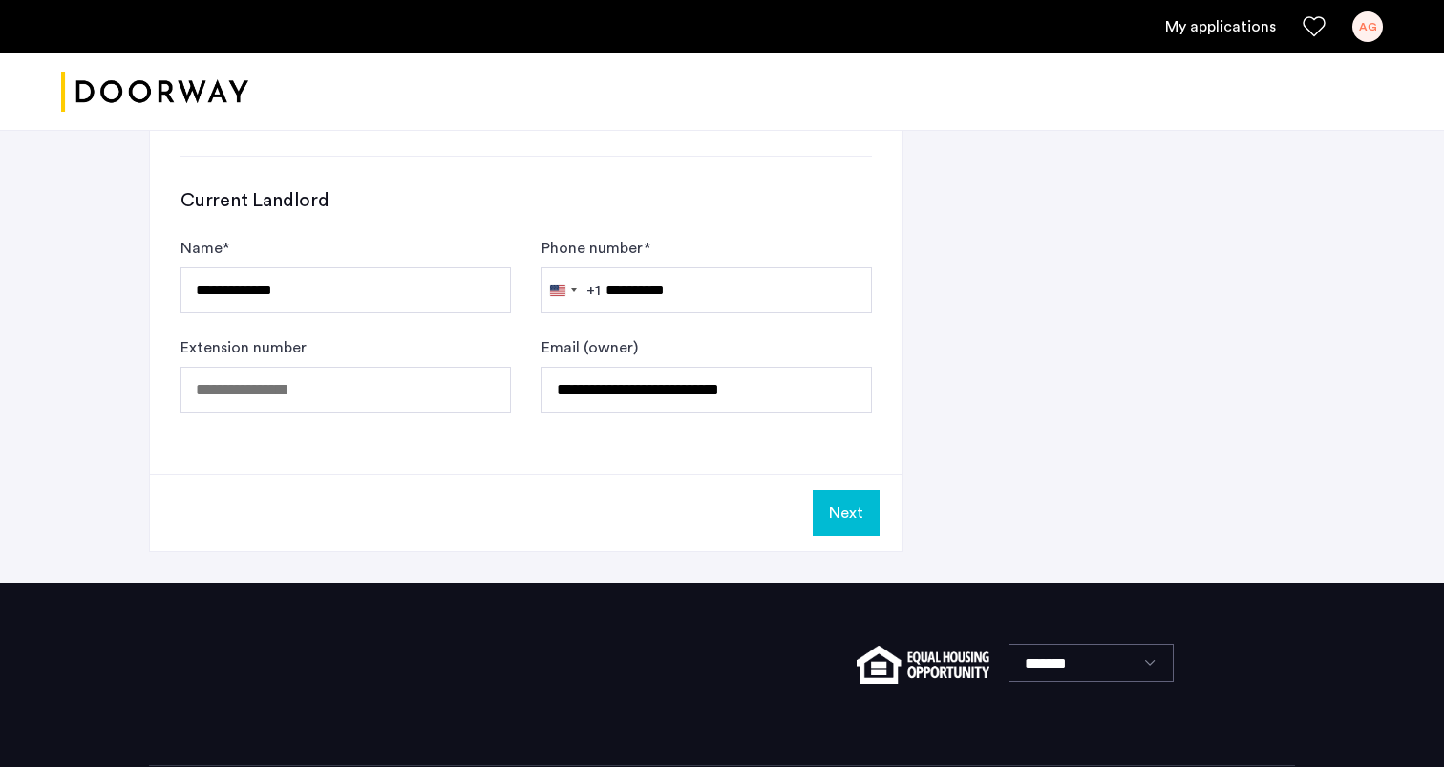
scroll to position [1146, 0]
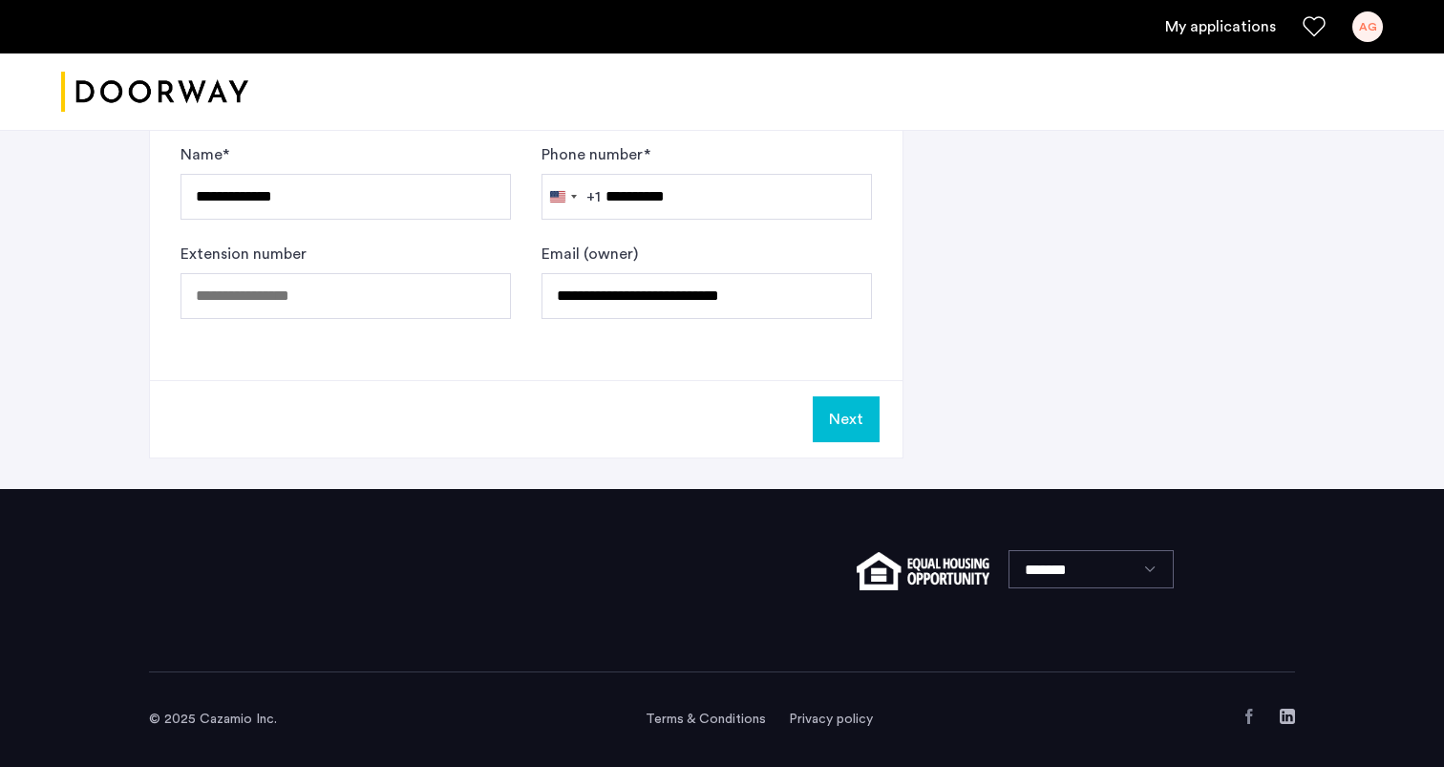
click at [853, 409] on button "Next" at bounding box center [846, 419] width 67 height 46
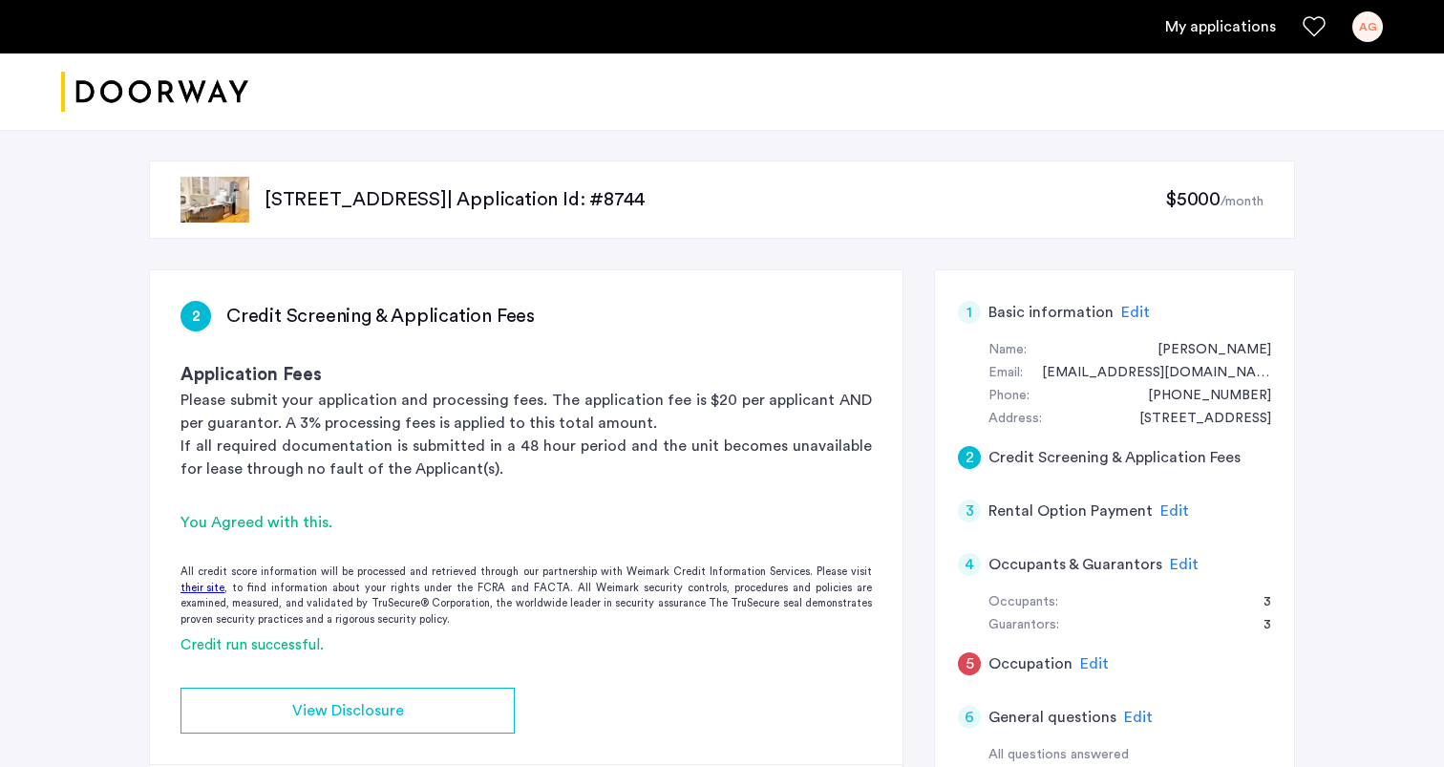
scroll to position [74, 0]
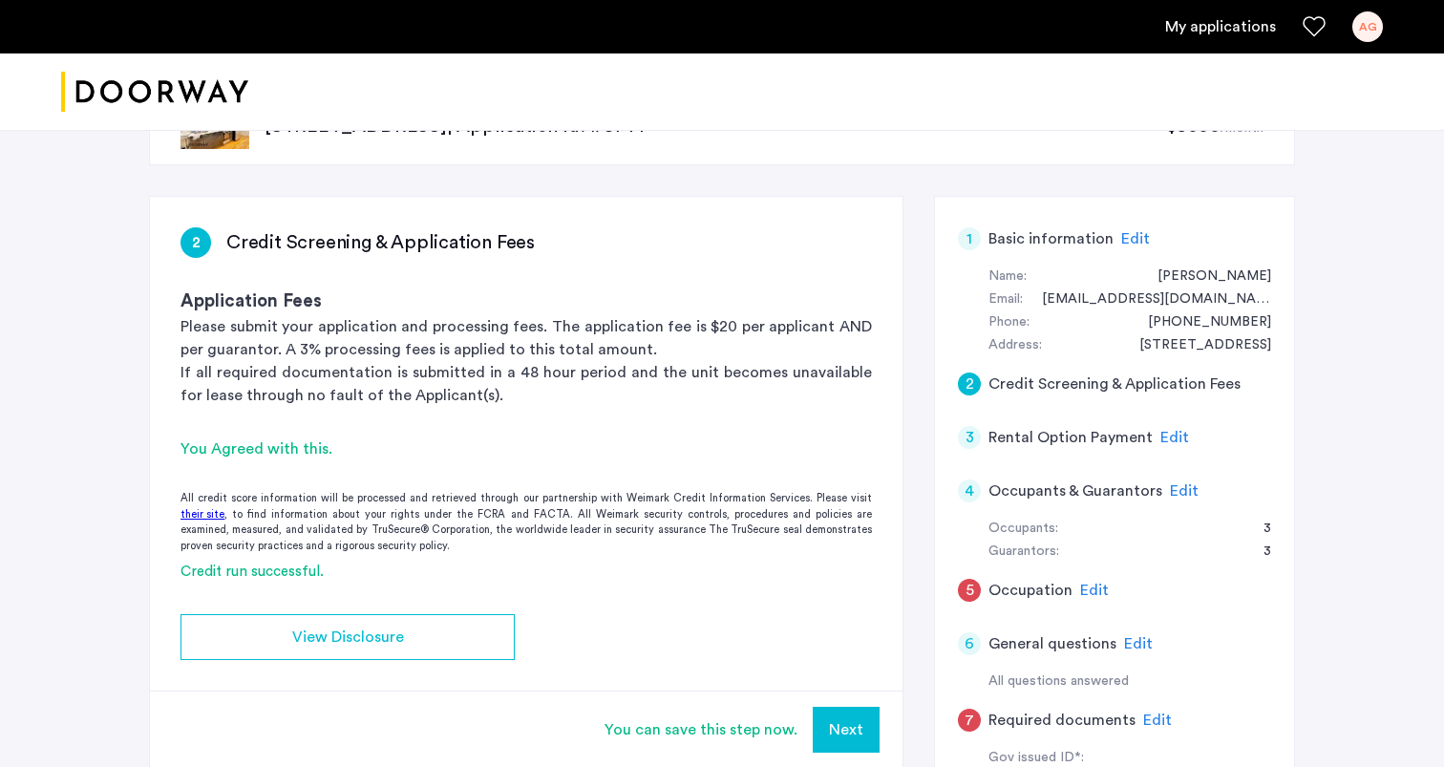
click at [1083, 589] on span "Edit" at bounding box center [1094, 590] width 29 height 15
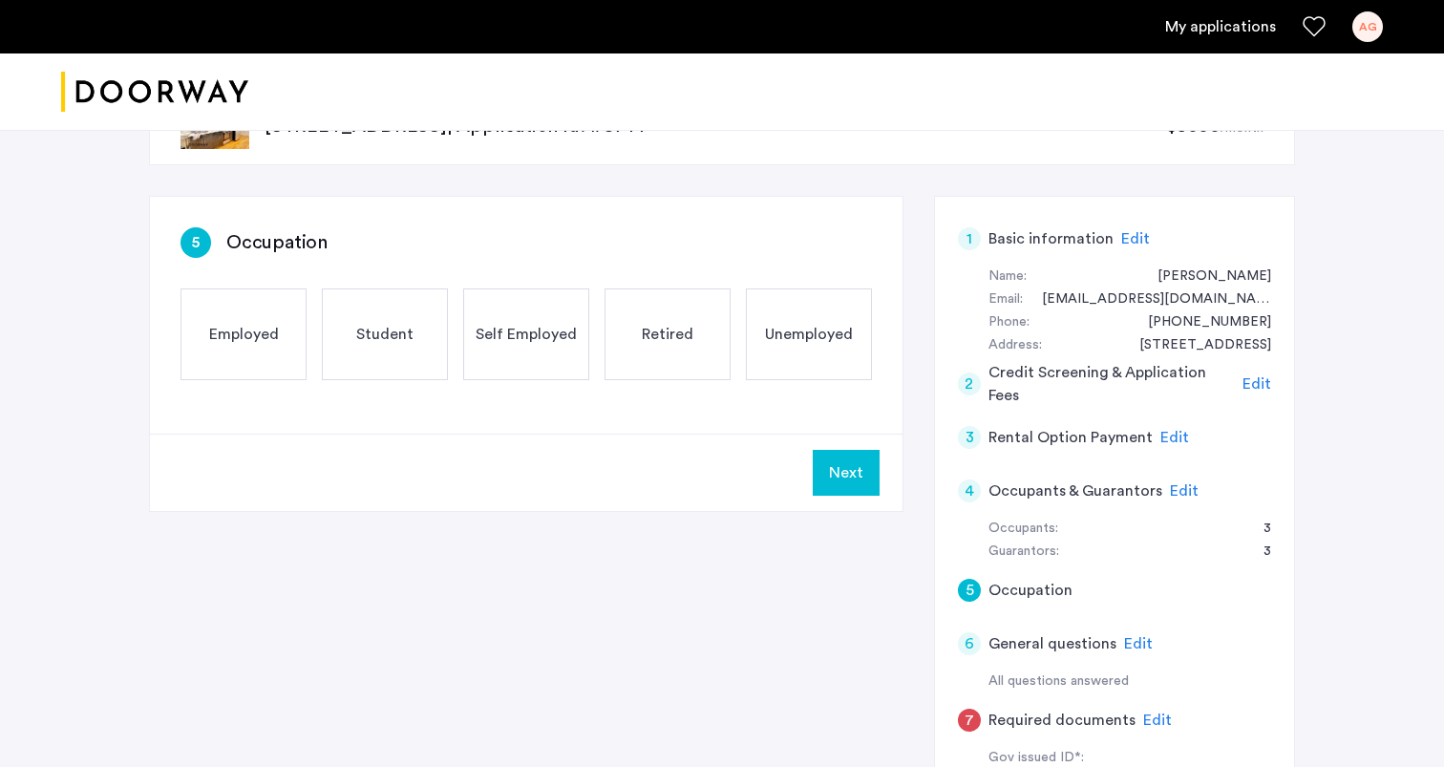
click at [809, 342] on span "Unemployed" at bounding box center [809, 334] width 88 height 23
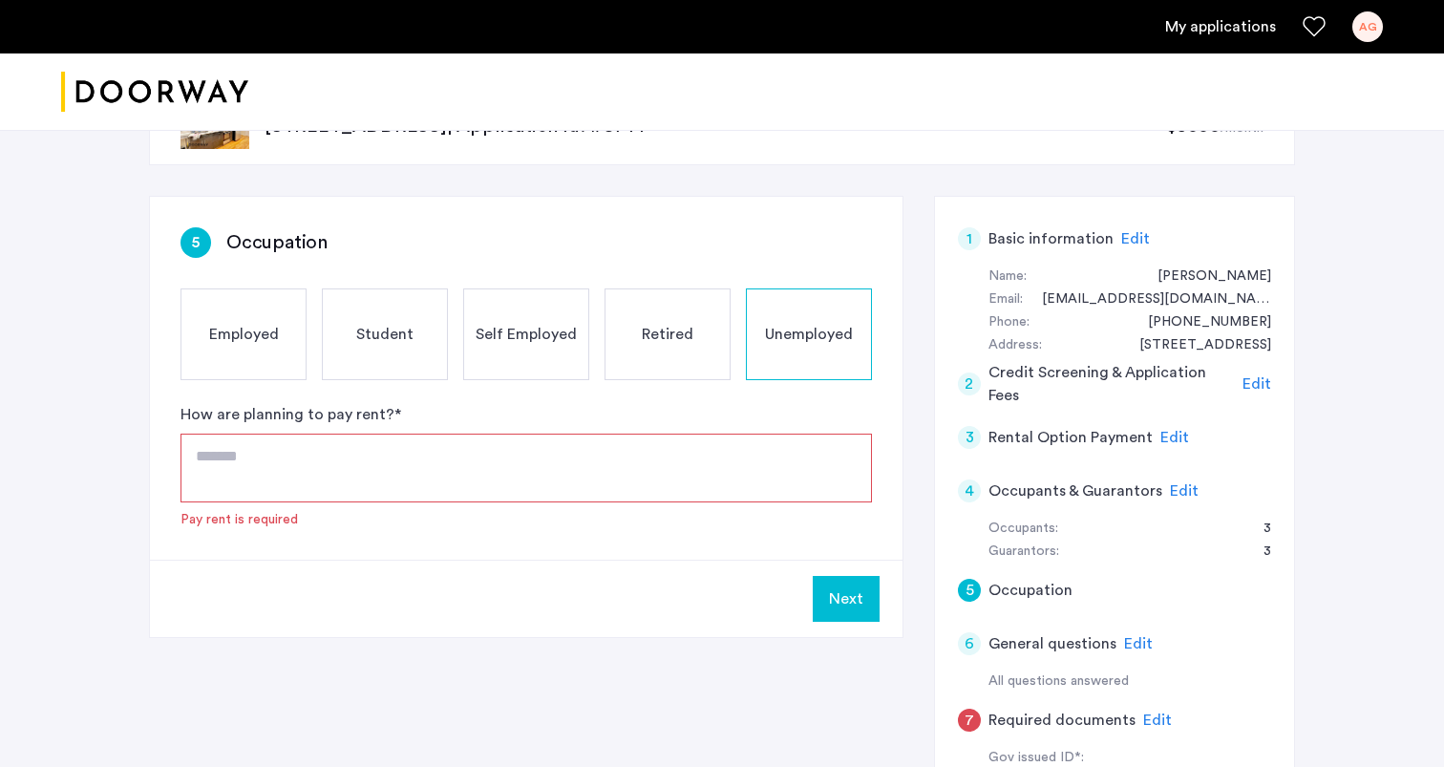
click at [745, 475] on textarea at bounding box center [527, 468] width 692 height 69
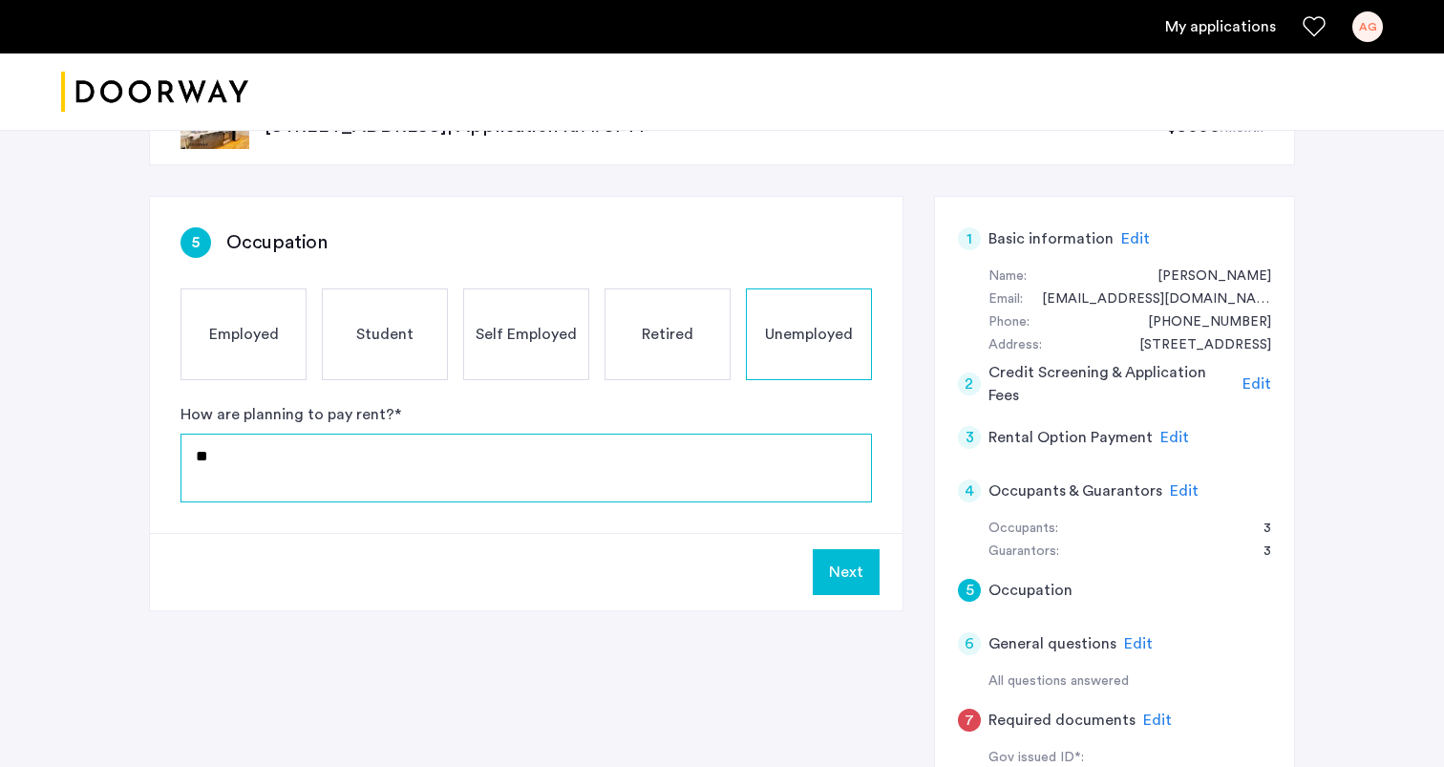
type textarea "*"
type textarea "**********"
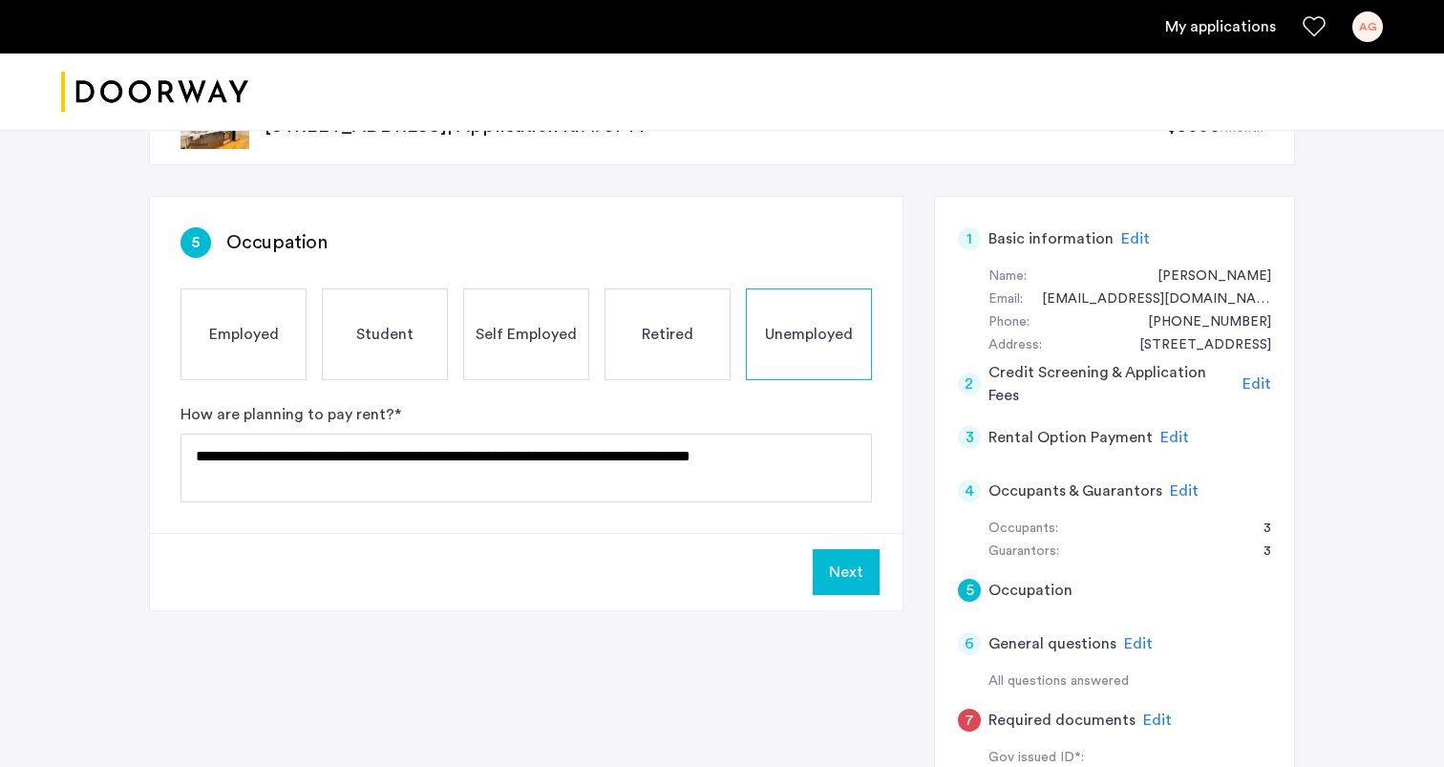
click at [604, 620] on div "**********" at bounding box center [722, 662] width 1146 height 933
click at [850, 567] on button "Next" at bounding box center [846, 572] width 67 height 46
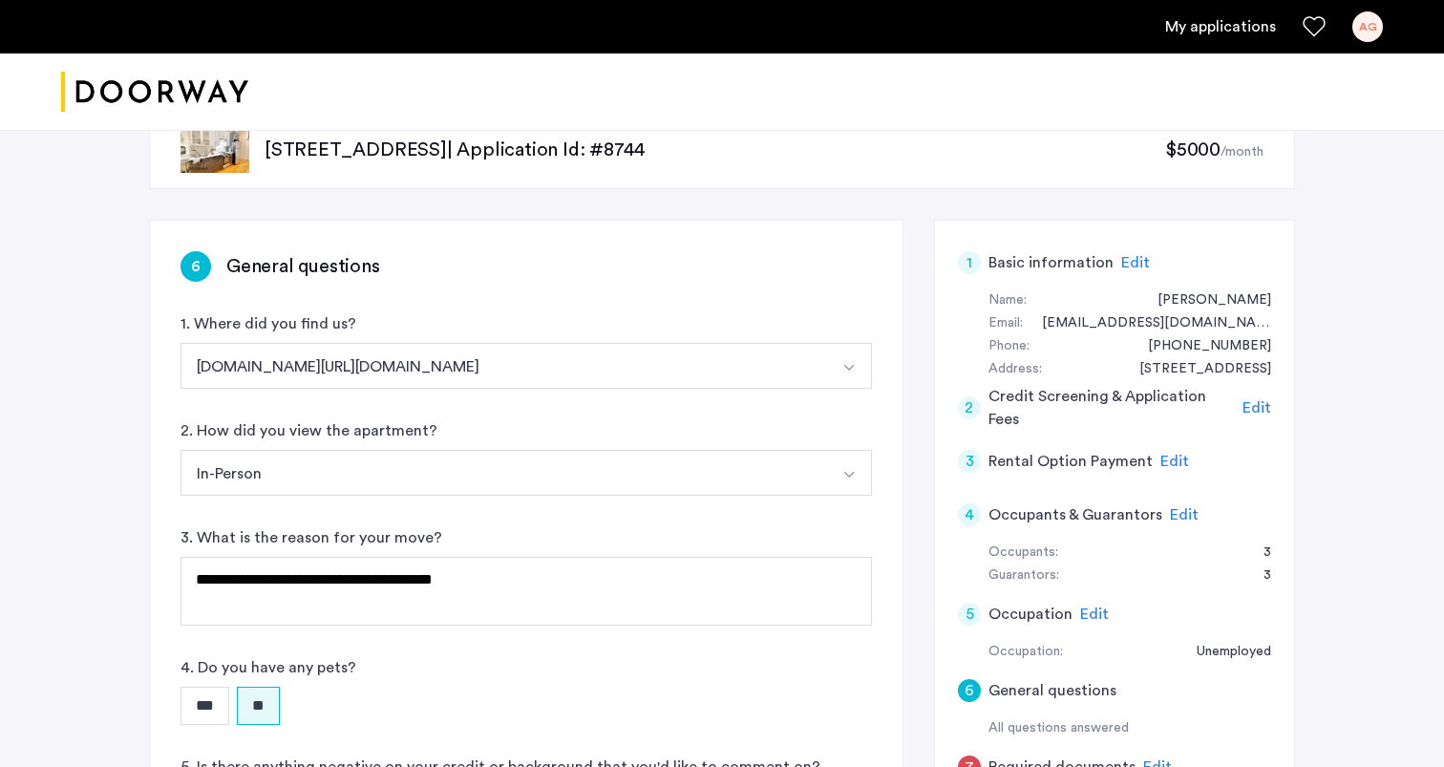
scroll to position [0, 0]
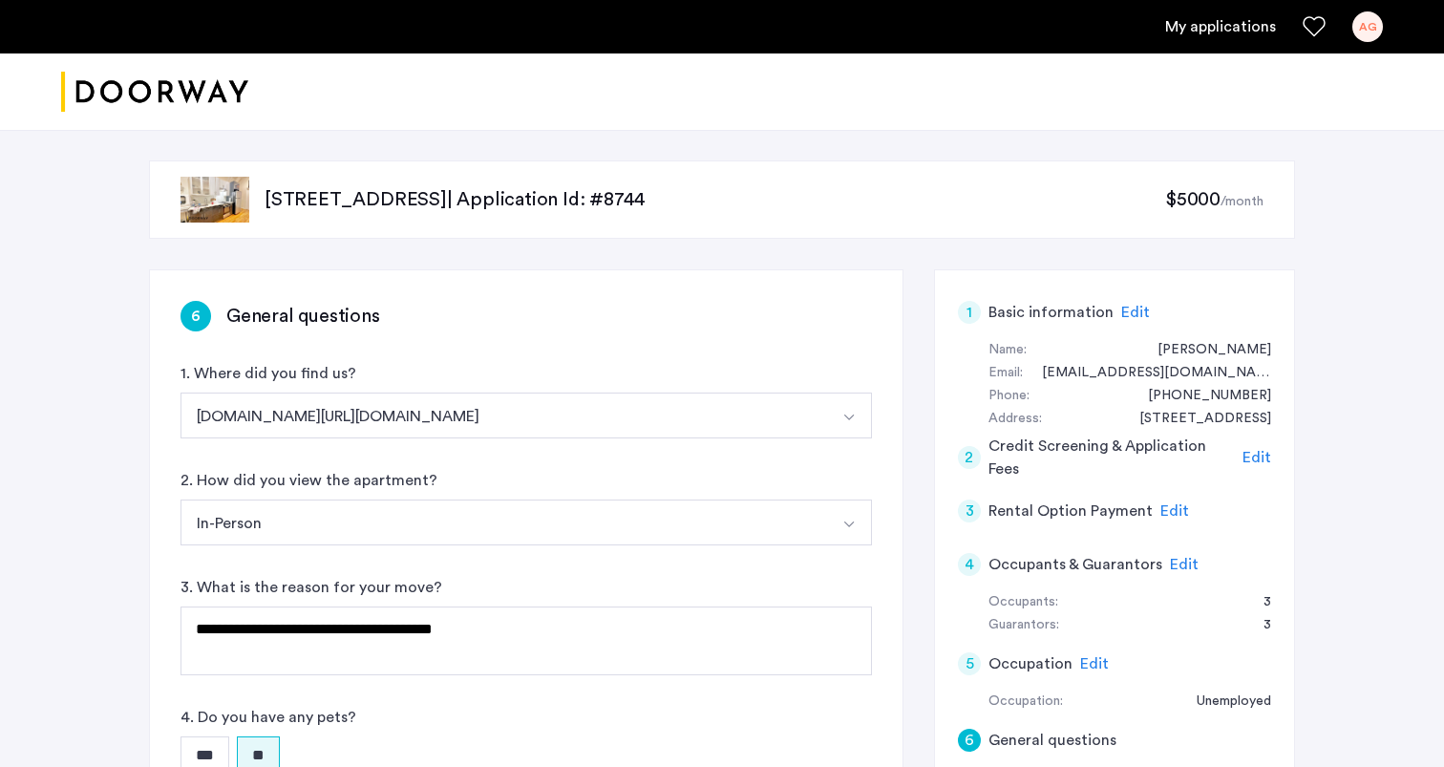
click at [597, 196] on p "[STREET_ADDRESS] | Application Id: #8744" at bounding box center [715, 199] width 901 height 27
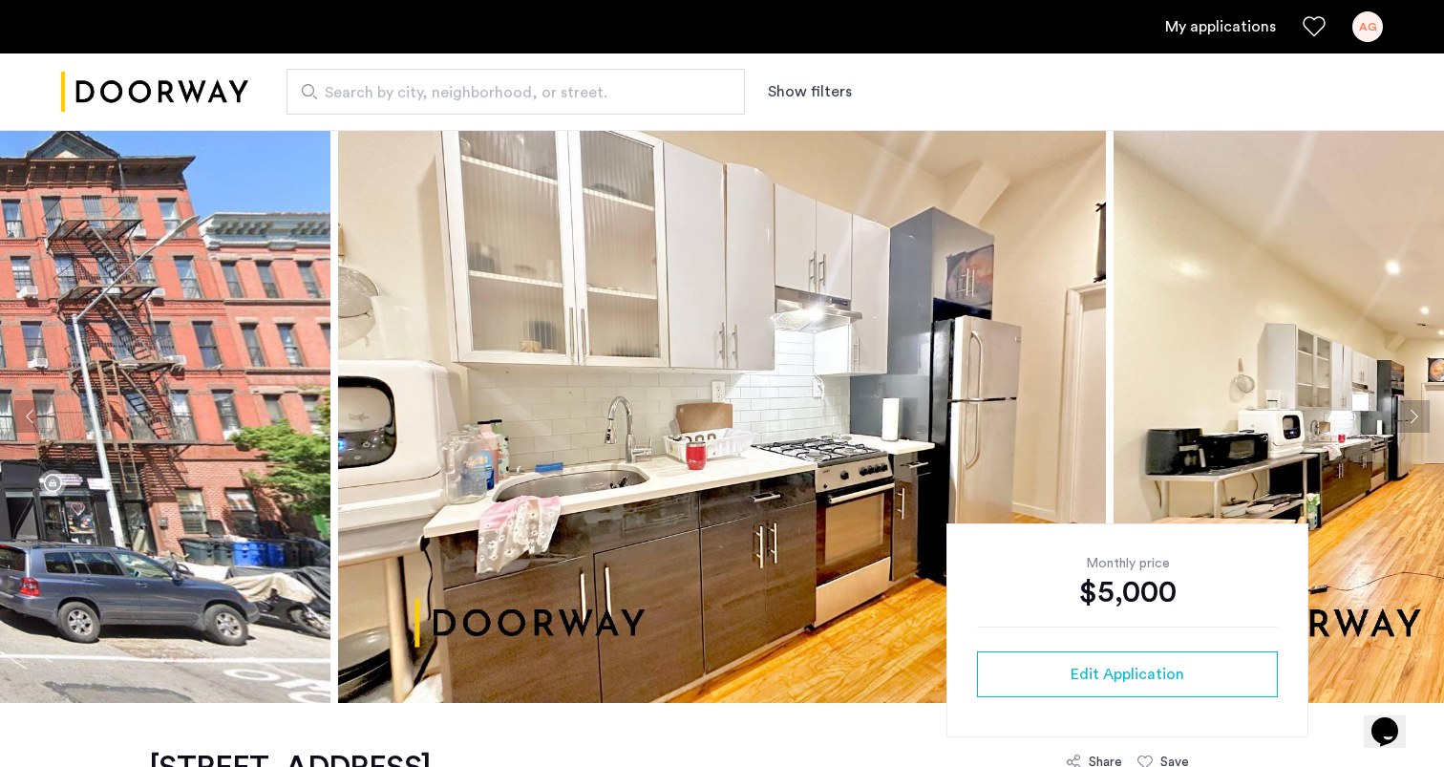
click at [825, 467] on img at bounding box center [722, 416] width 768 height 573
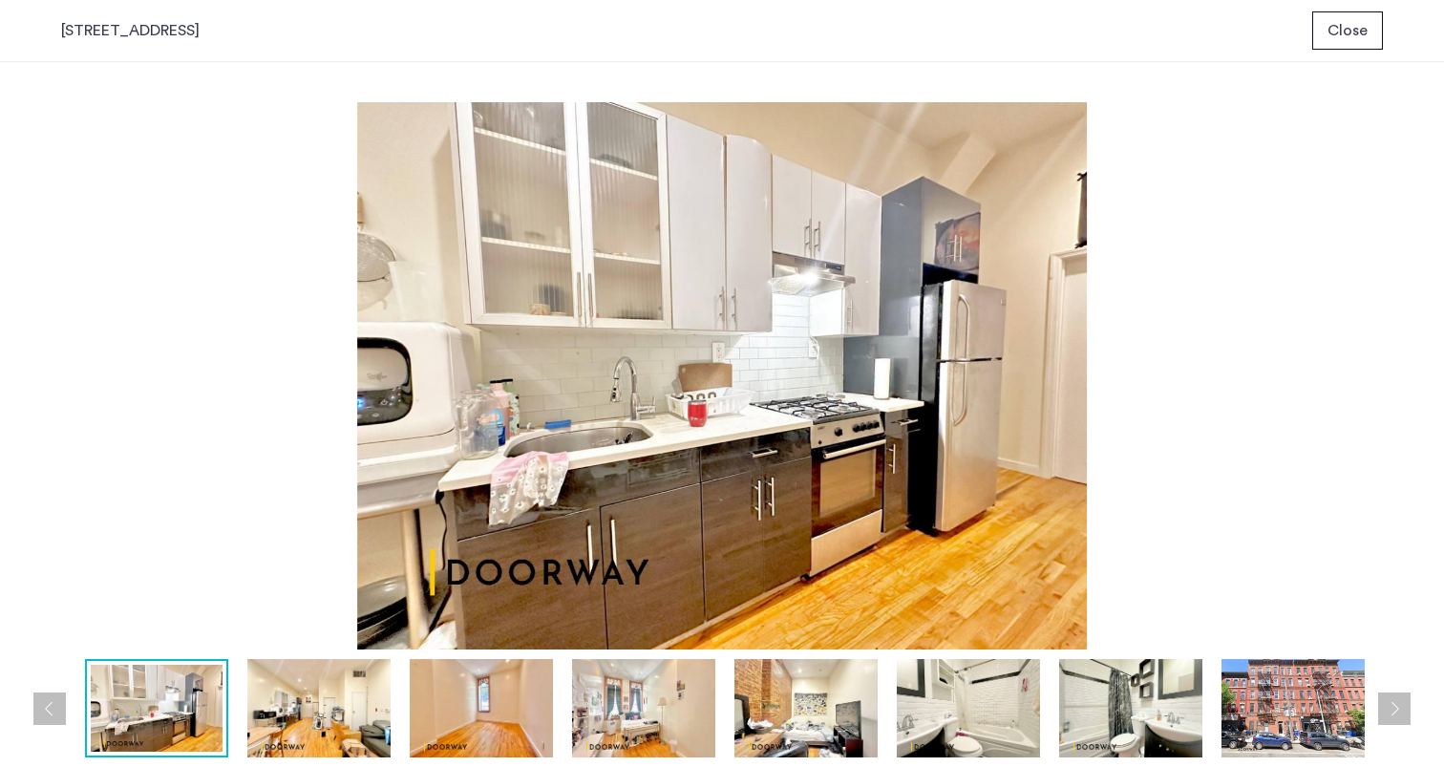
click at [328, 713] on img at bounding box center [318, 708] width 143 height 98
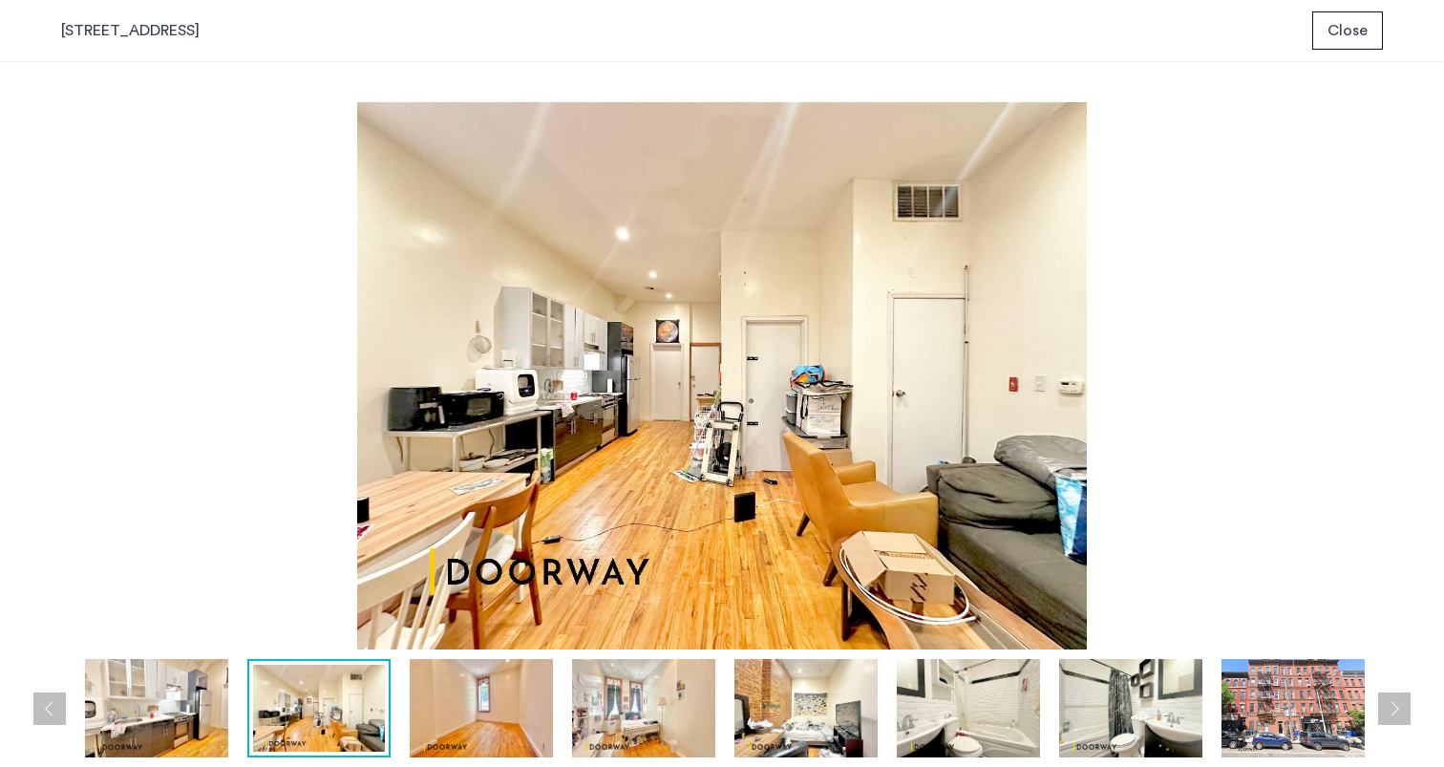
click at [518, 737] on img at bounding box center [481, 708] width 143 height 98
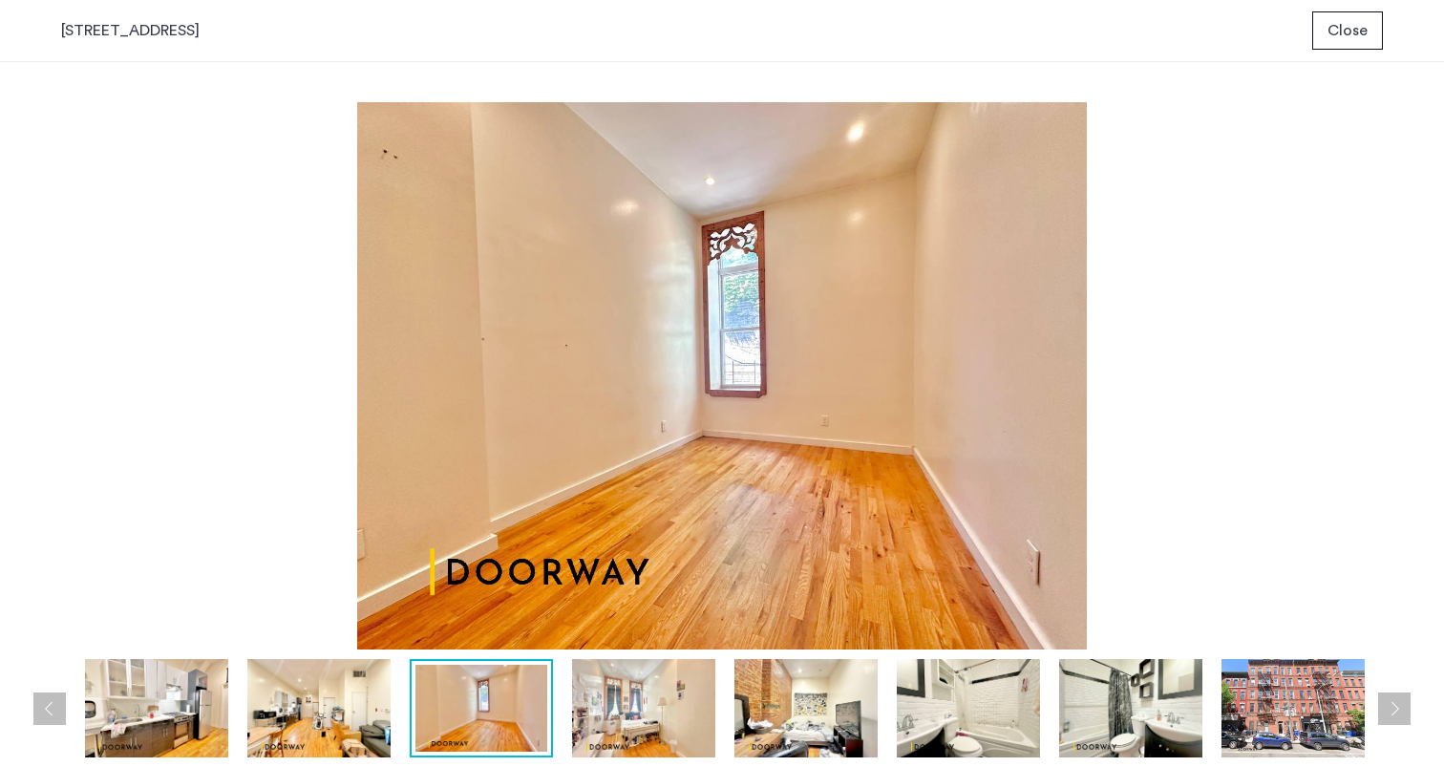
click at [606, 733] on img at bounding box center [643, 708] width 143 height 98
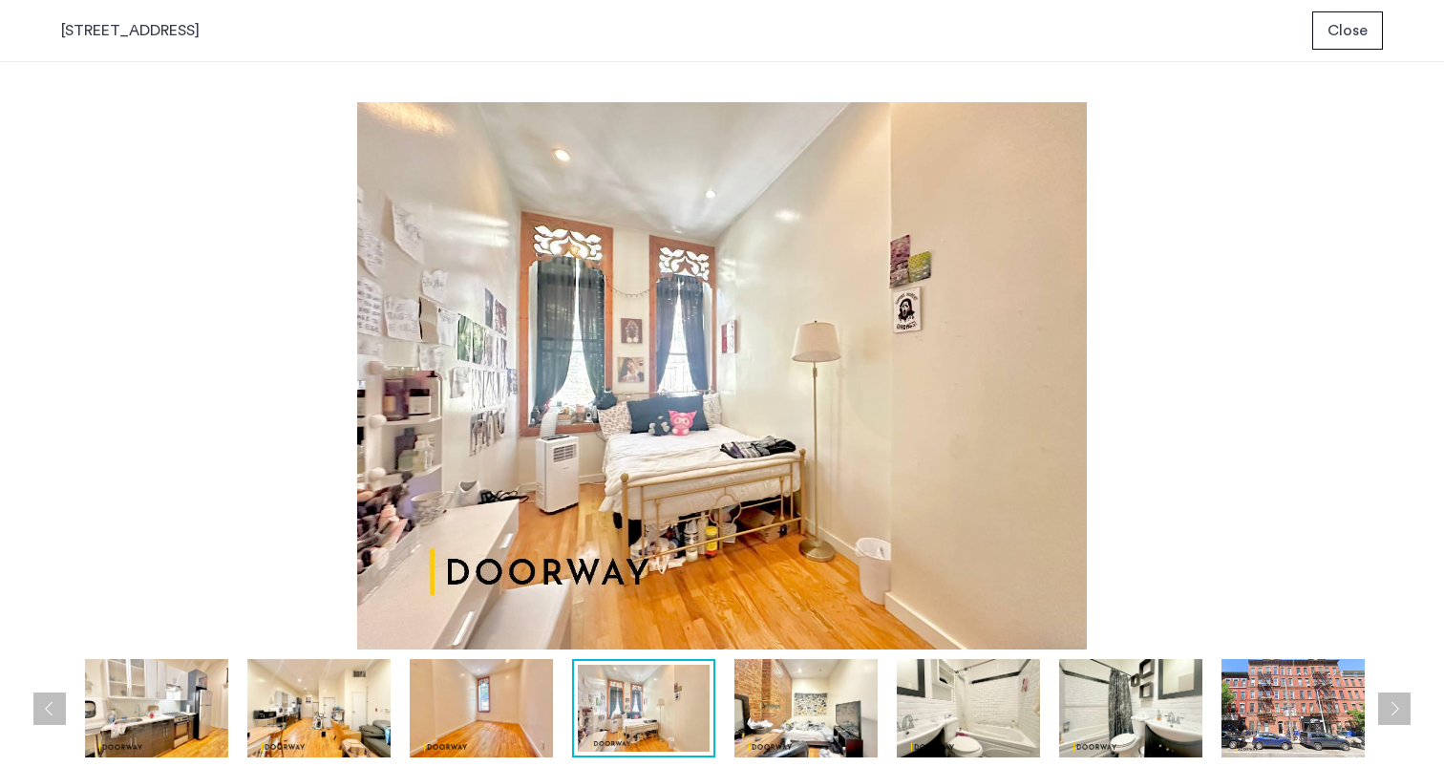
click at [784, 716] on img at bounding box center [806, 708] width 143 height 98
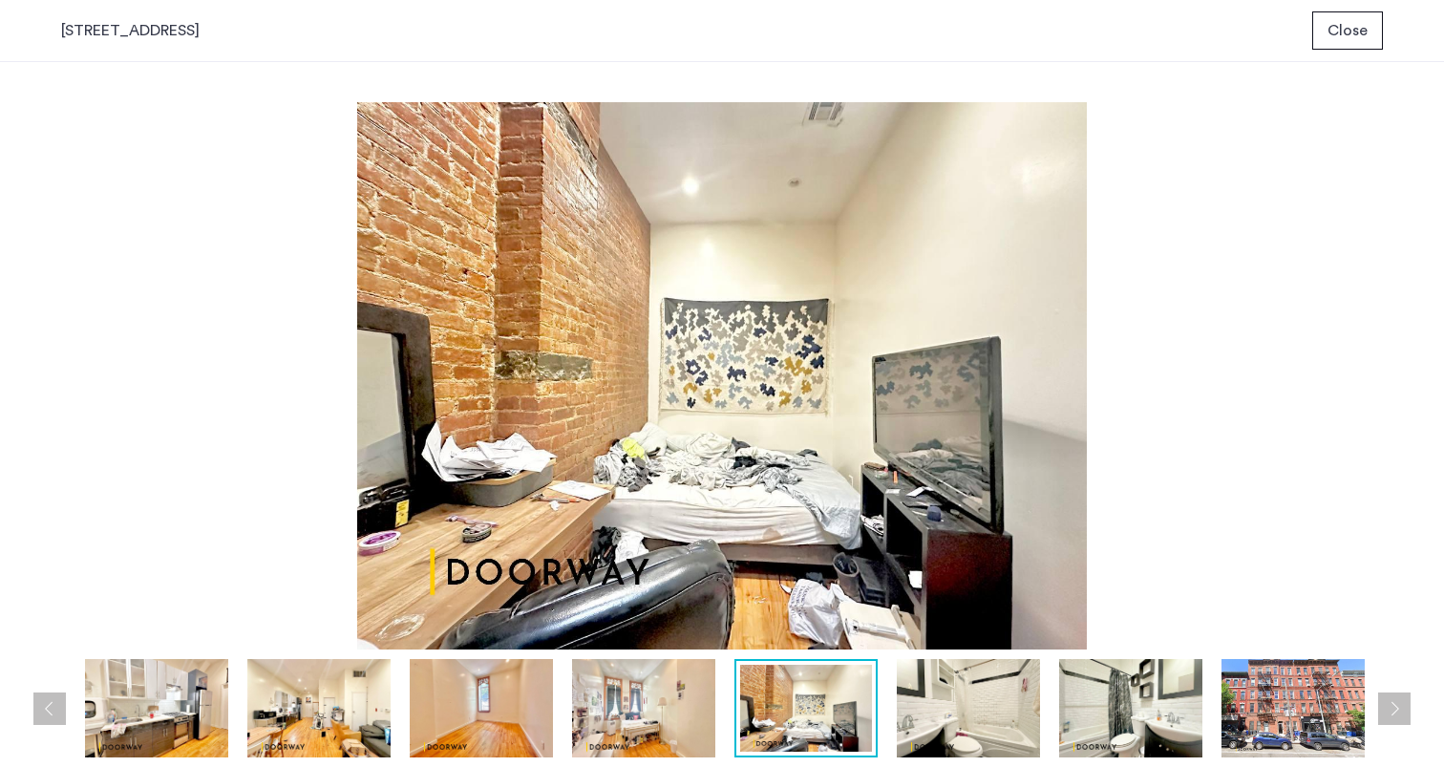
click at [1001, 697] on img at bounding box center [968, 708] width 143 height 98
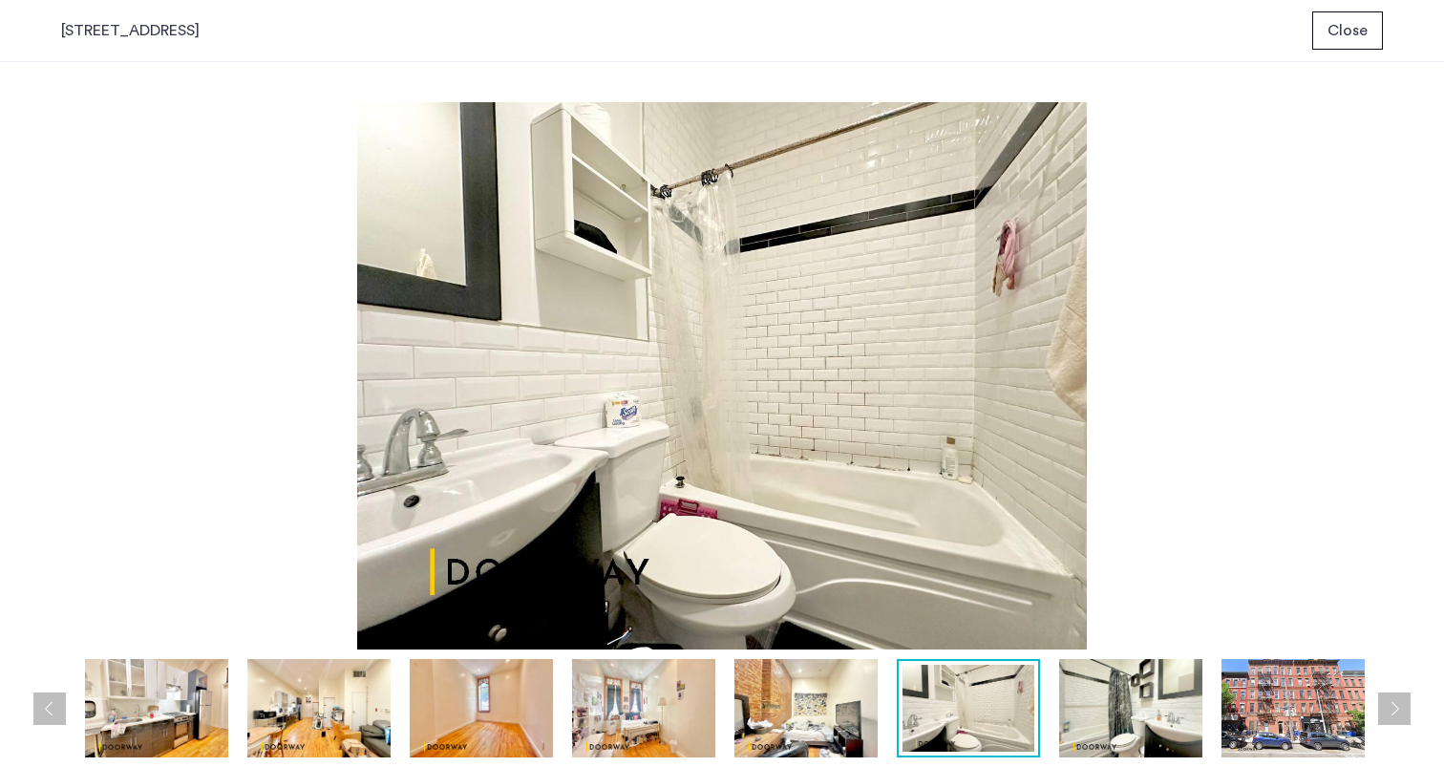
click at [1088, 699] on img at bounding box center [1130, 708] width 143 height 98
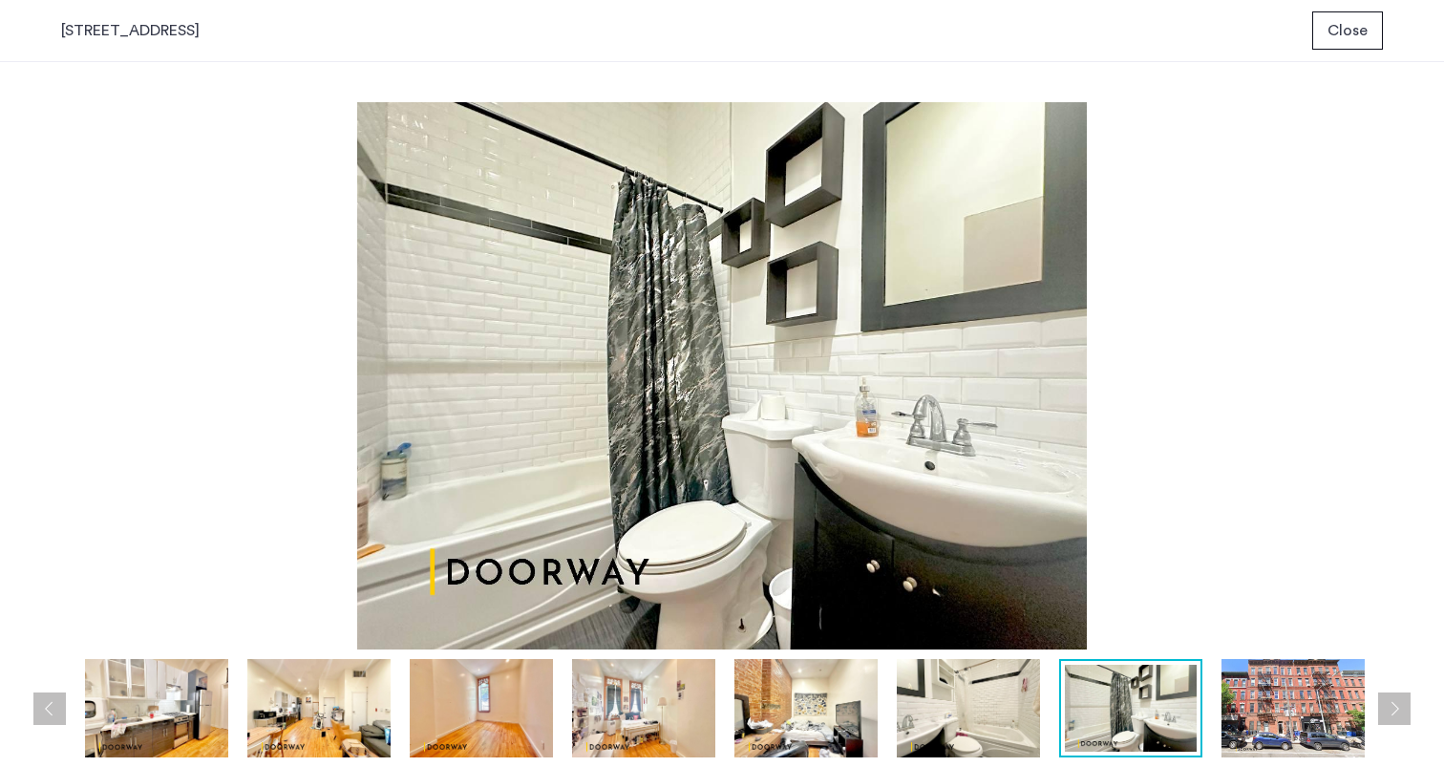
click at [1306, 705] on img at bounding box center [1293, 708] width 143 height 98
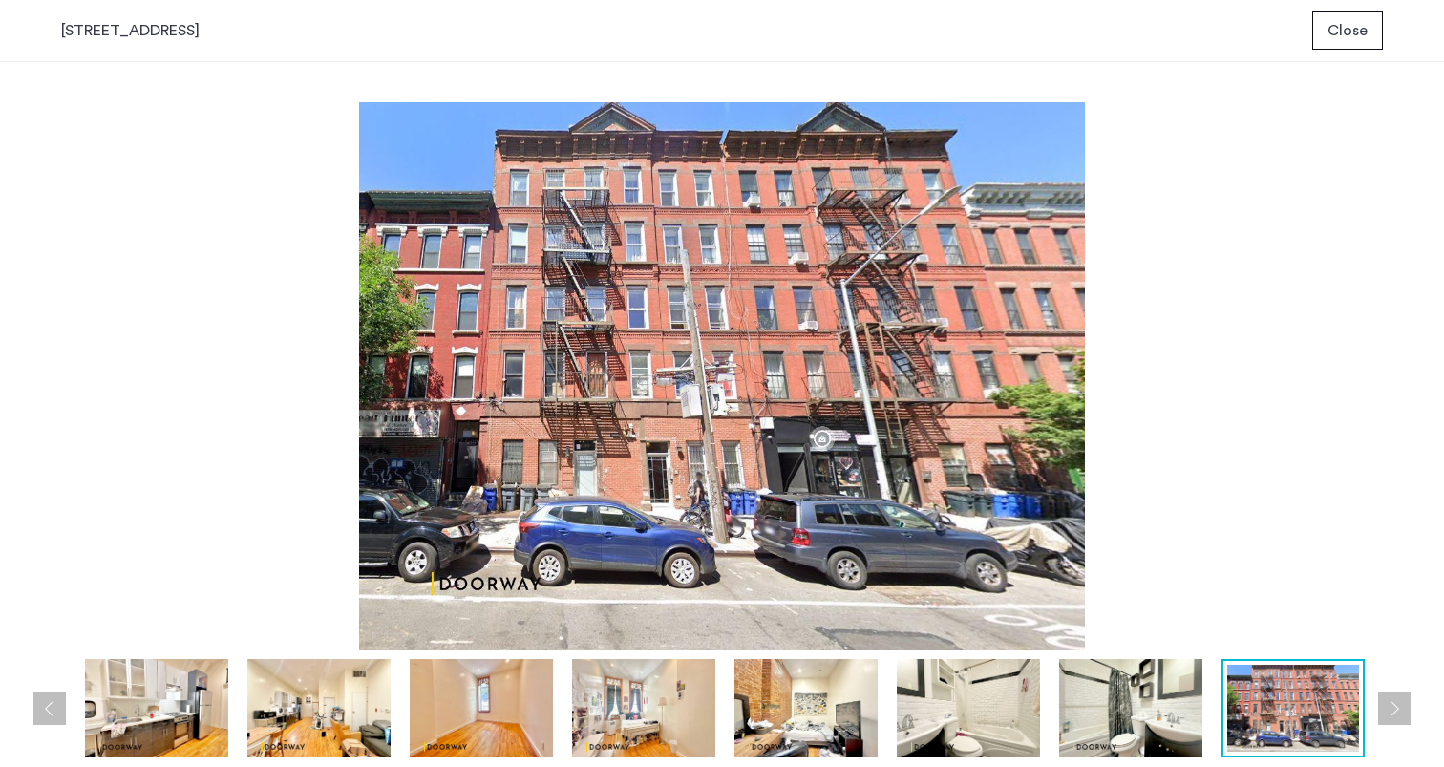
click at [139, 718] on img at bounding box center [156, 708] width 143 height 98
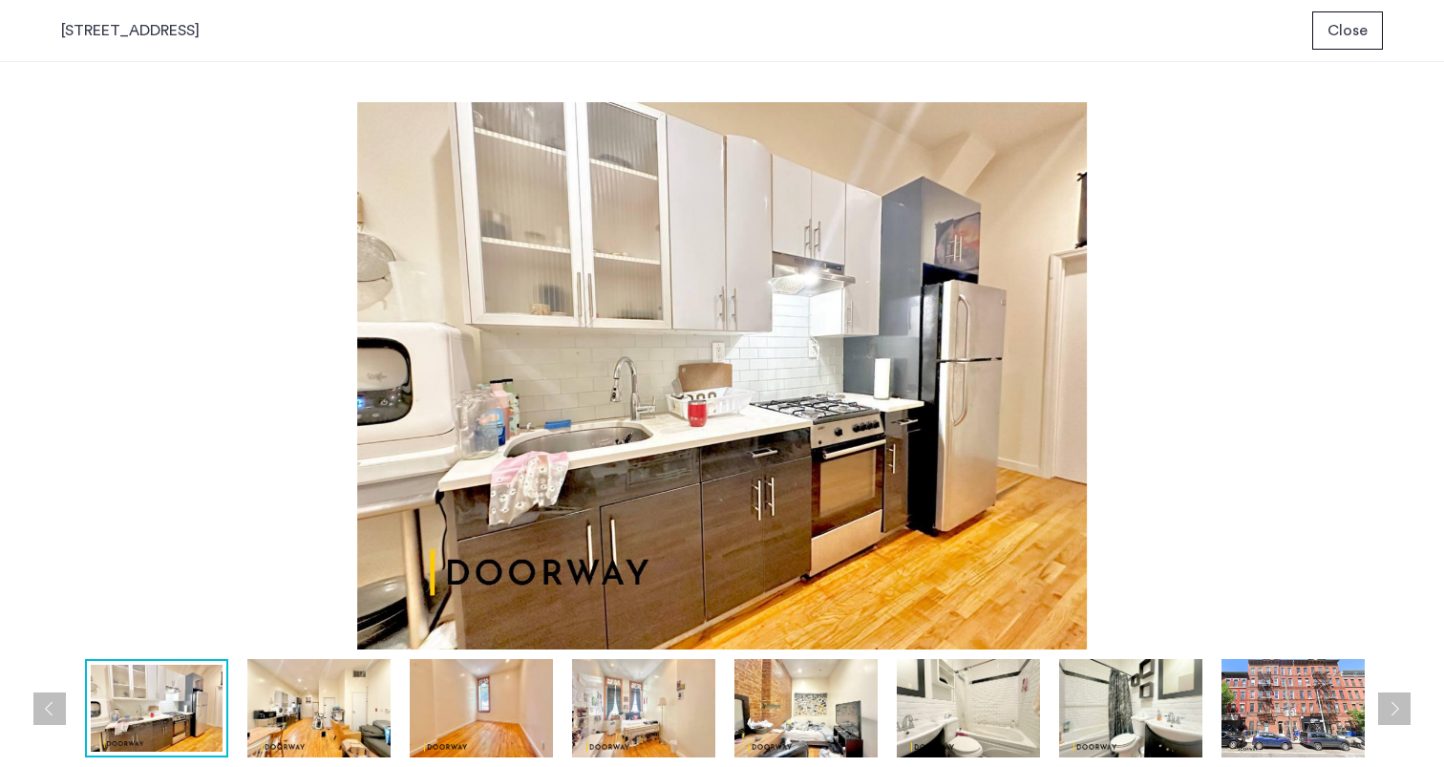
click at [30, 699] on div "prev next prev next" at bounding box center [722, 414] width 1444 height 705
click at [39, 701] on button "Previous apartment" at bounding box center [49, 709] width 32 height 32
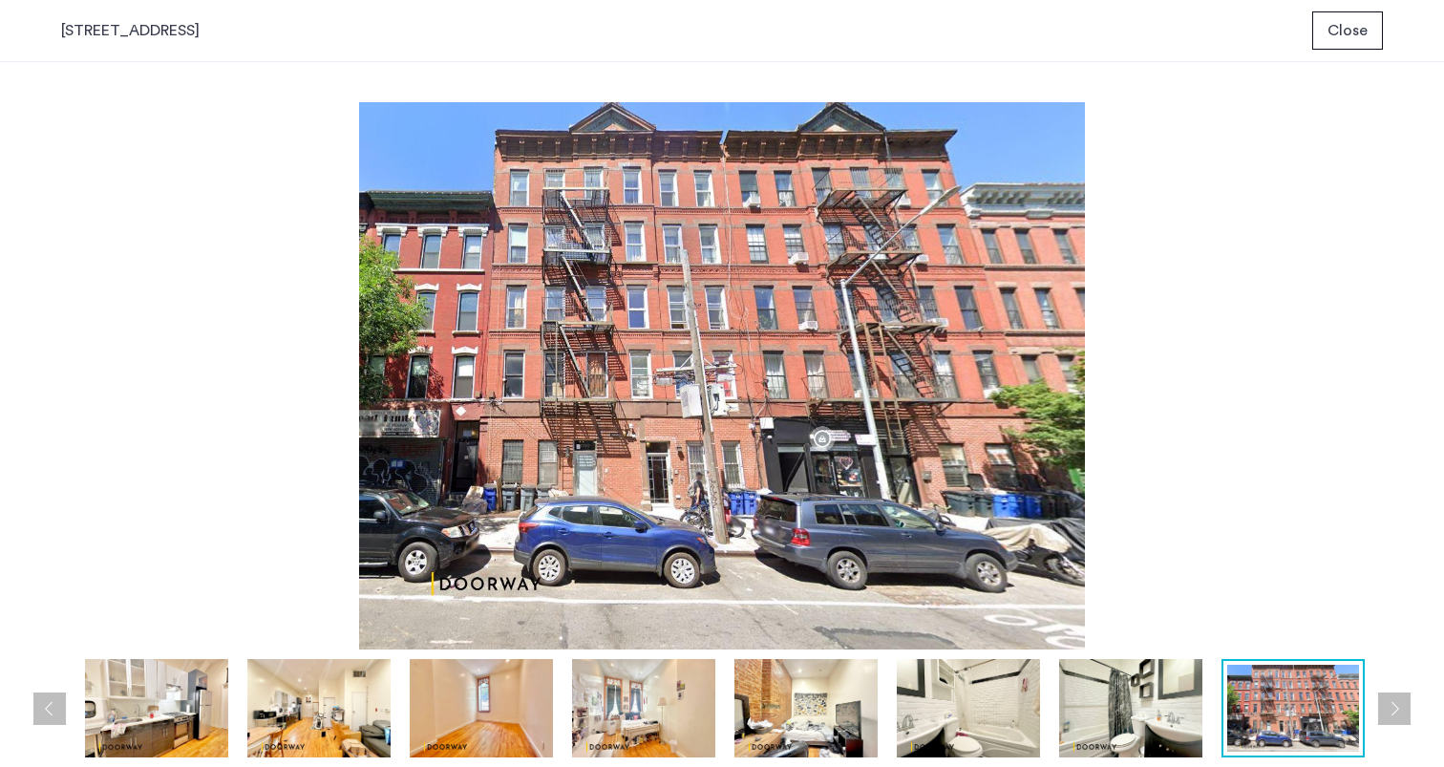
click at [152, 681] on img at bounding box center [156, 708] width 143 height 98
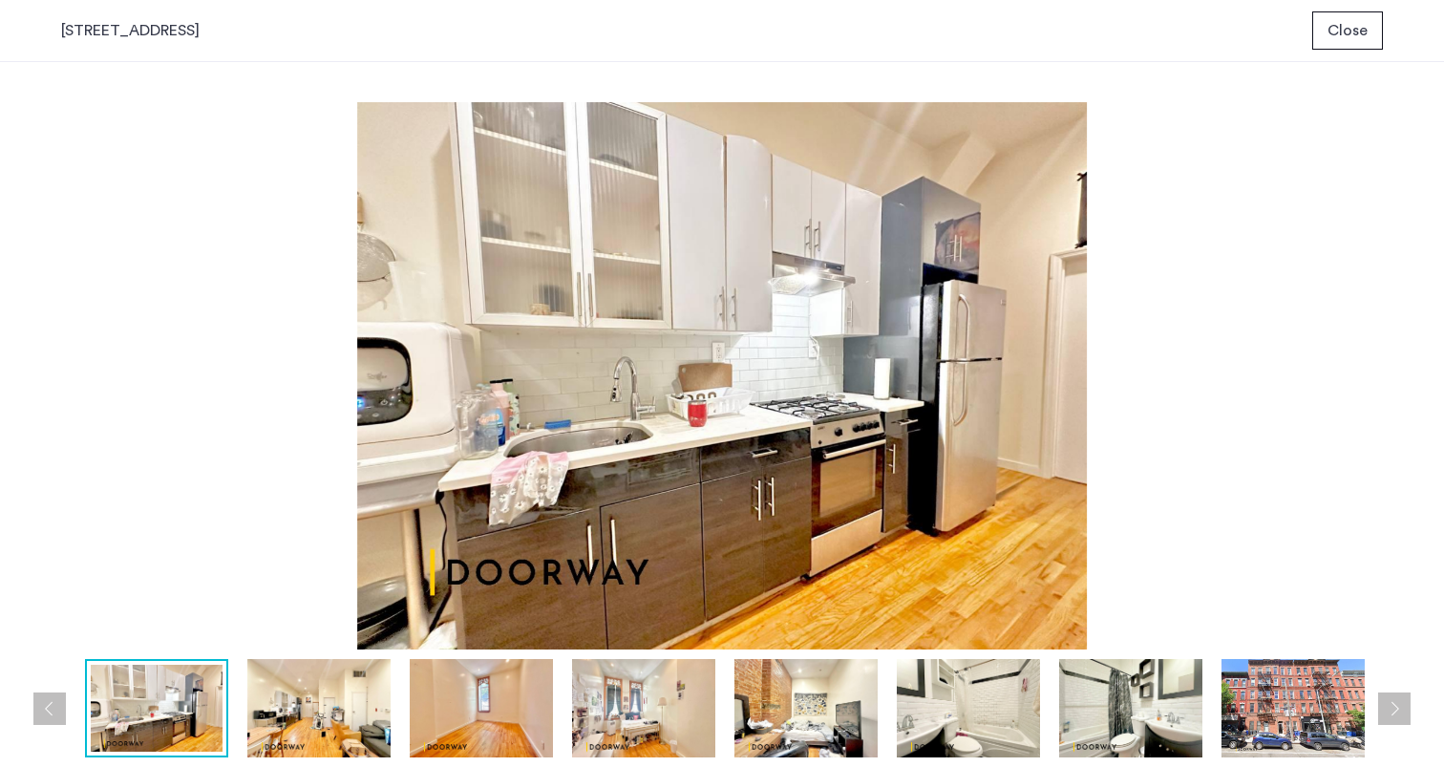
click at [292, 721] on img at bounding box center [318, 708] width 143 height 98
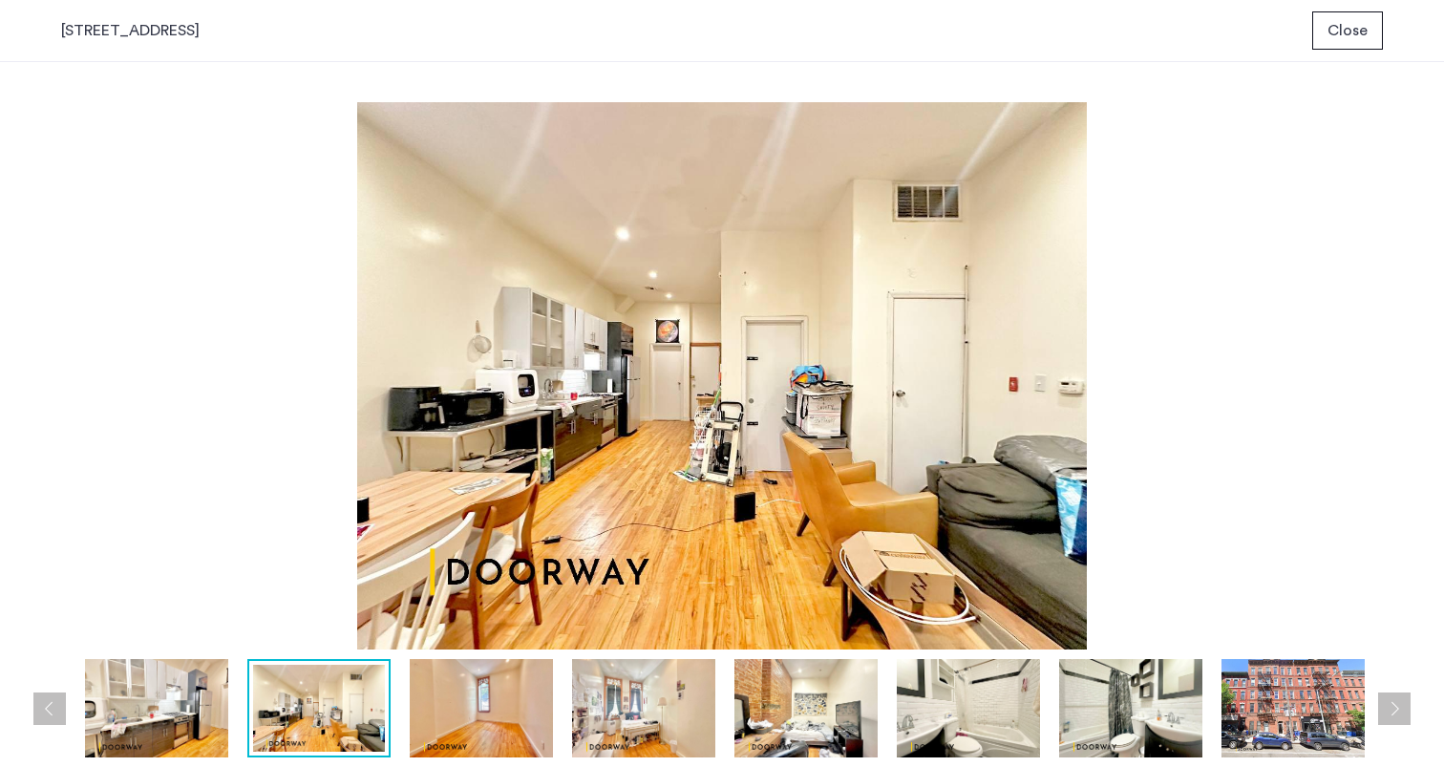
click at [982, 698] on img at bounding box center [968, 708] width 143 height 98
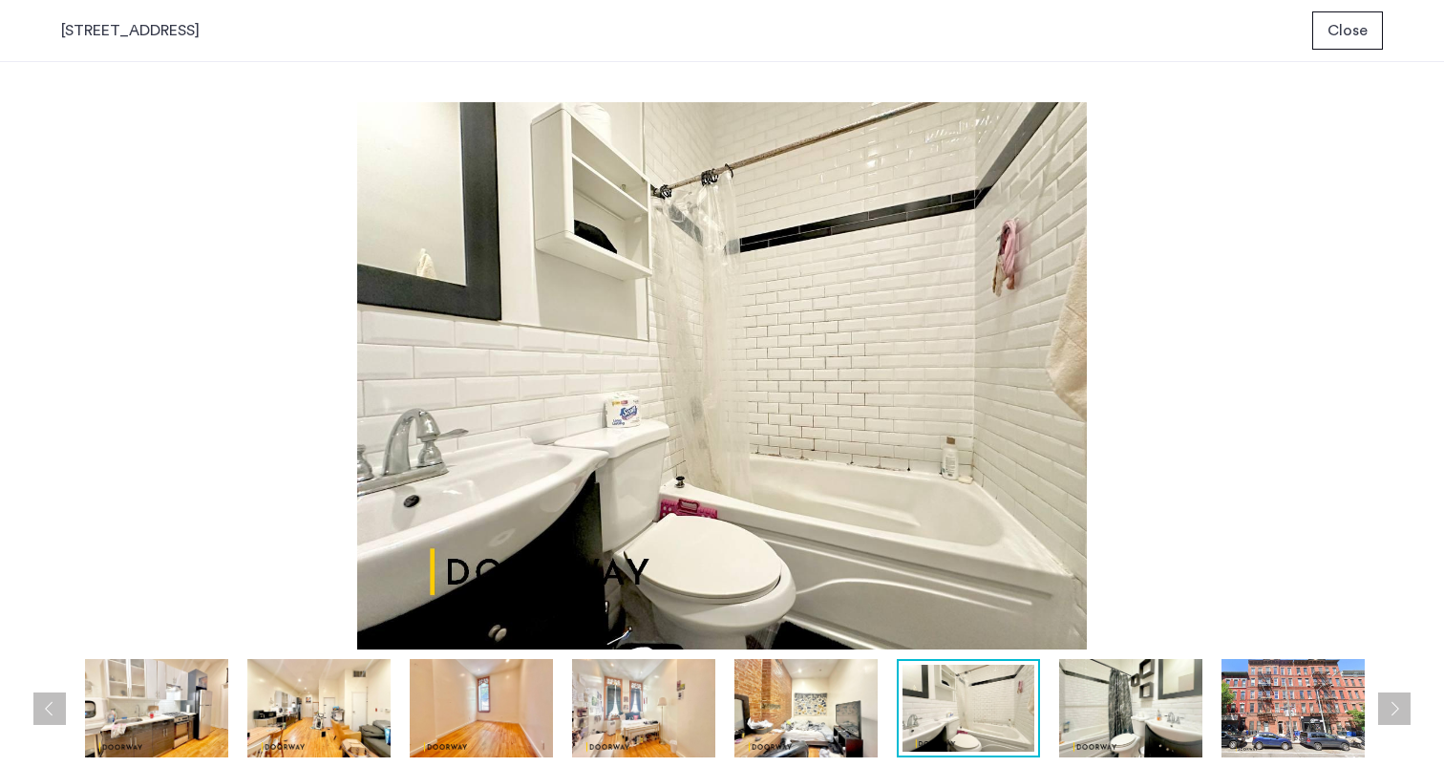
click at [1086, 699] on img at bounding box center [1130, 708] width 143 height 98
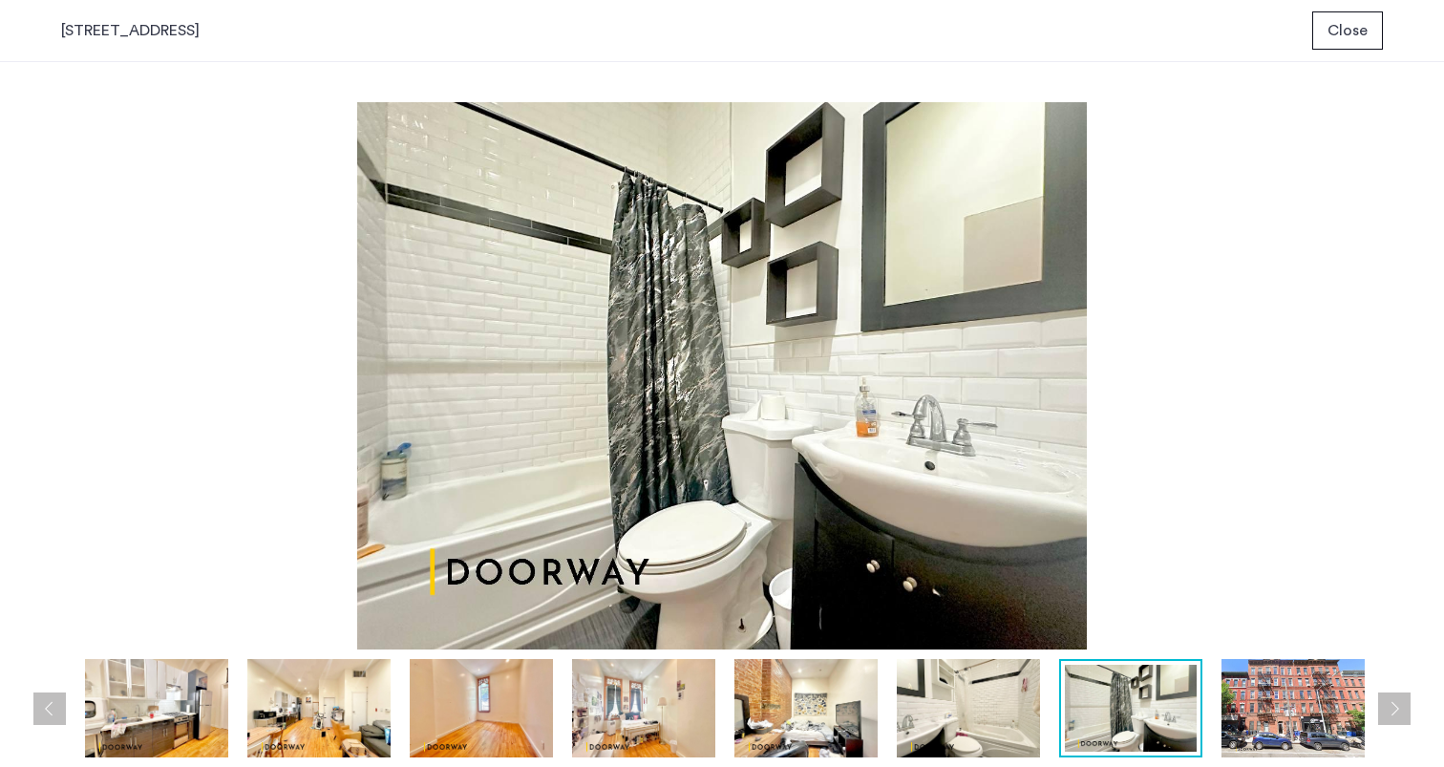
click at [1018, 706] on img at bounding box center [968, 708] width 143 height 98
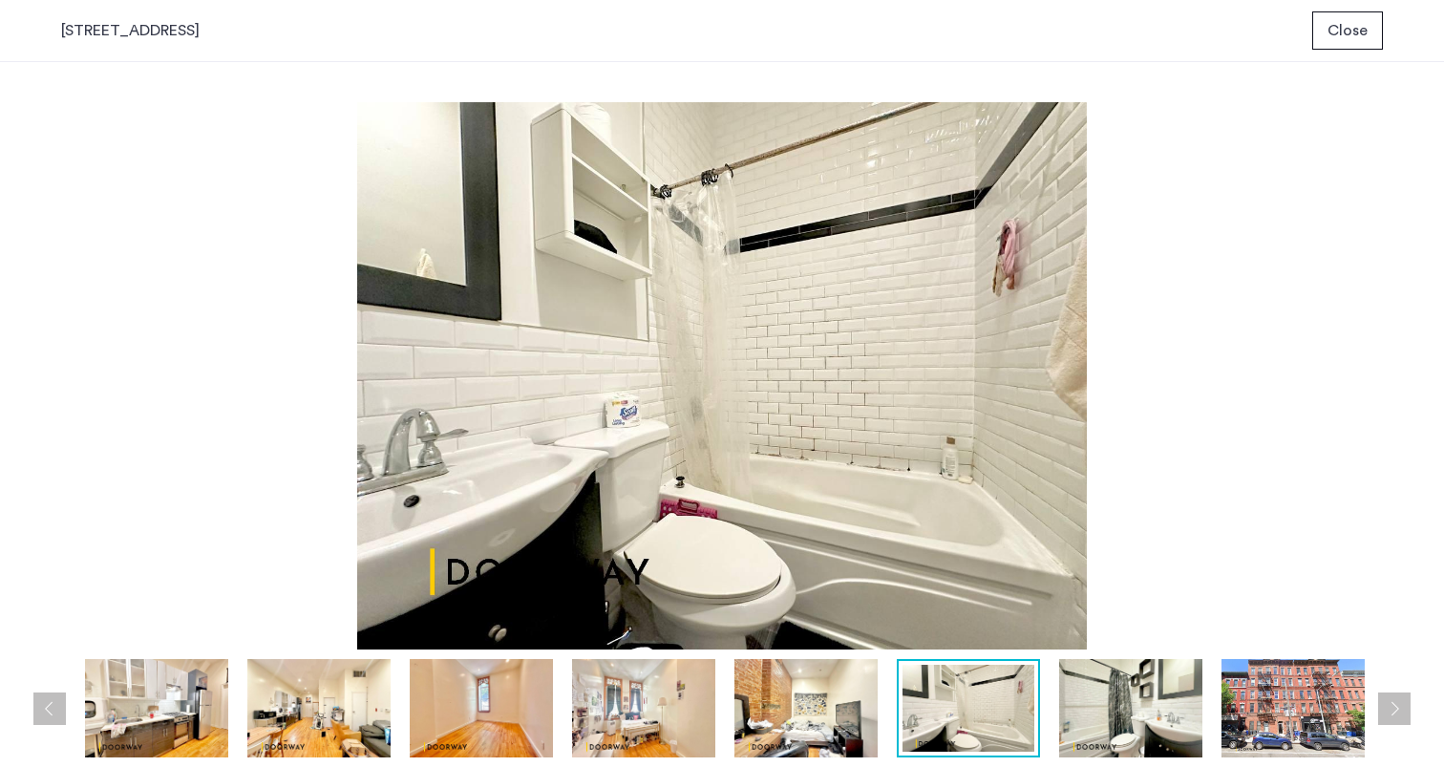
click at [1082, 708] on img at bounding box center [1130, 708] width 143 height 98
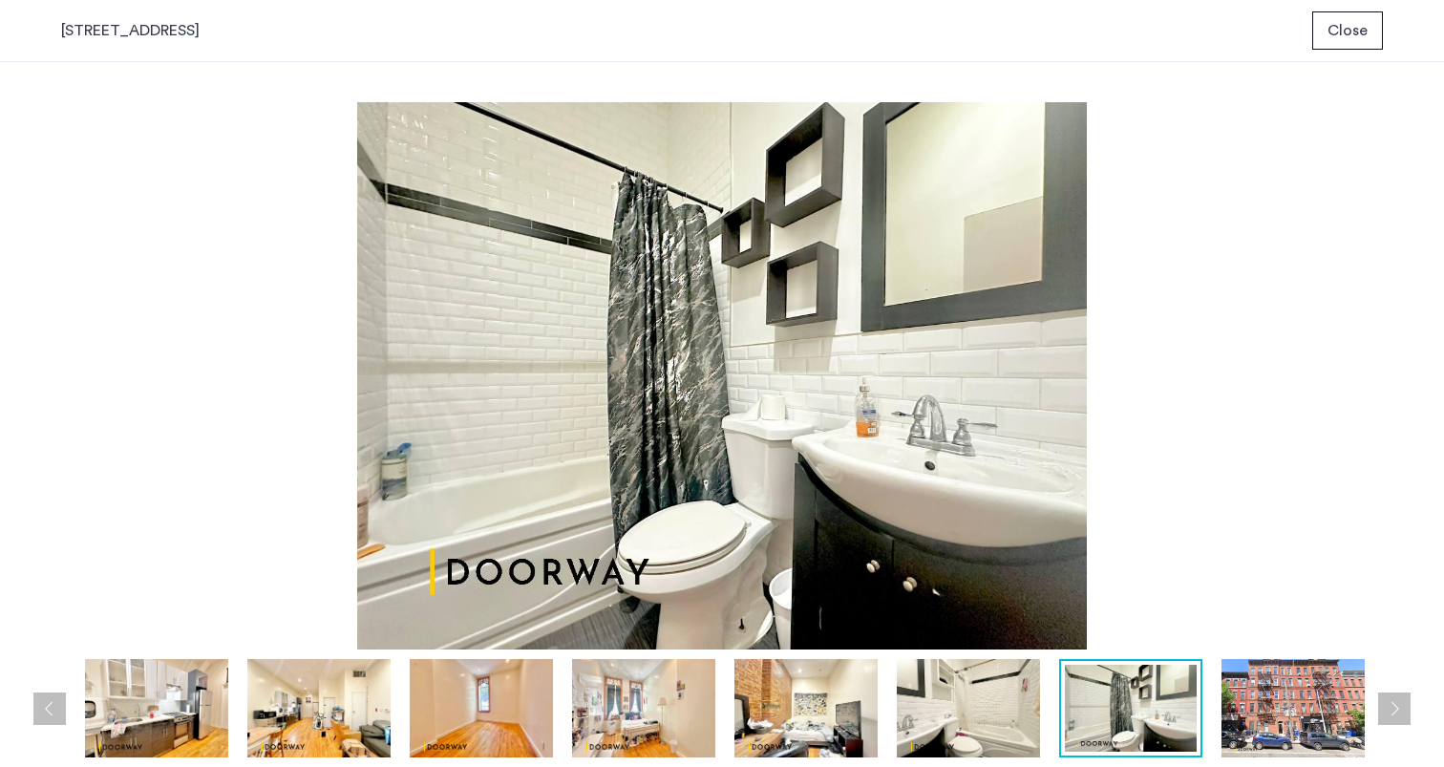
click at [1028, 718] on img at bounding box center [968, 708] width 143 height 98
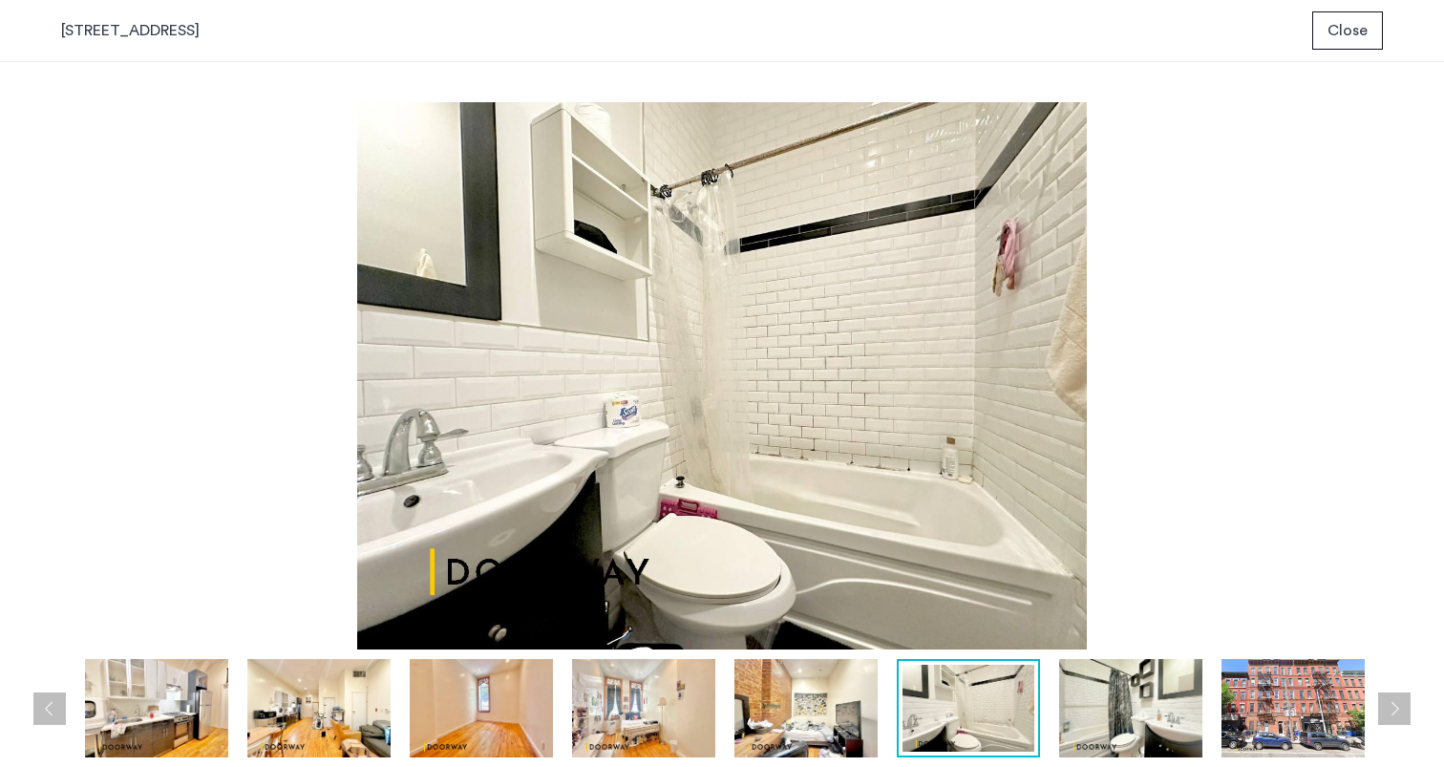
click at [1107, 715] on img at bounding box center [1130, 708] width 143 height 98
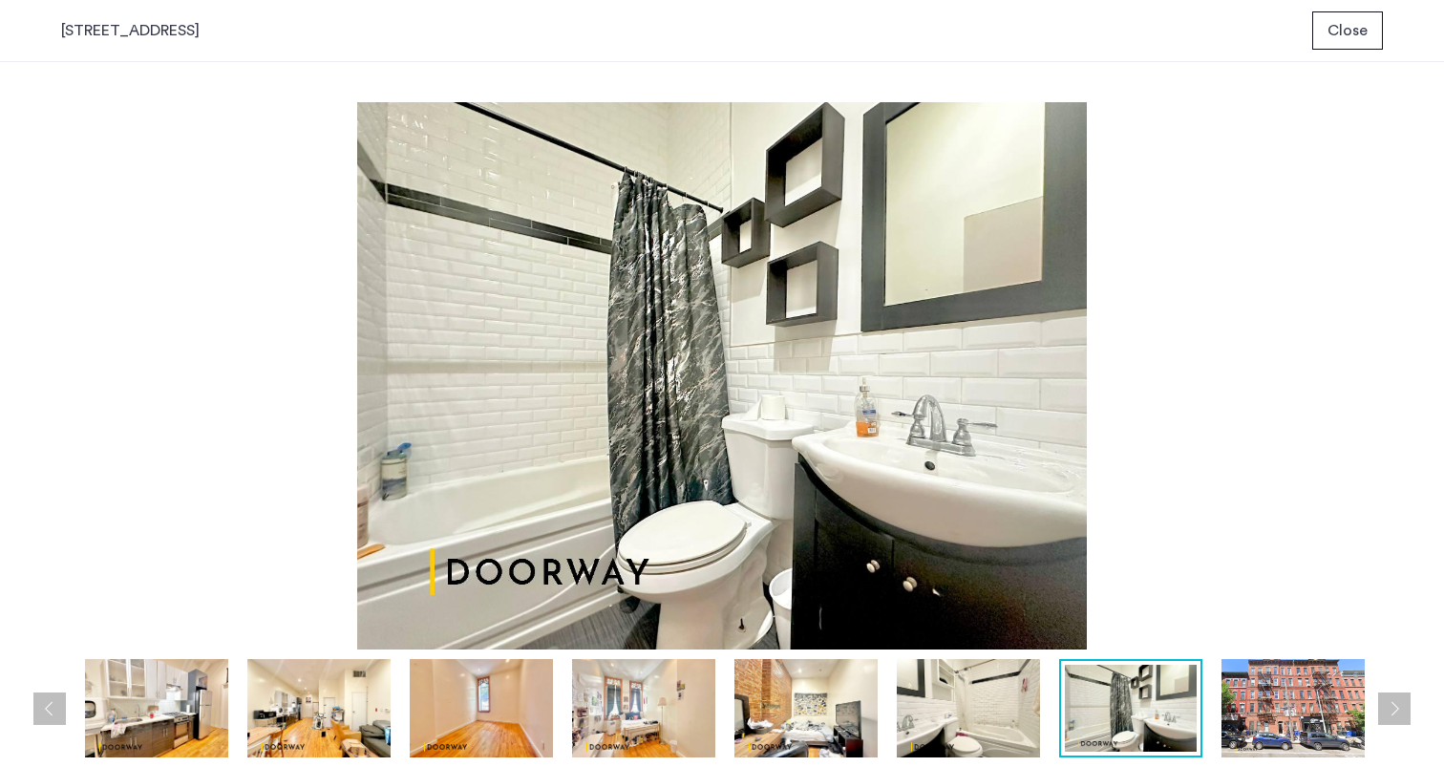
click at [979, 735] on img at bounding box center [968, 708] width 143 height 98
